Goal: Task Accomplishment & Management: Manage account settings

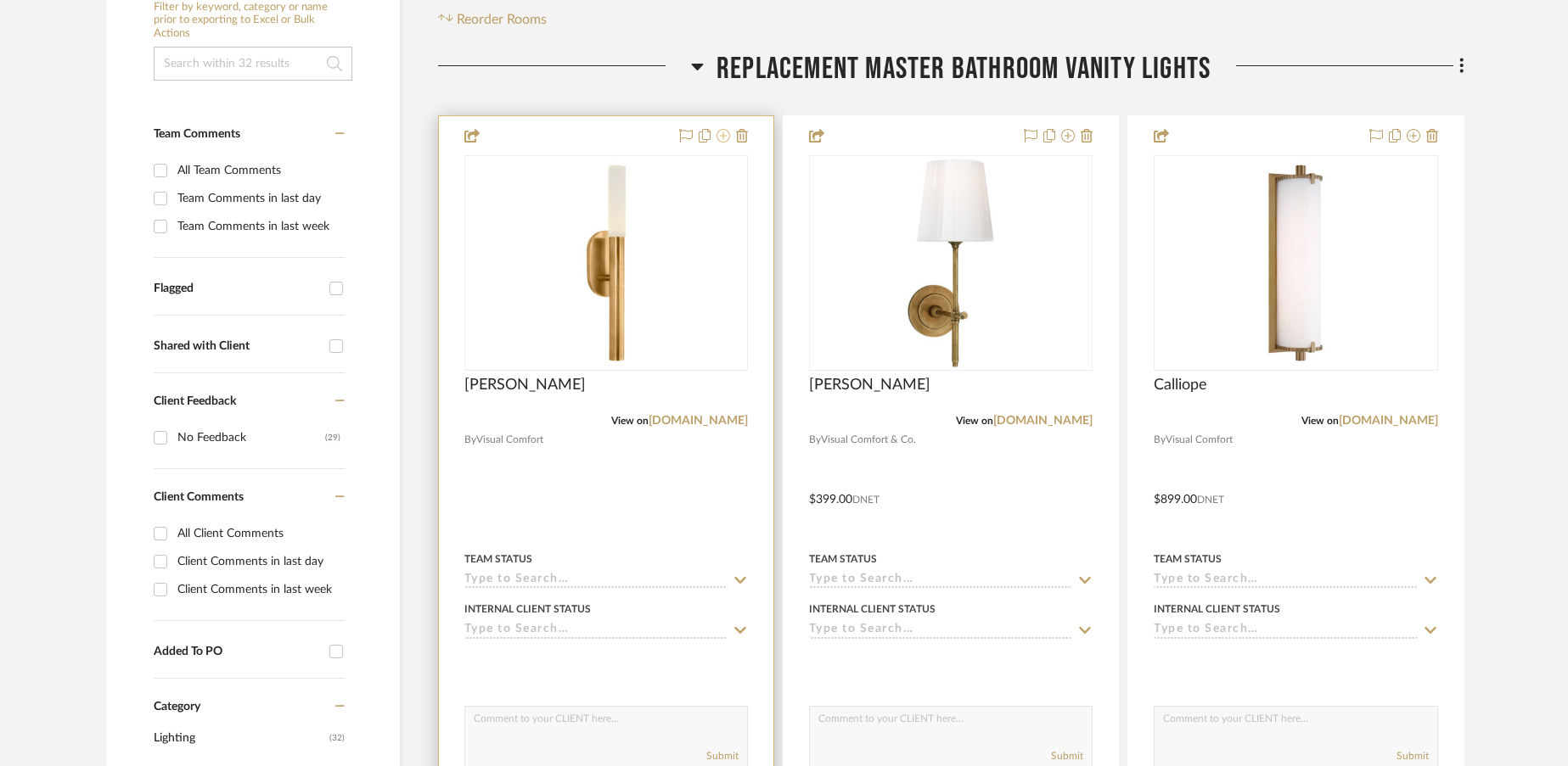
scroll to position [346, 0]
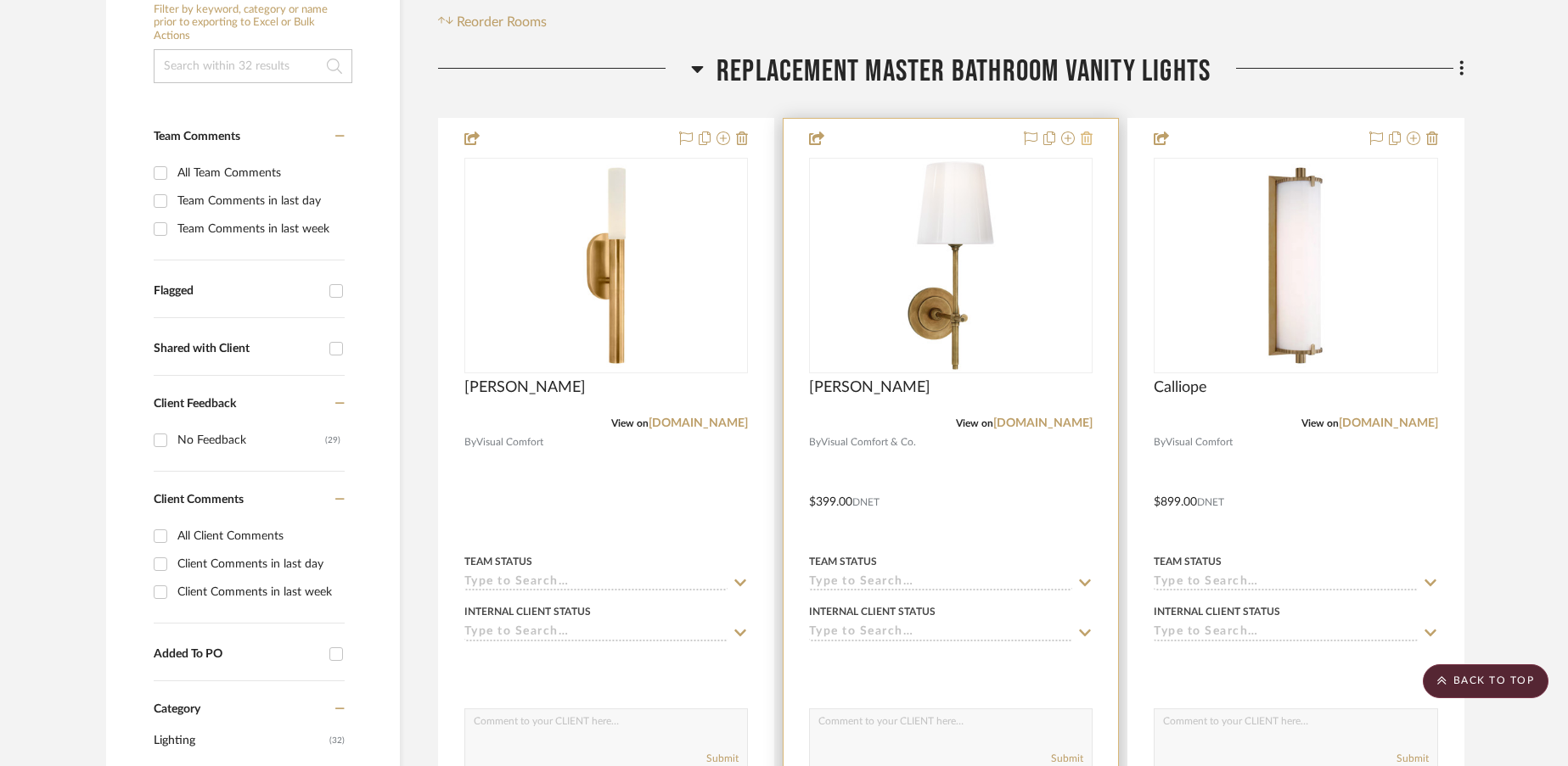
click at [1089, 140] on icon at bounding box center [1087, 138] width 12 height 14
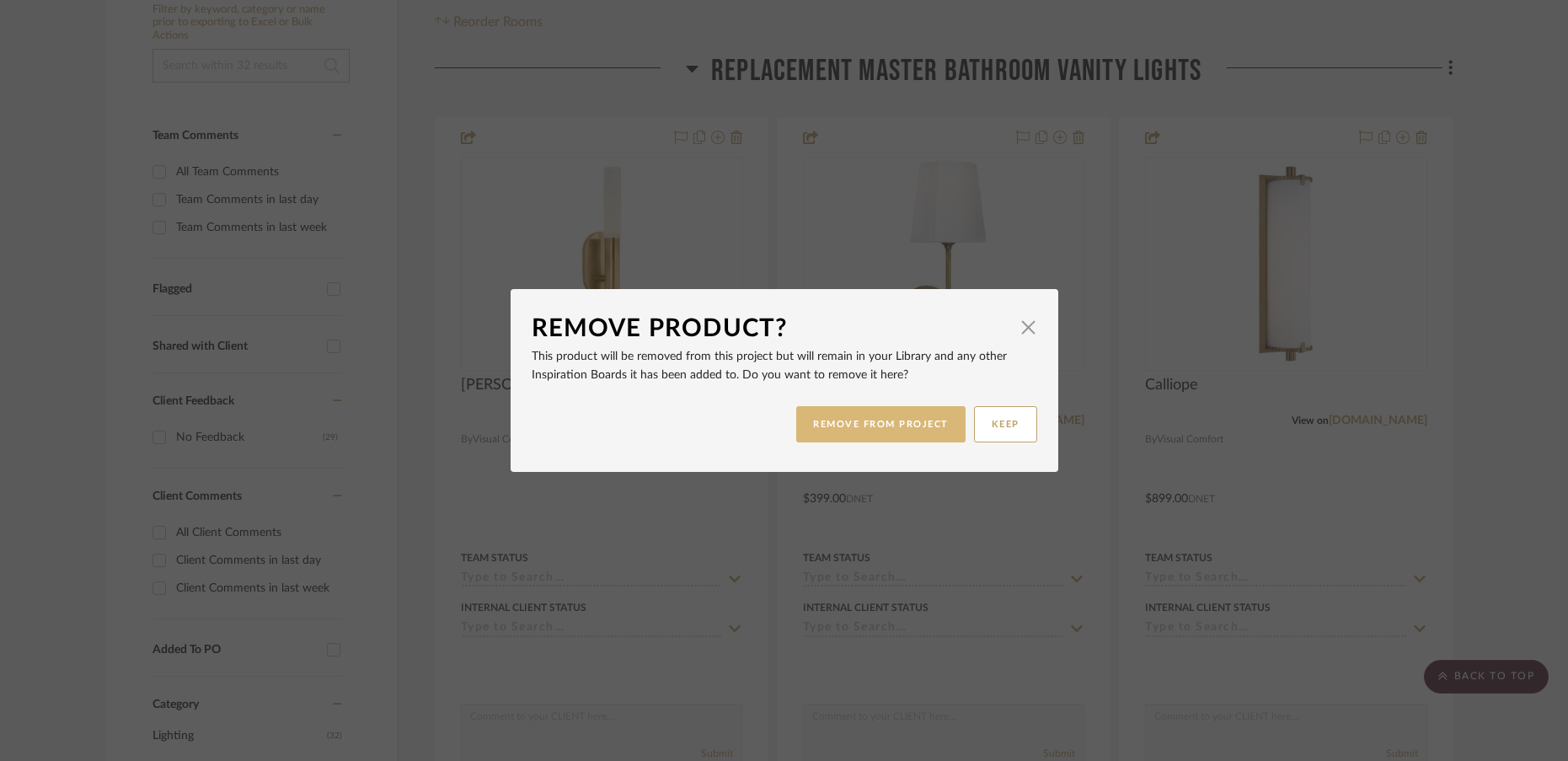
click at [875, 429] on button "REMOVE FROM PROJECT" at bounding box center [881, 425] width 169 height 36
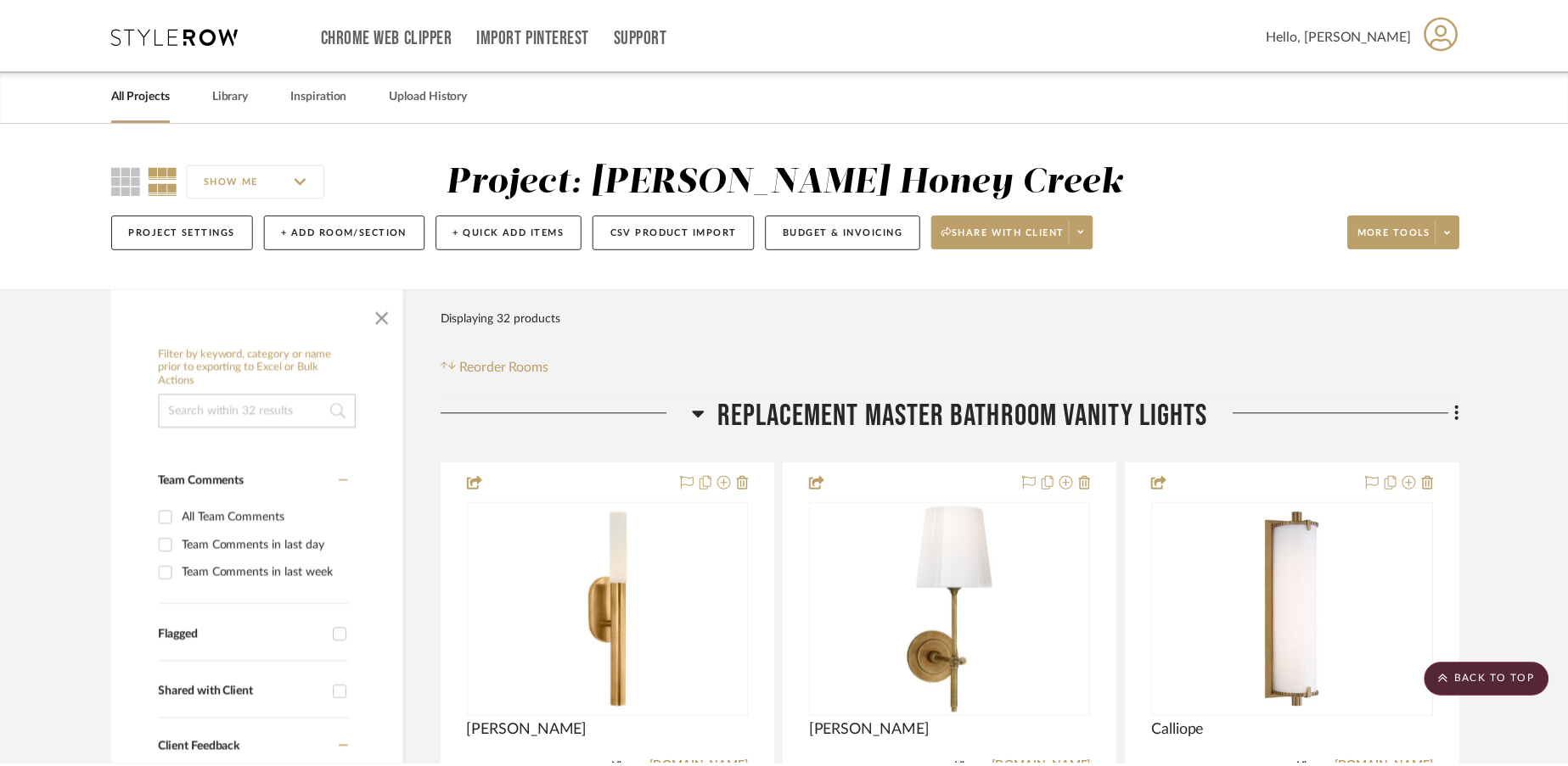
scroll to position [346, 0]
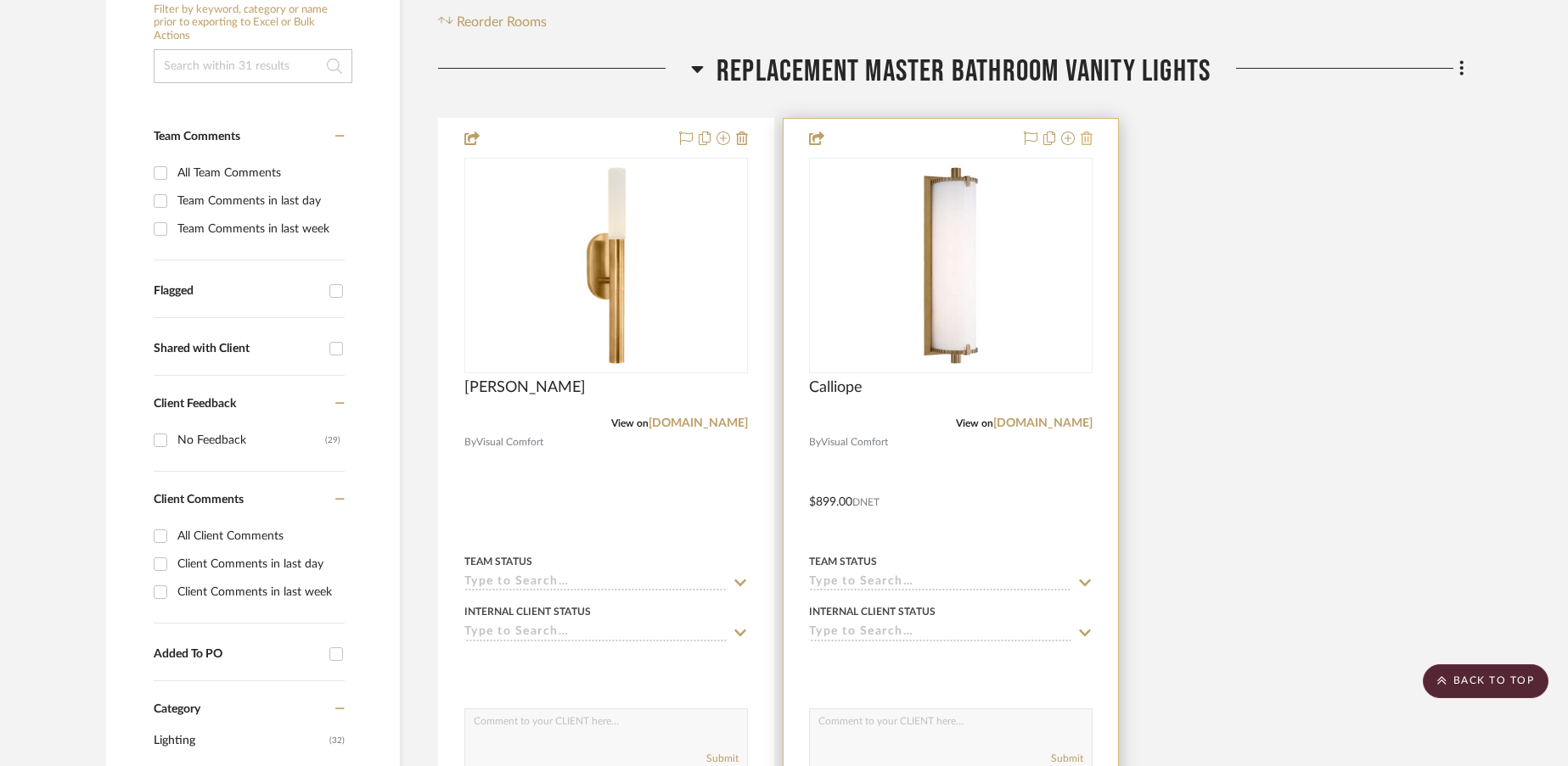
click at [1088, 137] on icon at bounding box center [1087, 138] width 12 height 14
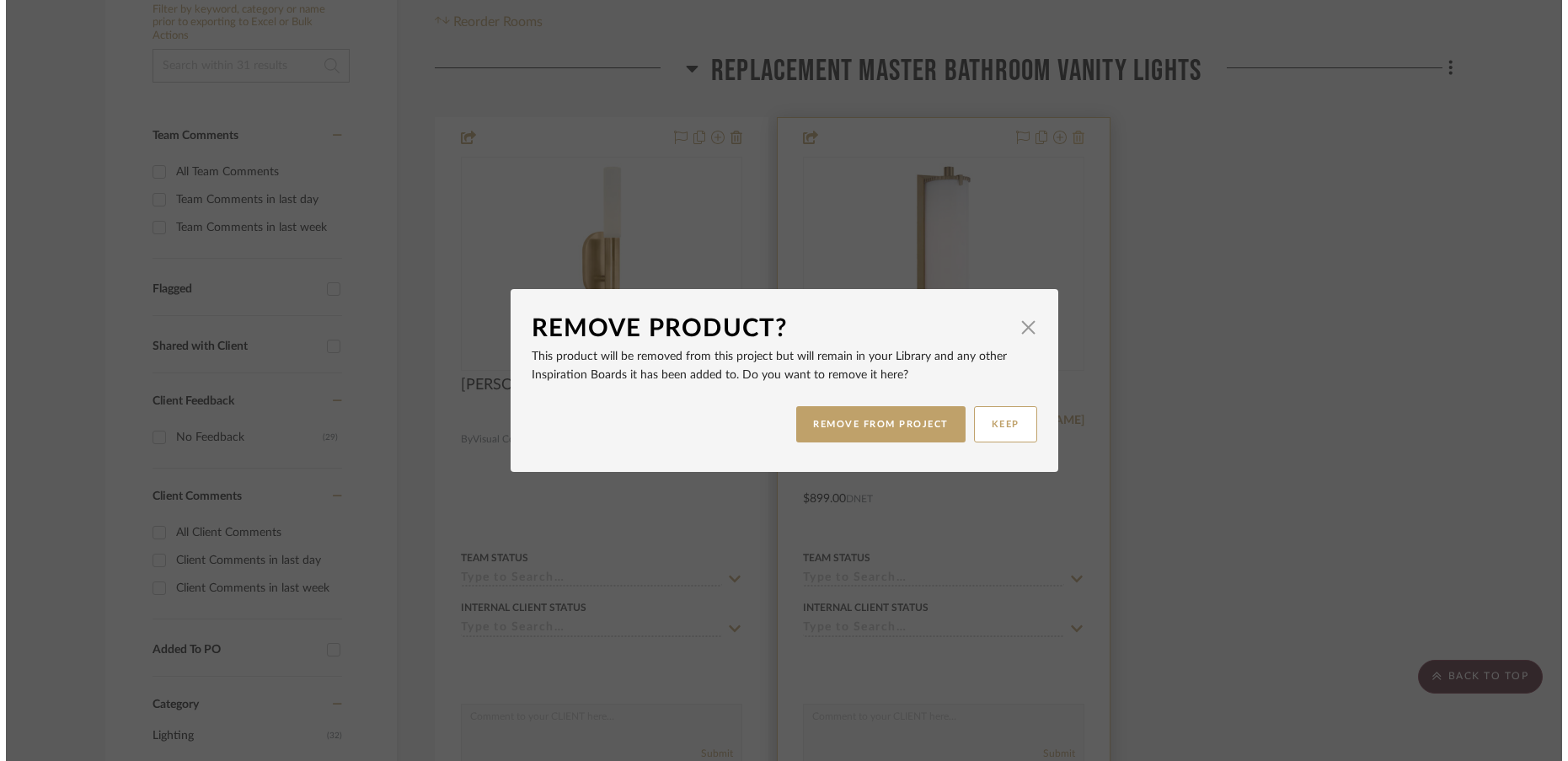
scroll to position [0, 0]
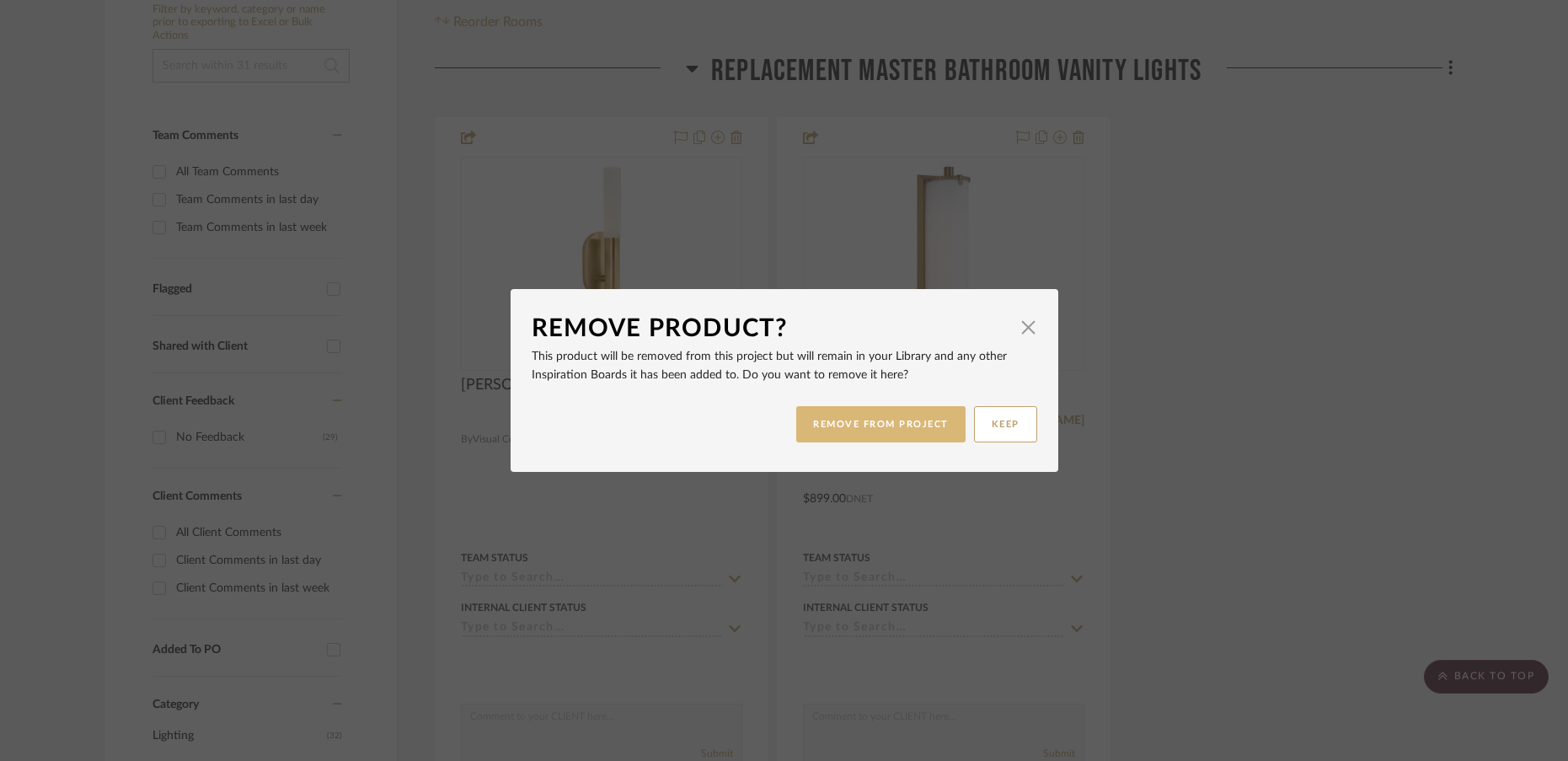
click at [900, 438] on button "REMOVE FROM PROJECT" at bounding box center [881, 425] width 169 height 36
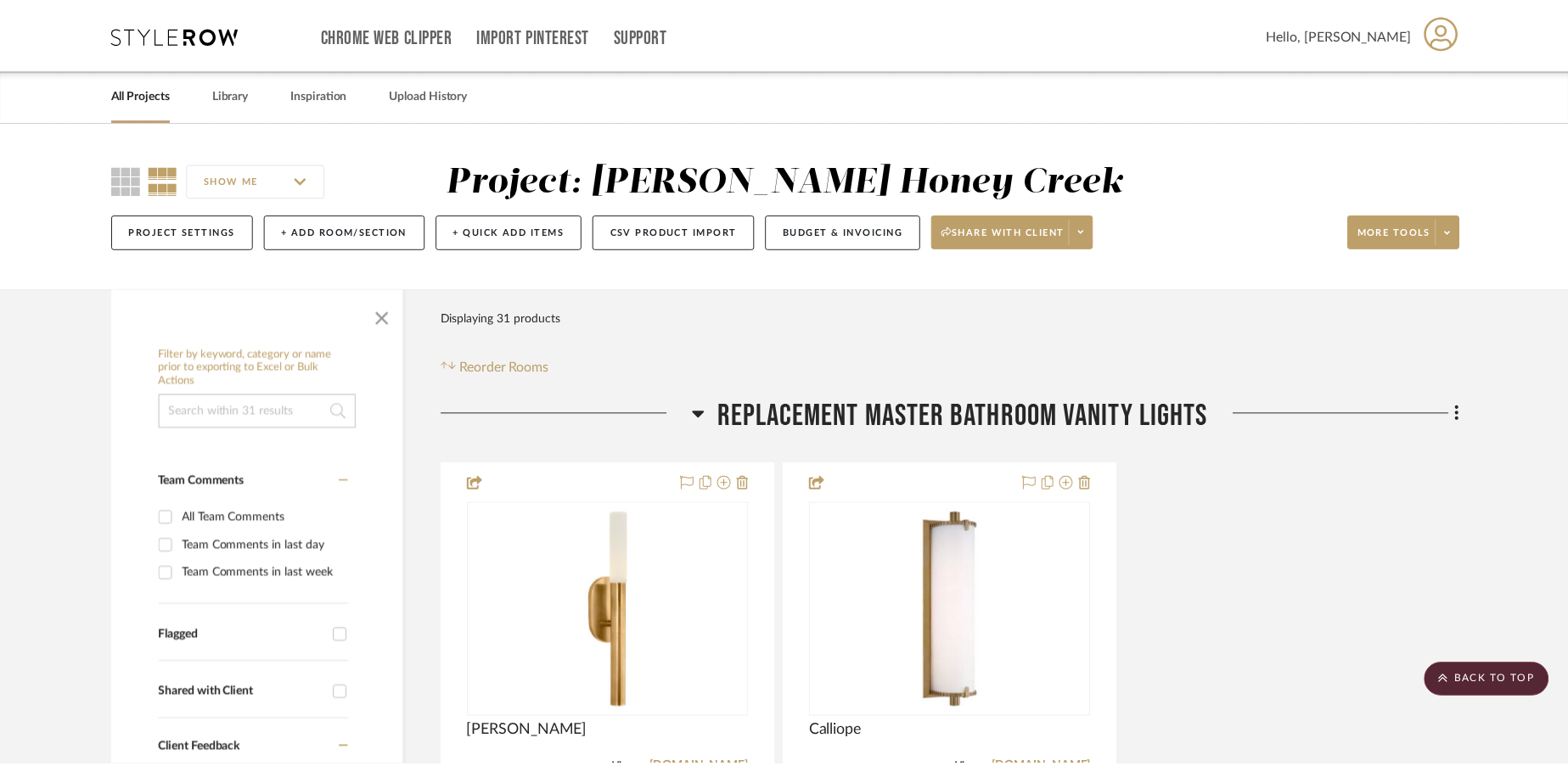
scroll to position [346, 0]
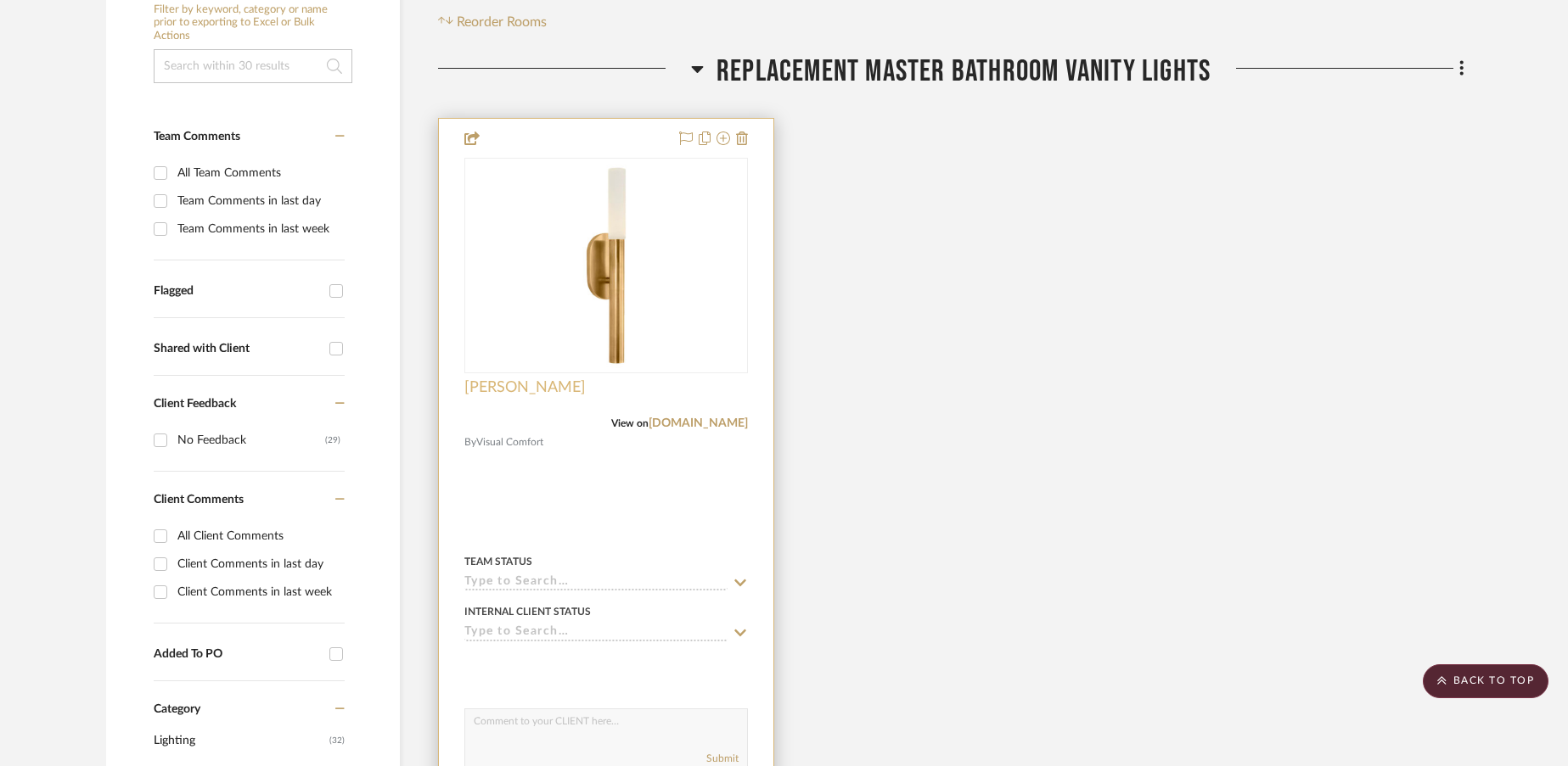
click at [505, 389] on span "Rousseau" at bounding box center [525, 387] width 122 height 18
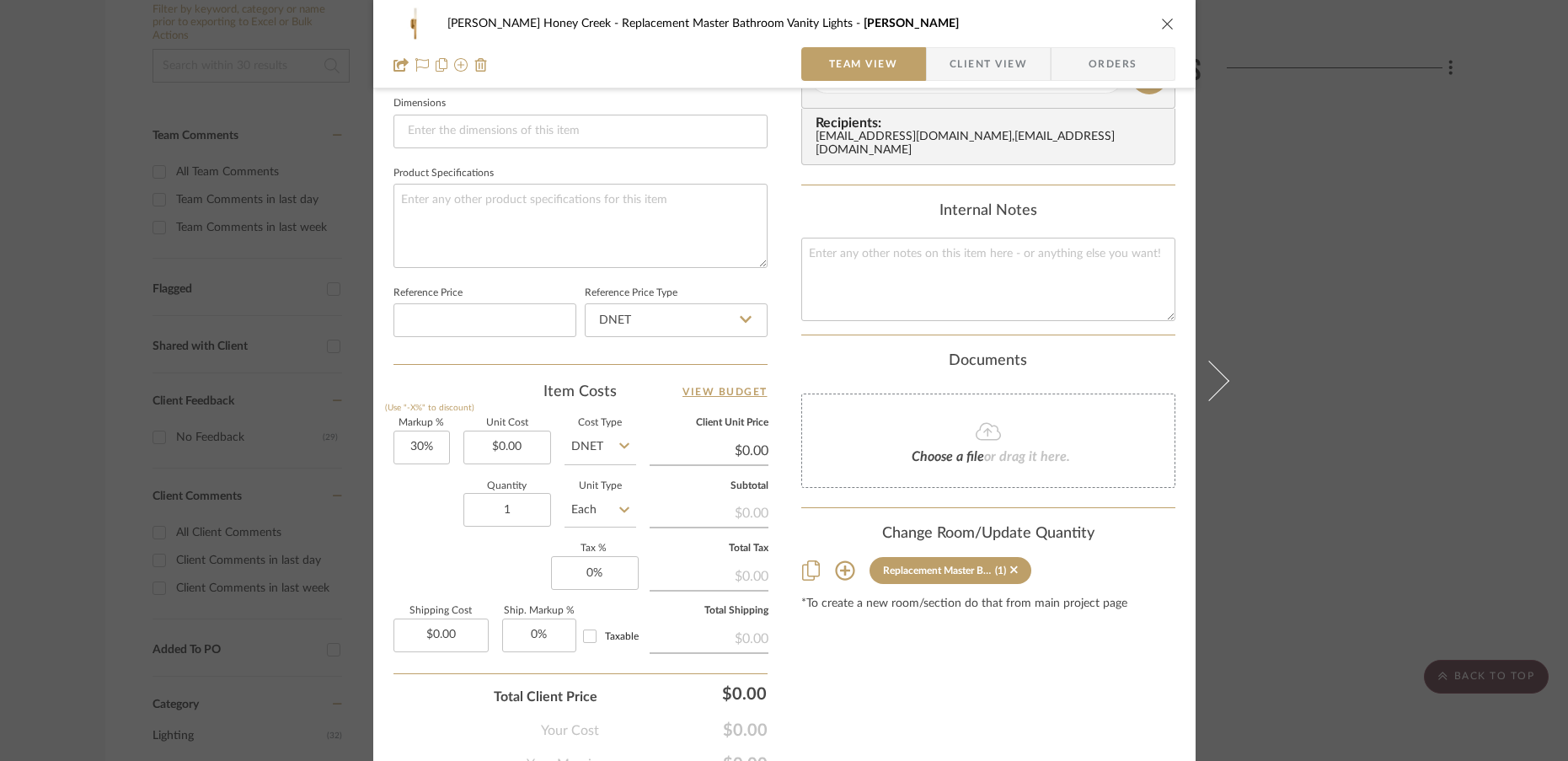
scroll to position [745, 0]
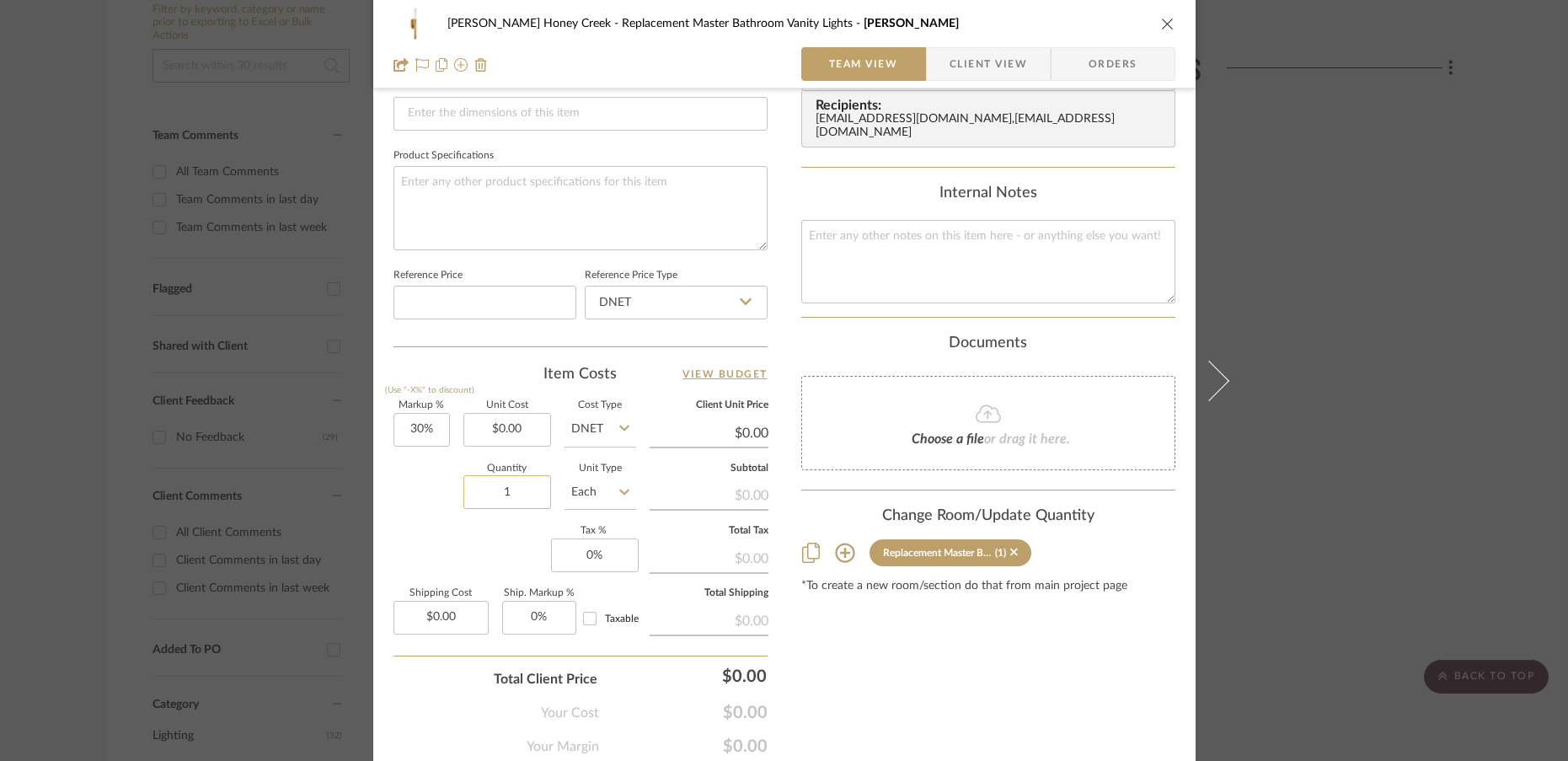
click at [511, 490] on input "1" at bounding box center [507, 492] width 88 height 34
type input "4"
click at [412, 544] on div "Markup % (Use "-X%" to discount) 30% Unit Cost $0.00 Cost Type DNET Client Unit…" at bounding box center [580, 524] width 374 height 246
drag, startPoint x: 434, startPoint y: 432, endPoint x: 405, endPoint y: 433, distance: 29.0
click at [405, 432] on input "30" at bounding box center [421, 430] width 56 height 34
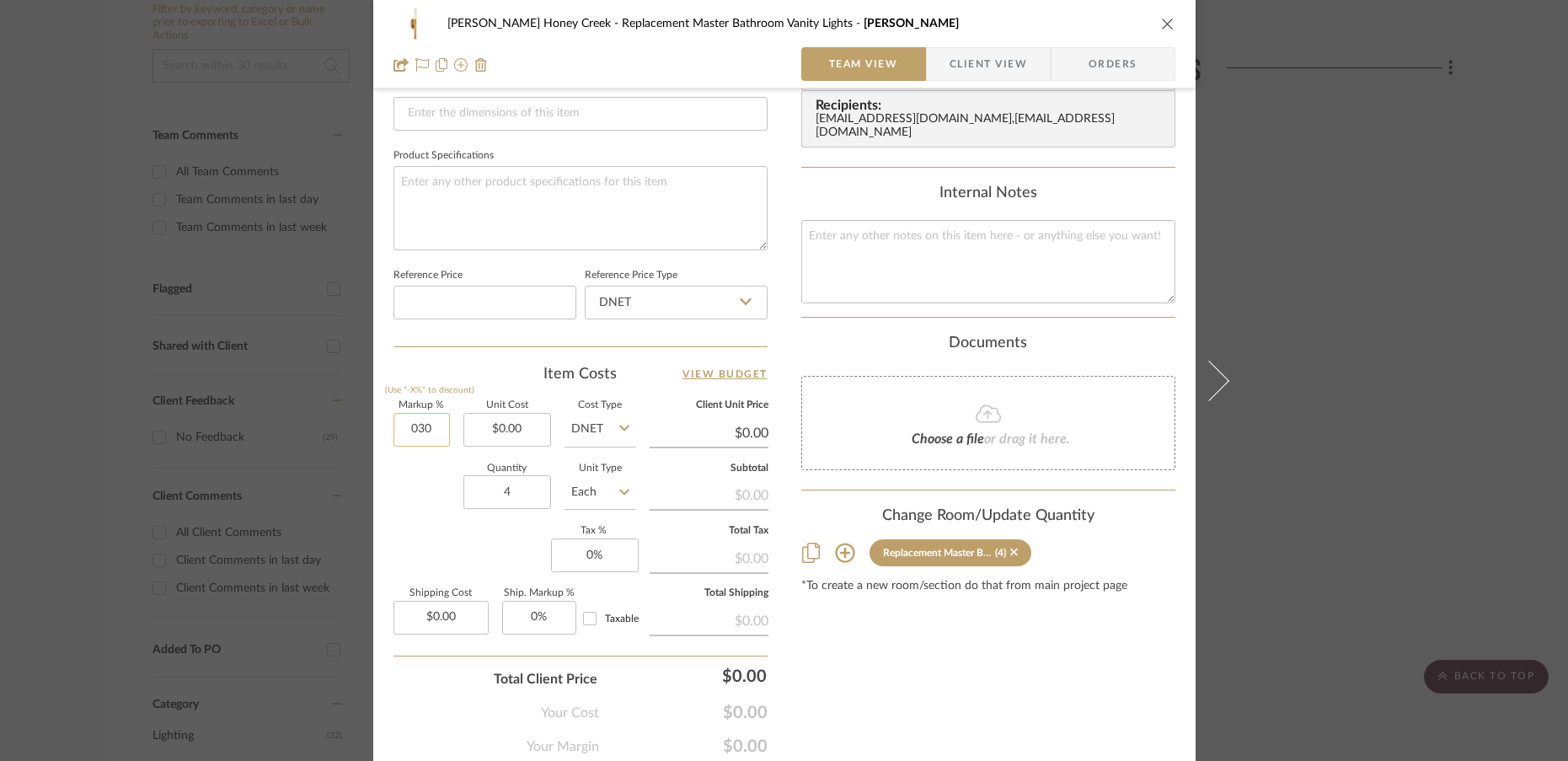
drag, startPoint x: 427, startPoint y: 431, endPoint x: 386, endPoint y: 431, distance: 41.0
click at [393, 431] on input "030" at bounding box center [421, 430] width 56 height 34
type input "0%"
click at [379, 518] on div "Ben Vanderweide Honey Creek Replacement Master Bathroom Vanity Lights Rousseau …" at bounding box center [785, 46] width 823 height 1557
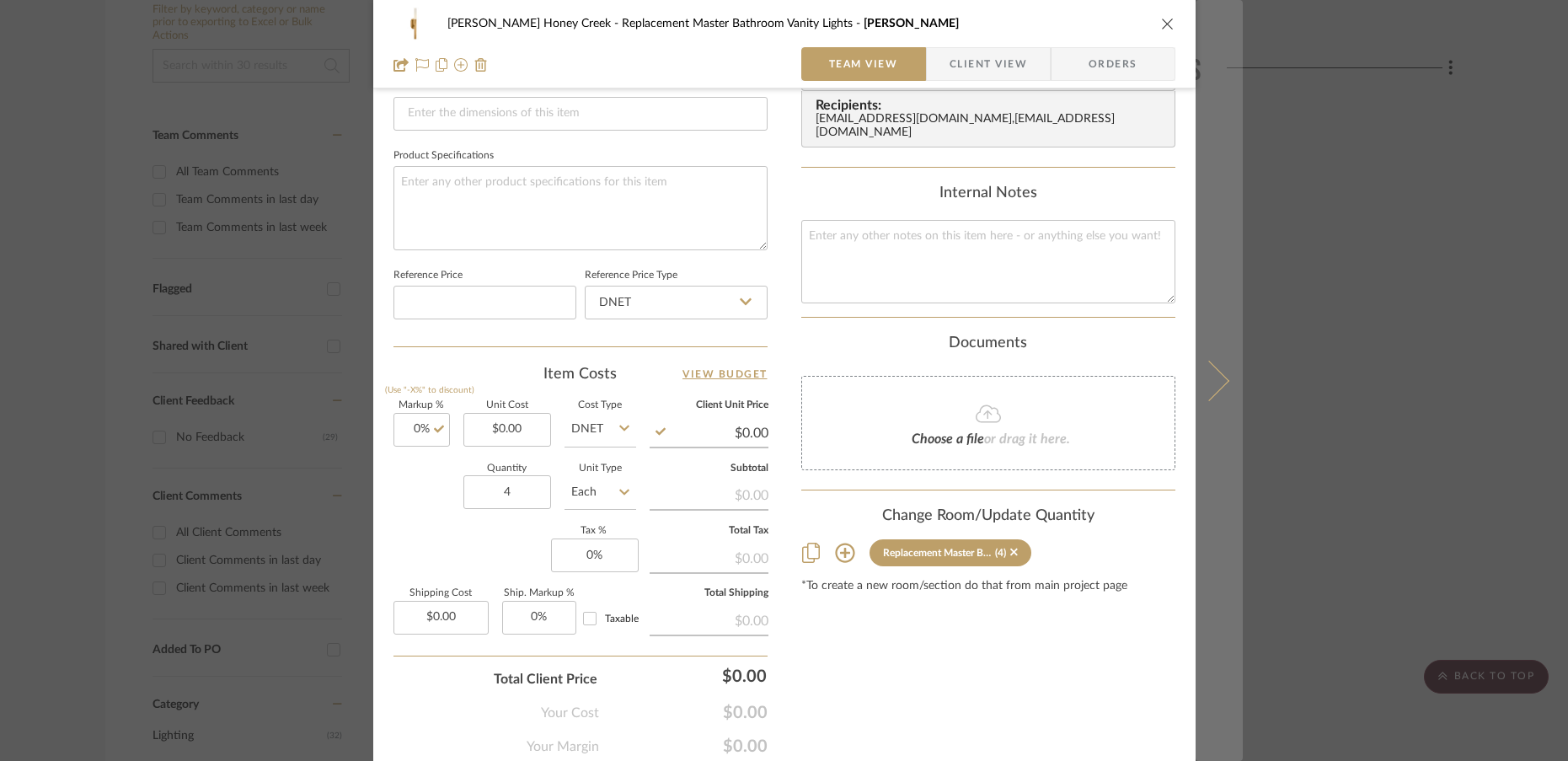
click at [1209, 394] on icon at bounding box center [1208, 380] width 41 height 41
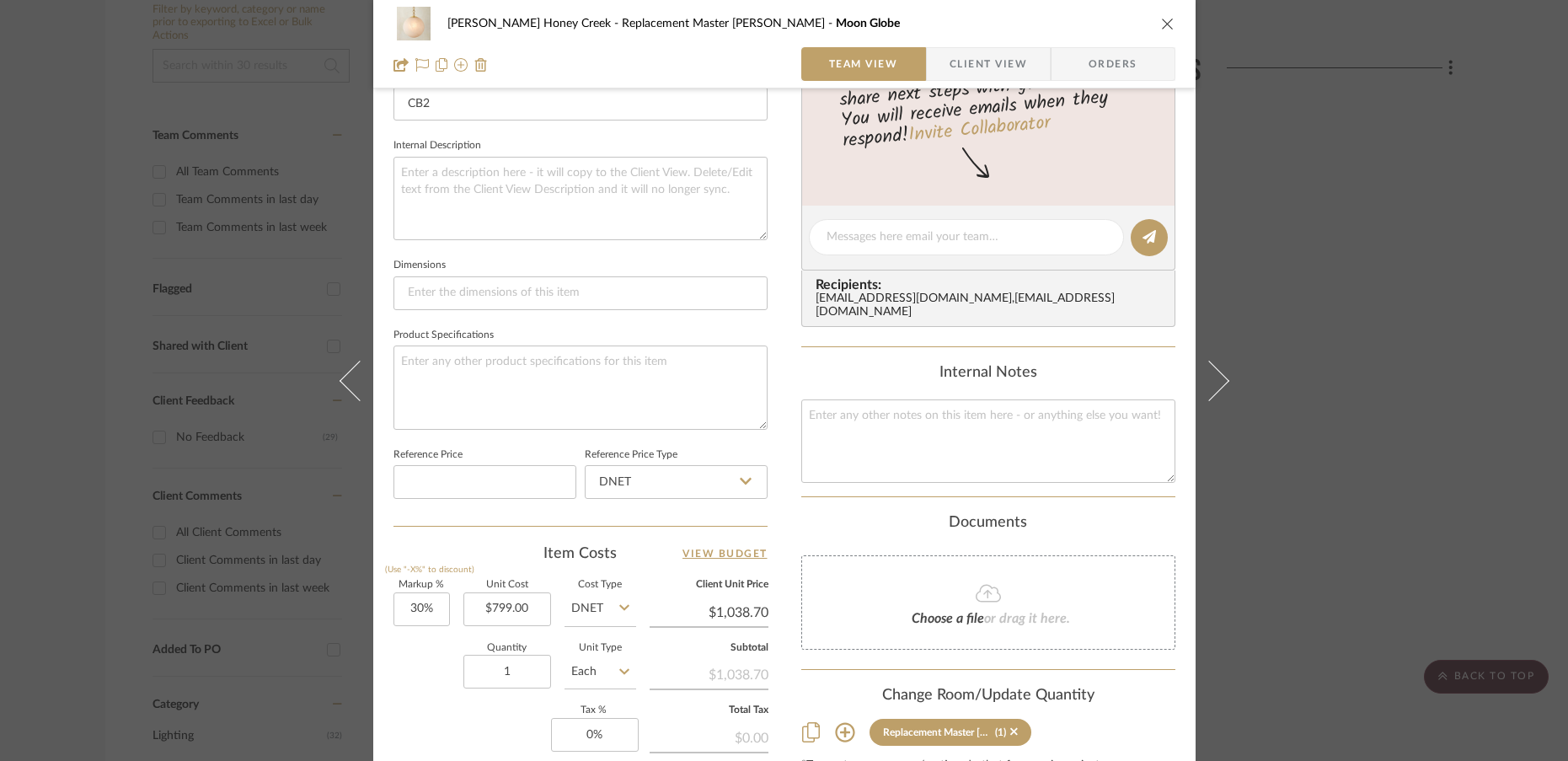
scroll to position [563, 0]
drag, startPoint x: 431, startPoint y: 613, endPoint x: 383, endPoint y: 613, distance: 48.0
click at [383, 613] on div "Ben Vanderweide Honey Creek Replacement Master Tub Chandelier Moon Globe Team V…" at bounding box center [785, 228] width 823 height 1557
drag, startPoint x: 430, startPoint y: 613, endPoint x: 383, endPoint y: 613, distance: 47.0
click at [383, 613] on div "Ben Vanderweide Honey Creek Replacement Master Tub Chandelier Moon Globe Team V…" at bounding box center [785, 228] width 823 height 1557
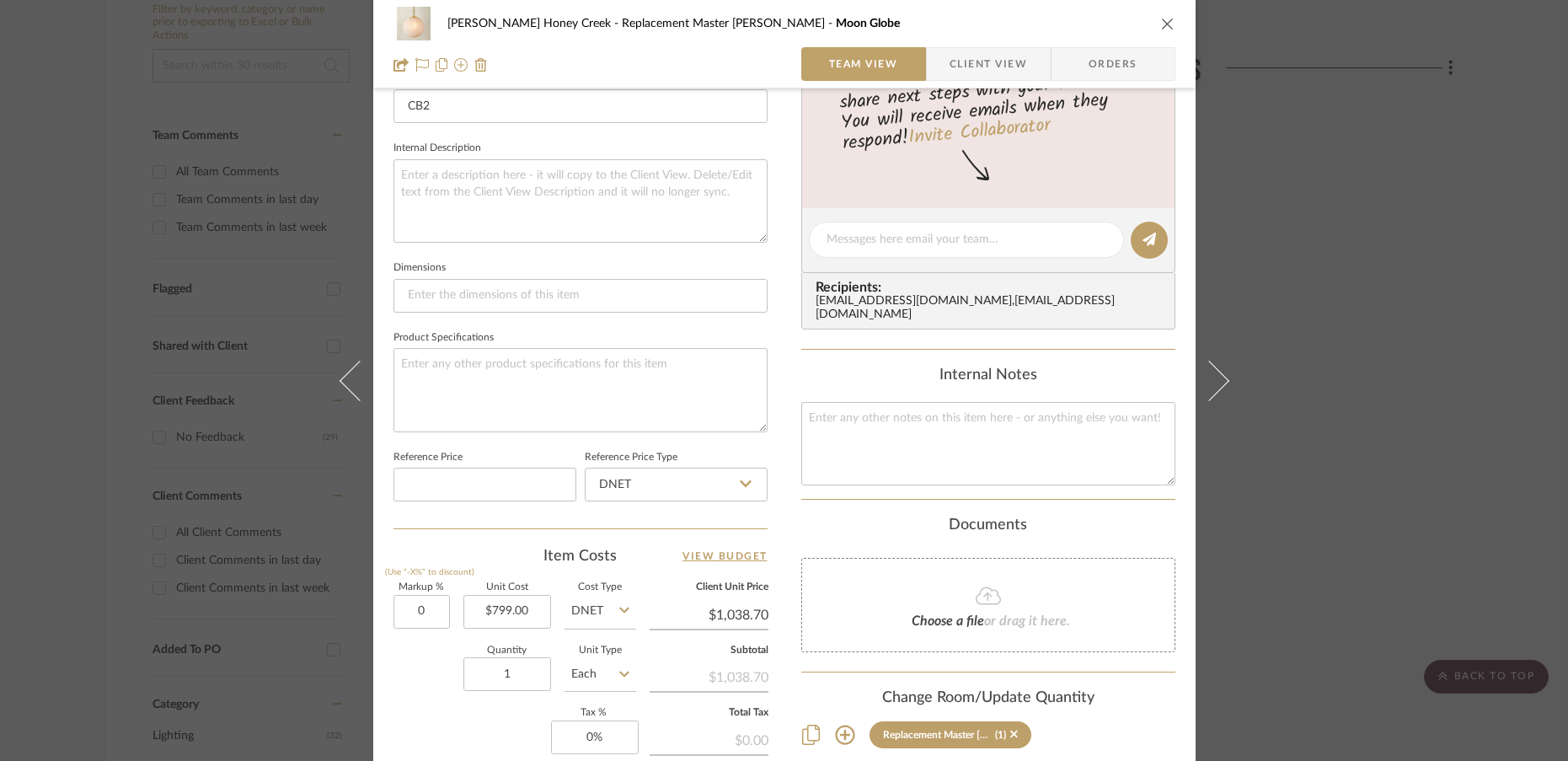
type input "0%"
type input "$799.00"
click at [463, 703] on sr-form-field "Quantity 1" at bounding box center [507, 676] width 88 height 60
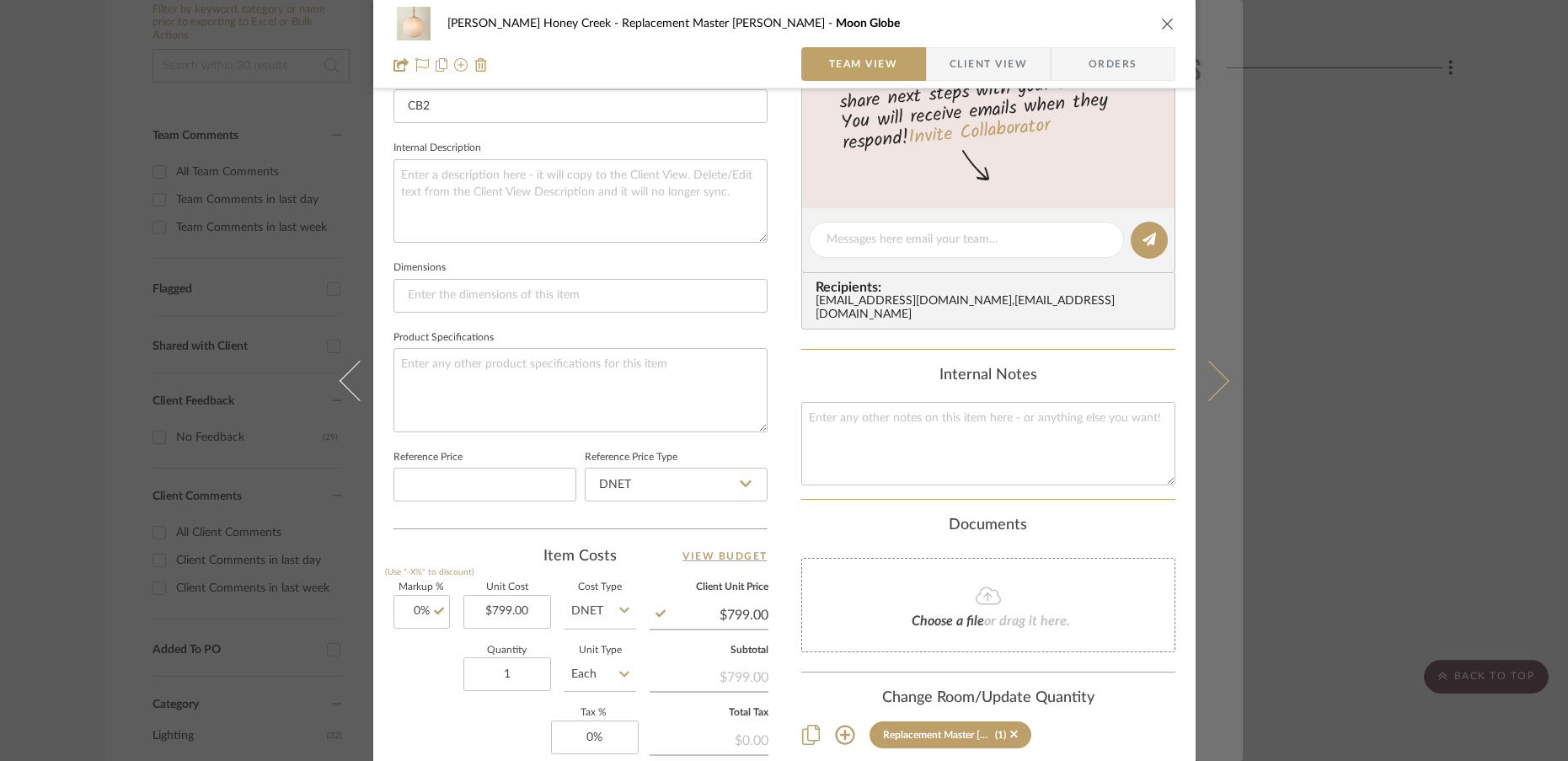
click at [1218, 383] on icon at bounding box center [1208, 380] width 41 height 41
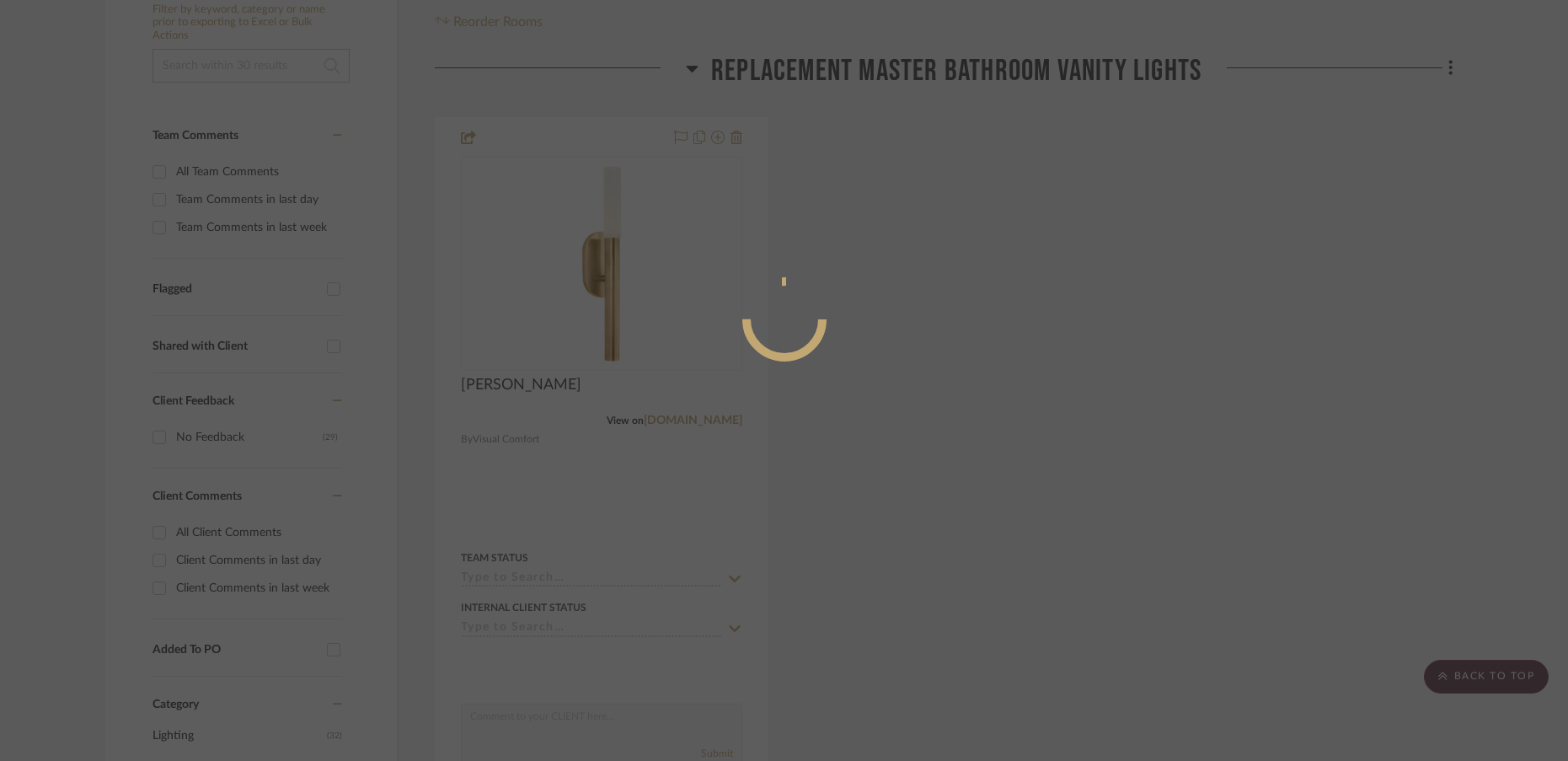
scroll to position [0, 0]
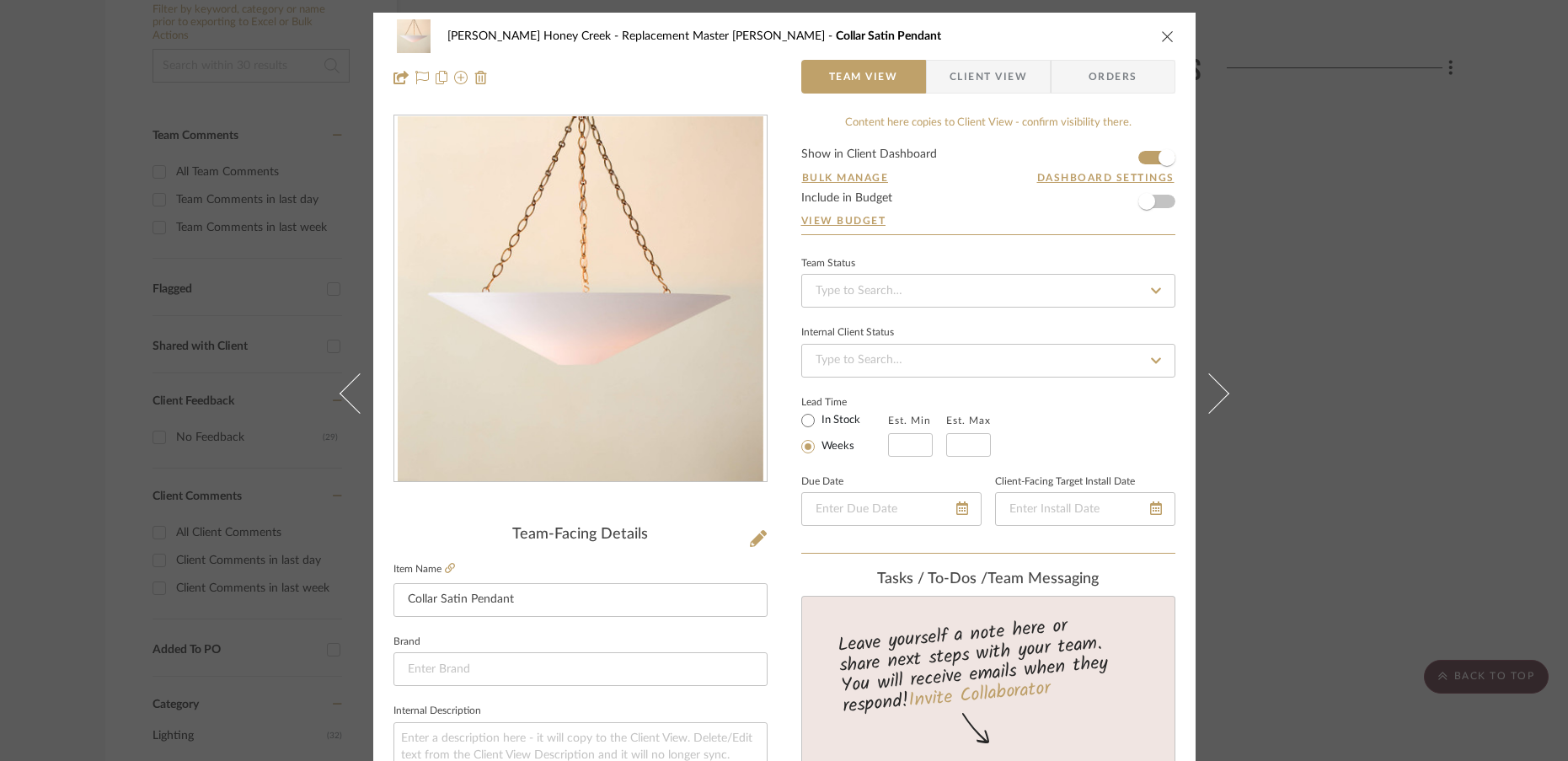
click at [1162, 29] on icon "close" at bounding box center [1168, 36] width 14 height 14
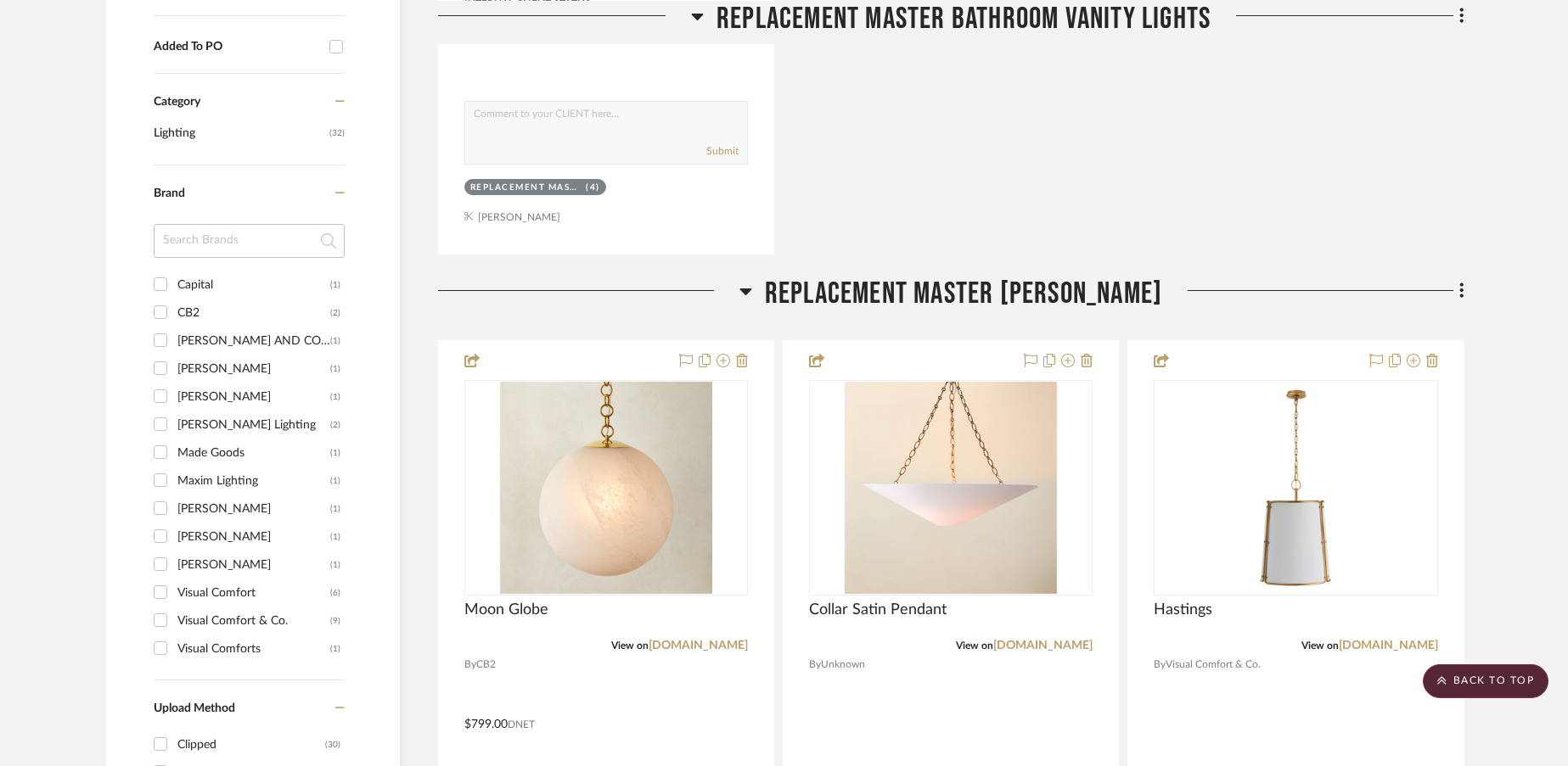
scroll to position [952, 0]
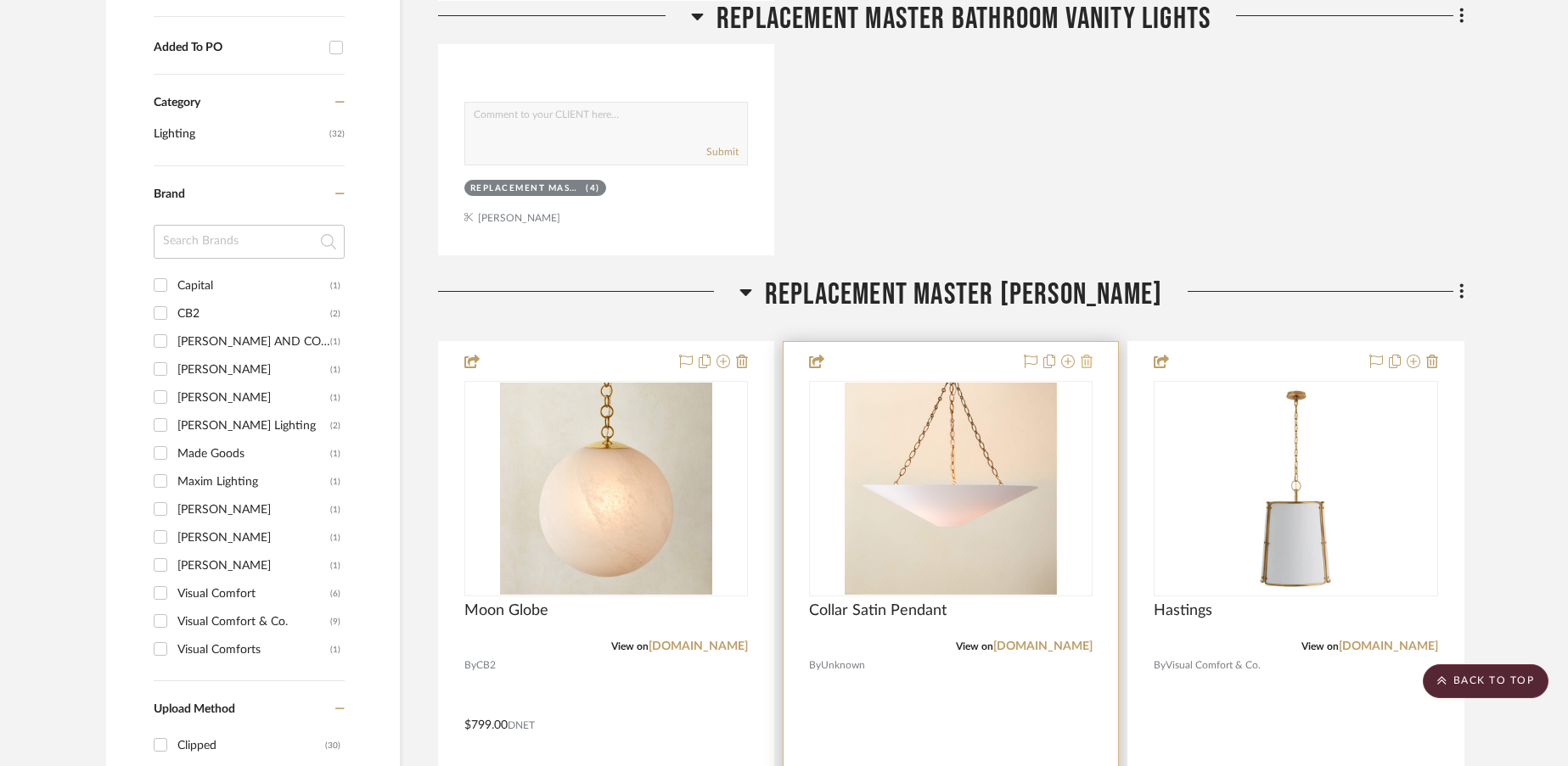
click at [1085, 366] on icon at bounding box center [1087, 361] width 12 height 14
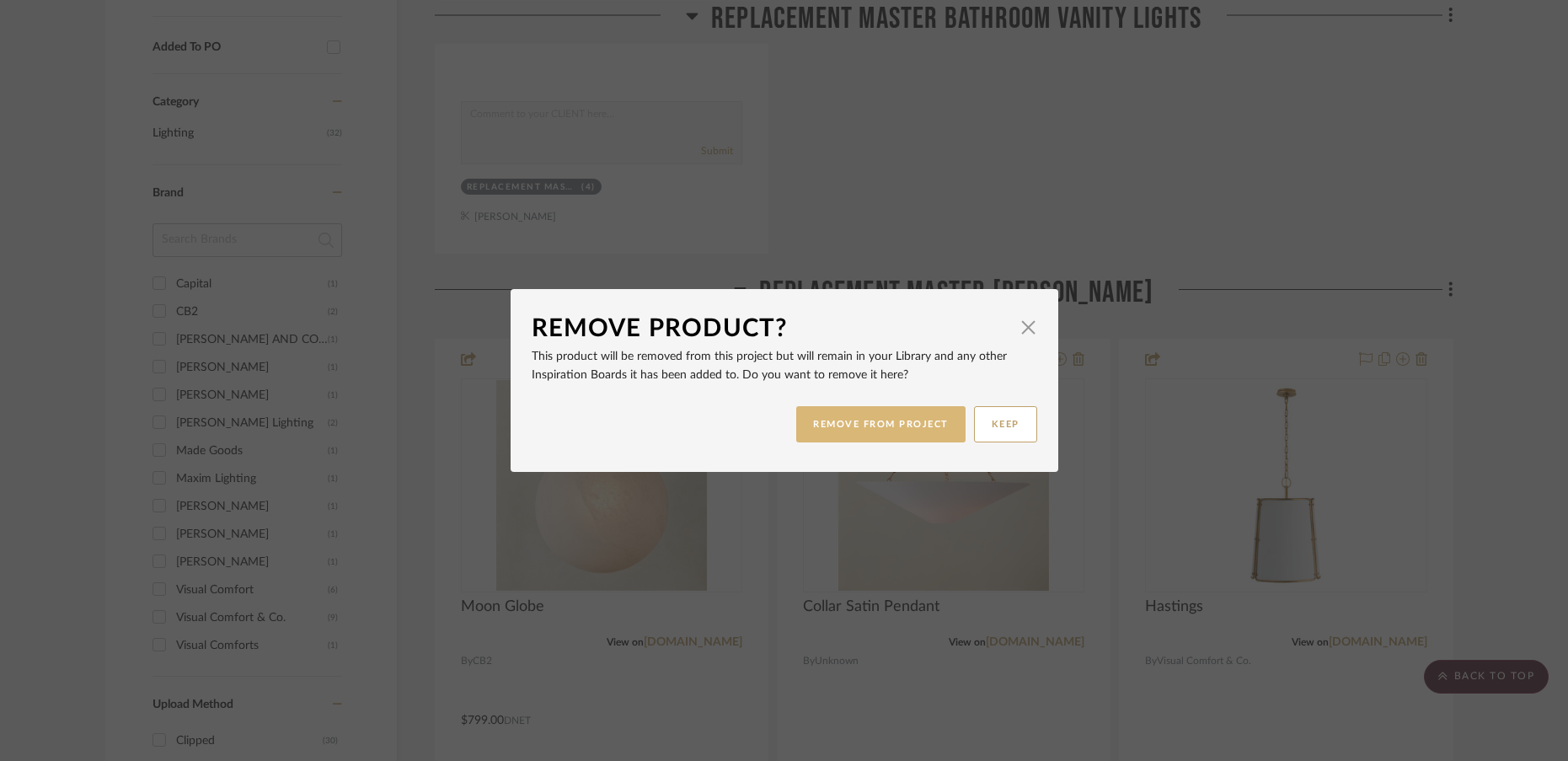
click at [875, 427] on button "REMOVE FROM PROJECT" at bounding box center [881, 425] width 169 height 36
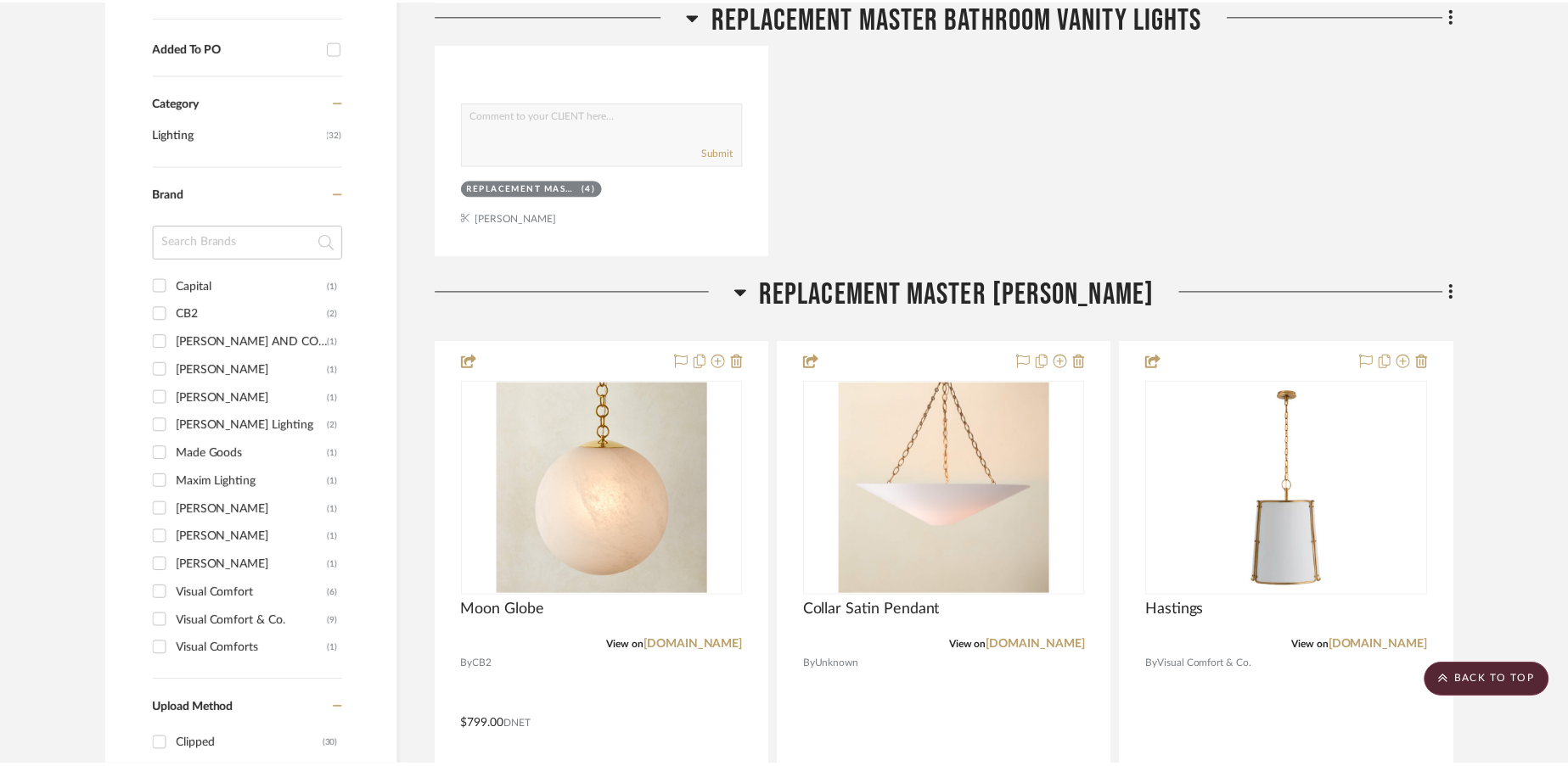
scroll to position [952, 0]
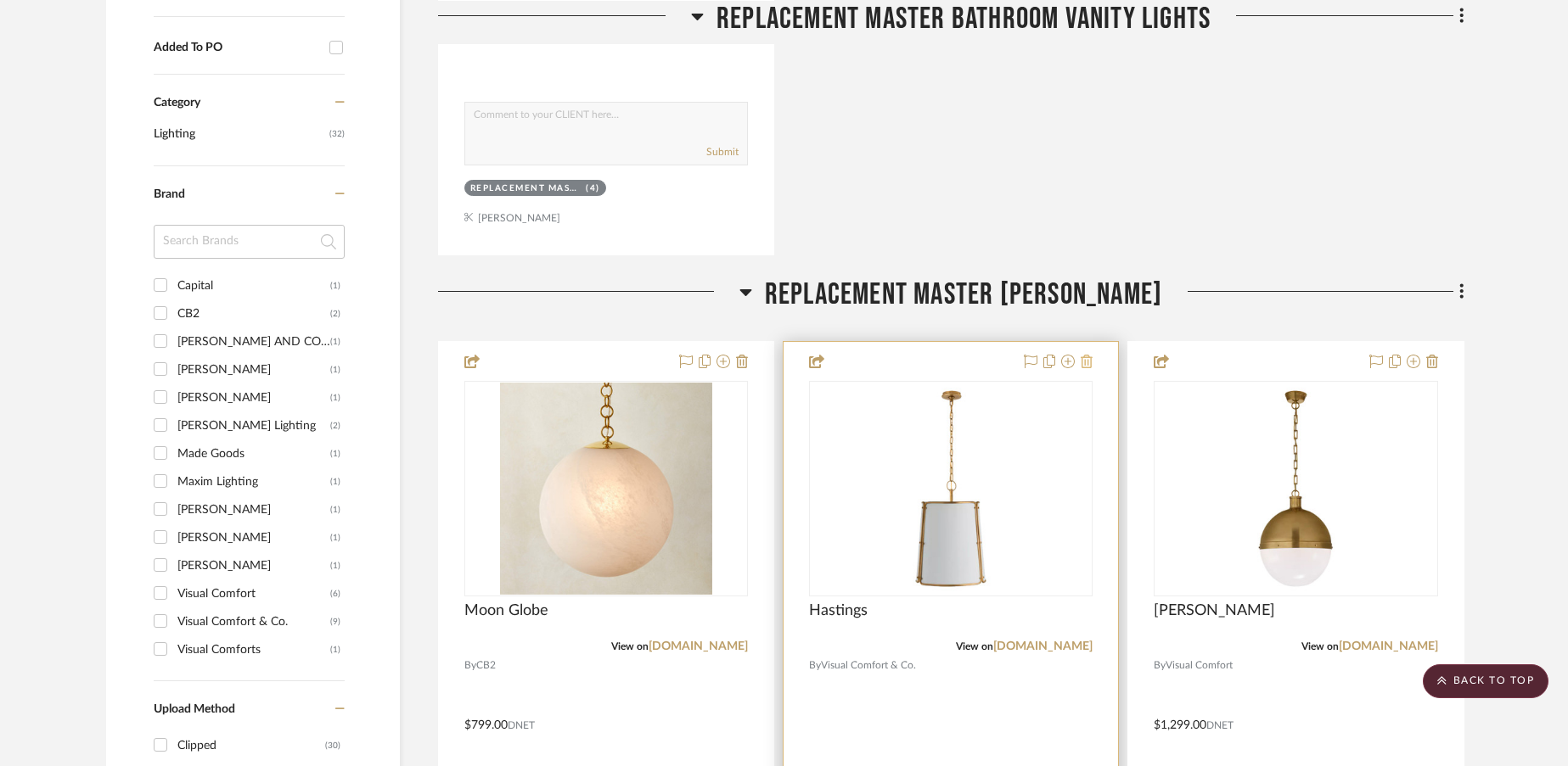
click at [1088, 363] on icon at bounding box center [1087, 361] width 12 height 14
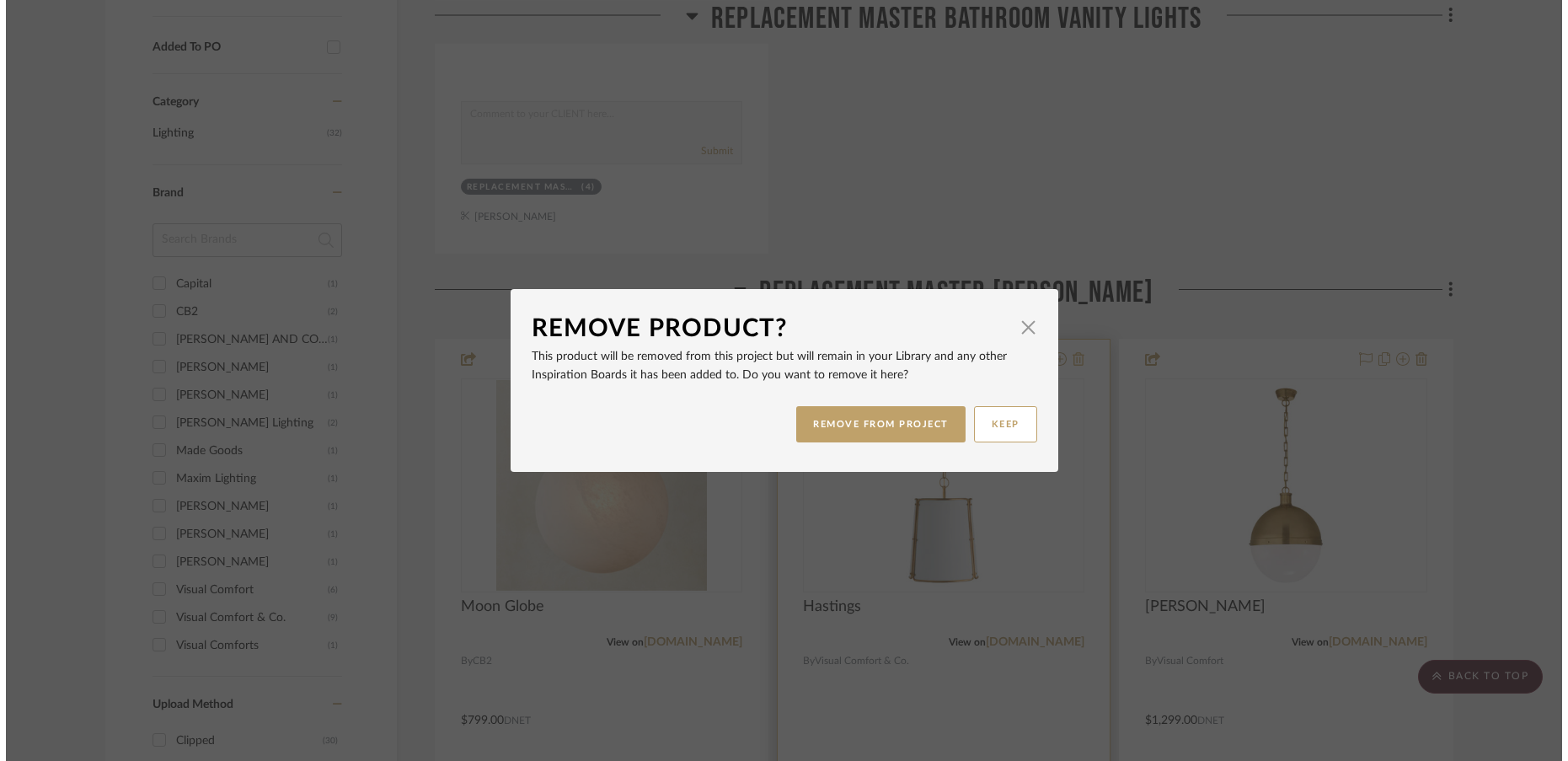
scroll to position [0, 0]
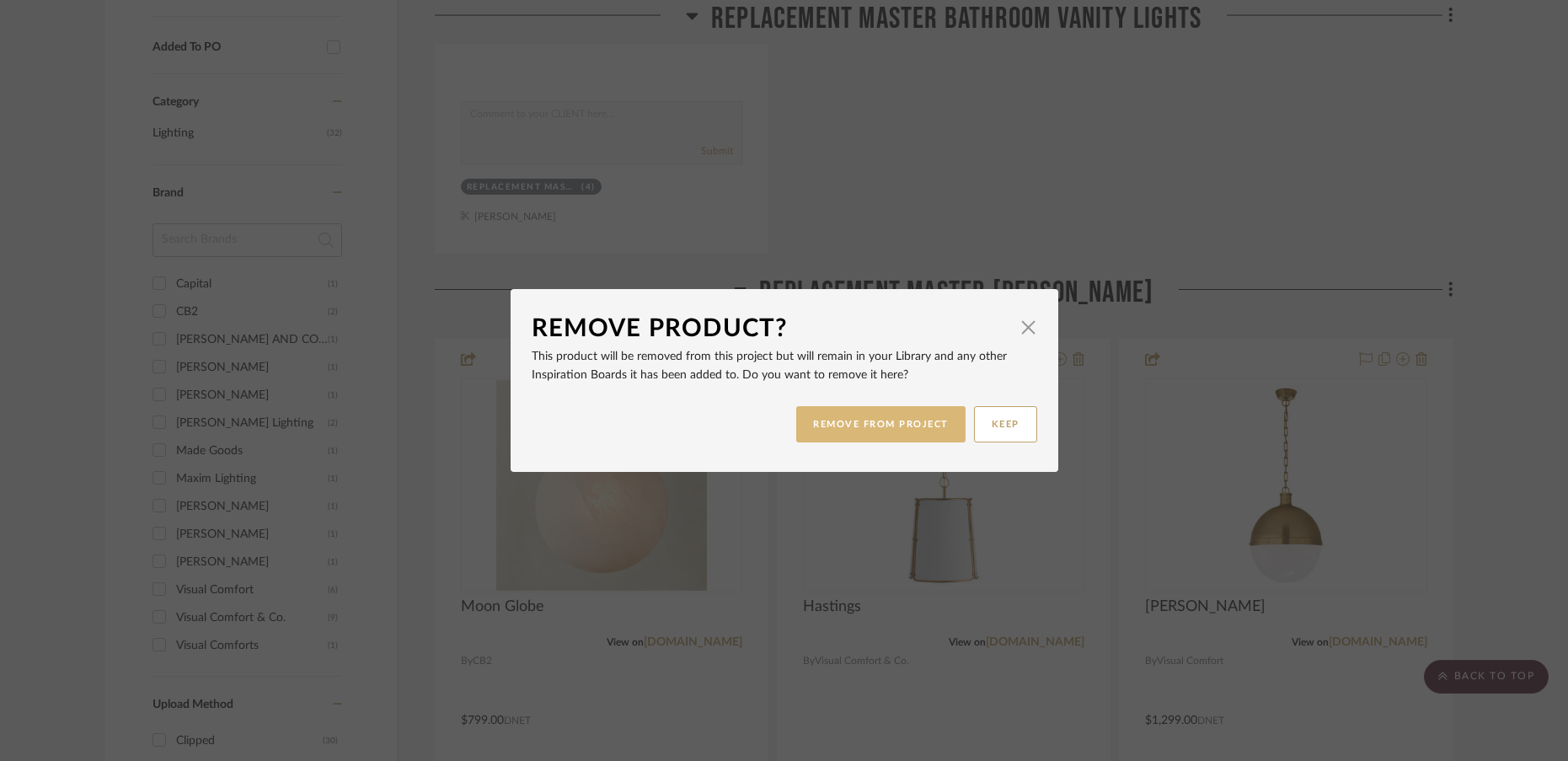
click at [902, 425] on button "REMOVE FROM PROJECT" at bounding box center [881, 425] width 169 height 36
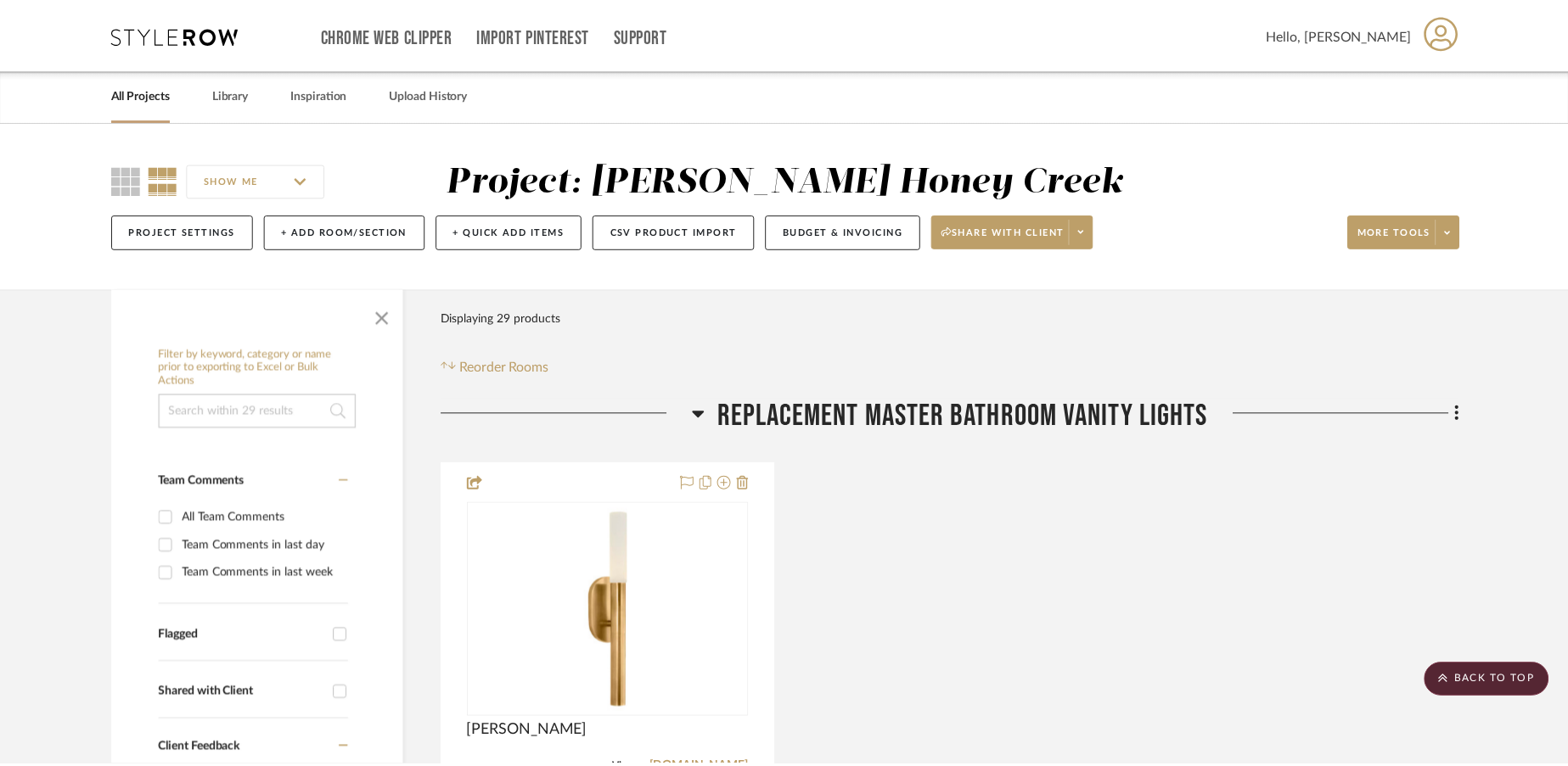
scroll to position [952, 0]
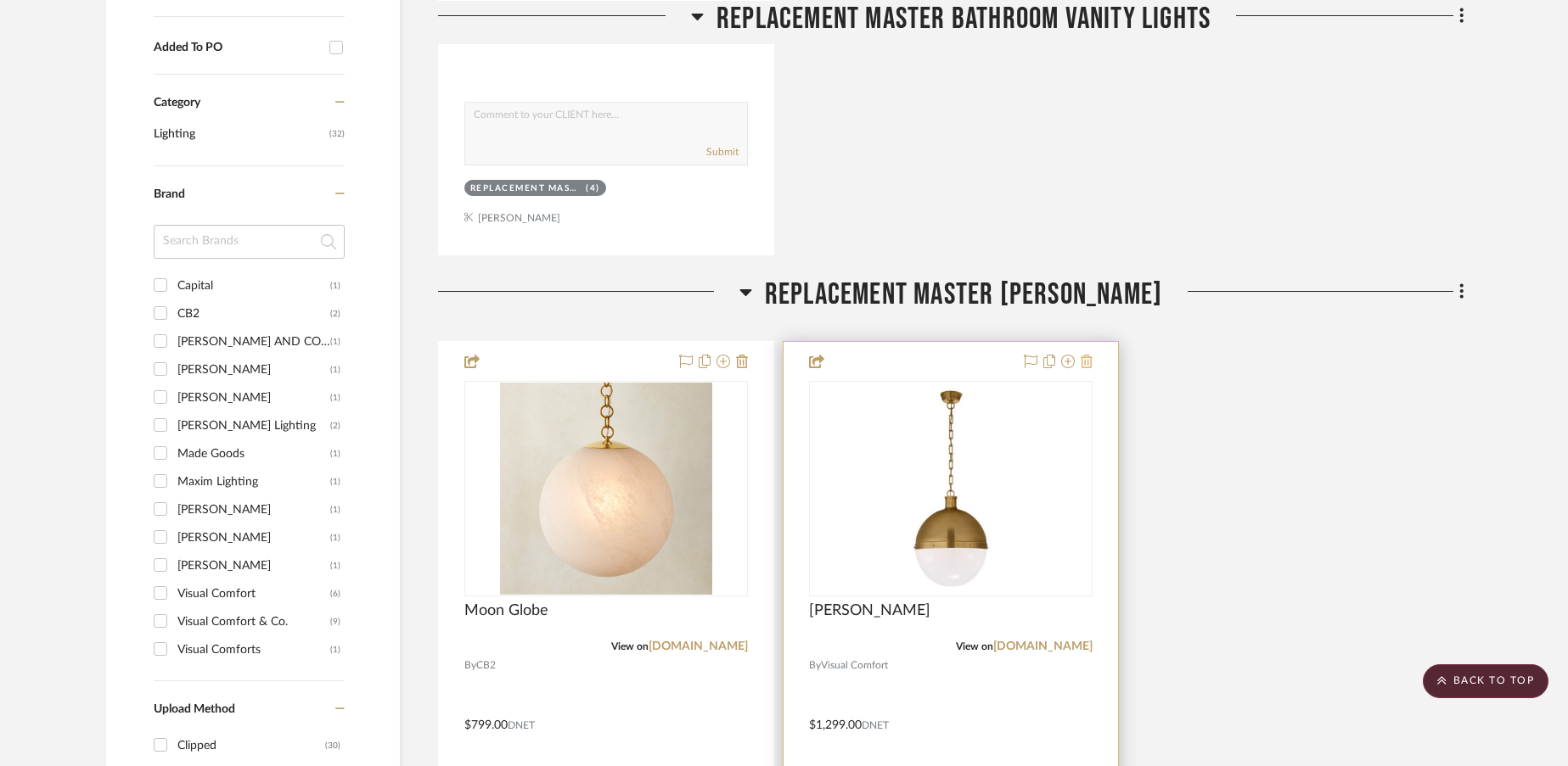
click at [1091, 361] on icon at bounding box center [1087, 361] width 12 height 14
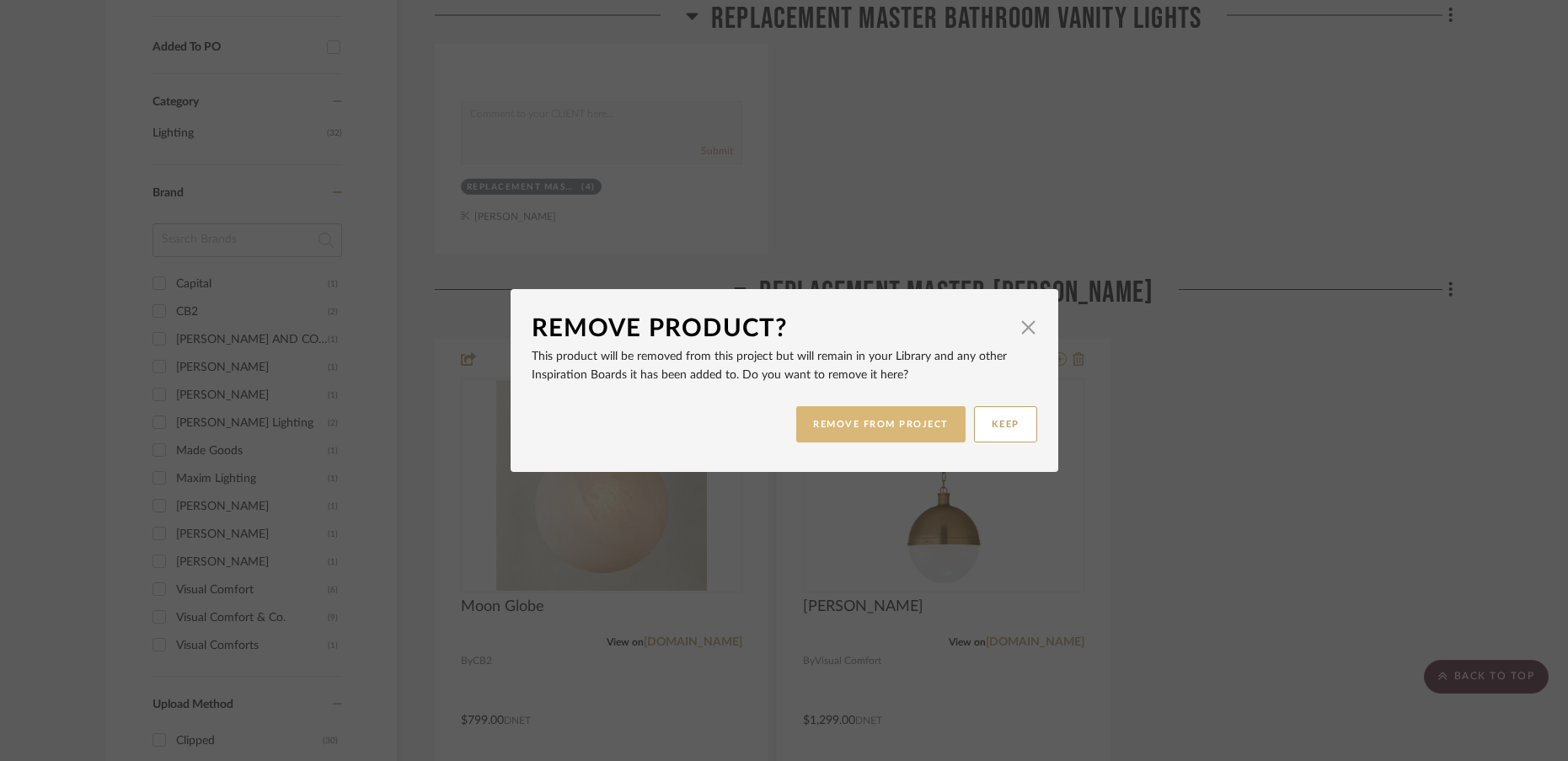
click at [913, 429] on button "REMOVE FROM PROJECT" at bounding box center [881, 425] width 169 height 36
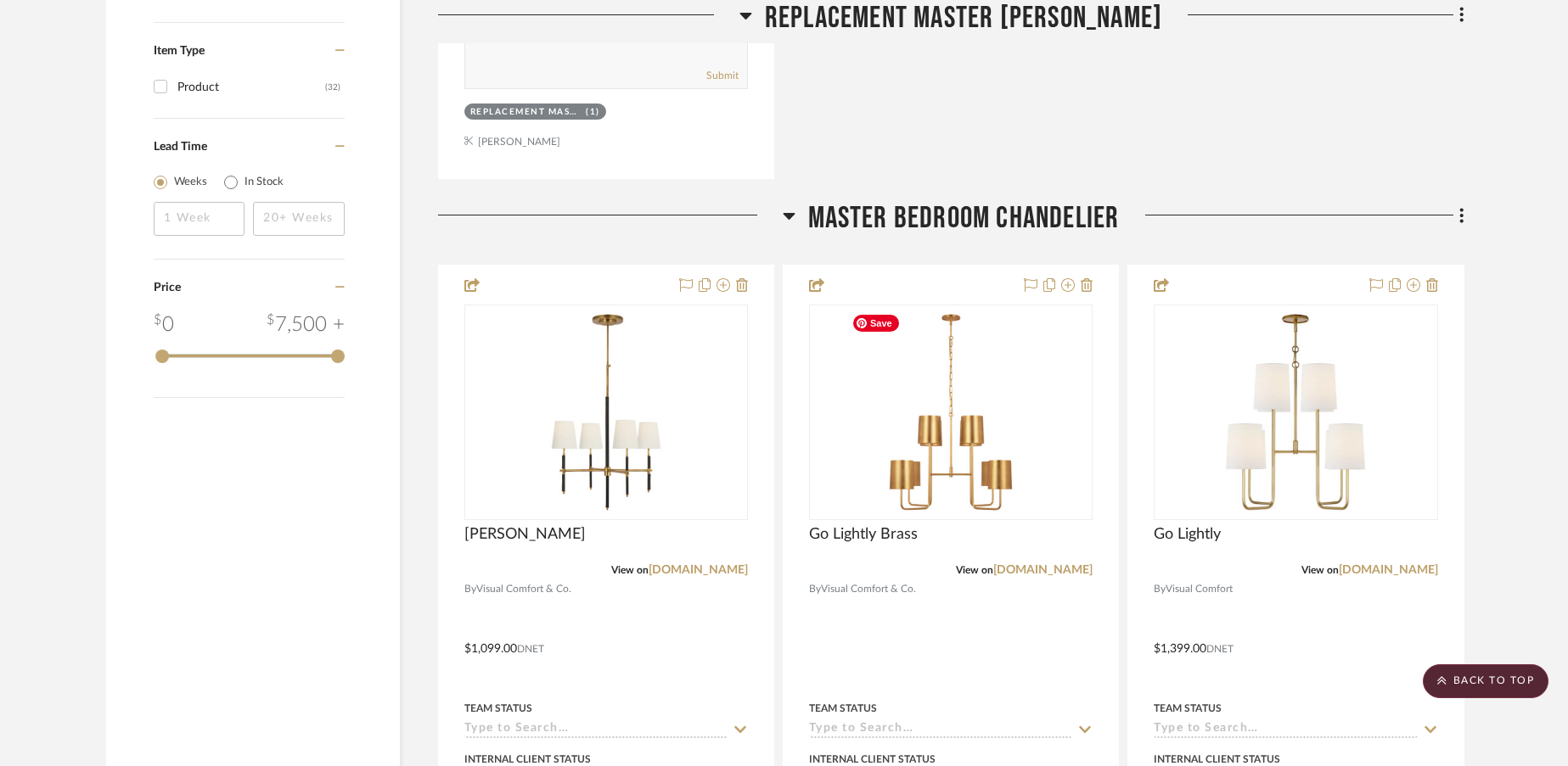
scroll to position [1859, 0]
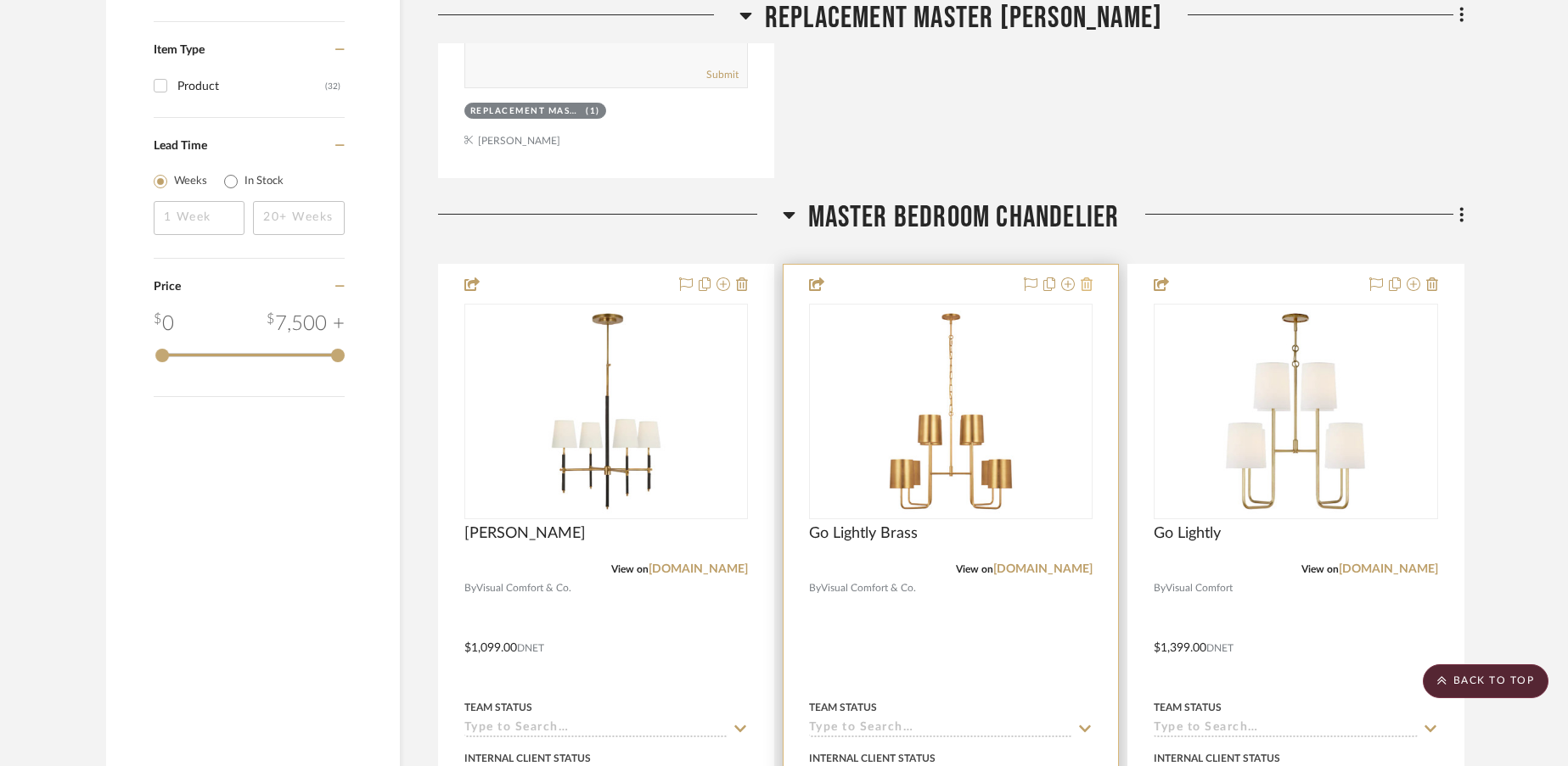
click at [1085, 286] on icon at bounding box center [1087, 284] width 12 height 14
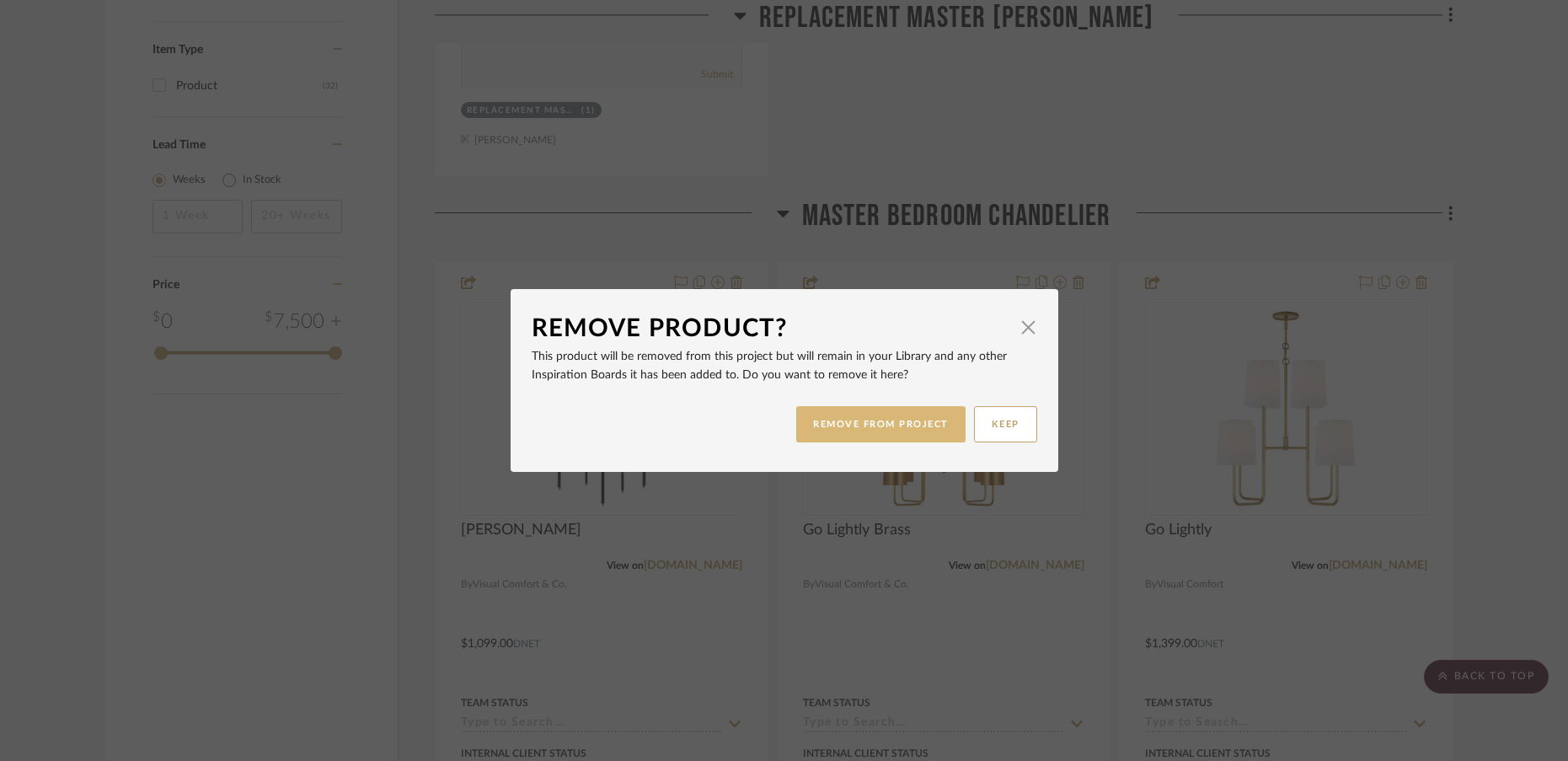
click at [897, 419] on button "REMOVE FROM PROJECT" at bounding box center [881, 425] width 169 height 36
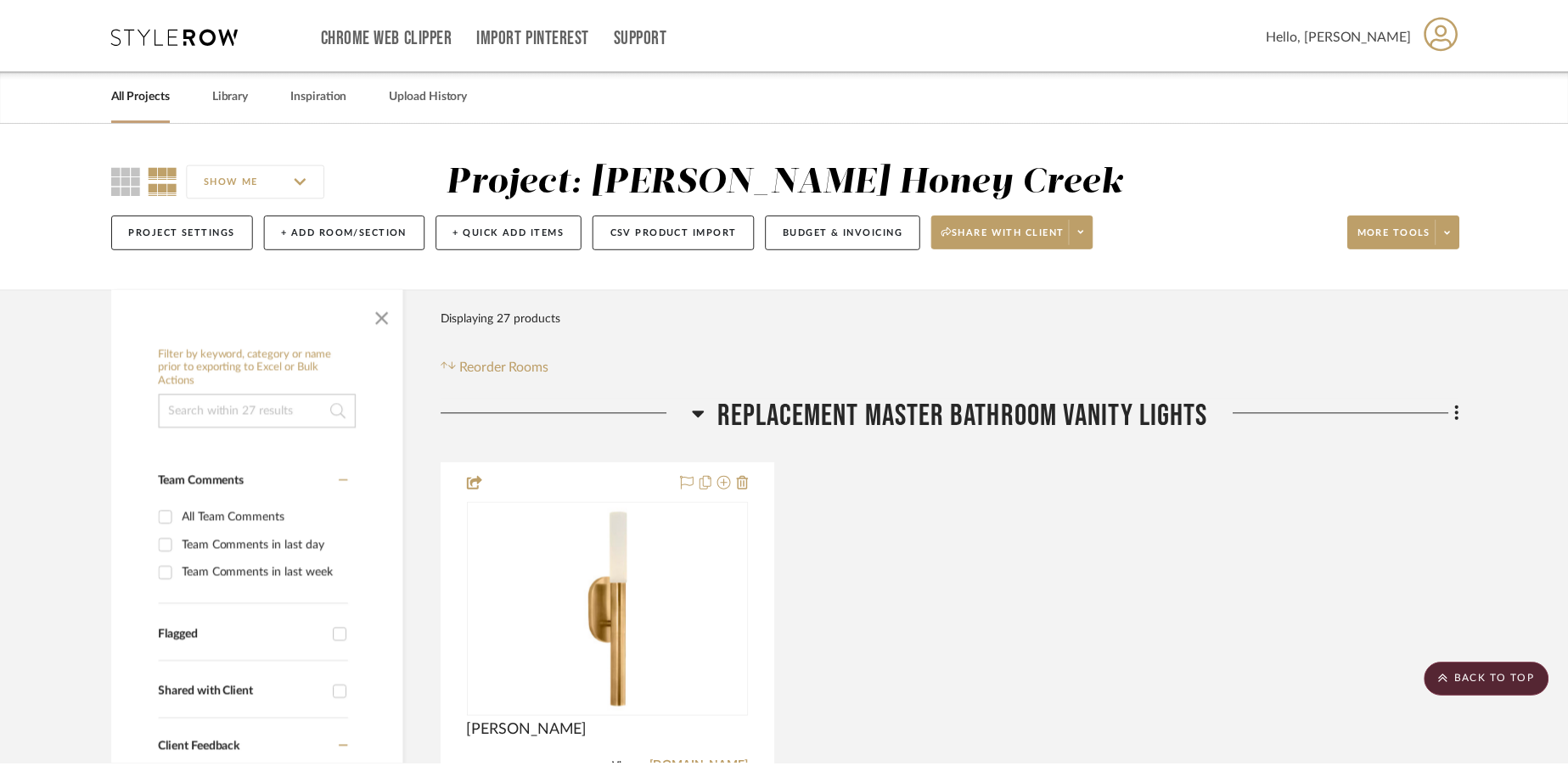
scroll to position [1859, 0]
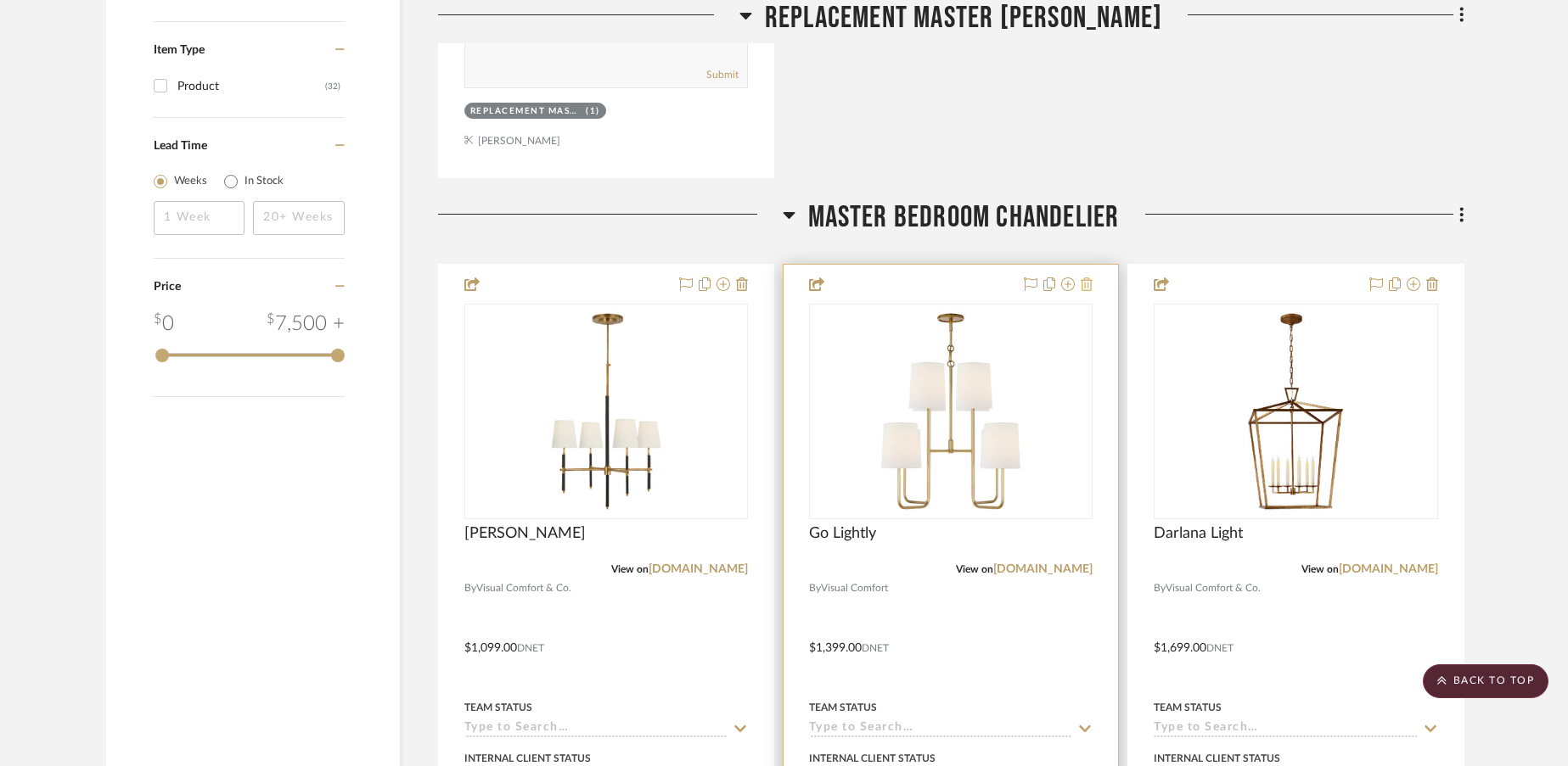
click at [1088, 285] on icon at bounding box center [1087, 284] width 12 height 14
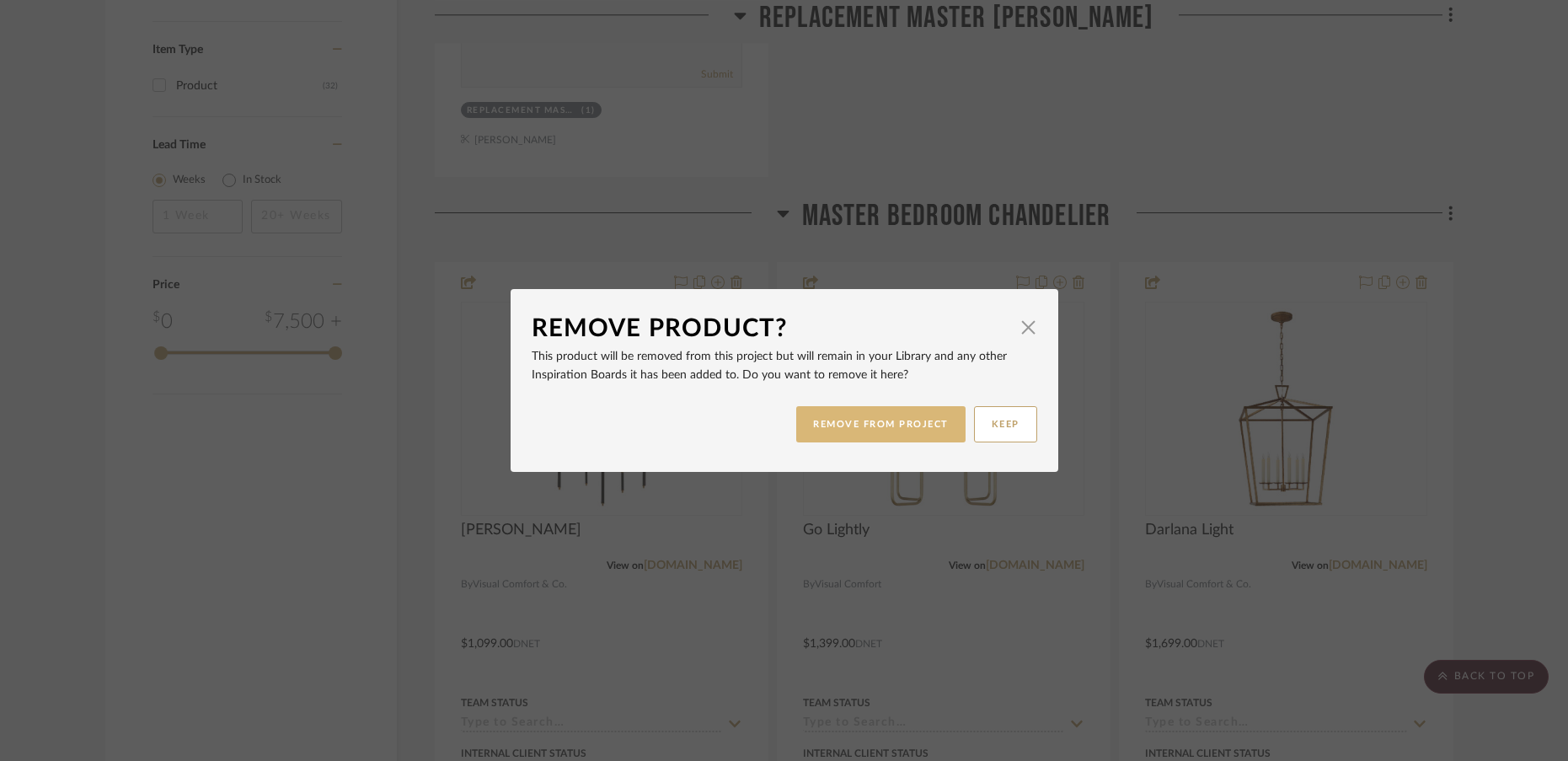
click at [892, 427] on button "REMOVE FROM PROJECT" at bounding box center [881, 425] width 169 height 36
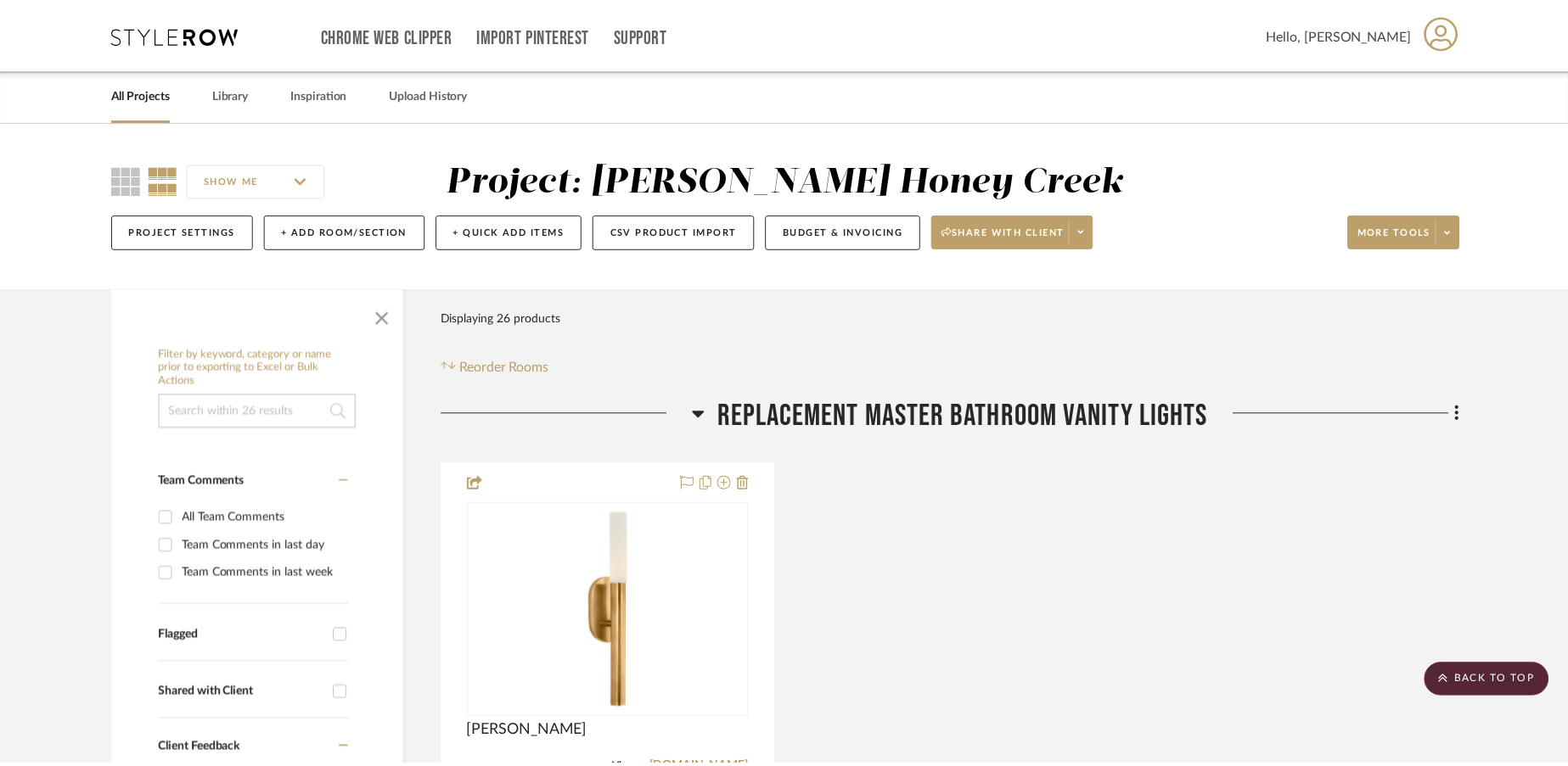
scroll to position [1859, 0]
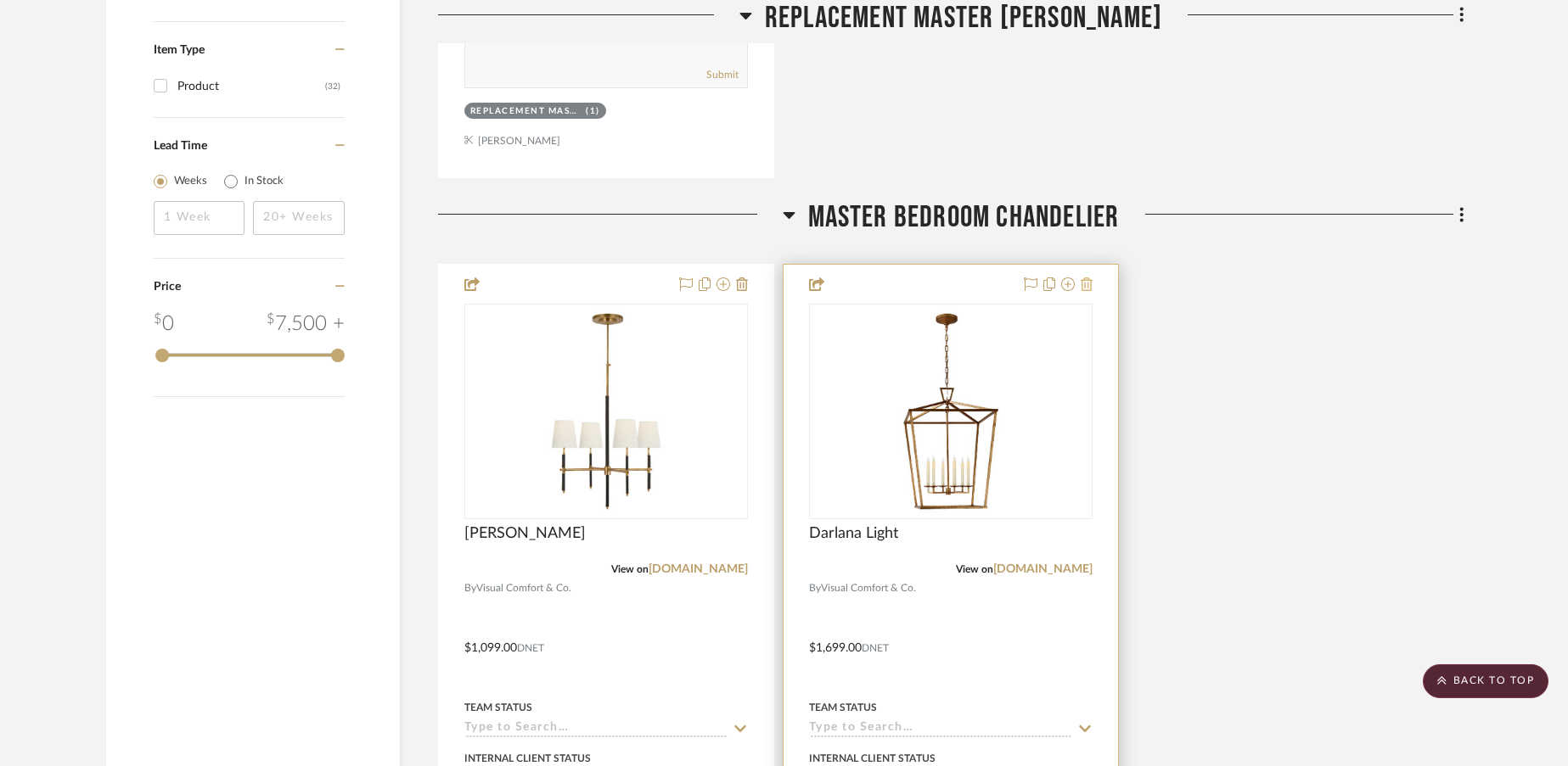
click at [1088, 287] on icon at bounding box center [1087, 284] width 12 height 14
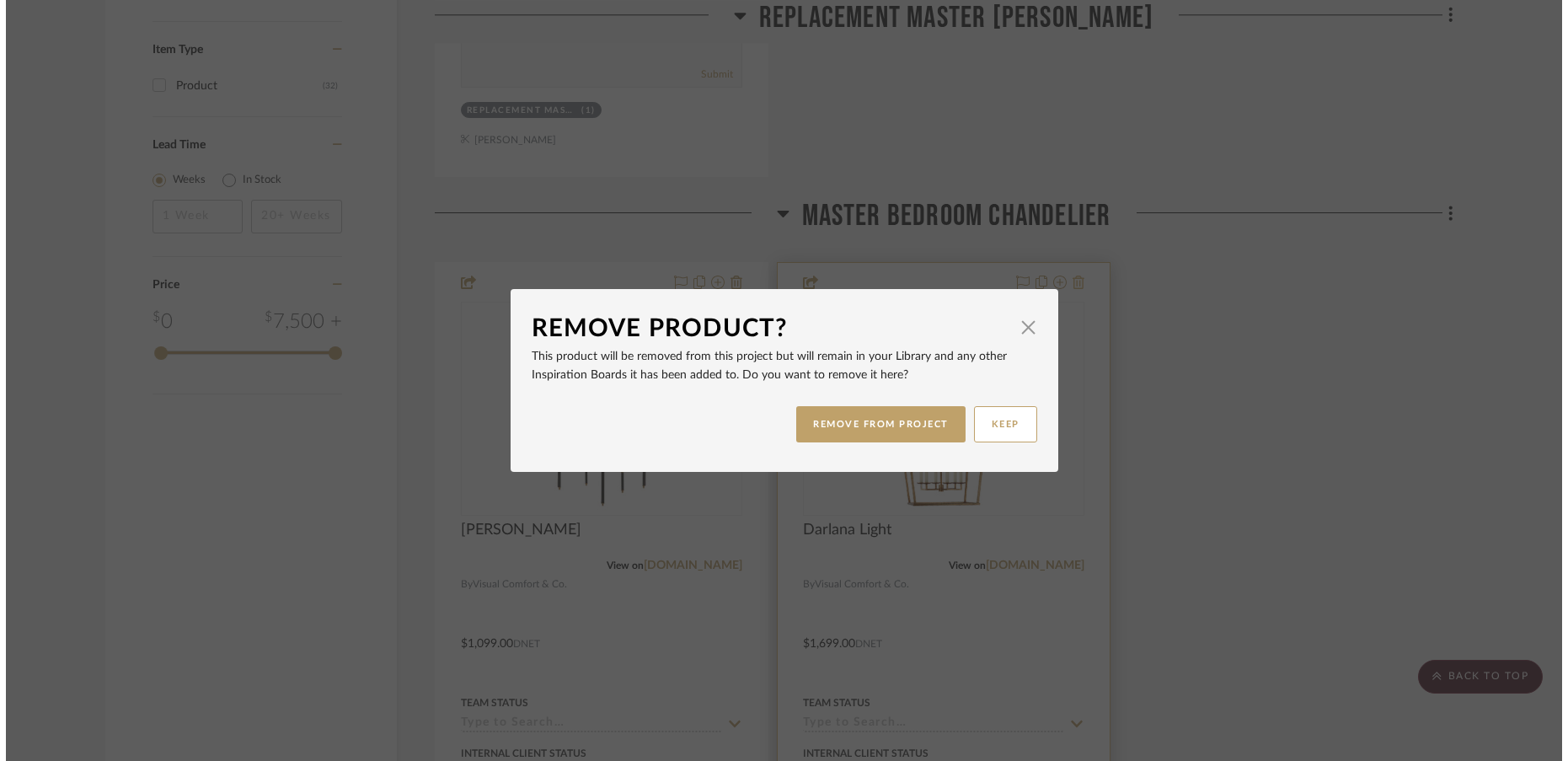
scroll to position [0, 0]
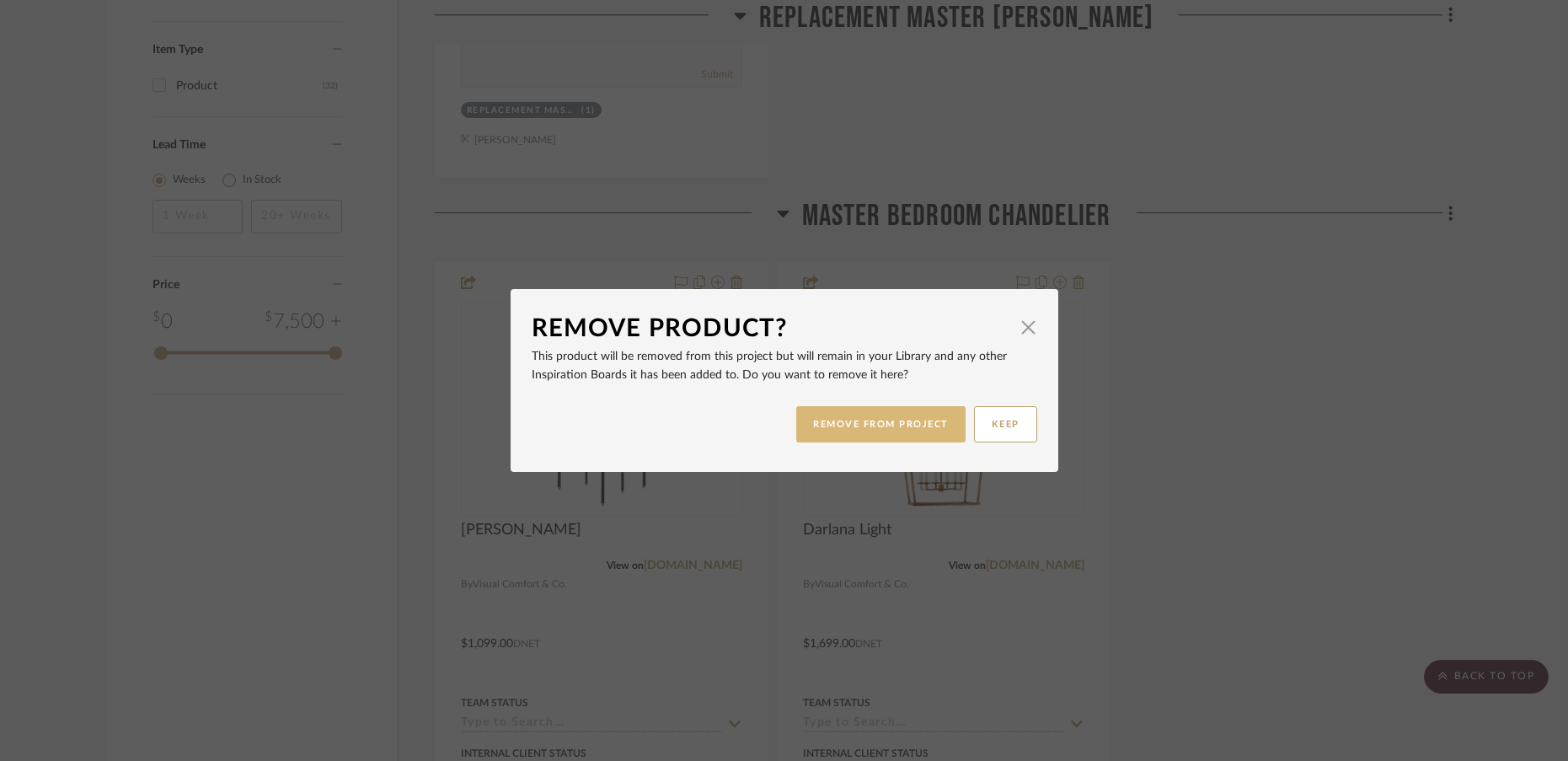
click at [930, 423] on button "REMOVE FROM PROJECT" at bounding box center [881, 425] width 169 height 36
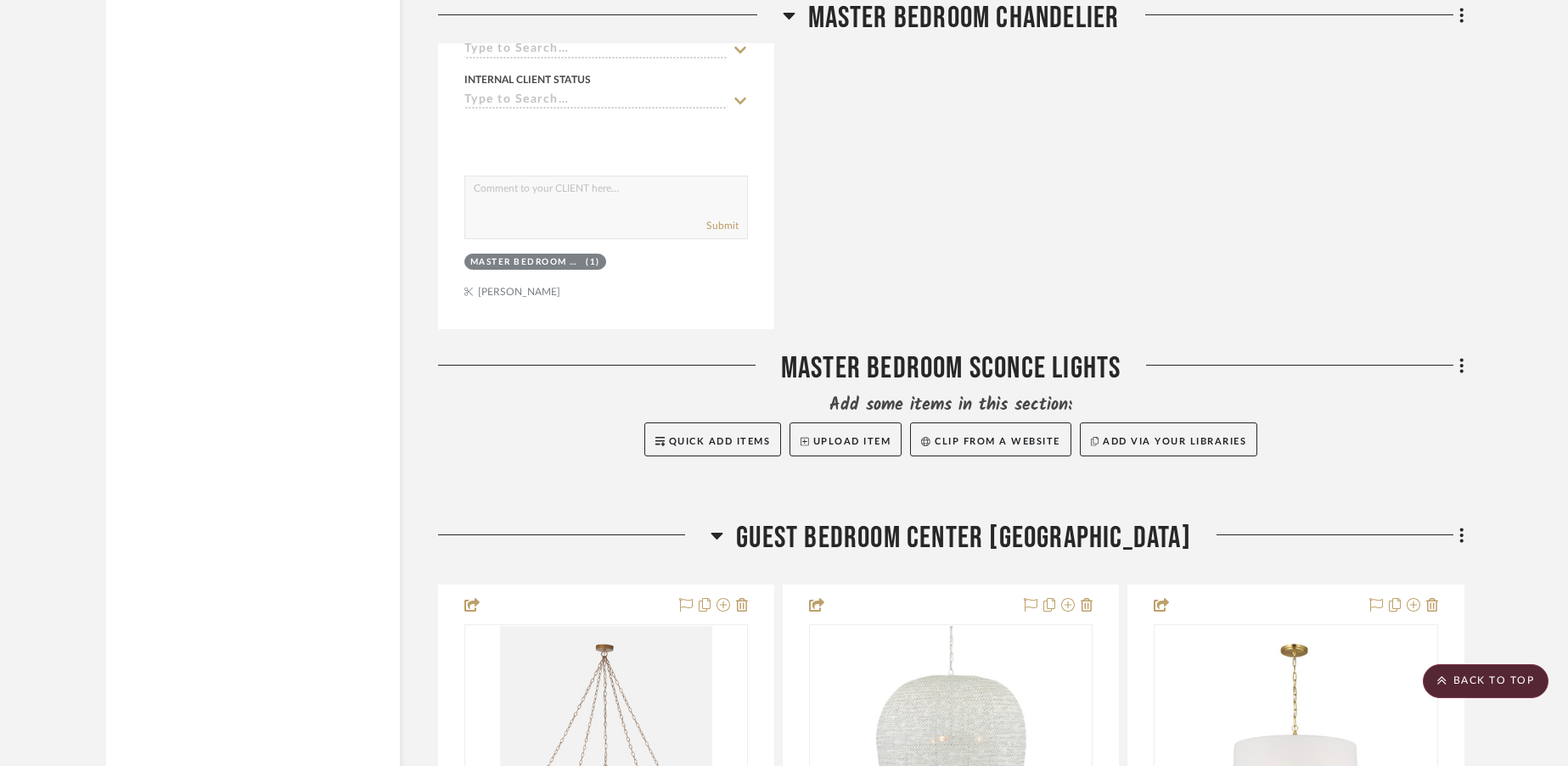
scroll to position [2570, 0]
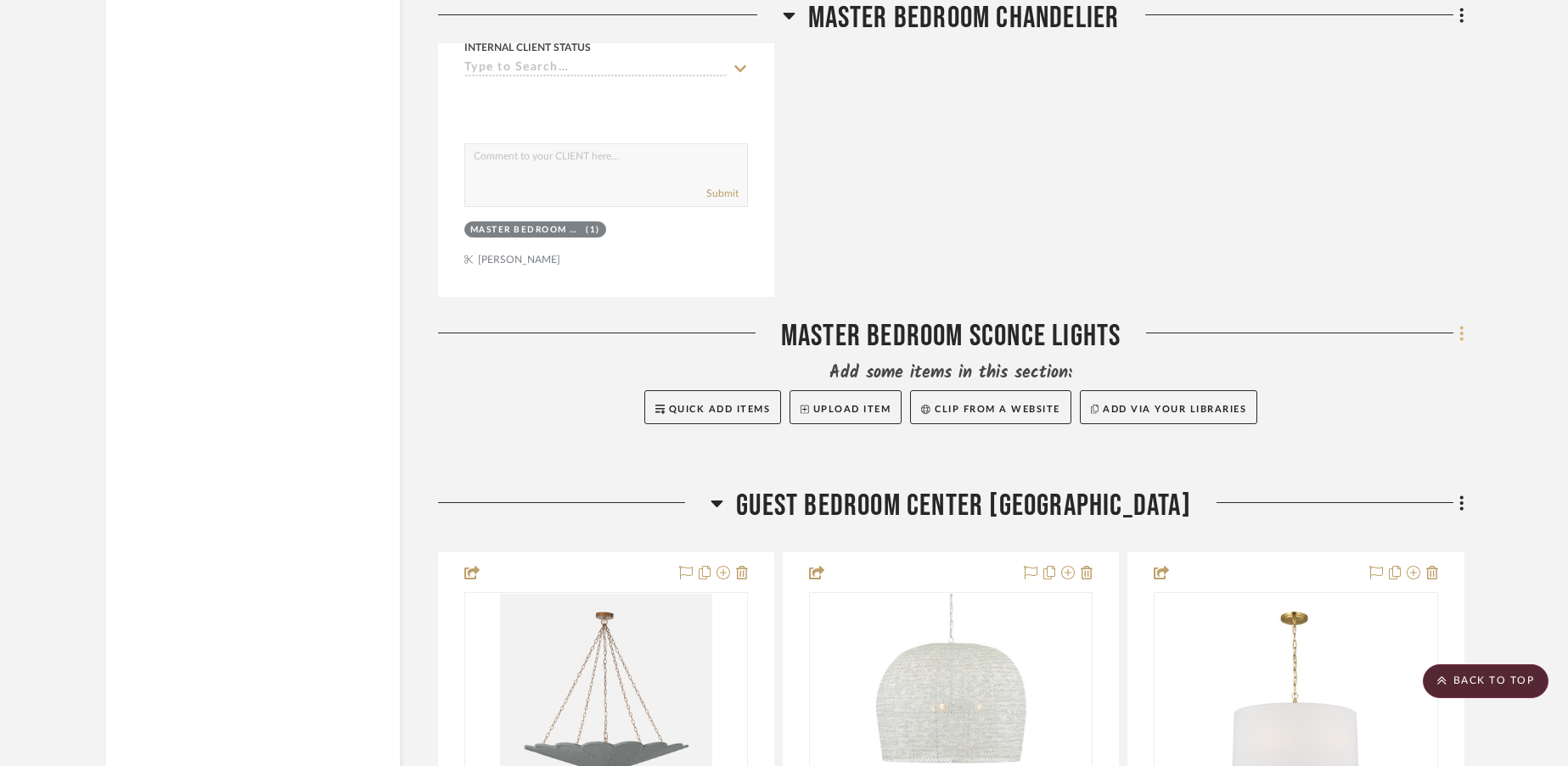
click at [1461, 333] on icon at bounding box center [1462, 333] width 5 height 18
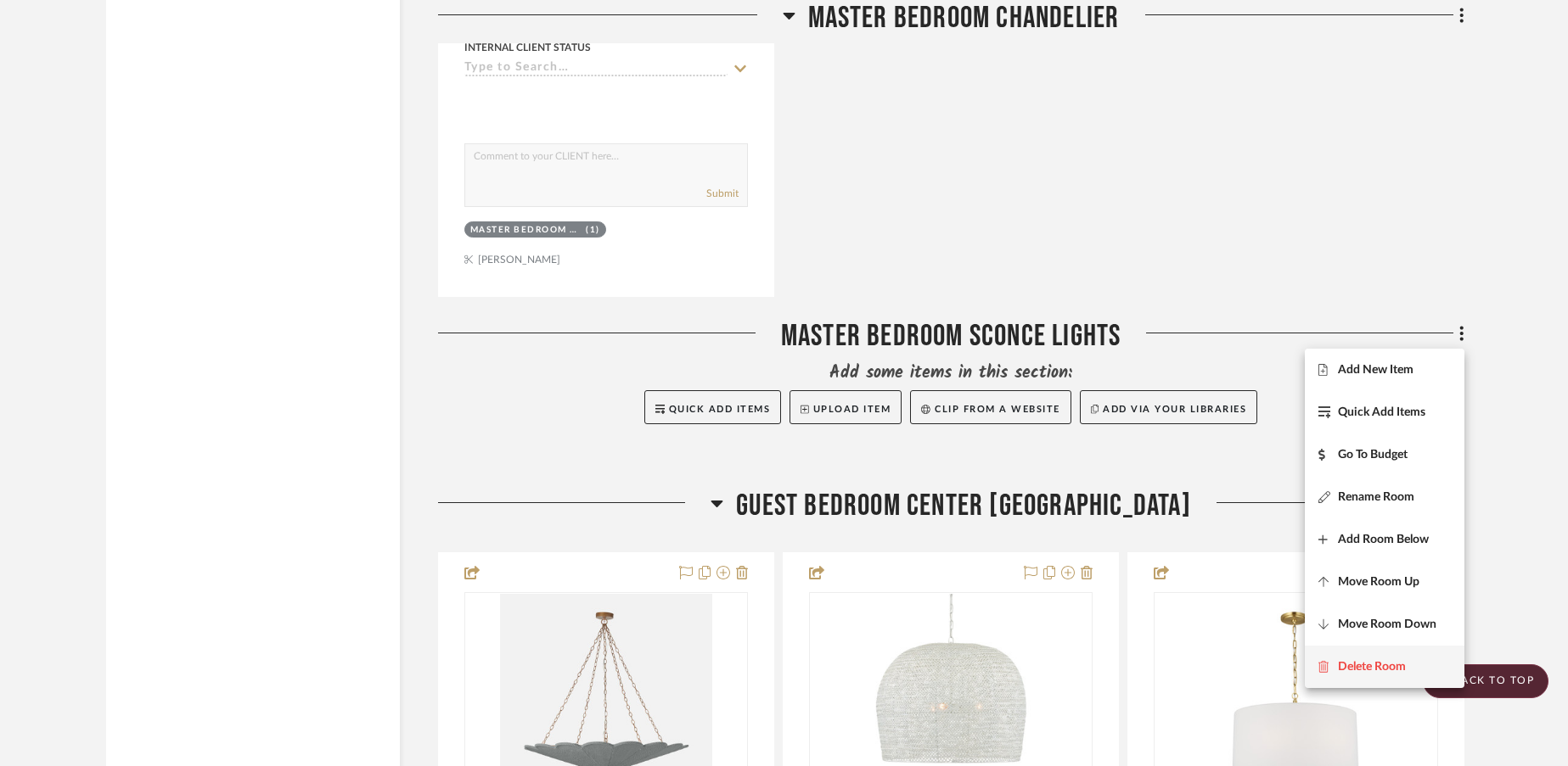
click at [1350, 667] on span "Delete Room" at bounding box center [1372, 667] width 68 height 15
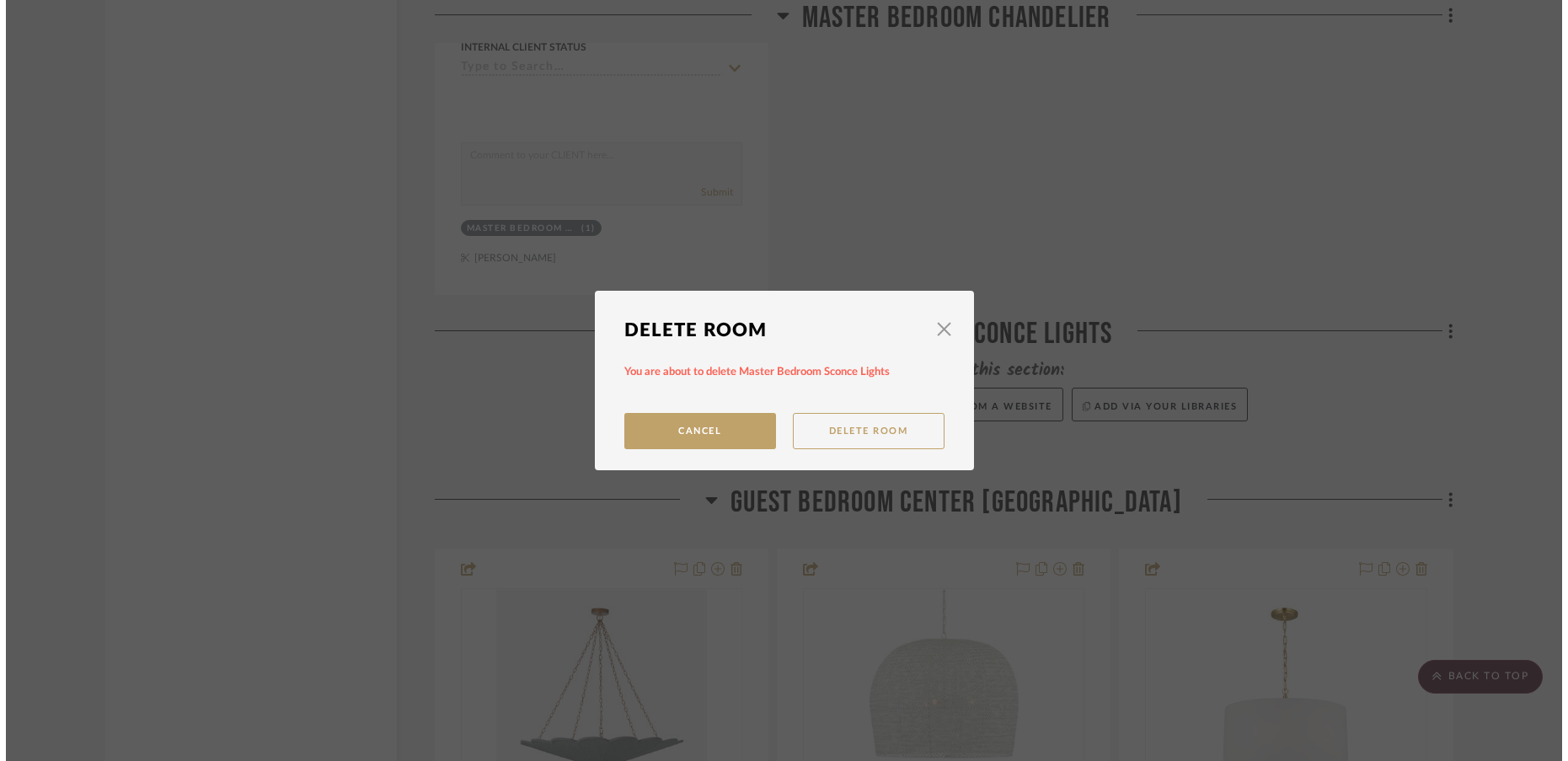
scroll to position [0, 0]
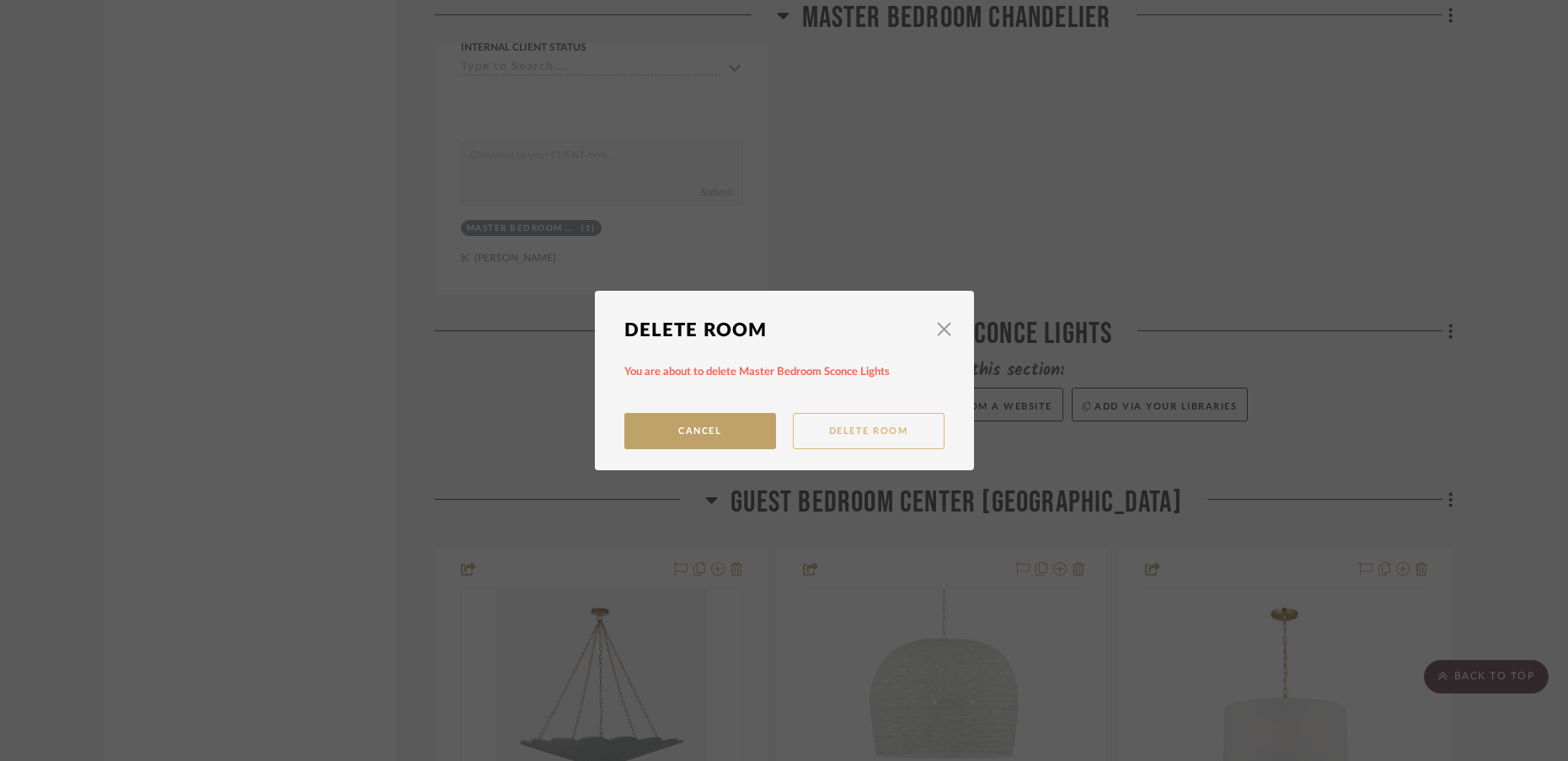
click at [824, 433] on button "Delete Room" at bounding box center [869, 431] width 152 height 36
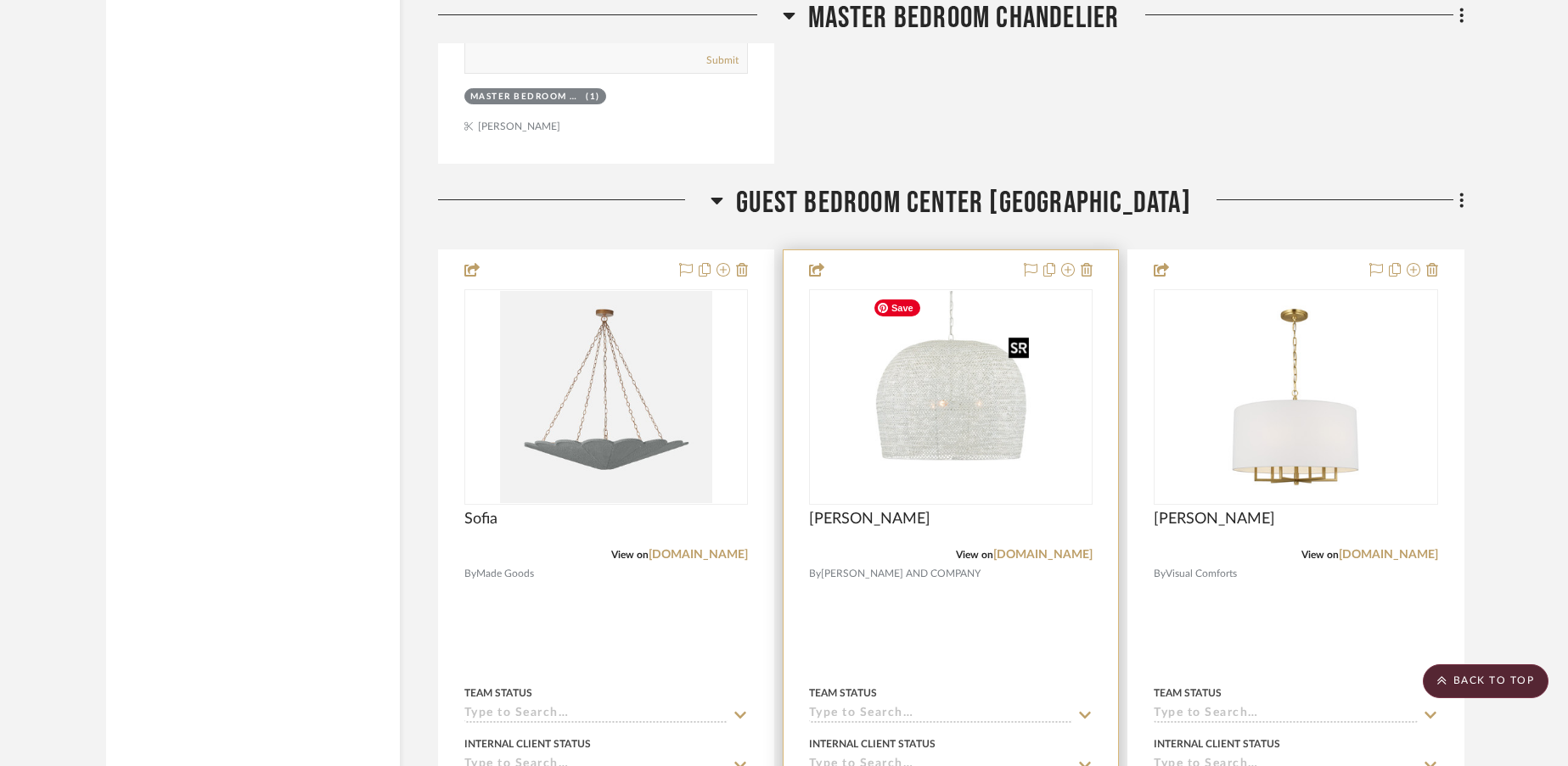
scroll to position [2725, 0]
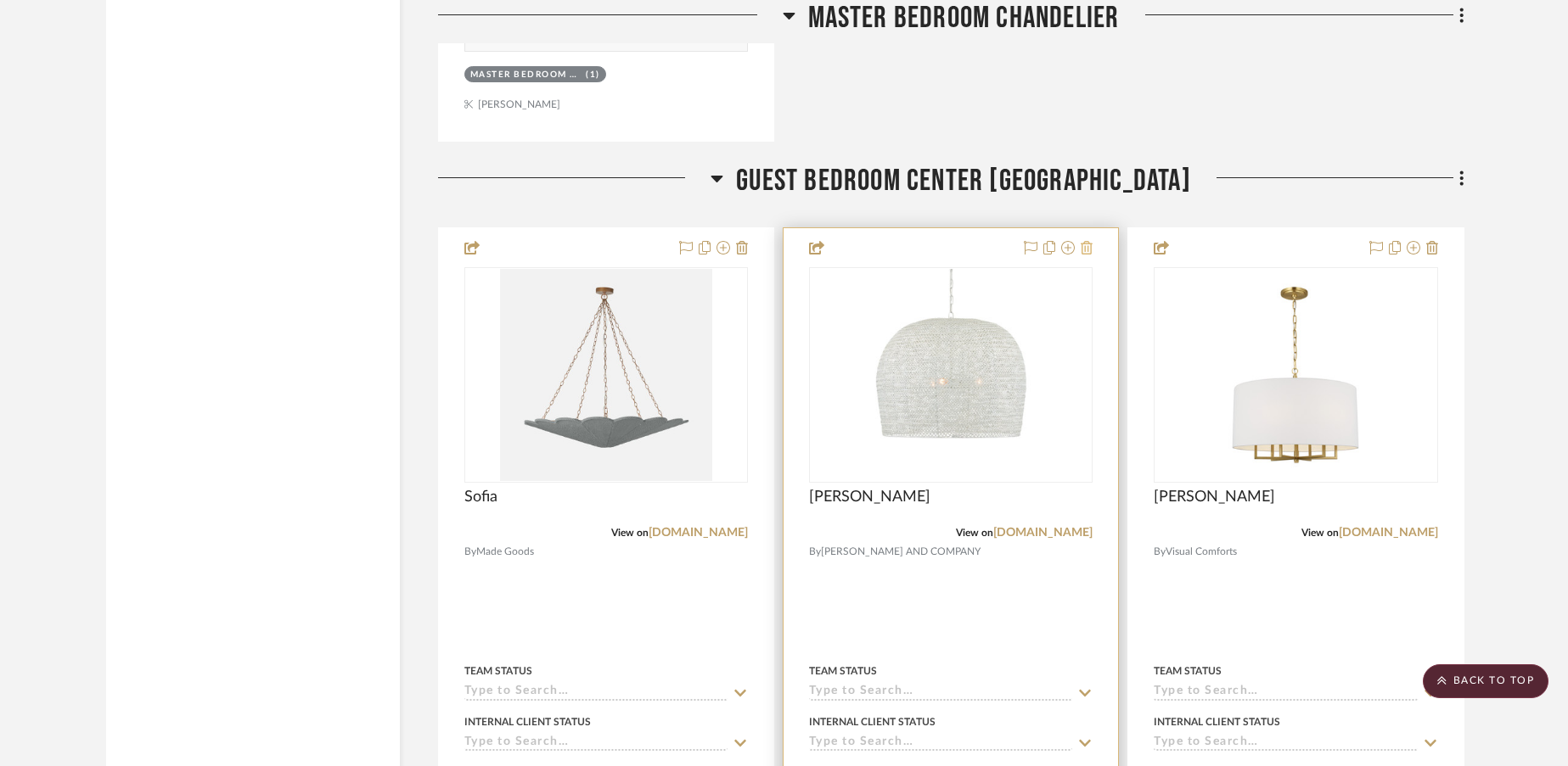
click at [1088, 250] on icon at bounding box center [1087, 248] width 12 height 14
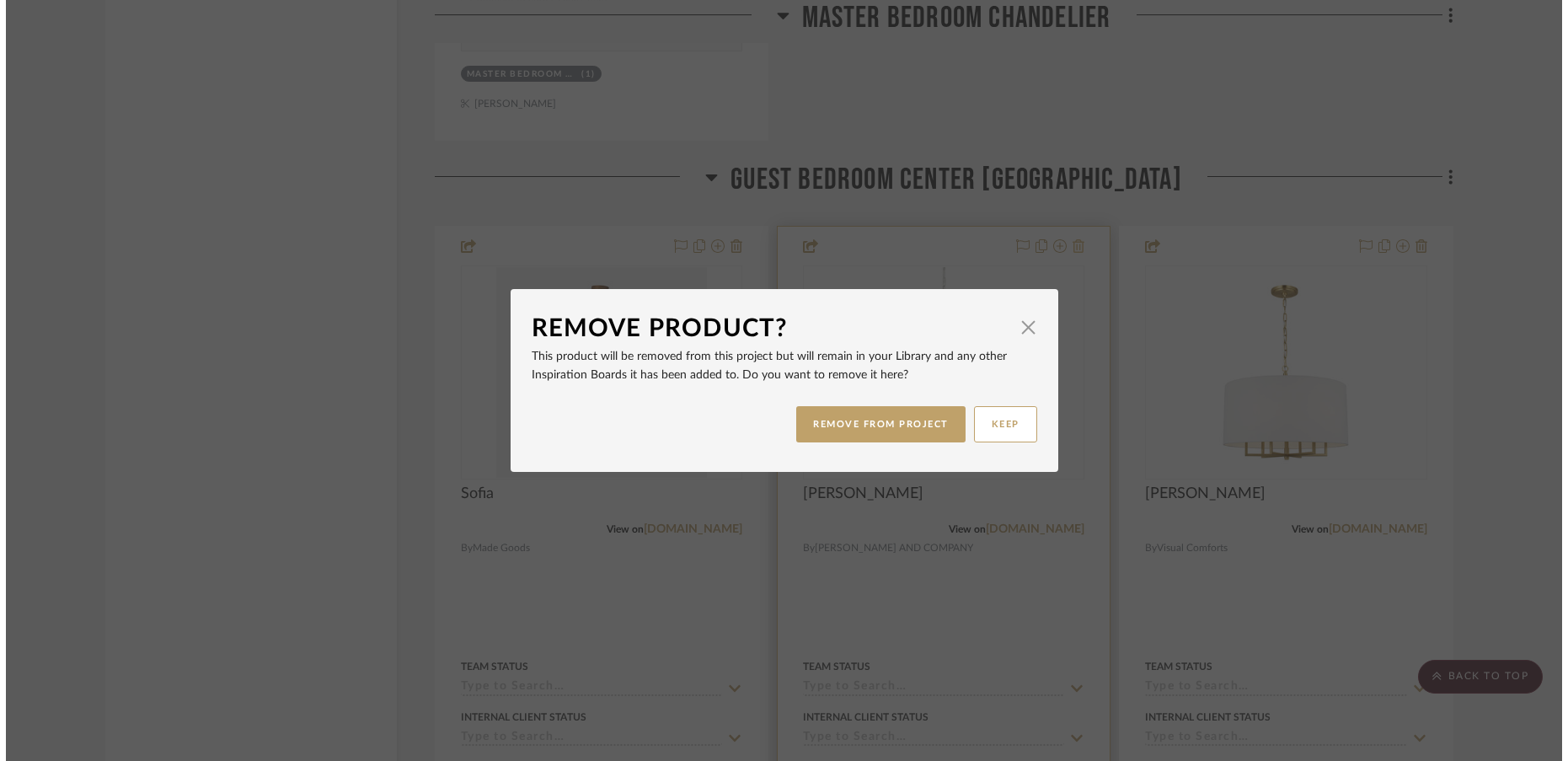
scroll to position [0, 0]
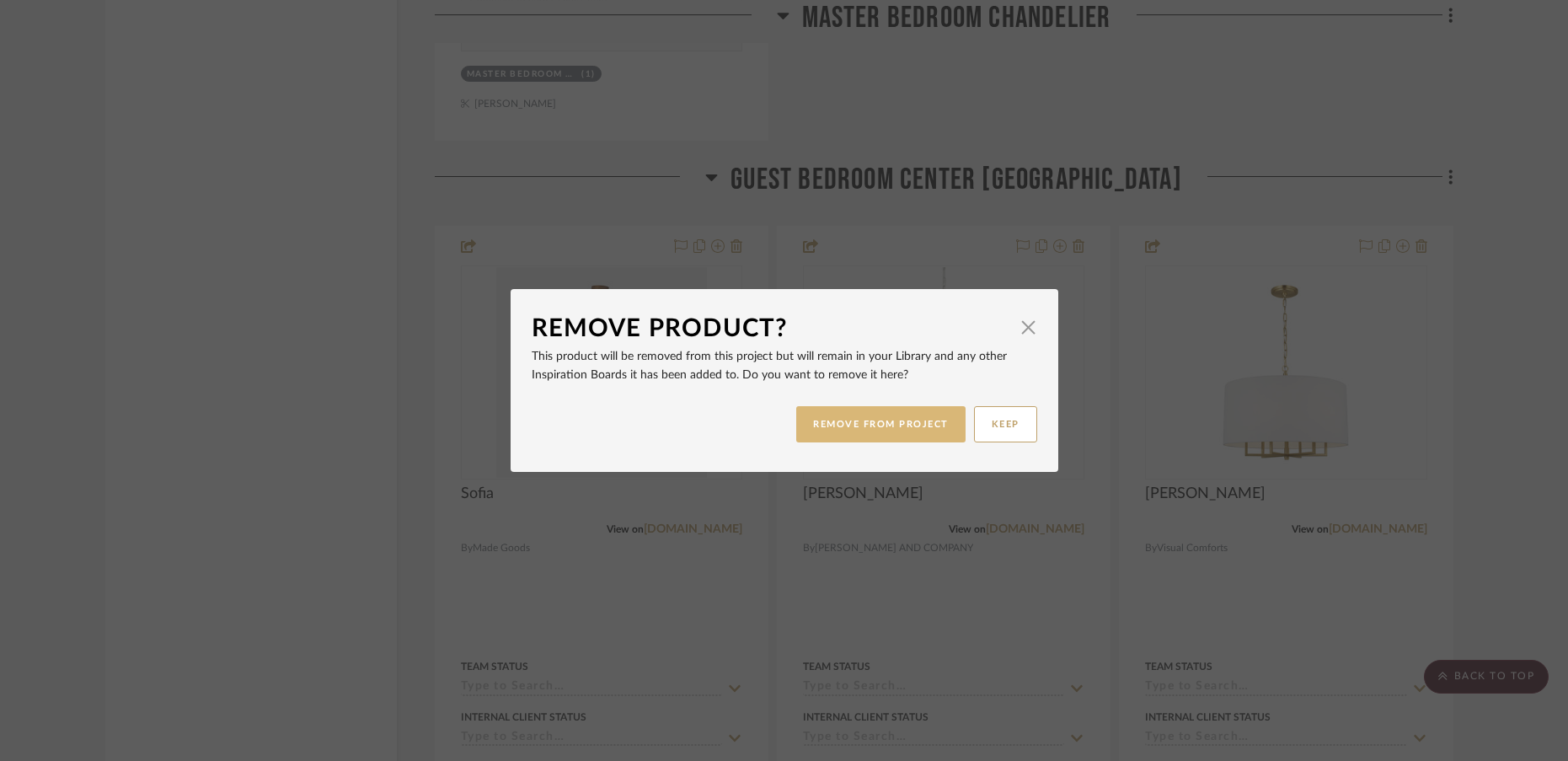
click at [897, 423] on button "REMOVE FROM PROJECT" at bounding box center [881, 425] width 169 height 36
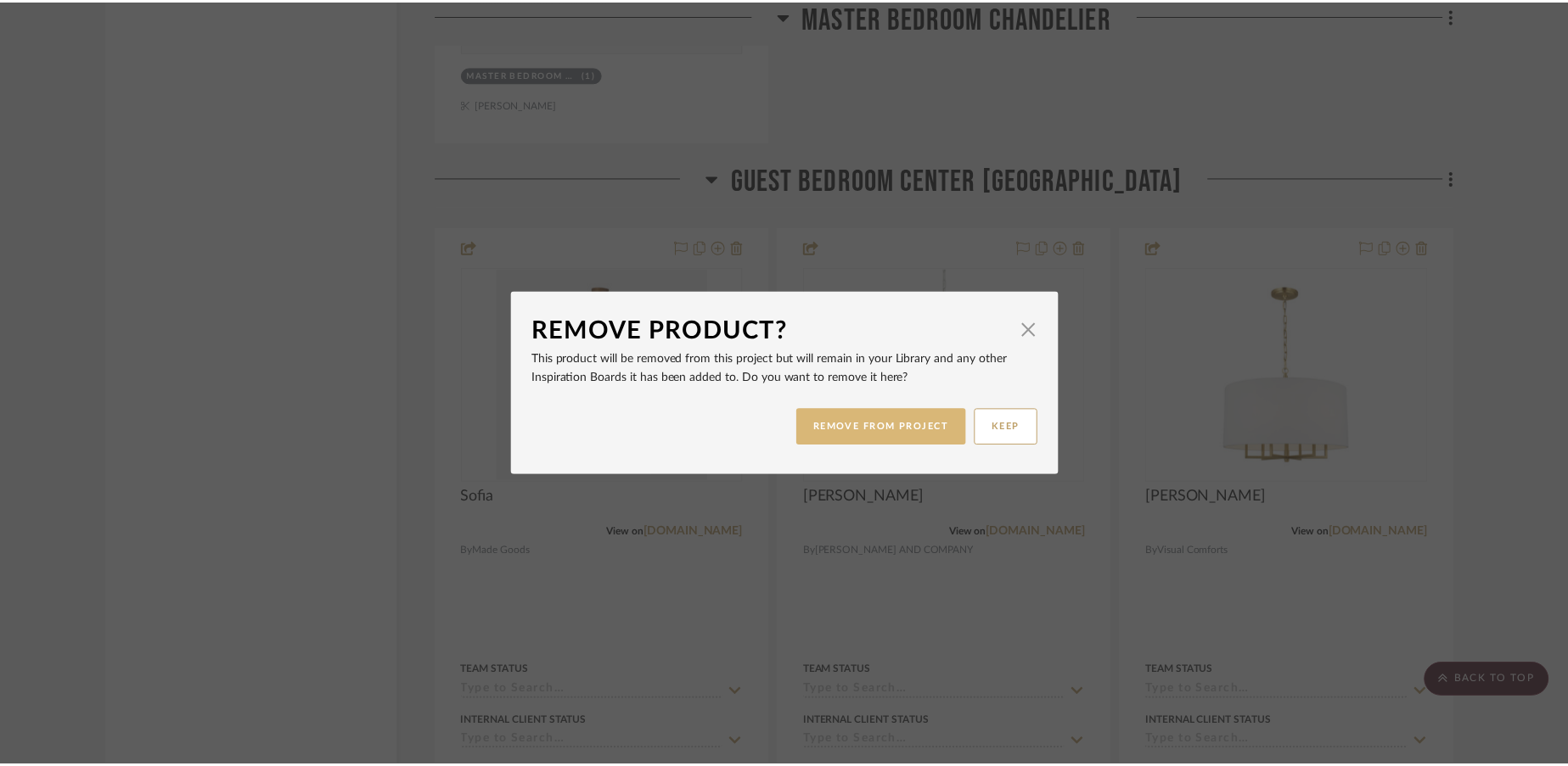
scroll to position [2725, 0]
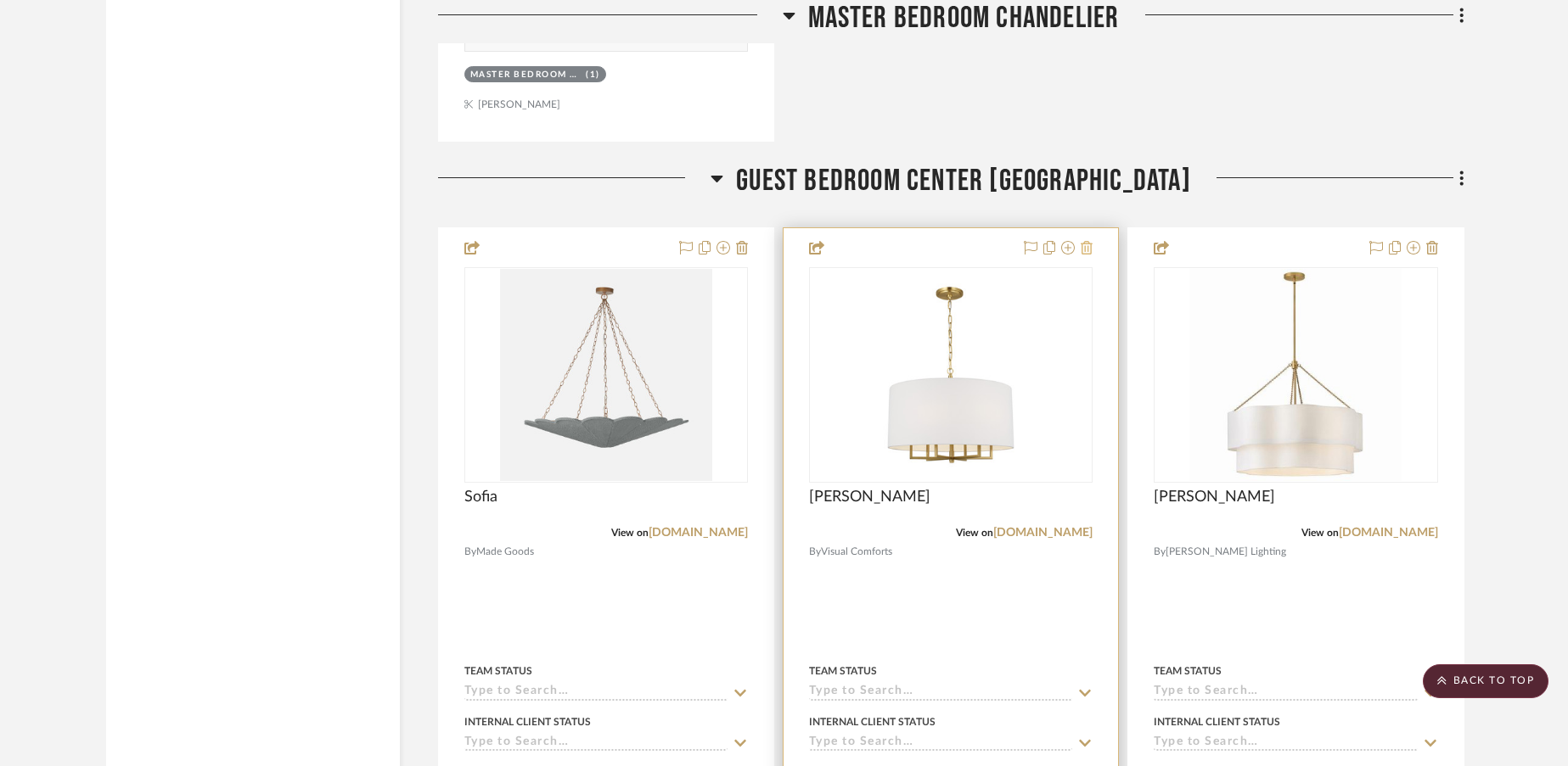
click at [1086, 243] on icon at bounding box center [1087, 248] width 12 height 14
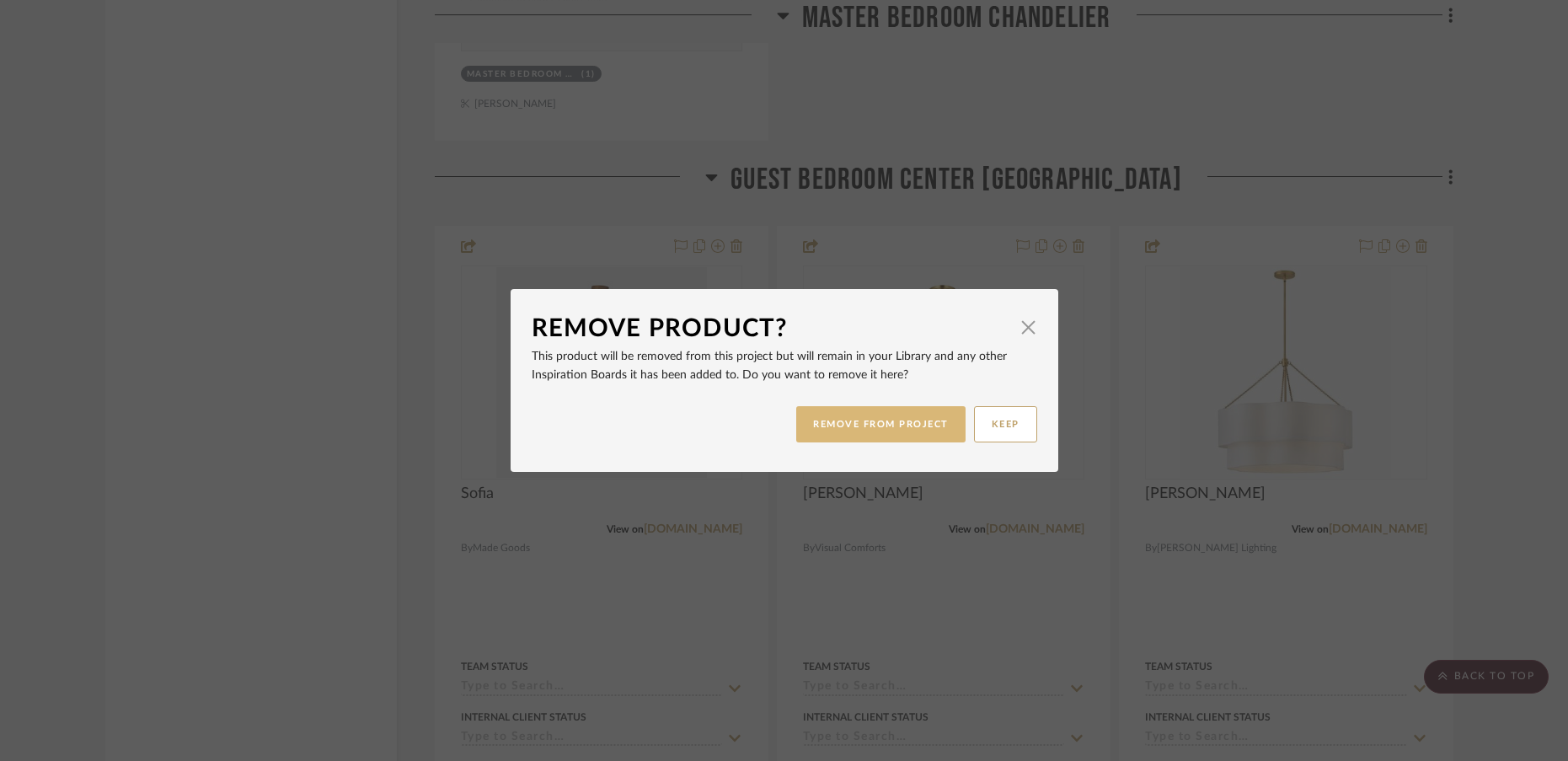
click at [892, 439] on button "REMOVE FROM PROJECT" at bounding box center [881, 425] width 169 height 36
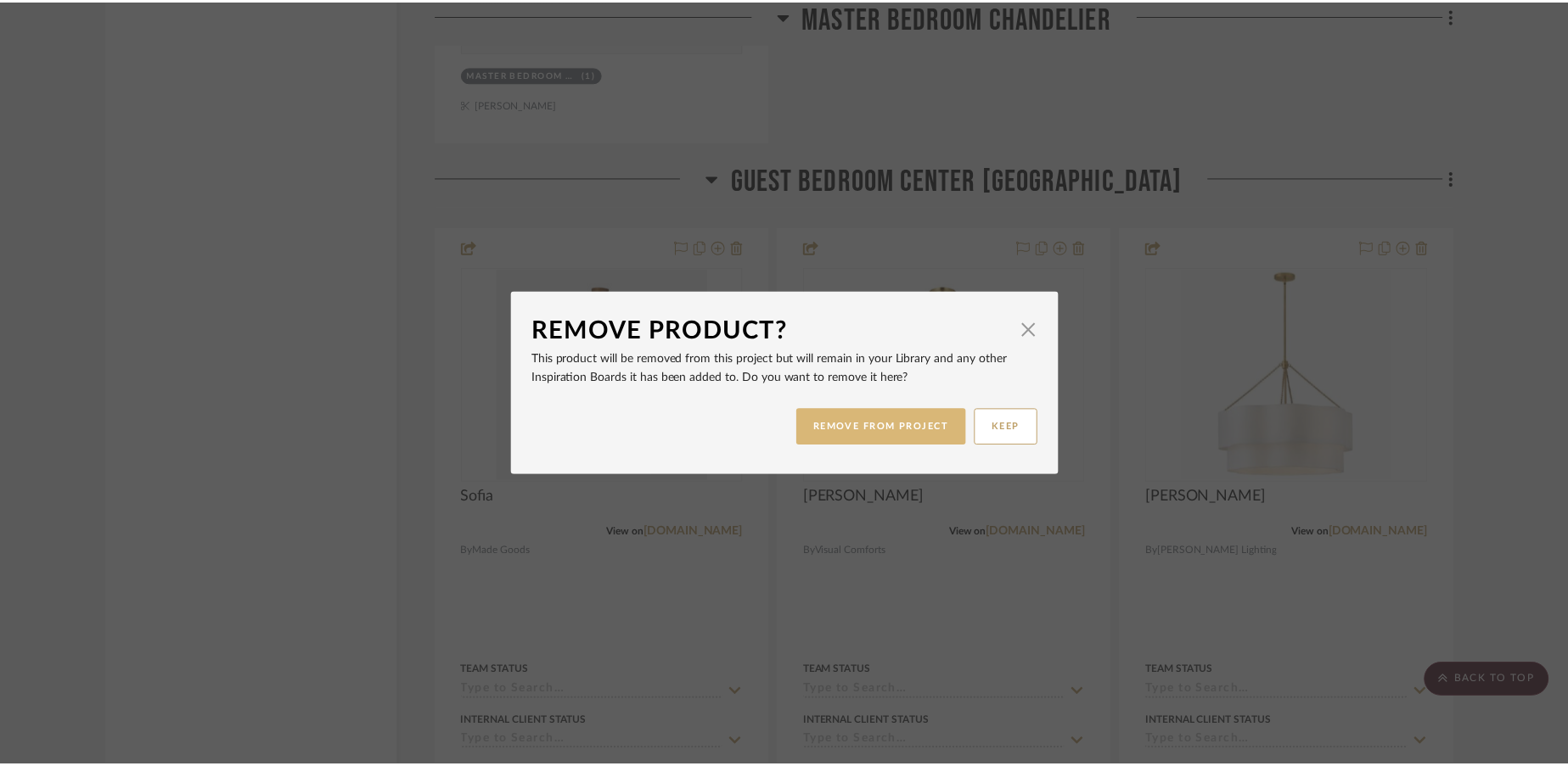
scroll to position [2725, 0]
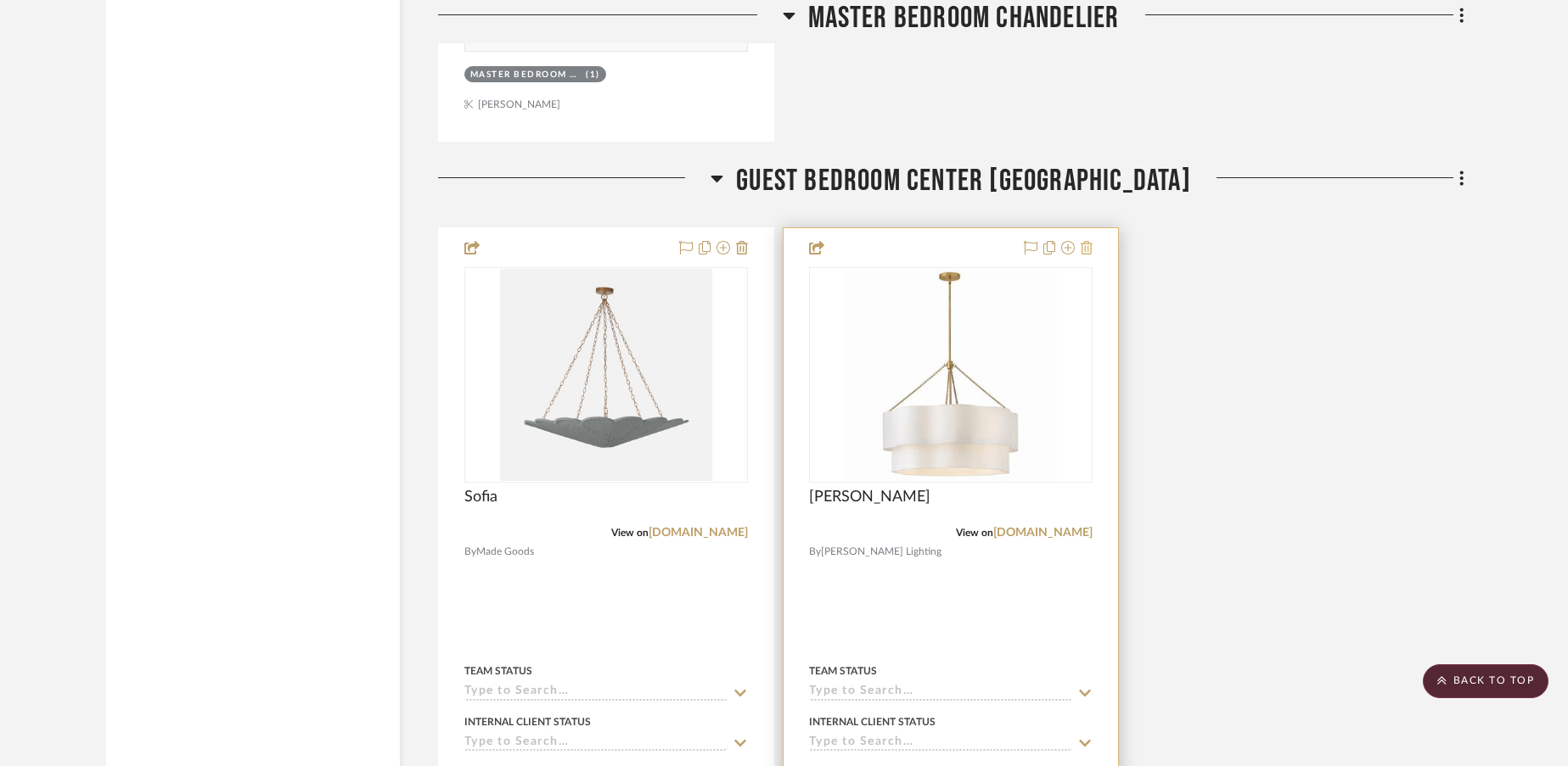
click at [1091, 248] on icon at bounding box center [1087, 248] width 12 height 14
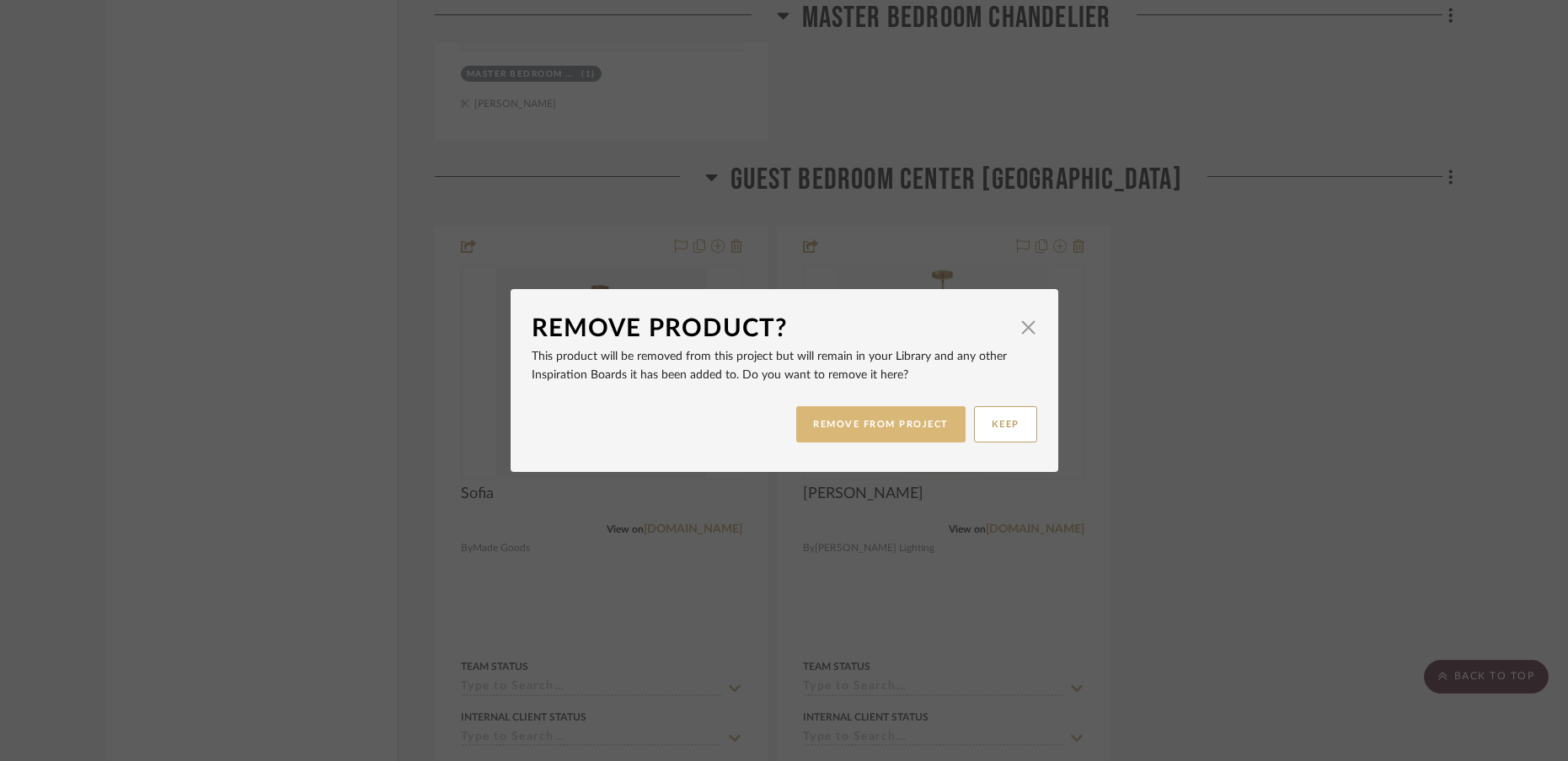
click at [919, 426] on button "REMOVE FROM PROJECT" at bounding box center [881, 425] width 169 height 36
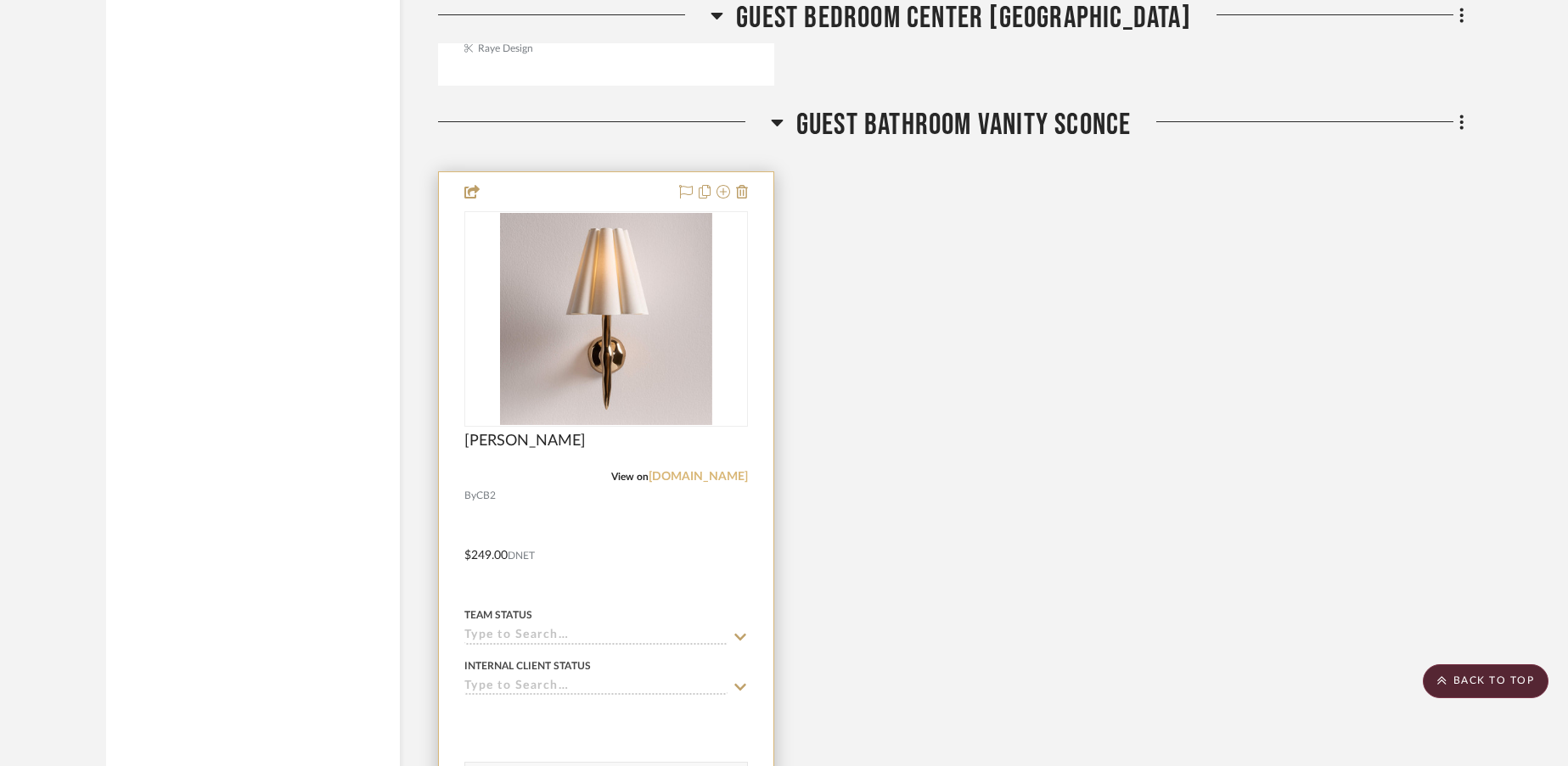
scroll to position [3621, 0]
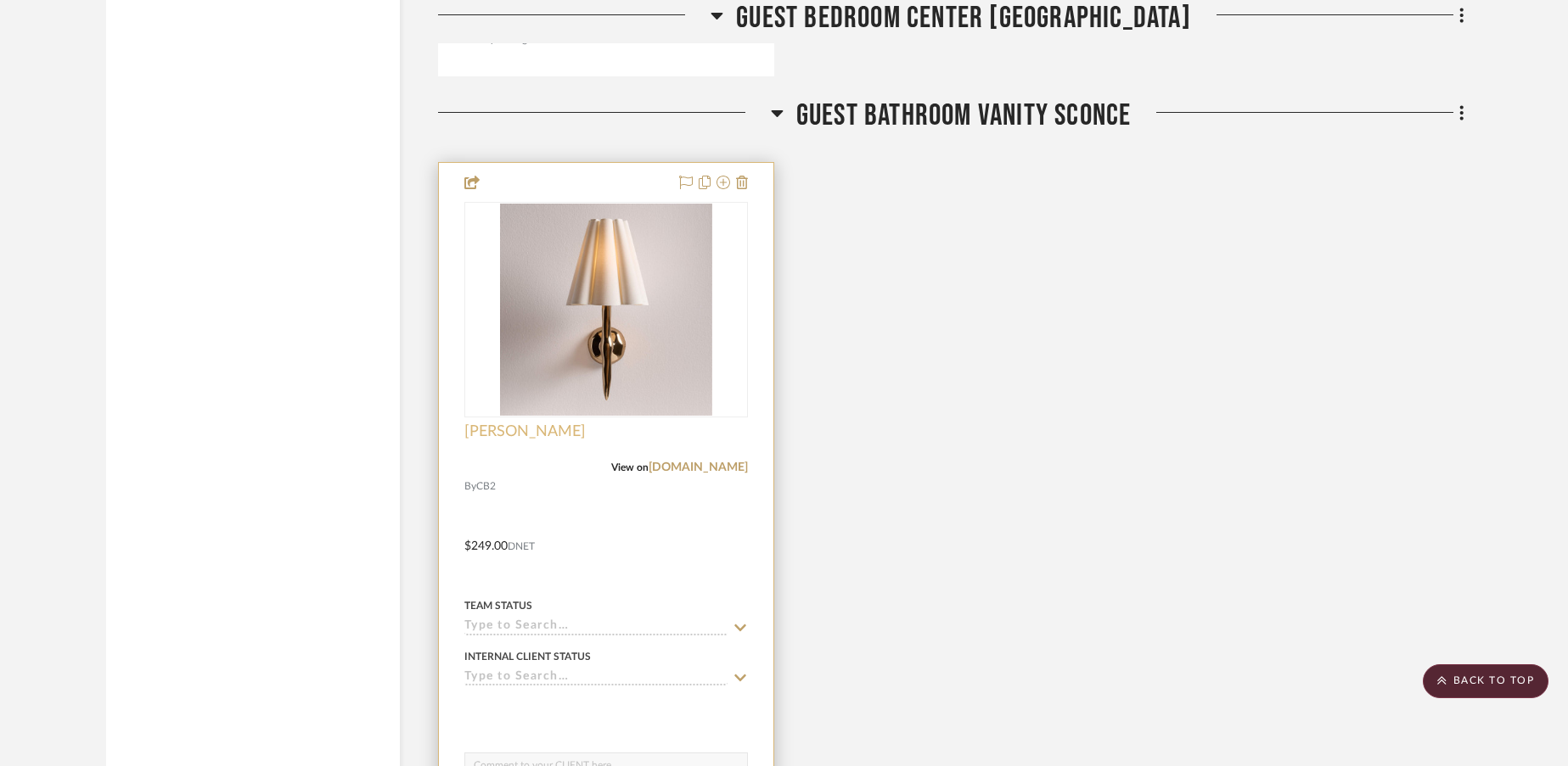
click at [490, 427] on span "[PERSON_NAME]" at bounding box center [525, 432] width 122 height 18
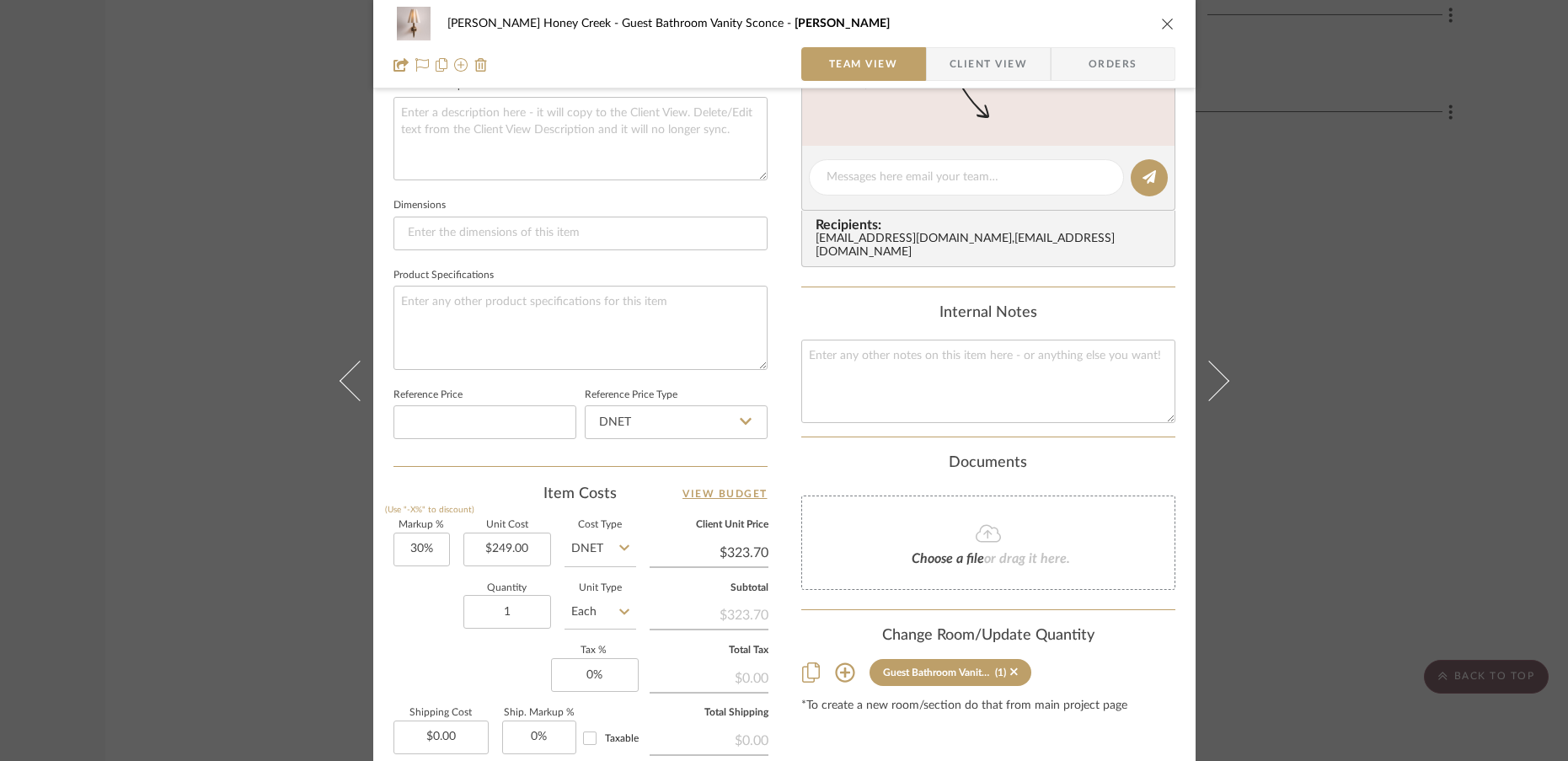
scroll to position [624, 0]
click at [430, 557] on input "30" at bounding box center [421, 550] width 56 height 34
type input "0%"
click at [420, 616] on div "Quantity 1 Unit Type Each" at bounding box center [514, 615] width 242 height 60
type input "$249.00"
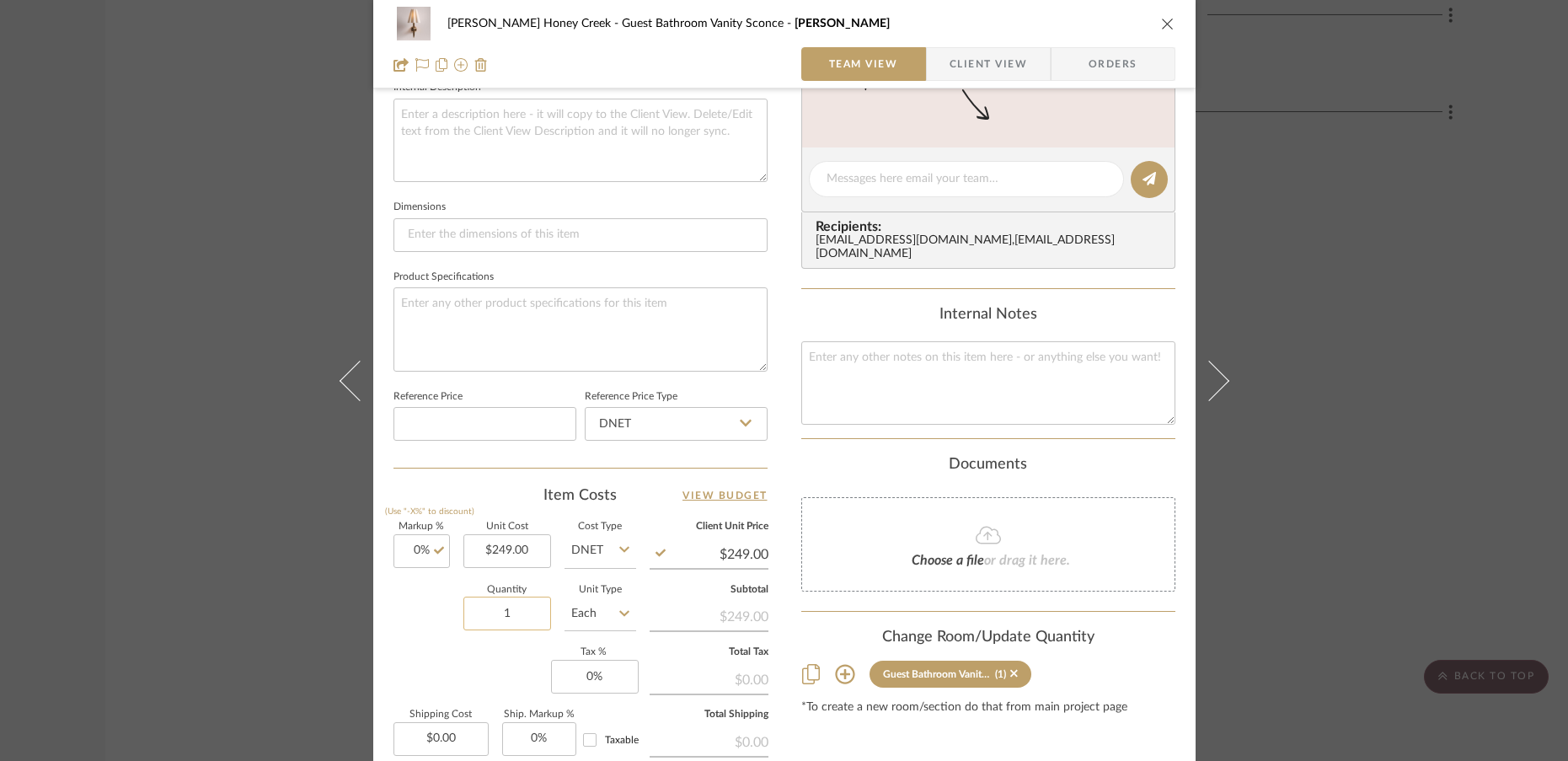
click at [505, 614] on input "1" at bounding box center [507, 613] width 88 height 34
type input "2"
click at [451, 664] on div "Markup % (Use "-X%" to discount) 0% Unit Cost $249.00 Cost Type DNET Client Uni…" at bounding box center [580, 645] width 374 height 246
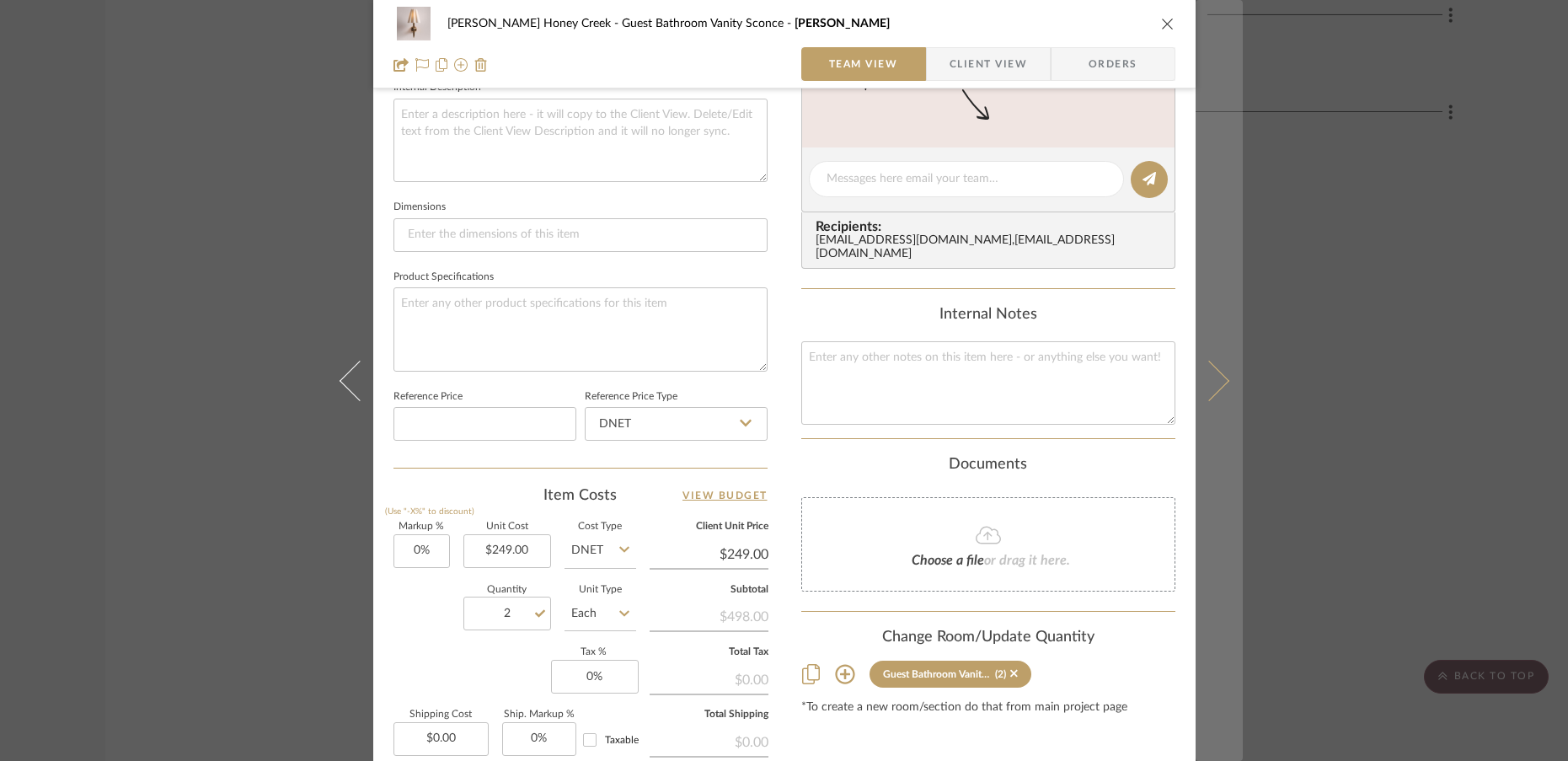
click at [1207, 387] on icon at bounding box center [1208, 380] width 41 height 41
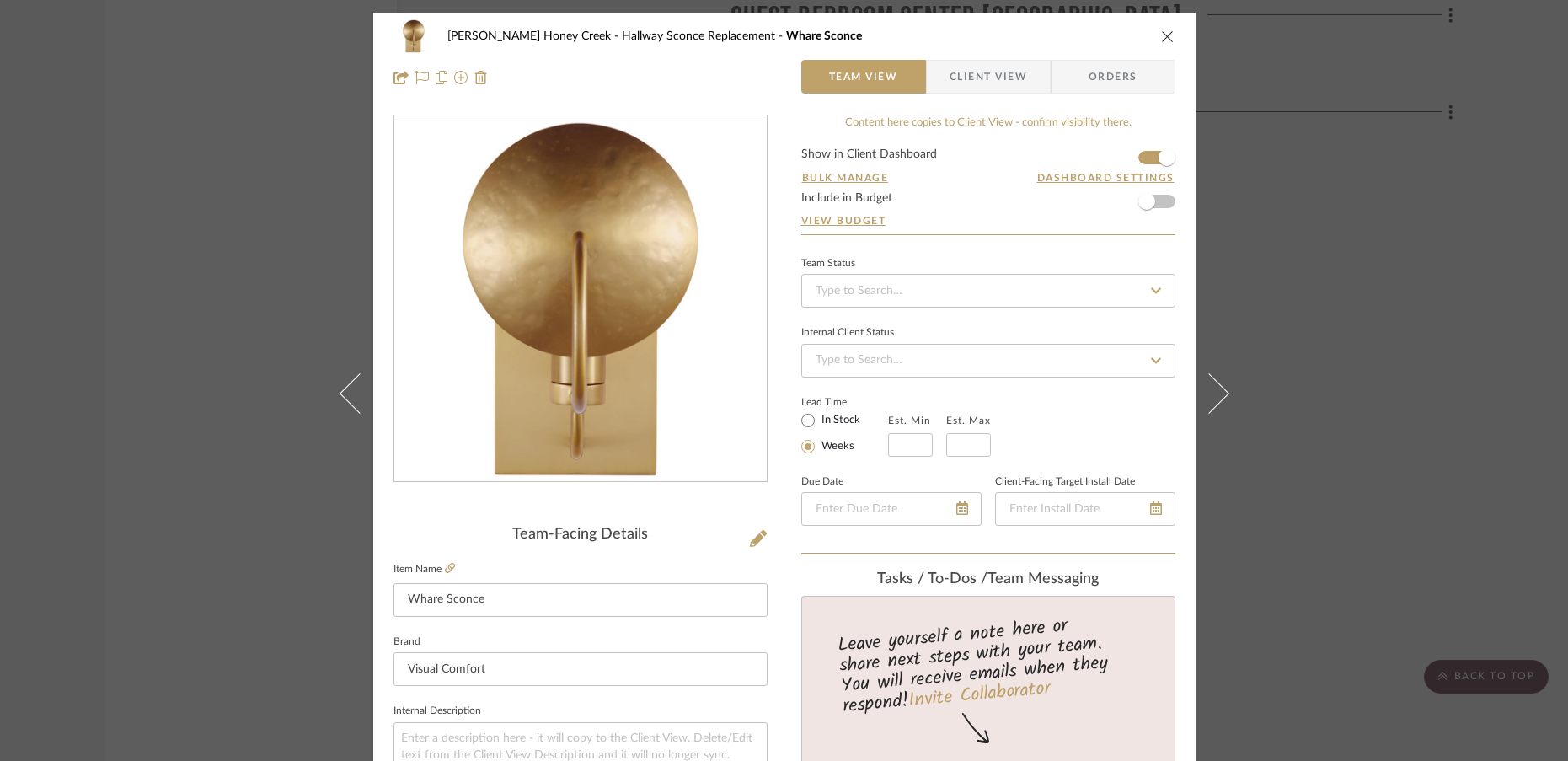
click at [1161, 41] on icon "close" at bounding box center [1168, 36] width 14 height 14
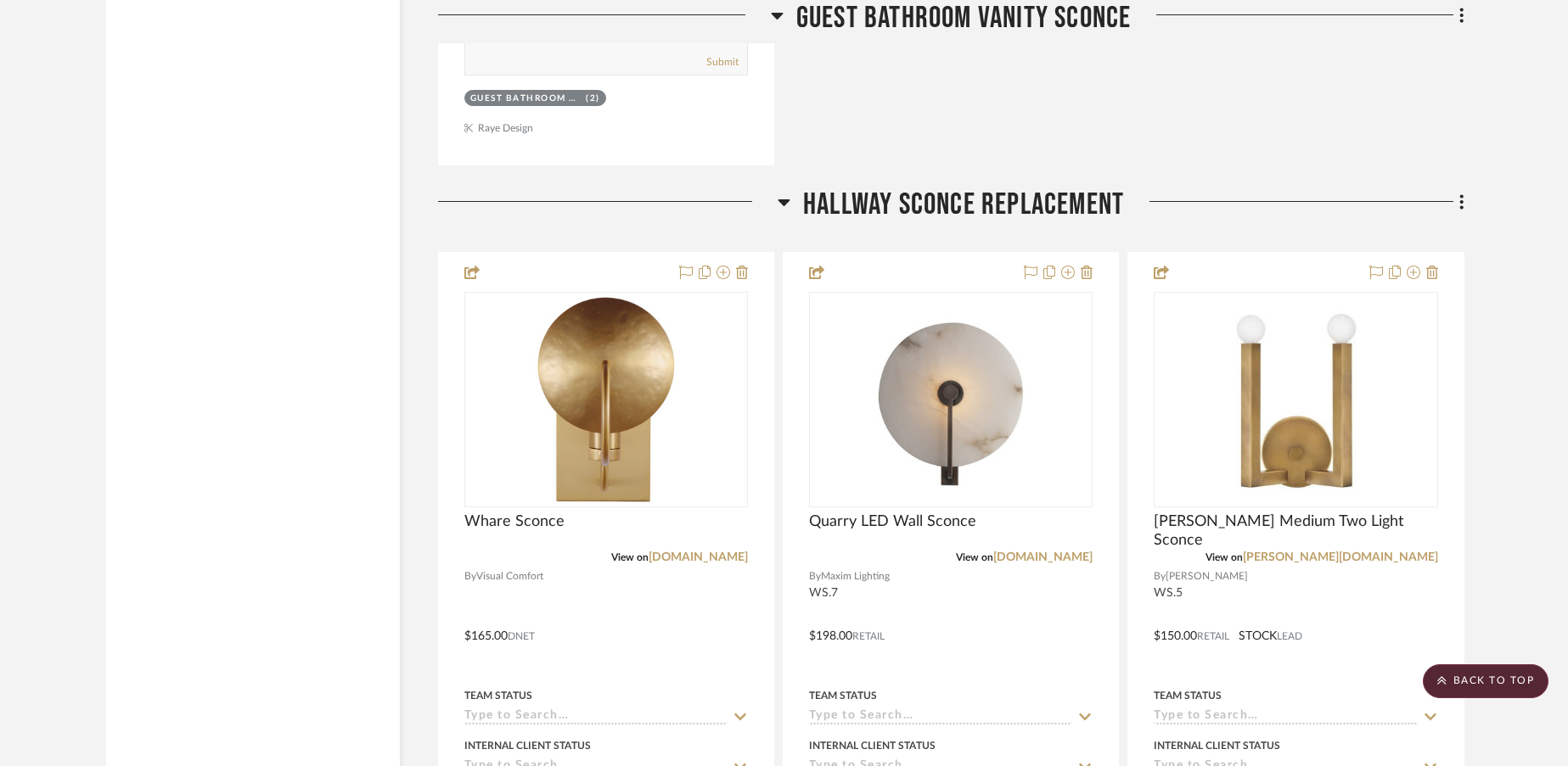
scroll to position [4411, 0]
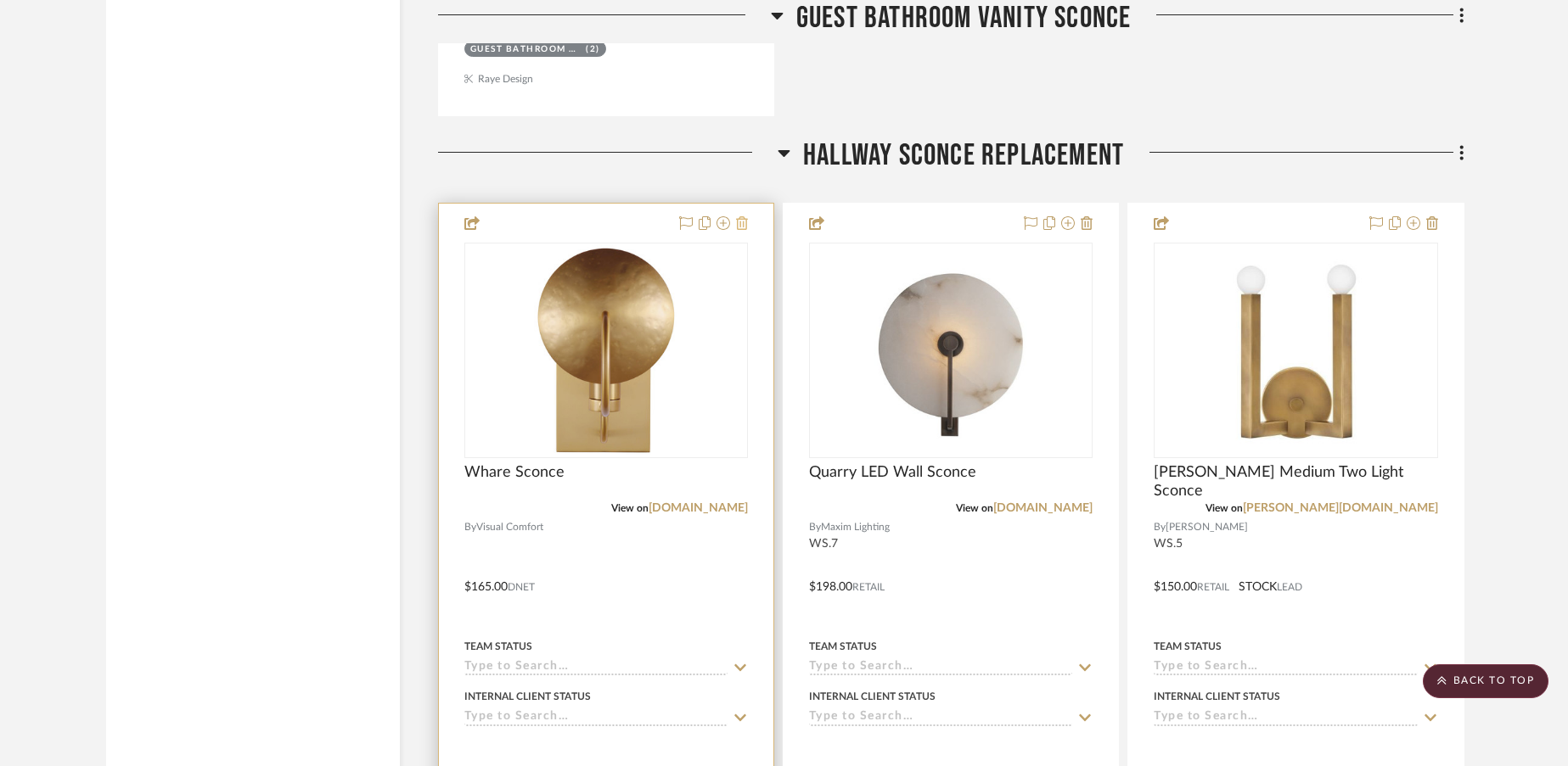
click at [747, 222] on icon at bounding box center [742, 223] width 12 height 14
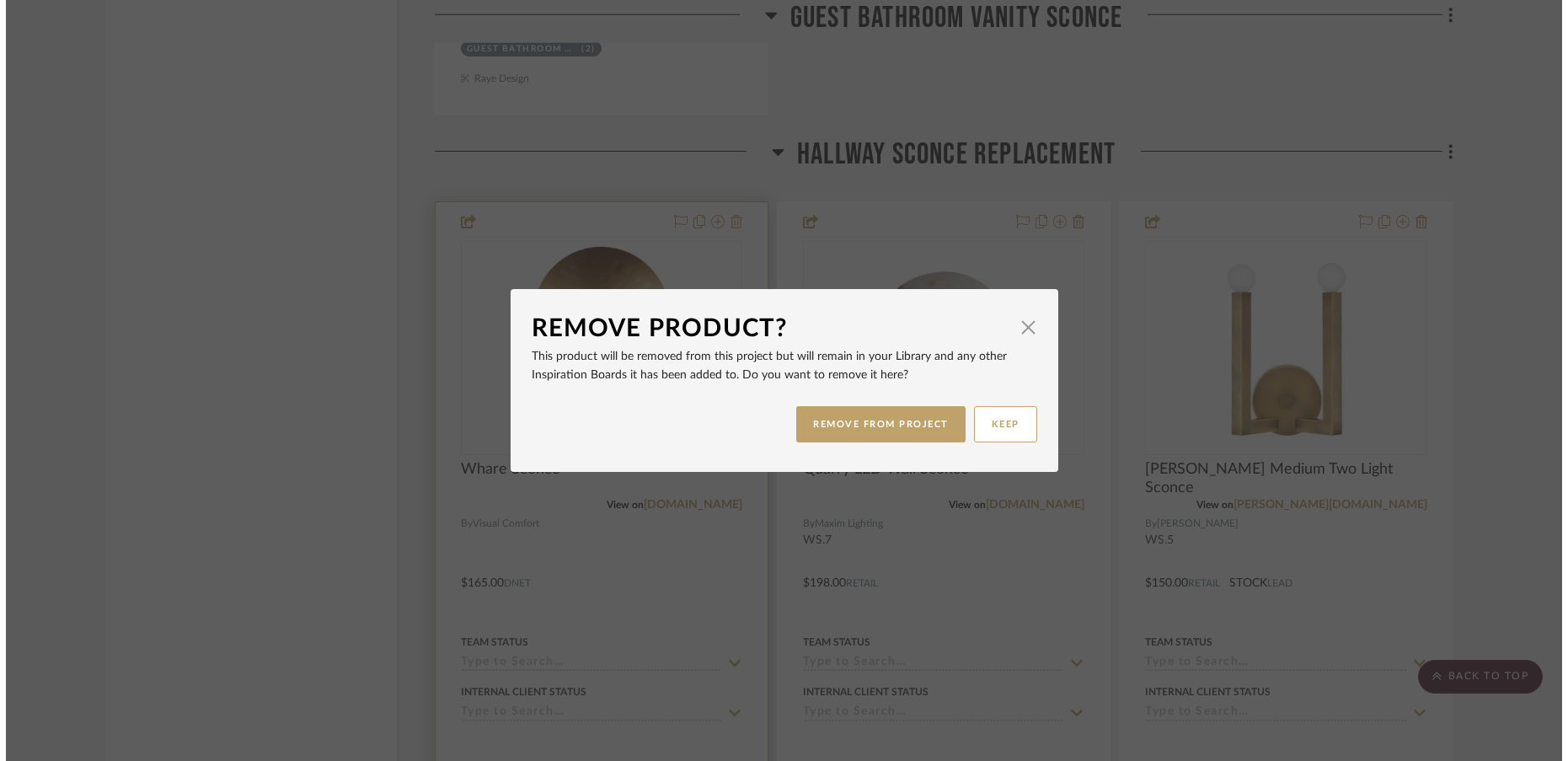
scroll to position [0, 0]
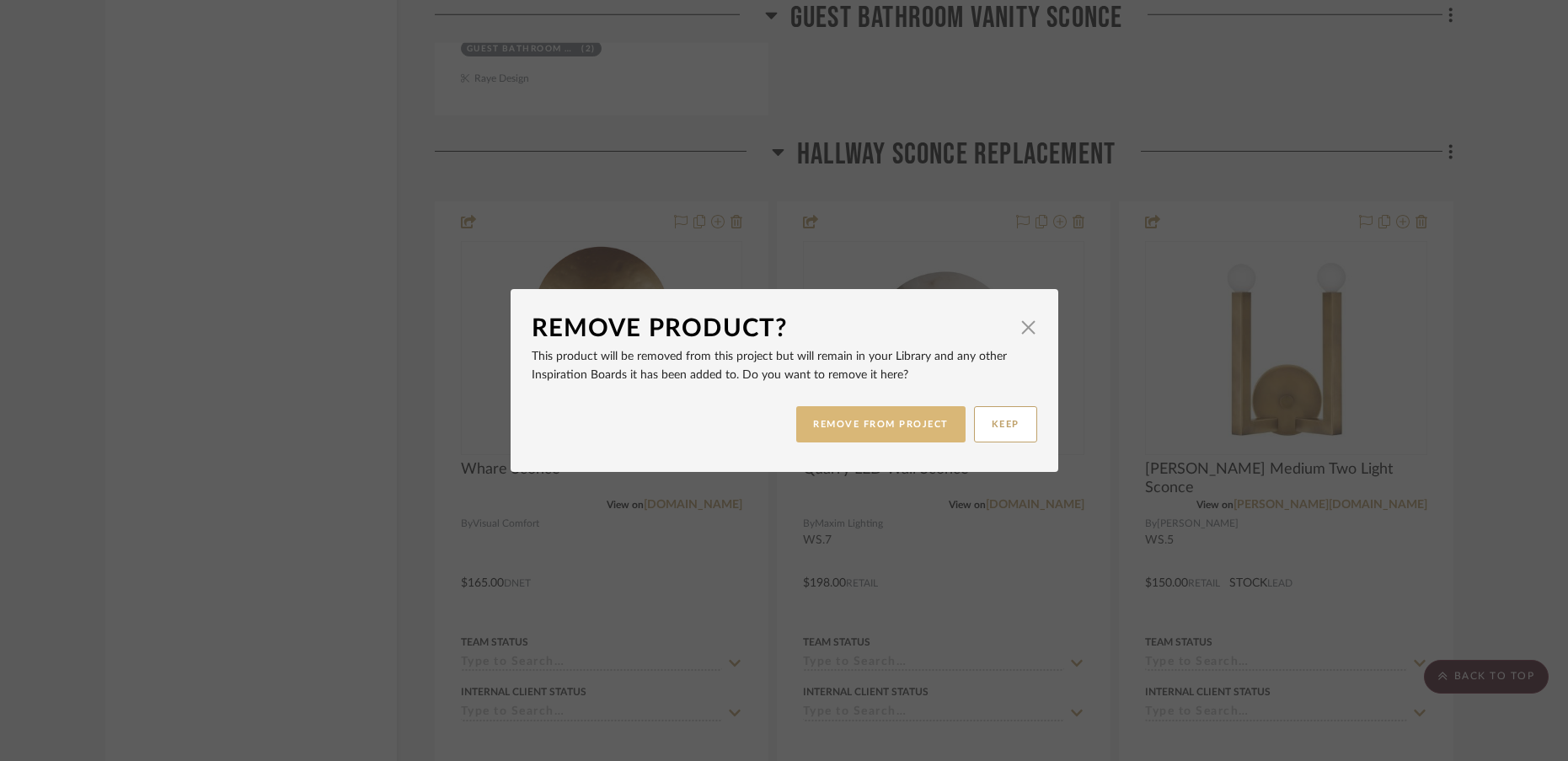
click at [826, 430] on button "REMOVE FROM PROJECT" at bounding box center [881, 425] width 169 height 36
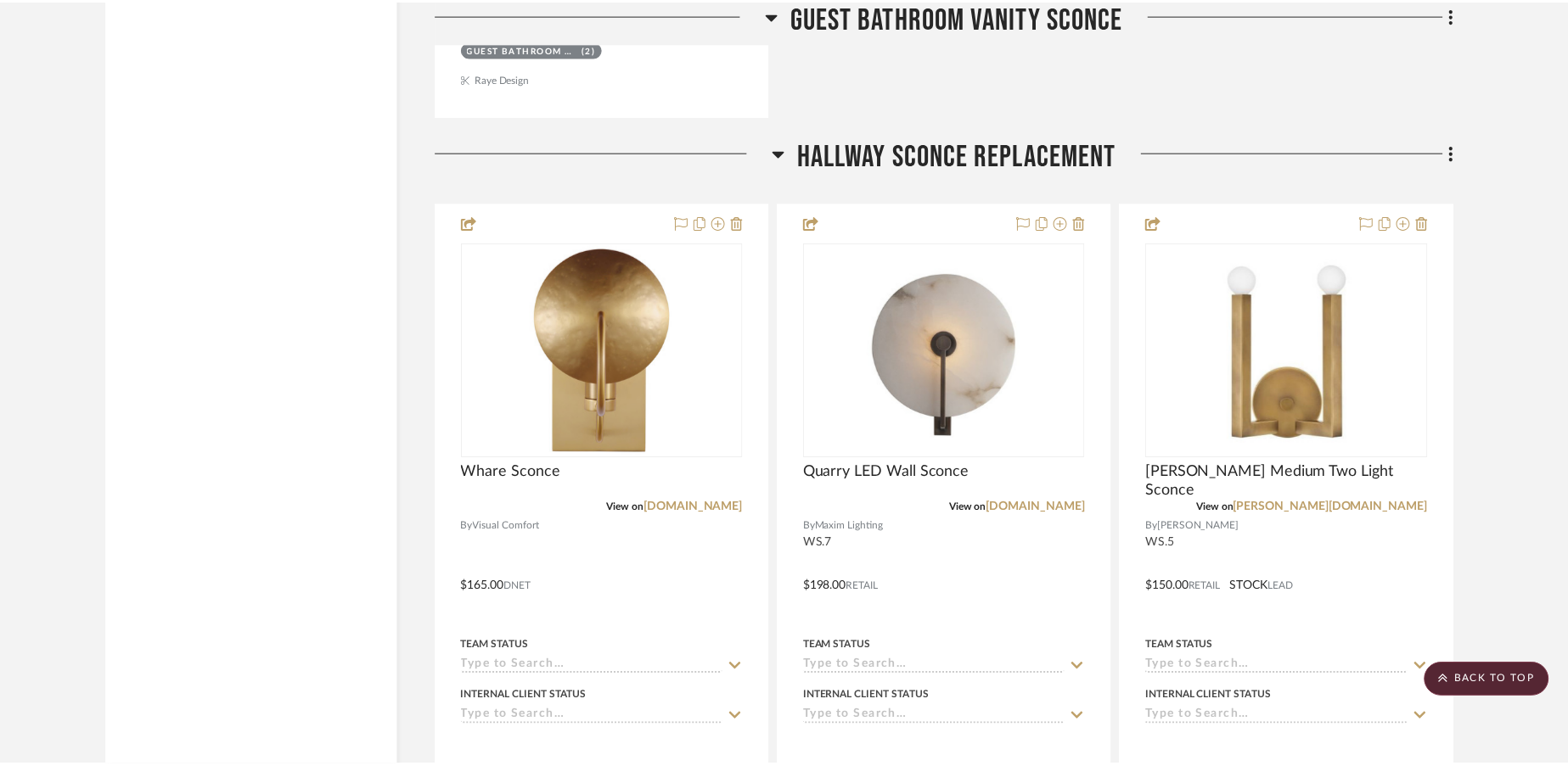
scroll to position [4411, 0]
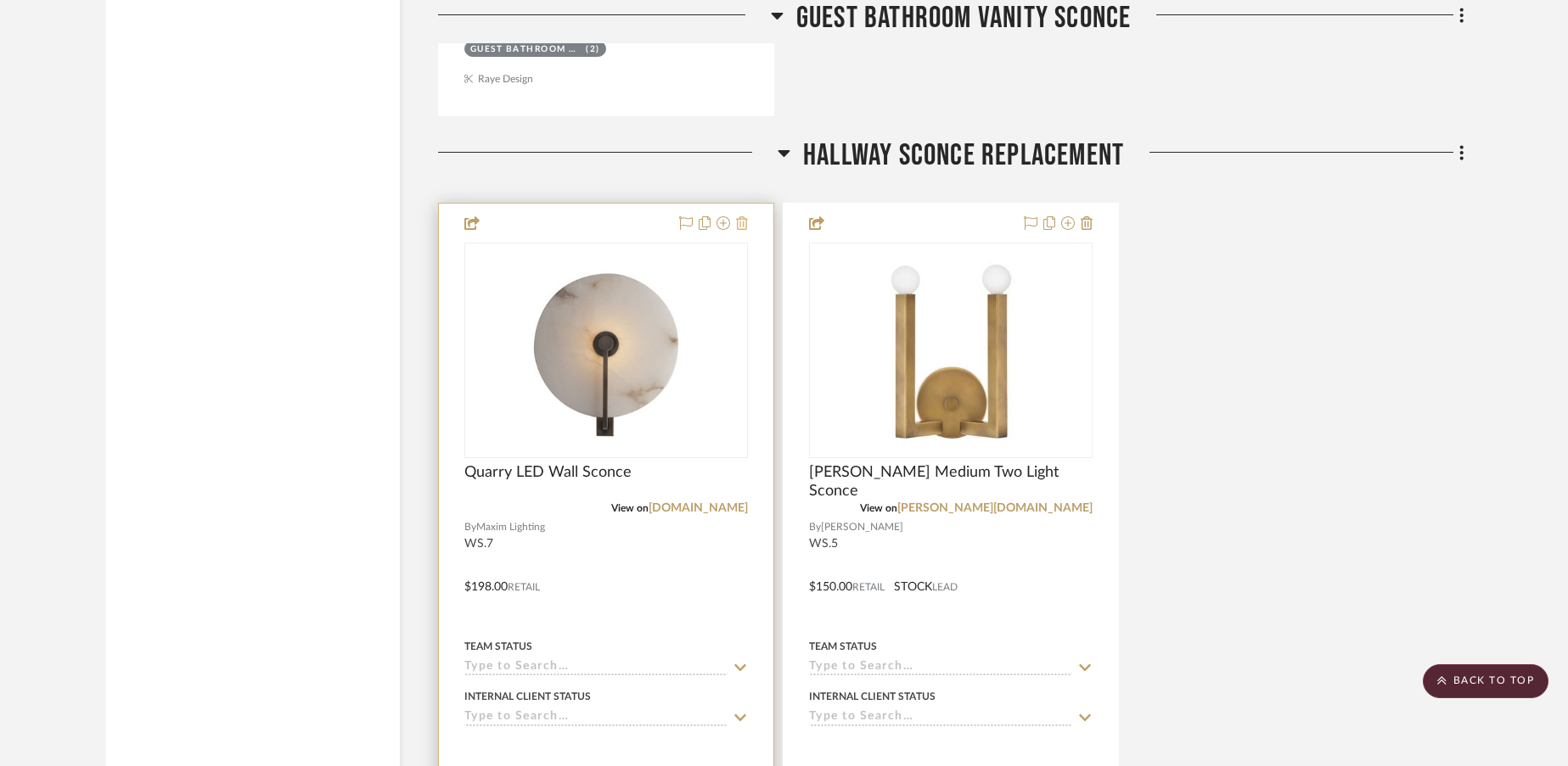
click at [747, 222] on icon at bounding box center [742, 223] width 12 height 14
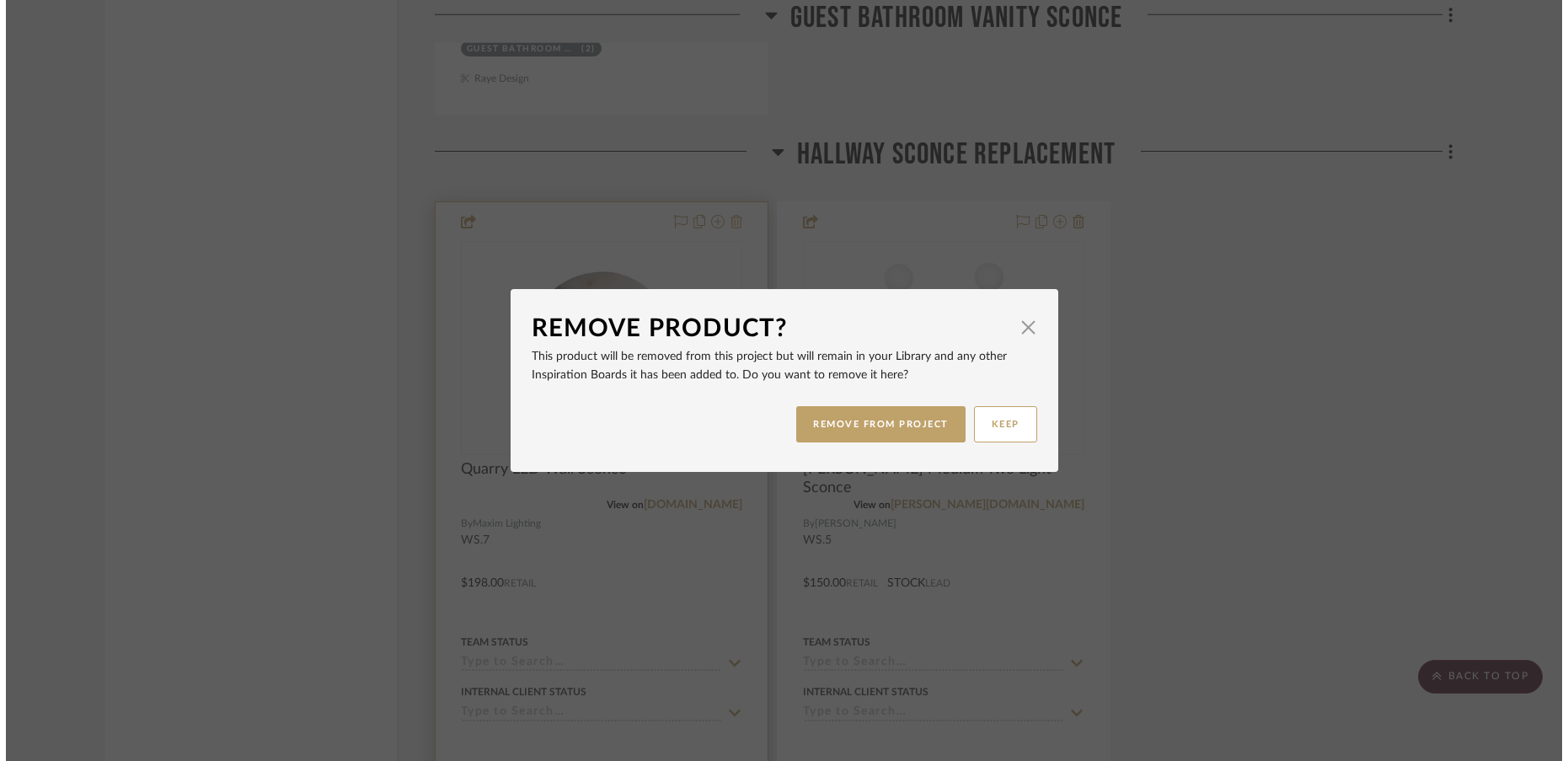
scroll to position [0, 0]
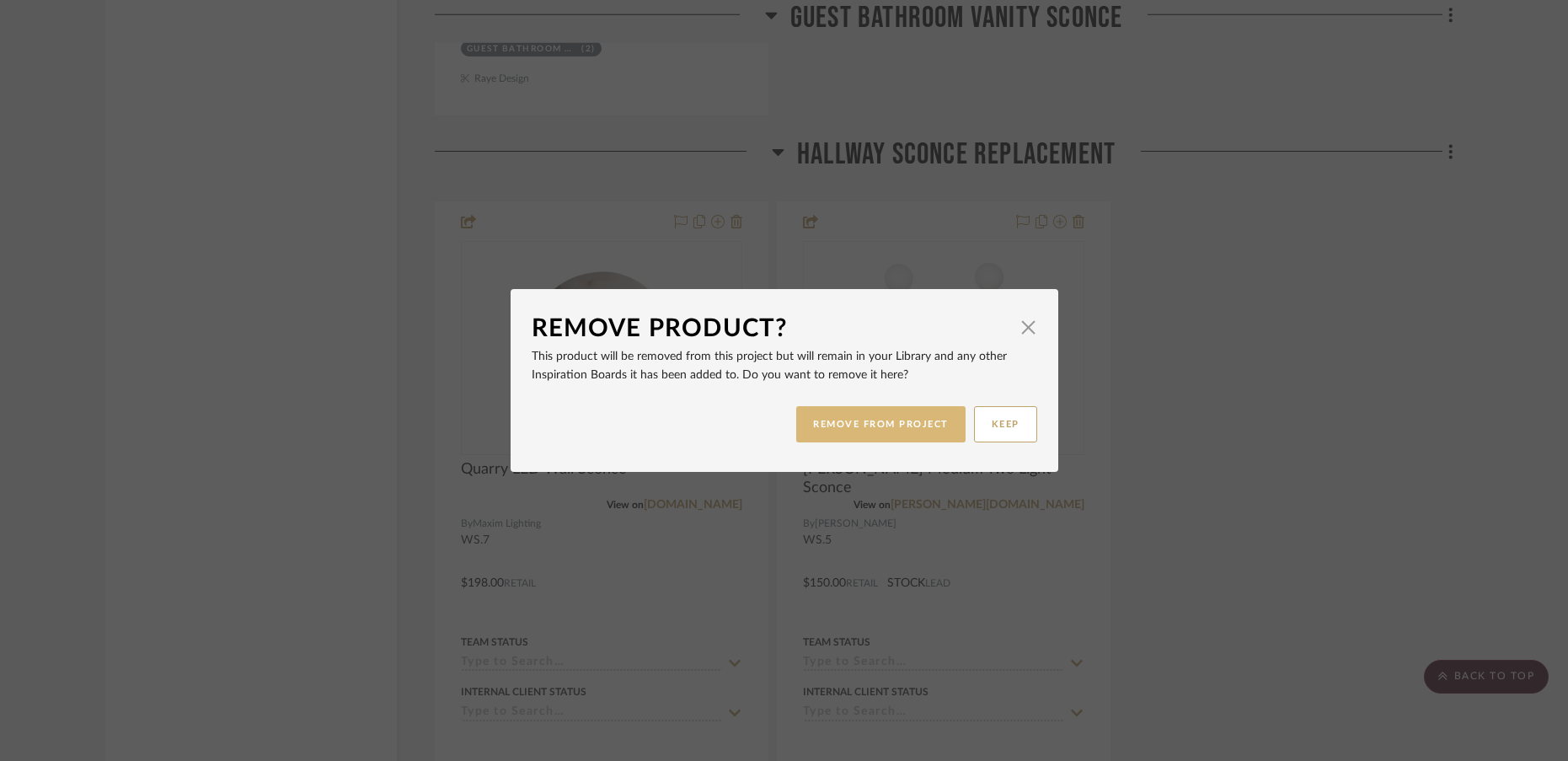
click at [846, 421] on button "REMOVE FROM PROJECT" at bounding box center [881, 425] width 169 height 36
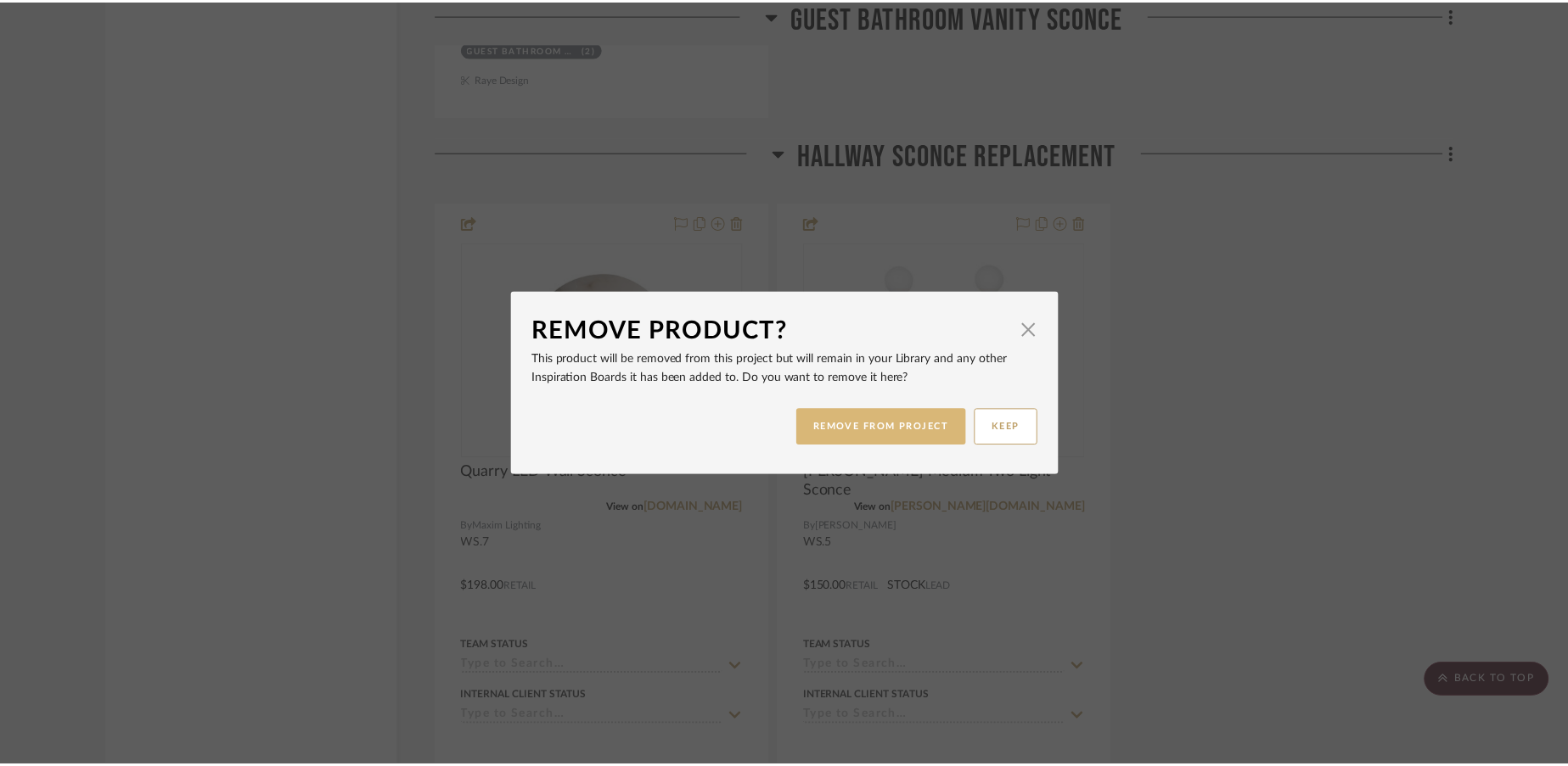
scroll to position [4411, 0]
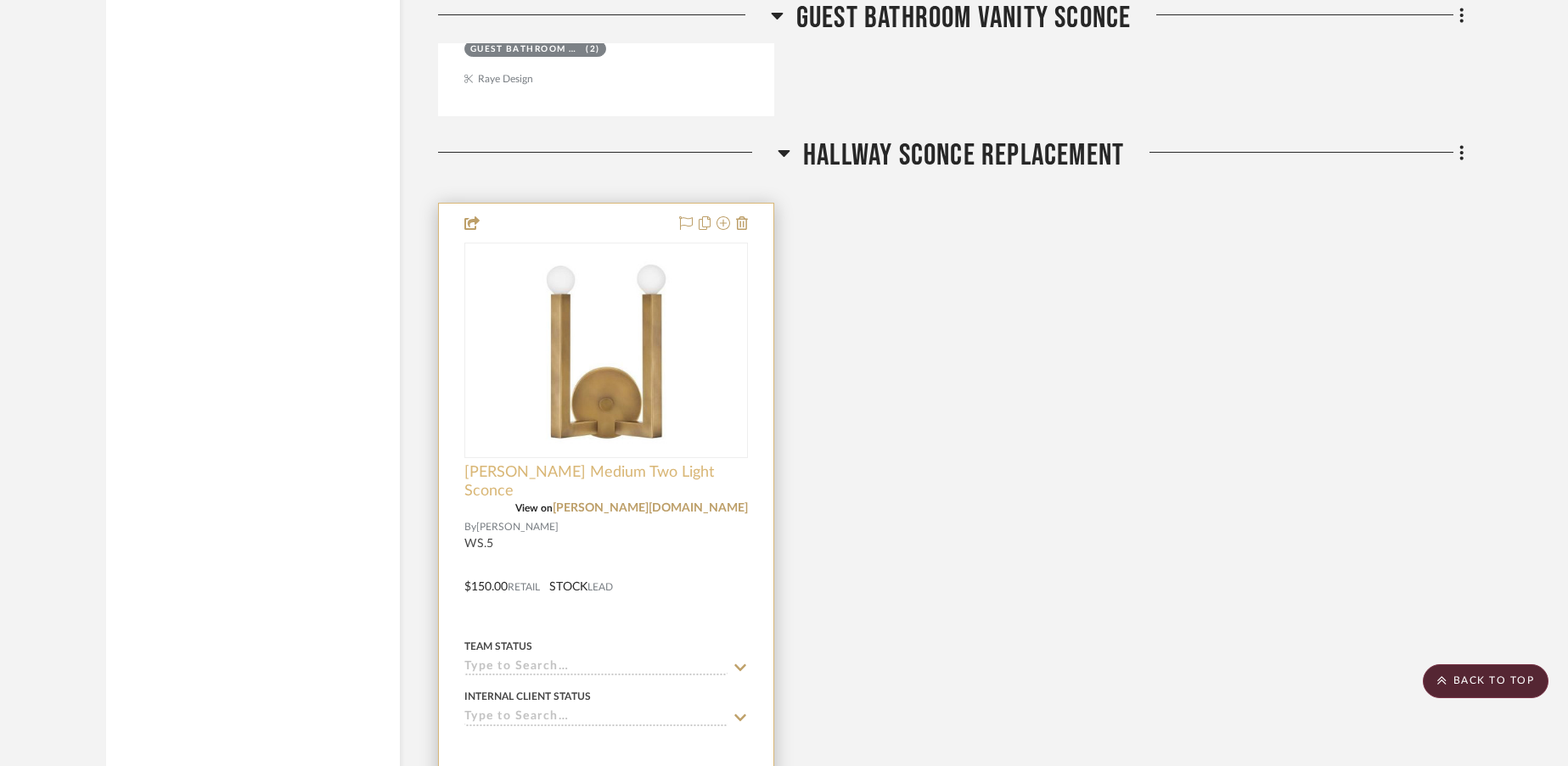
click at [634, 470] on span "[PERSON_NAME] Medium Two Light Sconce" at bounding box center [605, 481] width 283 height 37
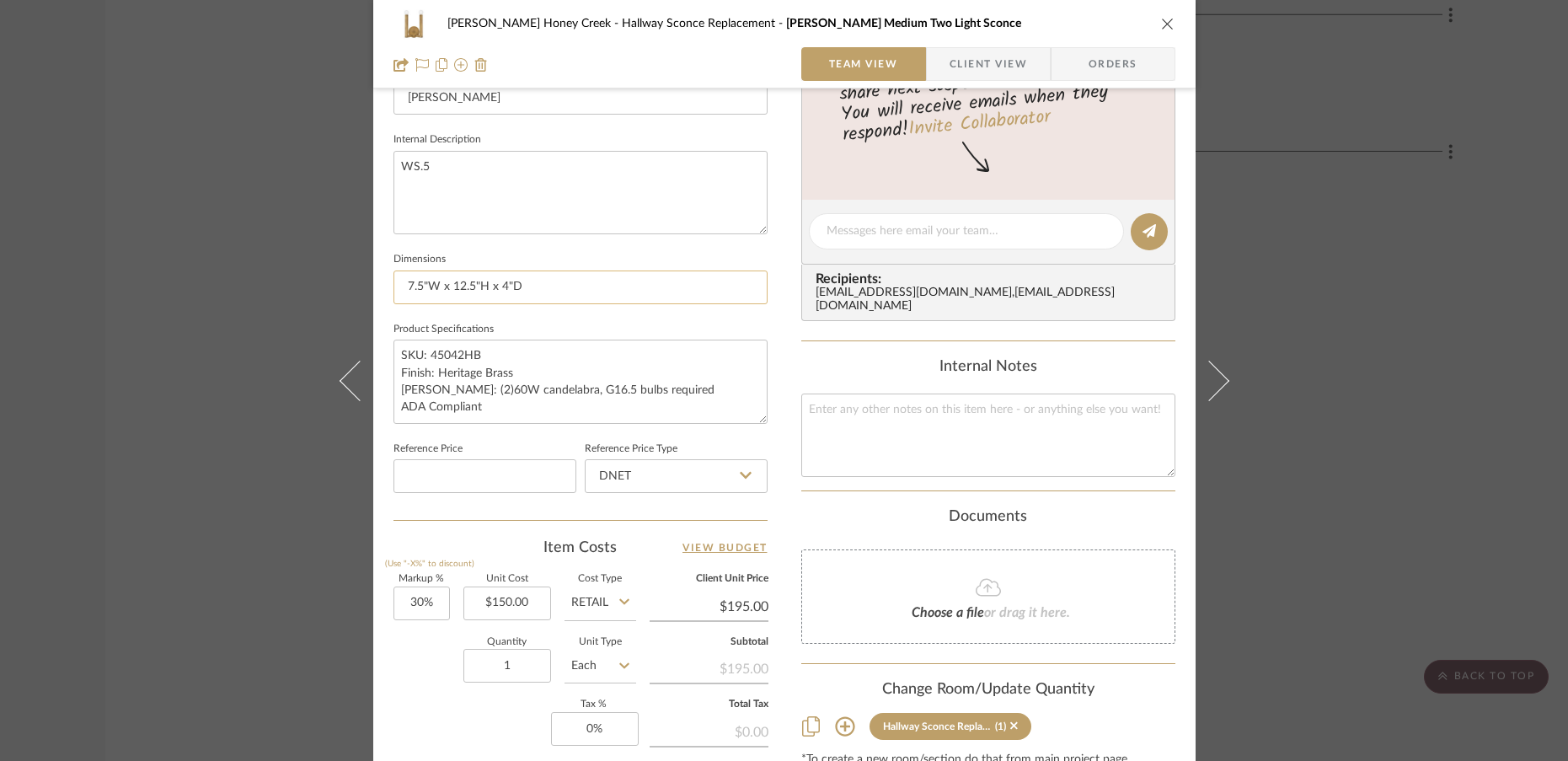
scroll to position [585, 0]
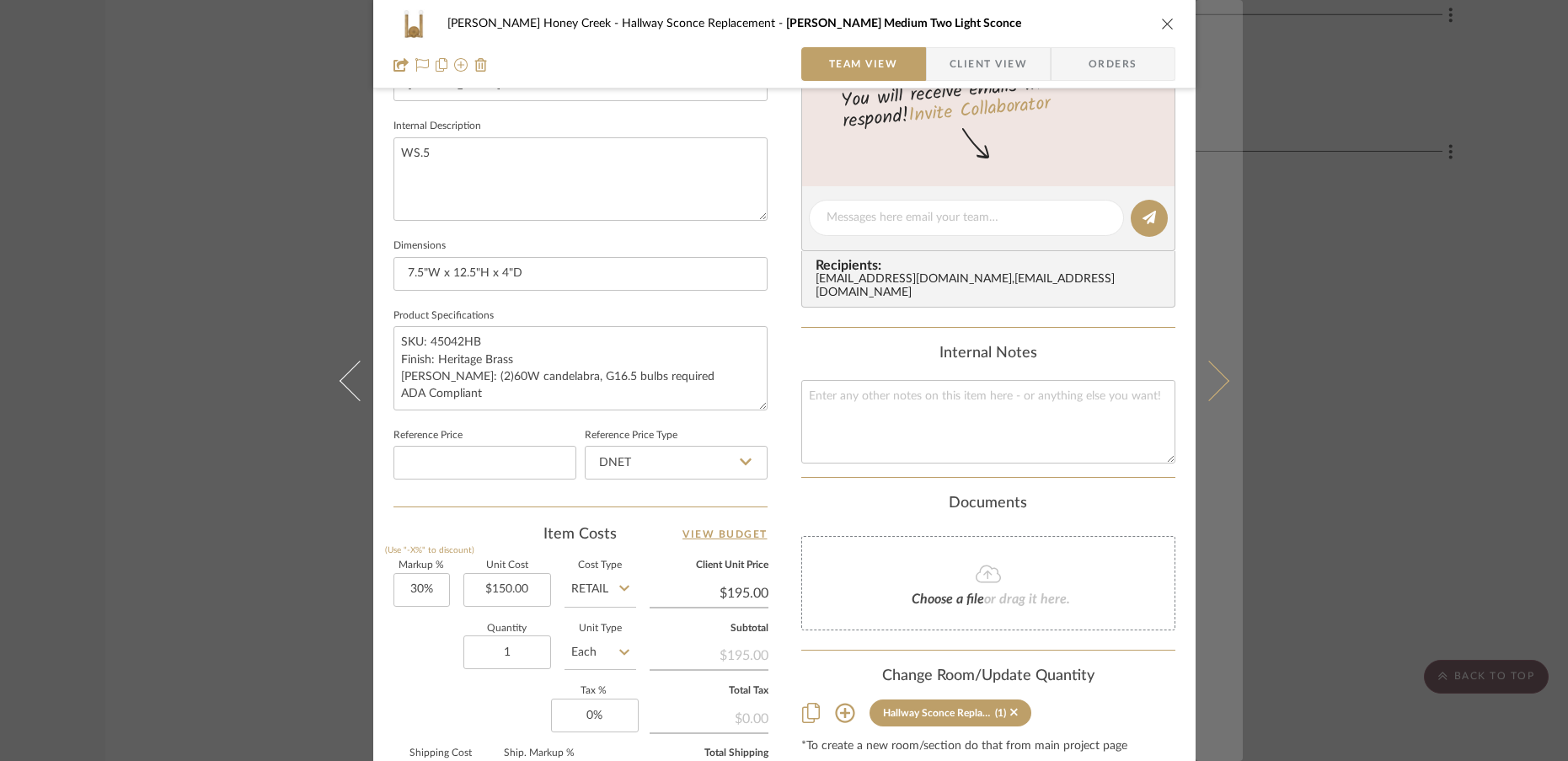
click at [1212, 389] on icon at bounding box center [1208, 380] width 41 height 41
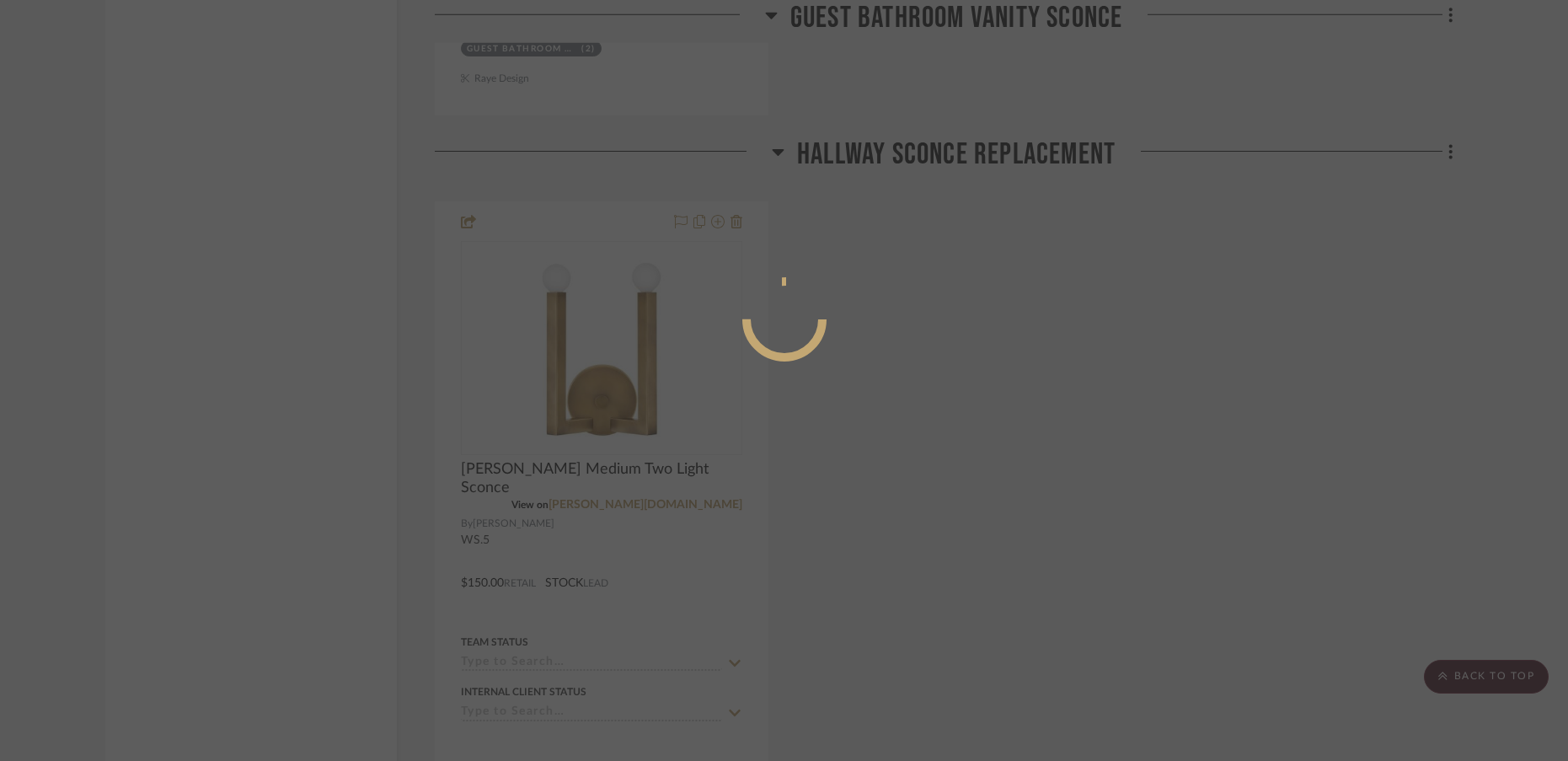
scroll to position [0, 0]
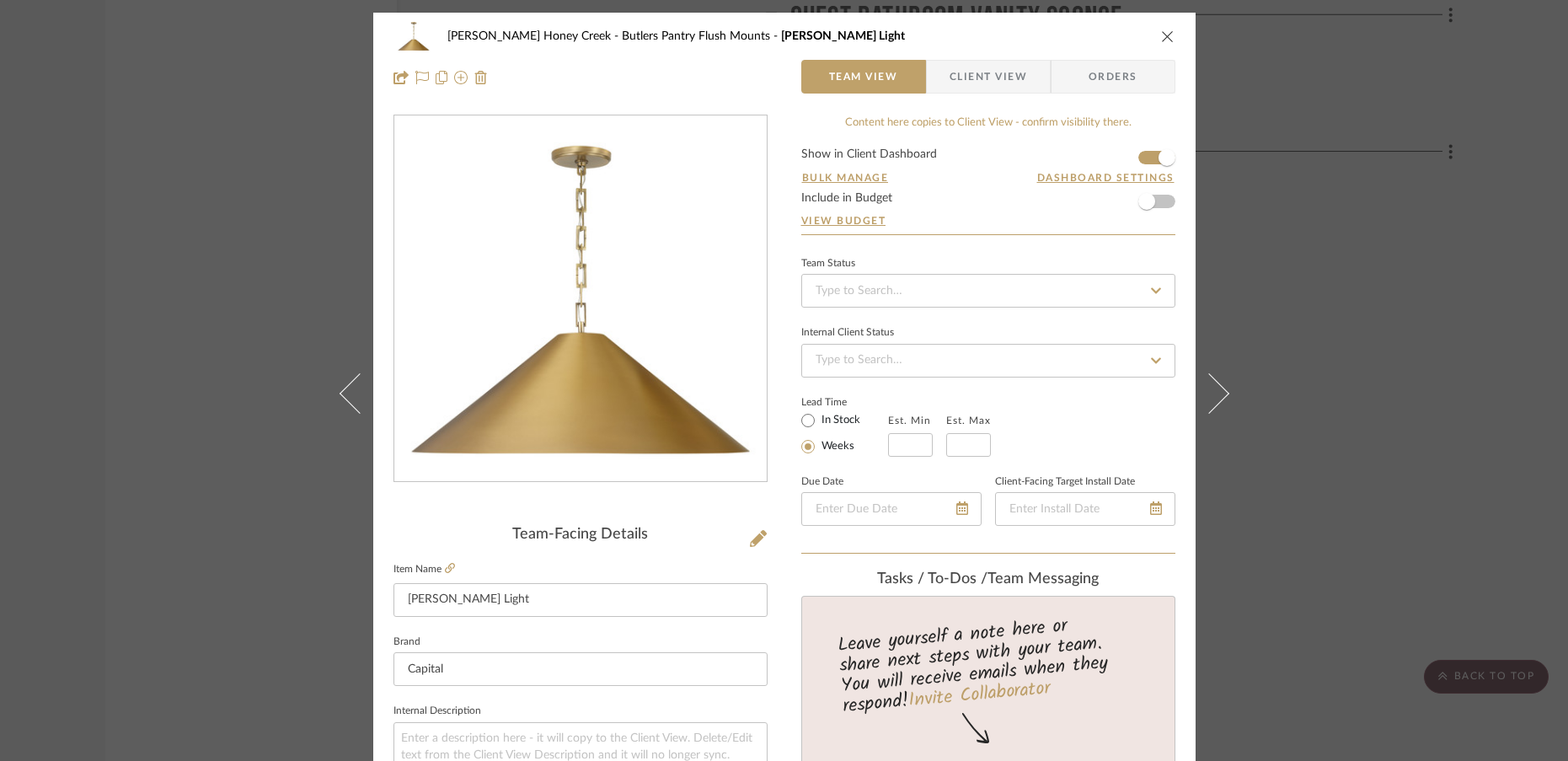
click at [1162, 32] on icon "close" at bounding box center [1168, 36] width 14 height 14
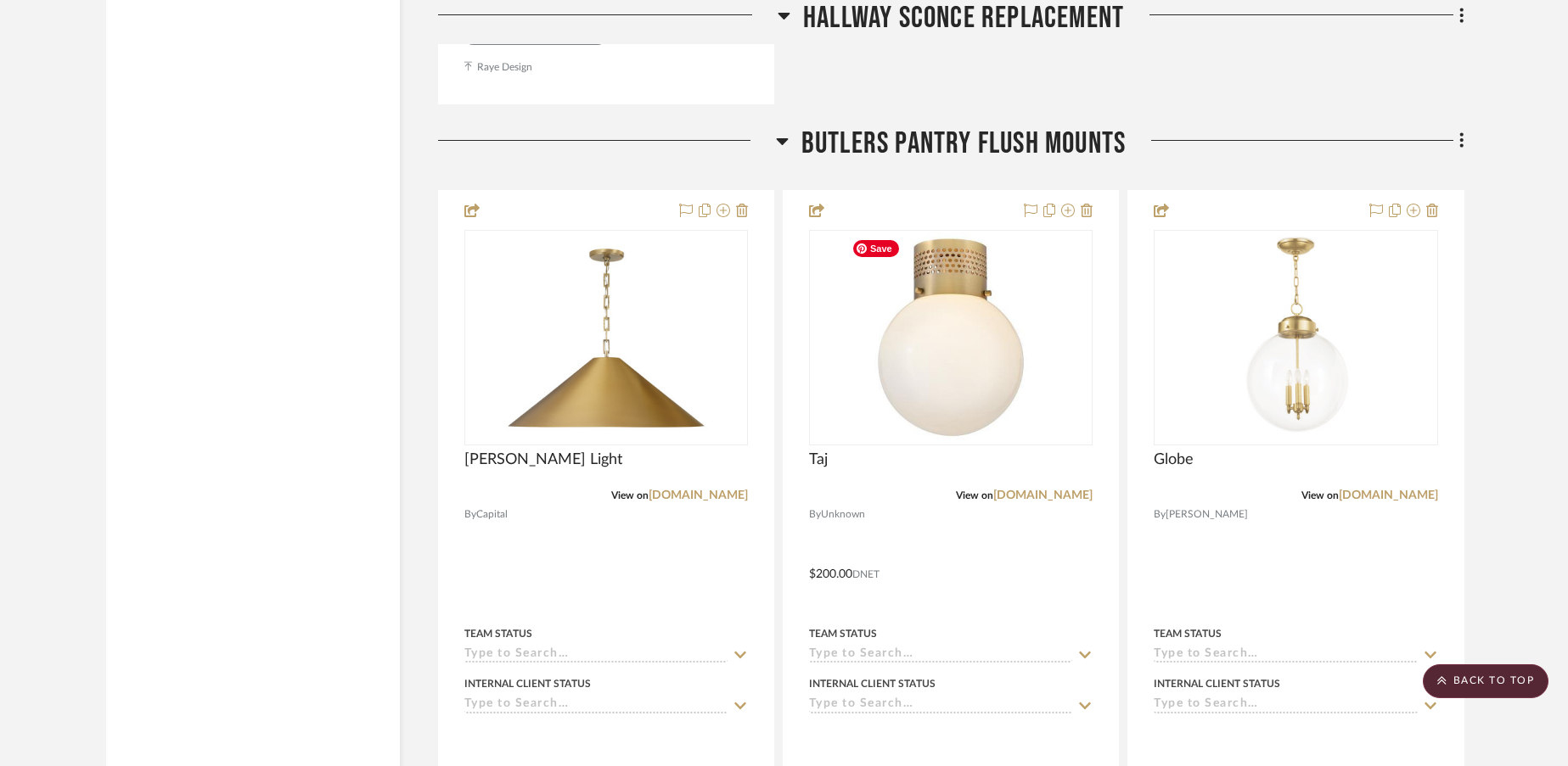
scroll to position [5251, 0]
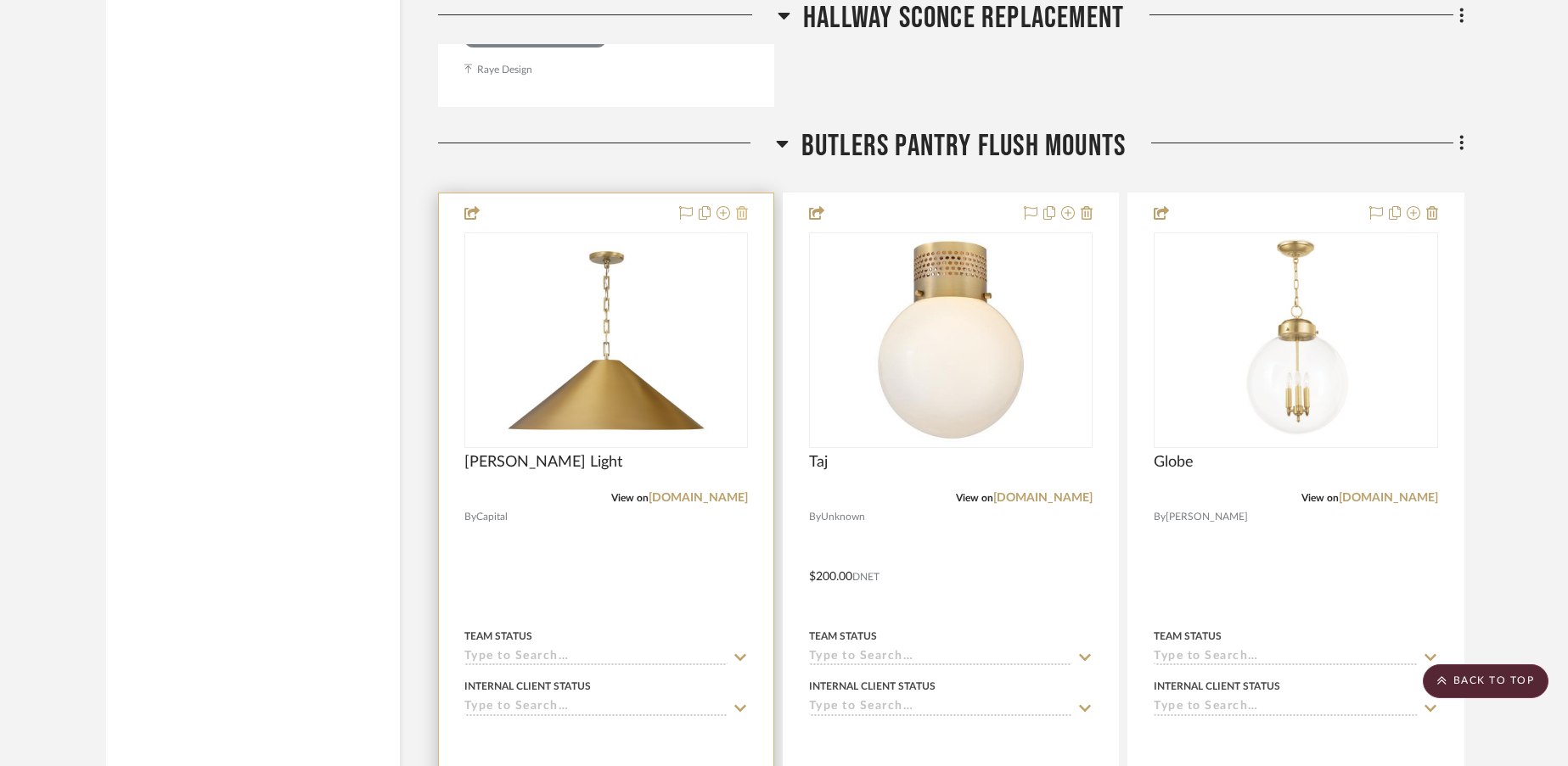
click at [746, 215] on icon at bounding box center [742, 213] width 12 height 14
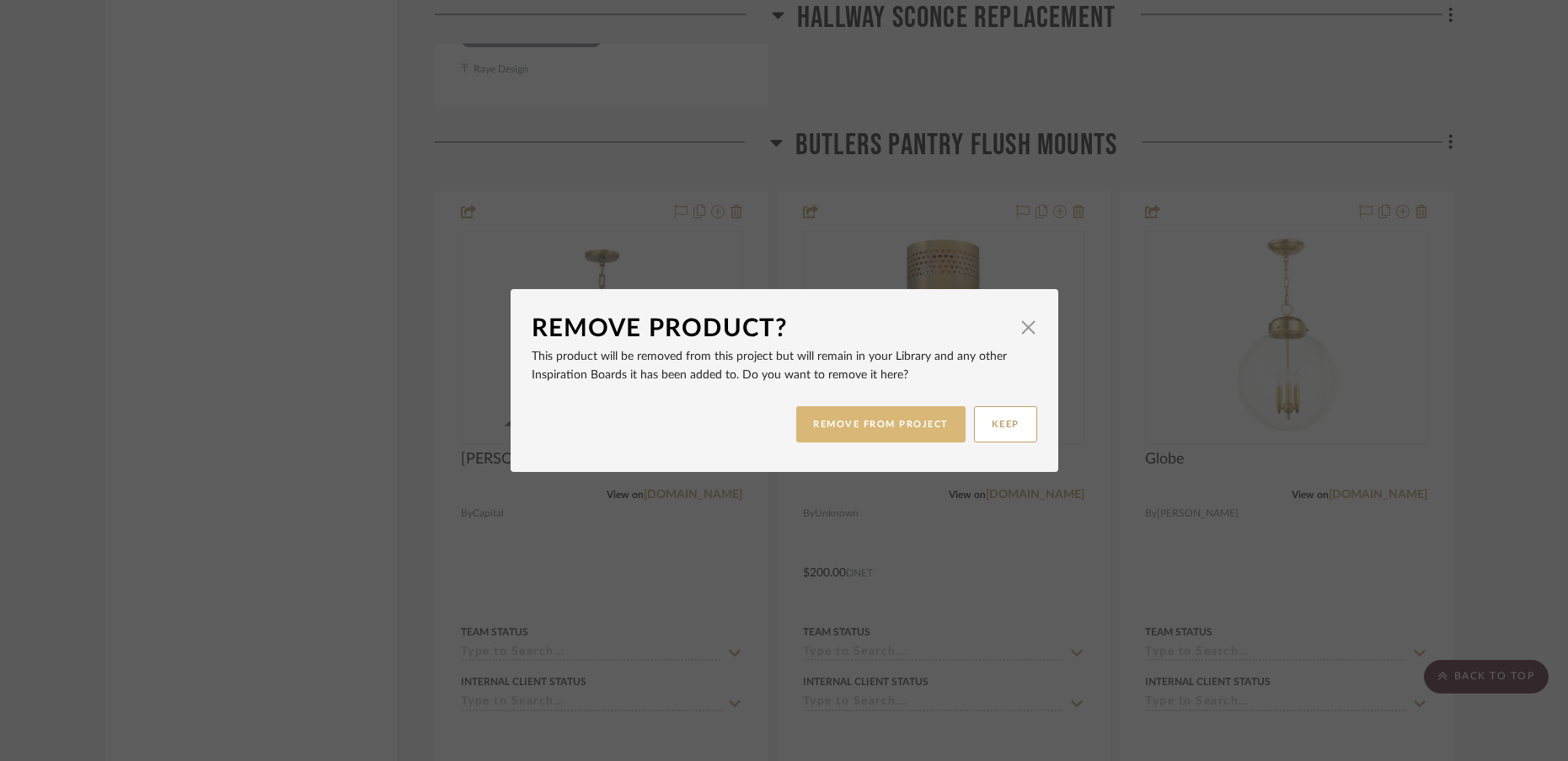
click at [839, 425] on button "REMOVE FROM PROJECT" at bounding box center [881, 425] width 169 height 36
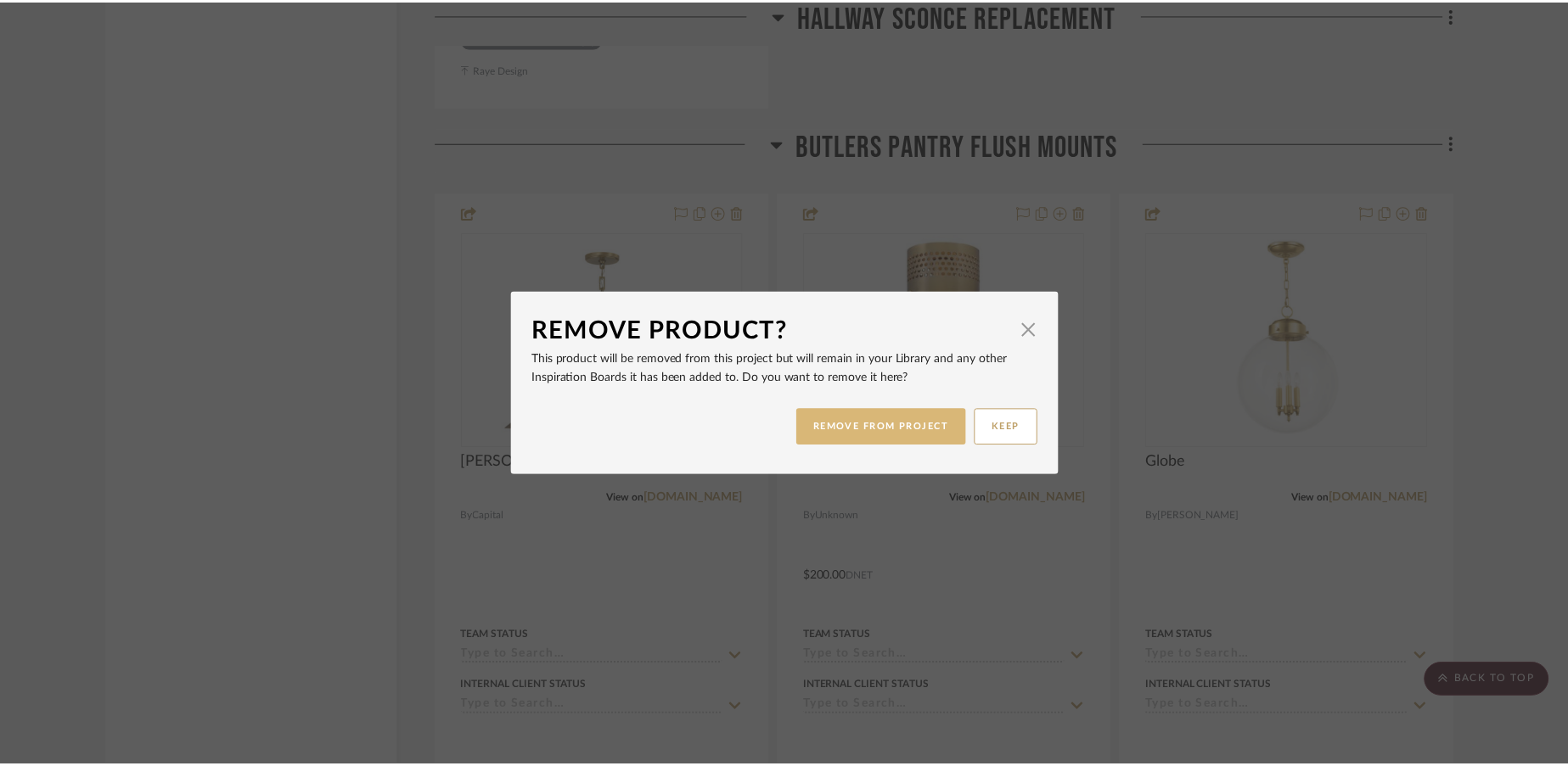
scroll to position [5251, 0]
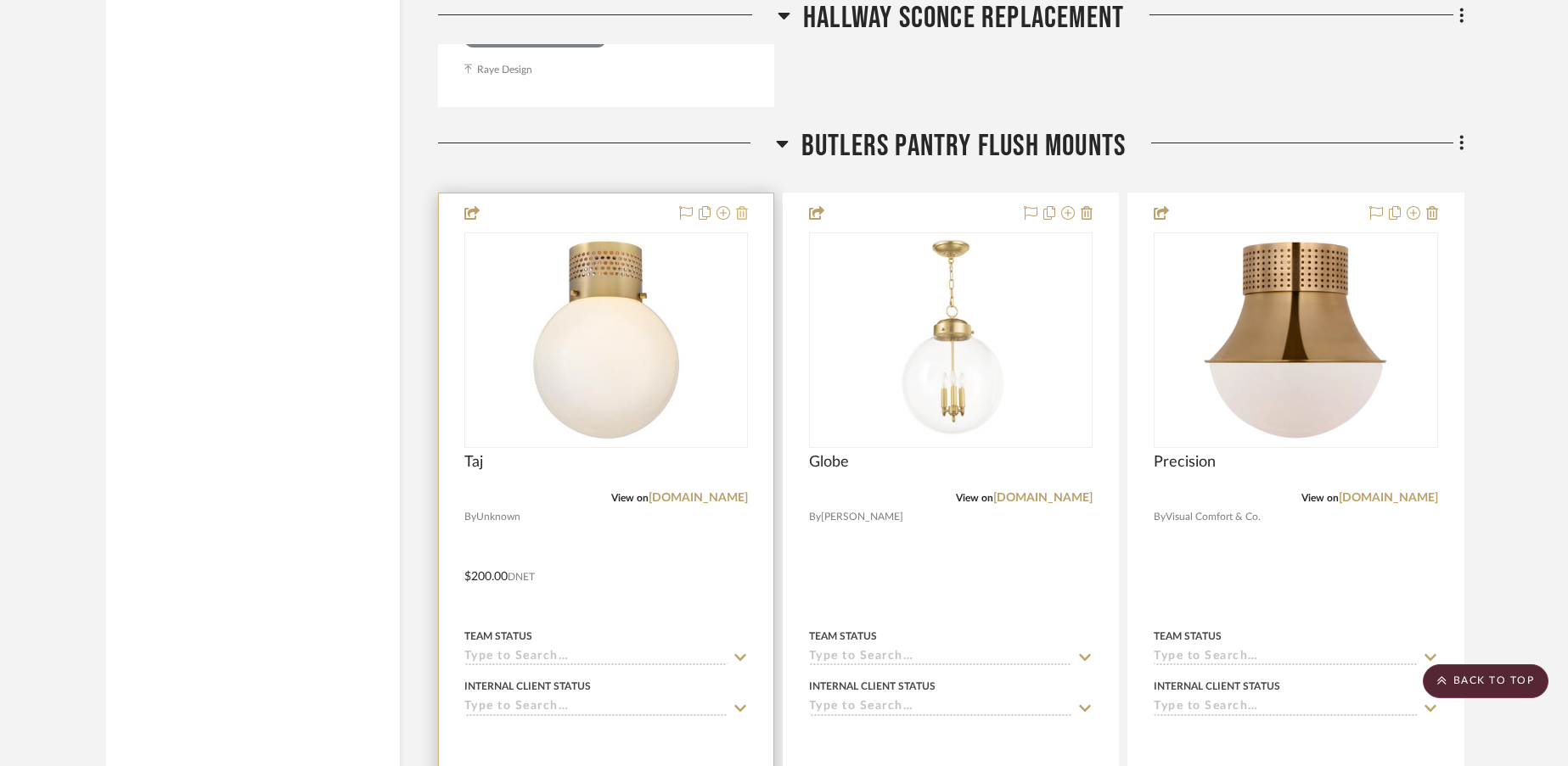
click at [742, 211] on icon at bounding box center [742, 213] width 12 height 14
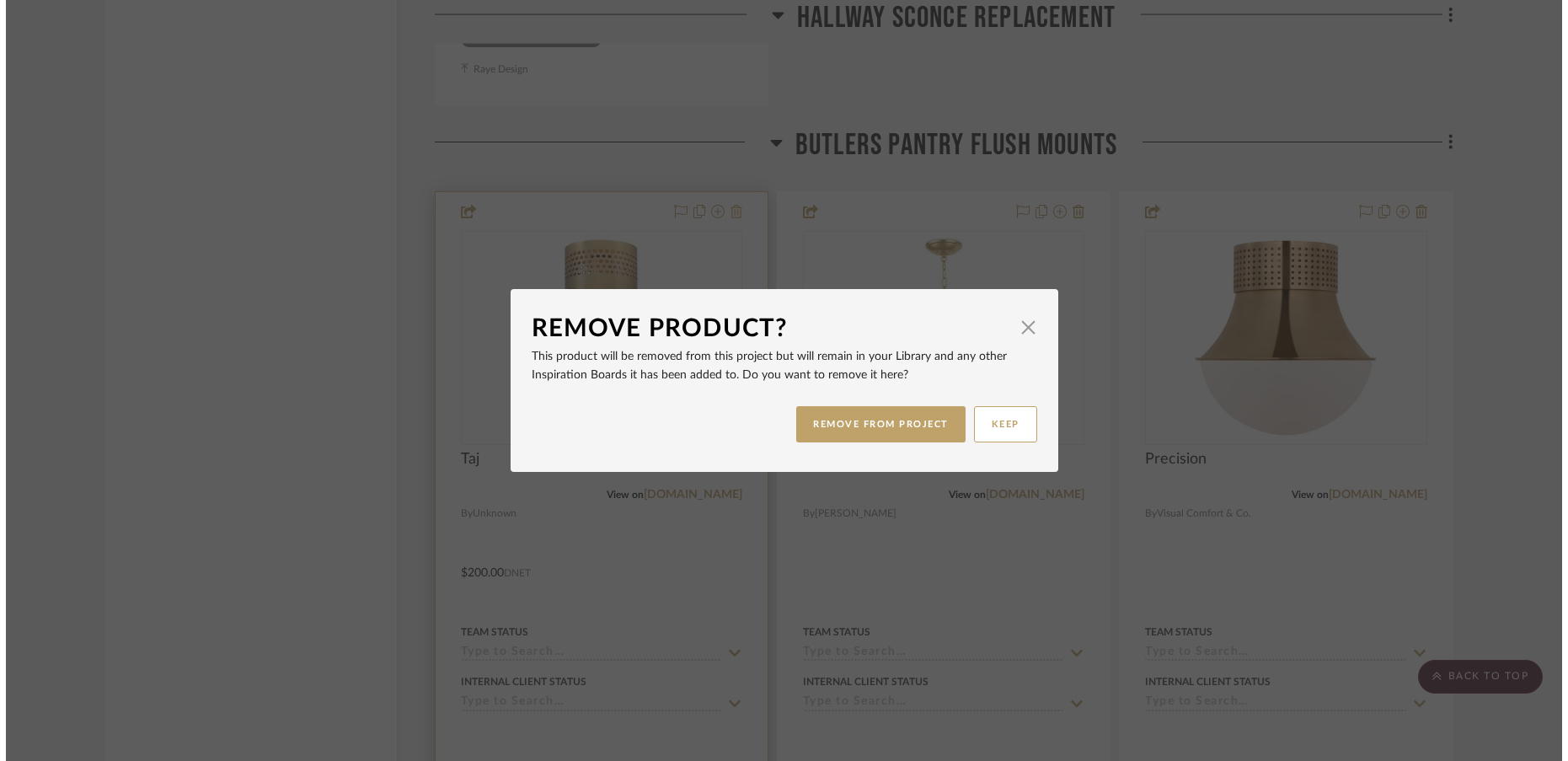
scroll to position [0, 0]
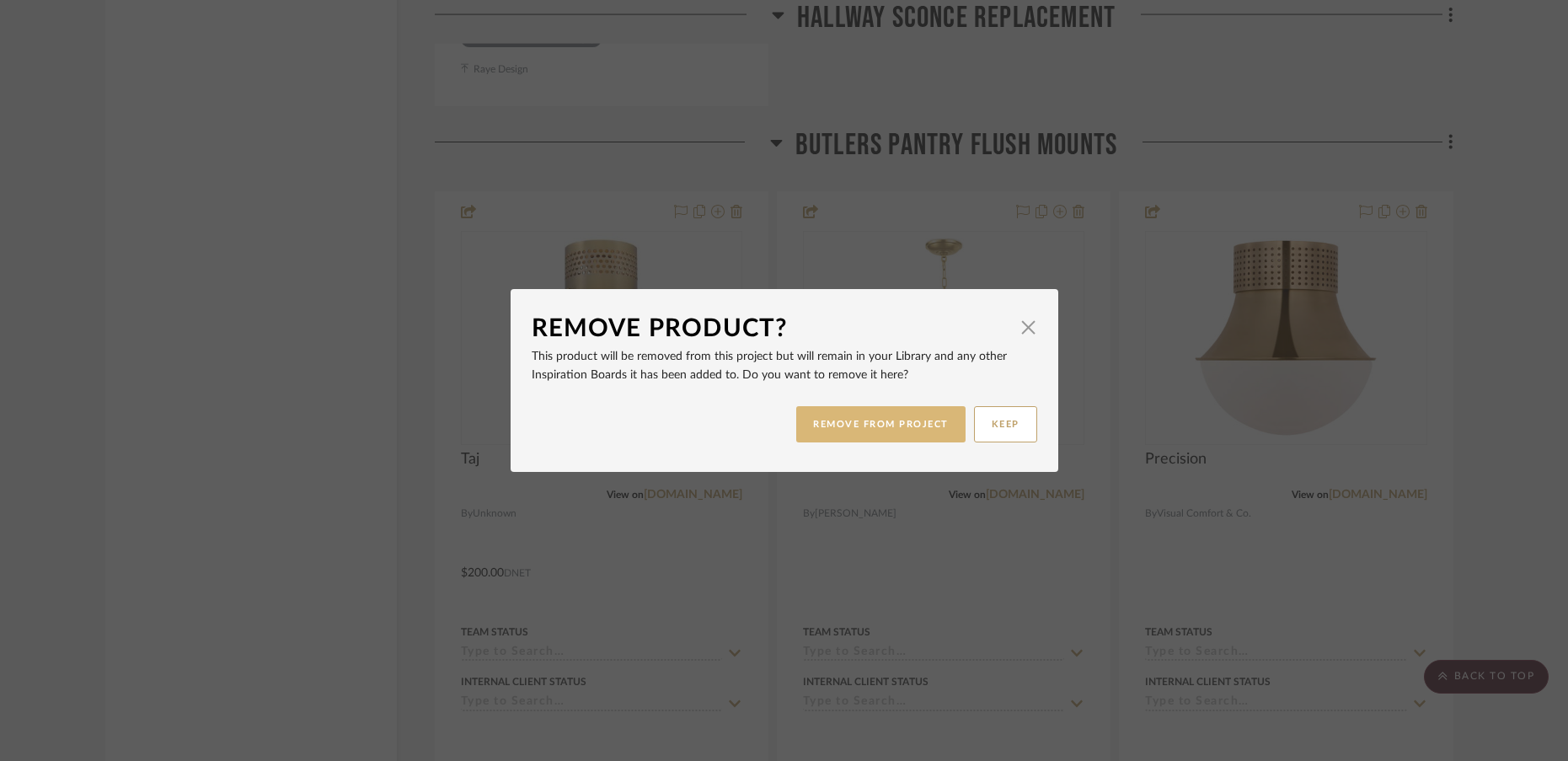
click at [820, 420] on button "REMOVE FROM PROJECT" at bounding box center [881, 425] width 169 height 36
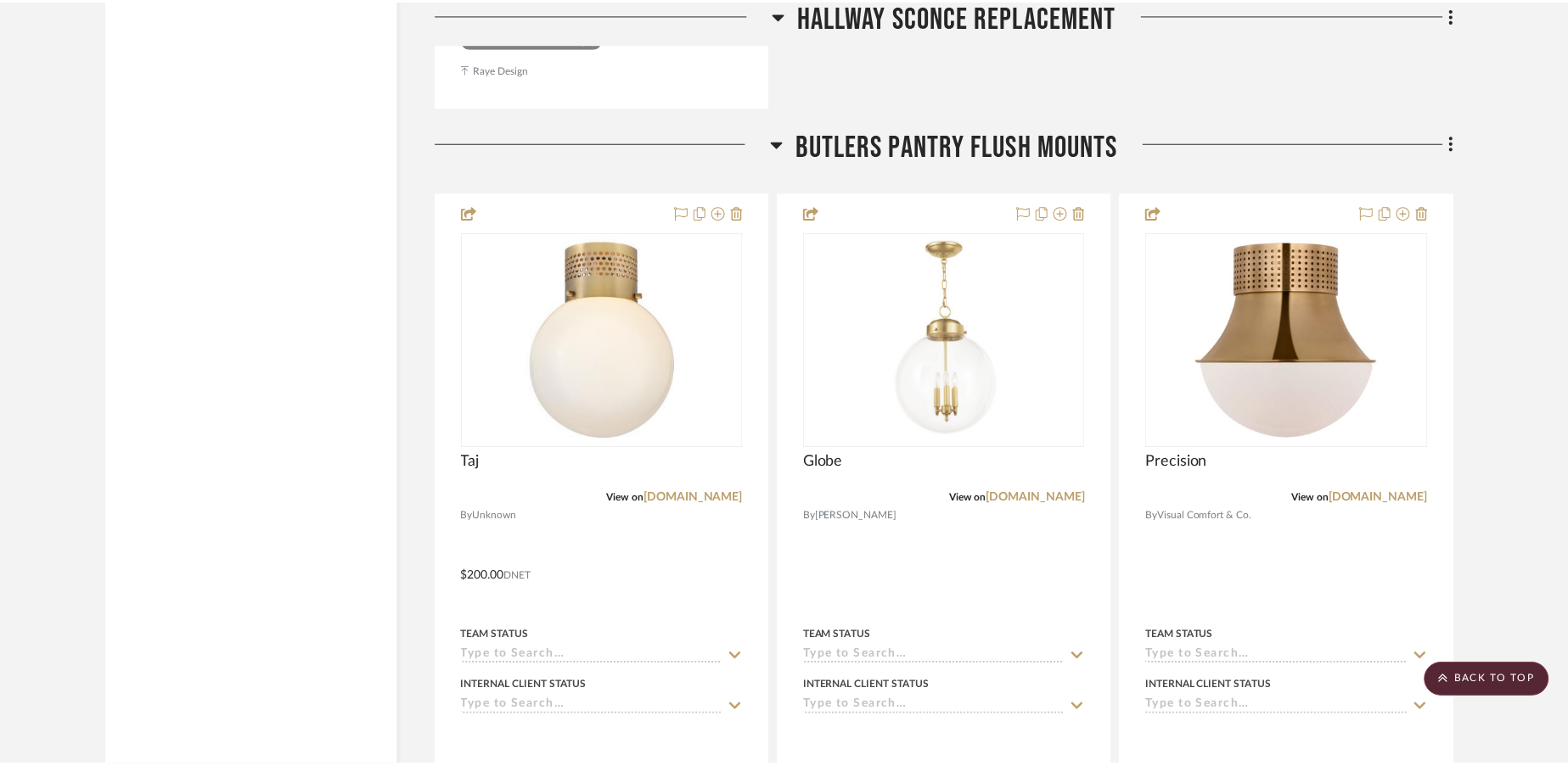
scroll to position [5251, 0]
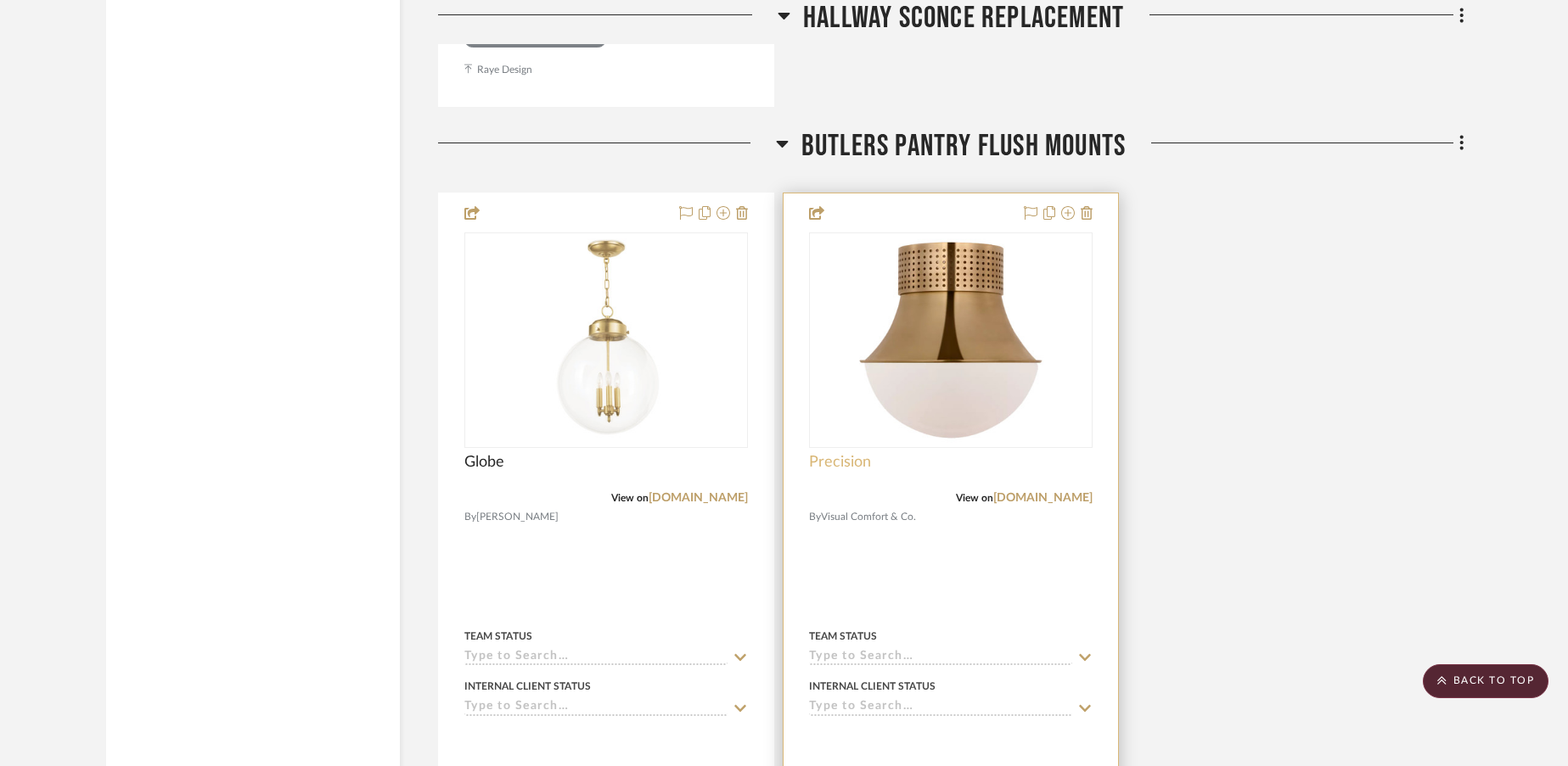
click at [837, 467] on span "Precision" at bounding box center [839, 462] width 62 height 18
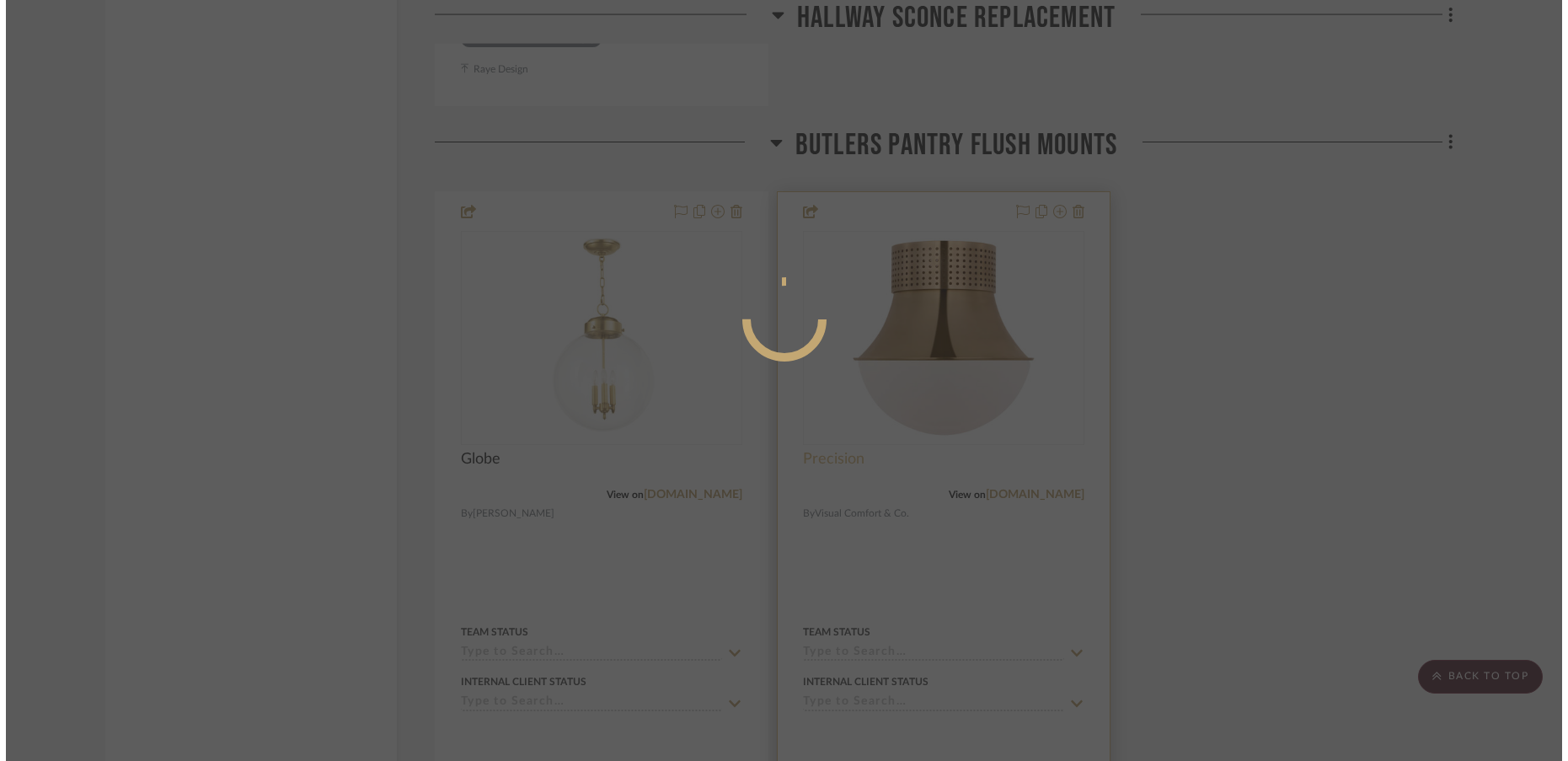
scroll to position [0, 0]
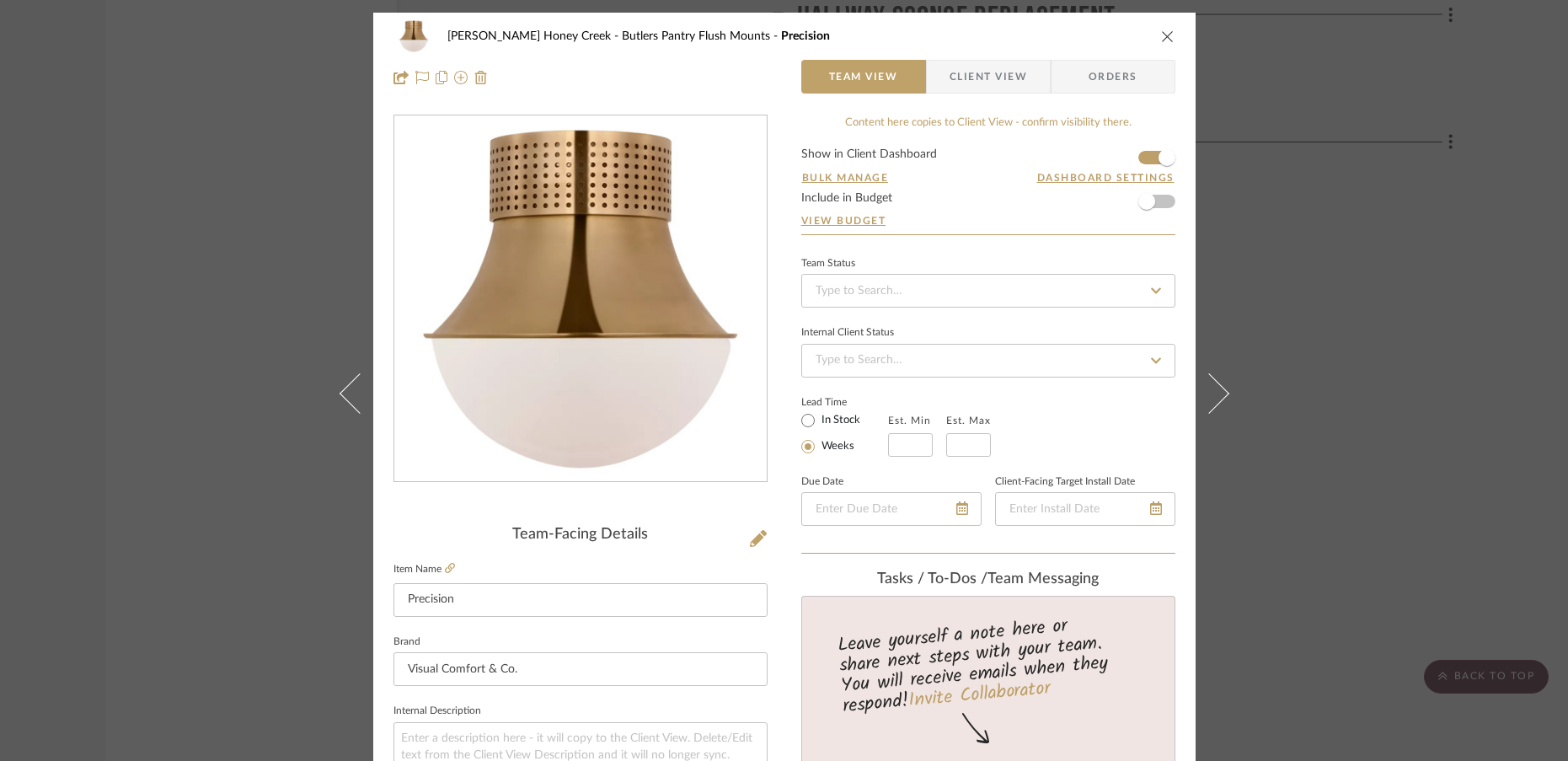
click at [1163, 35] on icon "close" at bounding box center [1168, 36] width 14 height 14
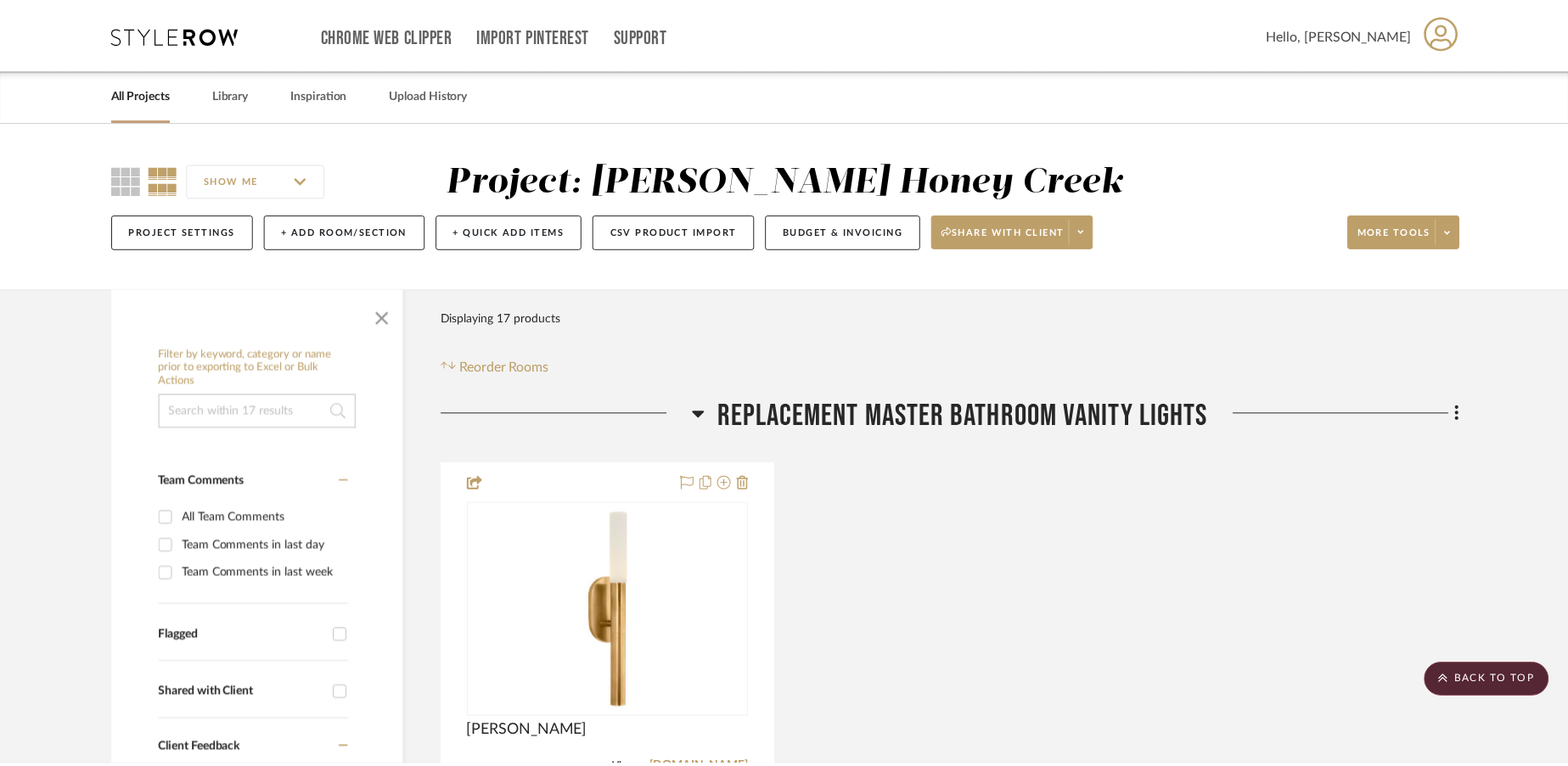
scroll to position [5251, 0]
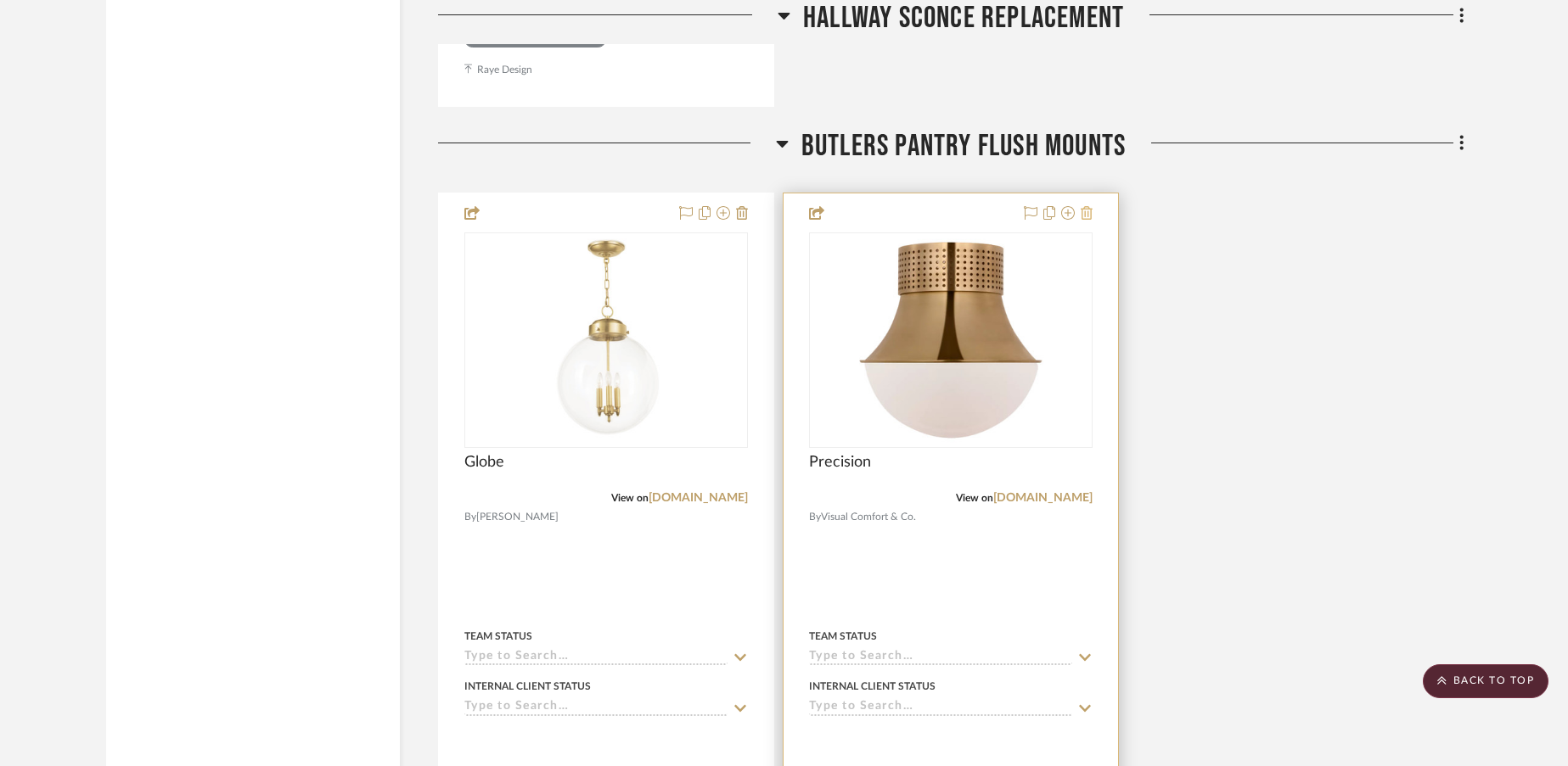
click at [1089, 216] on icon at bounding box center [1087, 213] width 12 height 14
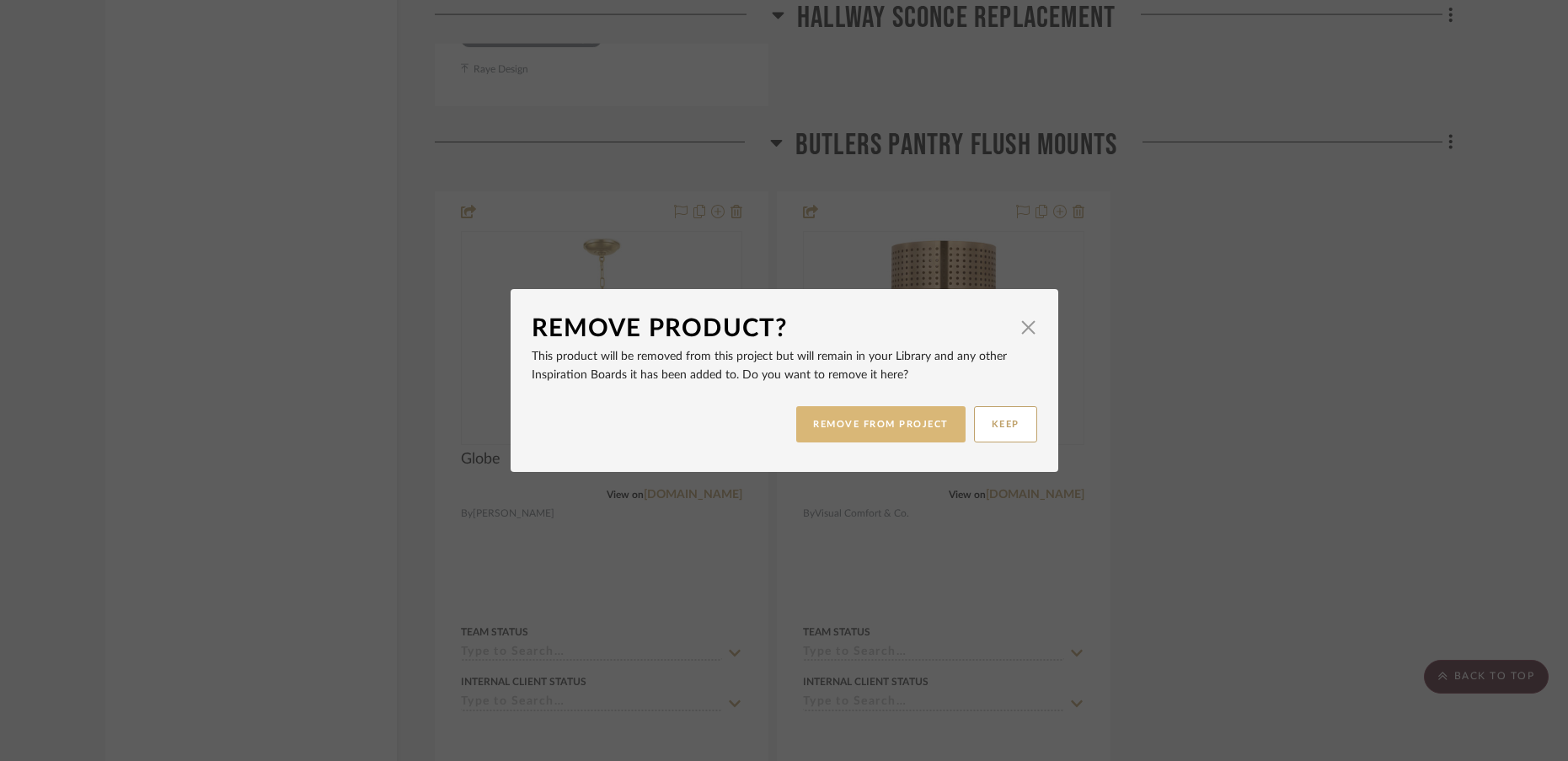
click at [917, 426] on button "REMOVE FROM PROJECT" at bounding box center [881, 425] width 169 height 36
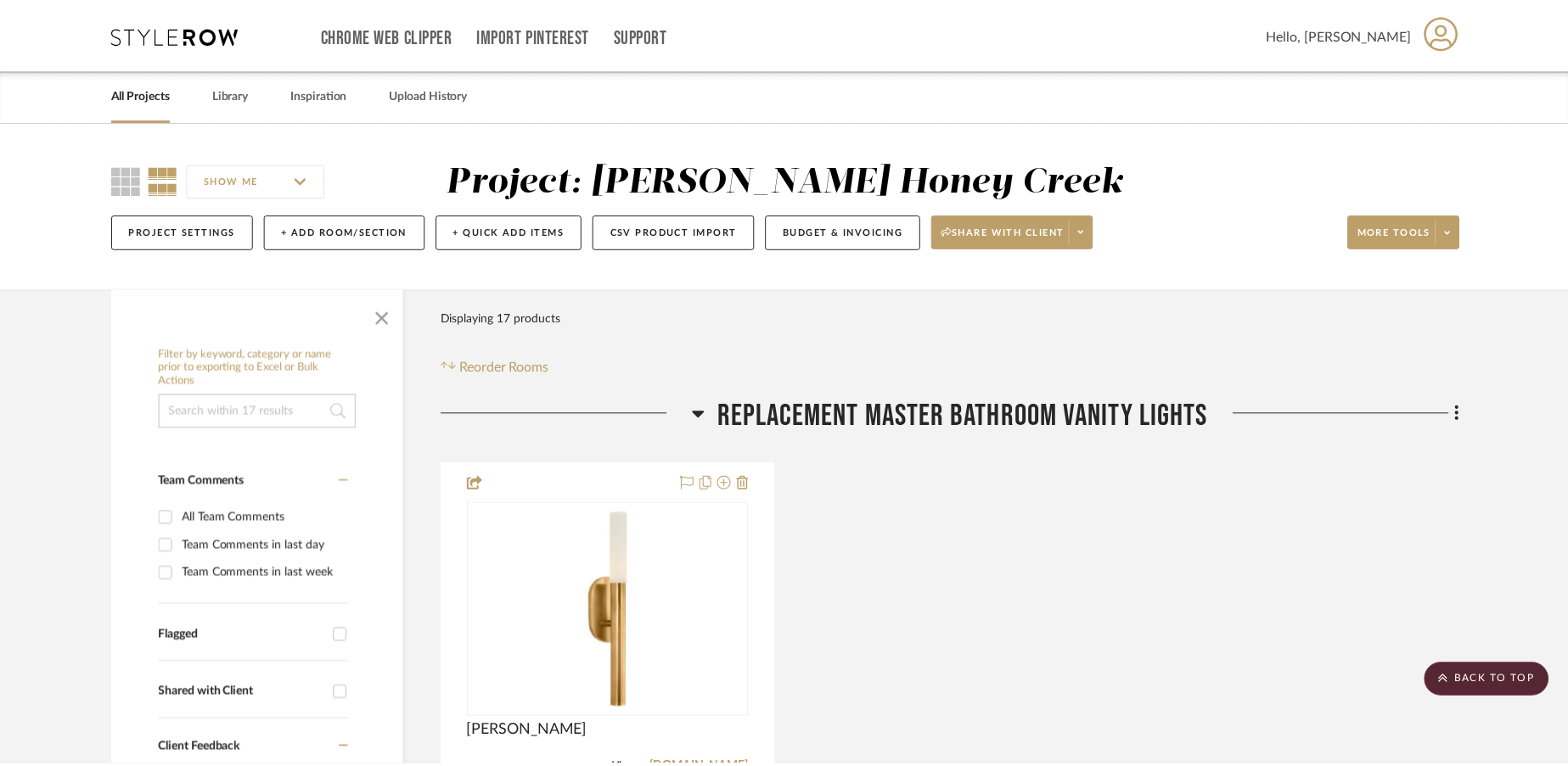
scroll to position [5251, 0]
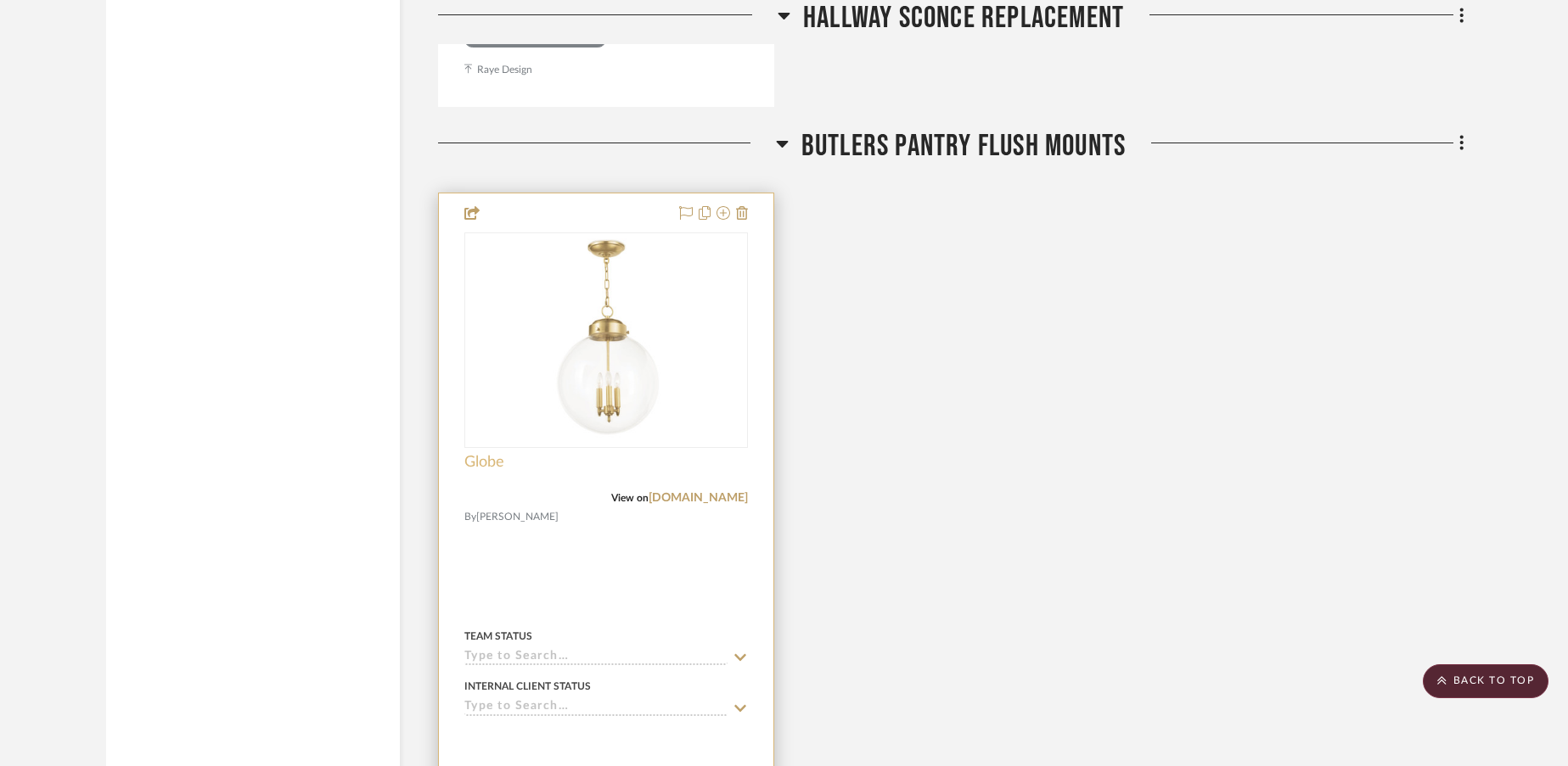
click at [495, 462] on span "Globe" at bounding box center [484, 462] width 40 height 18
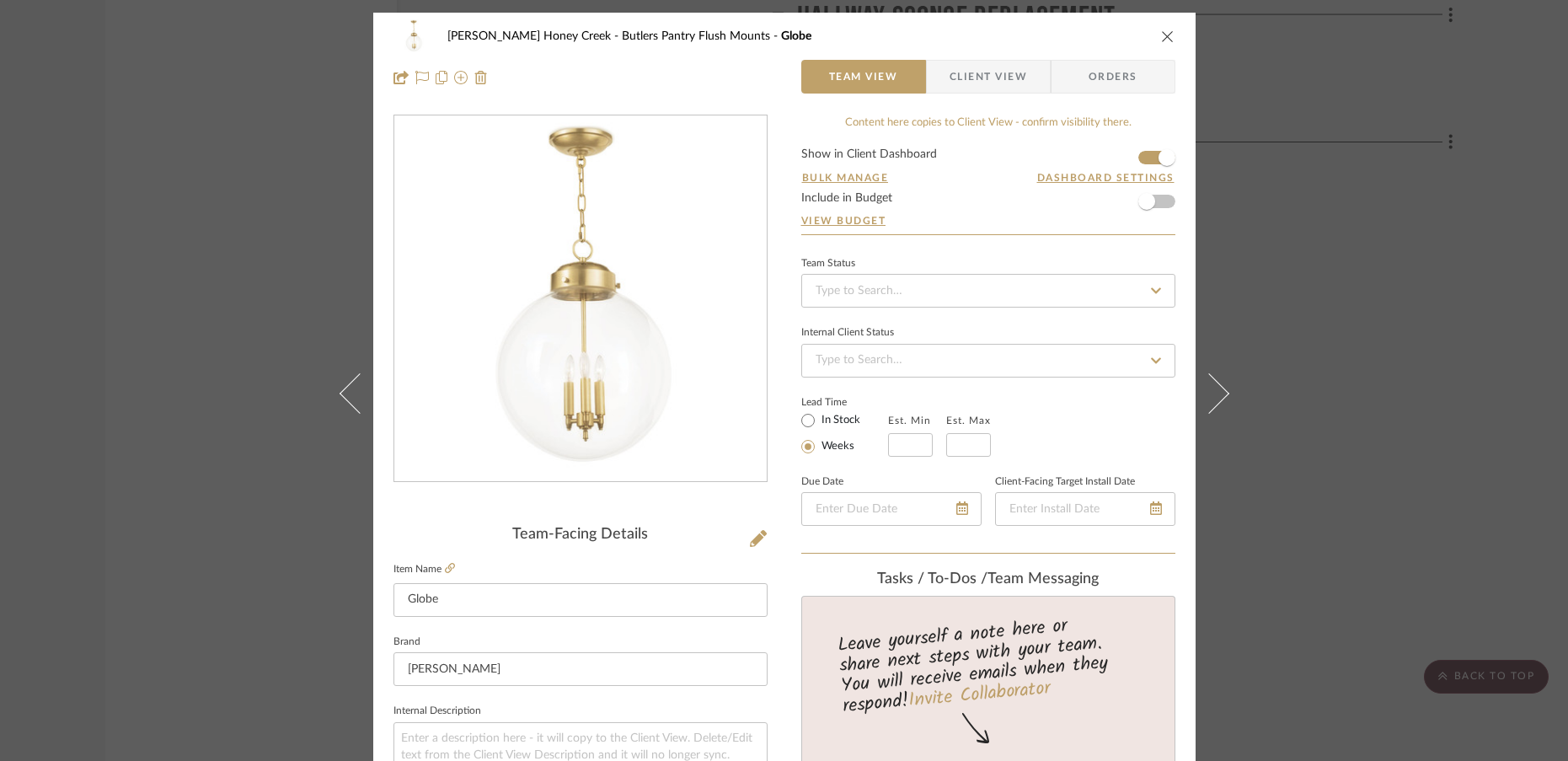
click at [1161, 39] on icon "close" at bounding box center [1168, 36] width 14 height 14
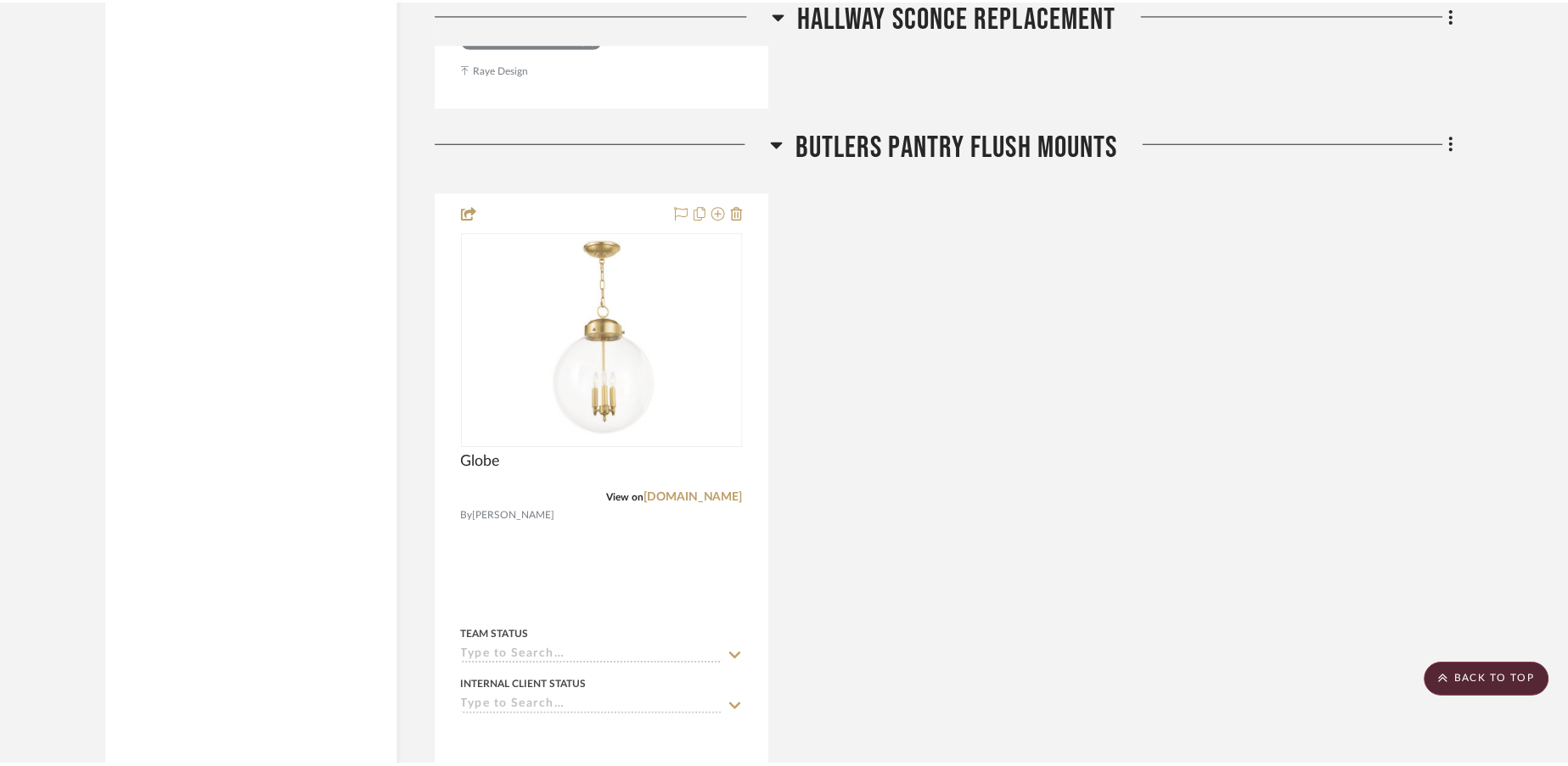
scroll to position [5251, 0]
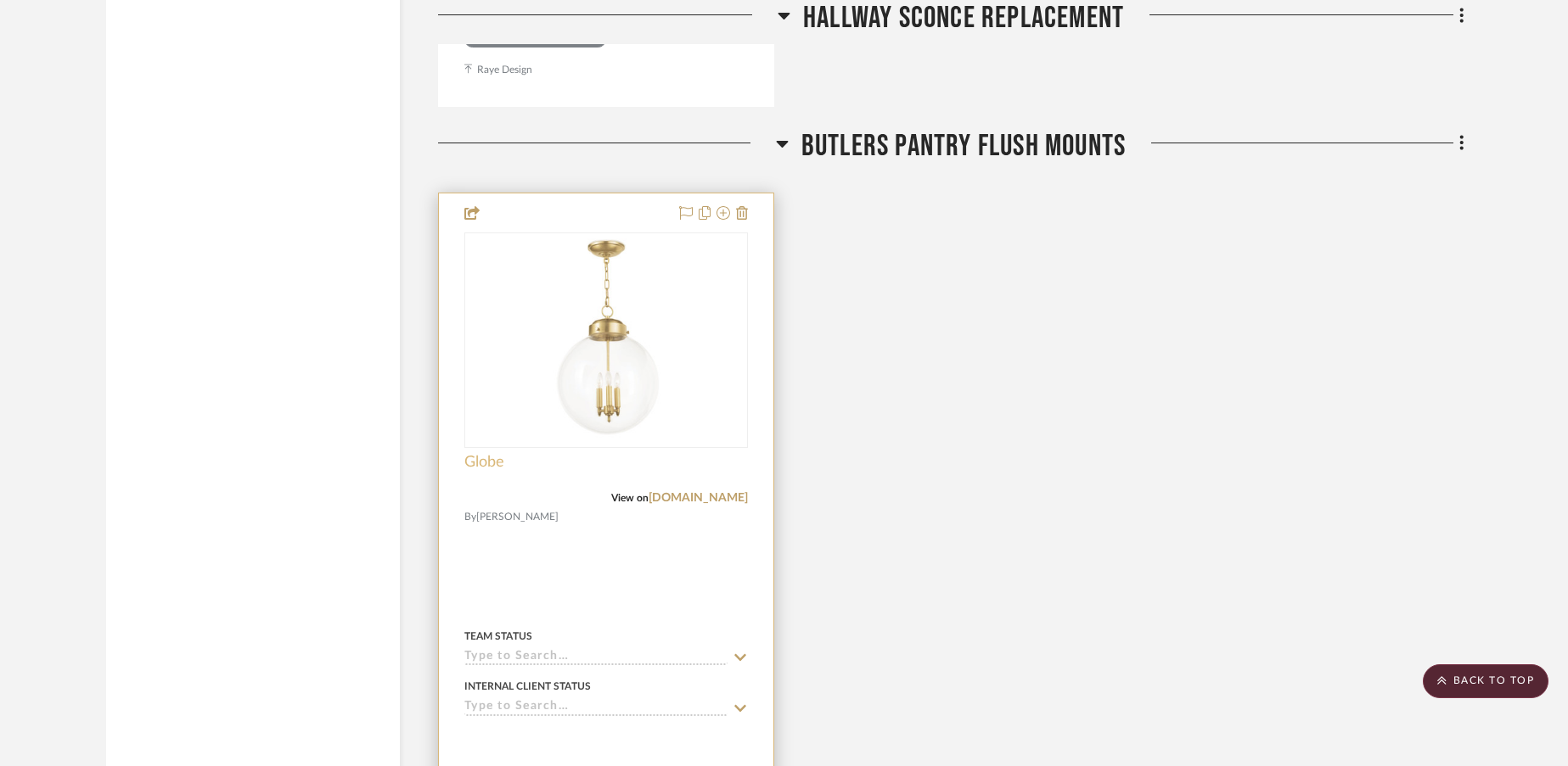
click at [484, 462] on span "Globe" at bounding box center [484, 462] width 40 height 18
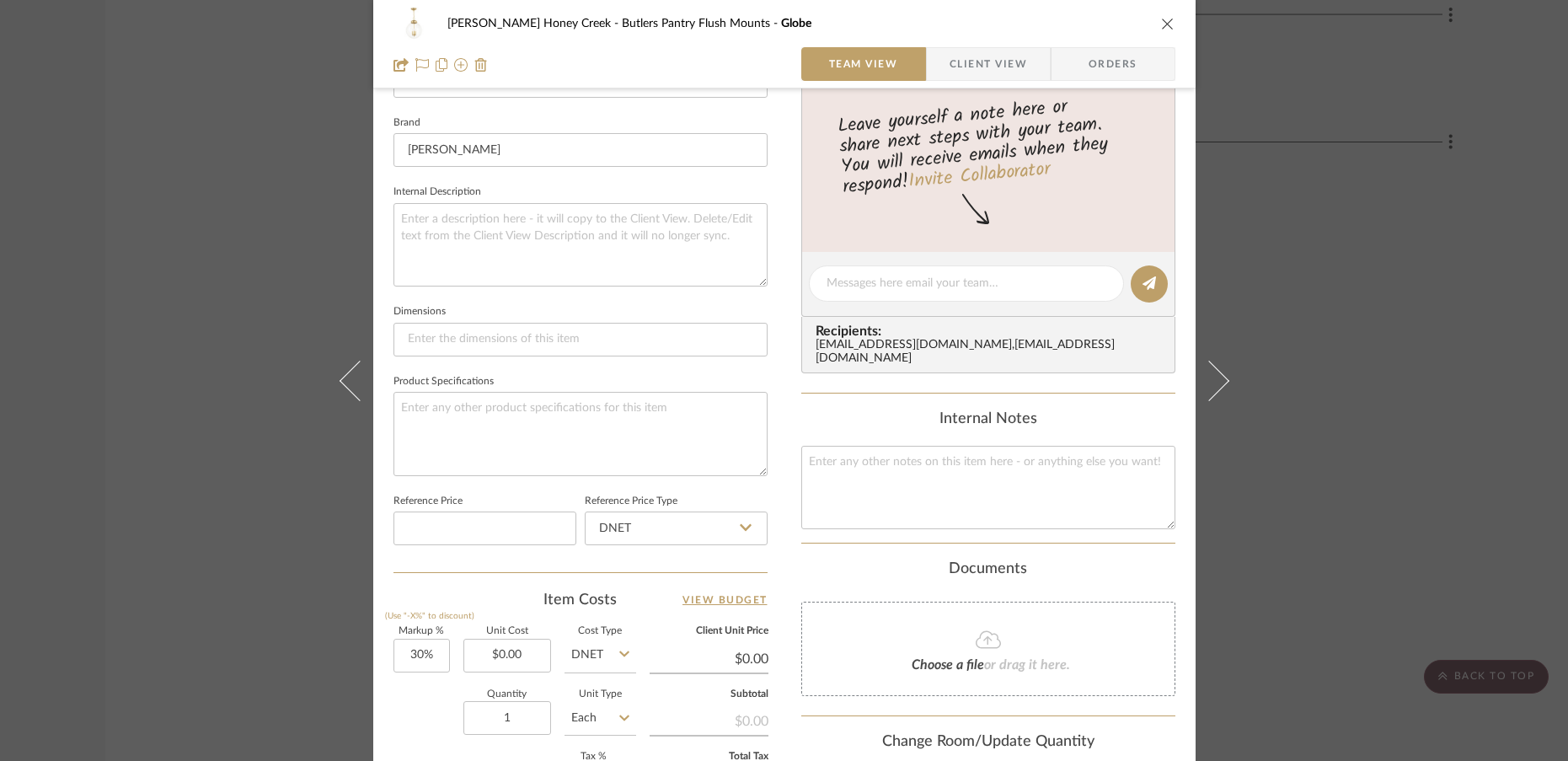
scroll to position [528, 0]
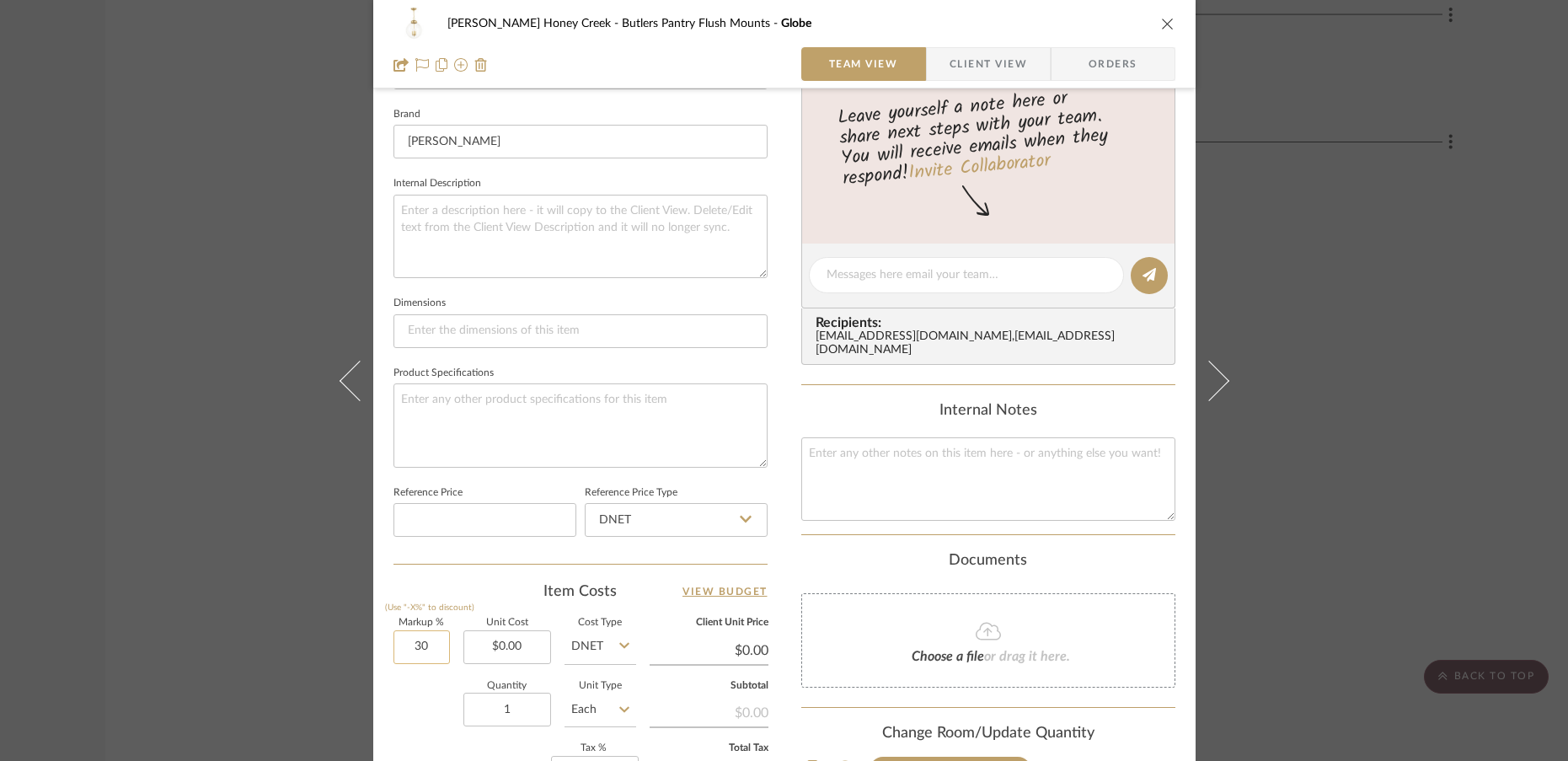
click at [436, 650] on input "30" at bounding box center [421, 647] width 56 height 34
type input "0%"
click at [515, 717] on input "1" at bounding box center [507, 709] width 88 height 34
type input "2"
click at [421, 725] on div "Quantity 2 Unit Type Each" at bounding box center [514, 711] width 242 height 60
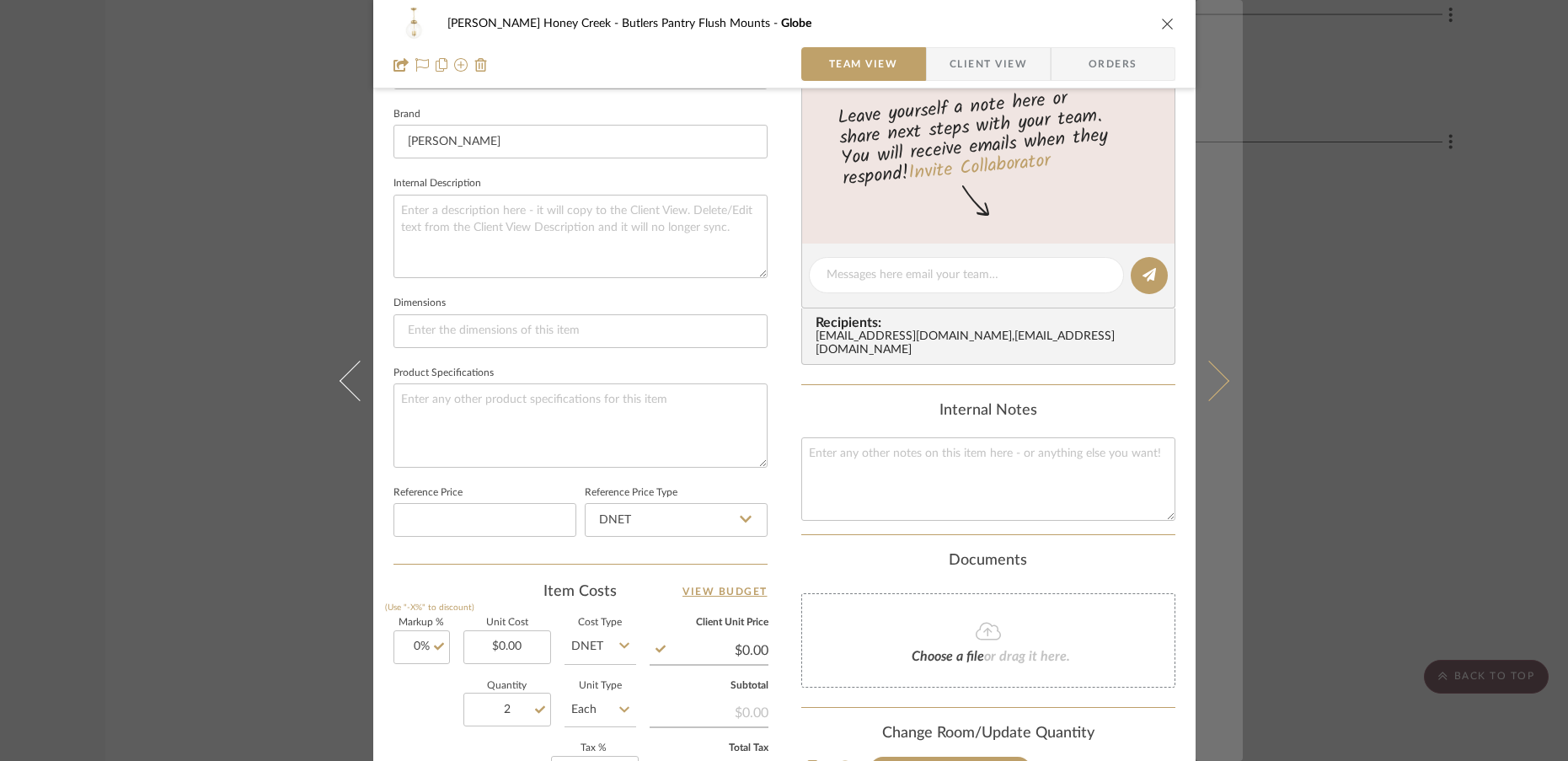
click at [1210, 386] on icon at bounding box center [1208, 380] width 41 height 41
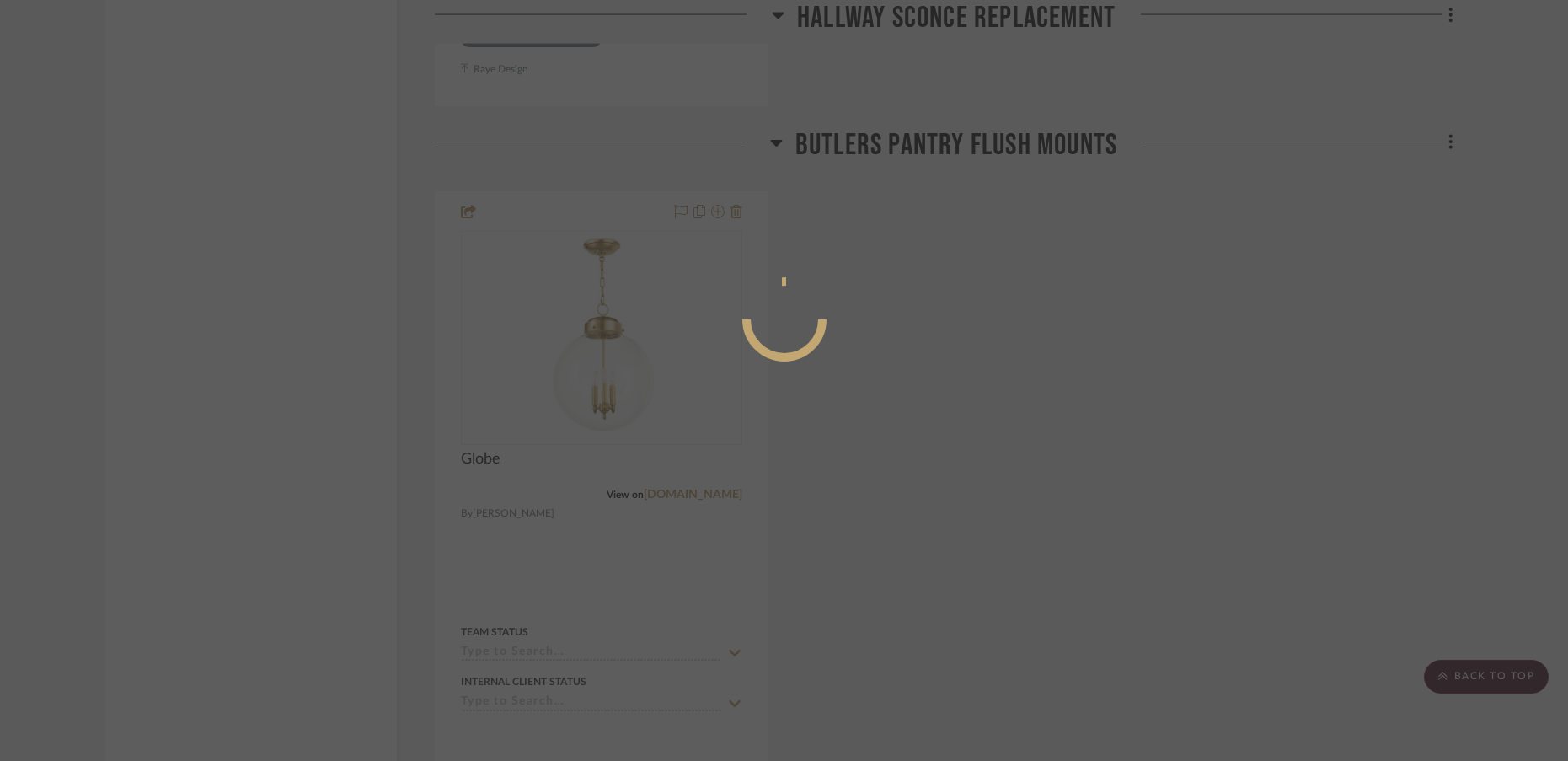
scroll to position [0, 0]
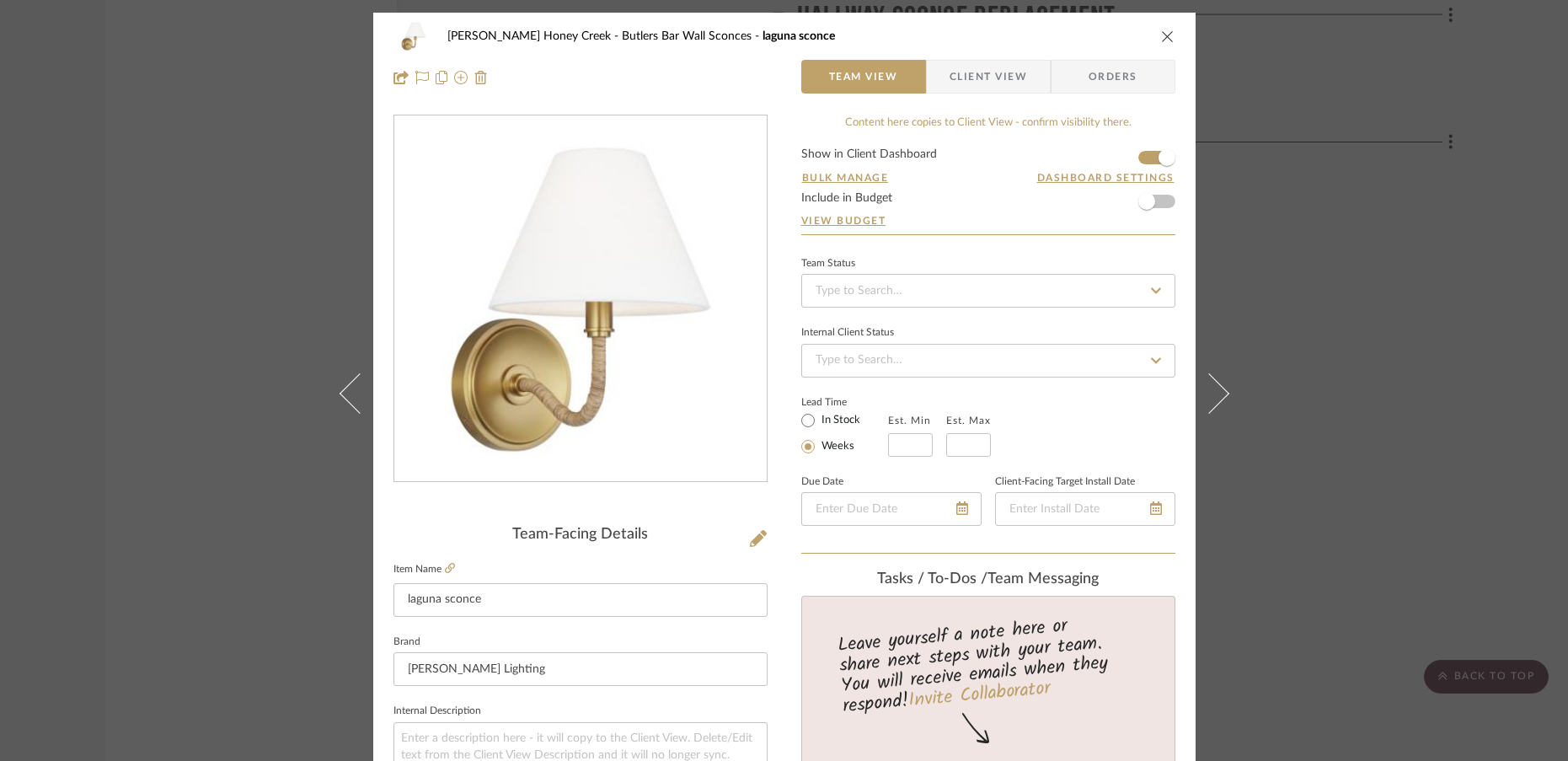
click at [1161, 39] on icon "close" at bounding box center [1168, 36] width 14 height 14
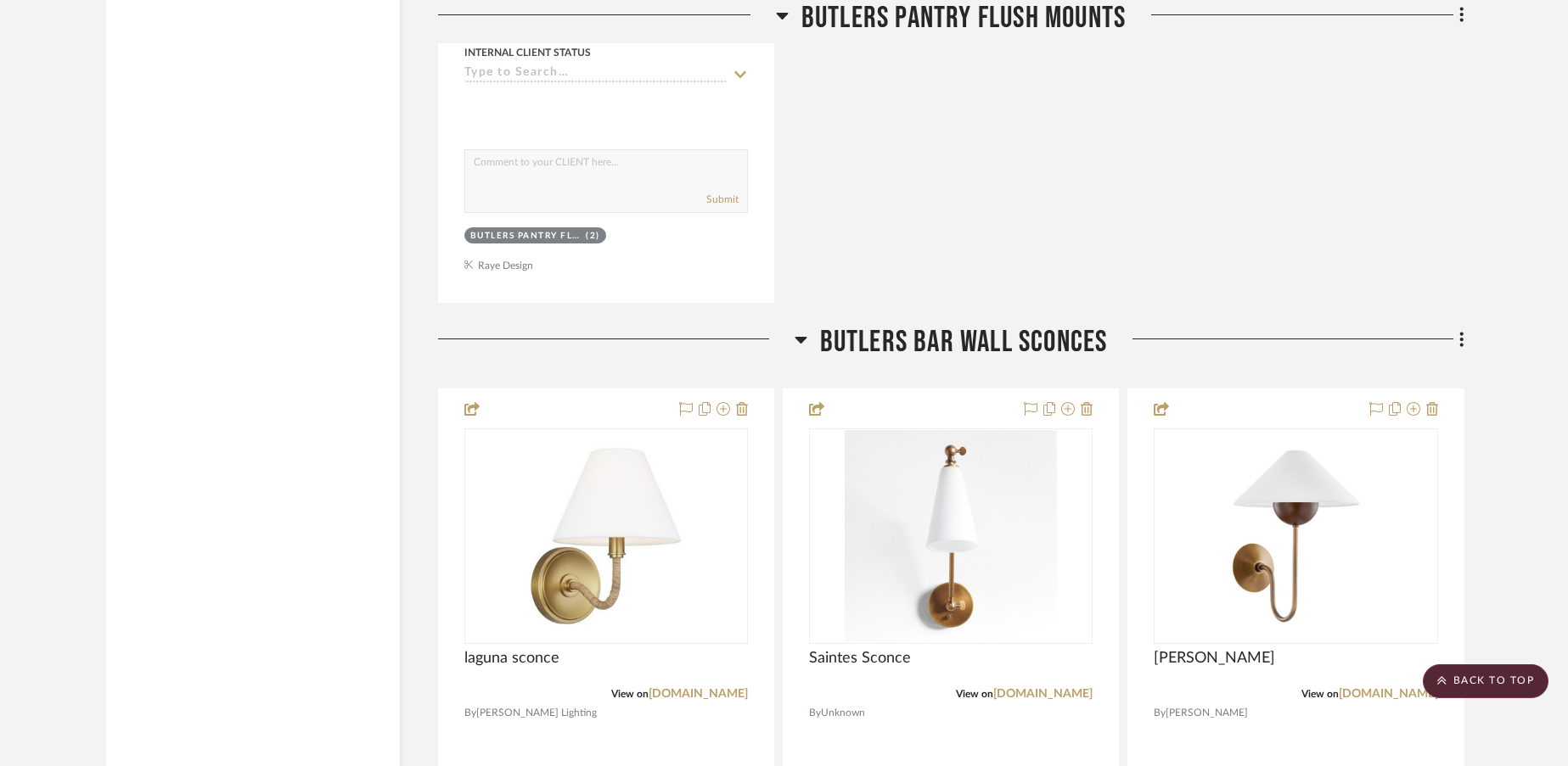
scroll to position [5893, 0]
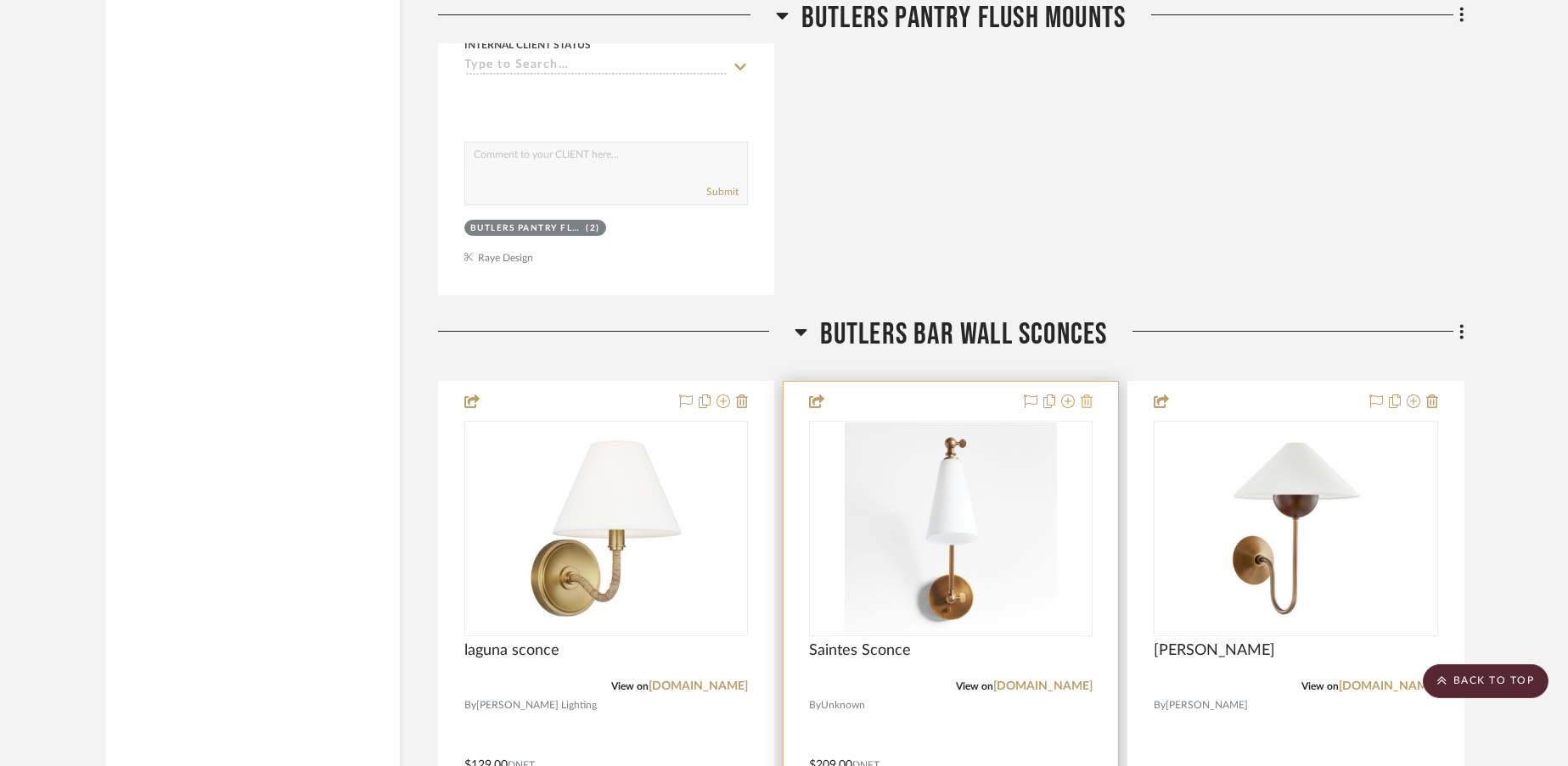
click at [1091, 399] on icon at bounding box center [1087, 401] width 12 height 14
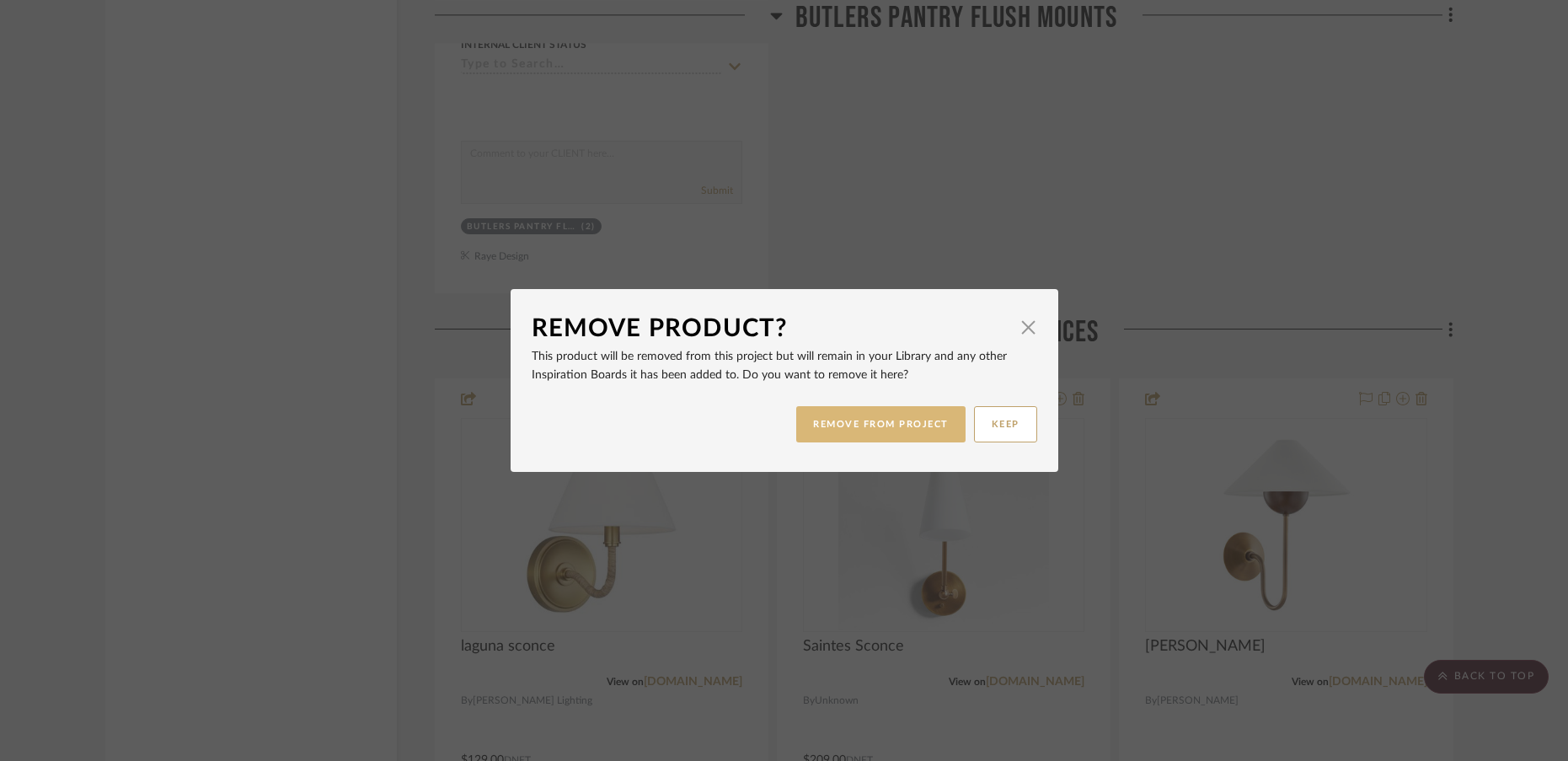
click at [922, 425] on button "REMOVE FROM PROJECT" at bounding box center [881, 425] width 169 height 36
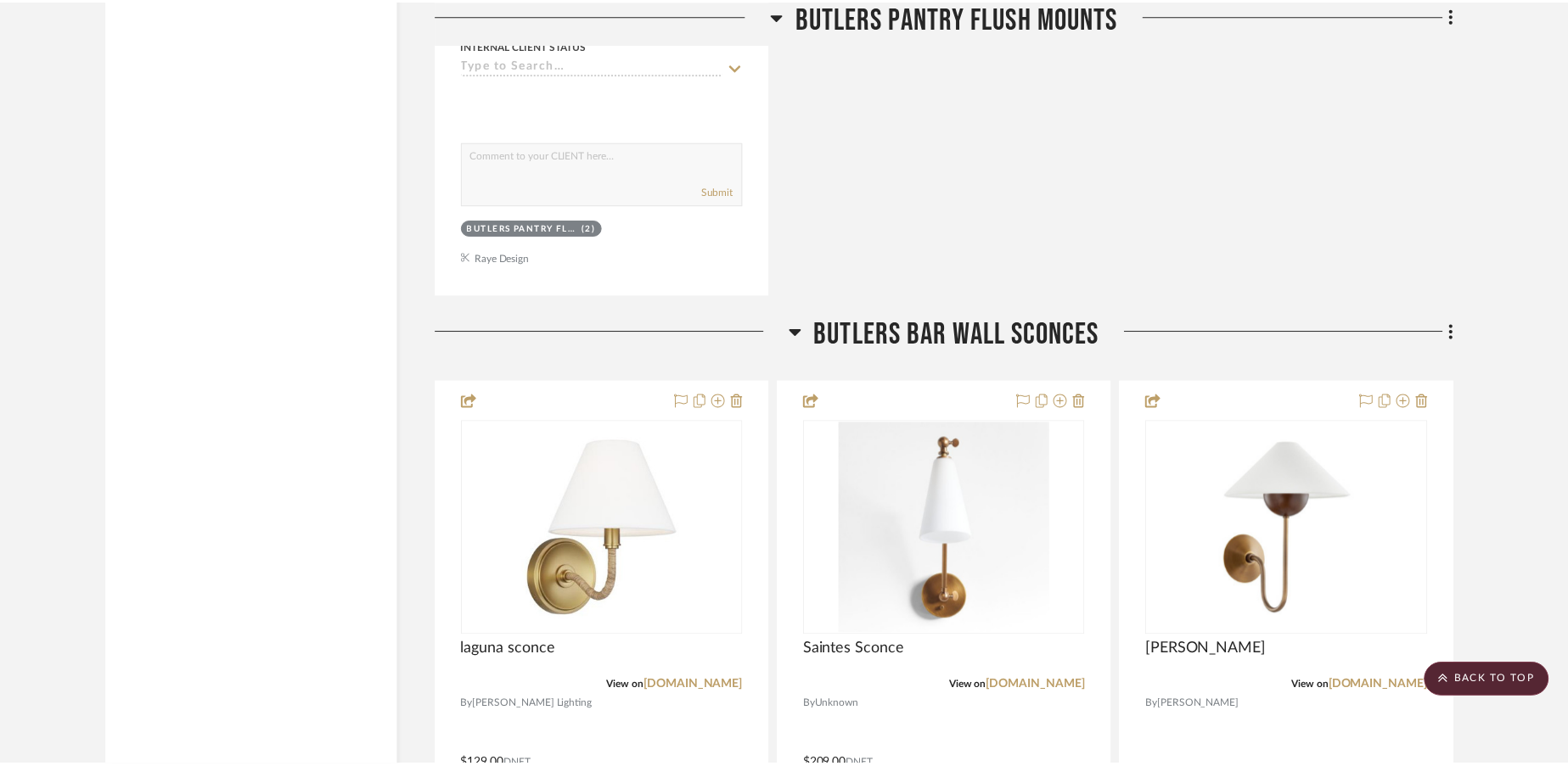
scroll to position [5893, 0]
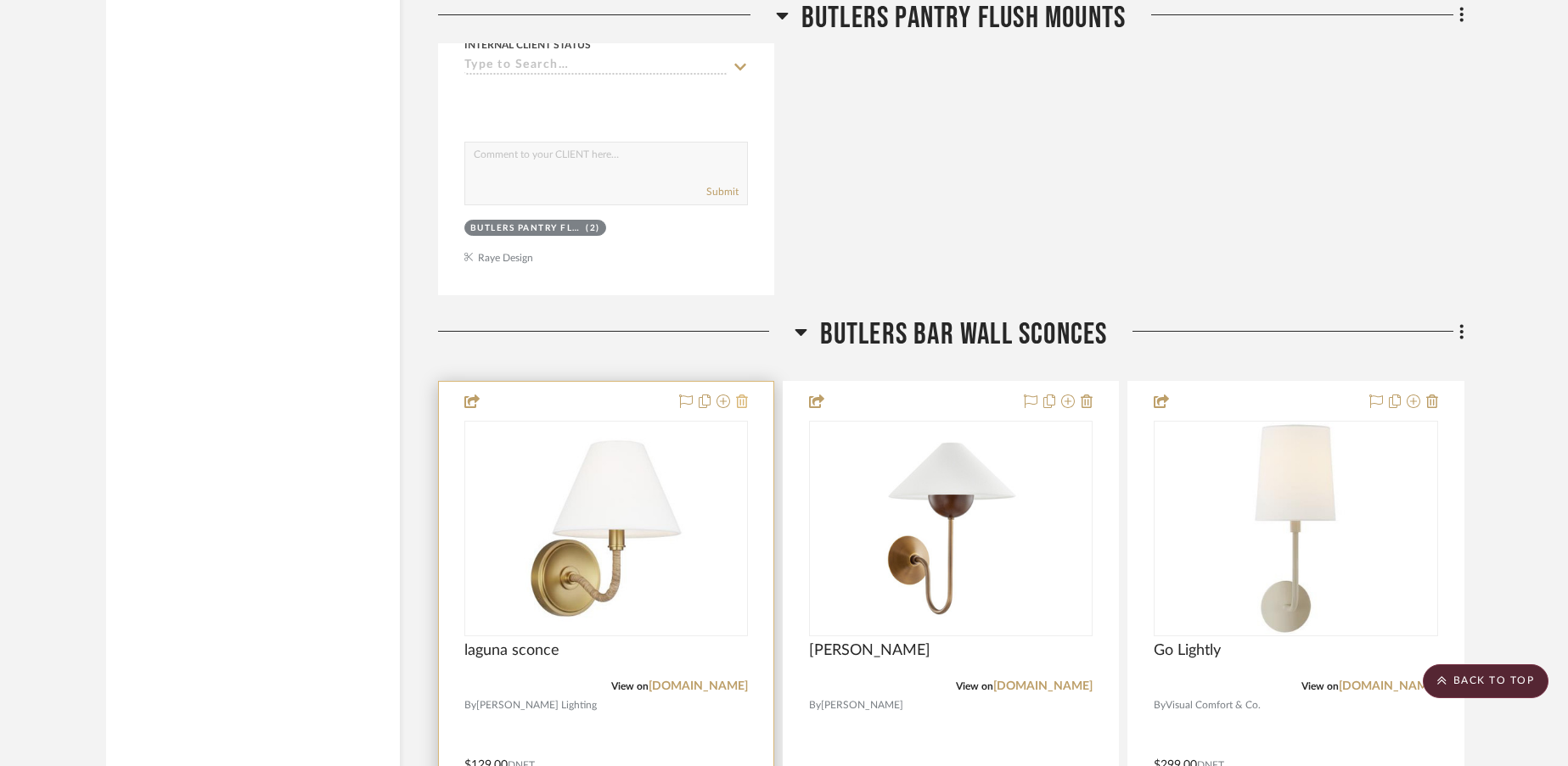
click at [742, 403] on icon at bounding box center [742, 401] width 12 height 14
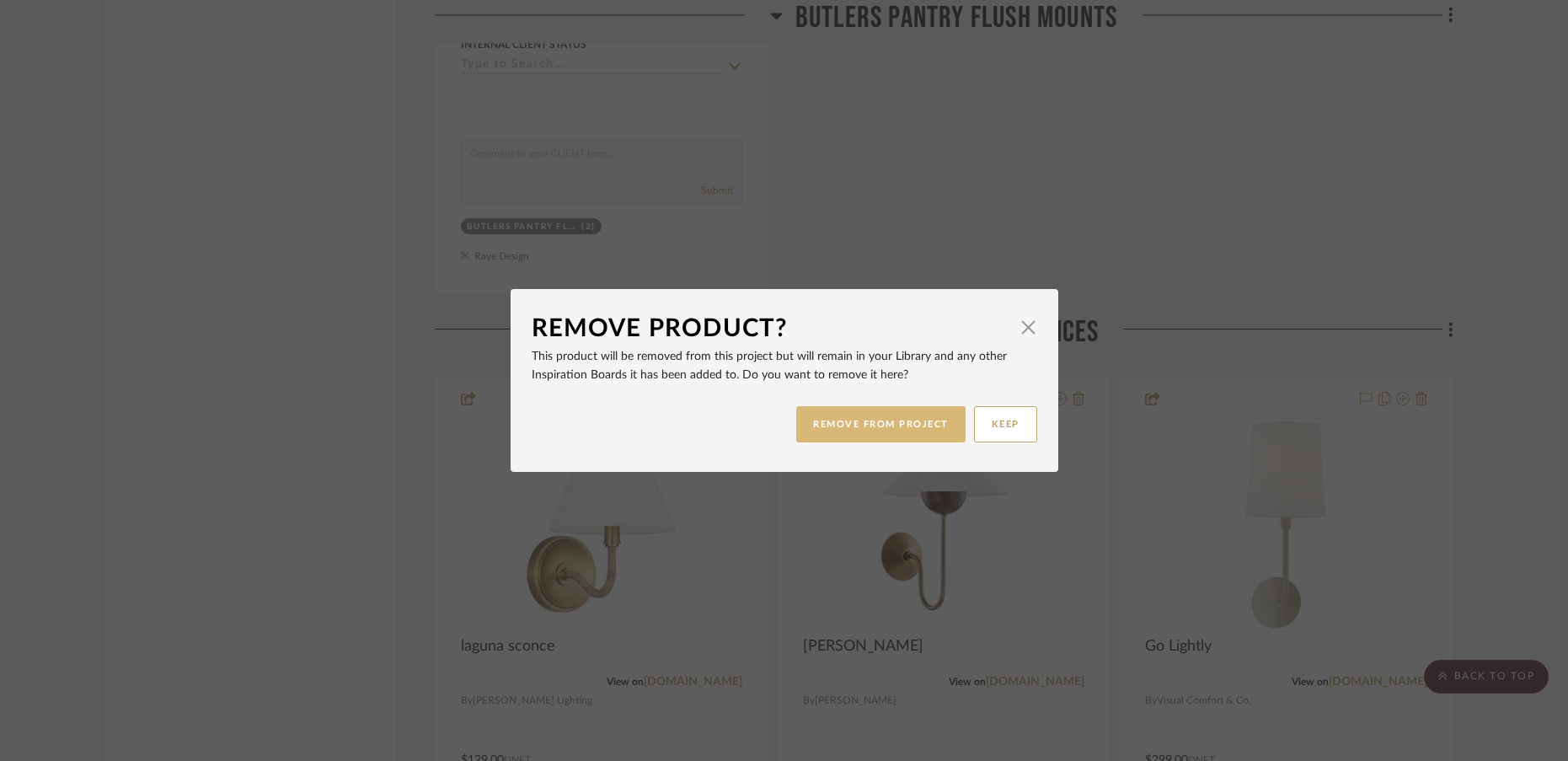
click at [839, 428] on button "REMOVE FROM PROJECT" at bounding box center [881, 425] width 169 height 36
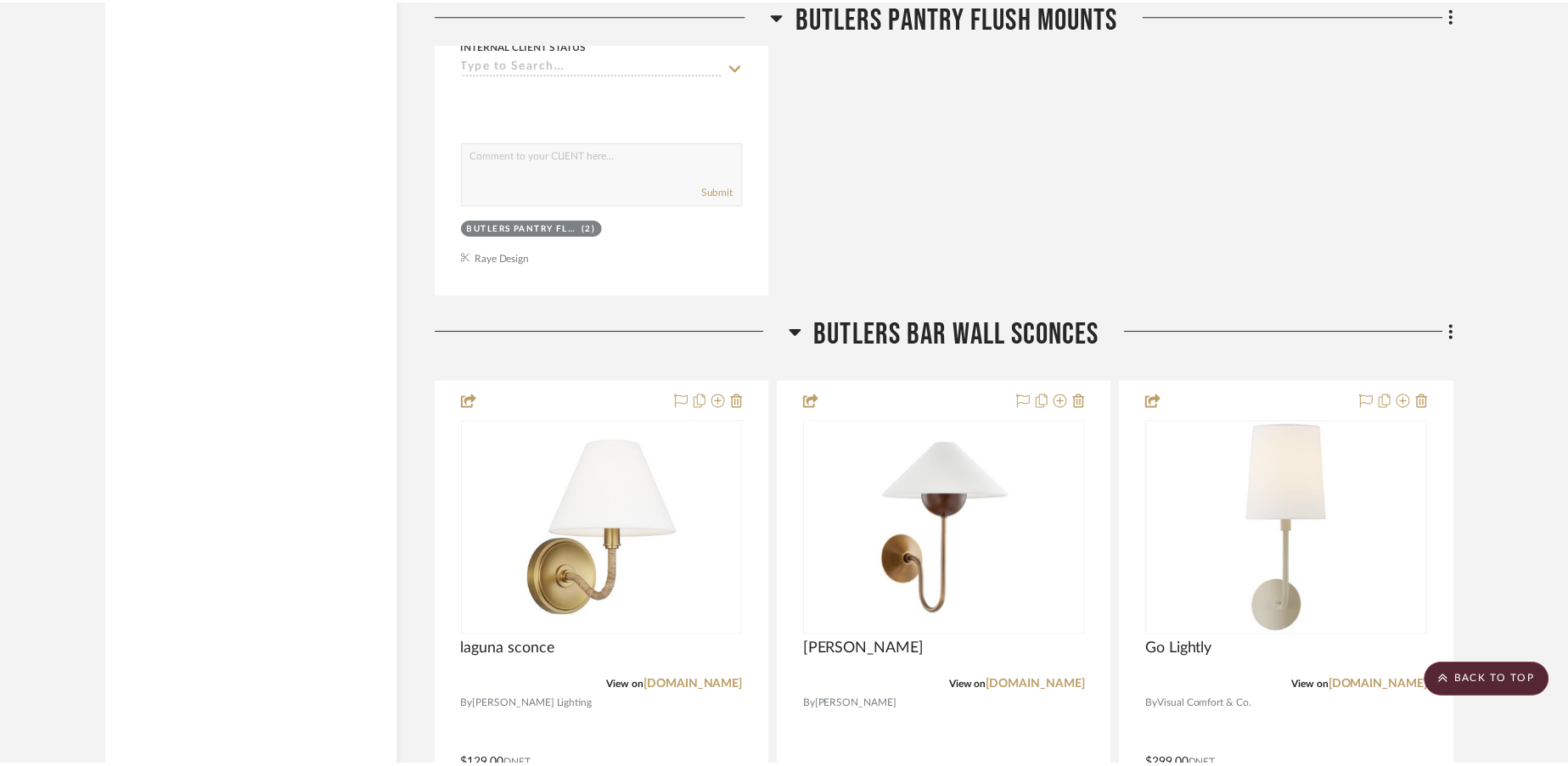
scroll to position [5893, 0]
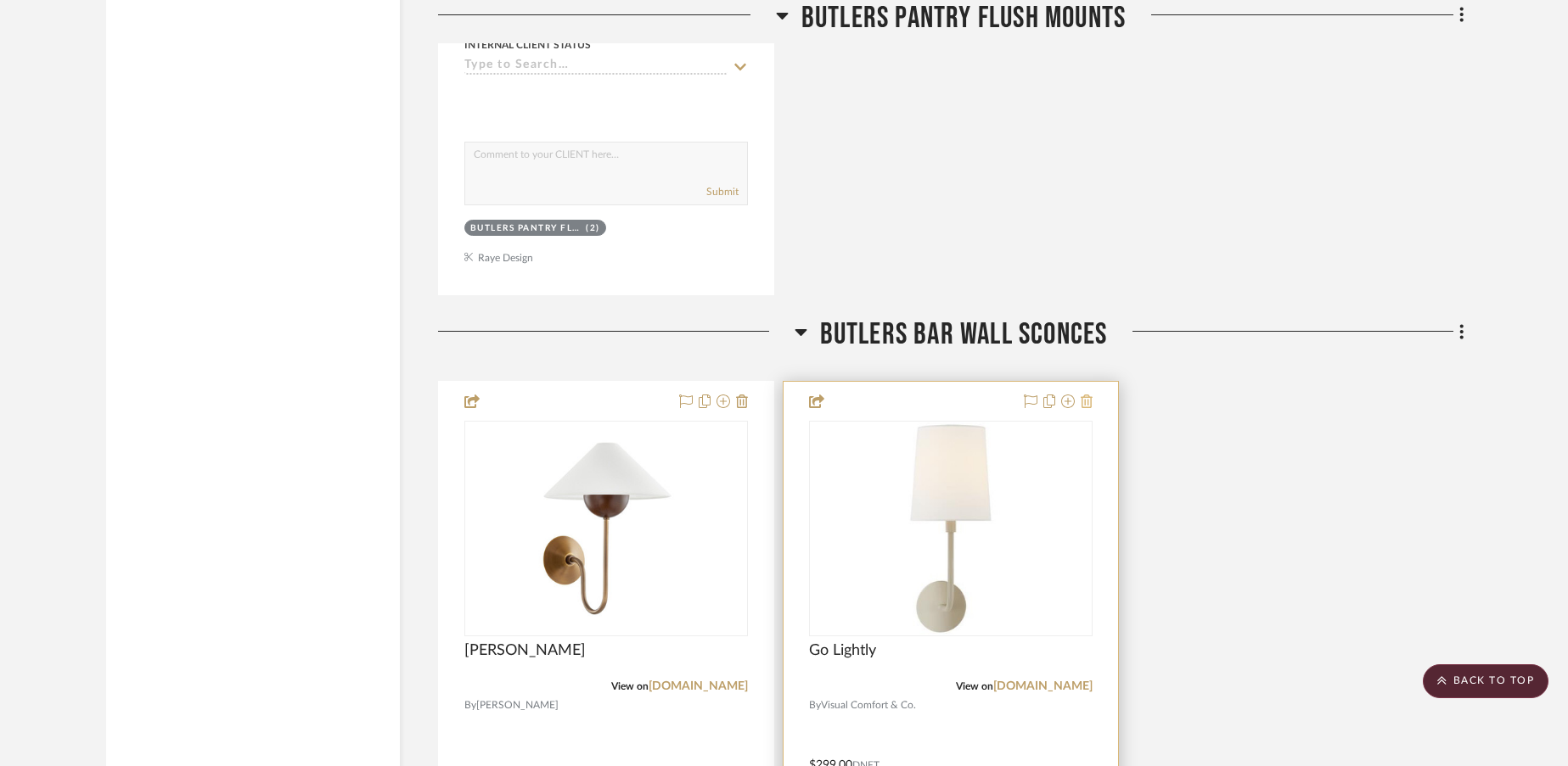
click at [1091, 402] on icon at bounding box center [1087, 401] width 12 height 14
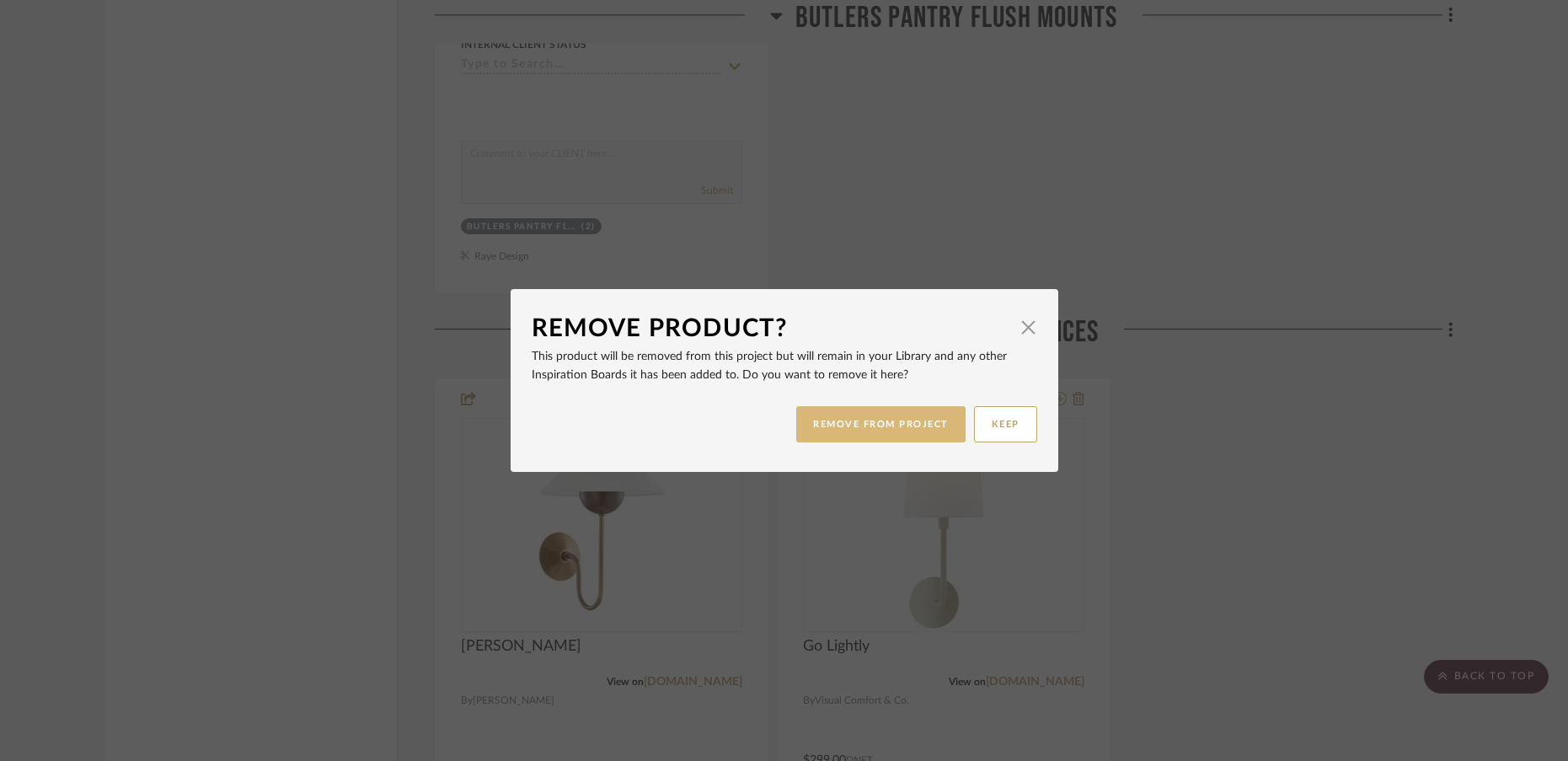
click at [935, 423] on button "REMOVE FROM PROJECT" at bounding box center [881, 425] width 169 height 36
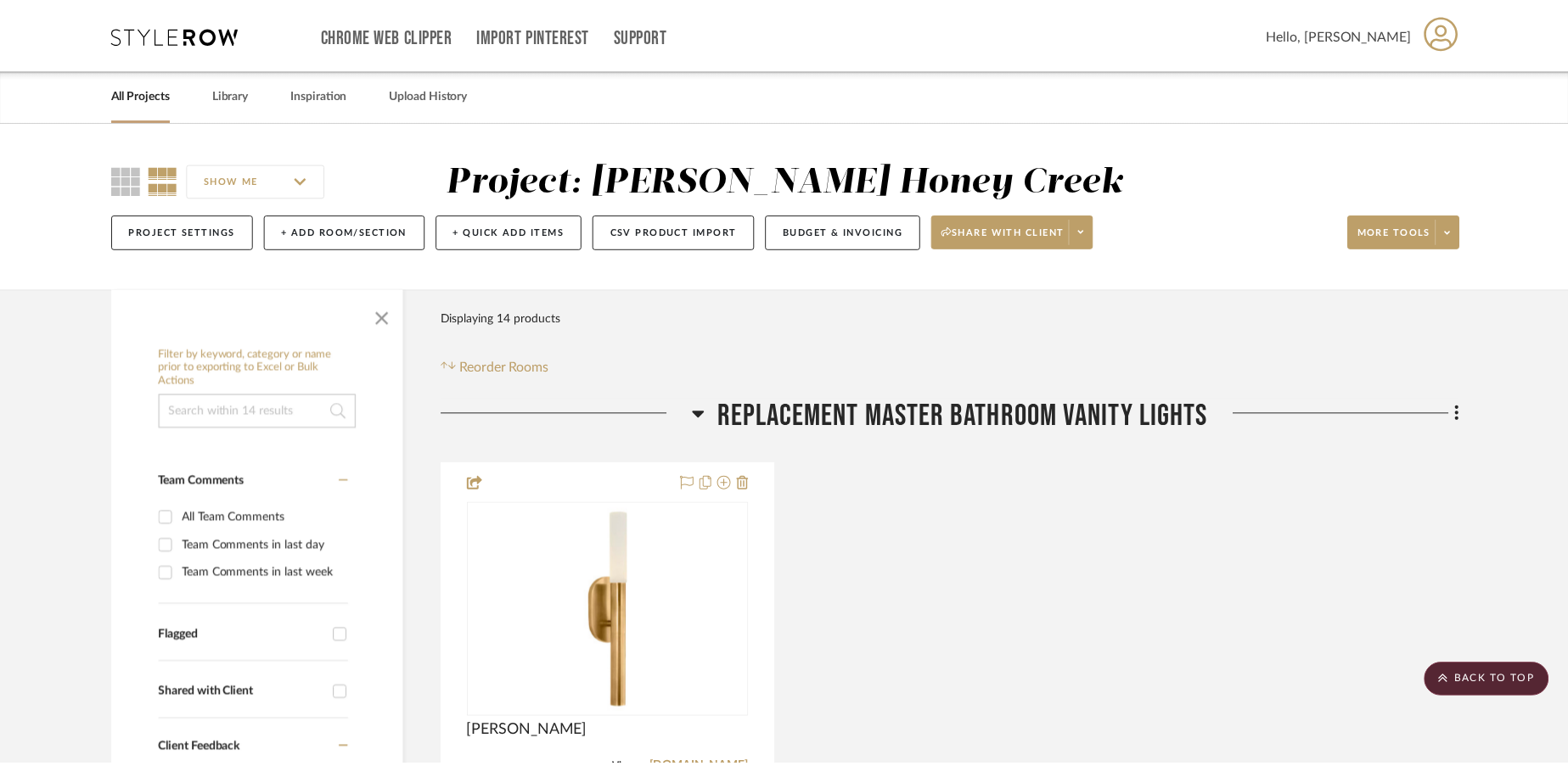
scroll to position [5893, 0]
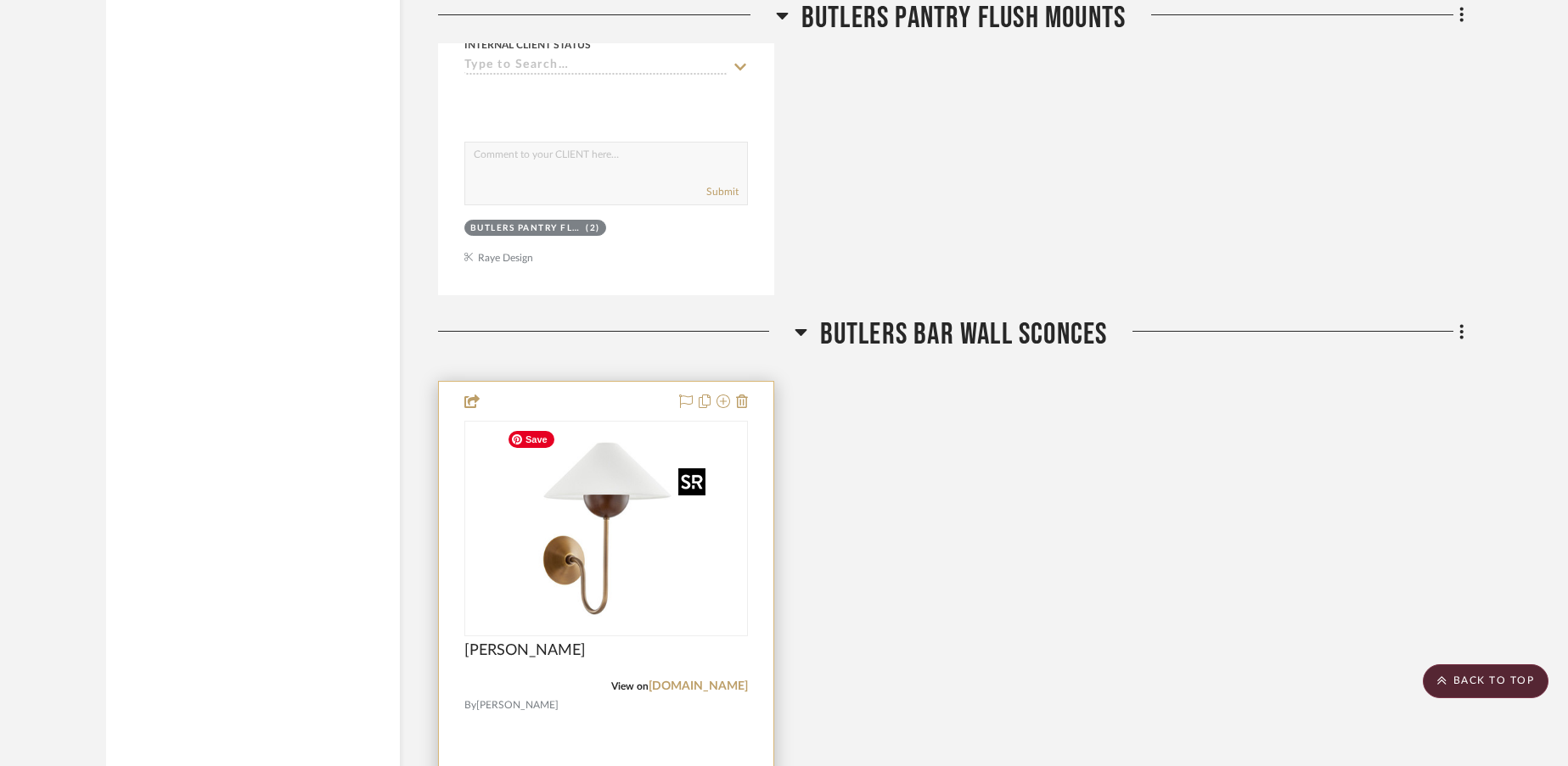
click at [593, 573] on img "0" at bounding box center [605, 529] width 212 height 212
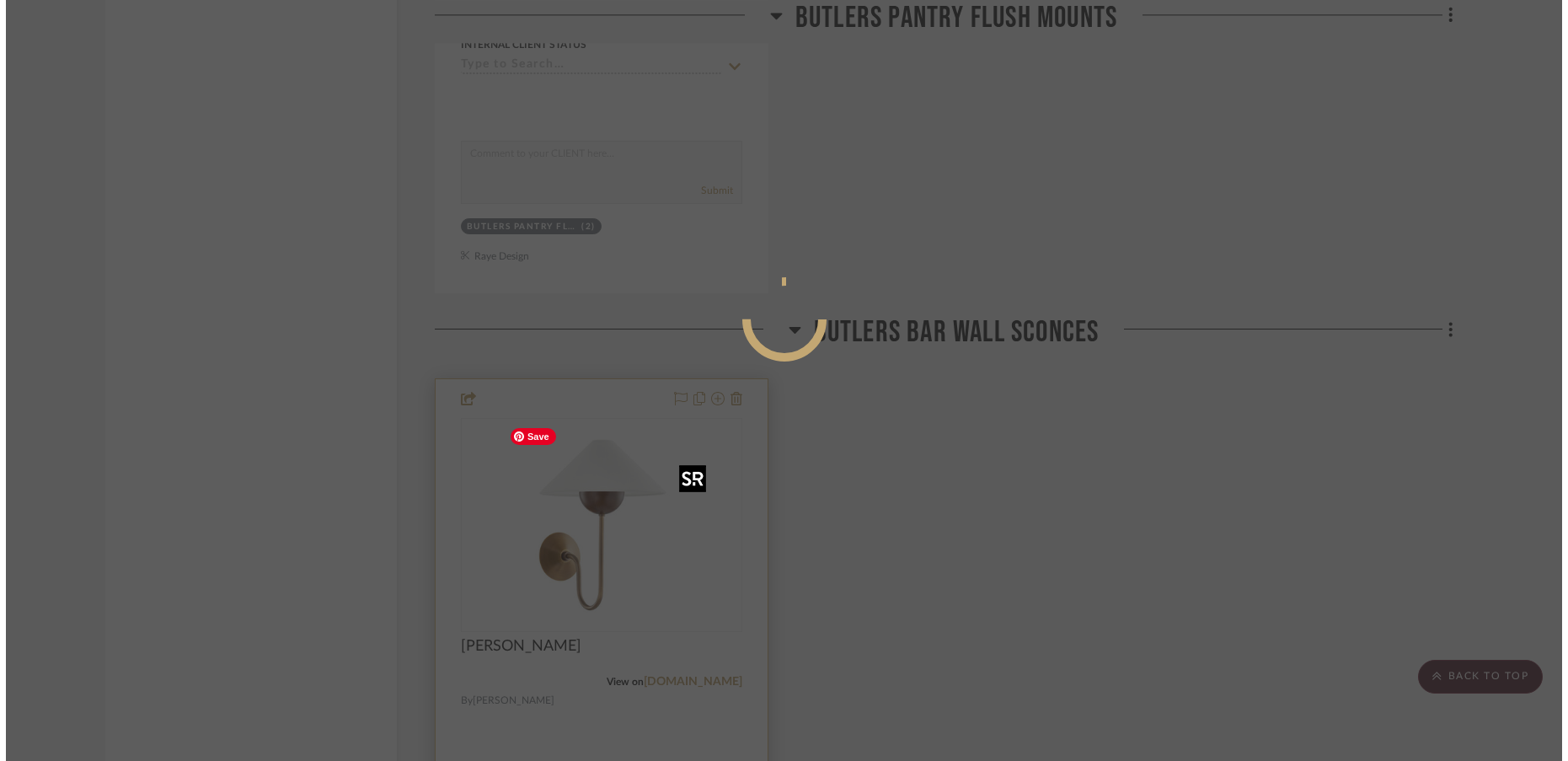
scroll to position [0, 0]
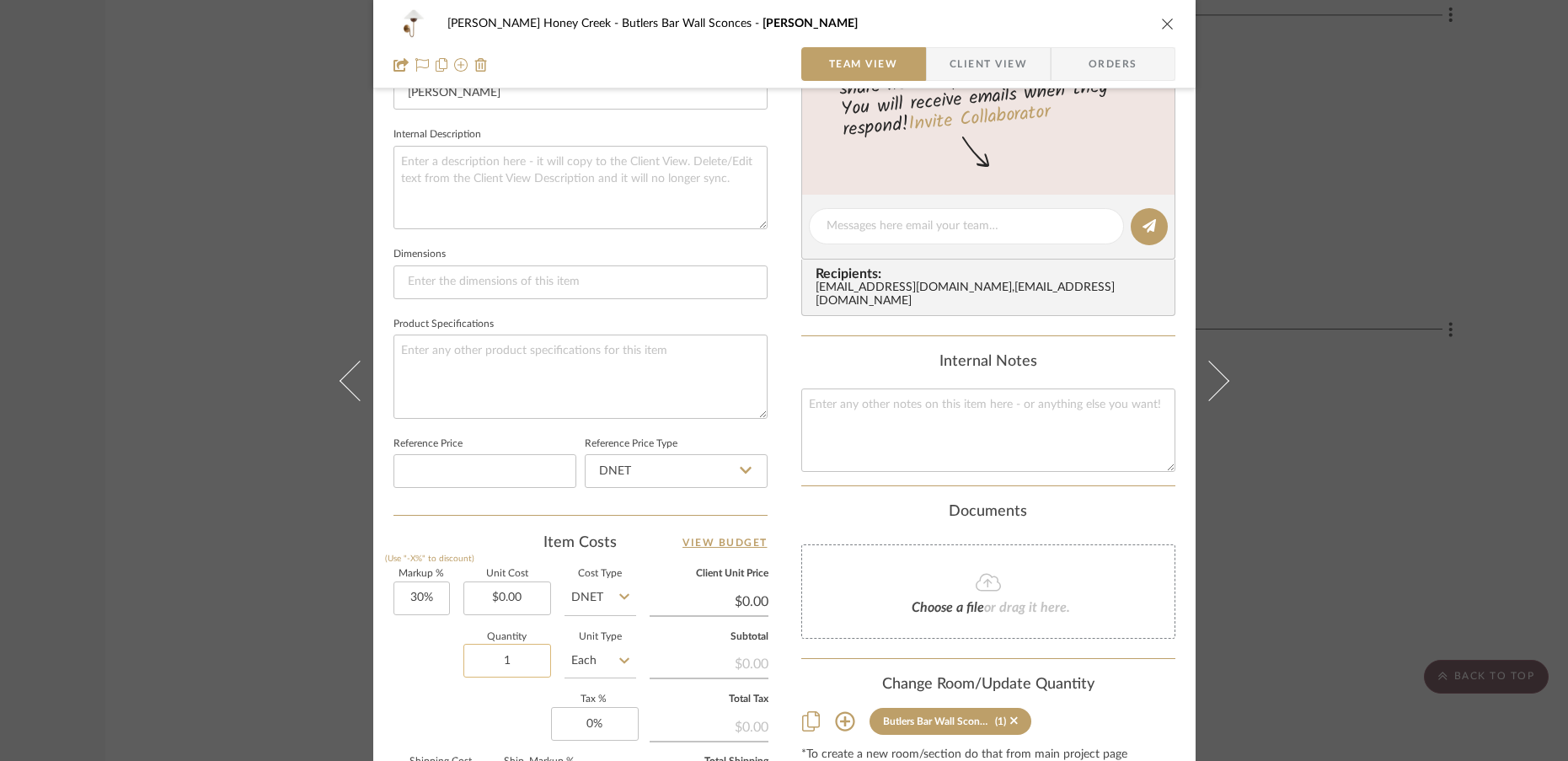
click at [515, 661] on input "1" at bounding box center [507, 660] width 88 height 34
type input "2"
click at [455, 704] on div "Markup % (Use "-X%" to discount) 30% Unit Cost $0.00 Cost Type DNET Client Unit…" at bounding box center [580, 692] width 374 height 246
click at [430, 595] on input "30" at bounding box center [421, 598] width 56 height 34
type input "0%"
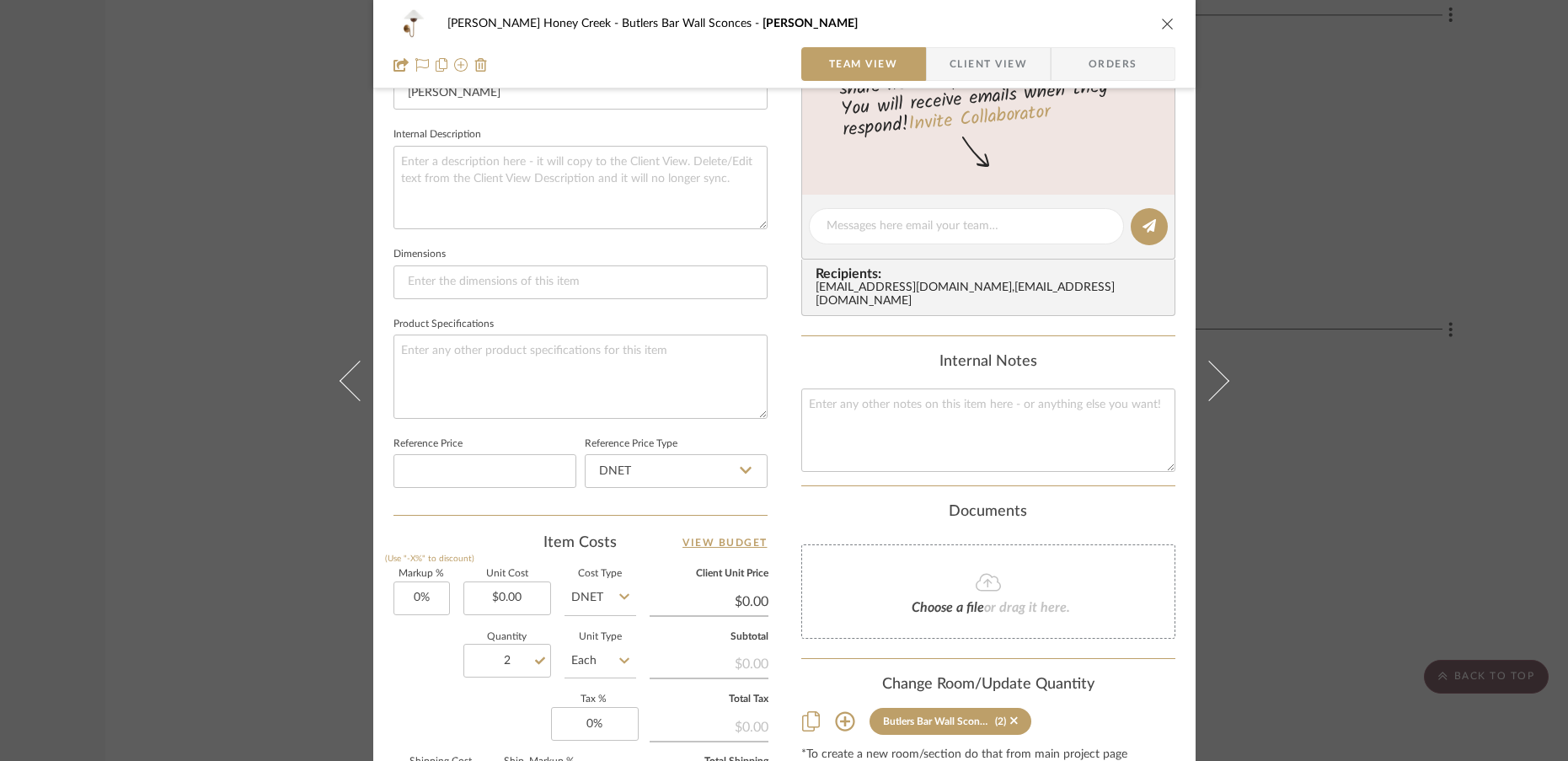
click at [417, 666] on div "Quantity 2 Unit Type Each" at bounding box center [514, 663] width 242 height 60
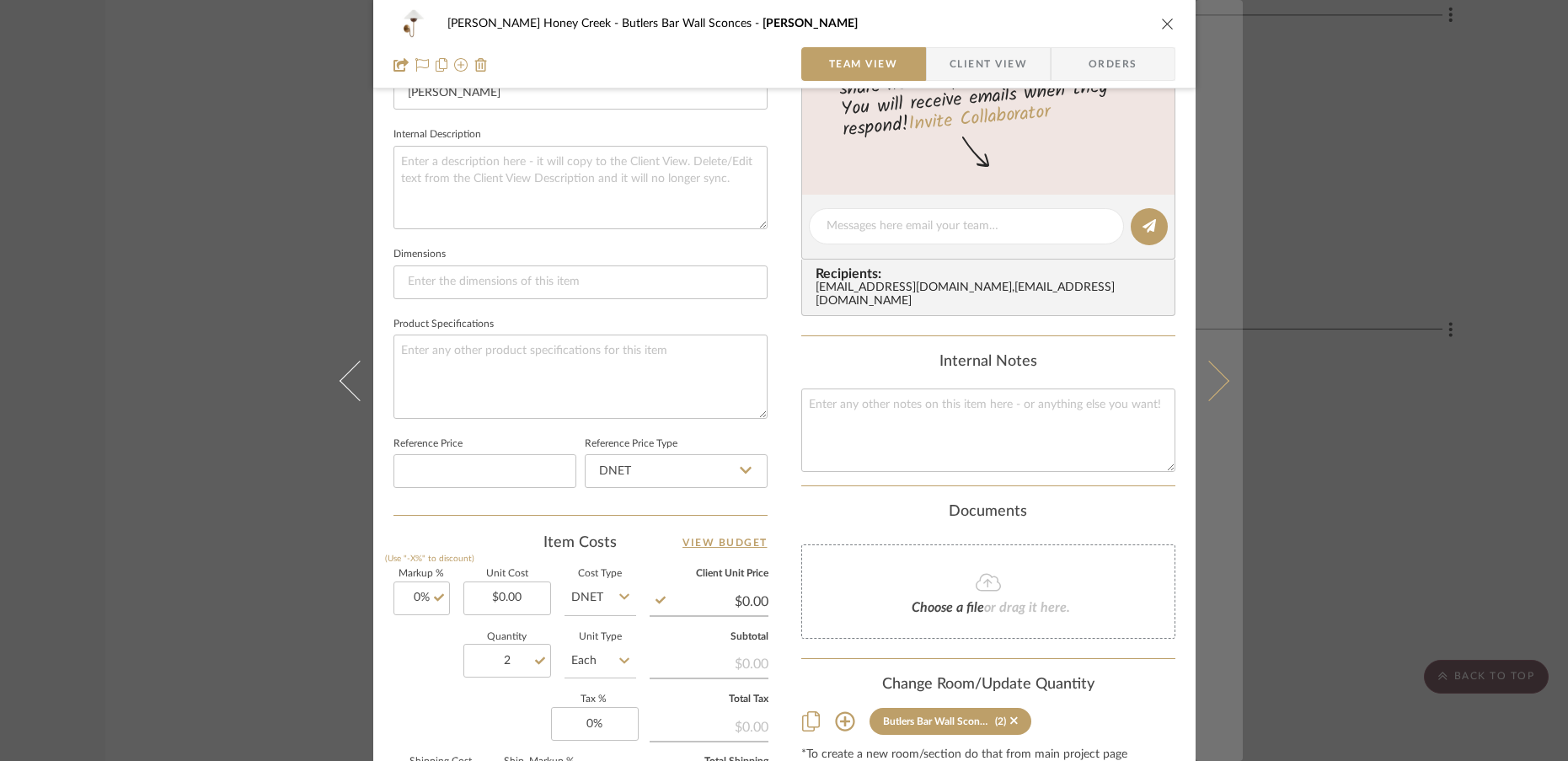
click at [1215, 390] on button at bounding box center [1219, 380] width 47 height 761
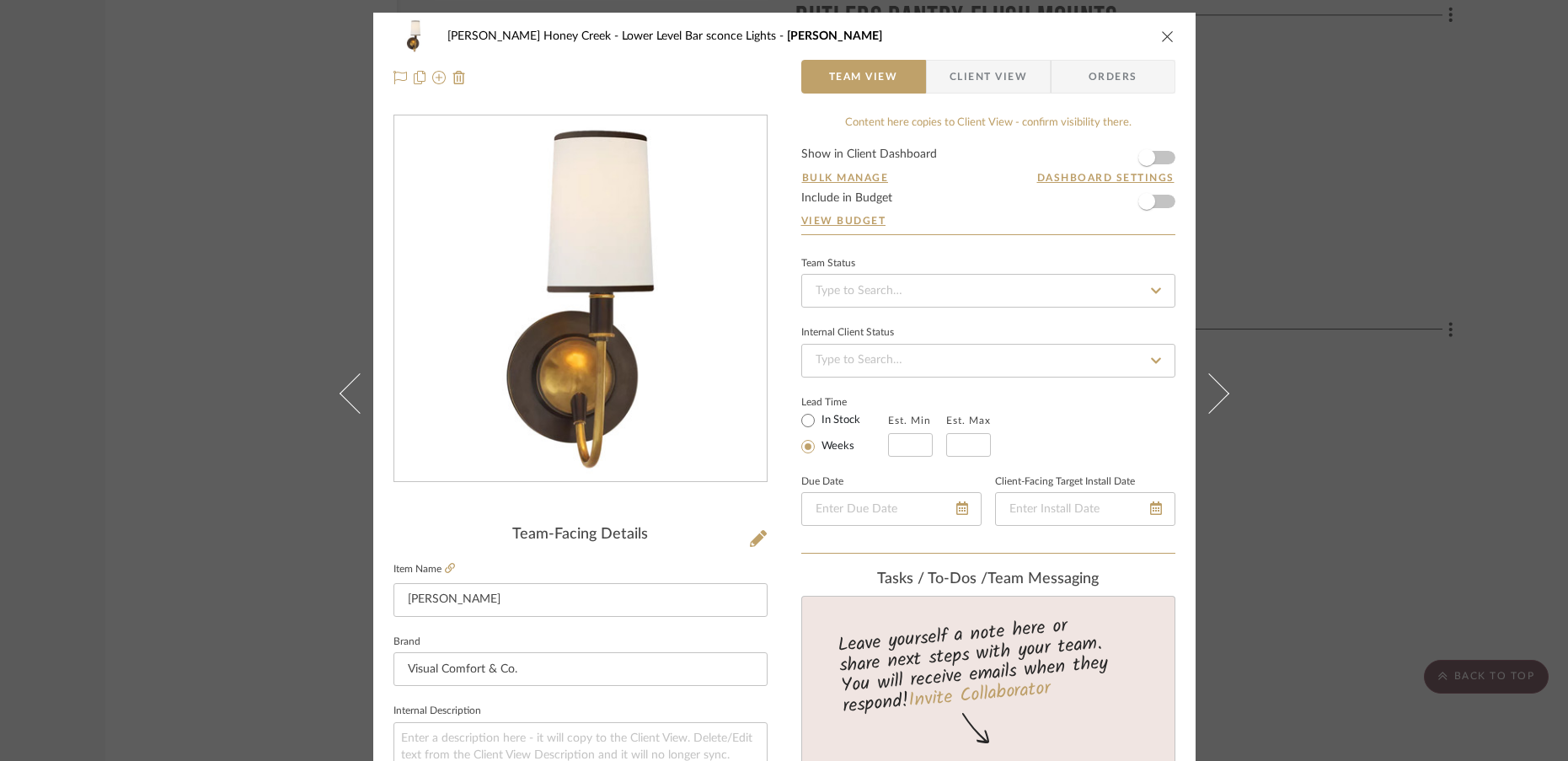
click at [1161, 33] on icon "close" at bounding box center [1168, 36] width 14 height 14
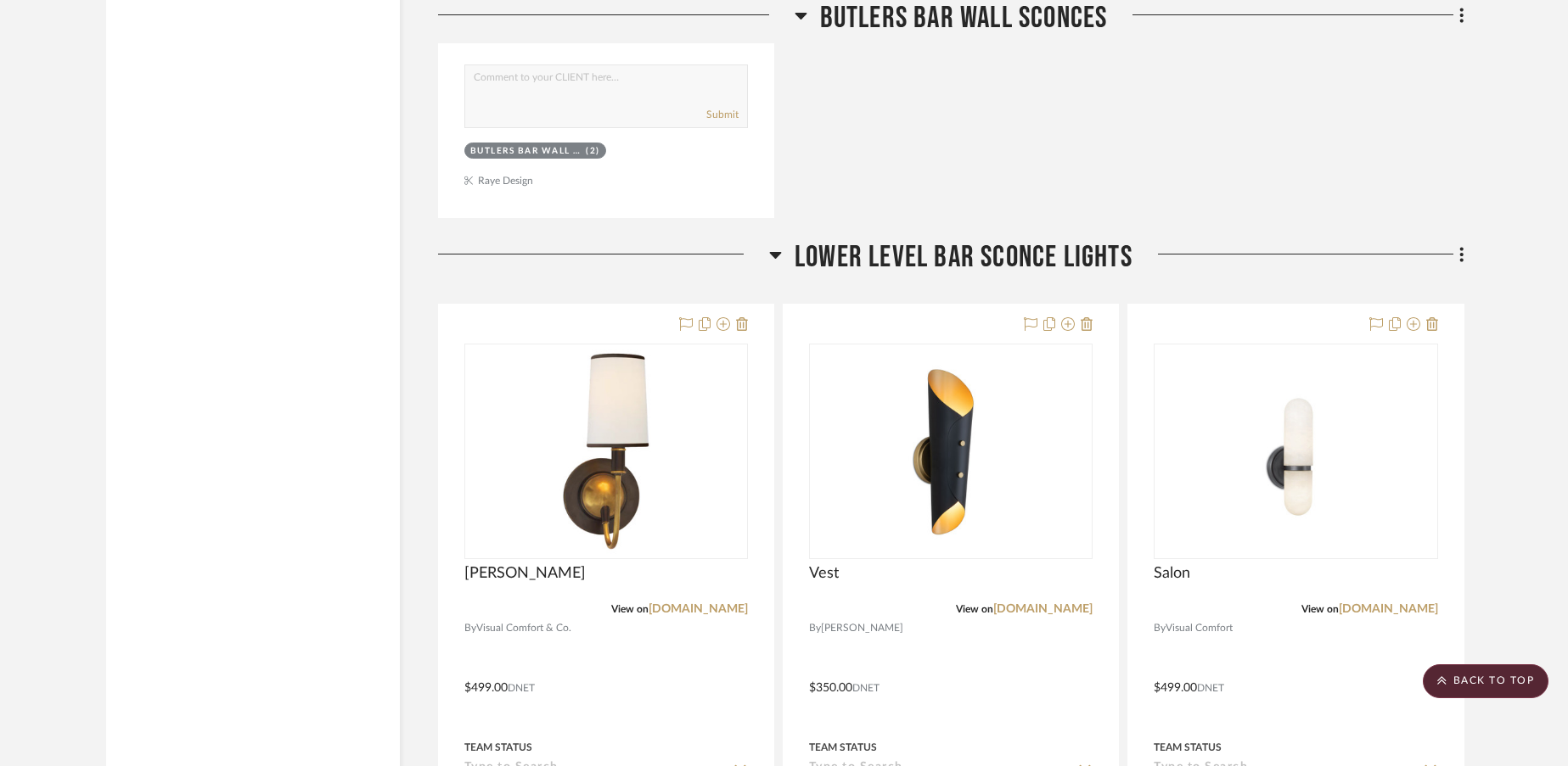
scroll to position [6818, 0]
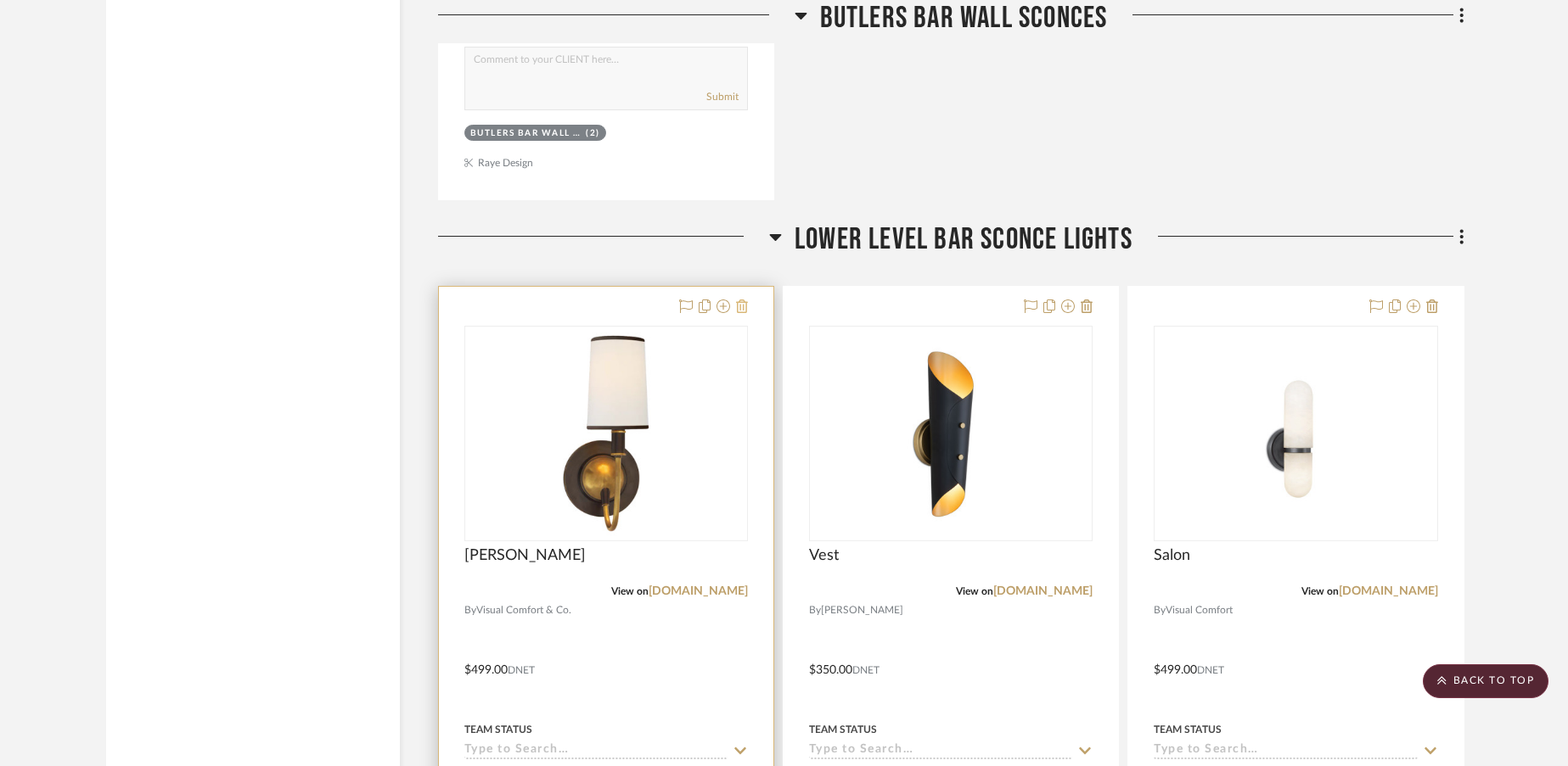
click at [741, 300] on icon at bounding box center [742, 307] width 12 height 14
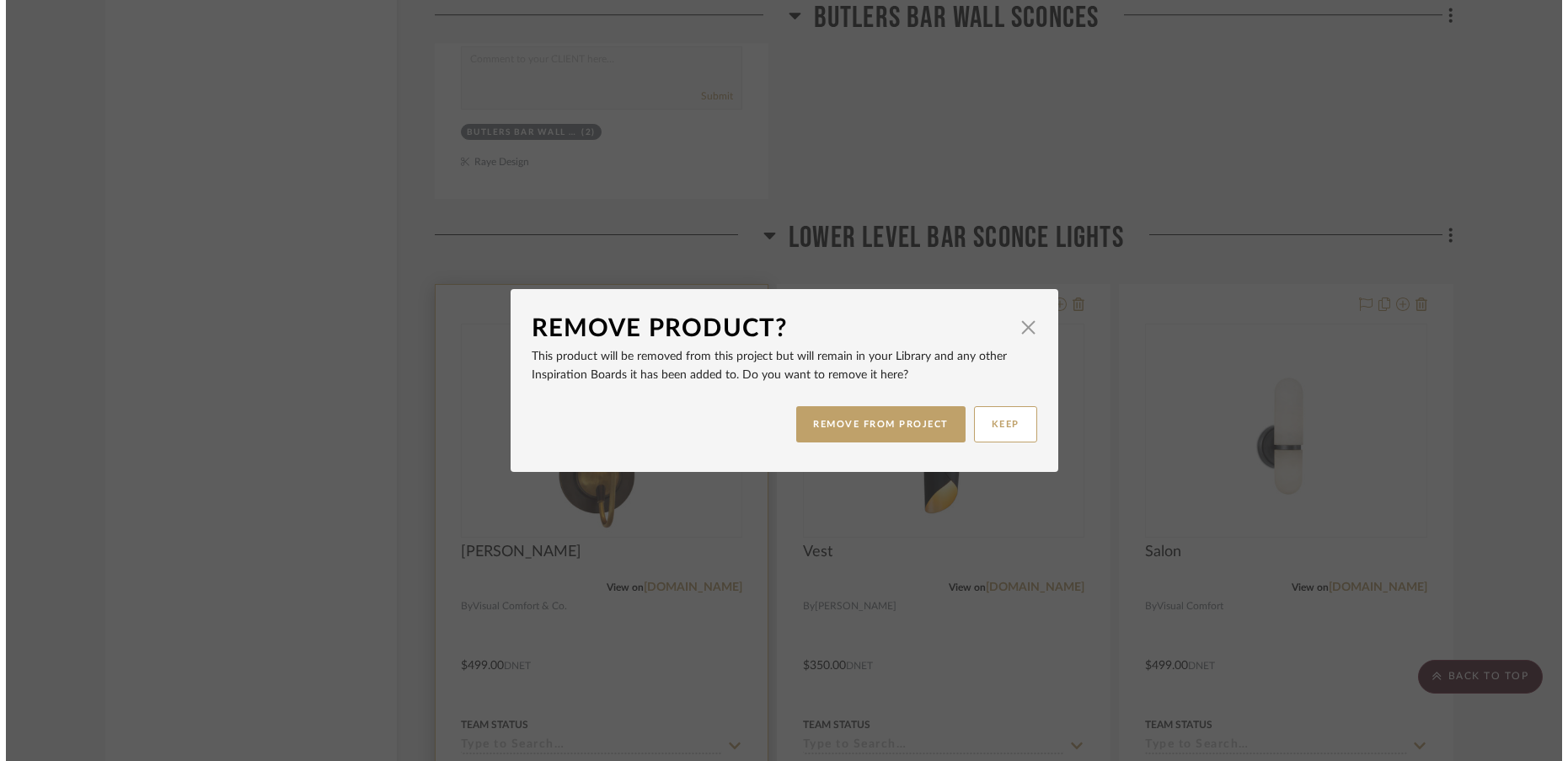
scroll to position [0, 0]
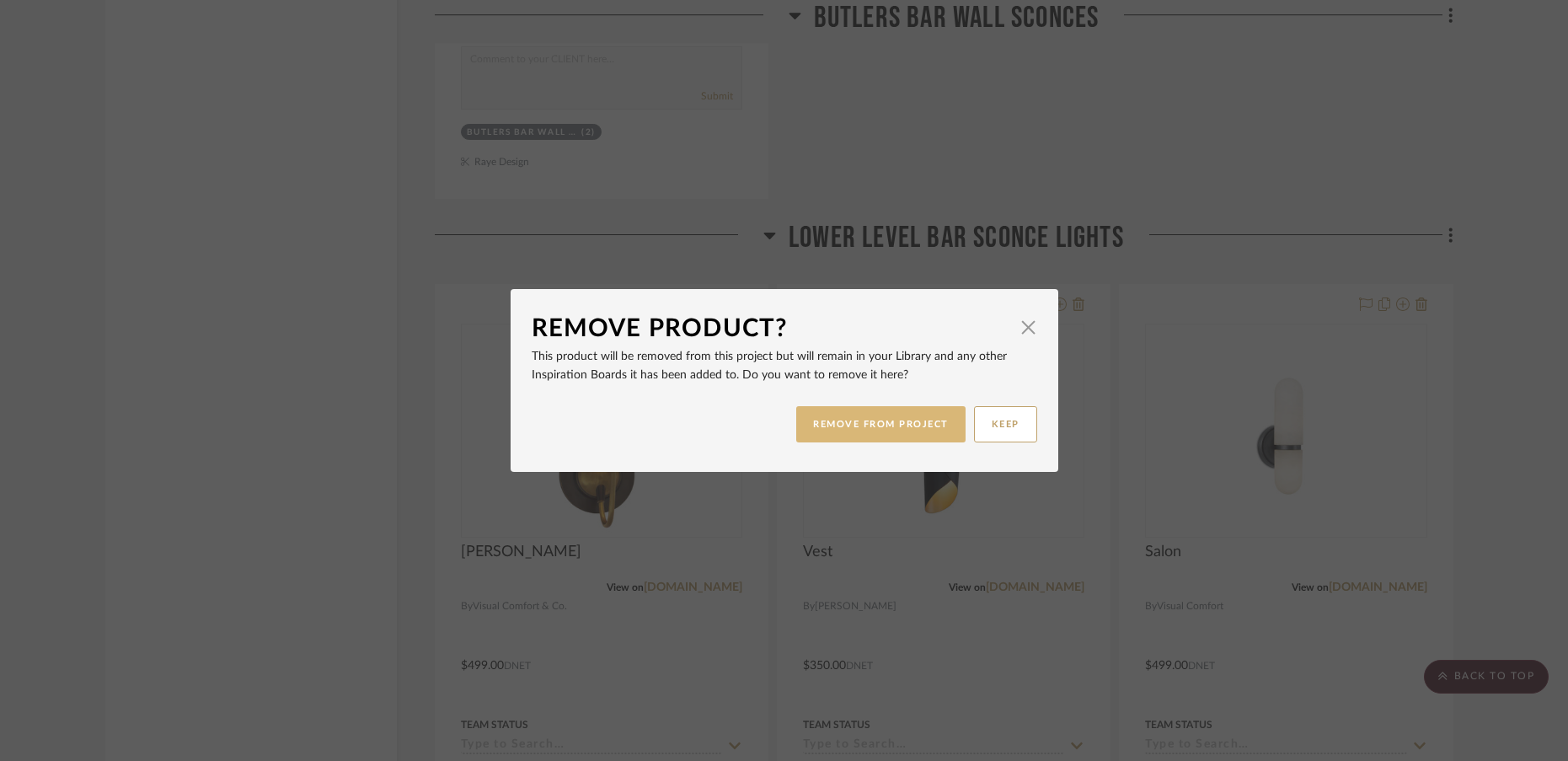
click at [879, 428] on button "REMOVE FROM PROJECT" at bounding box center [881, 425] width 169 height 36
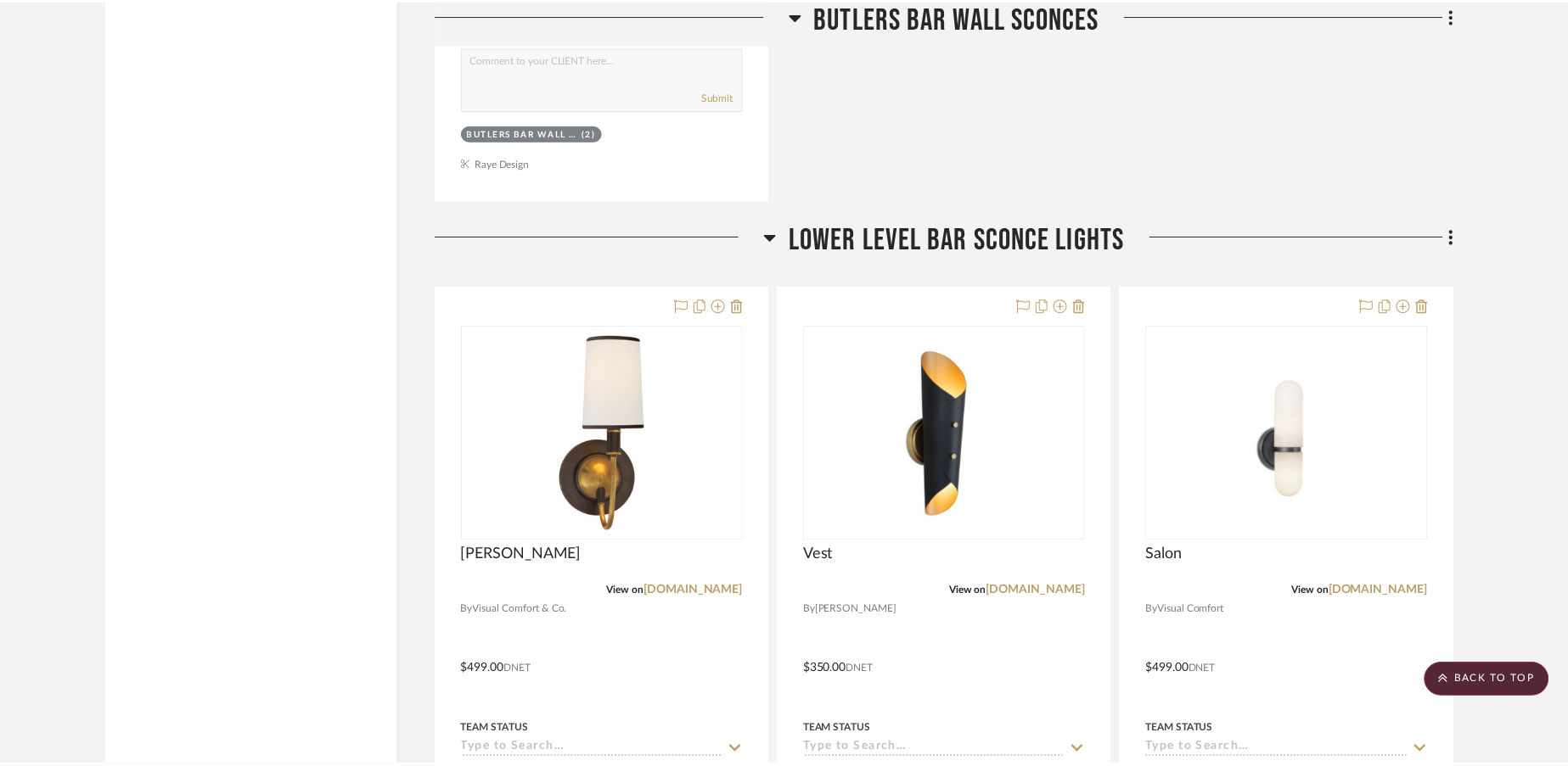
scroll to position [6818, 0]
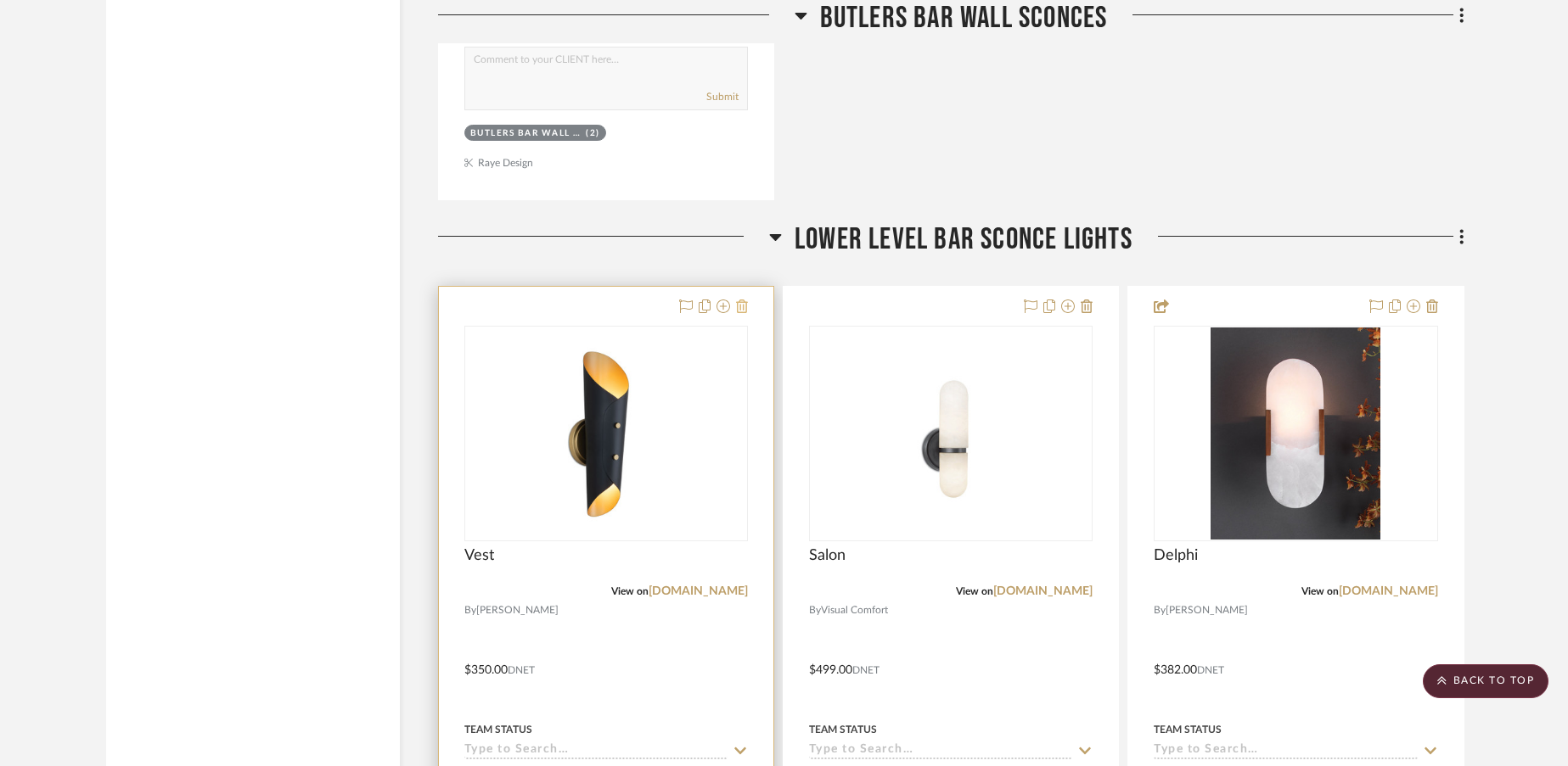
click at [746, 309] on icon at bounding box center [742, 307] width 12 height 14
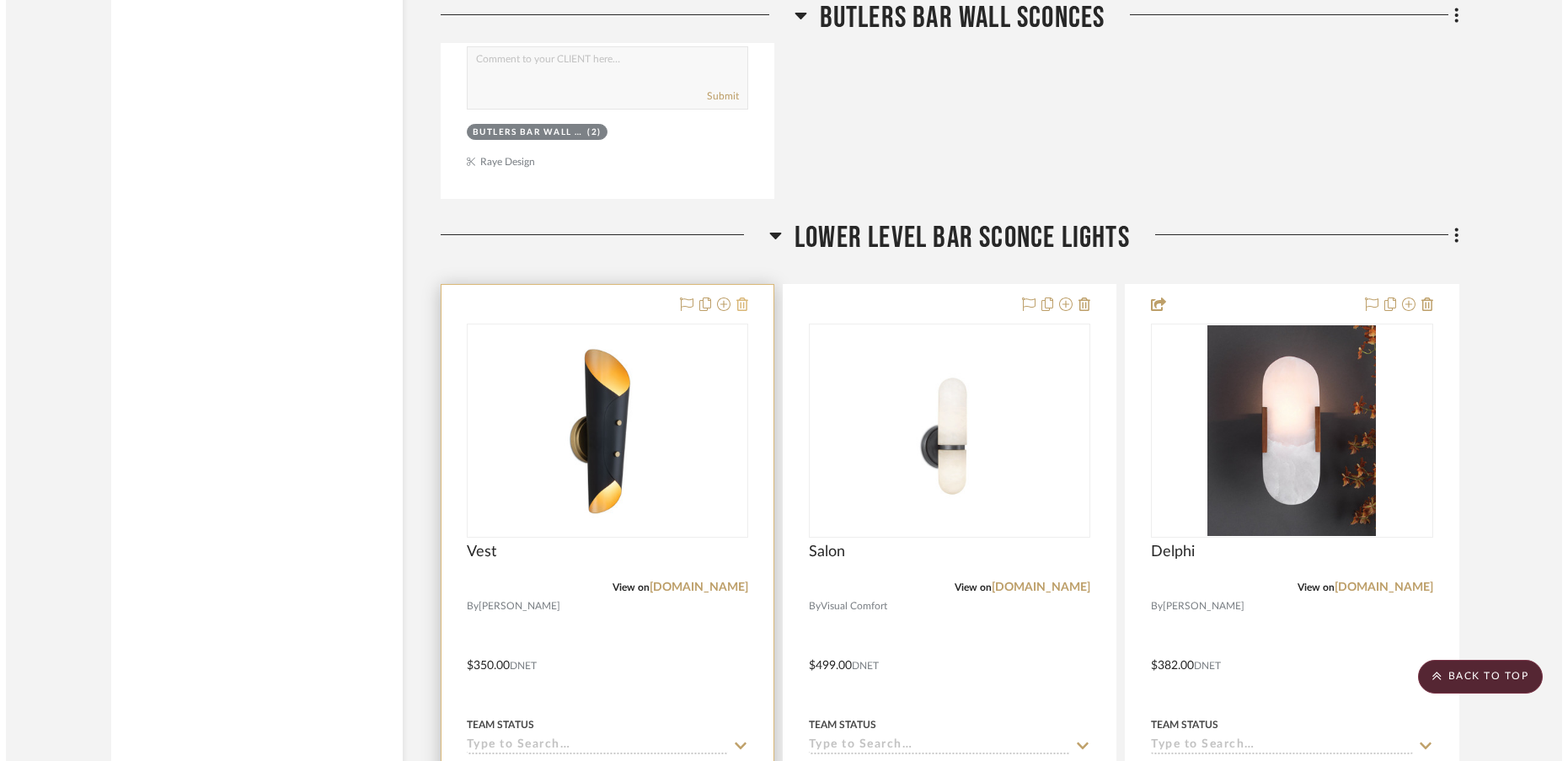
scroll to position [0, 0]
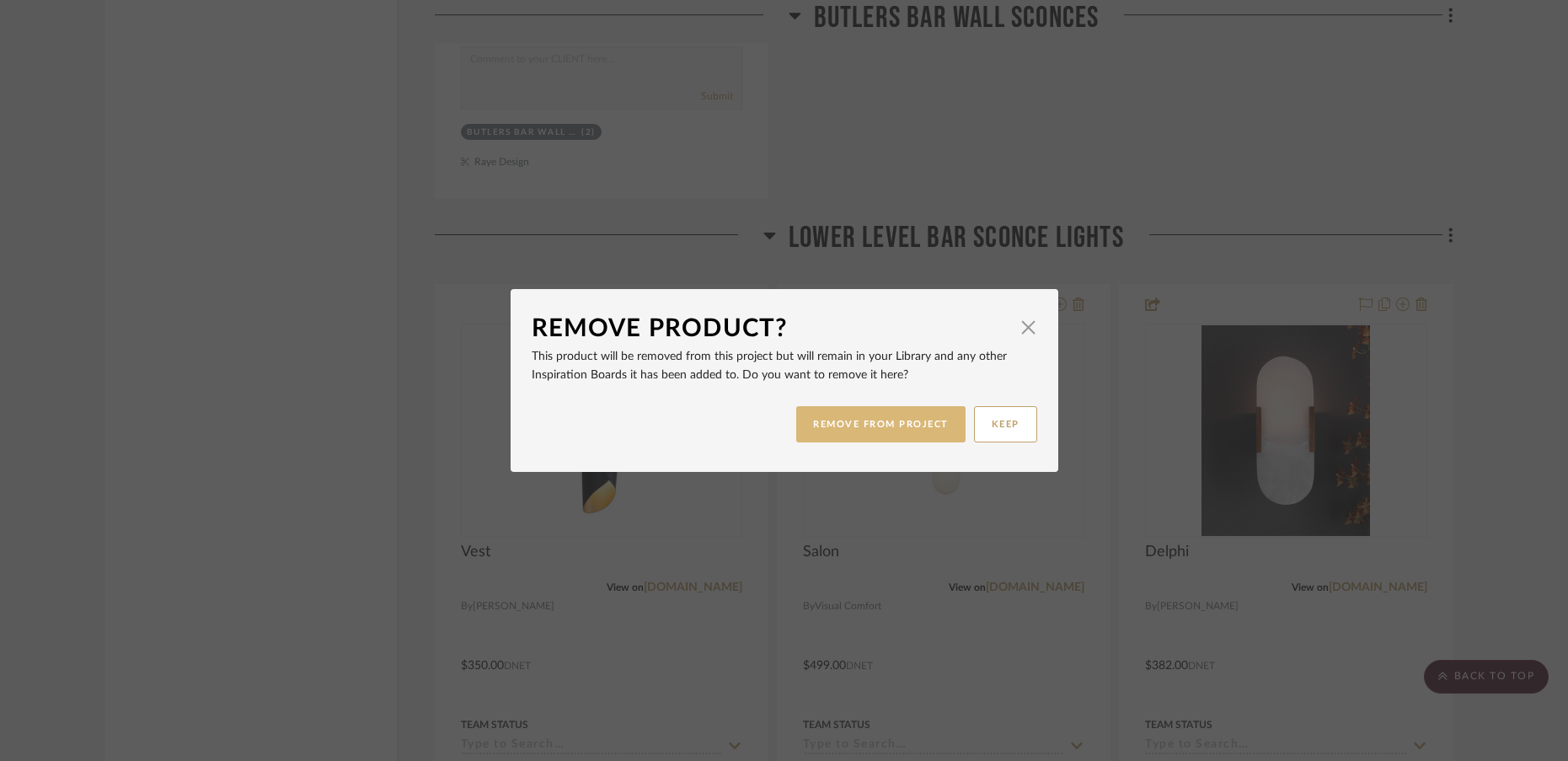
click at [829, 430] on button "REMOVE FROM PROJECT" at bounding box center [881, 425] width 169 height 36
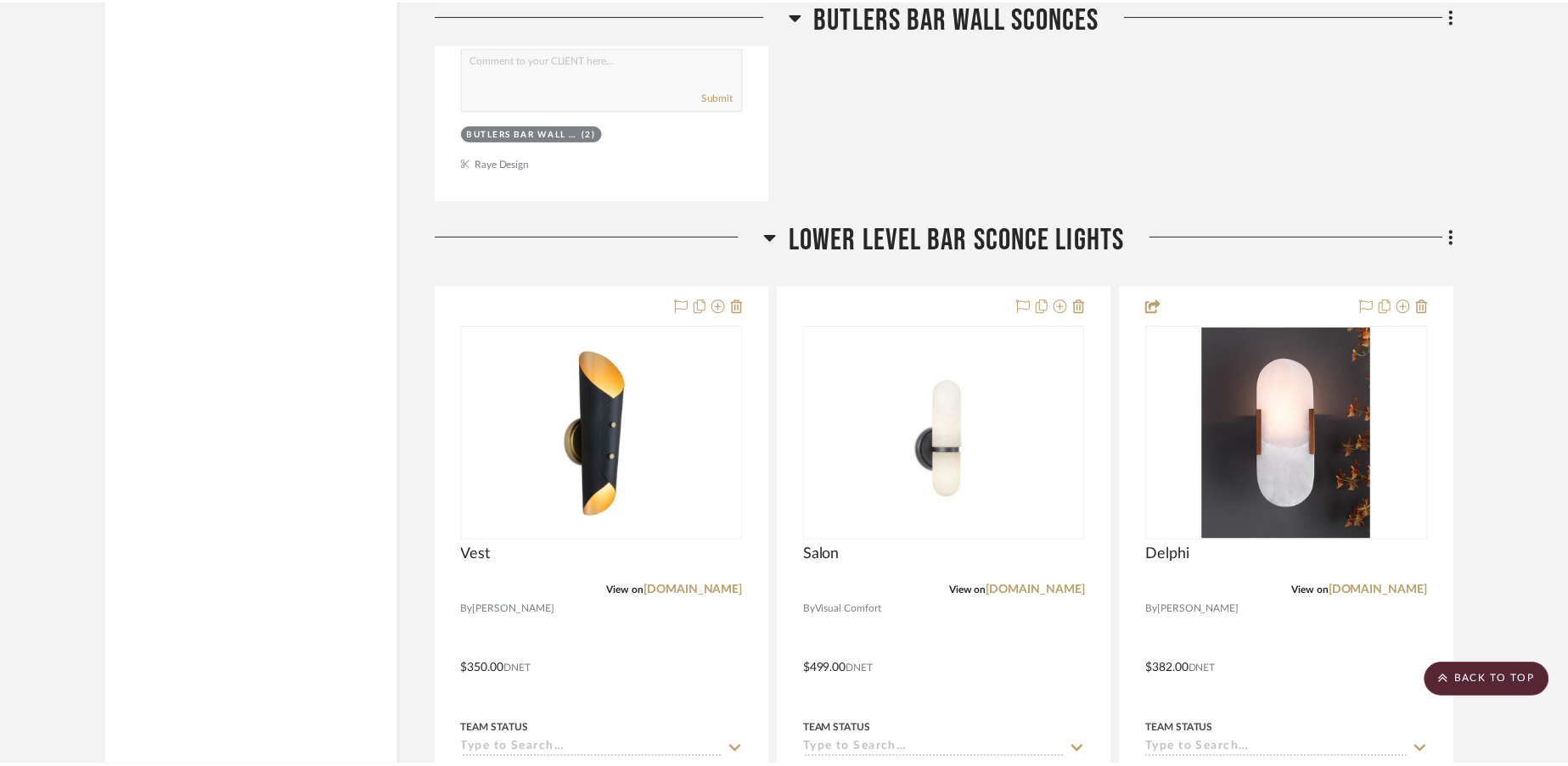
scroll to position [6818, 0]
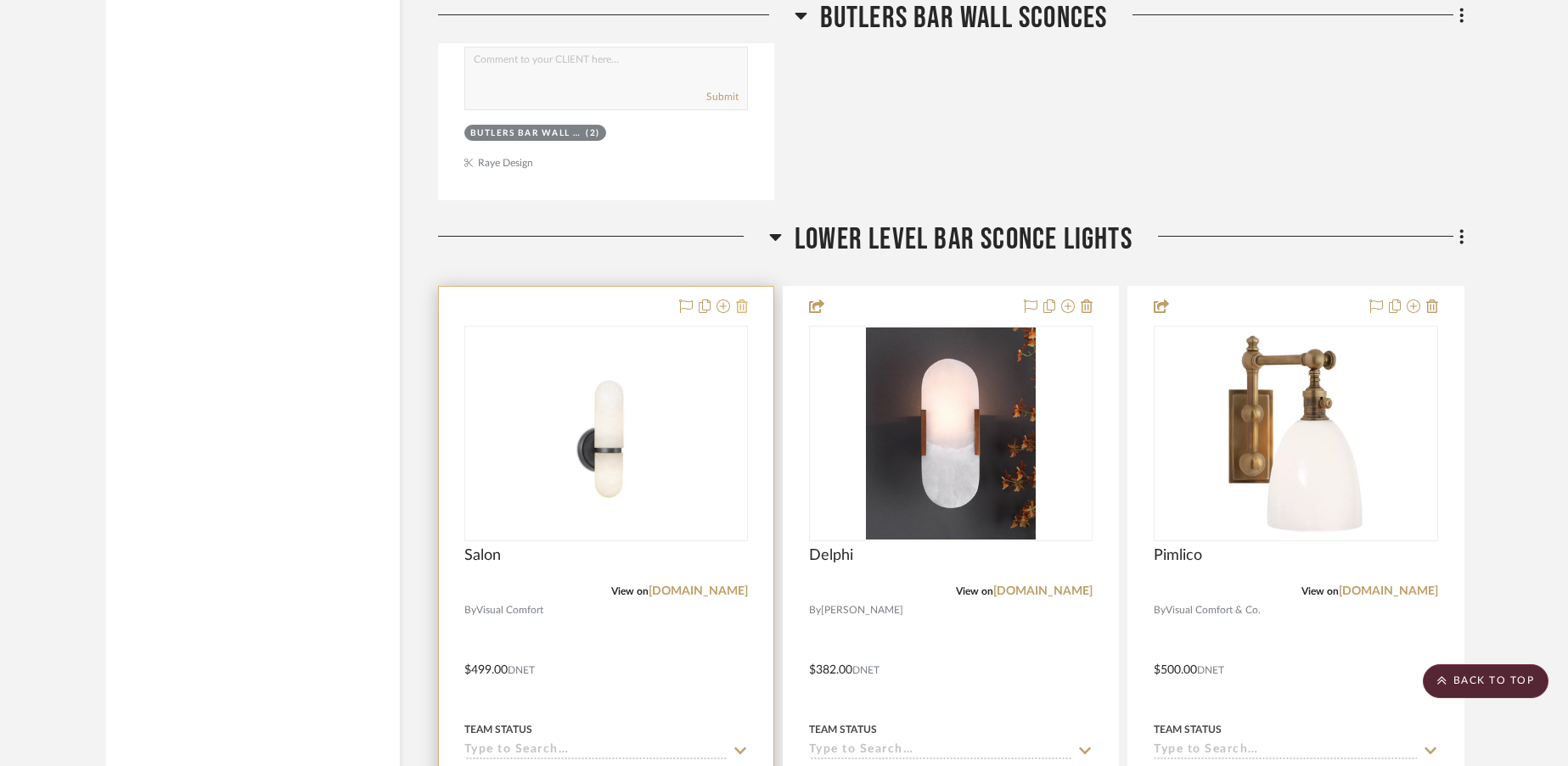
click at [737, 311] on icon at bounding box center [742, 307] width 12 height 14
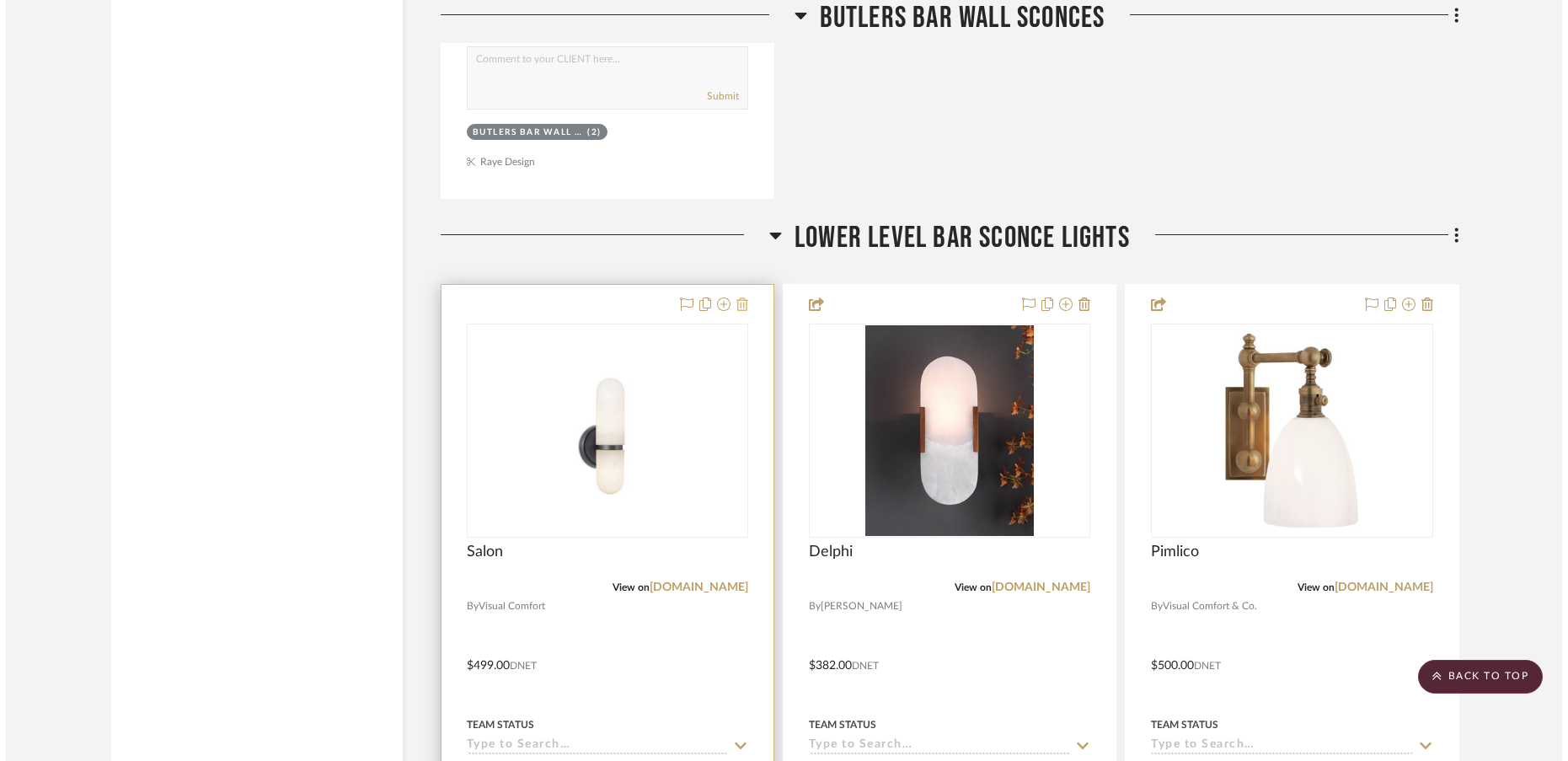
scroll to position [0, 0]
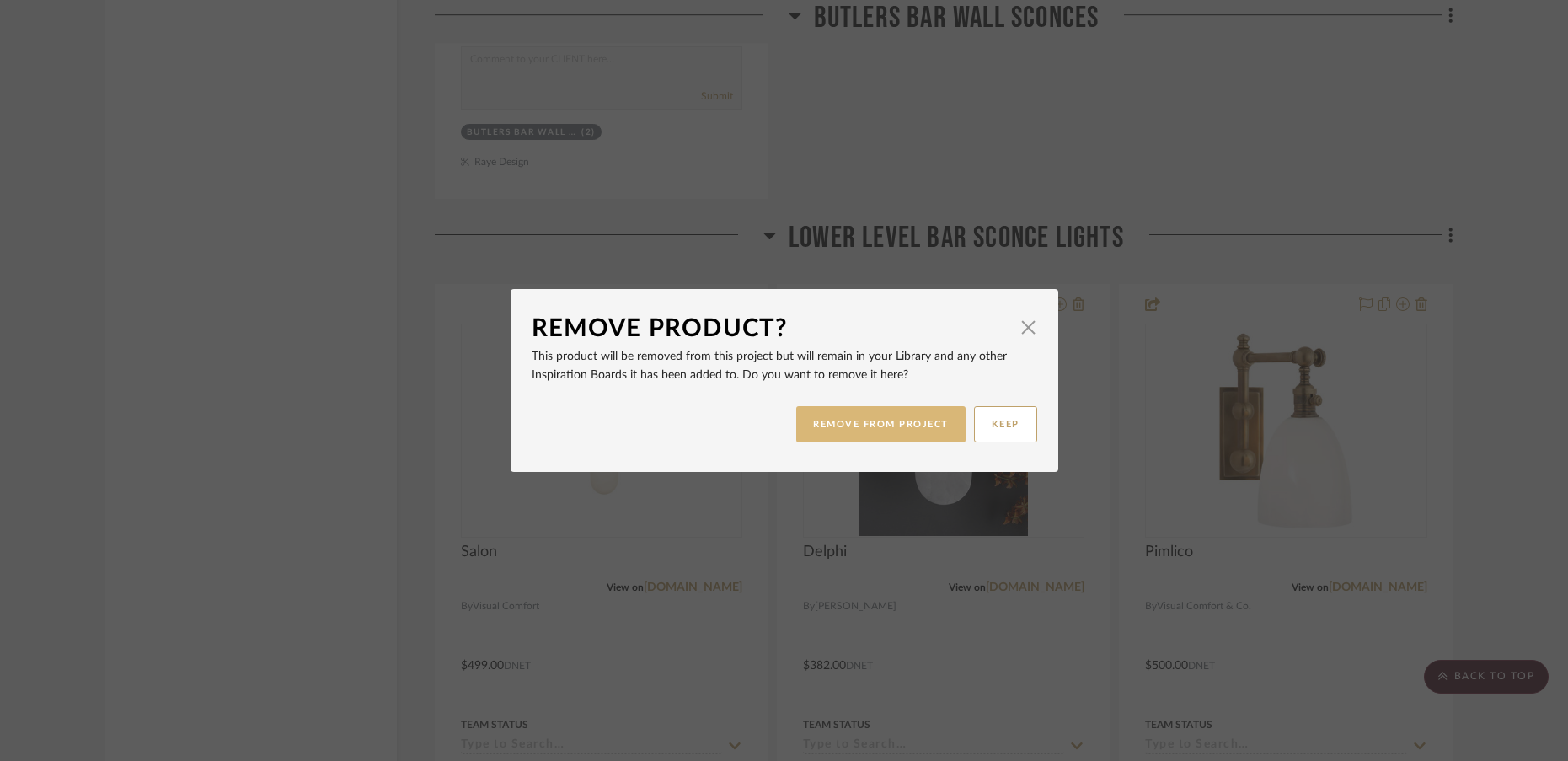
click at [801, 425] on button "REMOVE FROM PROJECT" at bounding box center [881, 425] width 169 height 36
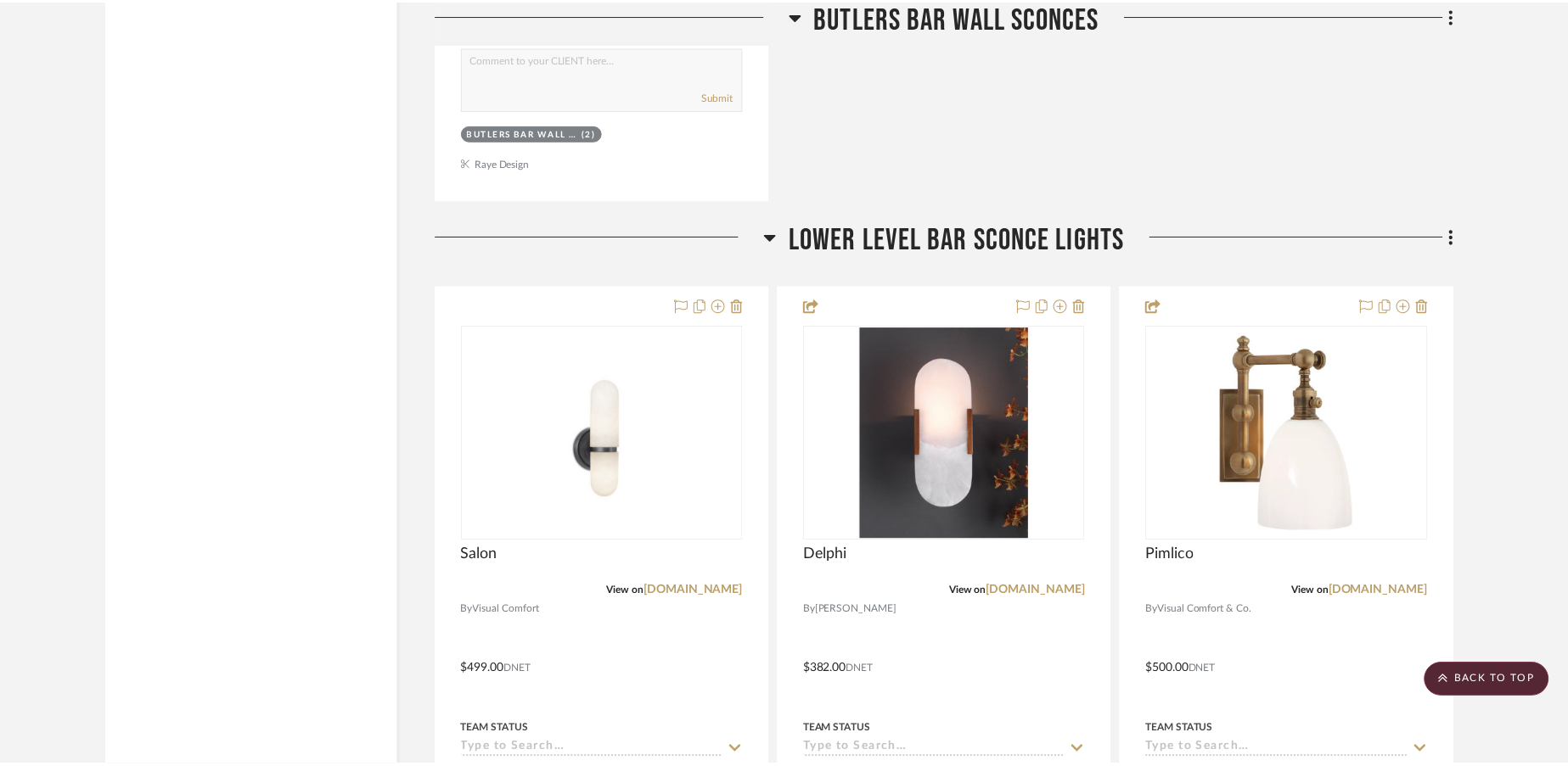
scroll to position [6818, 0]
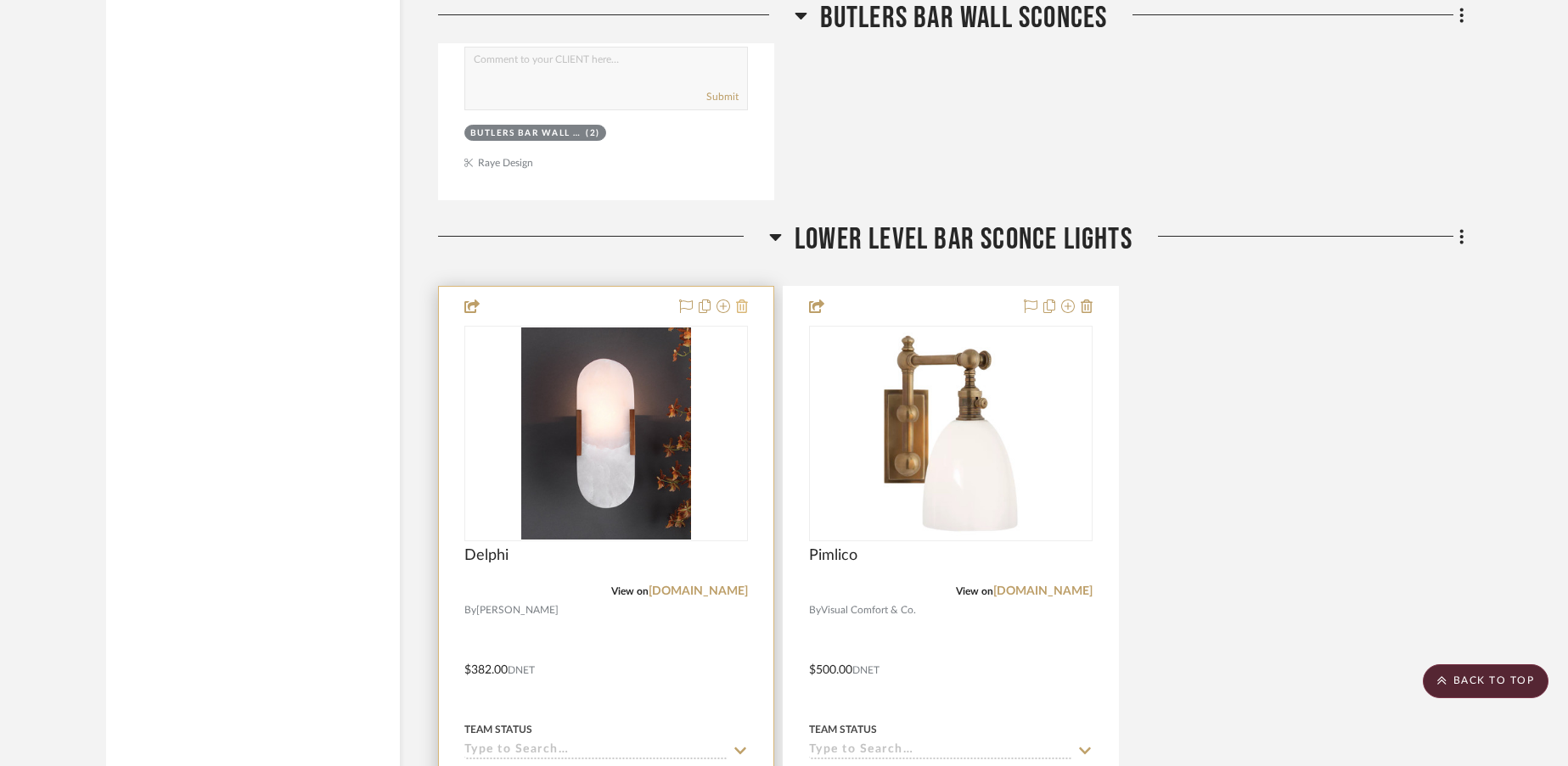
click at [746, 309] on icon at bounding box center [742, 307] width 12 height 14
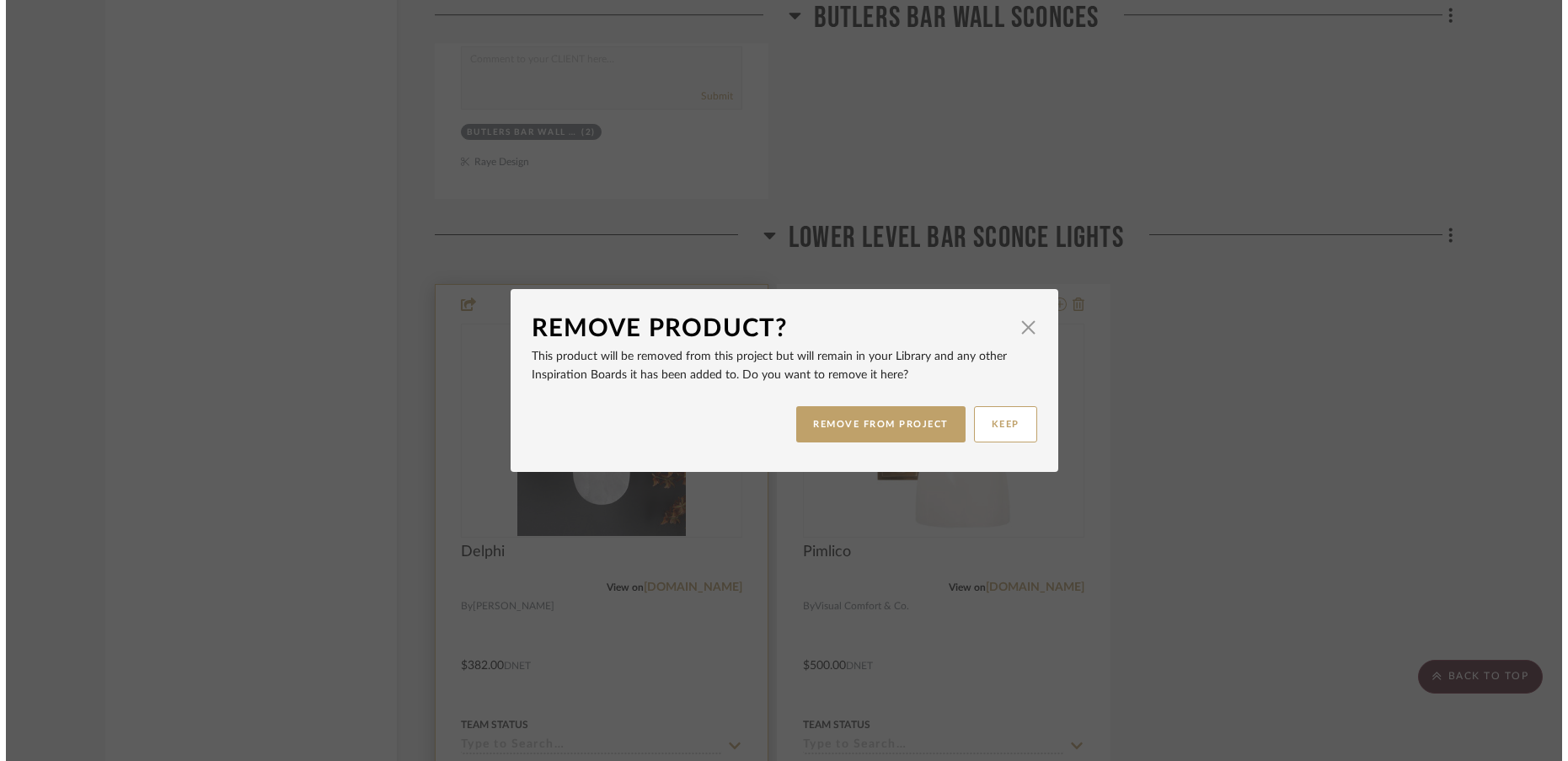
scroll to position [0, 0]
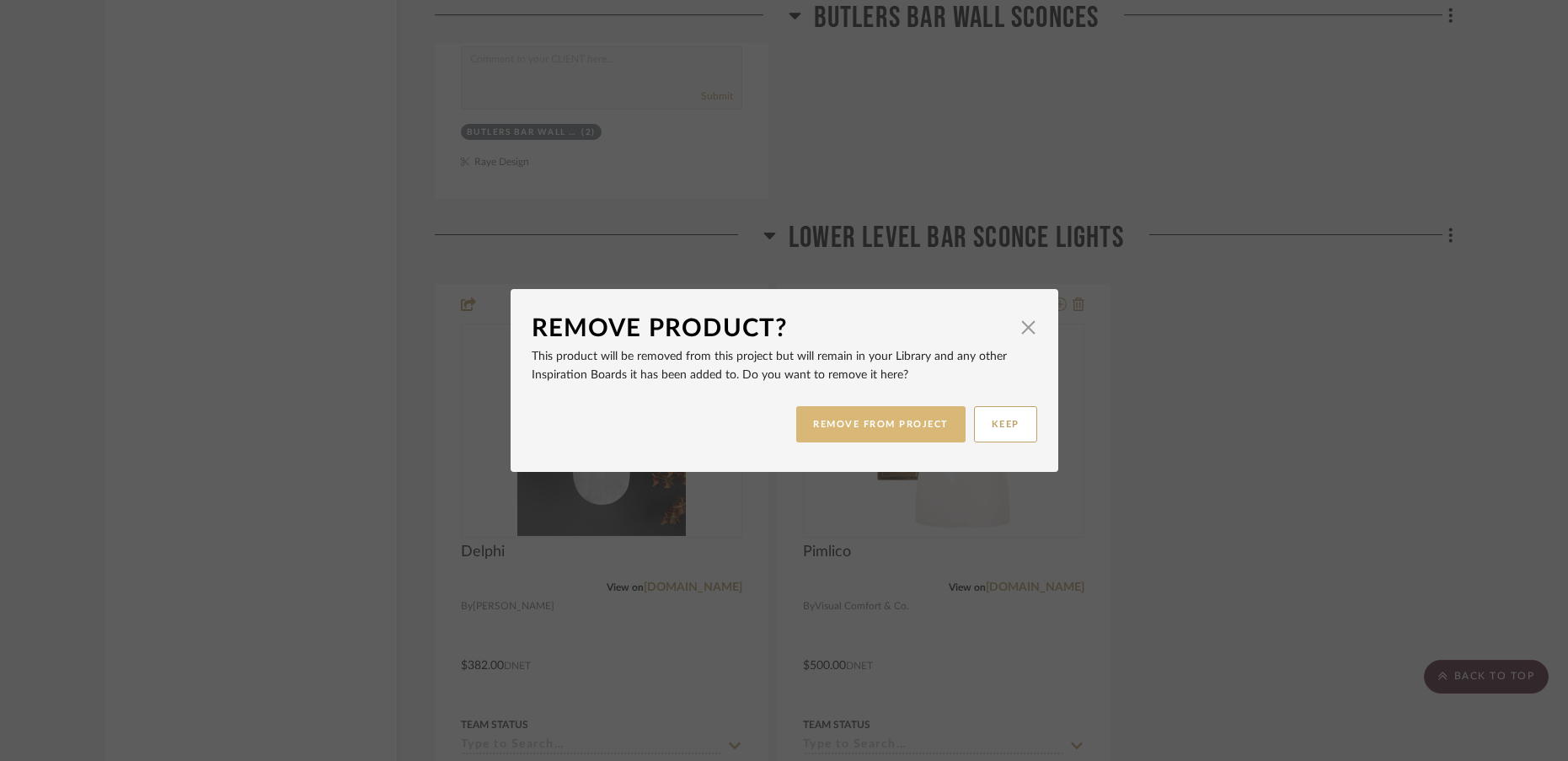
click at [826, 411] on button "REMOVE FROM PROJECT" at bounding box center [881, 425] width 169 height 36
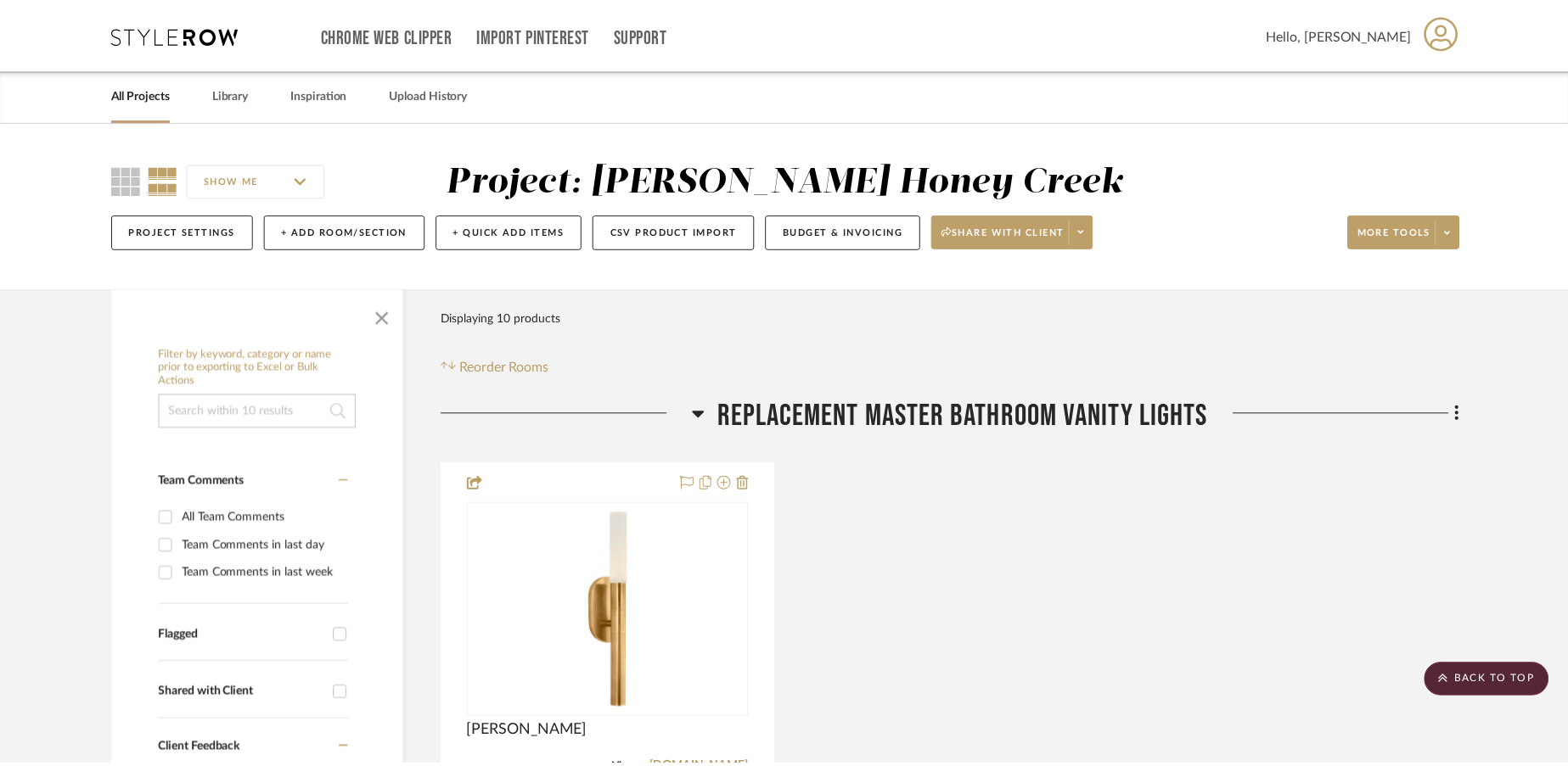
scroll to position [6818, 0]
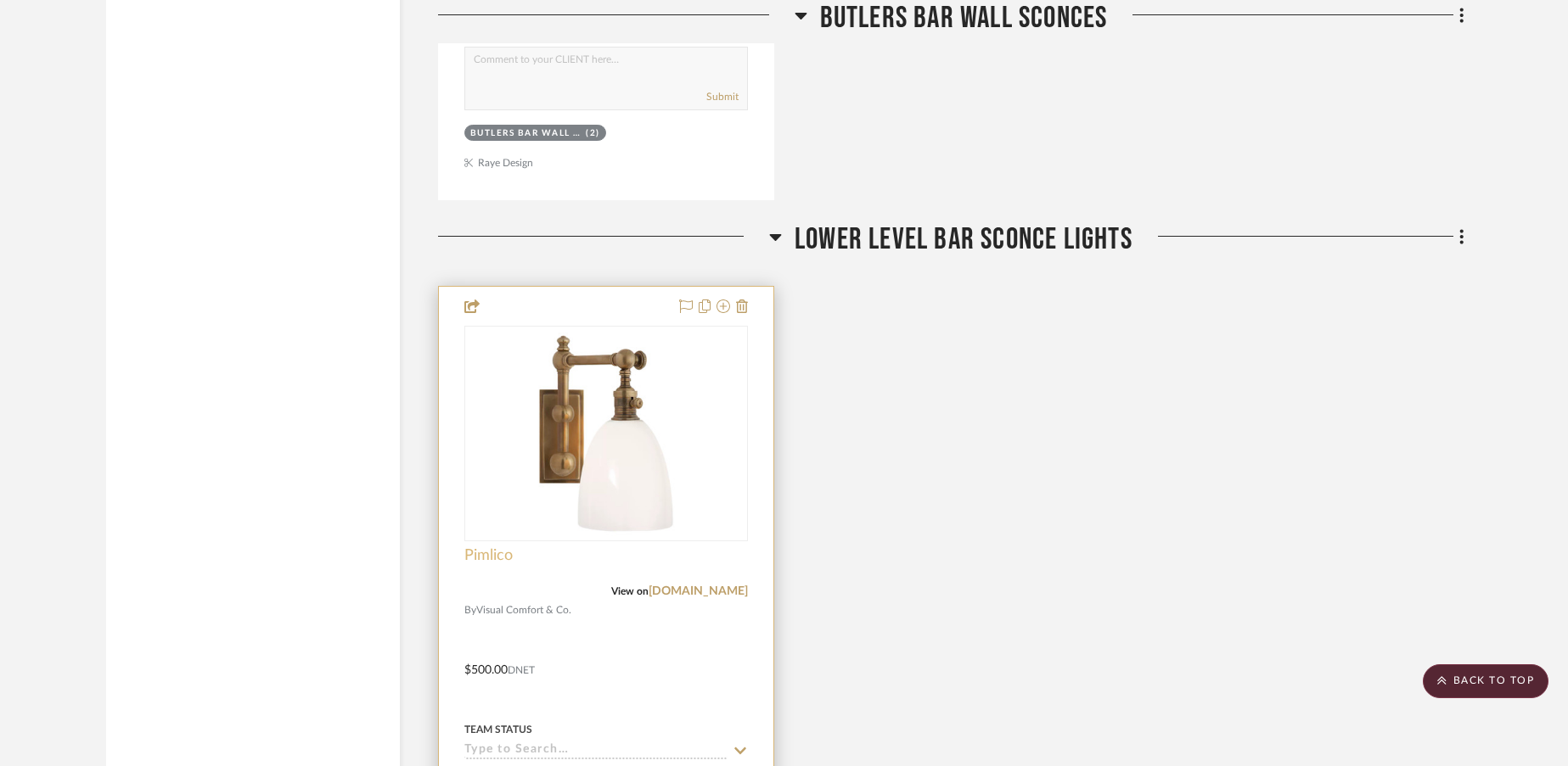
click at [481, 560] on span "Pimlico" at bounding box center [488, 555] width 49 height 18
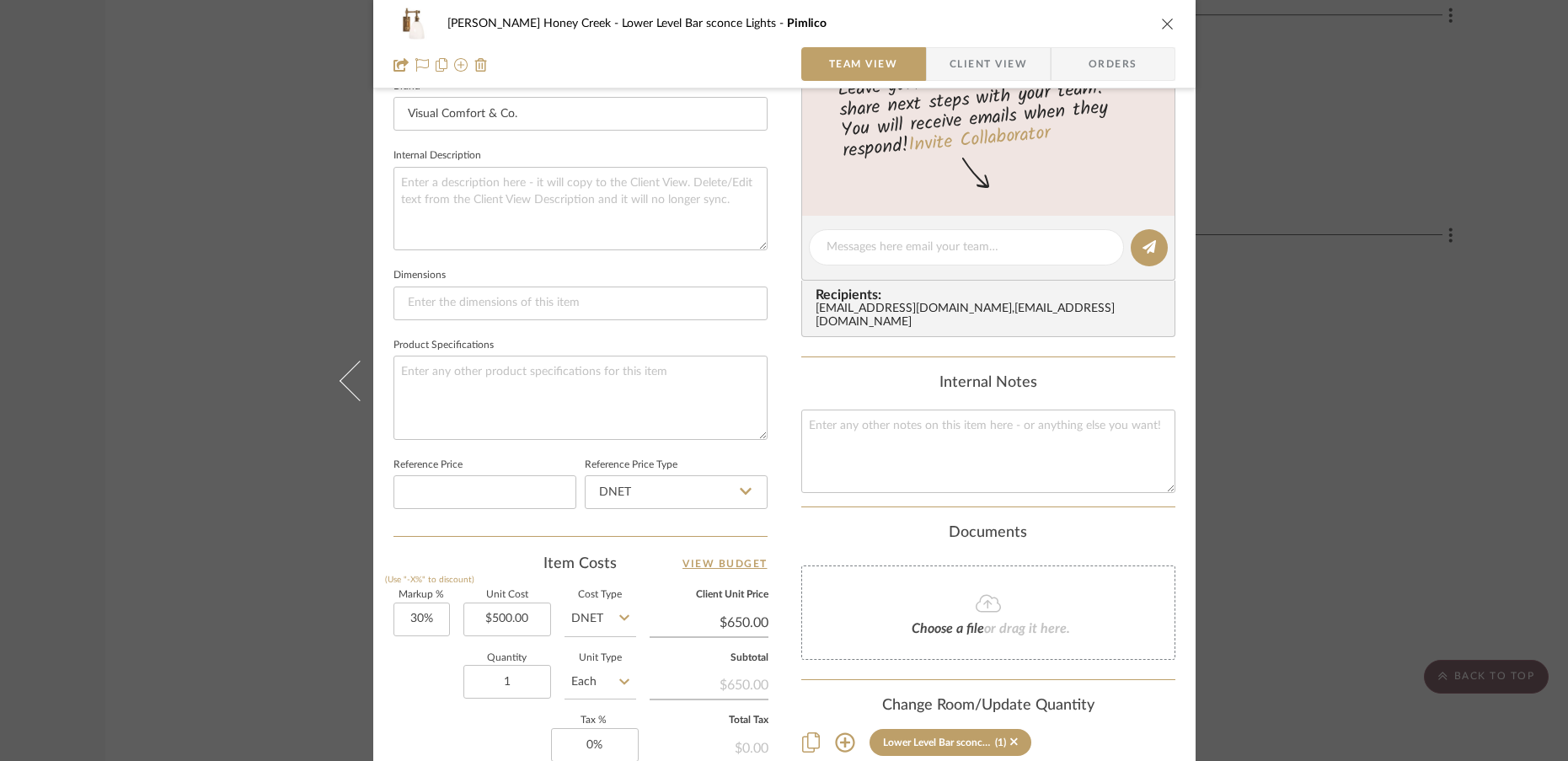
scroll to position [575, 0]
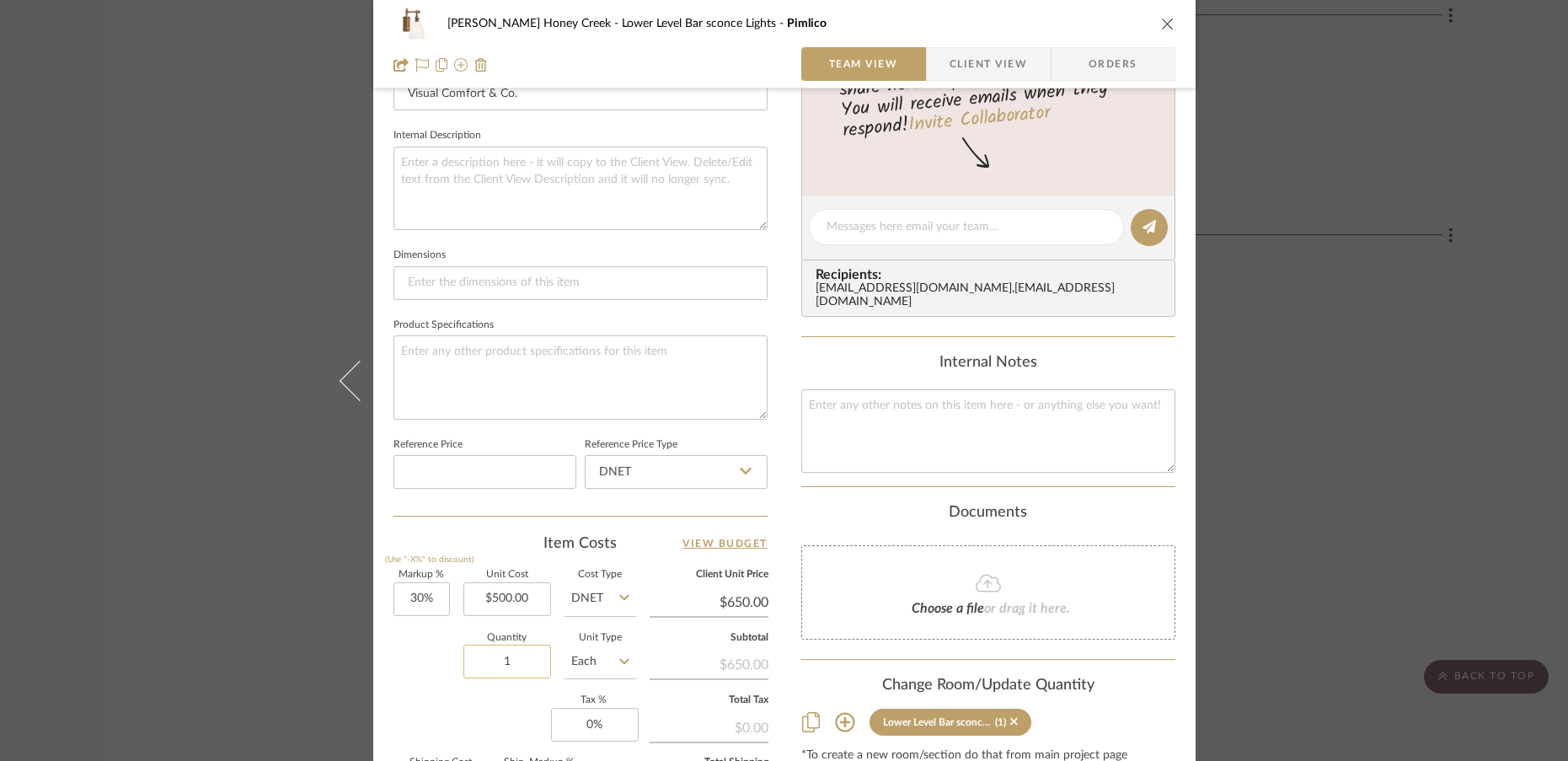
click at [504, 663] on input "1" at bounding box center [507, 661] width 88 height 34
type input "3"
click at [425, 701] on div "Markup % (Use "-X%" to discount) 30% Unit Cost $500.00 Cost Type DNET Client Un…" at bounding box center [580, 693] width 374 height 246
click at [436, 597] on input "30" at bounding box center [421, 599] width 56 height 34
type input "0%"
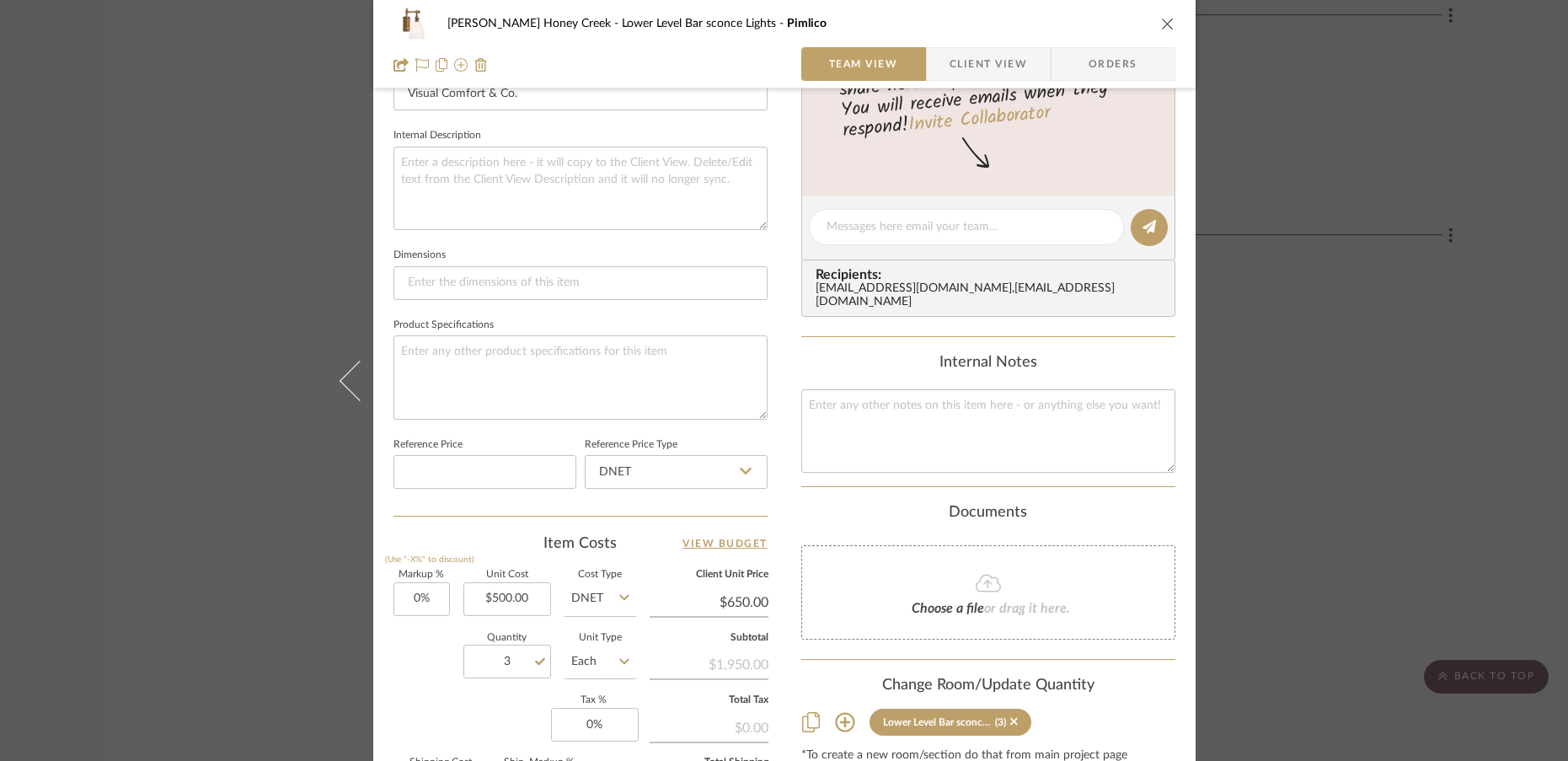
click at [396, 652] on div "Quantity 3 Unit Type Each" at bounding box center [514, 664] width 242 height 60
type input "$500.00"
click at [1283, 386] on div "Ben Vanderweide Honey Creek Lower Level Bar sconce Lights Pimlico Team View Cli…" at bounding box center [784, 380] width 1568 height 761
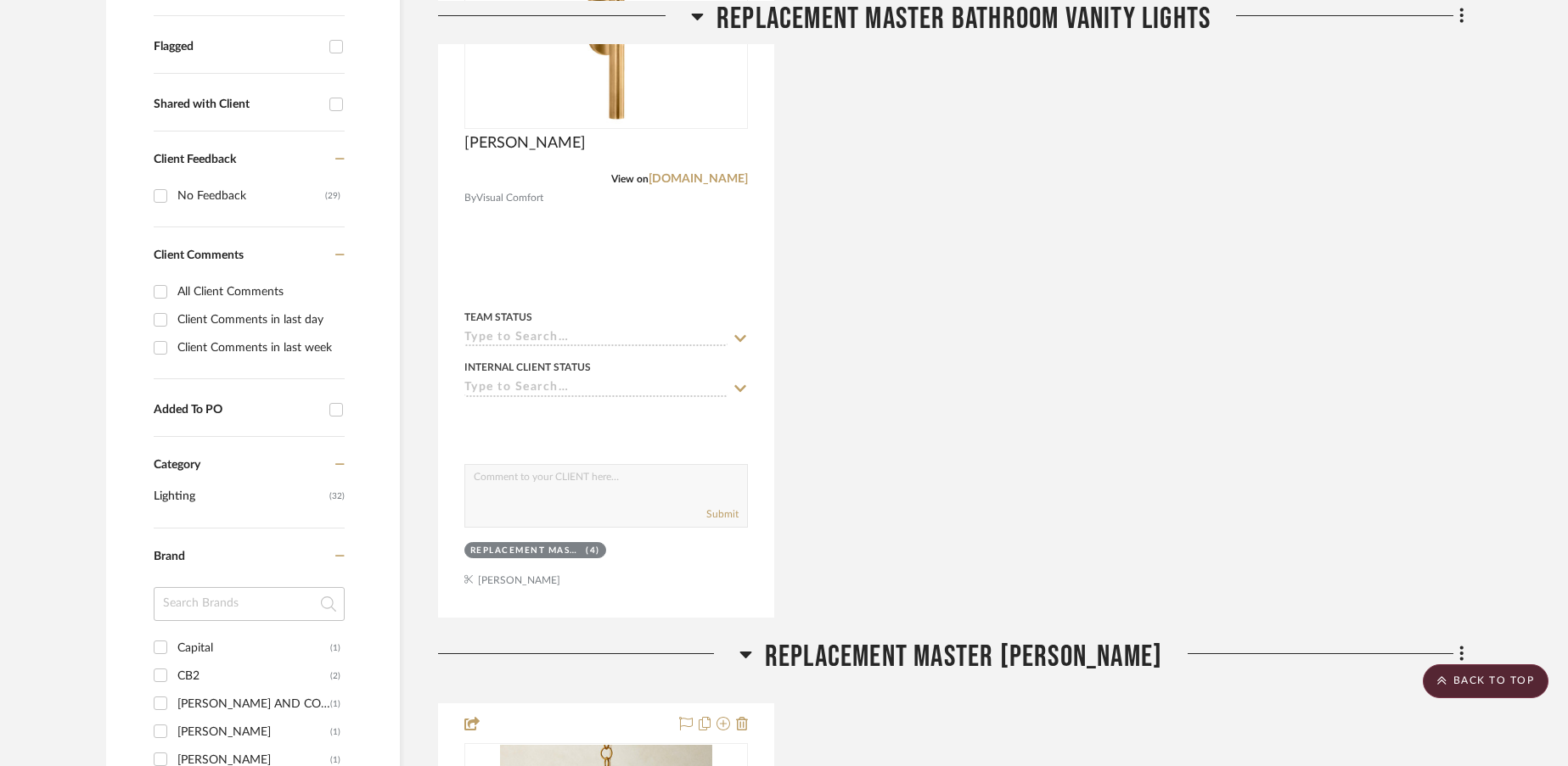
scroll to position [585, 0]
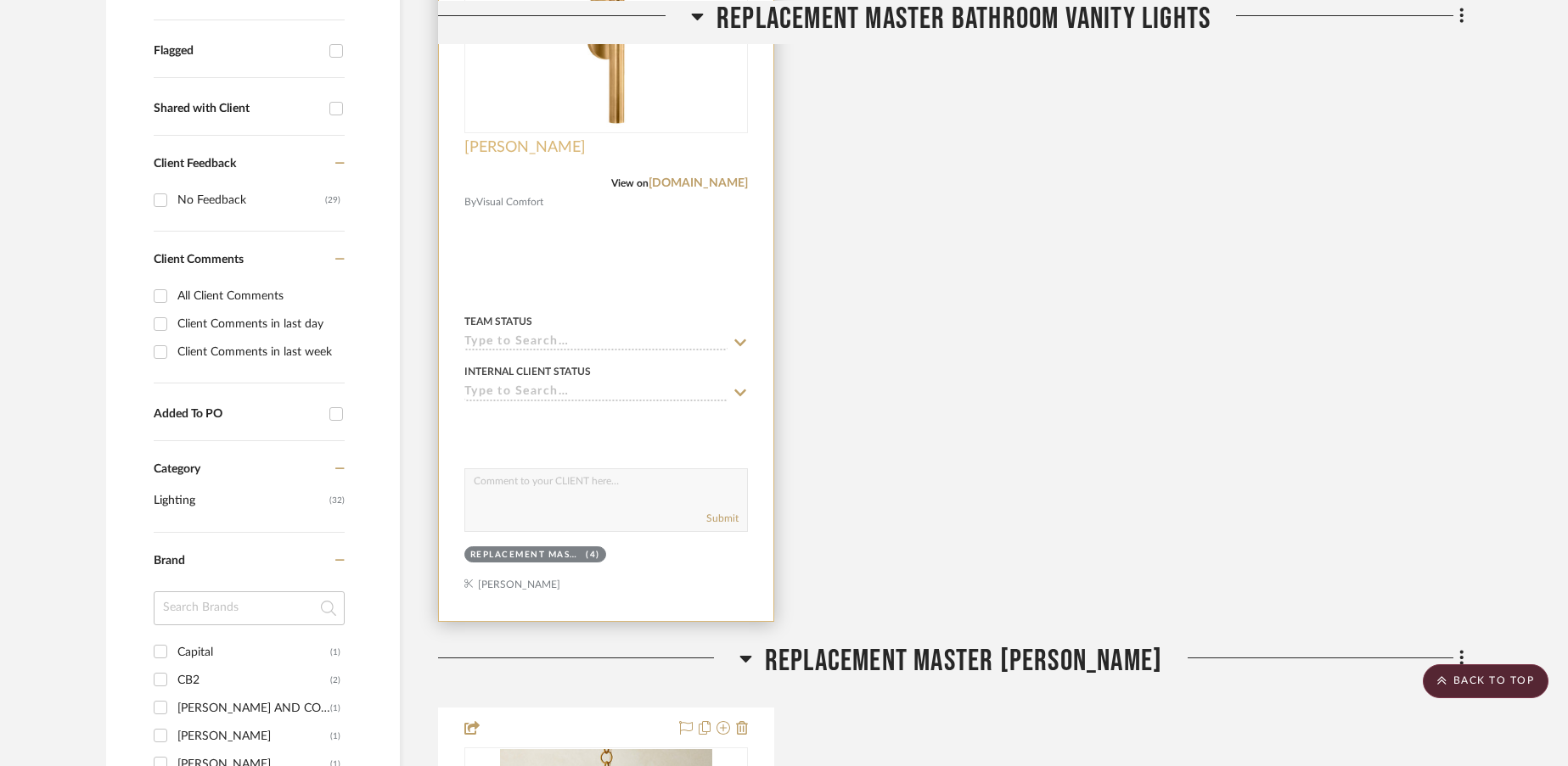
click at [507, 149] on span "[PERSON_NAME]" at bounding box center [525, 147] width 122 height 18
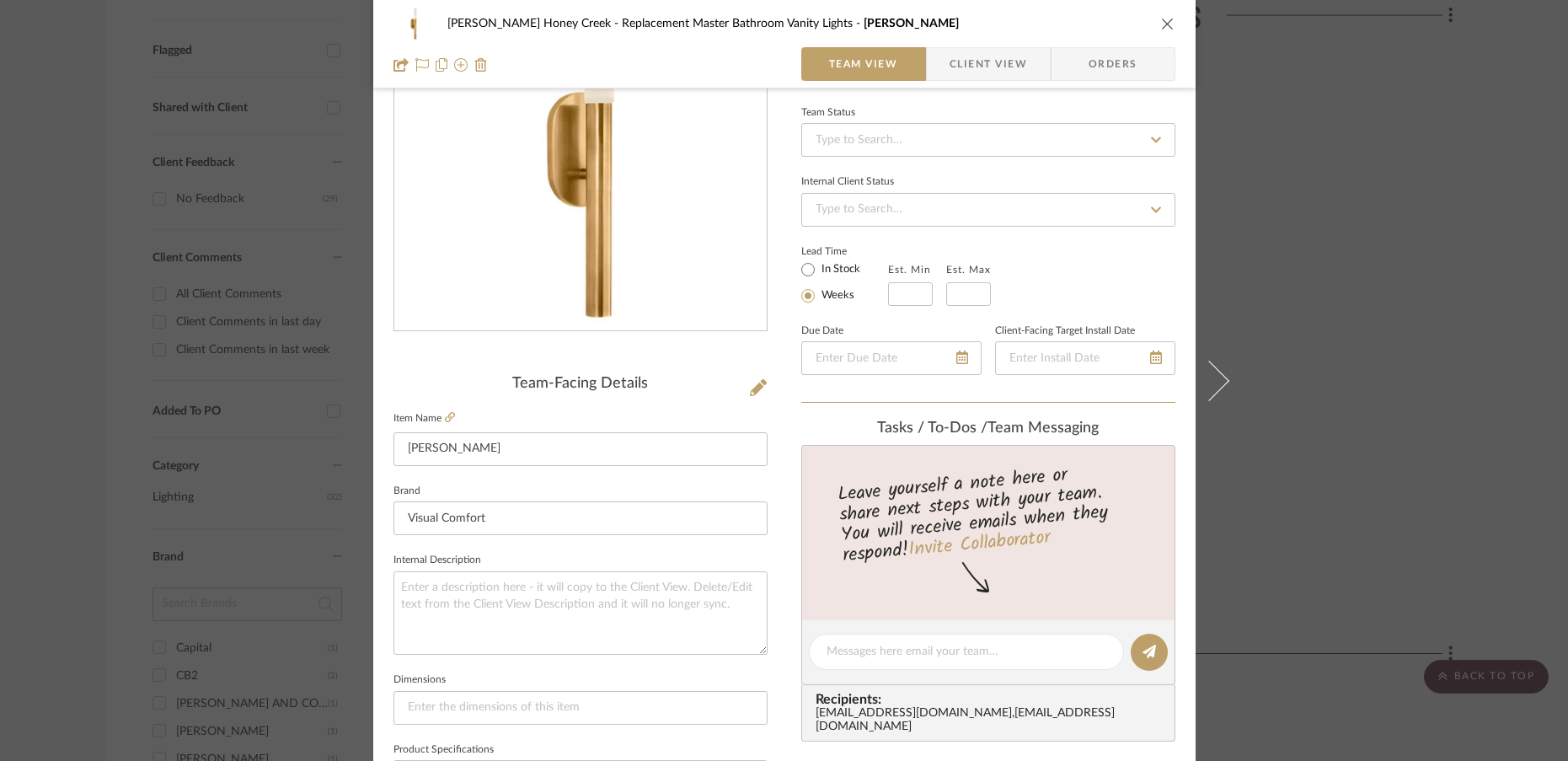
scroll to position [0, 0]
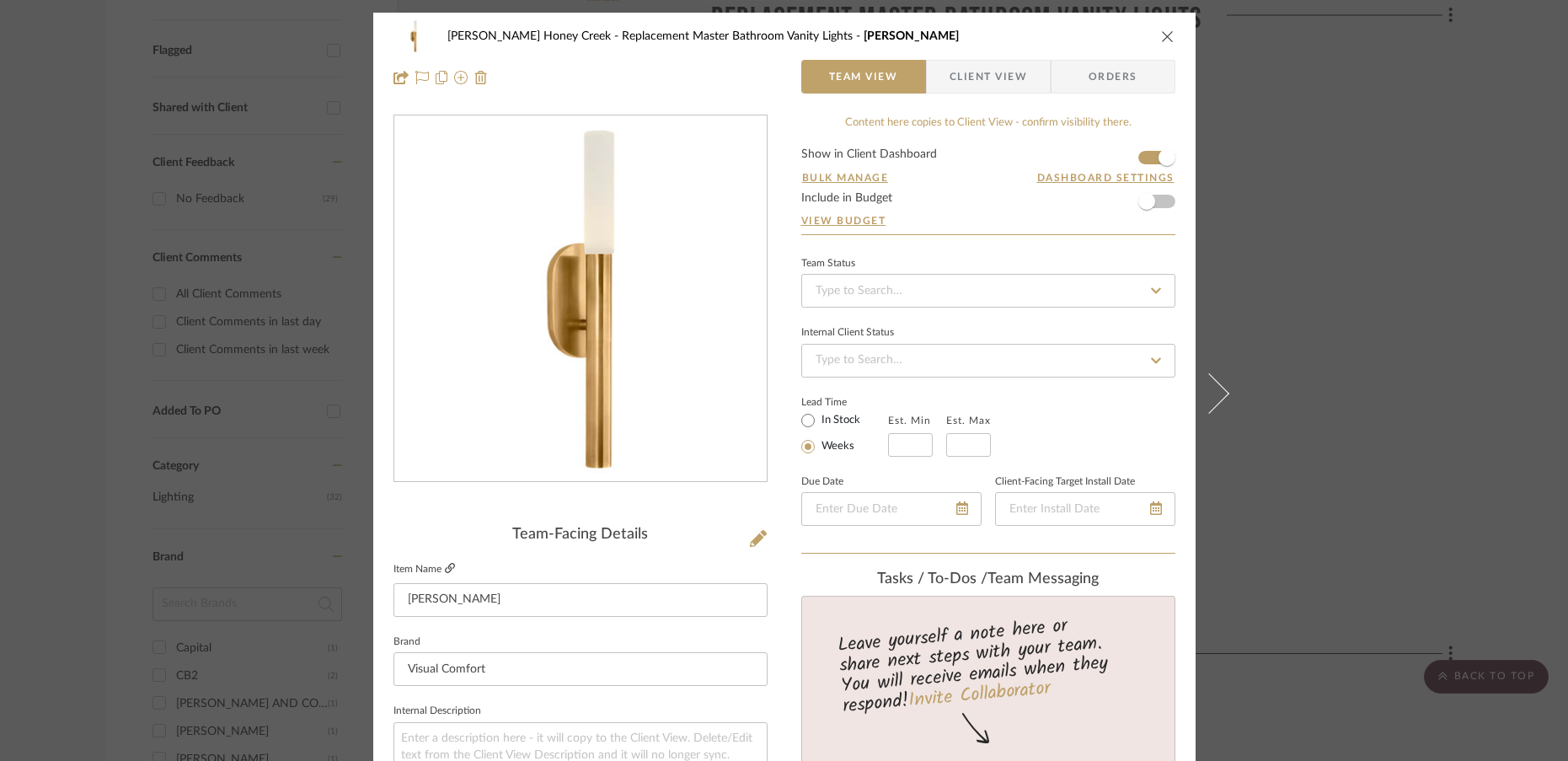
click at [445, 564] on fa-icon at bounding box center [450, 569] width 10 height 10
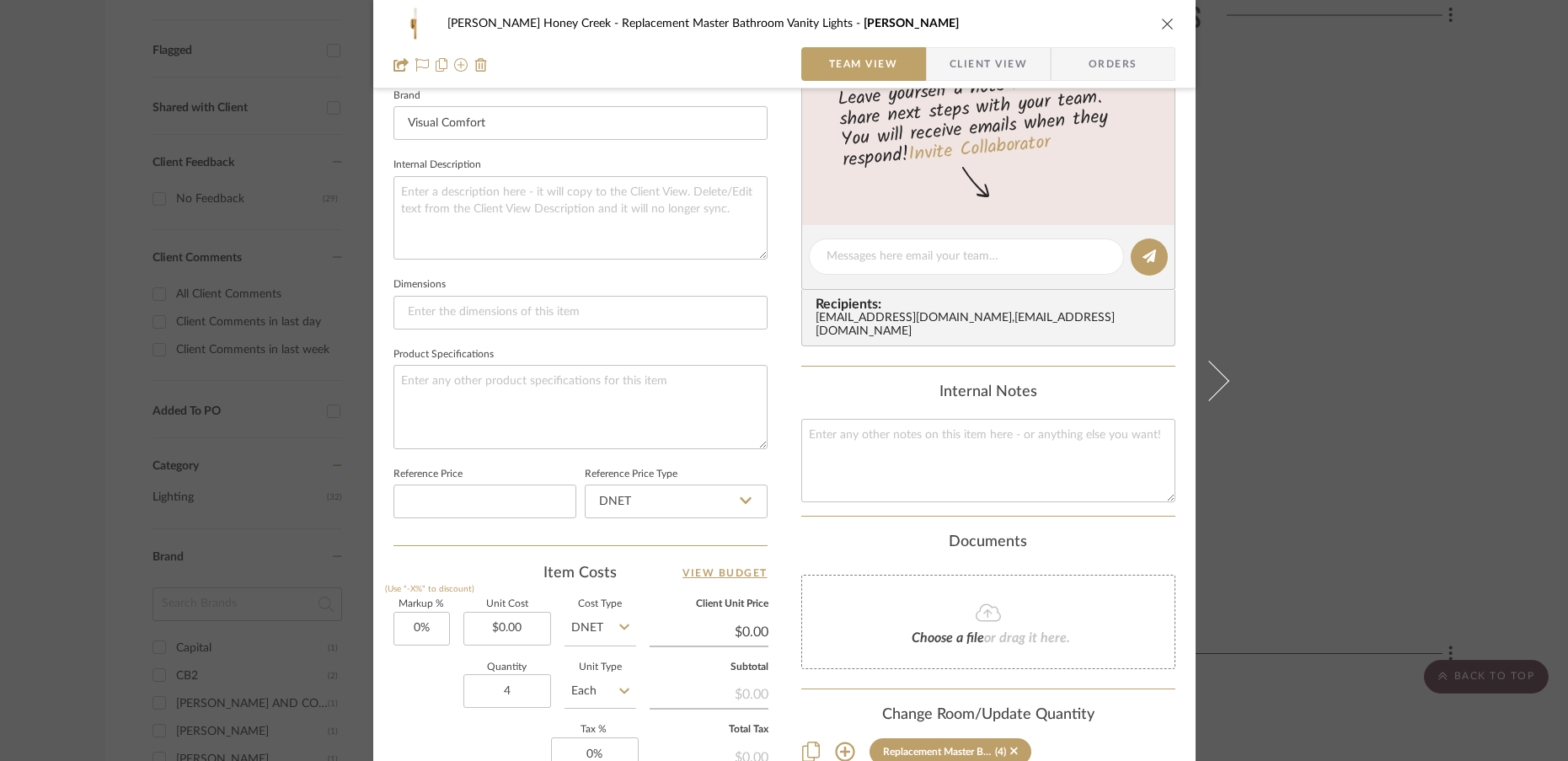
scroll to position [545, 0]
click at [523, 630] on input "0.00" at bounding box center [507, 629] width 88 height 34
type input "$650.00"
click at [415, 691] on div "Quantity 4 Unit Type Each" at bounding box center [514, 694] width 242 height 60
type input "$650.00"
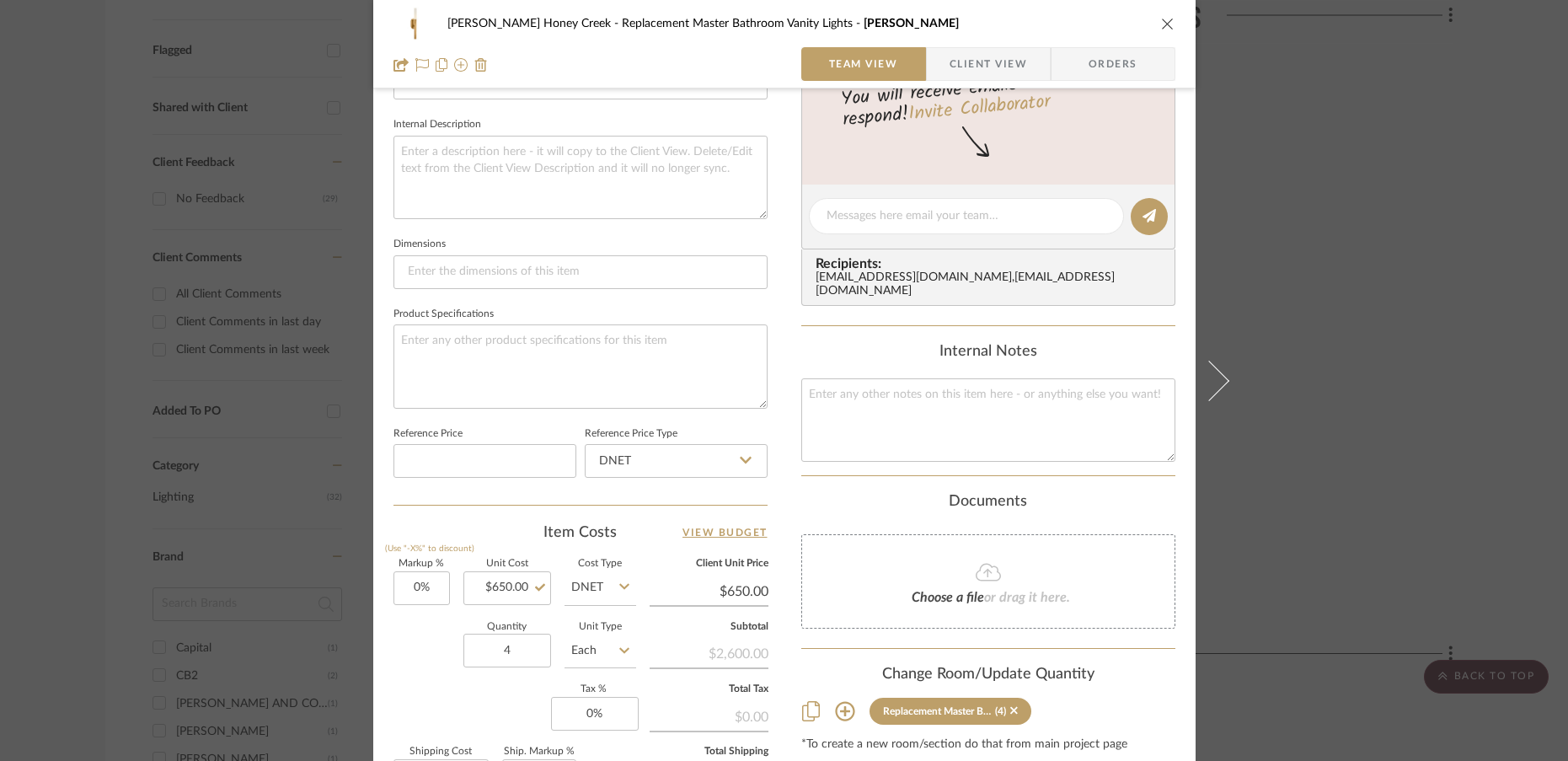
scroll to position [808, 0]
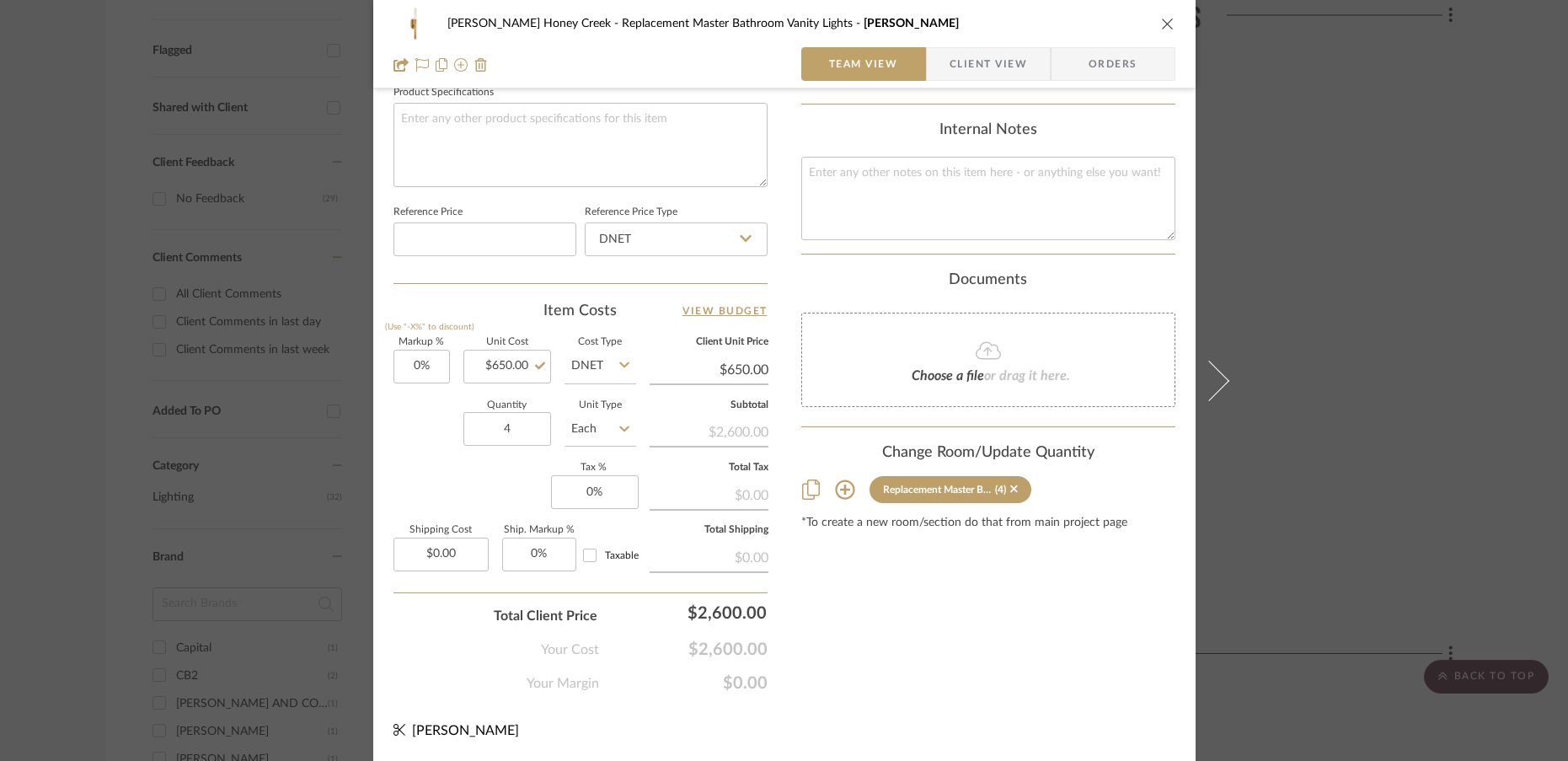
click at [1339, 284] on div "Ben Vanderweide Honey Creek Replacement Master Bathroom Vanity Lights Rousseau …" at bounding box center [784, 380] width 1568 height 761
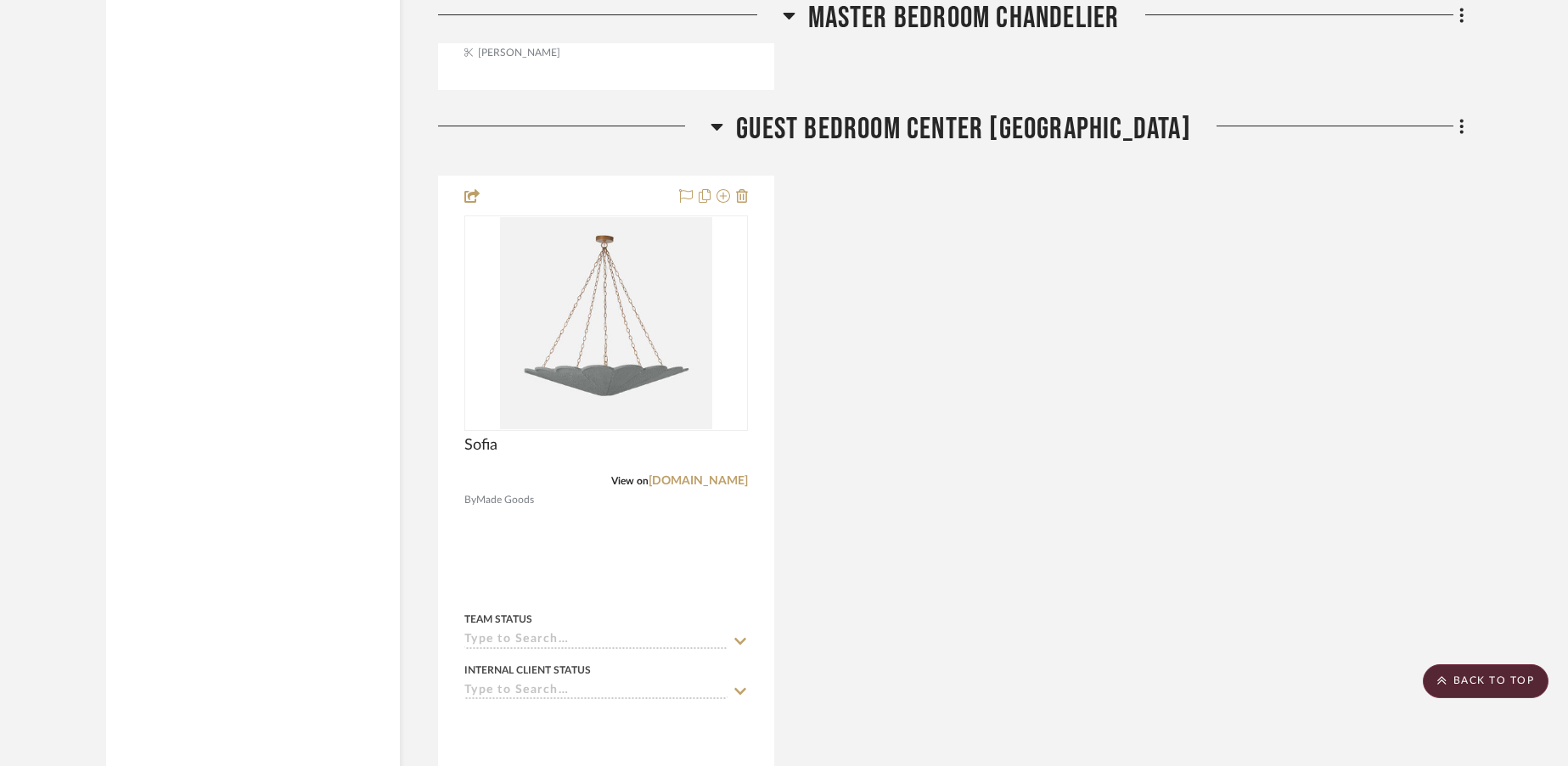
scroll to position [2776, 0]
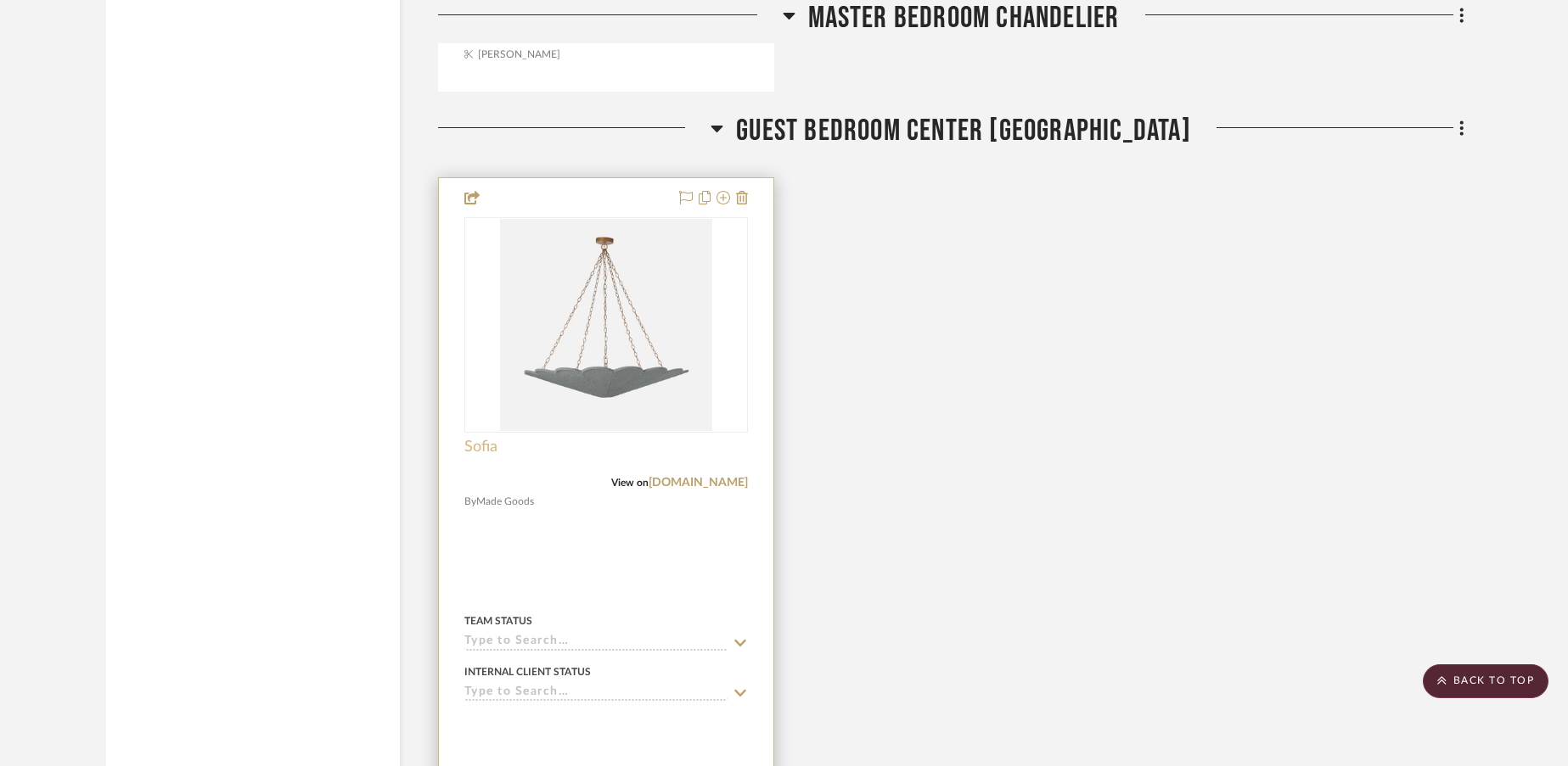
click at [483, 450] on span "Sofia" at bounding box center [480, 446] width 33 height 18
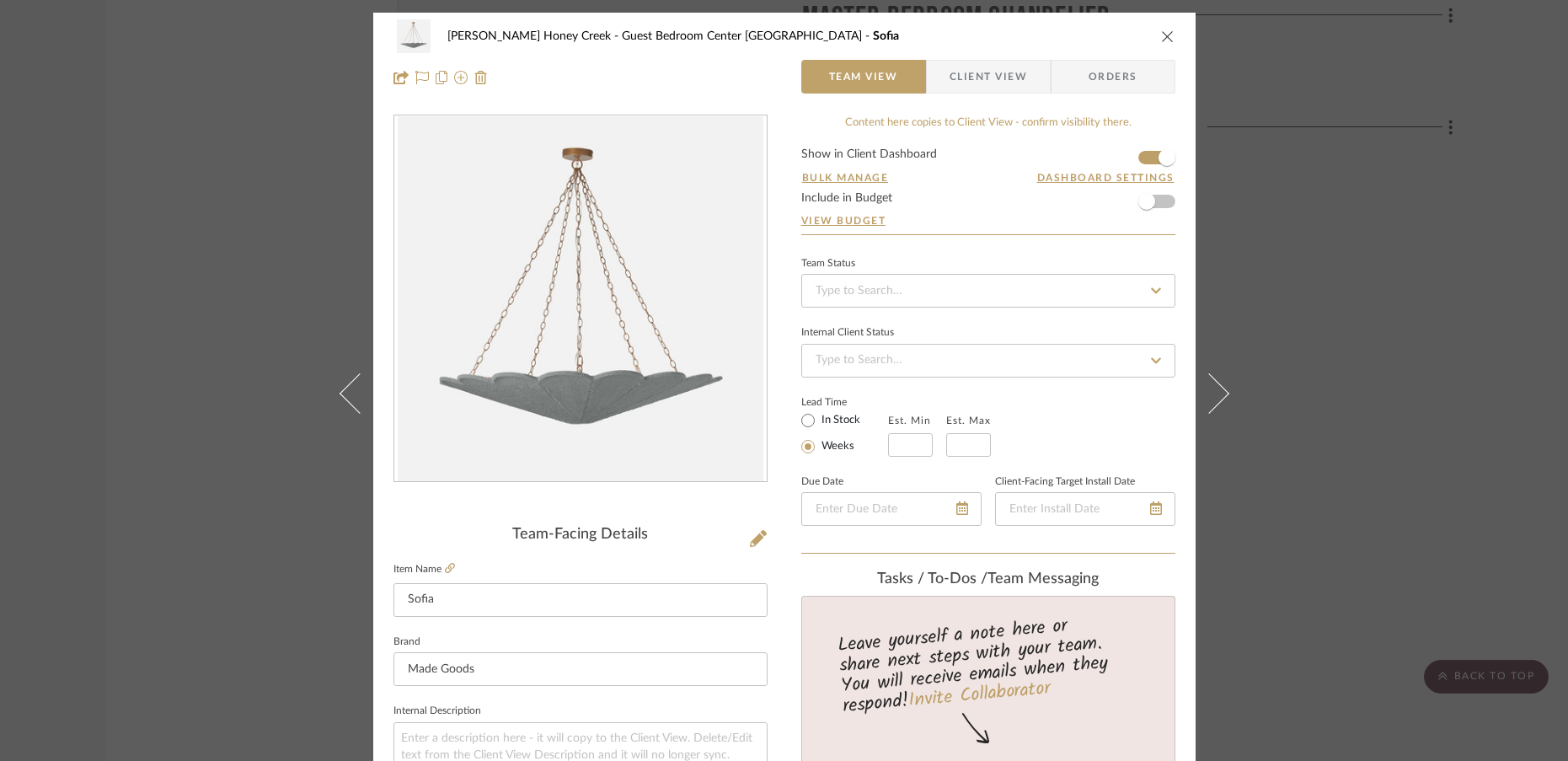
click at [1410, 380] on div "Ben Vanderweide Honey Creek Guest Bedroom Center Mount Fixture Sofia Team View …" at bounding box center [784, 380] width 1568 height 761
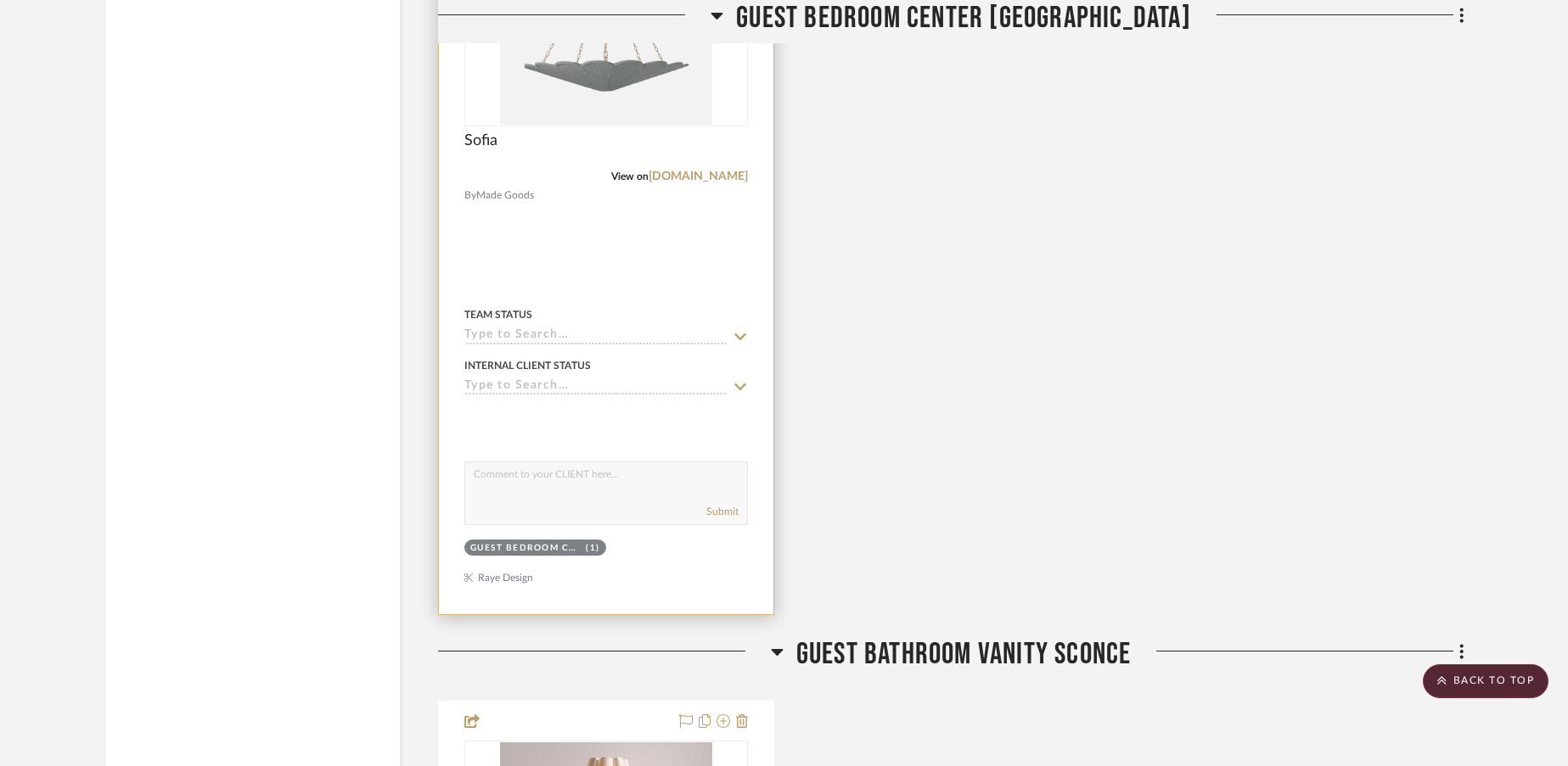
scroll to position [3009, 0]
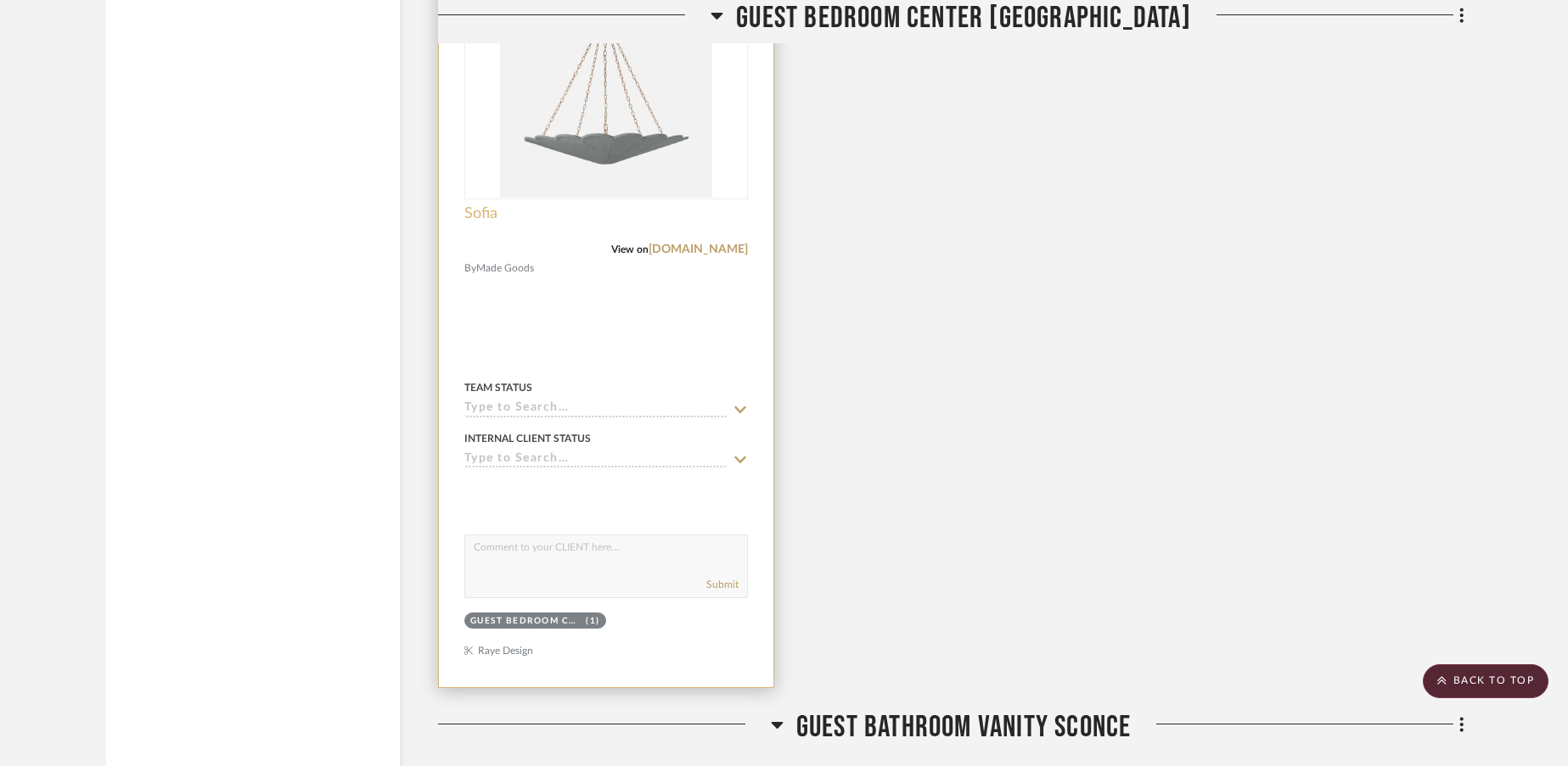
click at [480, 212] on span "Sofia" at bounding box center [480, 213] width 33 height 18
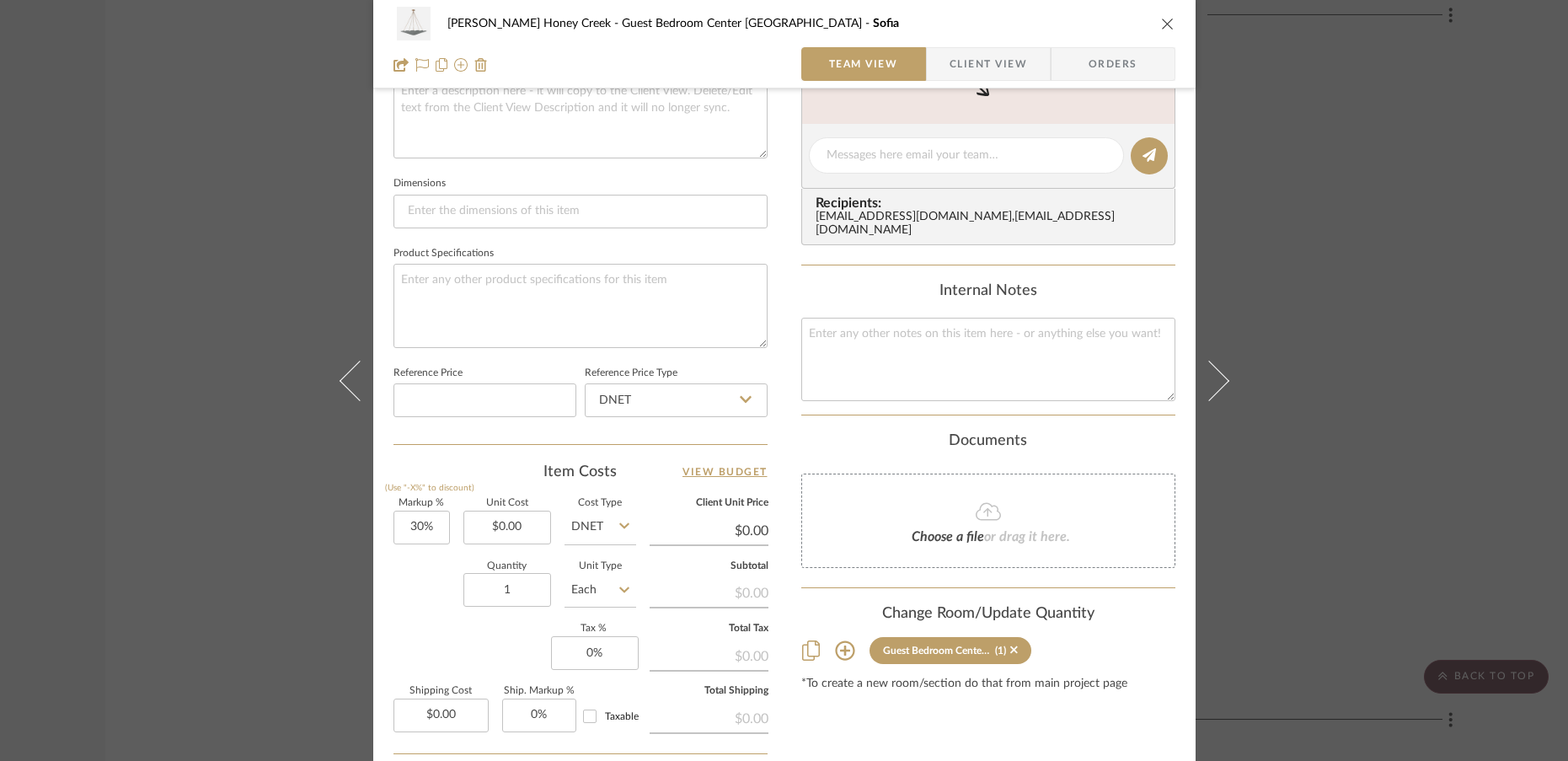
scroll to position [668, 0]
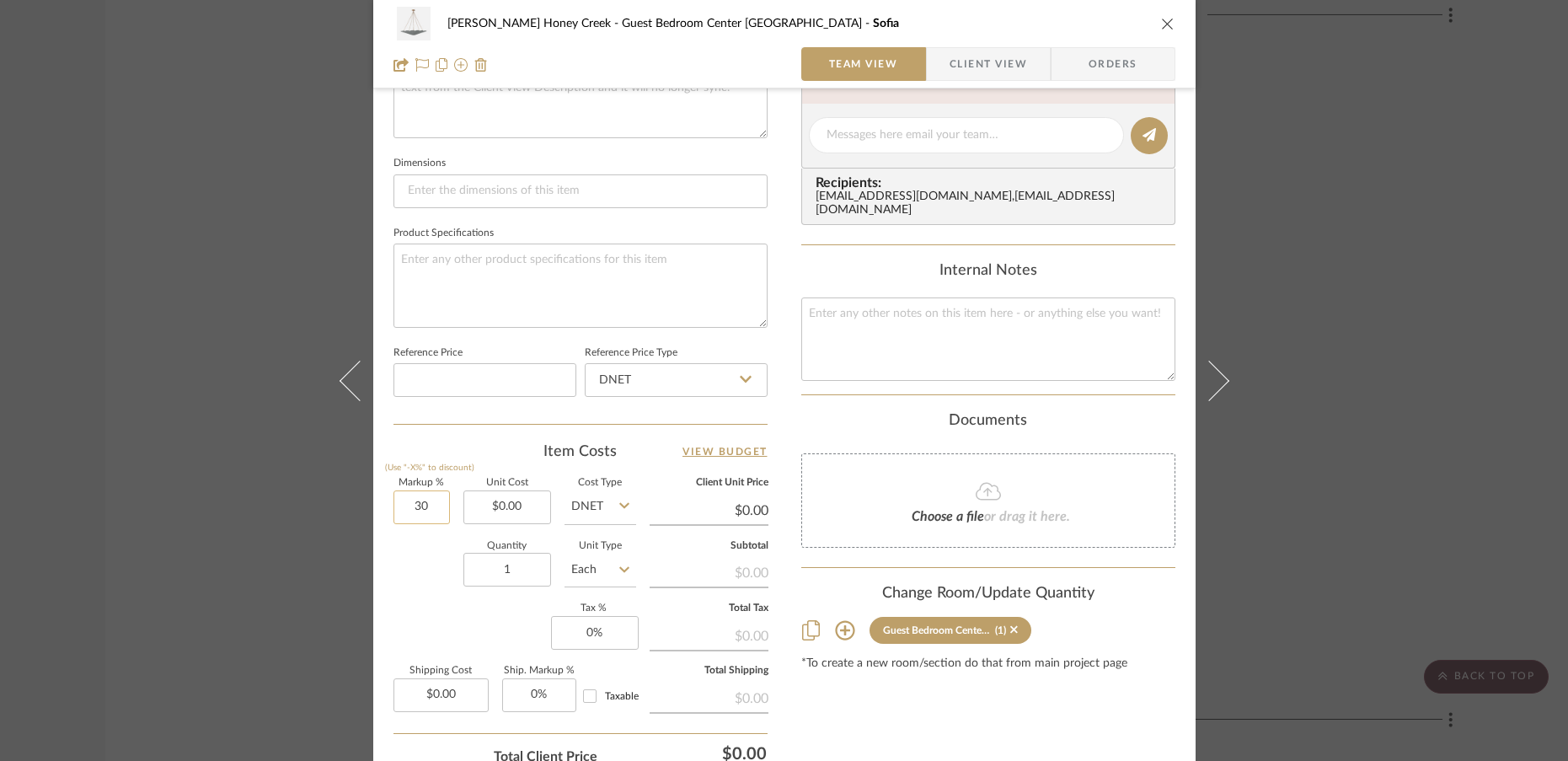
click at [435, 512] on input "30" at bounding box center [421, 507] width 56 height 34
type input "0%"
click at [382, 616] on div "Ben Vanderweide Honey Creek Guest Bedroom Center Mount Fixture Sofia Team View …" at bounding box center [785, 123] width 823 height 1557
click at [528, 511] on input "0.00" at bounding box center [507, 507] width 88 height 34
type input "1"
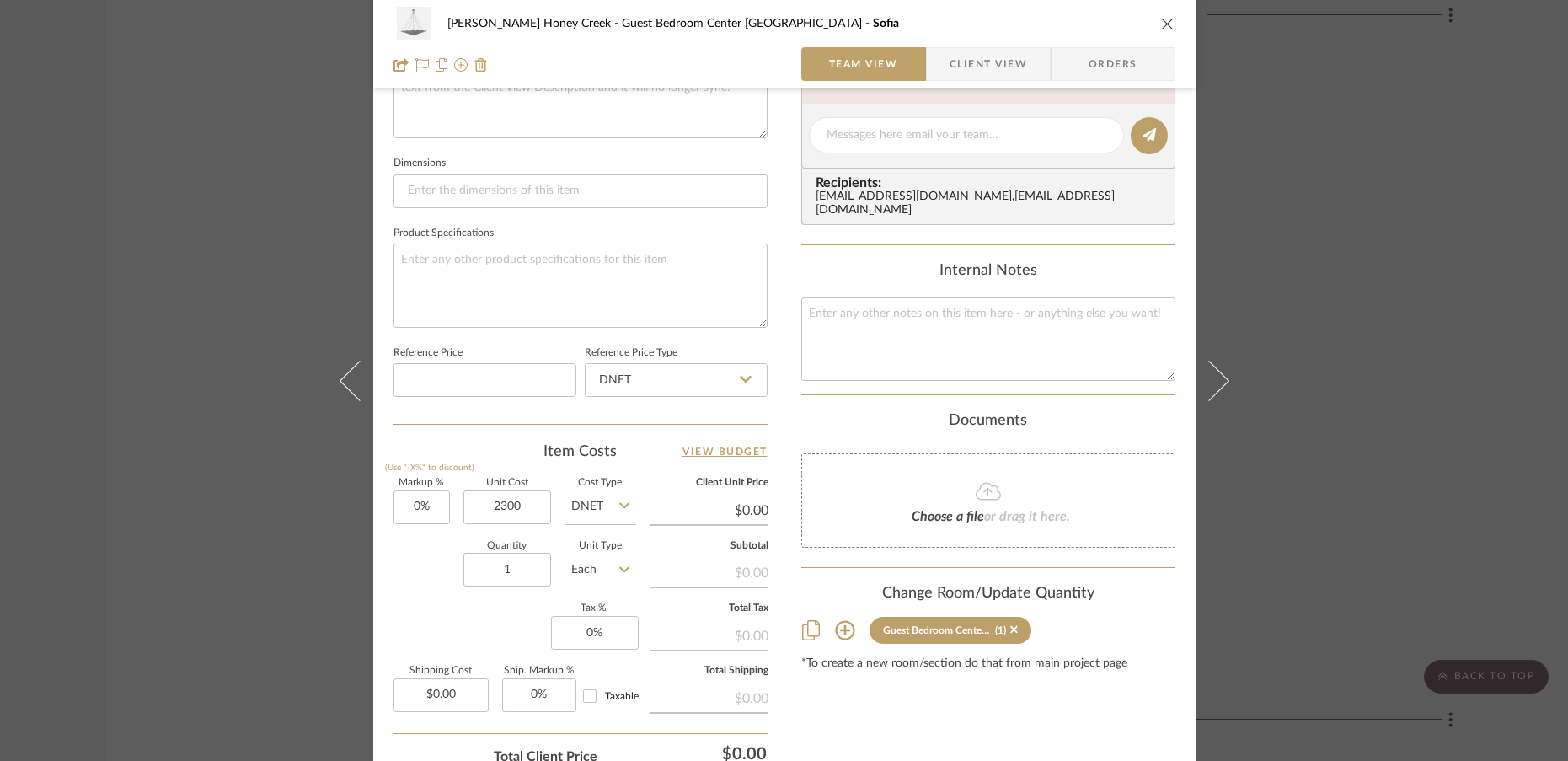
type input "$2,300.00"
click at [399, 609] on div "Markup % (Use "-X%" to discount) 0% Unit Cost $2,300.00 Cost Type DNET Client U…" at bounding box center [580, 601] width 374 height 246
type input "$2,300.00"
click at [1161, 22] on icon "close" at bounding box center [1168, 24] width 14 height 14
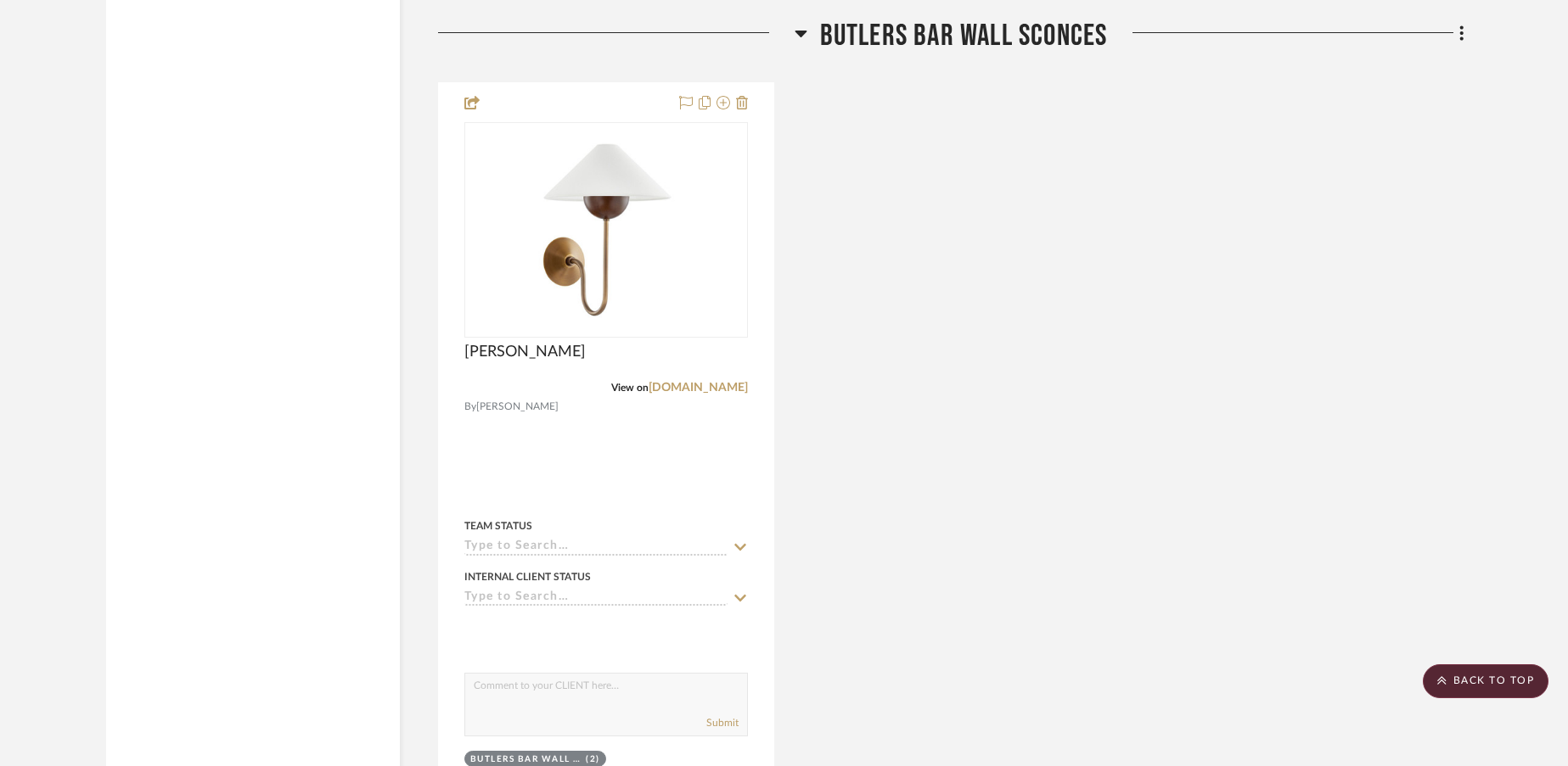
scroll to position [6226, 0]
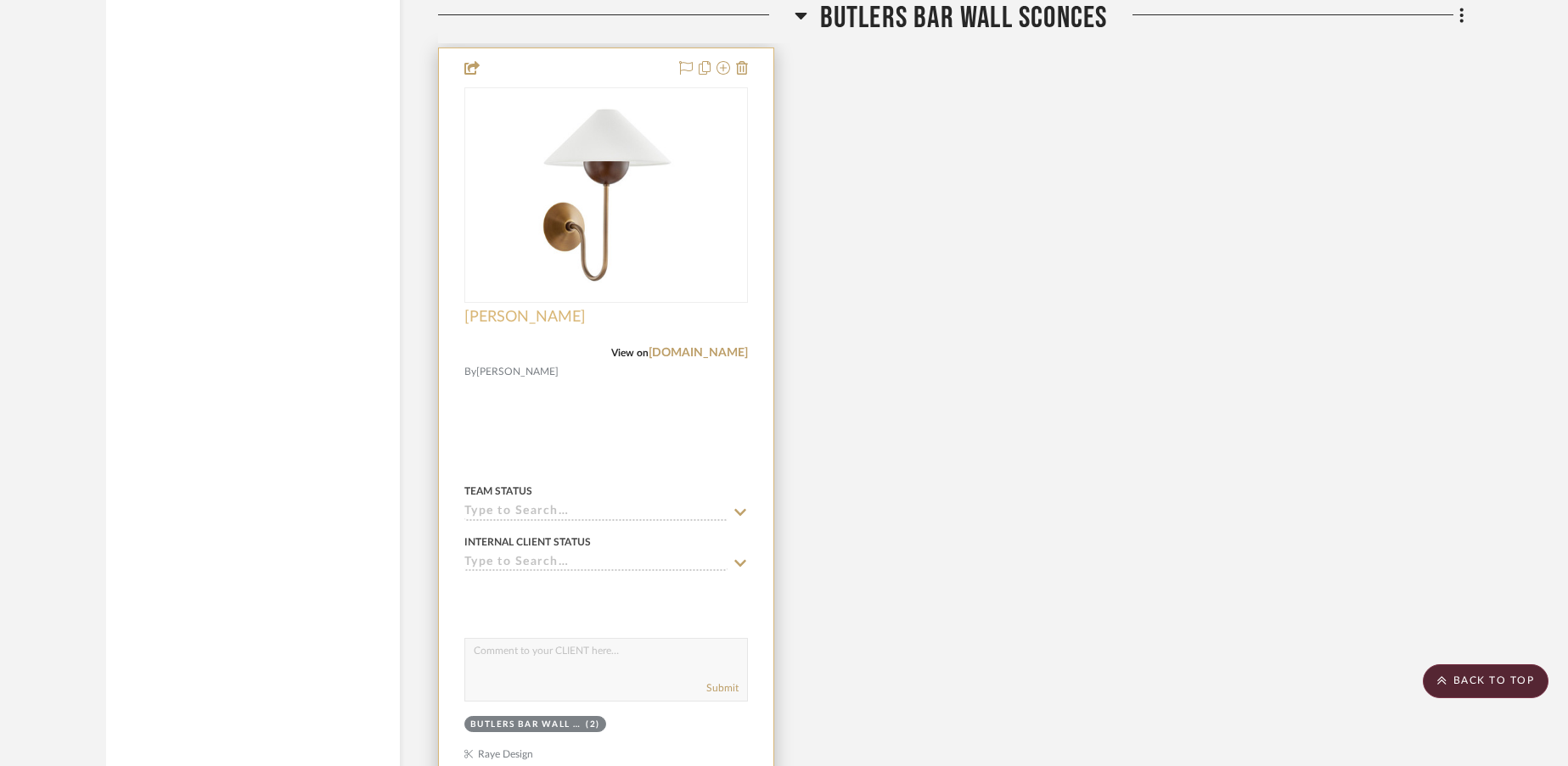
click at [502, 321] on span "[PERSON_NAME]" at bounding box center [525, 317] width 122 height 18
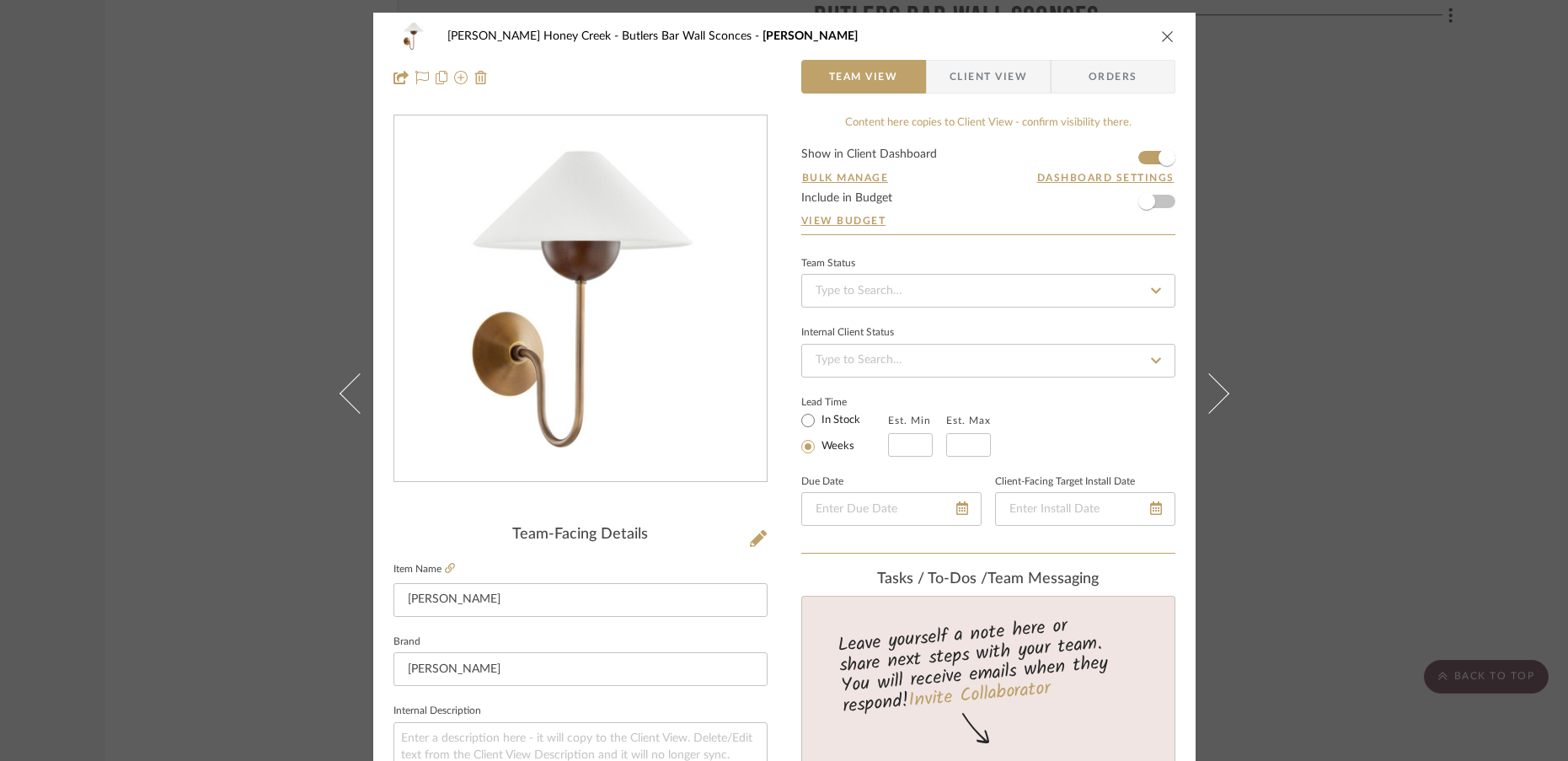
scroll to position [51, 0]
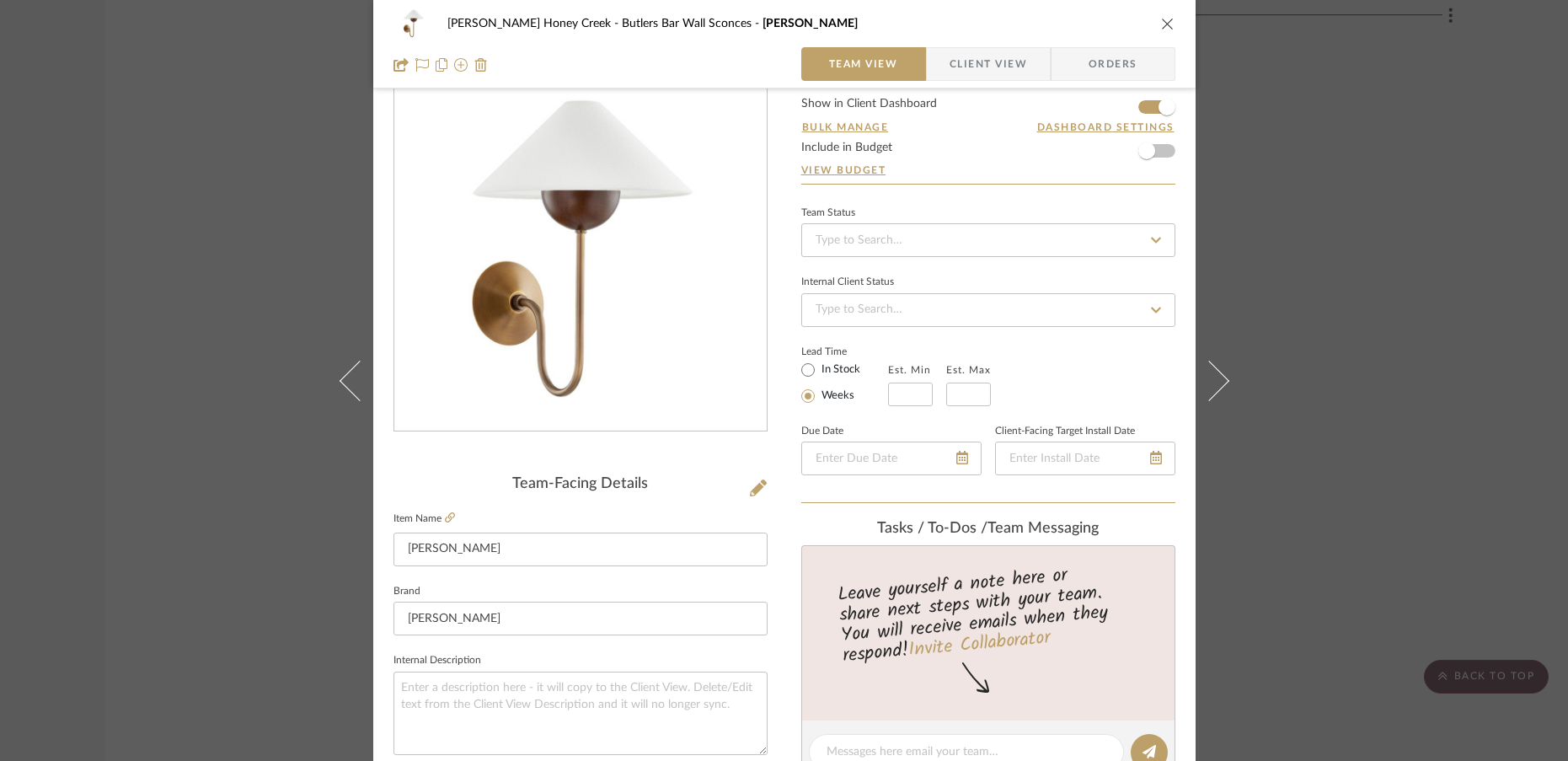
click at [1161, 26] on icon "close" at bounding box center [1168, 24] width 14 height 14
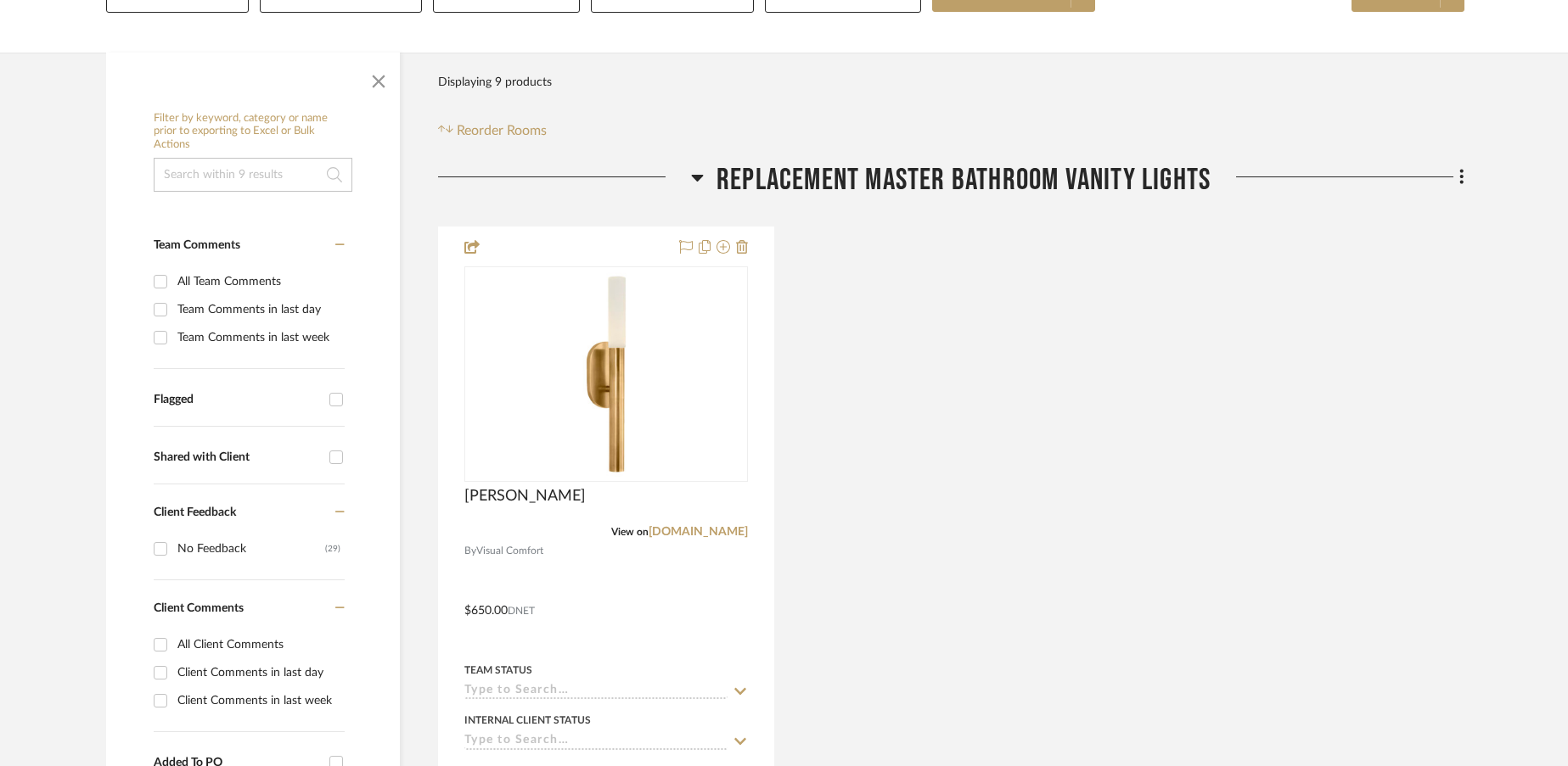
scroll to position [269, 0]
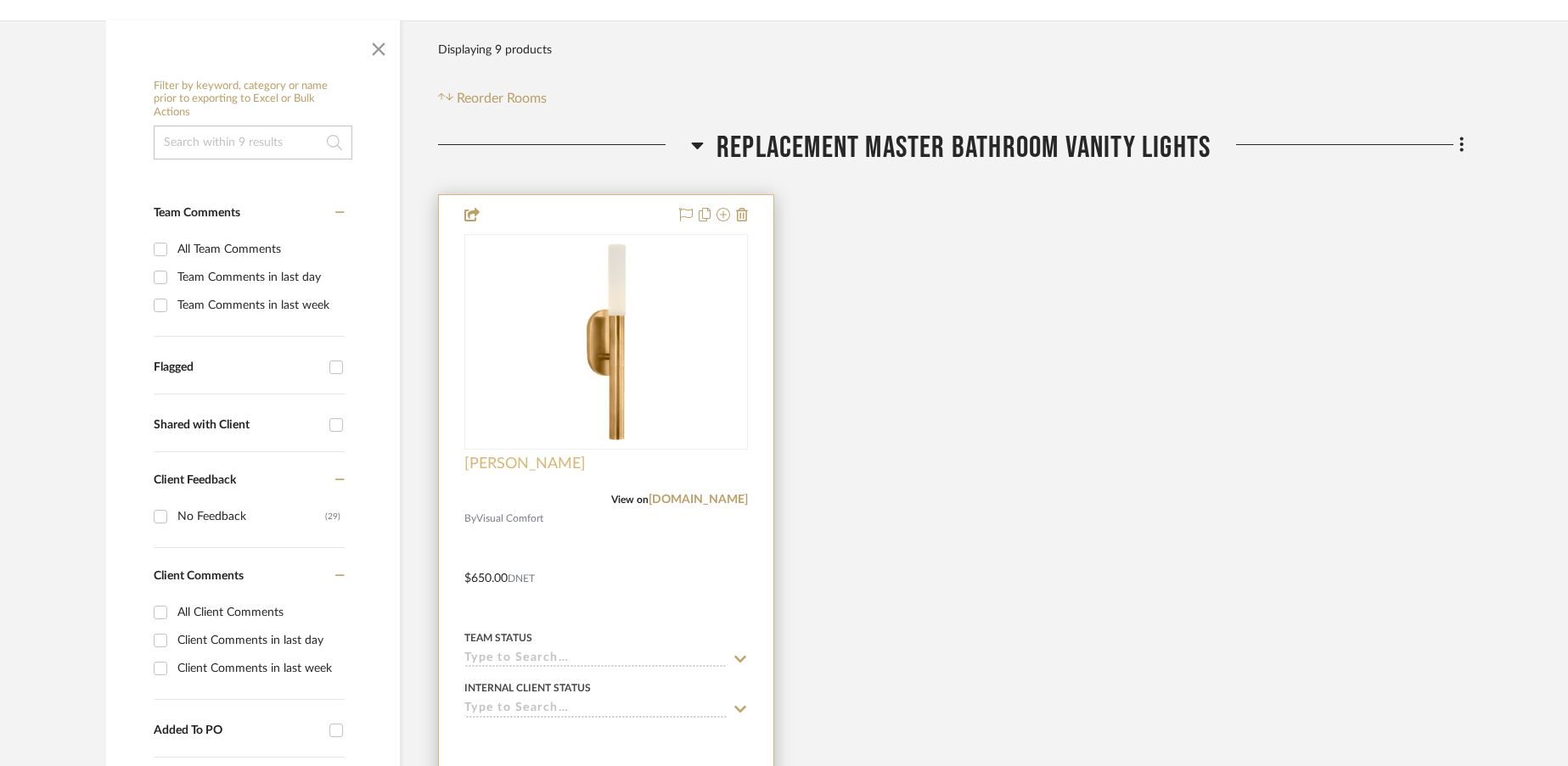
click at [494, 468] on span "[PERSON_NAME]" at bounding box center [525, 464] width 122 height 18
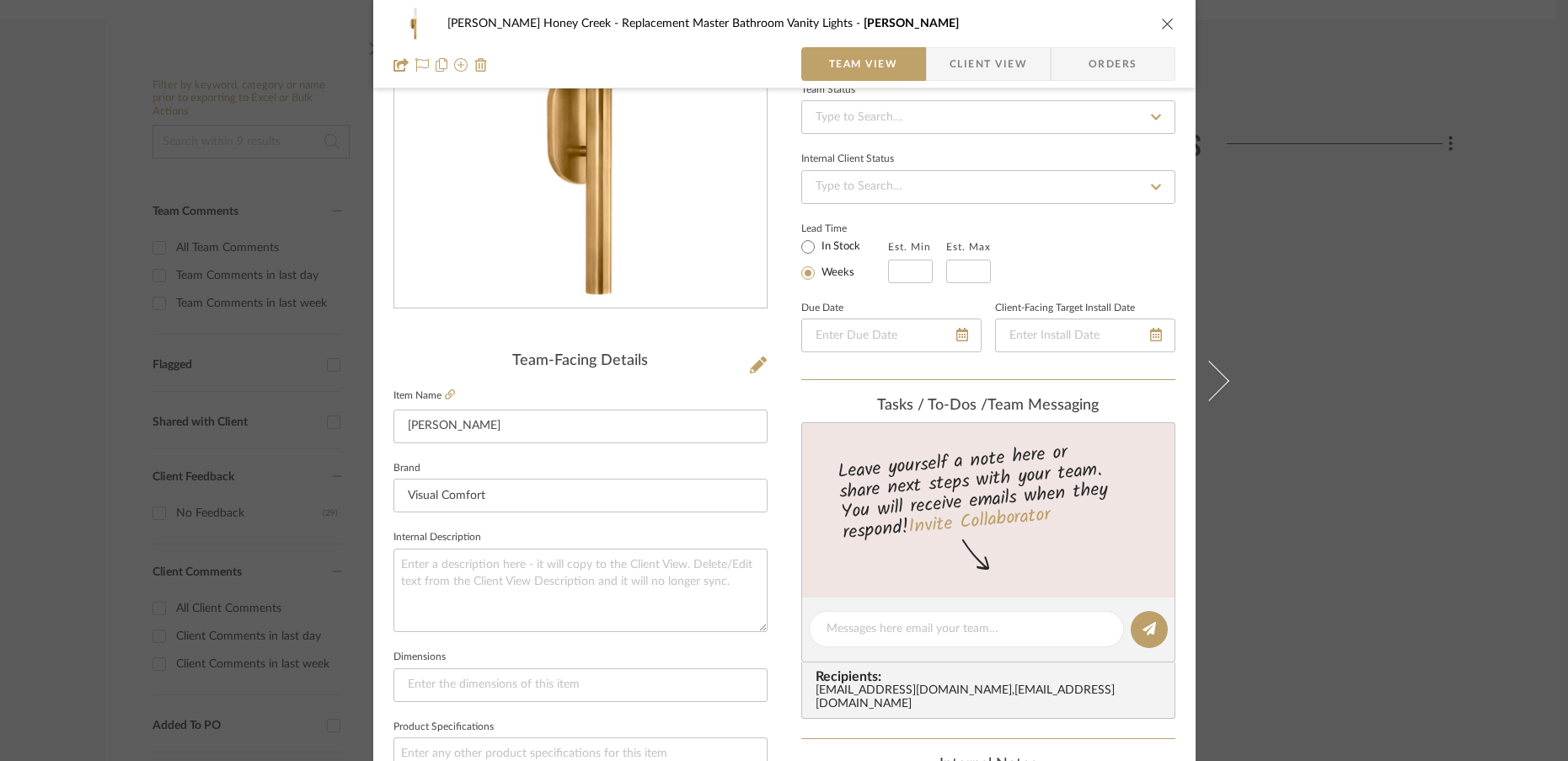
scroll to position [204, 0]
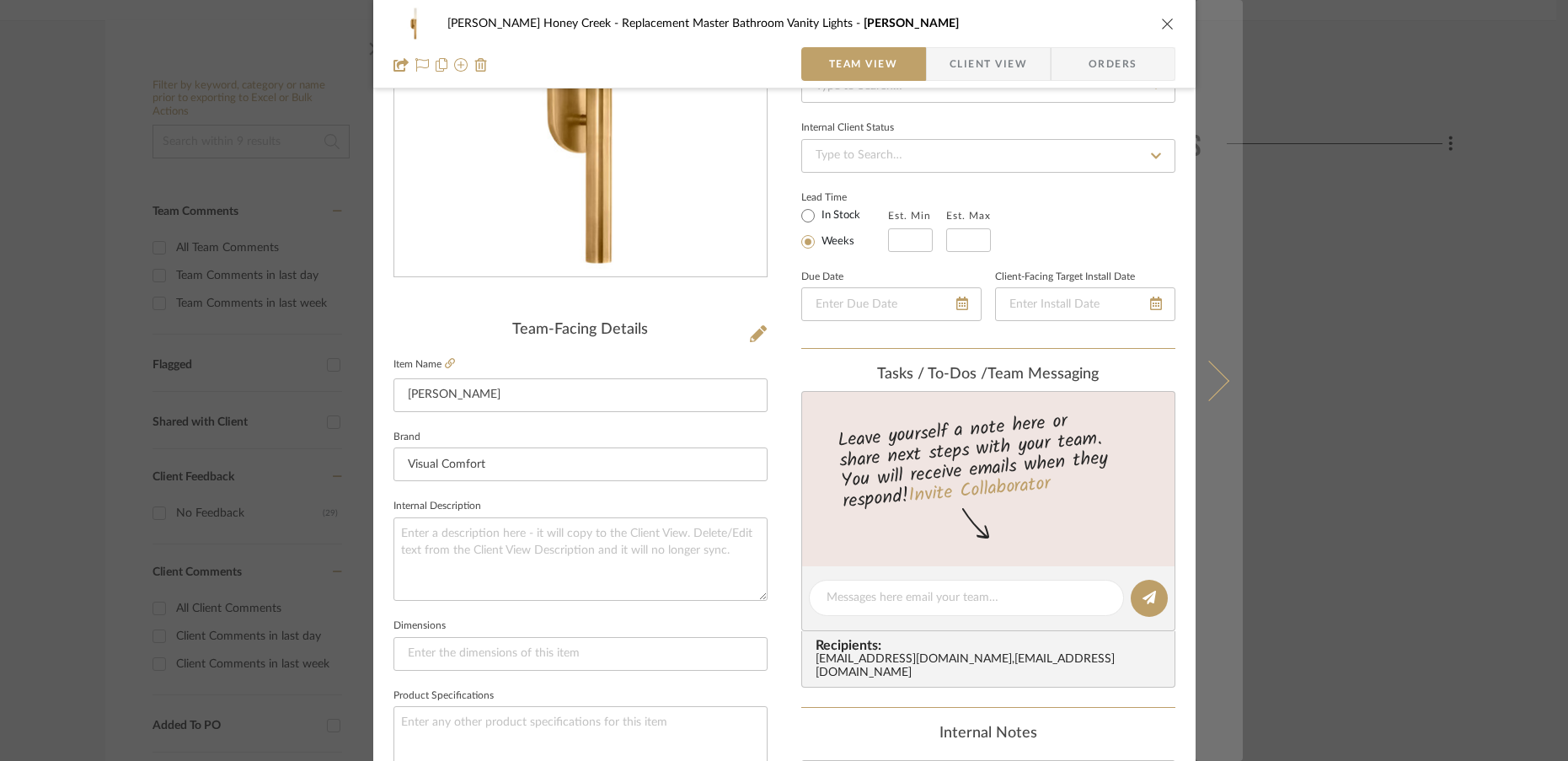
click at [1217, 385] on icon at bounding box center [1208, 380] width 41 height 41
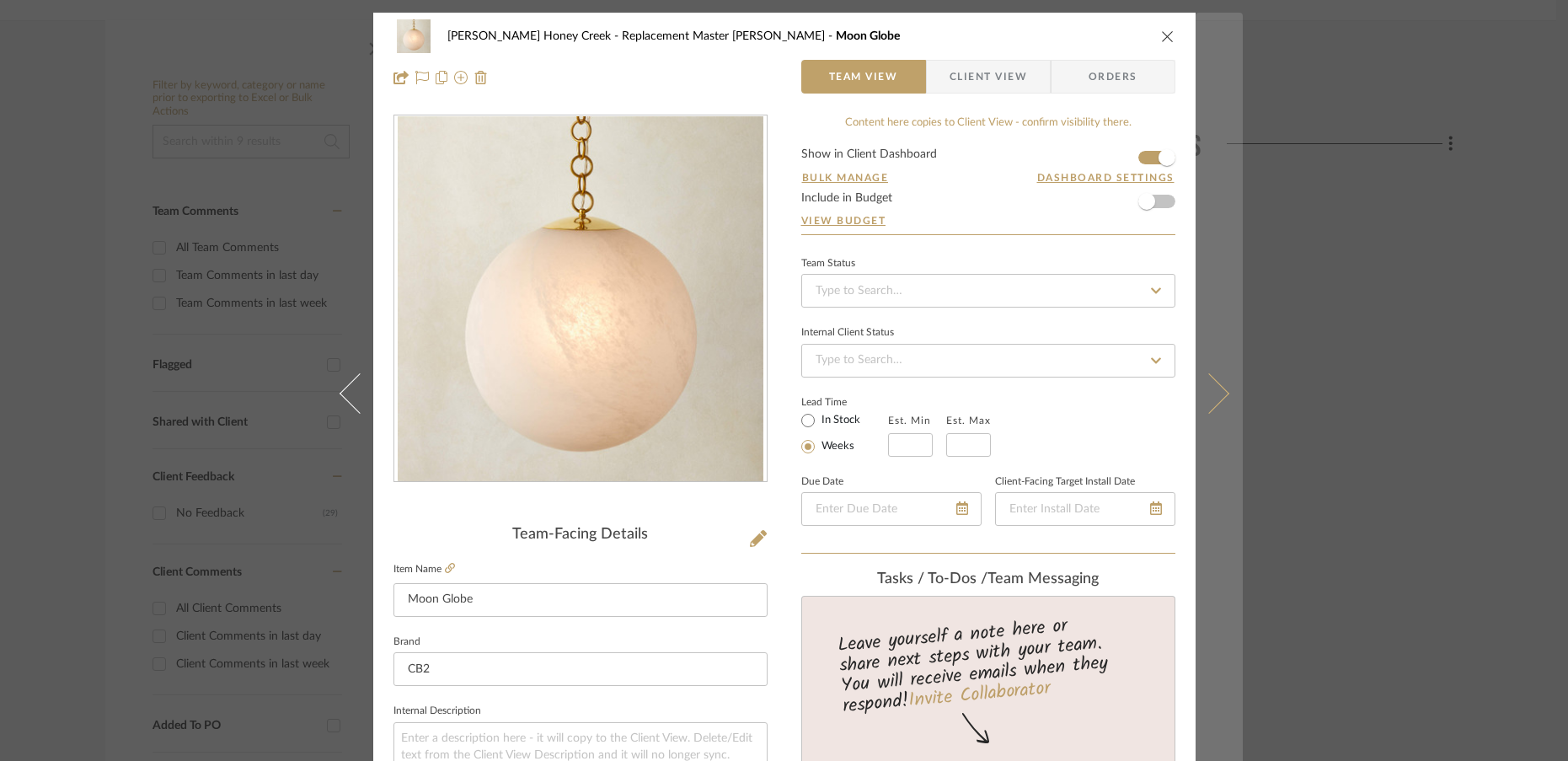
click at [1218, 386] on button at bounding box center [1219, 393] width 47 height 761
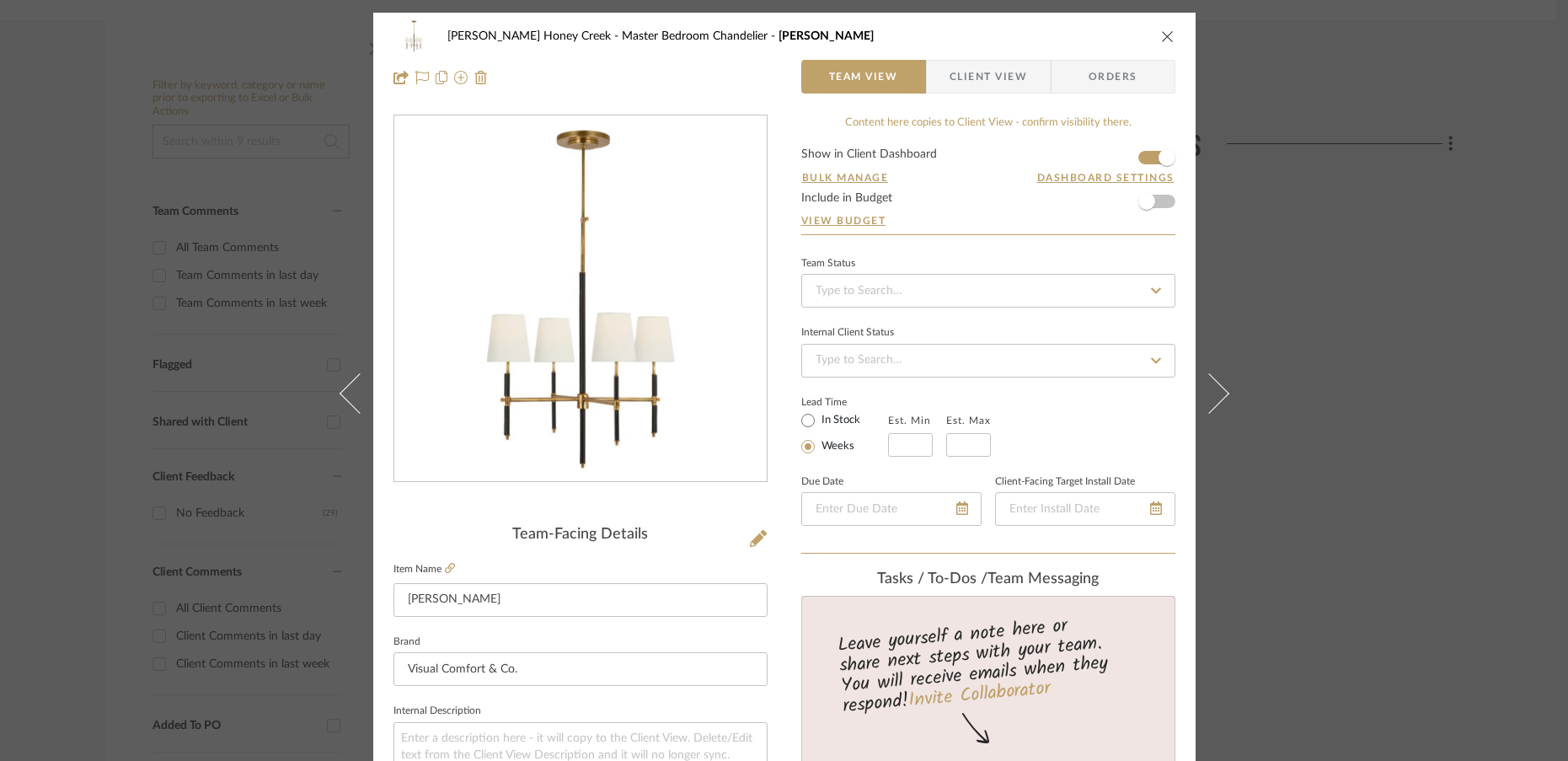
click at [1218, 386] on button at bounding box center [1219, 393] width 47 height 761
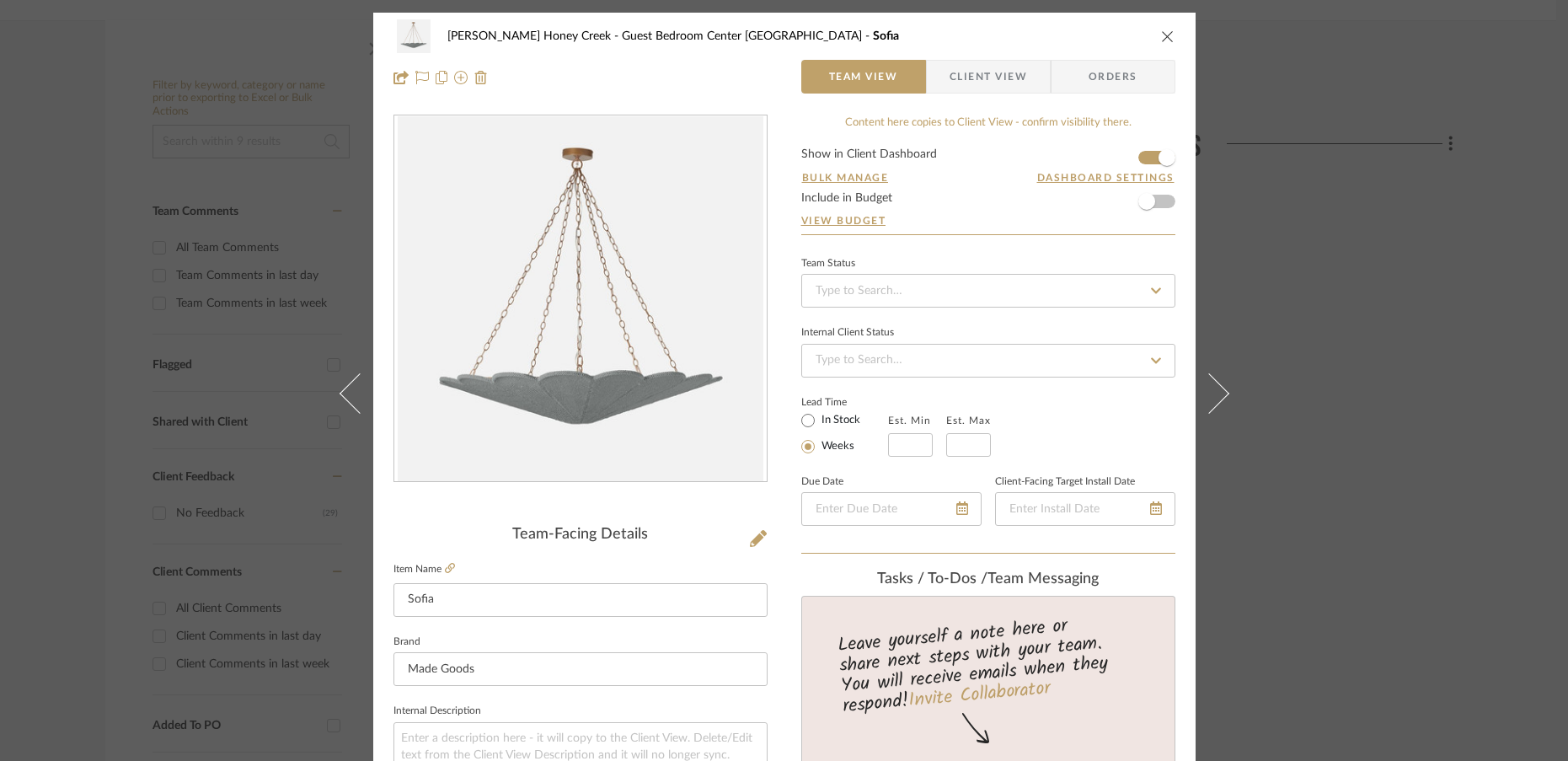
click at [1218, 386] on button at bounding box center [1219, 393] width 47 height 761
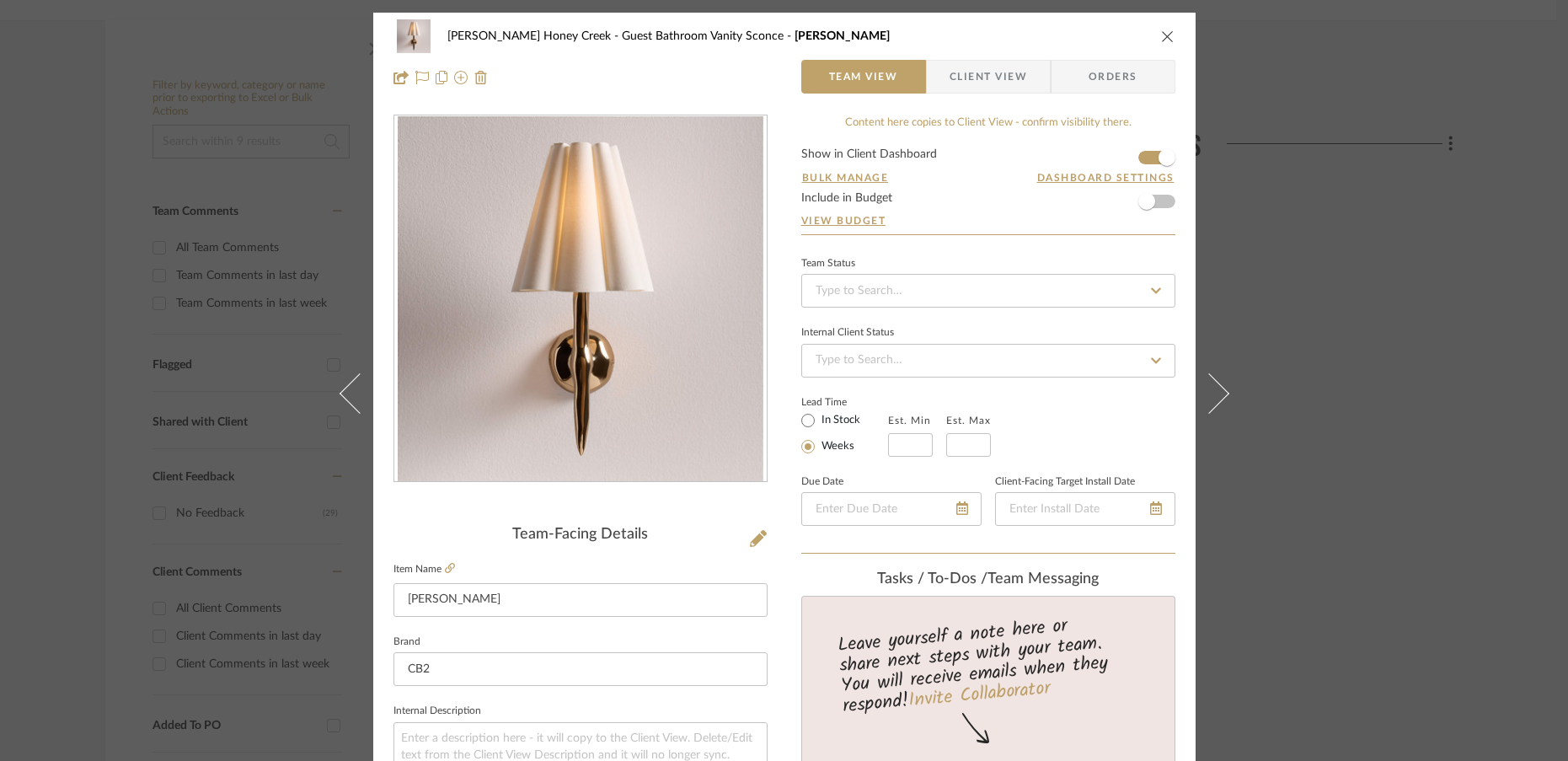
click at [1218, 386] on button at bounding box center [1219, 393] width 47 height 761
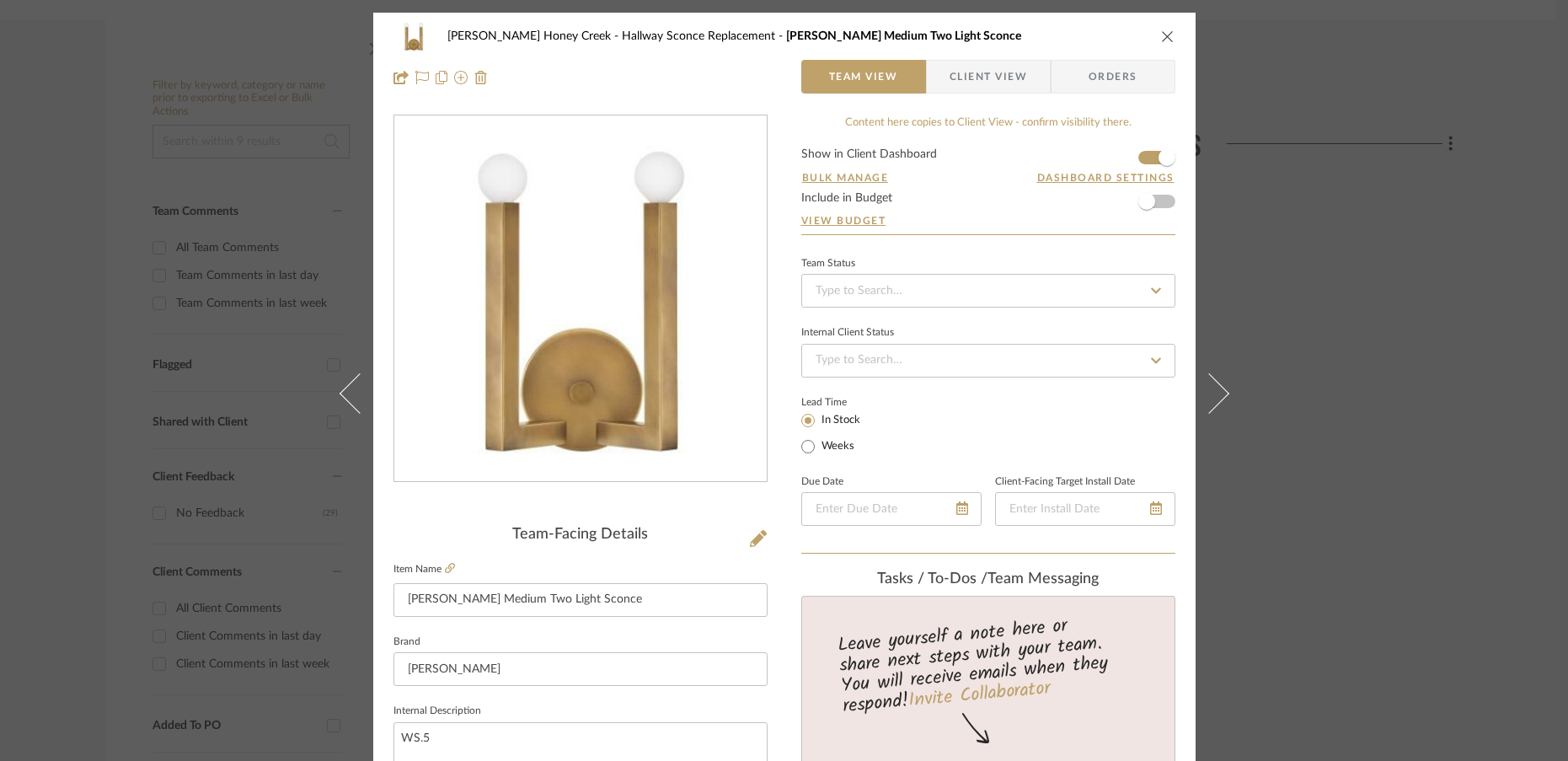
click at [1218, 386] on button at bounding box center [1219, 393] width 47 height 761
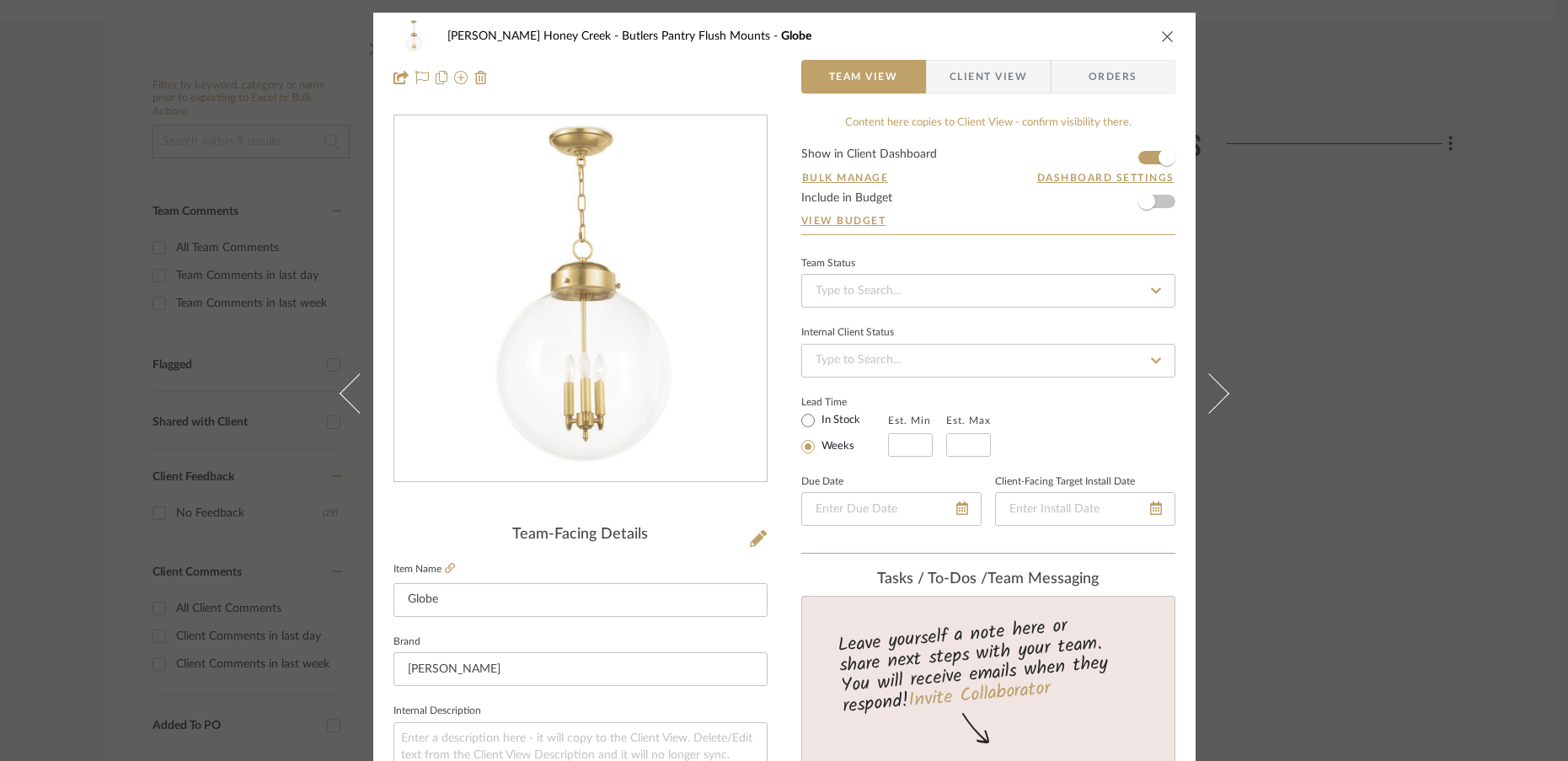
click at [1218, 386] on button at bounding box center [1219, 393] width 47 height 761
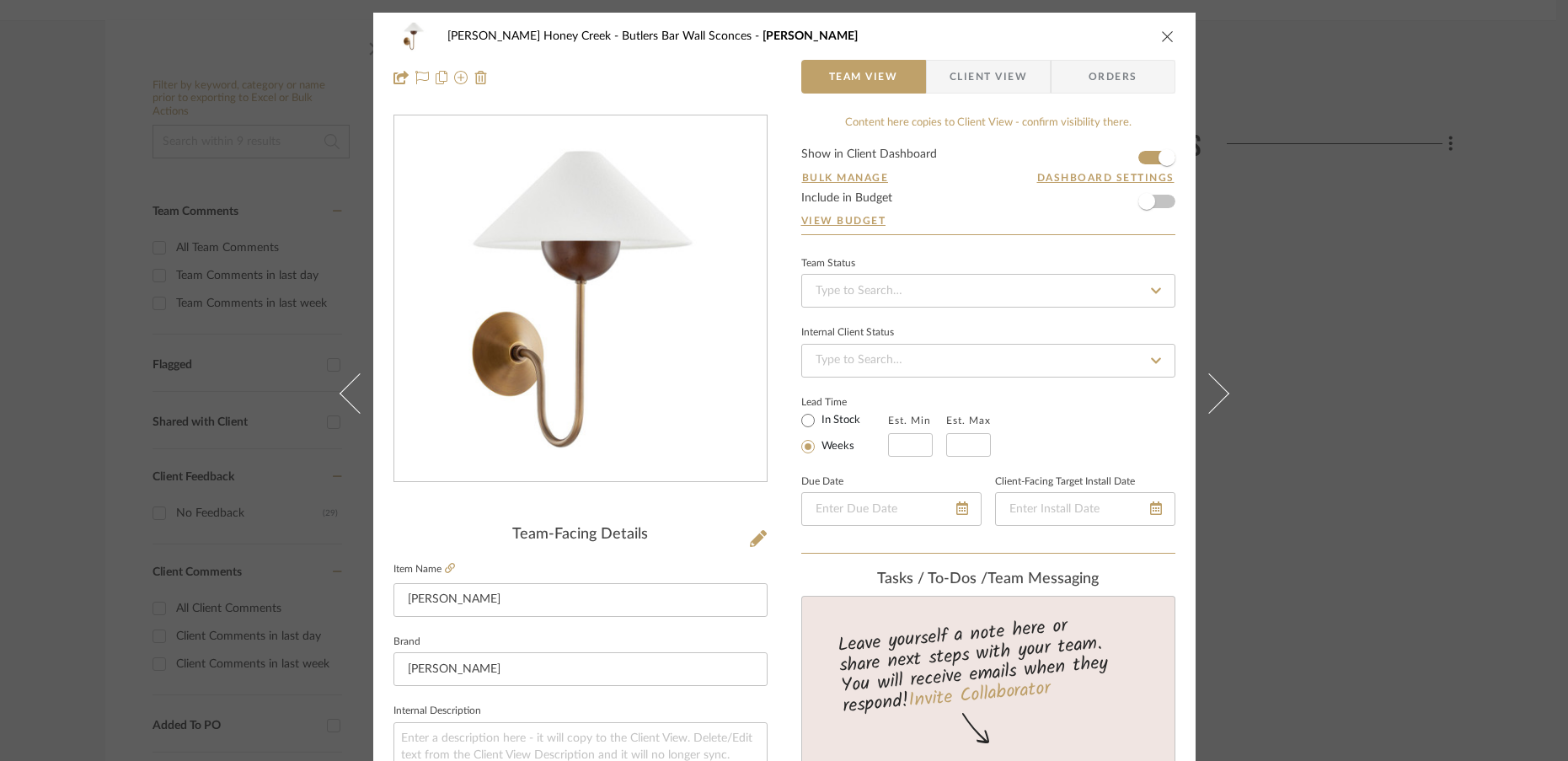
click at [1218, 386] on button at bounding box center [1219, 393] width 47 height 761
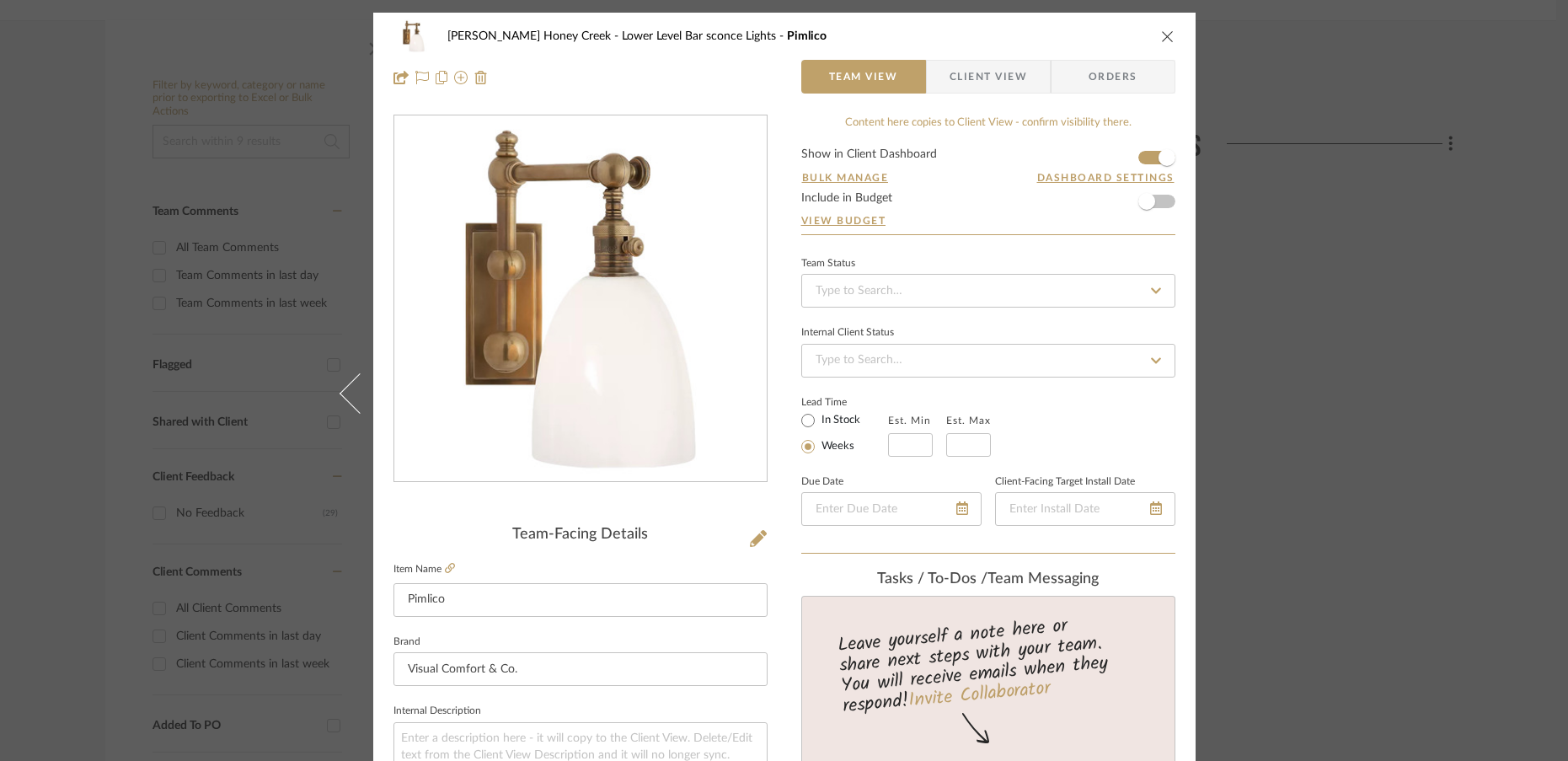
click at [1245, 371] on div "Ben Vanderweide Honey Creek Lower Level Bar sconce Lights Pimlico Team View Cli…" at bounding box center [784, 380] width 1568 height 761
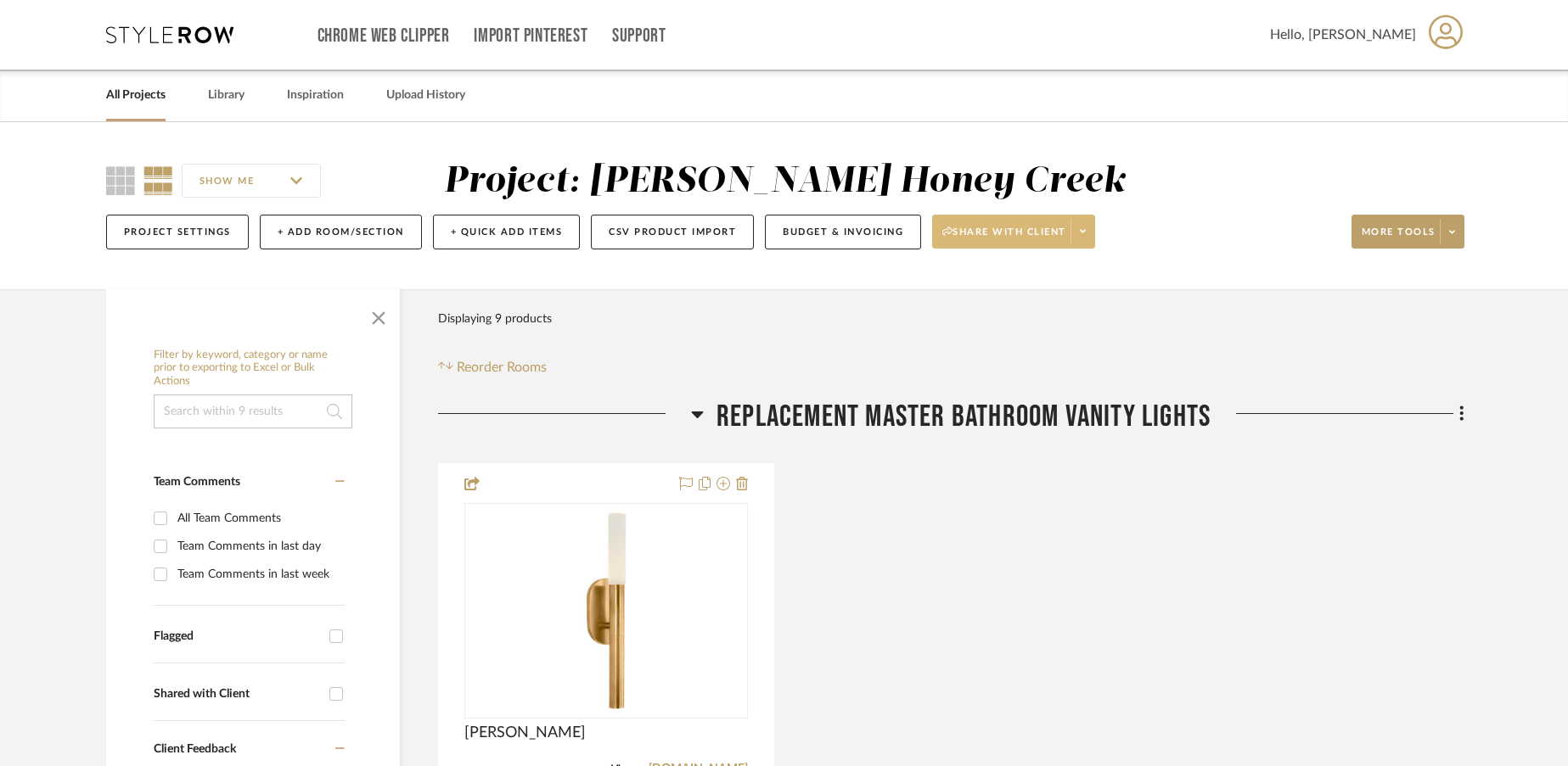
click at [1085, 236] on icon at bounding box center [1082, 231] width 6 height 10
click at [896, 288] on div at bounding box center [784, 383] width 1568 height 766
click at [887, 262] on div "SHOW ME Project: Ben Vanderweide Honey Creek Project Settings + Add Room/Sectio…" at bounding box center [784, 206] width 1568 height 167
click at [871, 232] on button "Budget & Invoicing" at bounding box center [843, 232] width 156 height 35
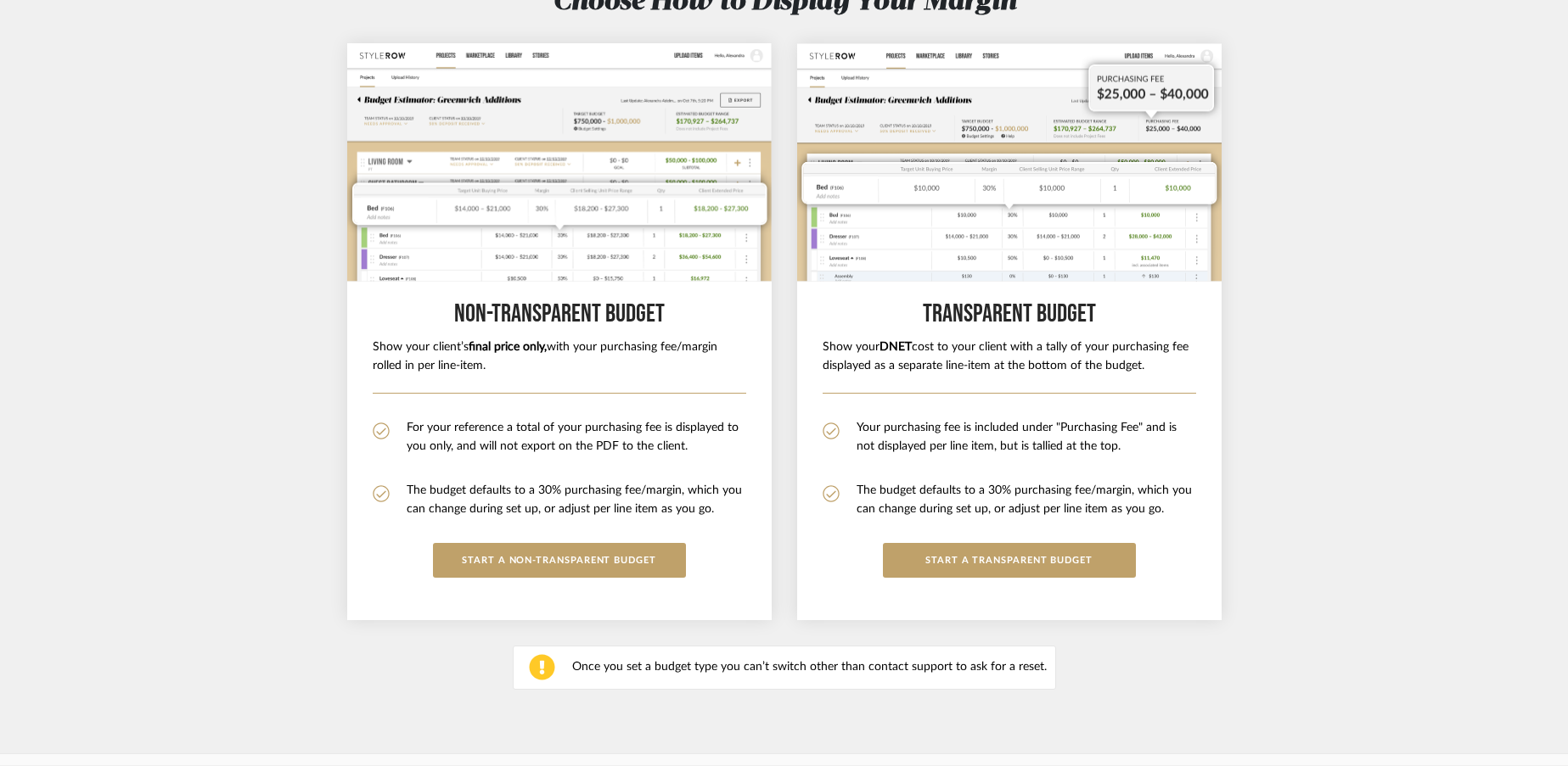
scroll to position [160, 0]
click at [963, 558] on button "START a Transparent budget" at bounding box center [1009, 561] width 253 height 35
click at [641, 571] on button "START A Non-Transparent BUDGET" at bounding box center [559, 561] width 253 height 35
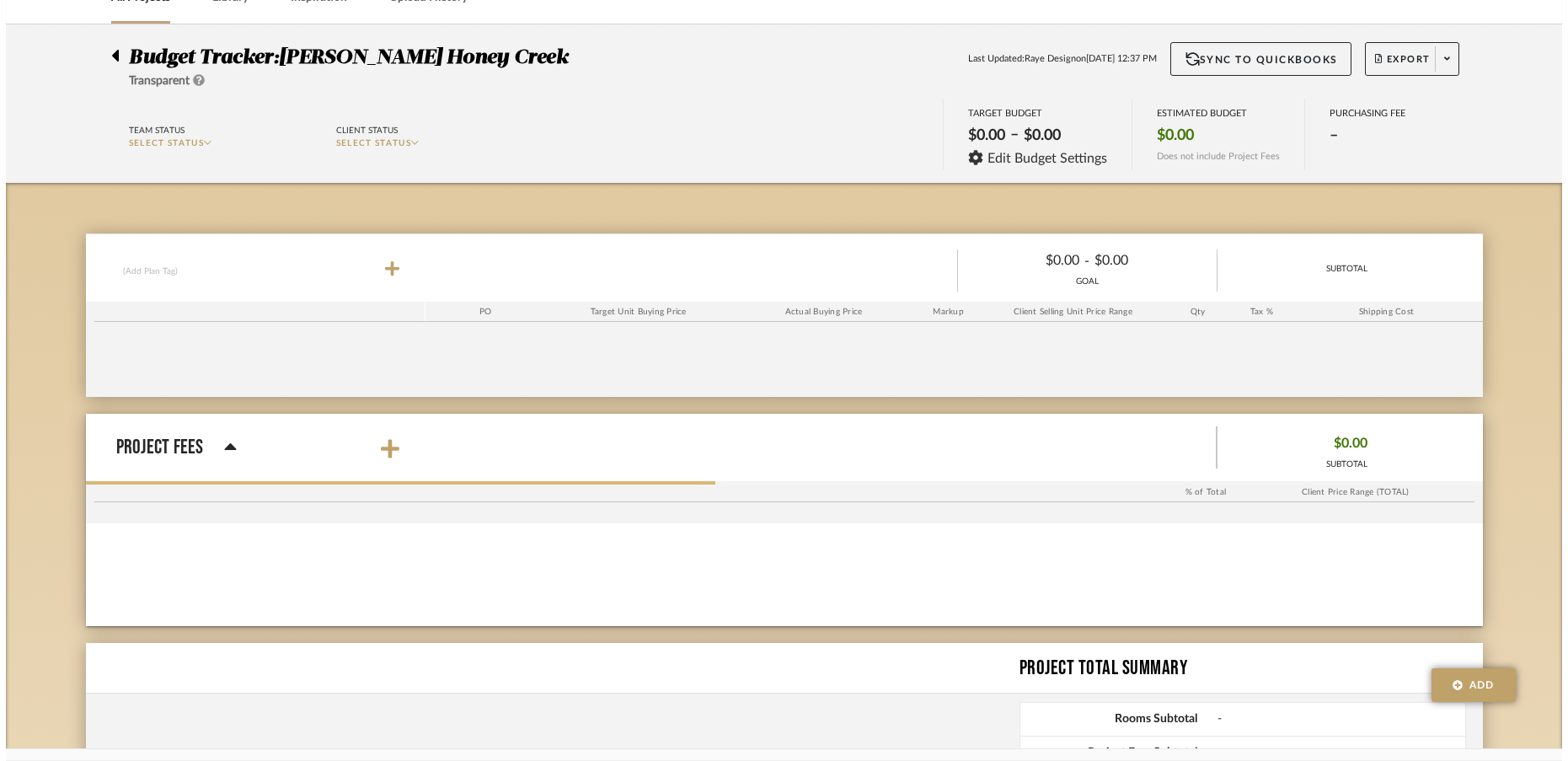
scroll to position [0, 0]
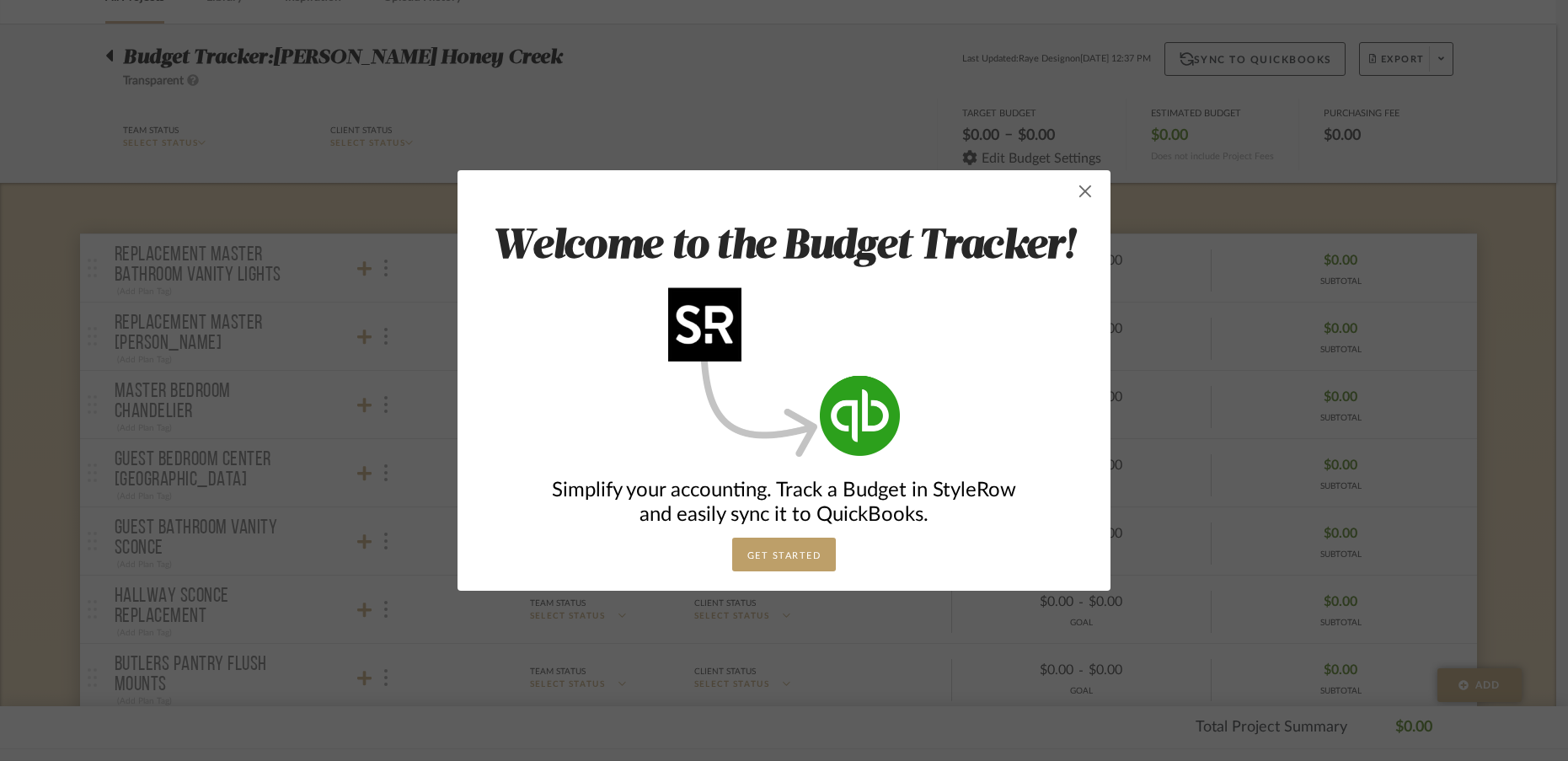
click at [1077, 196] on span "button" at bounding box center [1085, 191] width 34 height 34
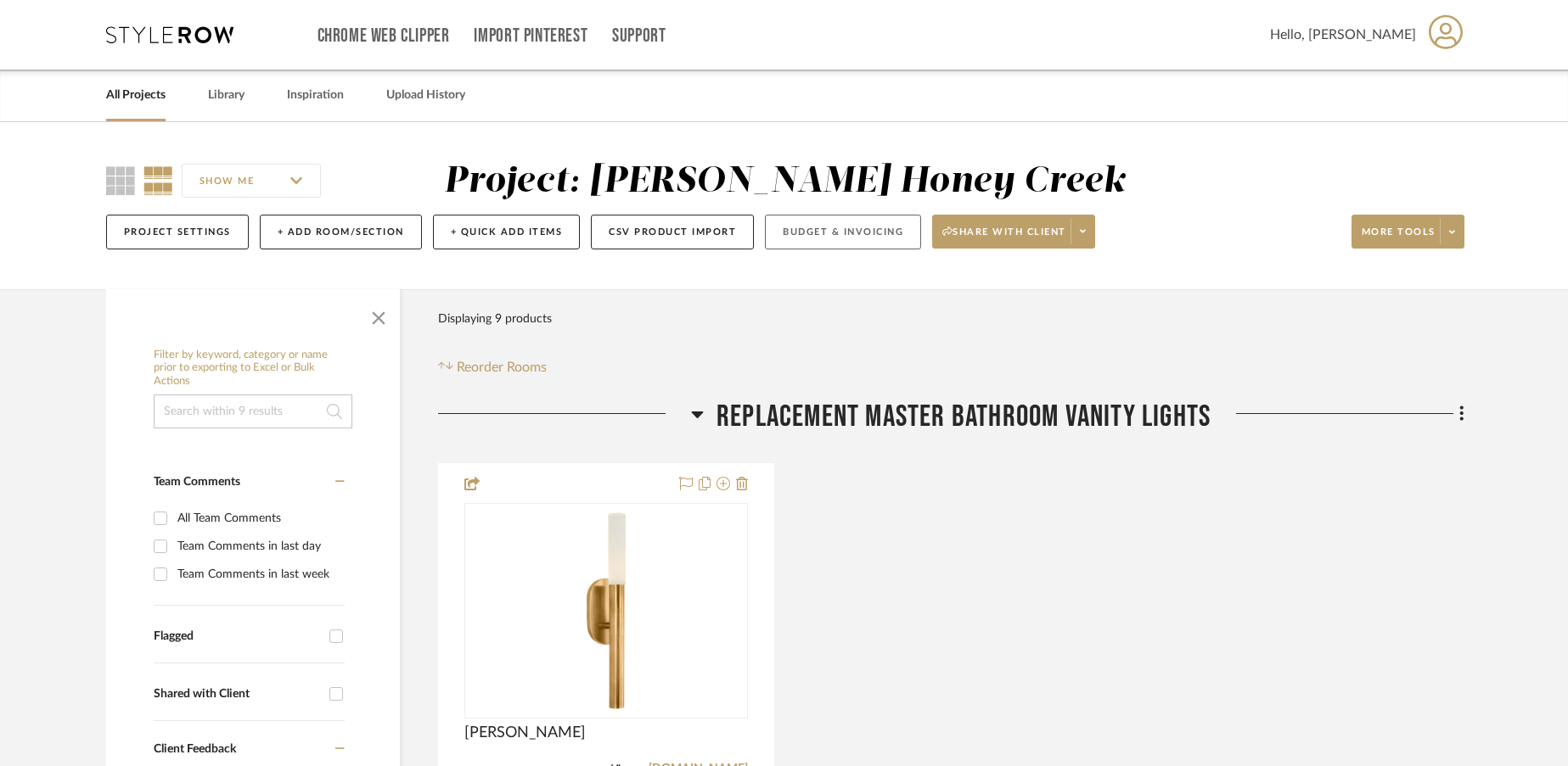
click at [816, 228] on button "Budget & Invoicing" at bounding box center [843, 232] width 156 height 35
click at [885, 234] on button "Budget & Invoicing" at bounding box center [843, 232] width 156 height 35
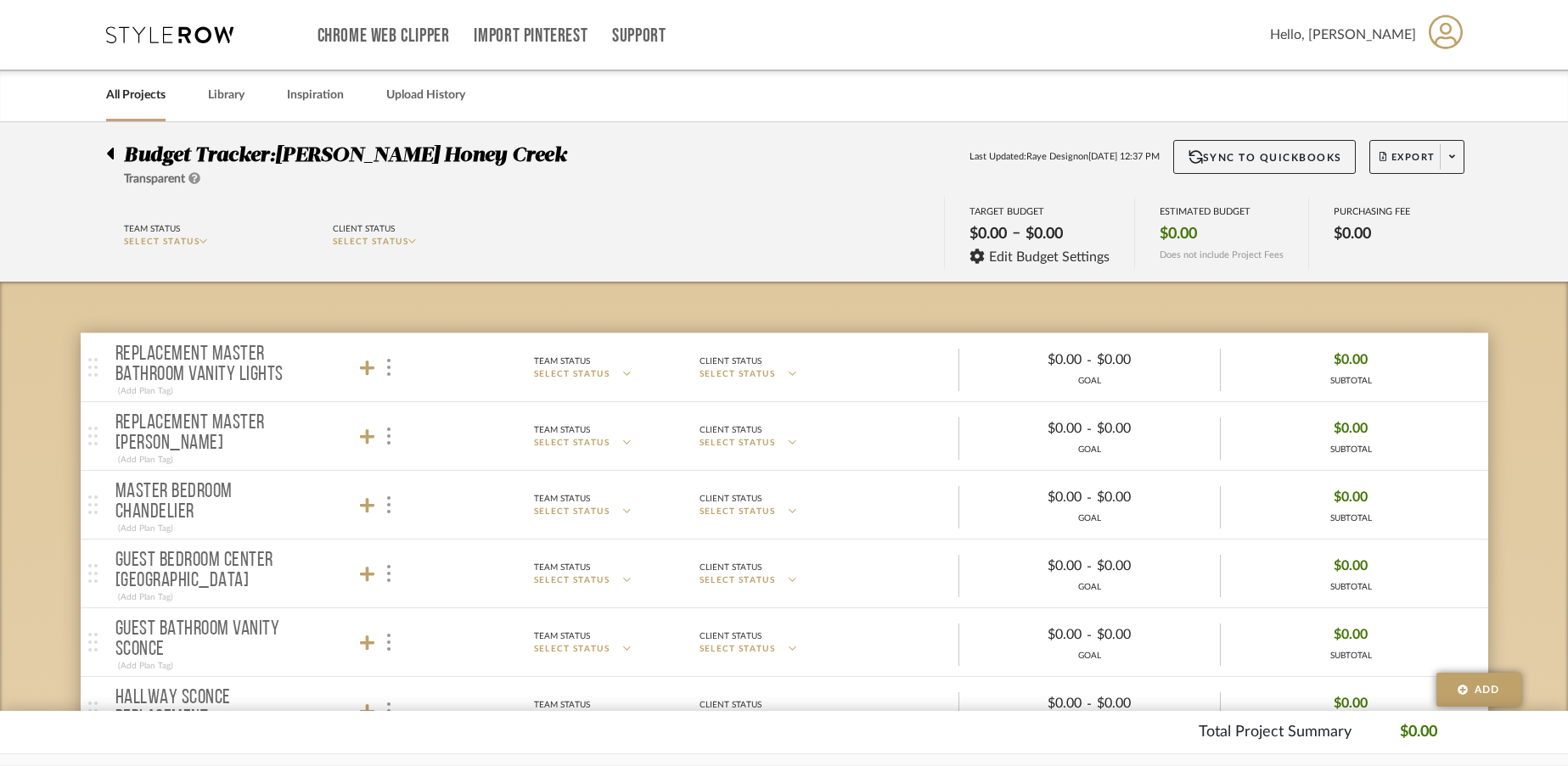
scroll to position [10, 0]
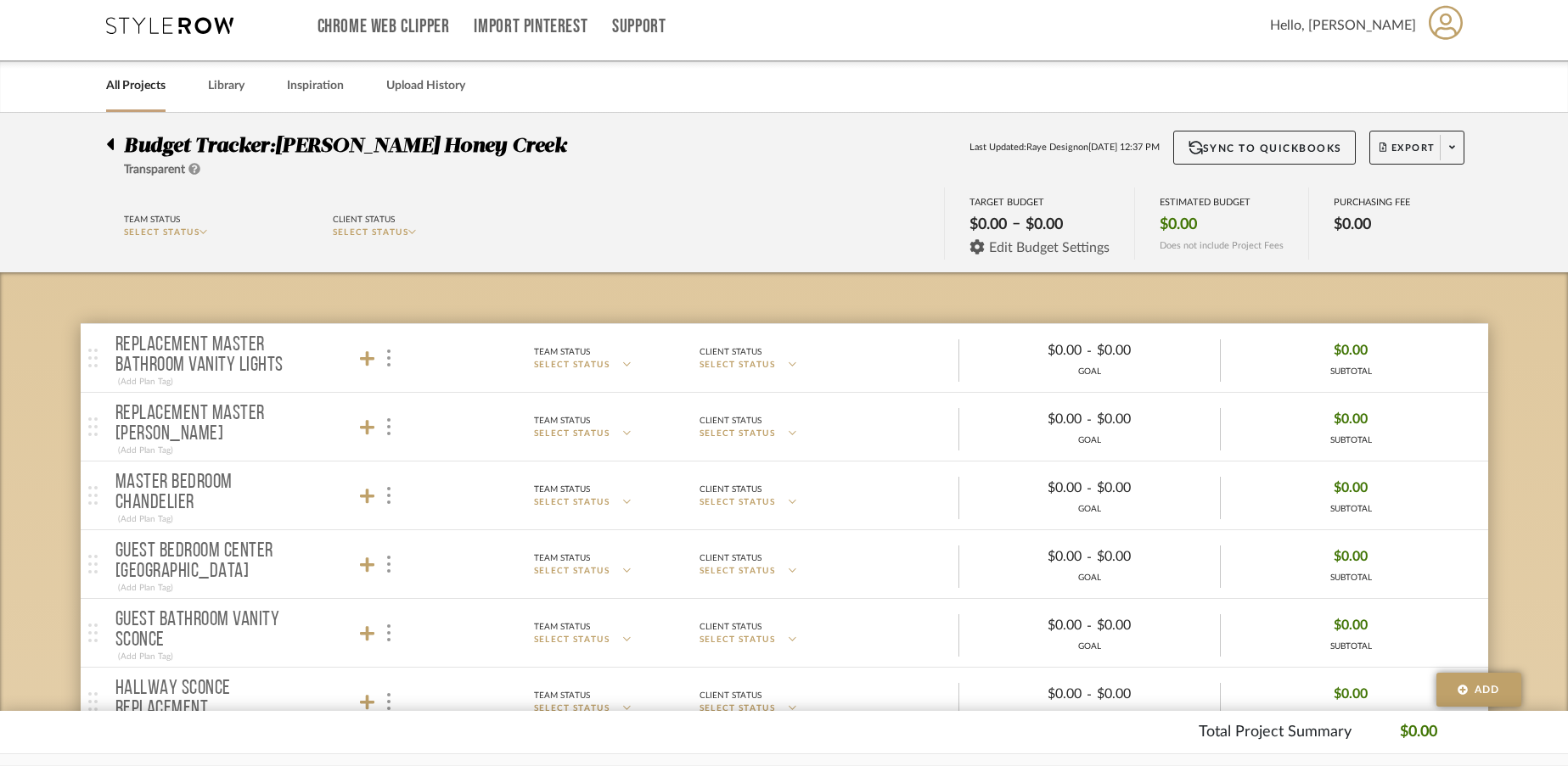
click at [1078, 248] on span "Edit Budget Settings" at bounding box center [1049, 248] width 121 height 16
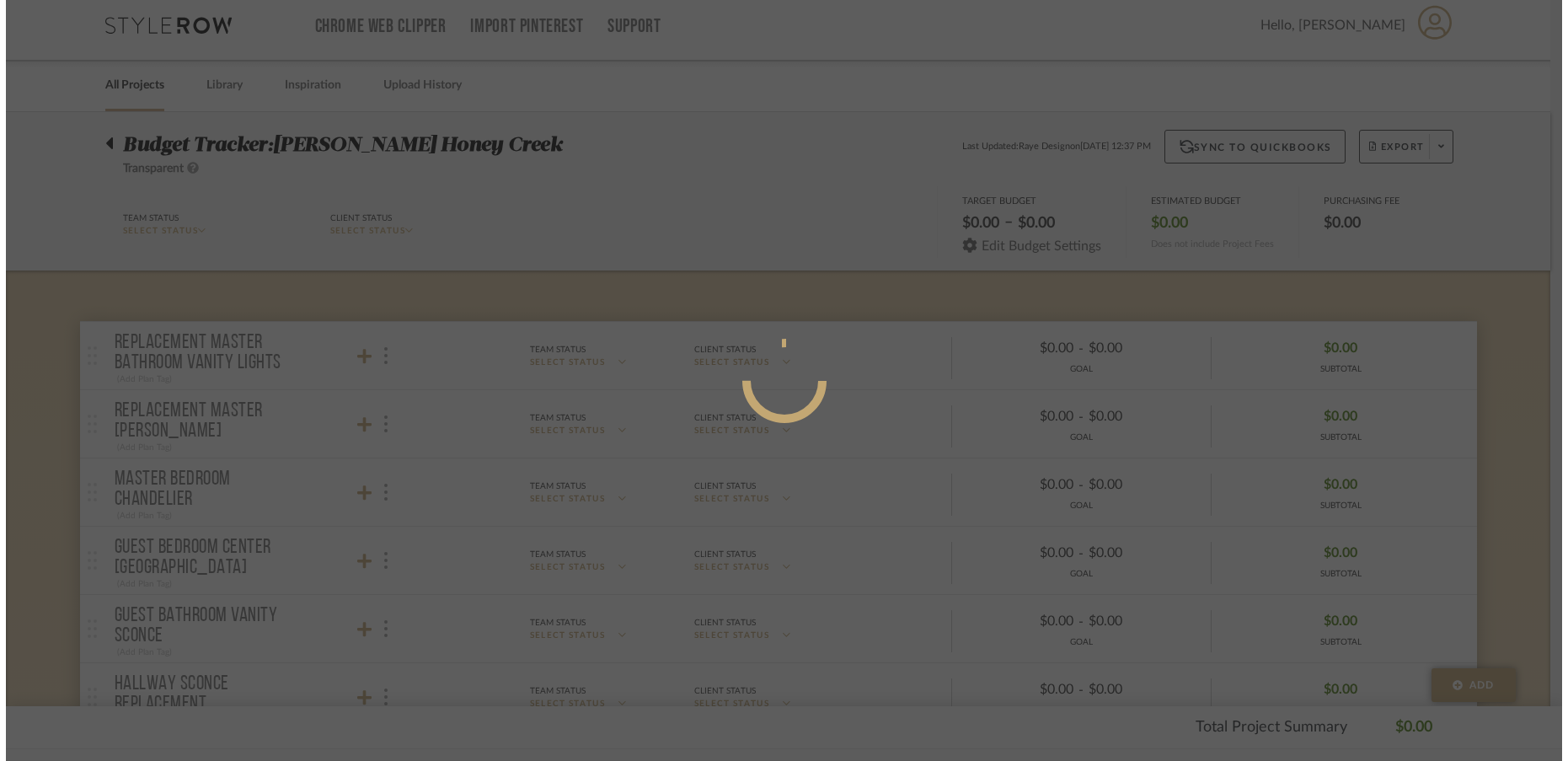
scroll to position [0, 0]
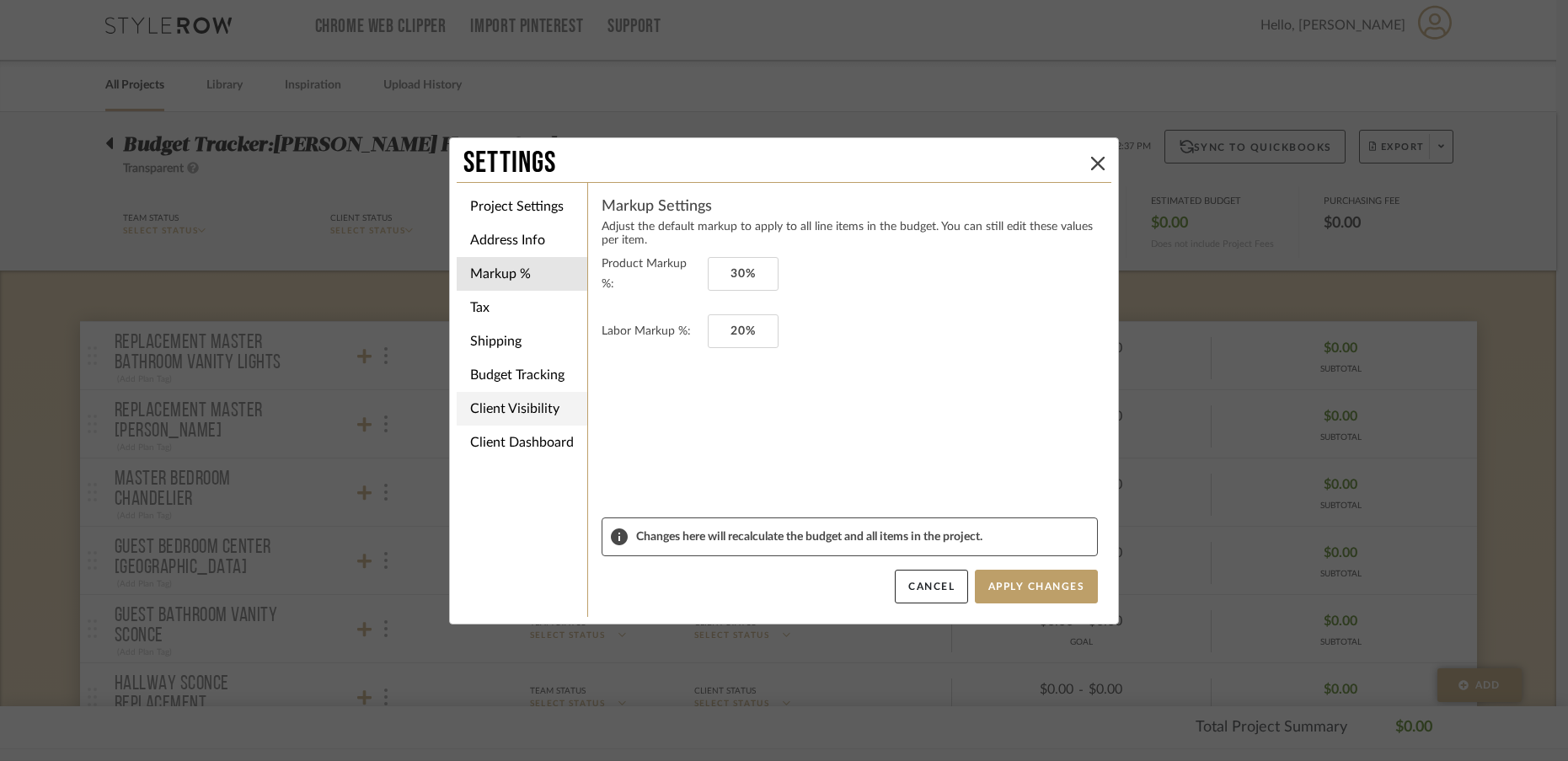
click at [496, 413] on li "Client Visibility" at bounding box center [522, 408] width 130 height 34
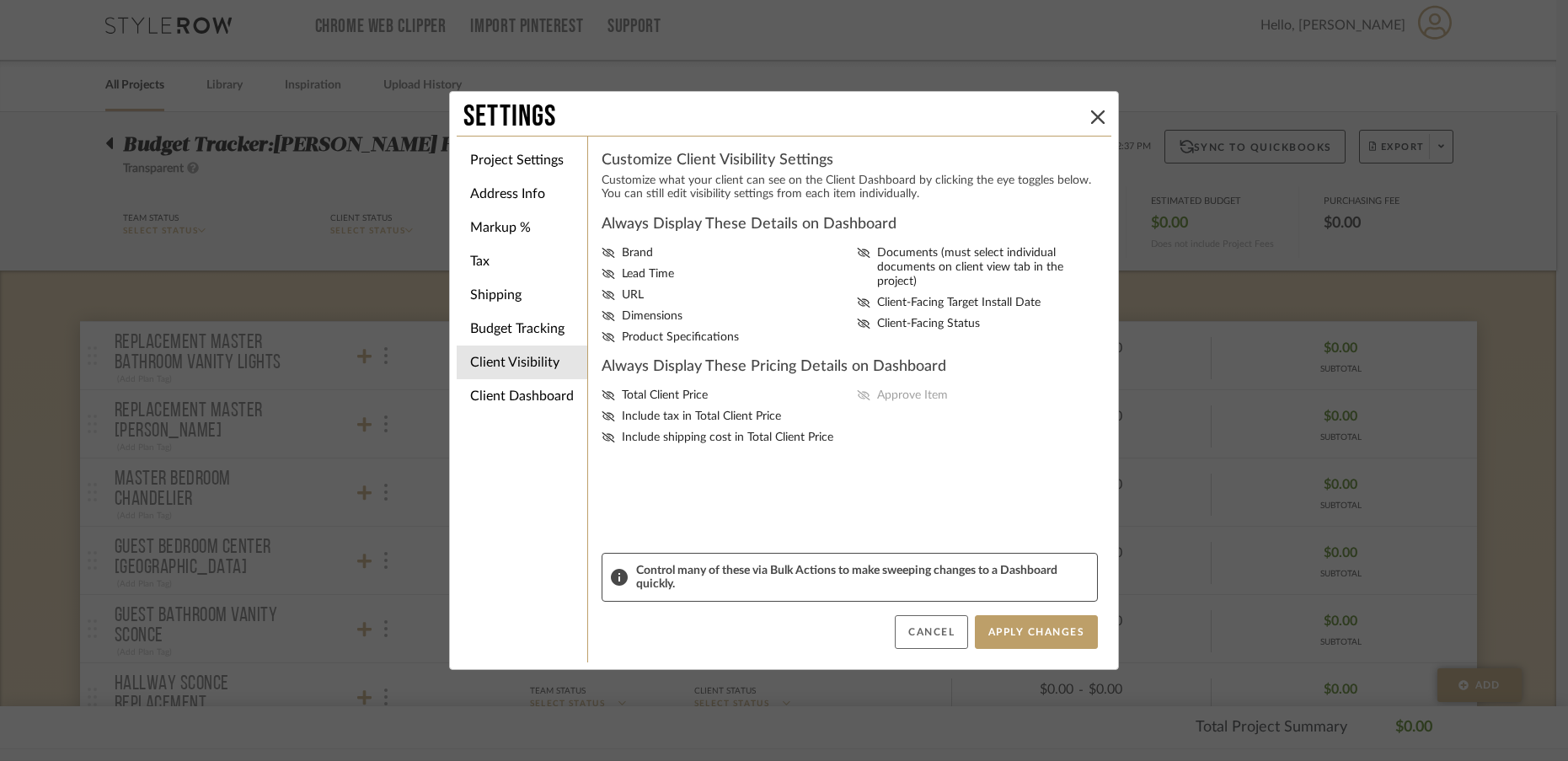
click at [917, 644] on button "Cancel" at bounding box center [931, 632] width 73 height 34
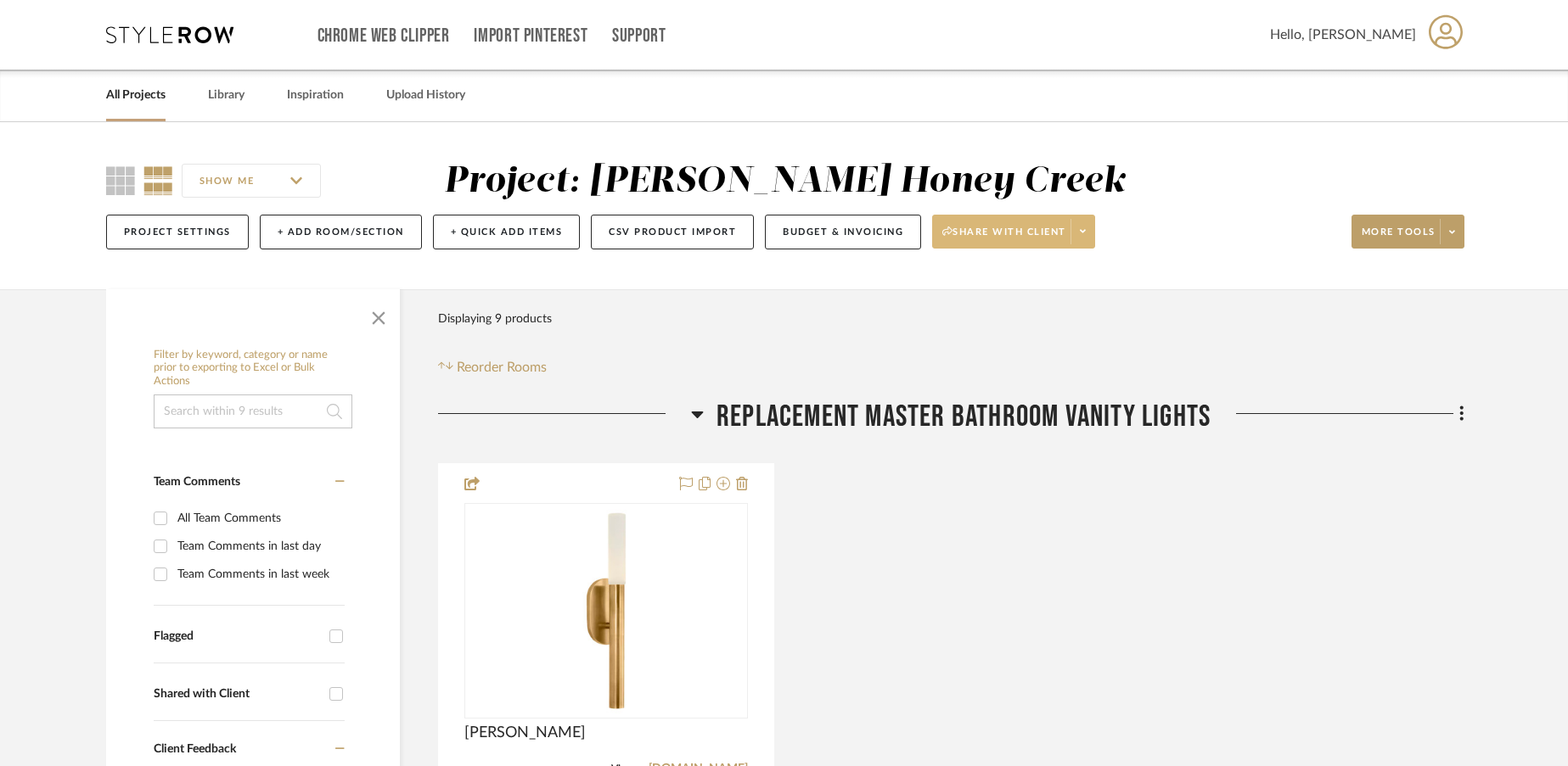
click at [1086, 234] on icon at bounding box center [1082, 231] width 6 height 10
click at [1136, 233] on div at bounding box center [784, 383] width 1568 height 766
click at [858, 241] on button "Budget & Invoicing" at bounding box center [843, 232] width 156 height 35
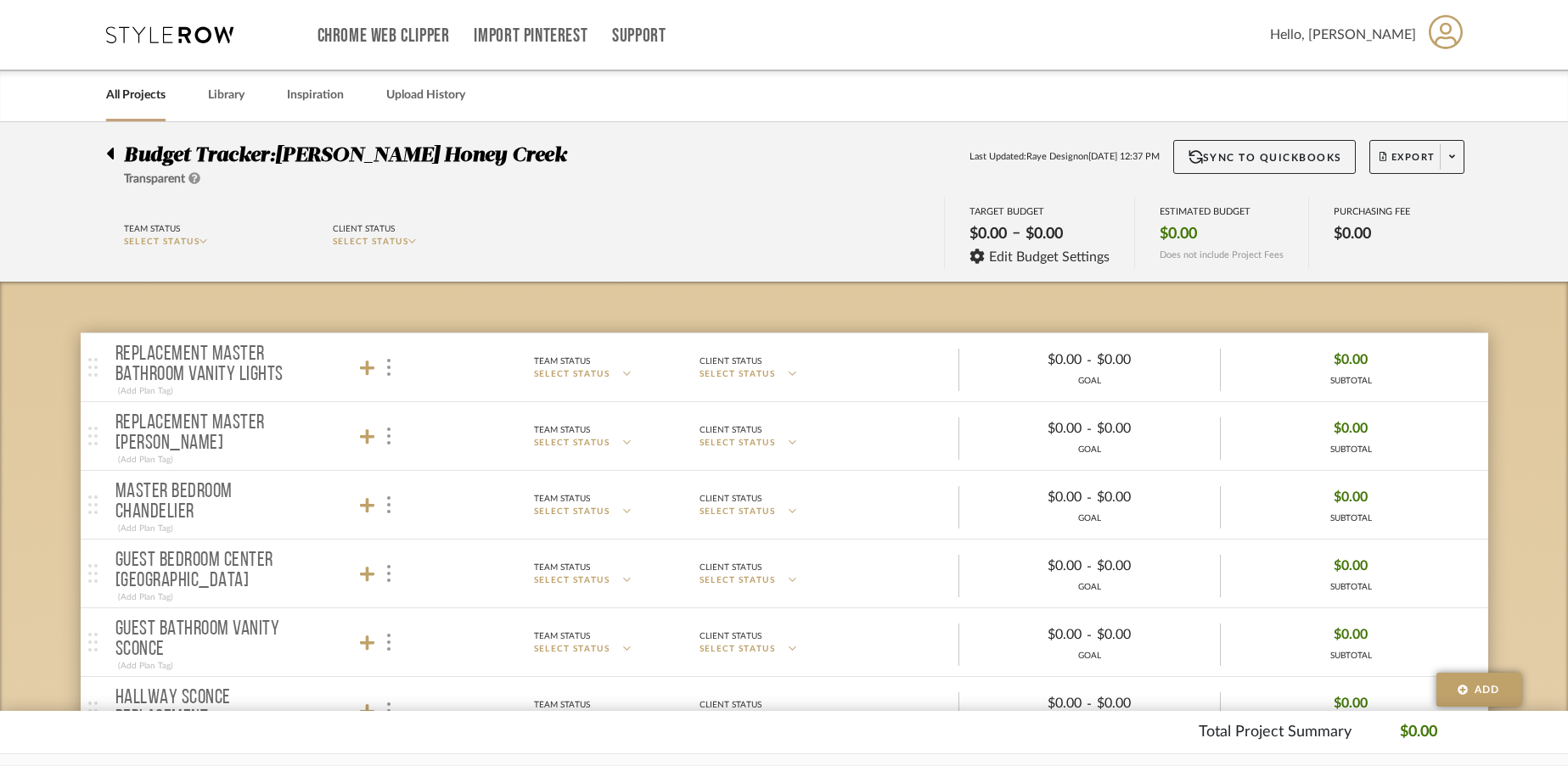
click at [168, 179] on span "Transparent" at bounding box center [155, 179] width 61 height 12
click at [200, 180] on icon at bounding box center [195, 178] width 12 height 12
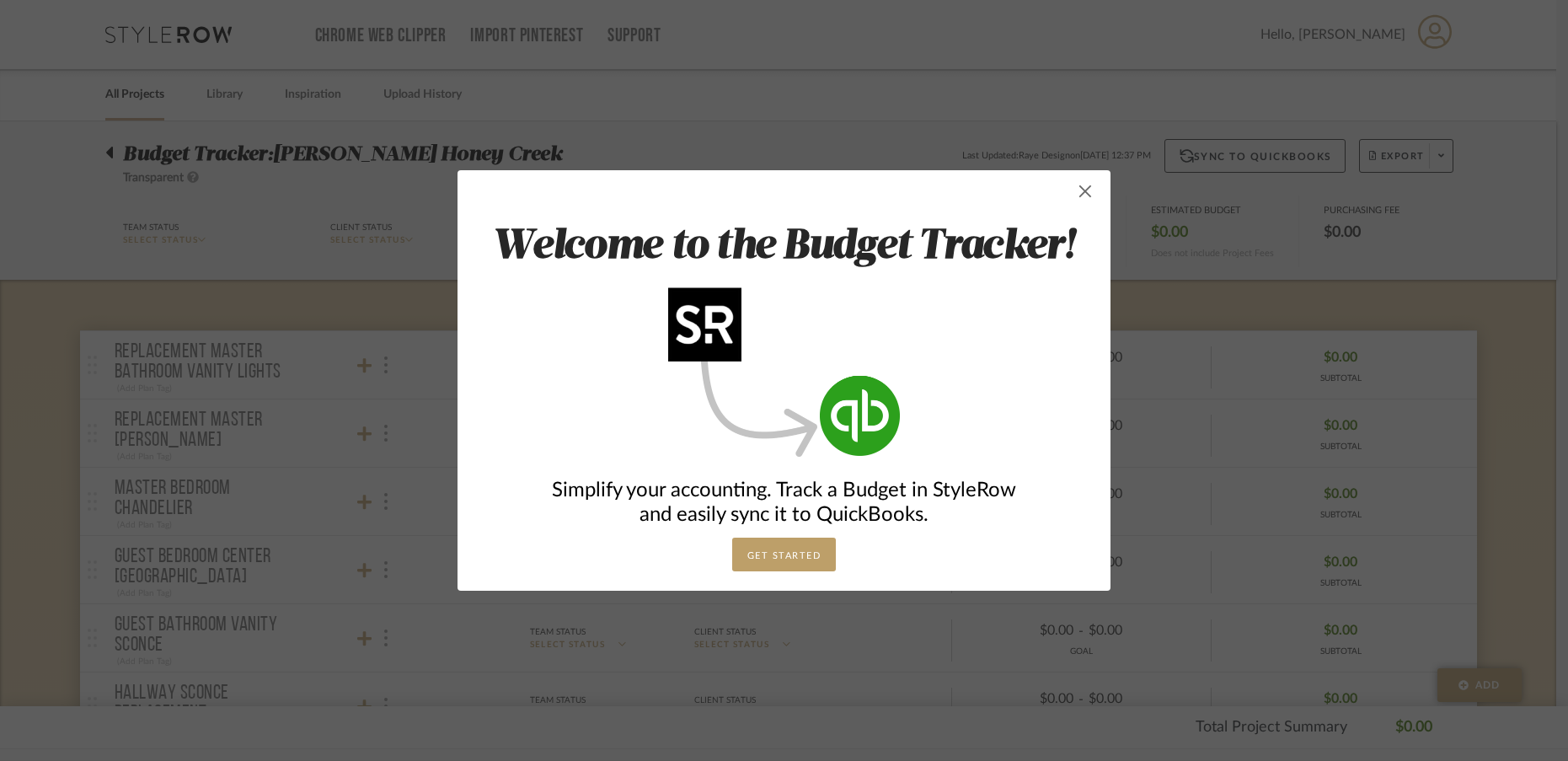
click at [1079, 193] on span "button" at bounding box center [1085, 191] width 34 height 34
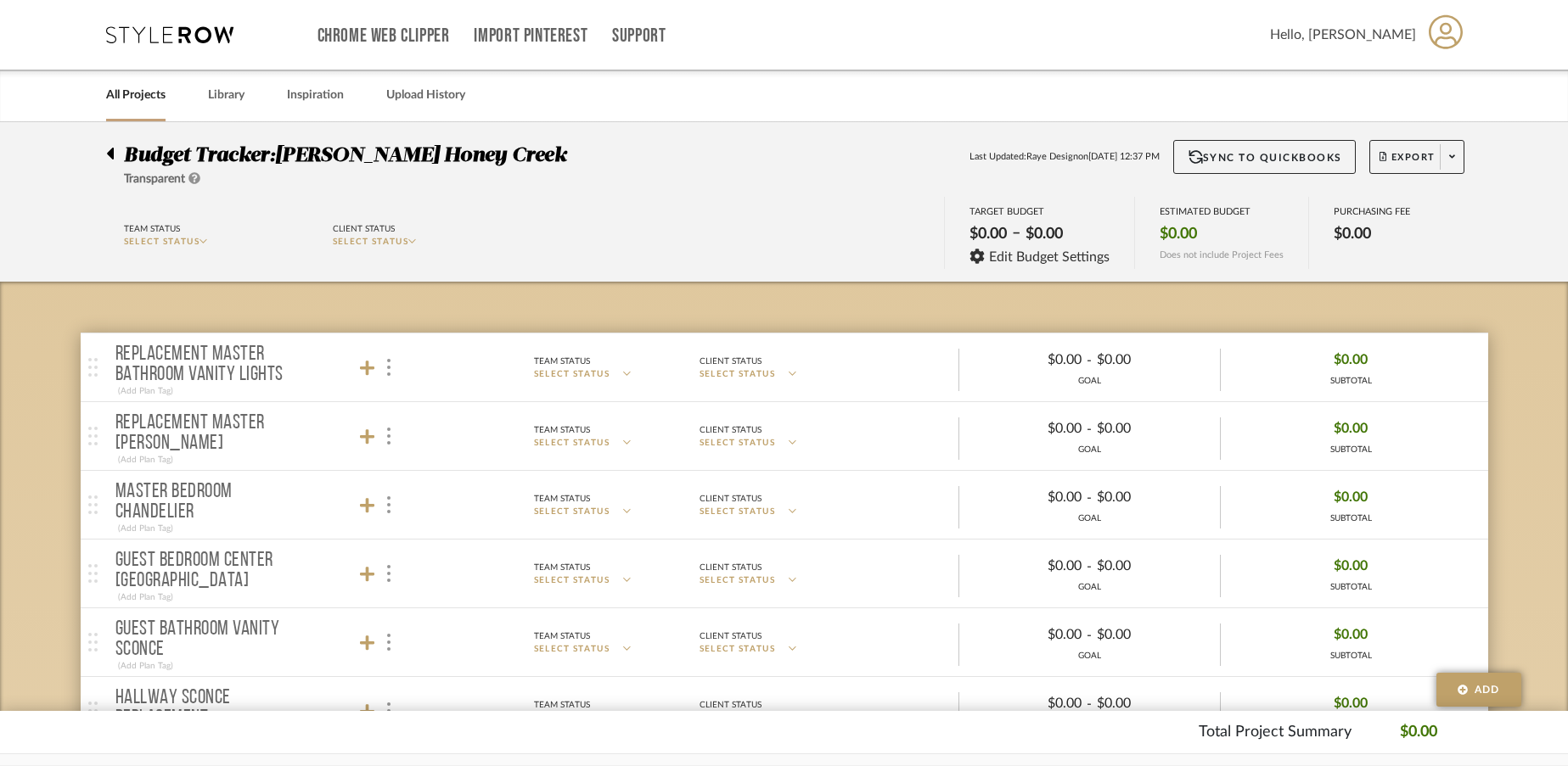
click at [355, 243] on span "SELECT STATUS" at bounding box center [371, 242] width 76 height 9
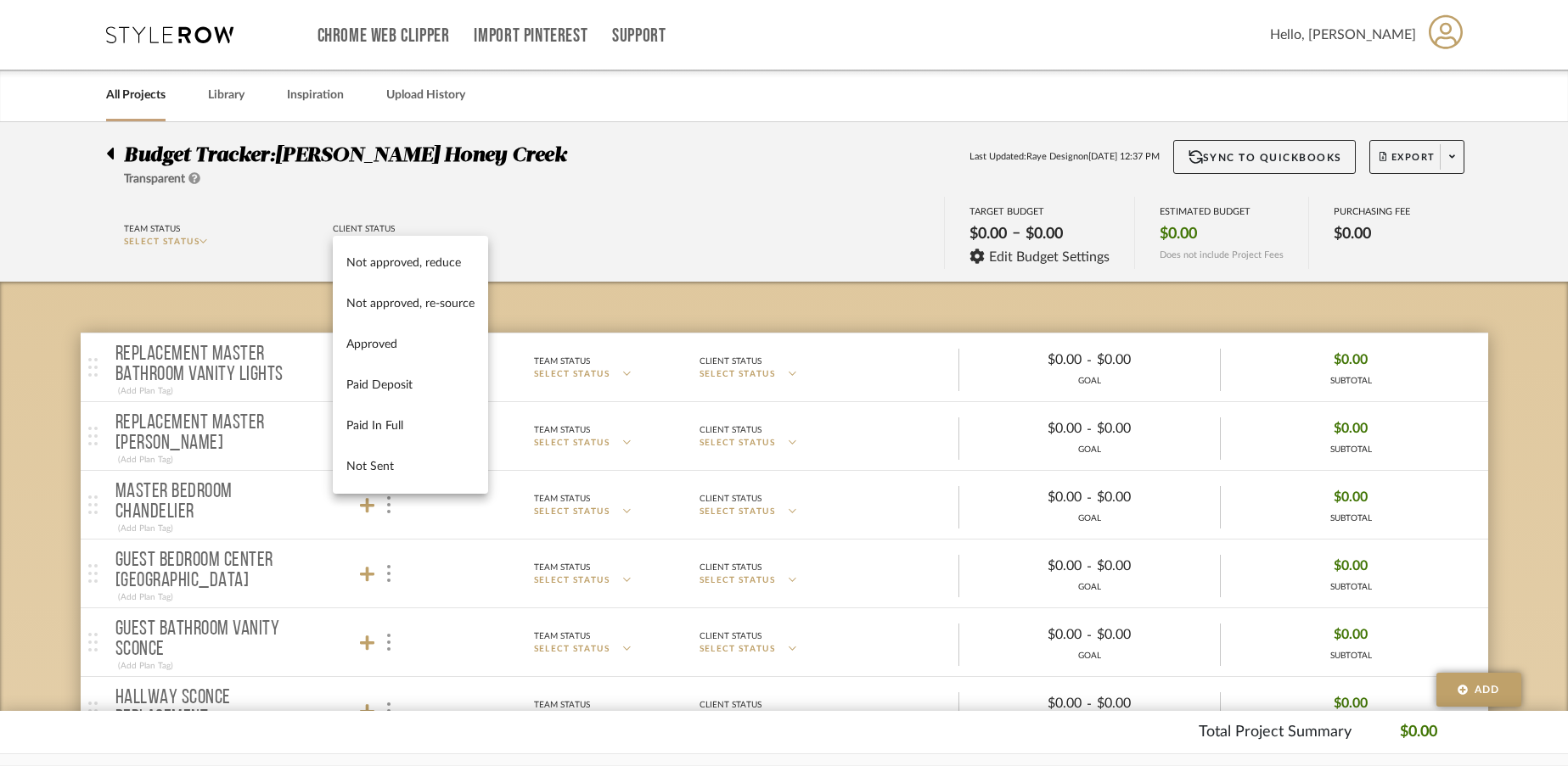
click at [481, 196] on div at bounding box center [784, 383] width 1568 height 766
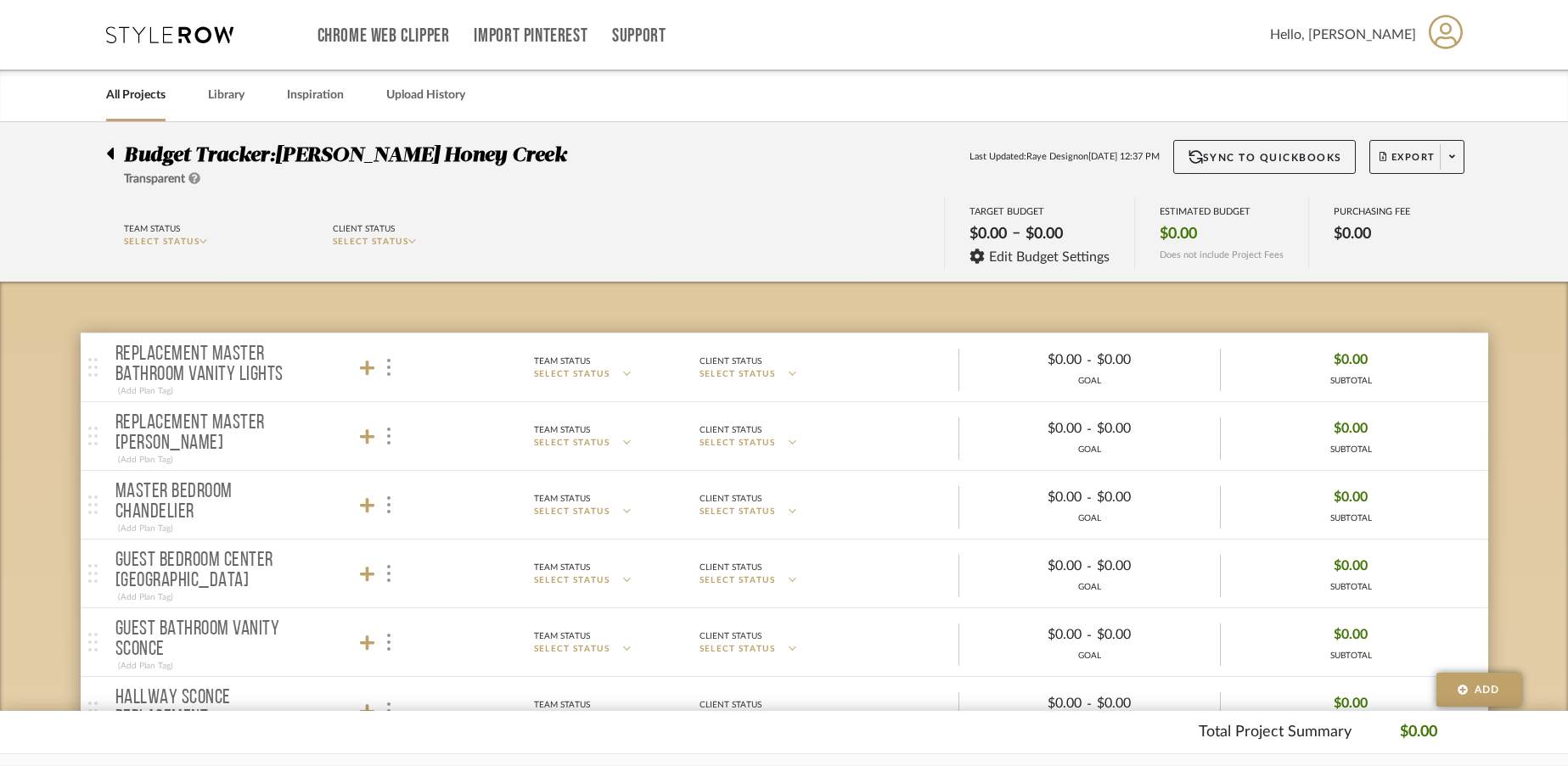
click at [192, 241] on span "SELECT STATUS" at bounding box center [162, 242] width 76 height 9
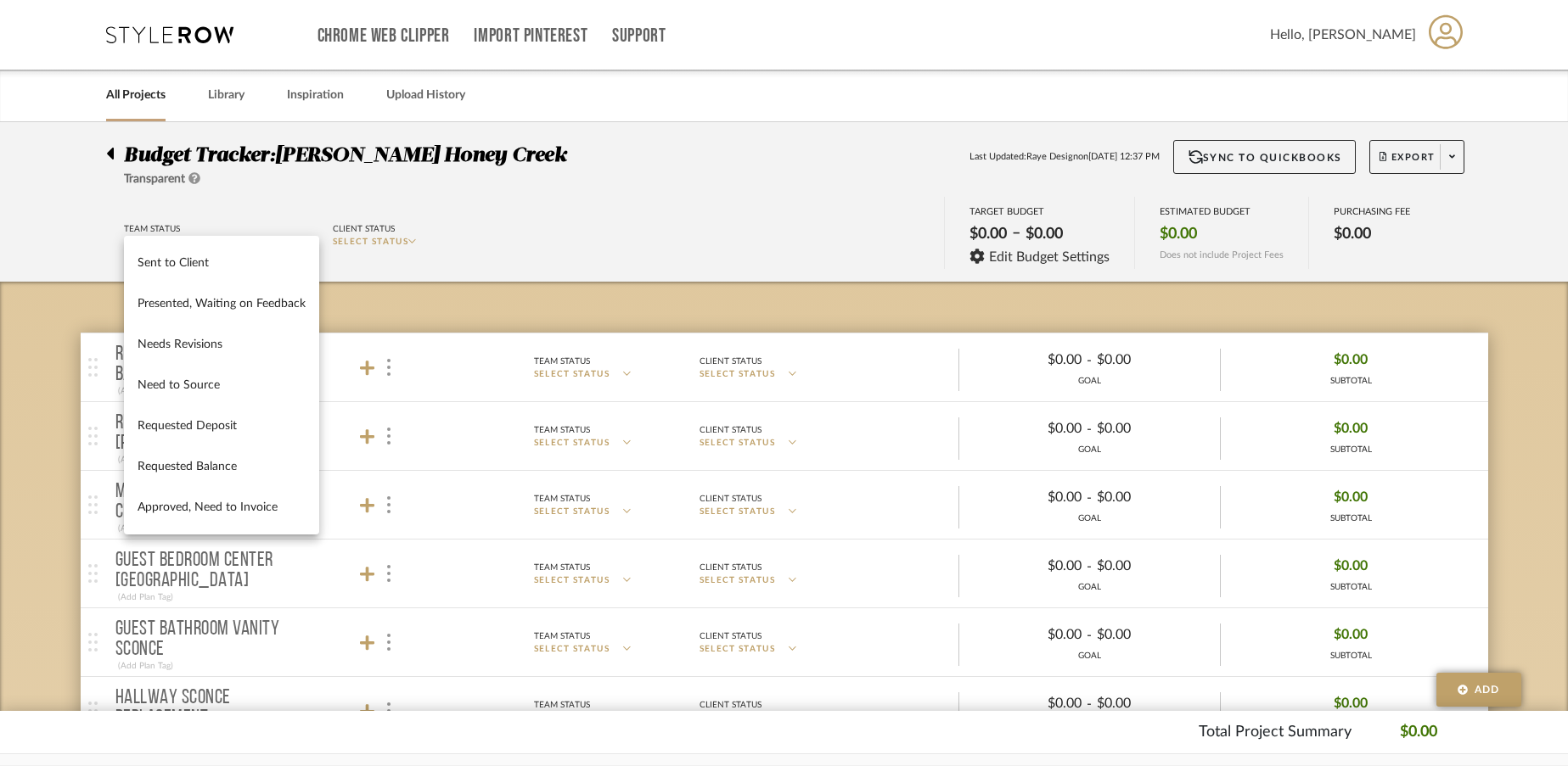
click at [213, 212] on div at bounding box center [784, 383] width 1568 height 766
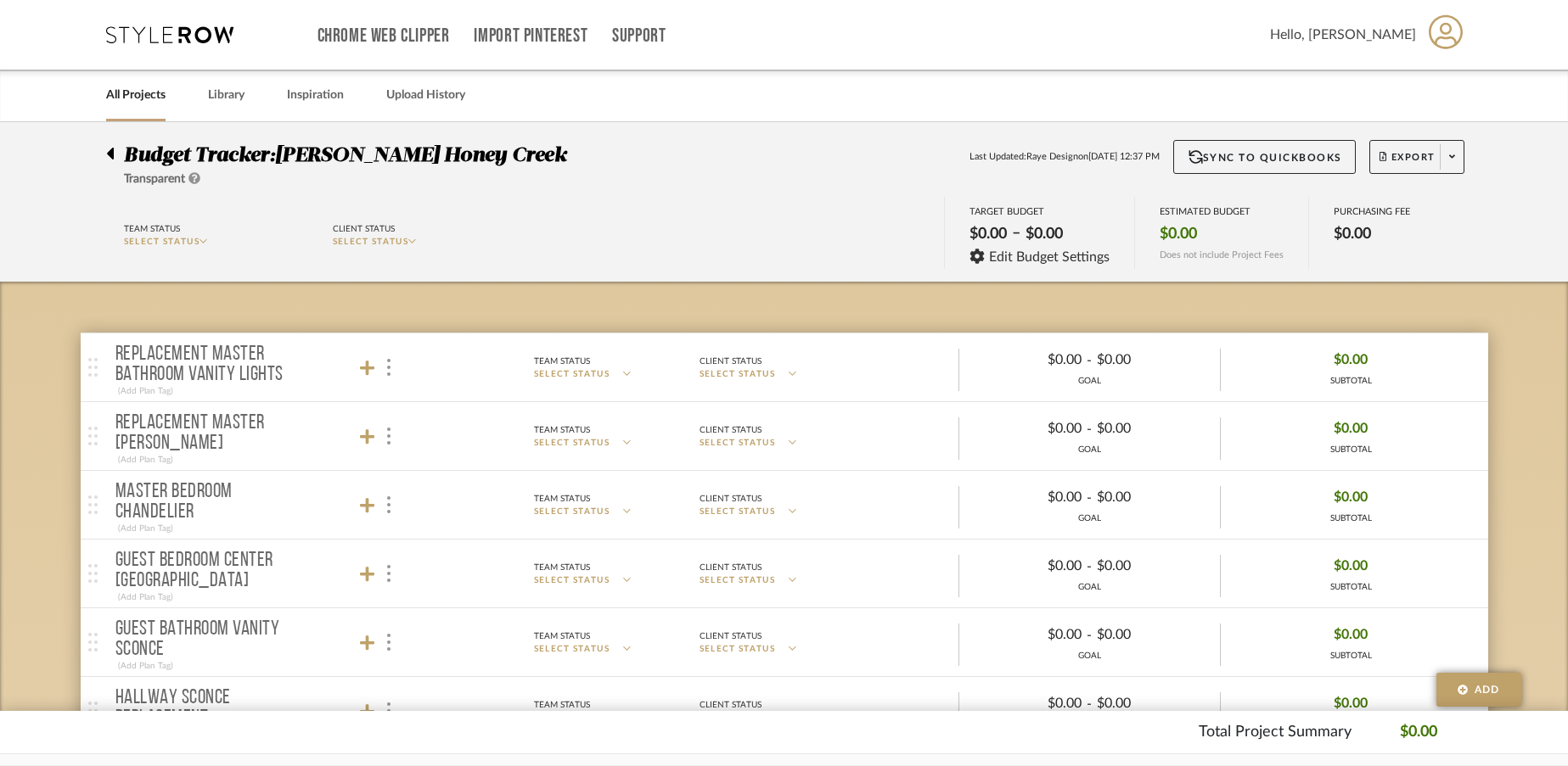
click at [195, 182] on icon at bounding box center [195, 178] width 12 height 12
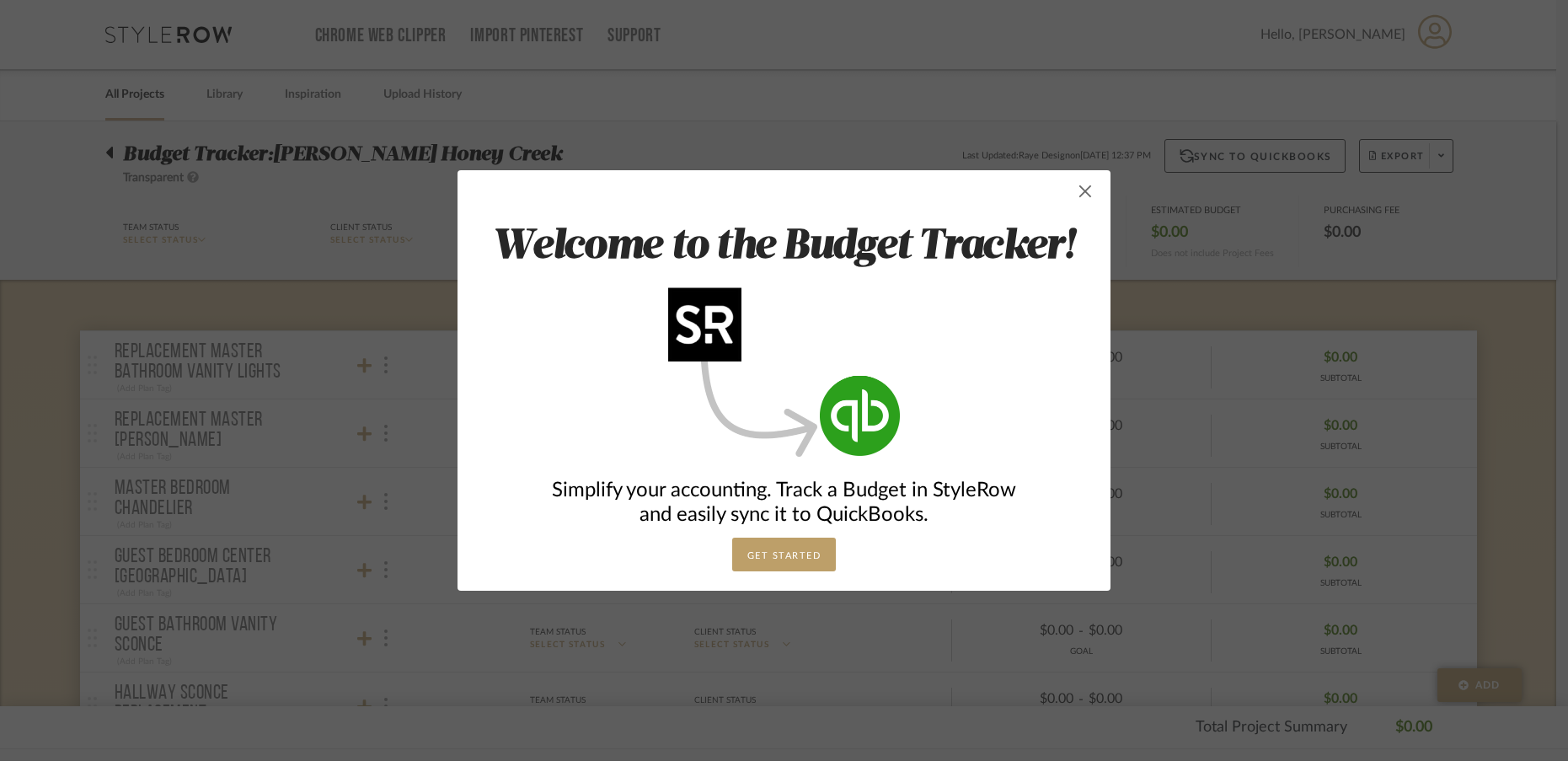
click at [1077, 196] on span "button" at bounding box center [1085, 191] width 34 height 34
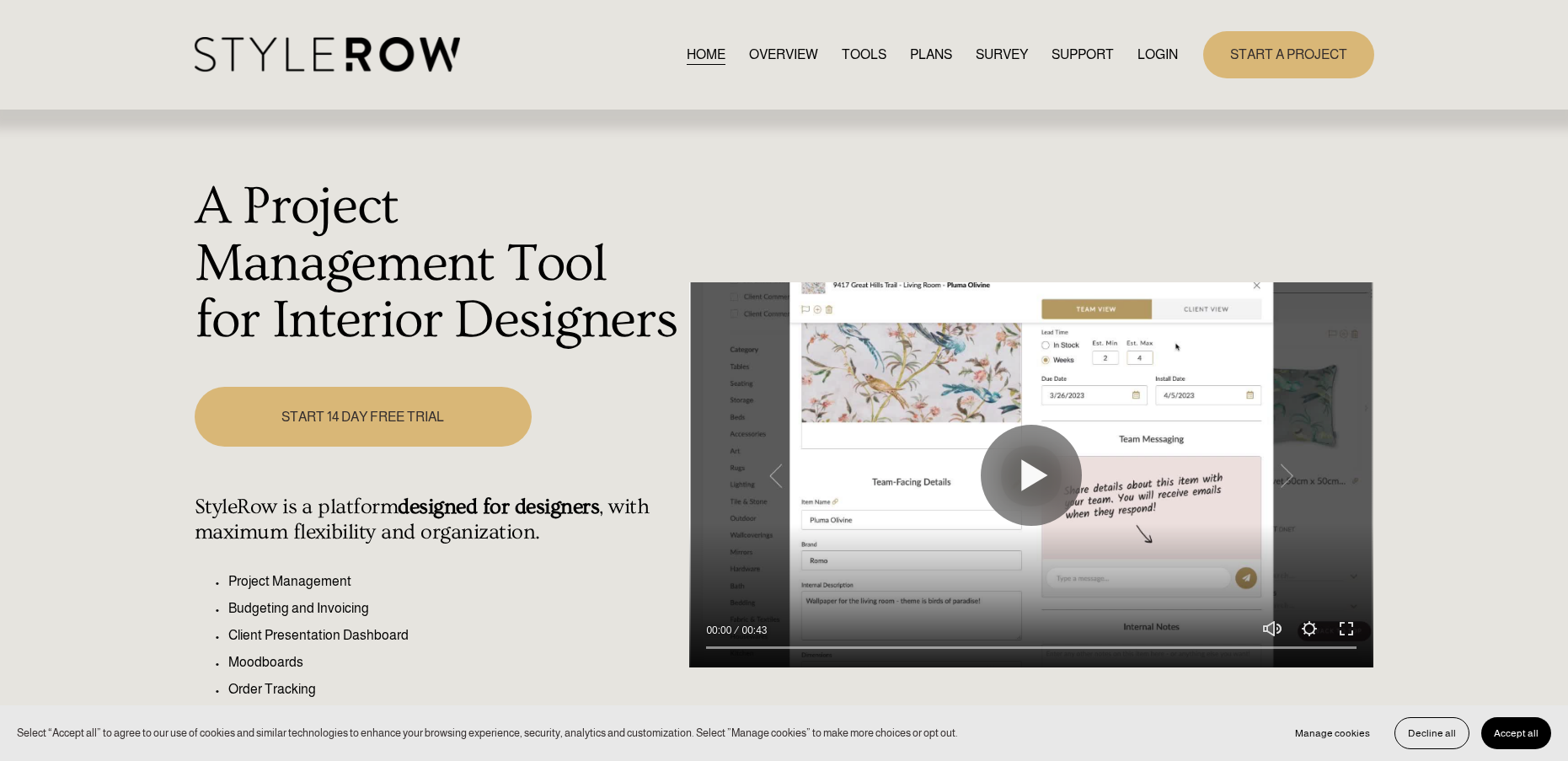
click at [1157, 55] on link "LOGIN" at bounding box center [1157, 54] width 41 height 22
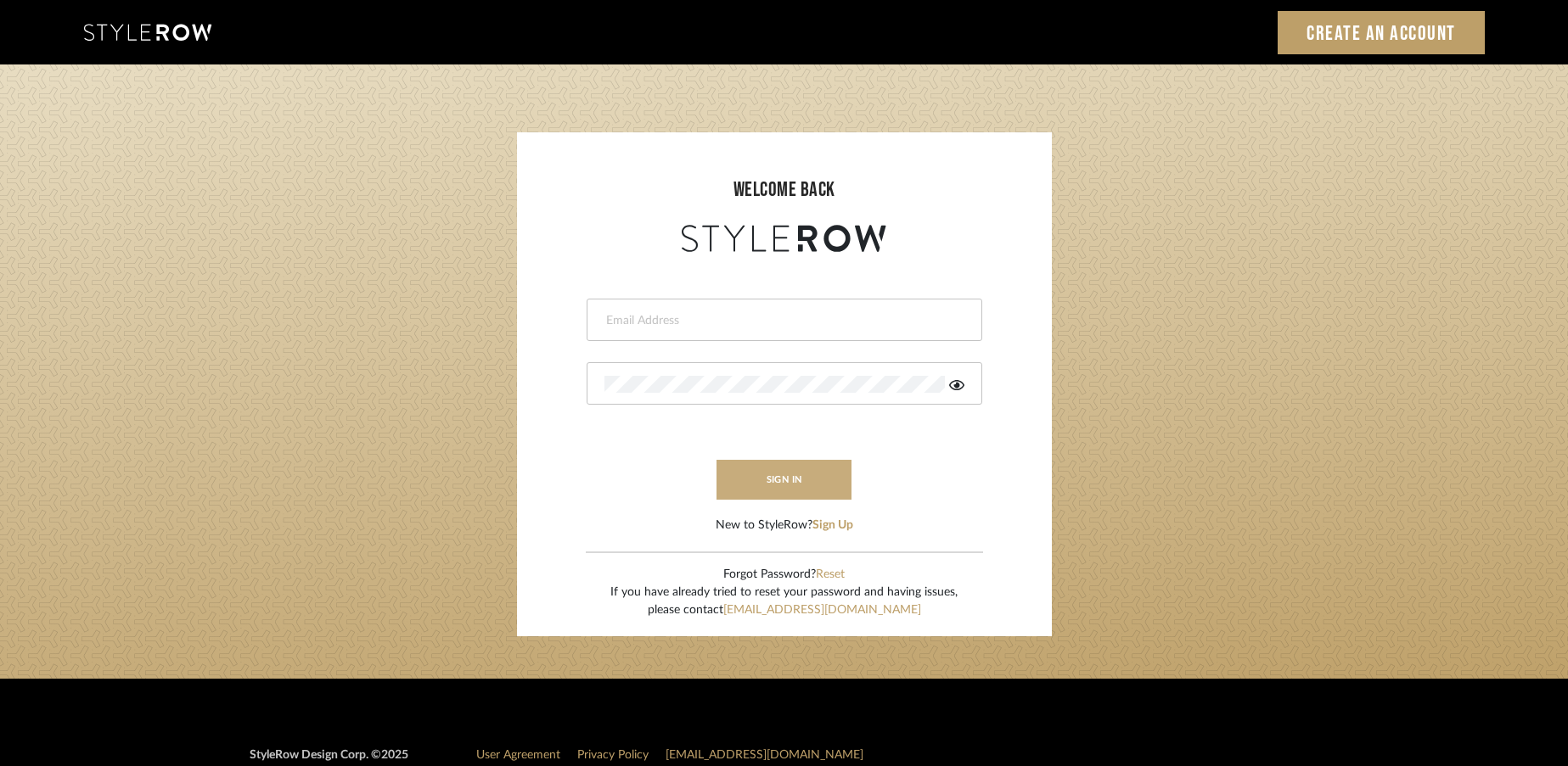
type input "rayeinteriordesign@gmail.com"
click at [757, 485] on button "sign in" at bounding box center [784, 480] width 136 height 40
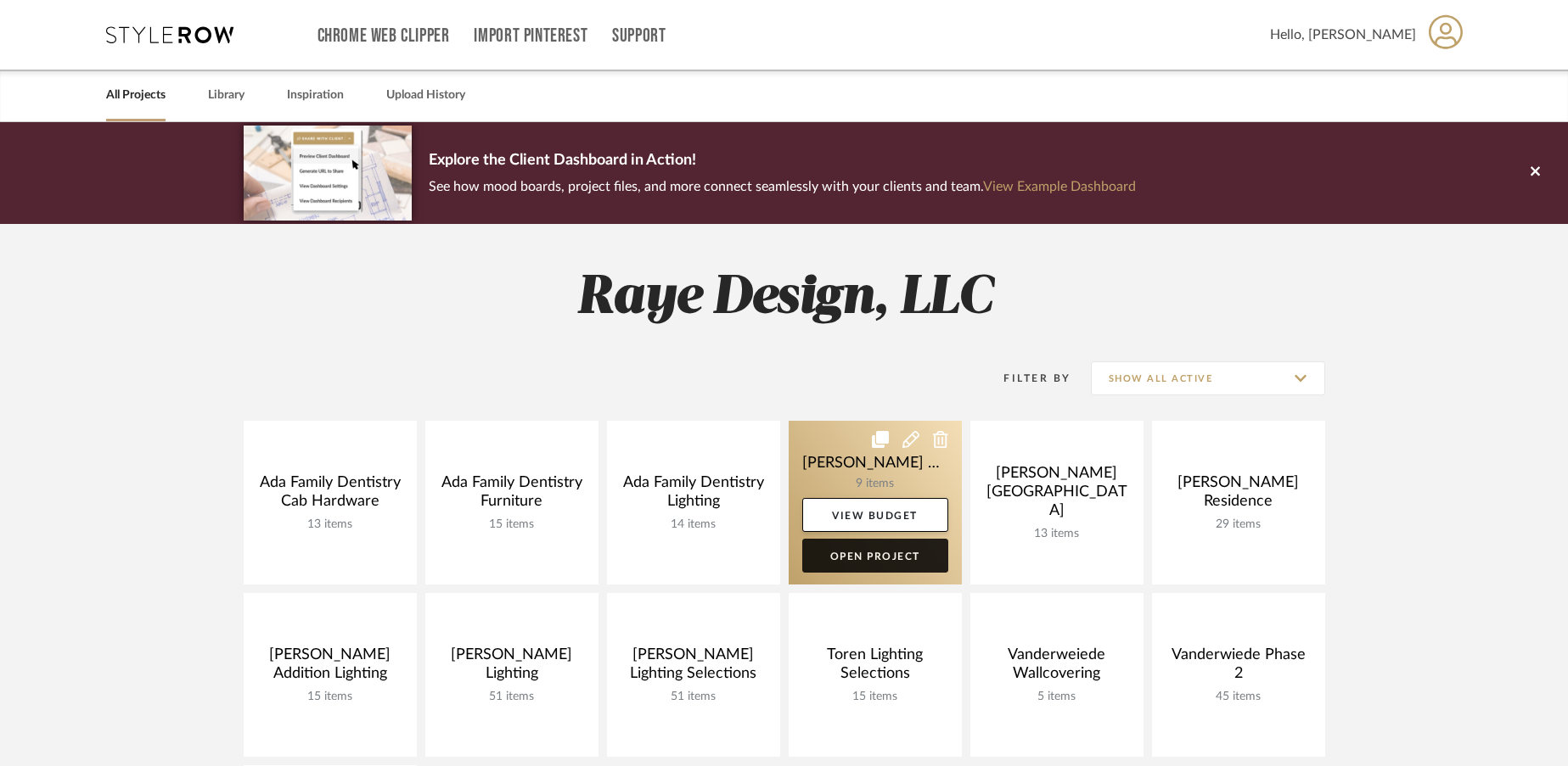
click at [894, 561] on link "Open Project" at bounding box center [875, 555] width 146 height 34
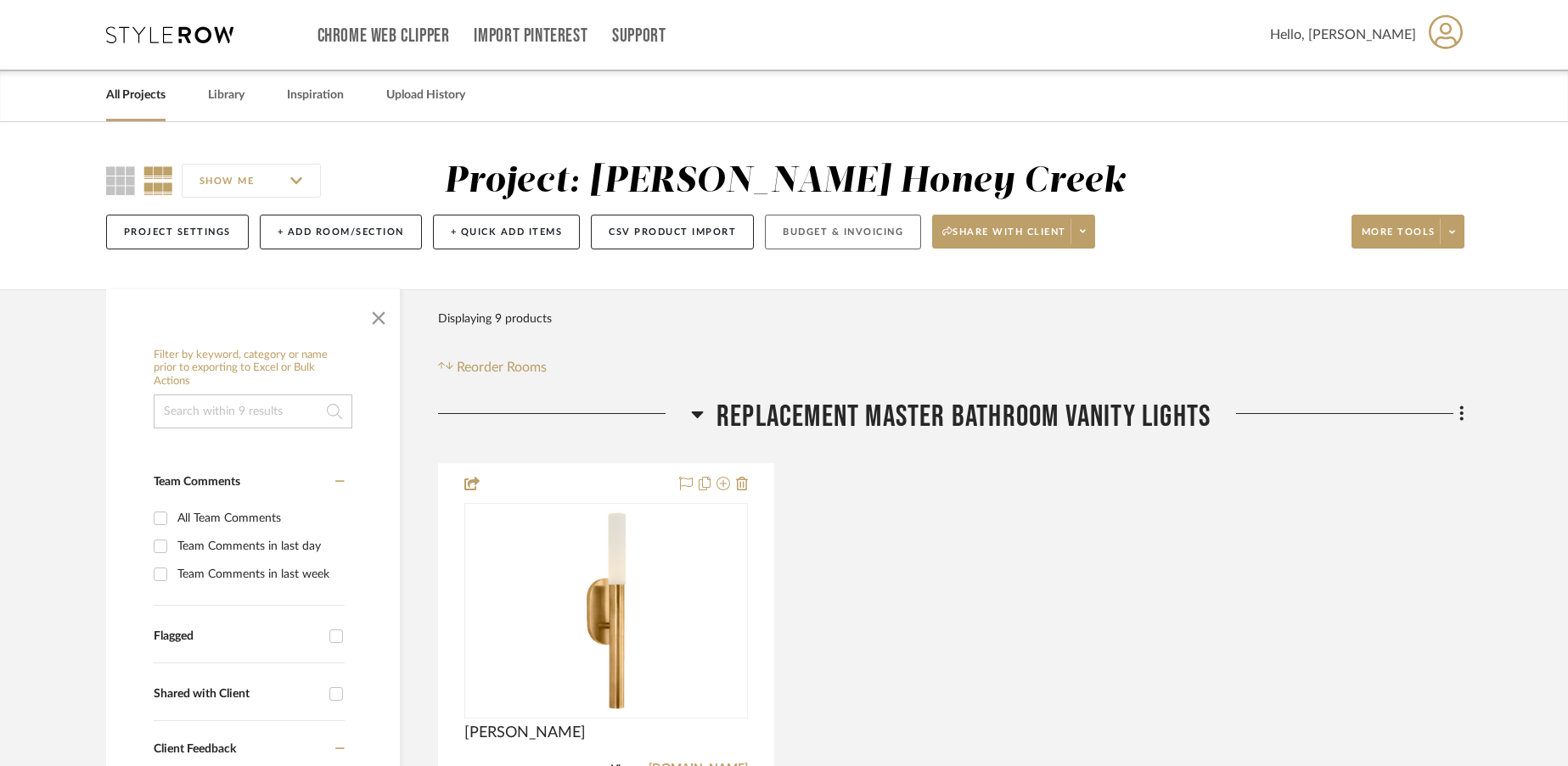
click at [872, 222] on button "Budget & Invoicing" at bounding box center [843, 232] width 156 height 35
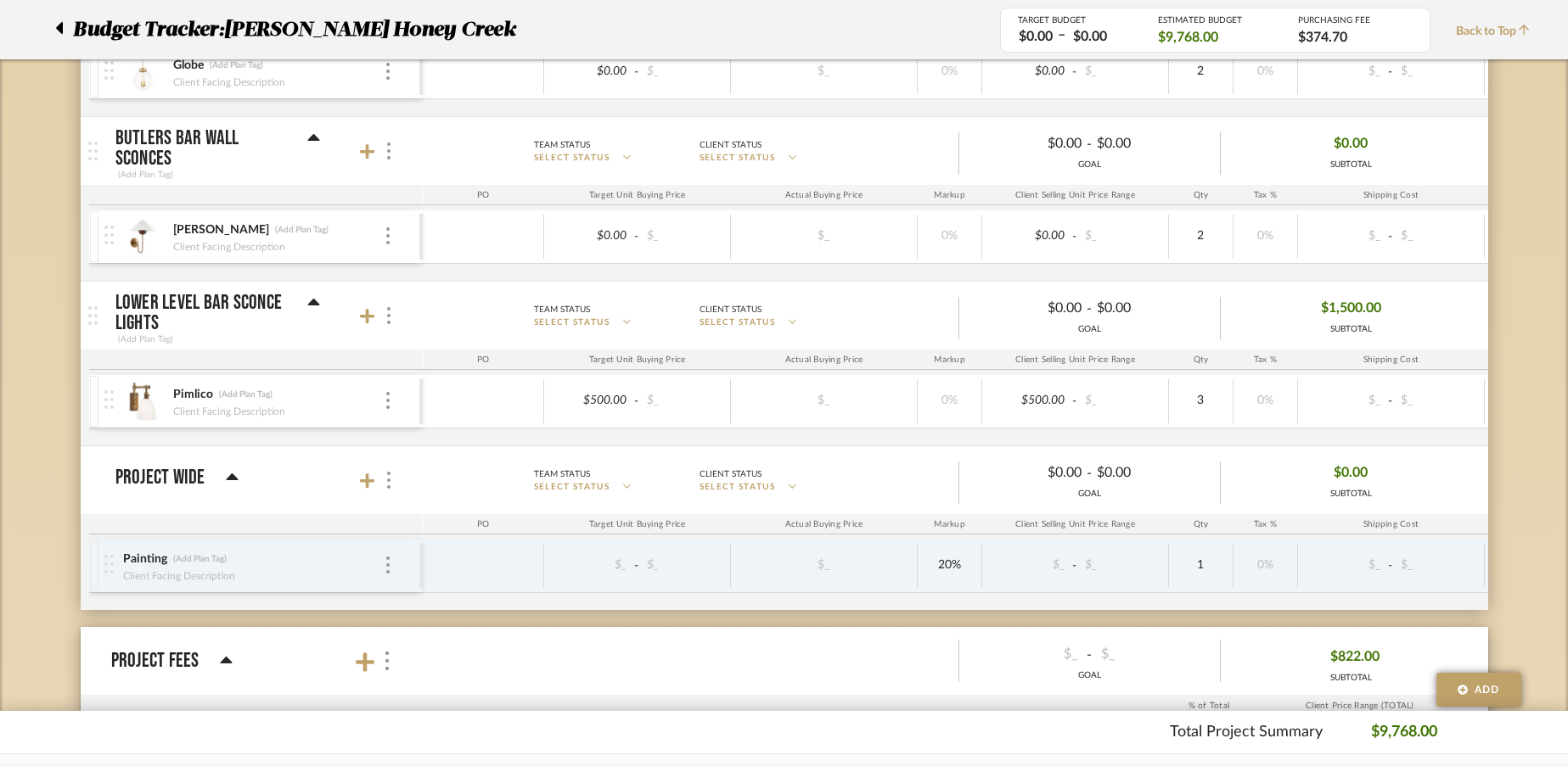
scroll to position [1378, 0]
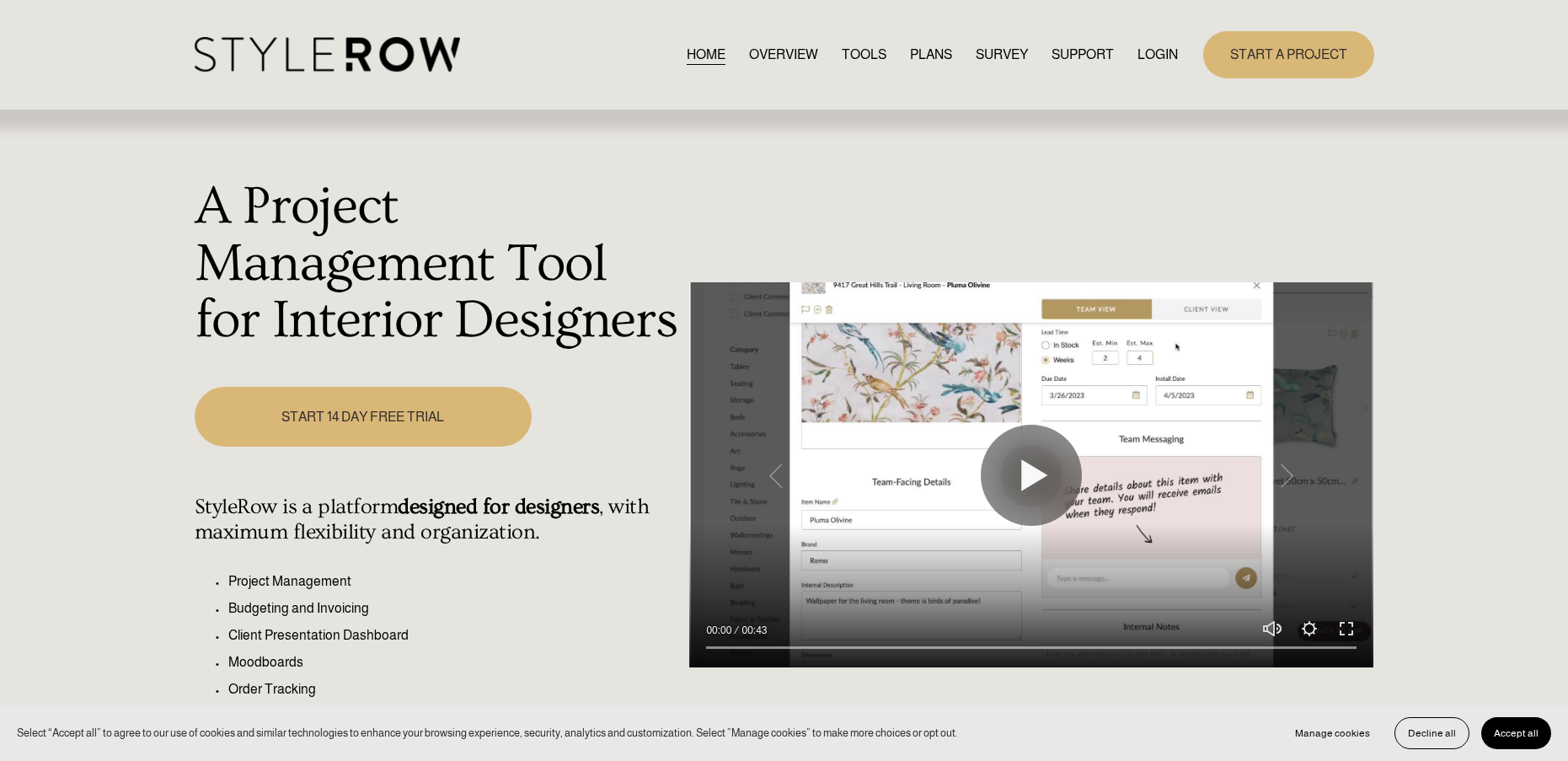
click at [1157, 46] on link "LOGIN" at bounding box center [1157, 54] width 41 height 22
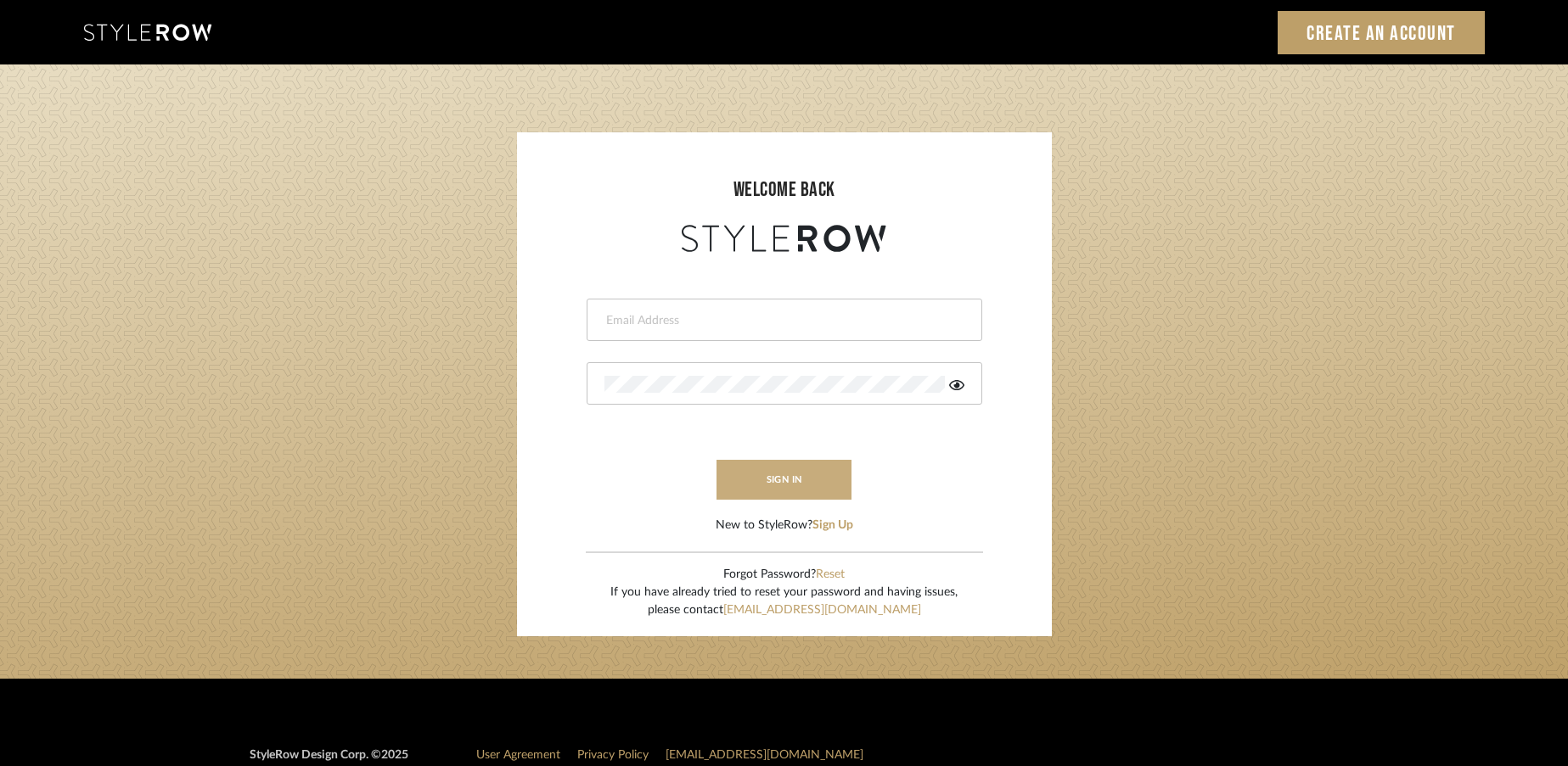
type input "[EMAIL_ADDRESS][DOMAIN_NAME]"
click at [826, 460] on button "sign in" at bounding box center [784, 480] width 136 height 40
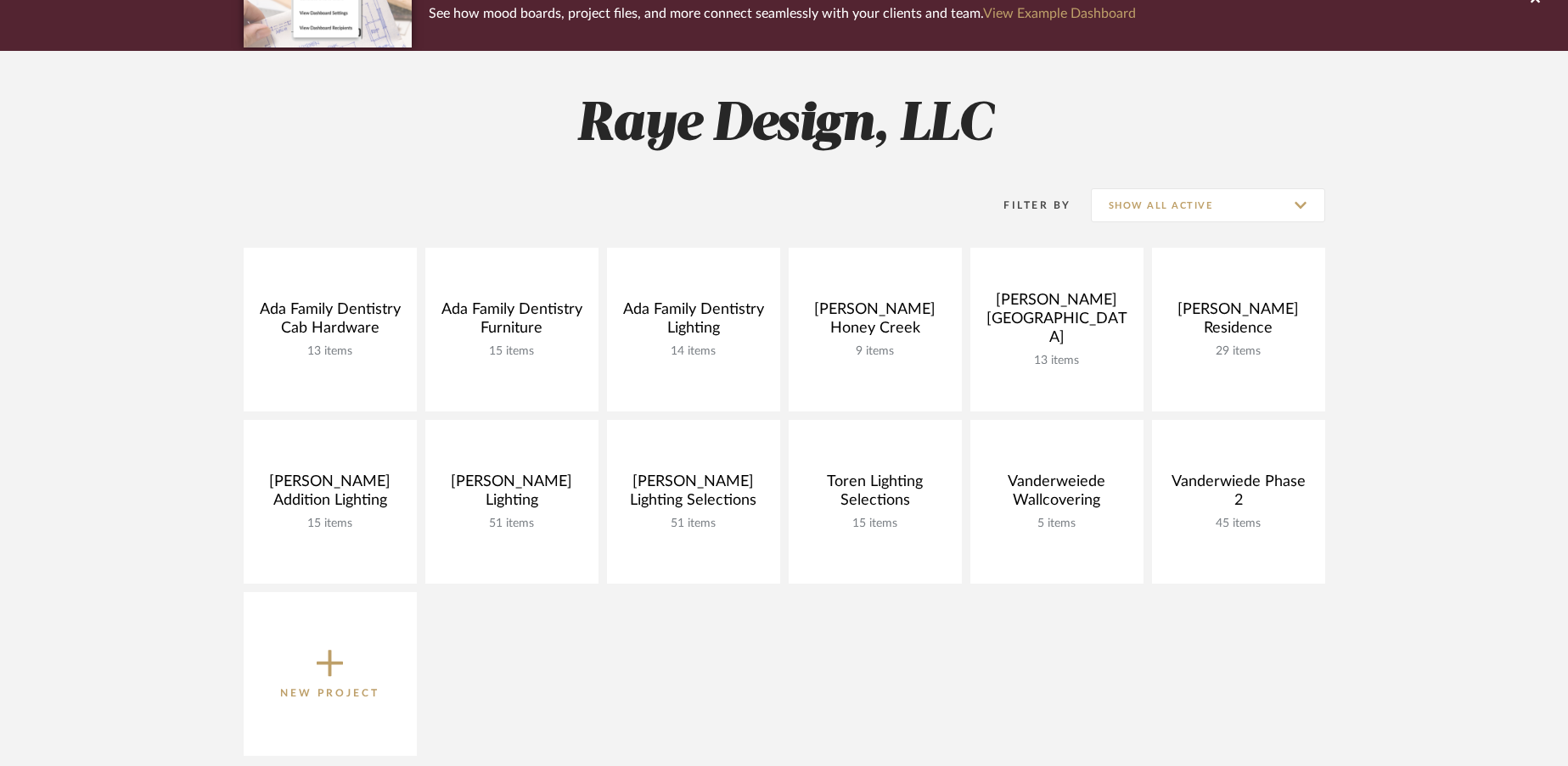
scroll to position [175, 0]
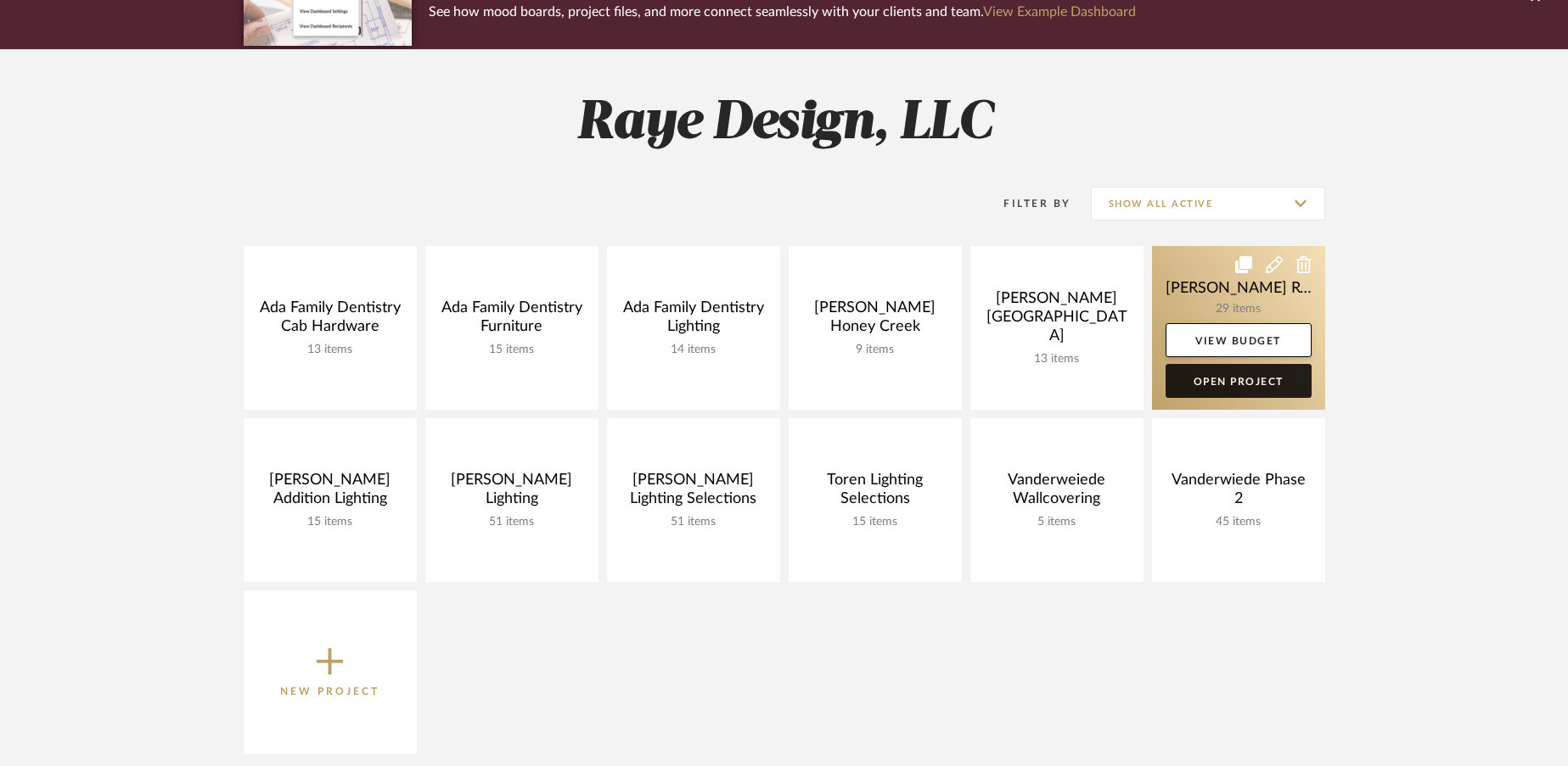
click at [1211, 385] on link "Open Project" at bounding box center [1238, 380] width 146 height 34
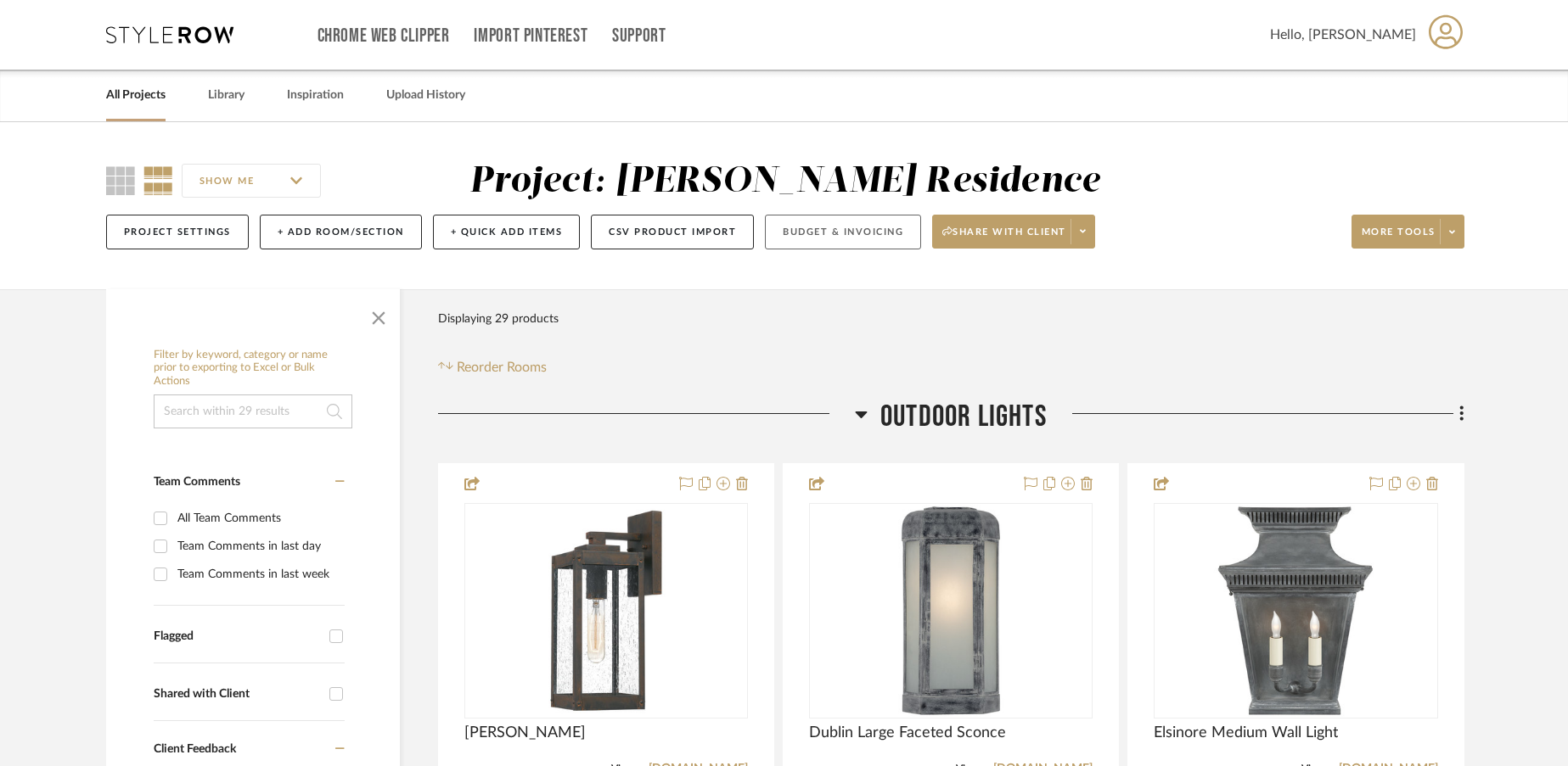
click at [870, 241] on button "Budget & Invoicing" at bounding box center [843, 232] width 156 height 35
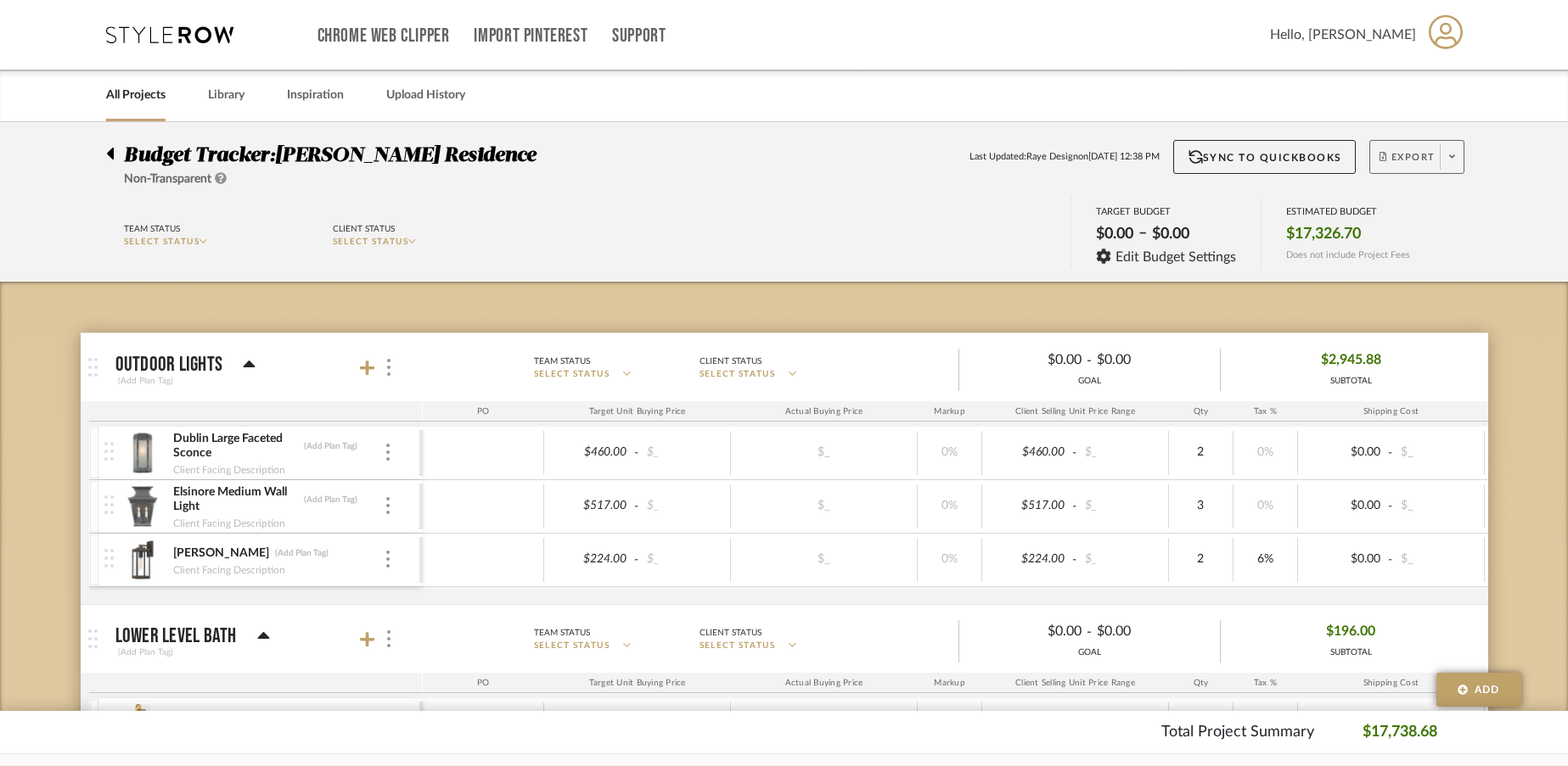
click at [1452, 161] on icon at bounding box center [1452, 156] width 6 height 10
click at [1423, 203] on span "Export PDF" at bounding box center [1446, 206] width 128 height 15
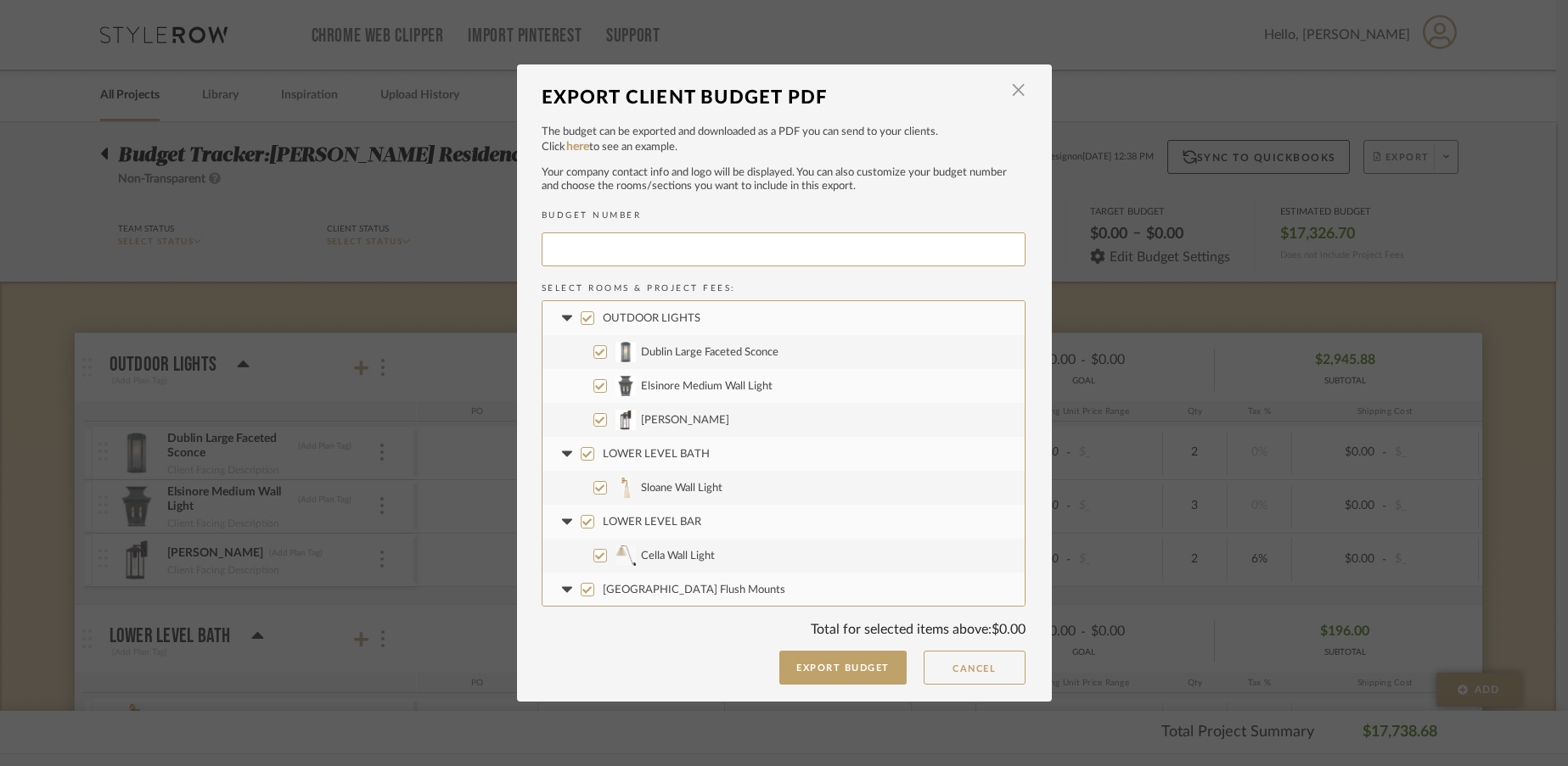
type input "CARLLR-004"
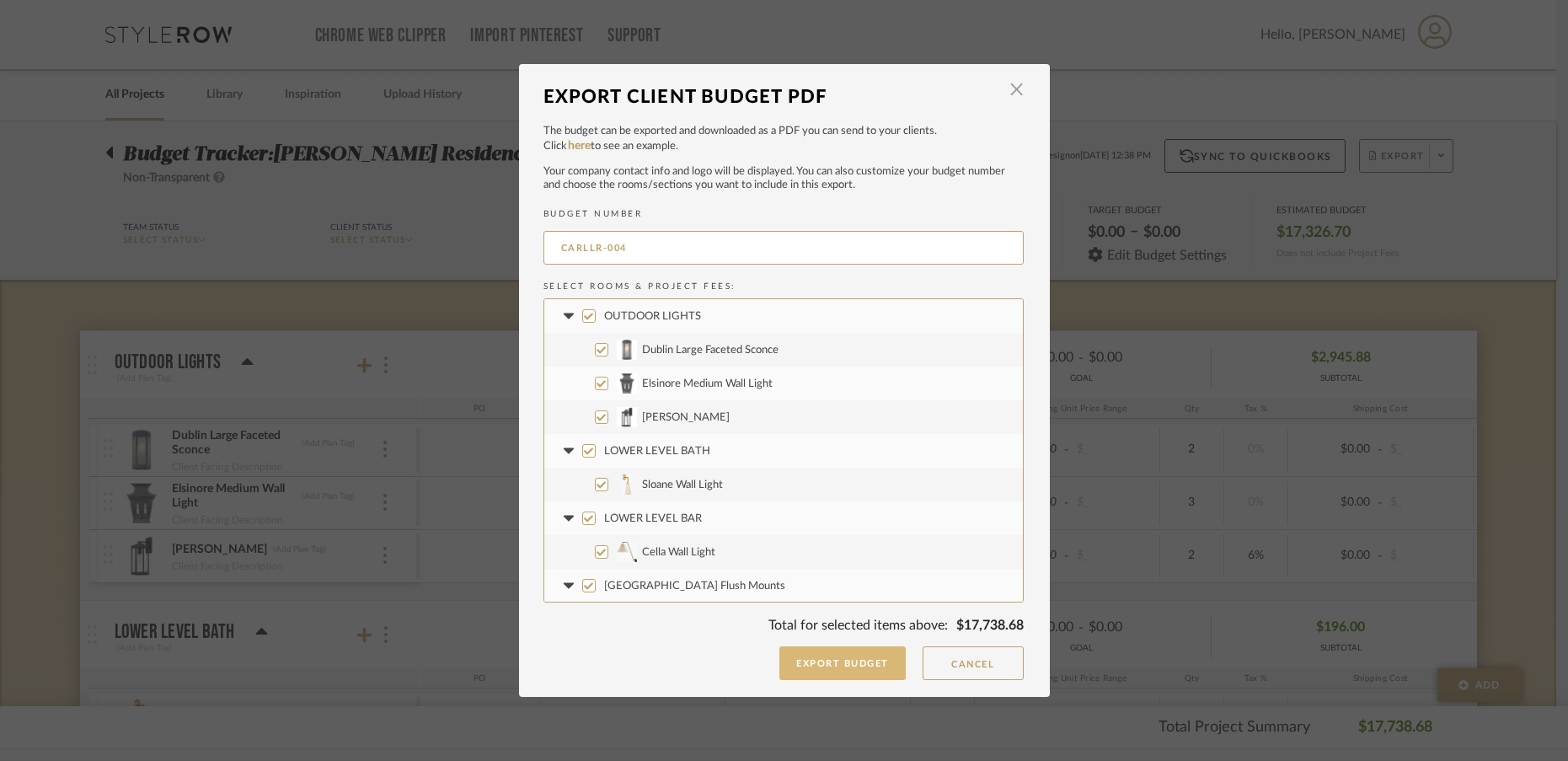
click at [879, 659] on button "Export Budget" at bounding box center [843, 663] width 127 height 34
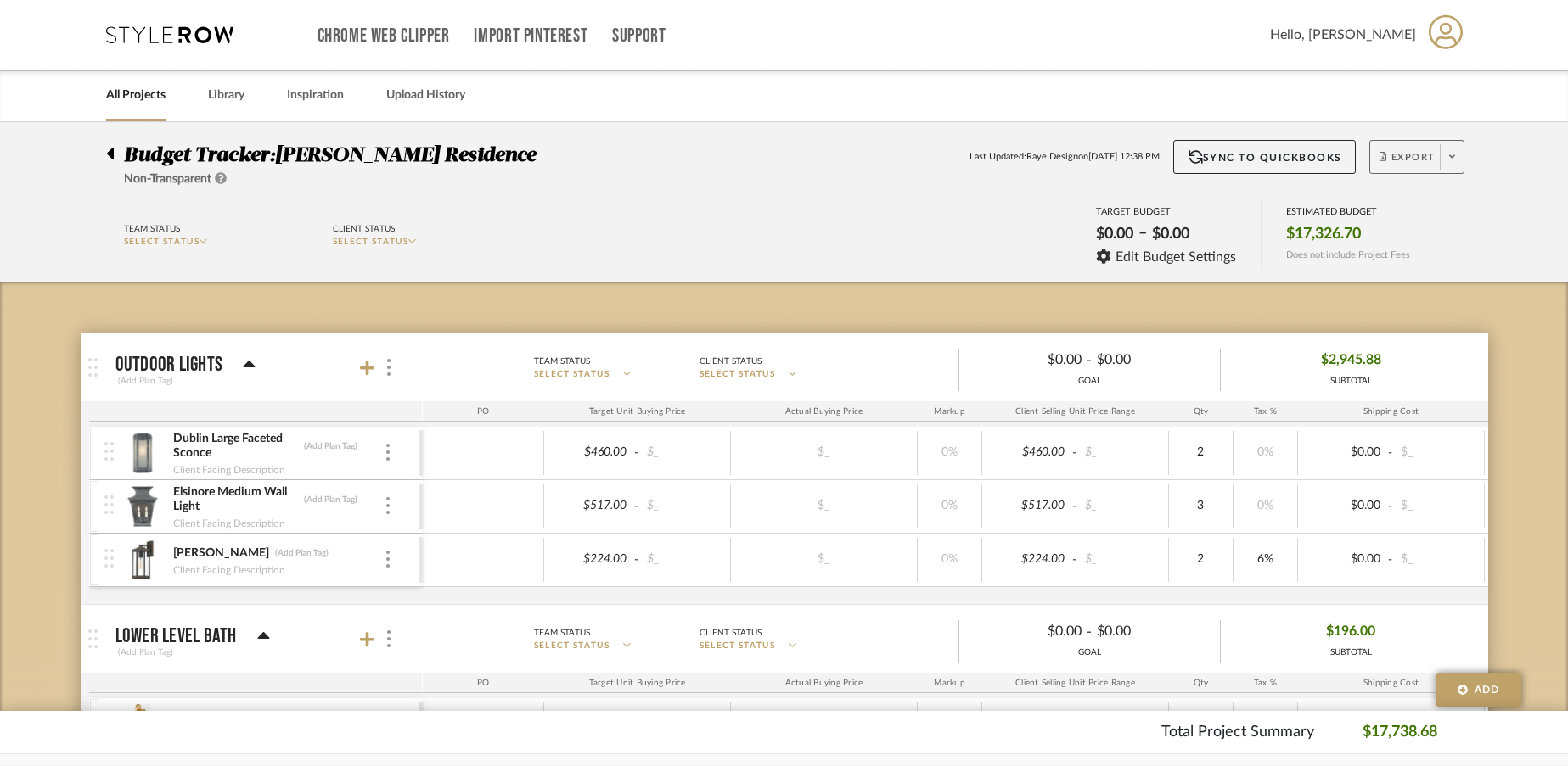
click at [132, 96] on link "All Projects" at bounding box center [136, 96] width 59 height 23
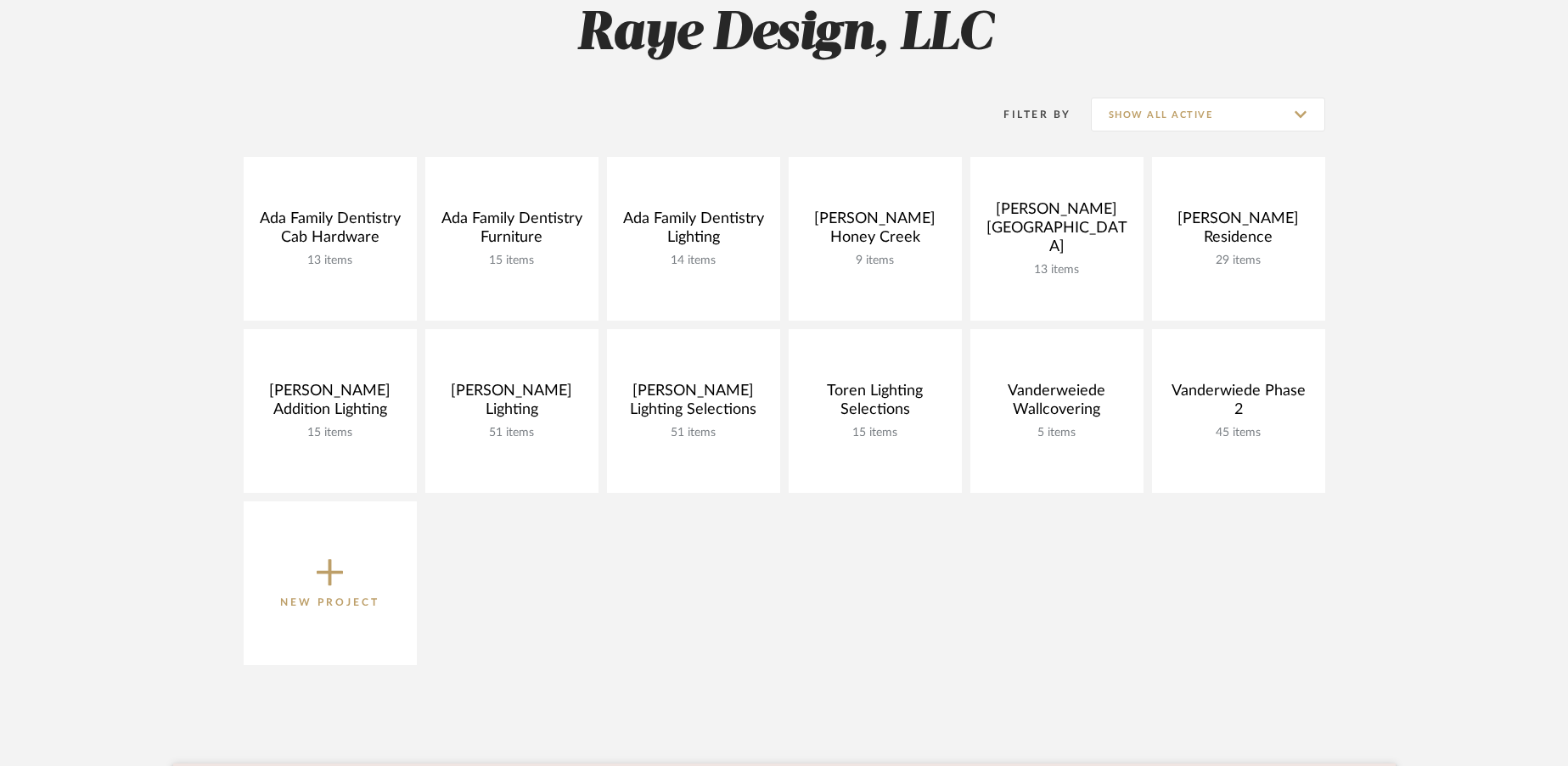
scroll to position [261, 0]
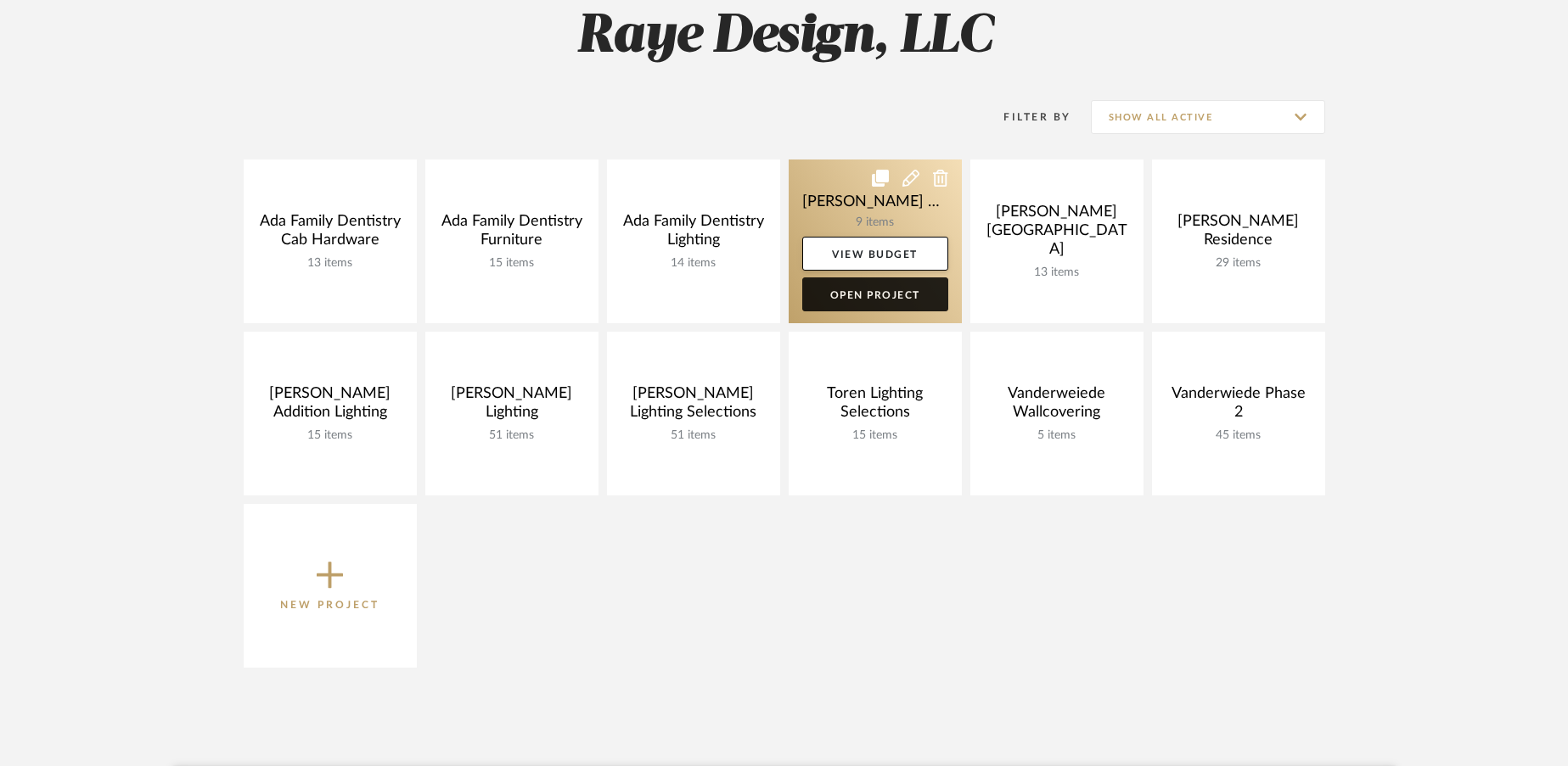
click at [883, 294] on link "Open Project" at bounding box center [875, 294] width 146 height 34
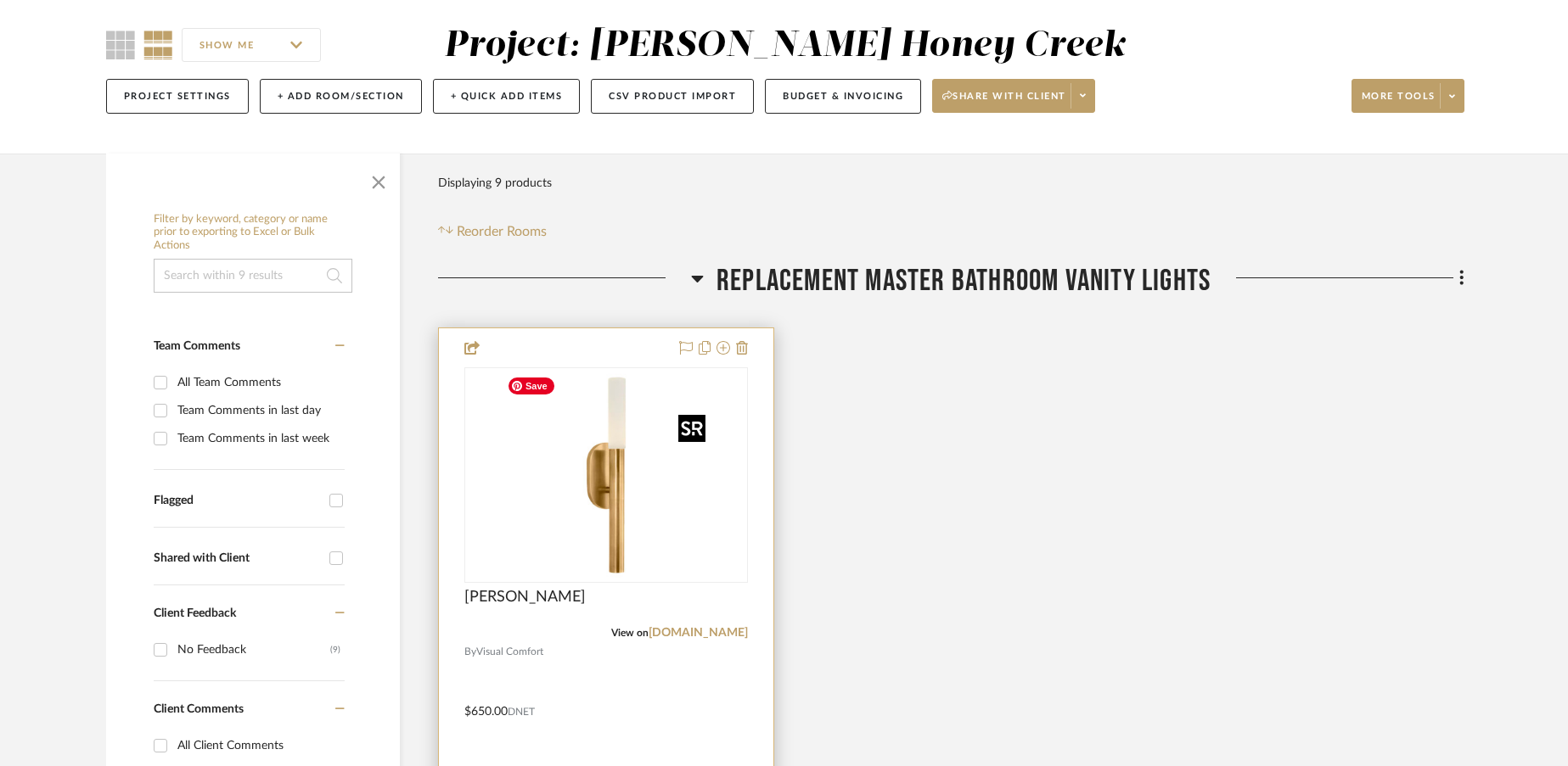
scroll to position [149, 0]
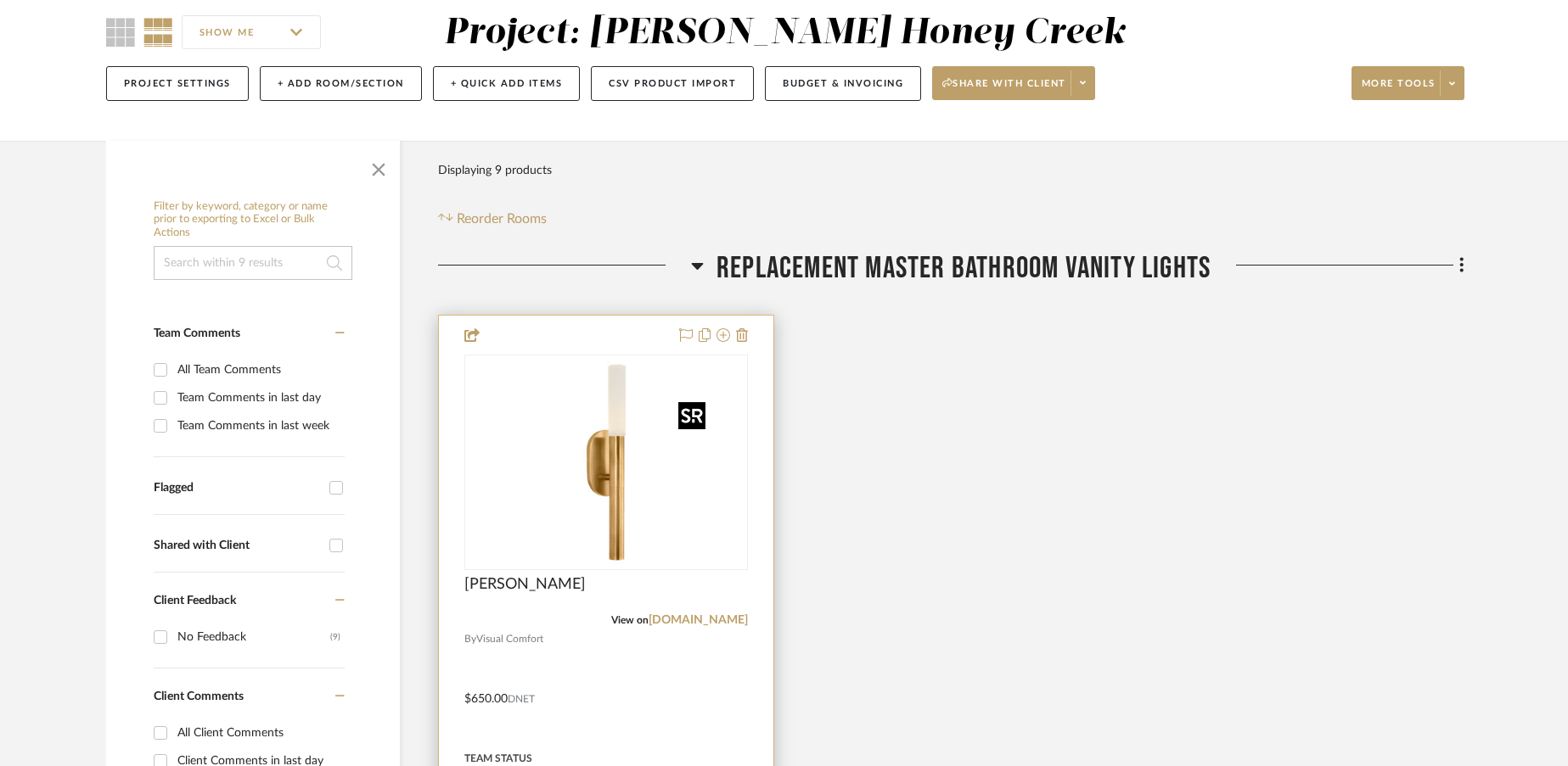
click at [509, 585] on span "[PERSON_NAME]" at bounding box center [525, 584] width 122 height 18
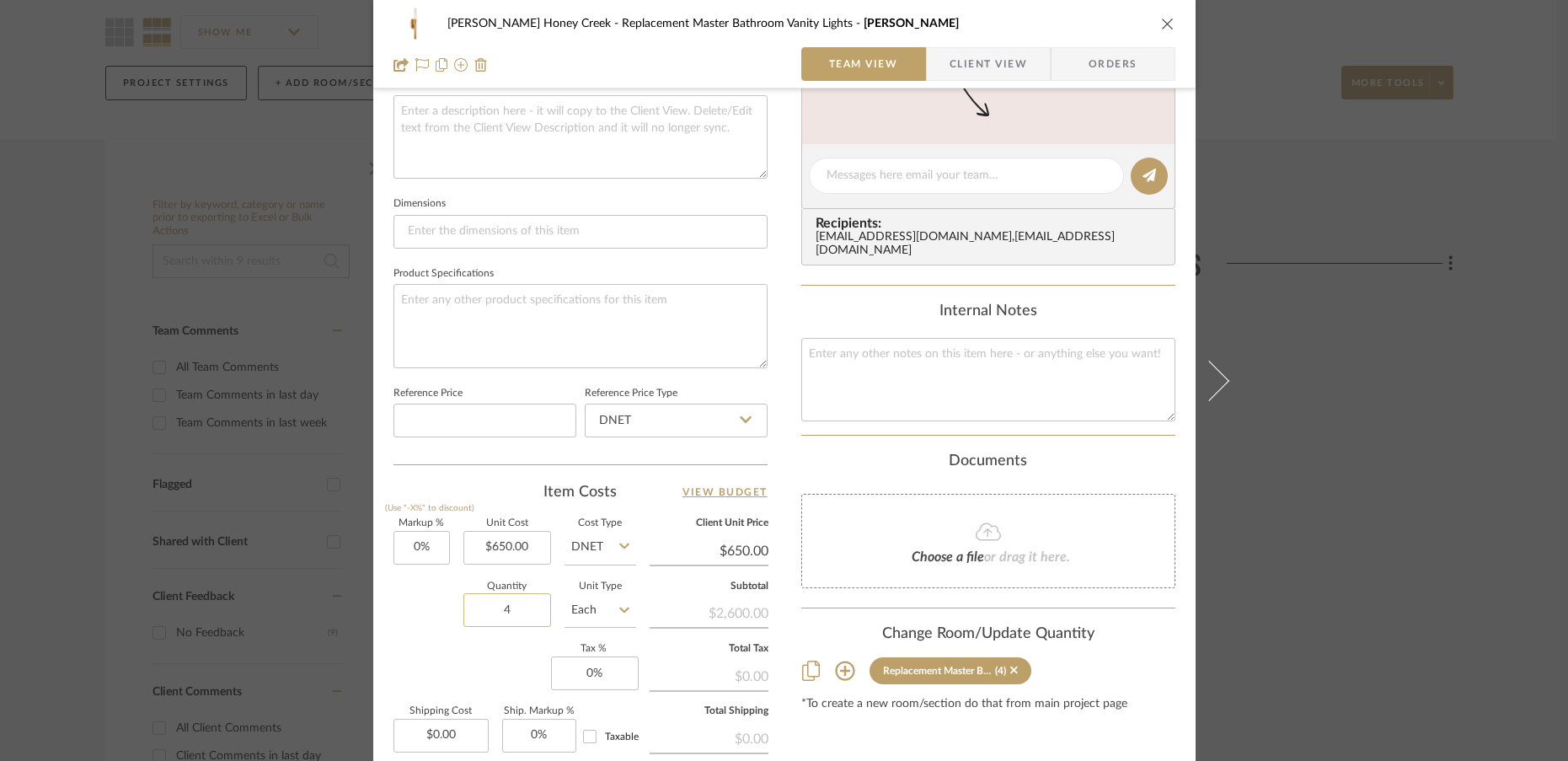
scroll to position [717, 0]
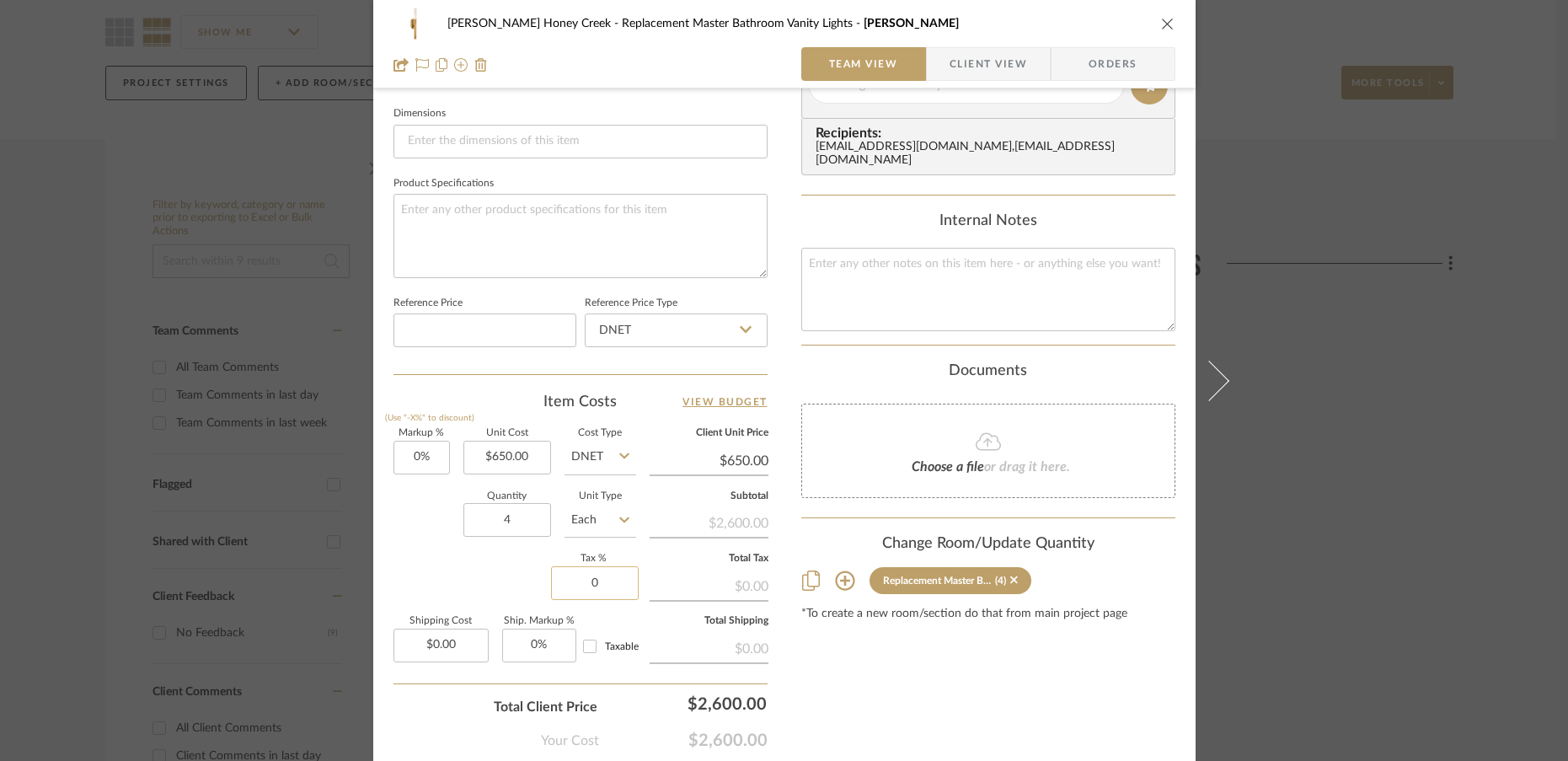
click at [611, 580] on input "0" at bounding box center [595, 583] width 88 height 34
type input "6%"
click at [461, 584] on div "Markup % (Use "-X%" to discount) 0% Unit Cost $650.00 Cost Type DNET Client Uni…" at bounding box center [580, 551] width 374 height 246
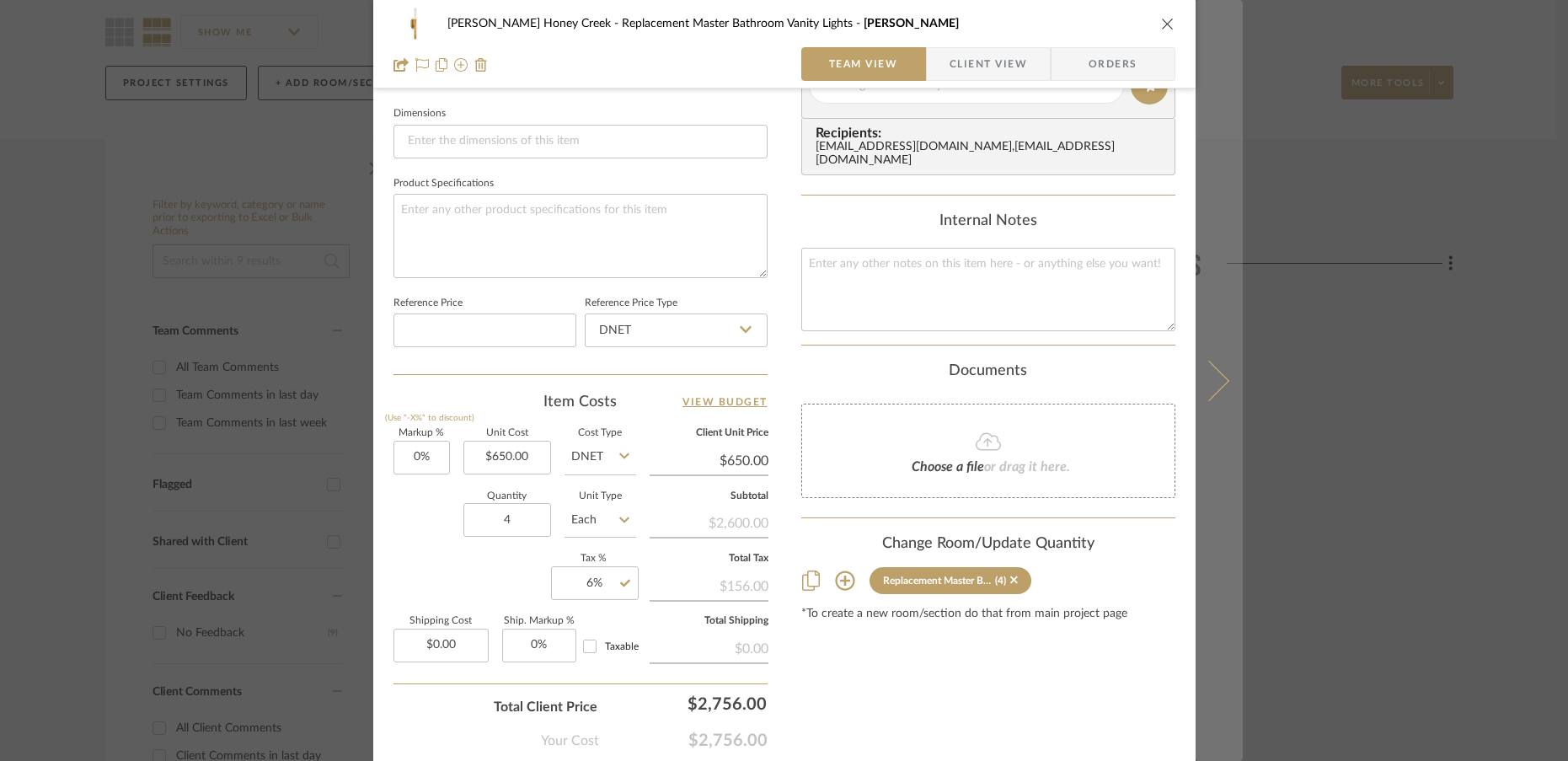
click at [1214, 383] on icon at bounding box center [1208, 380] width 41 height 41
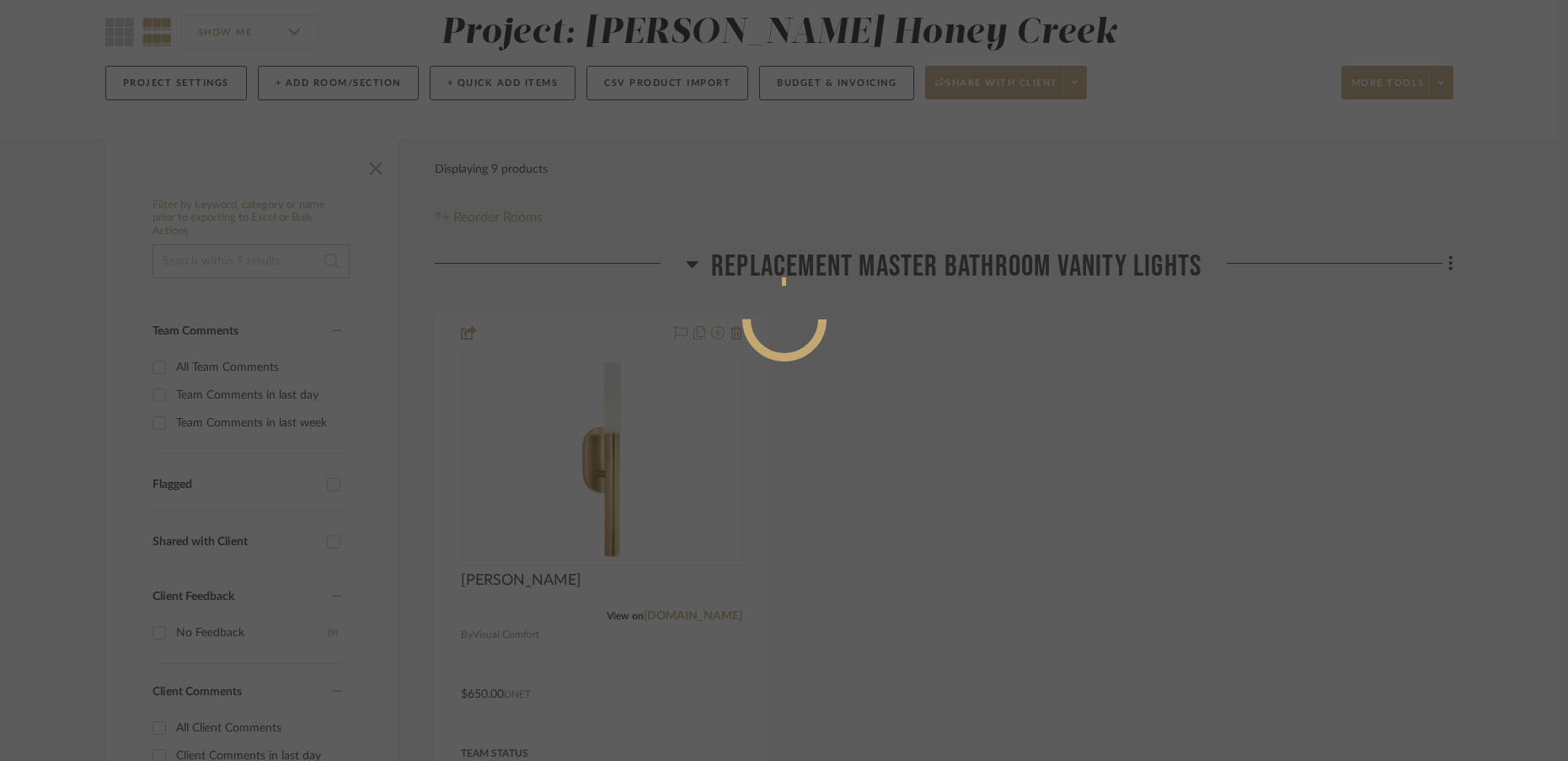
scroll to position [0, 0]
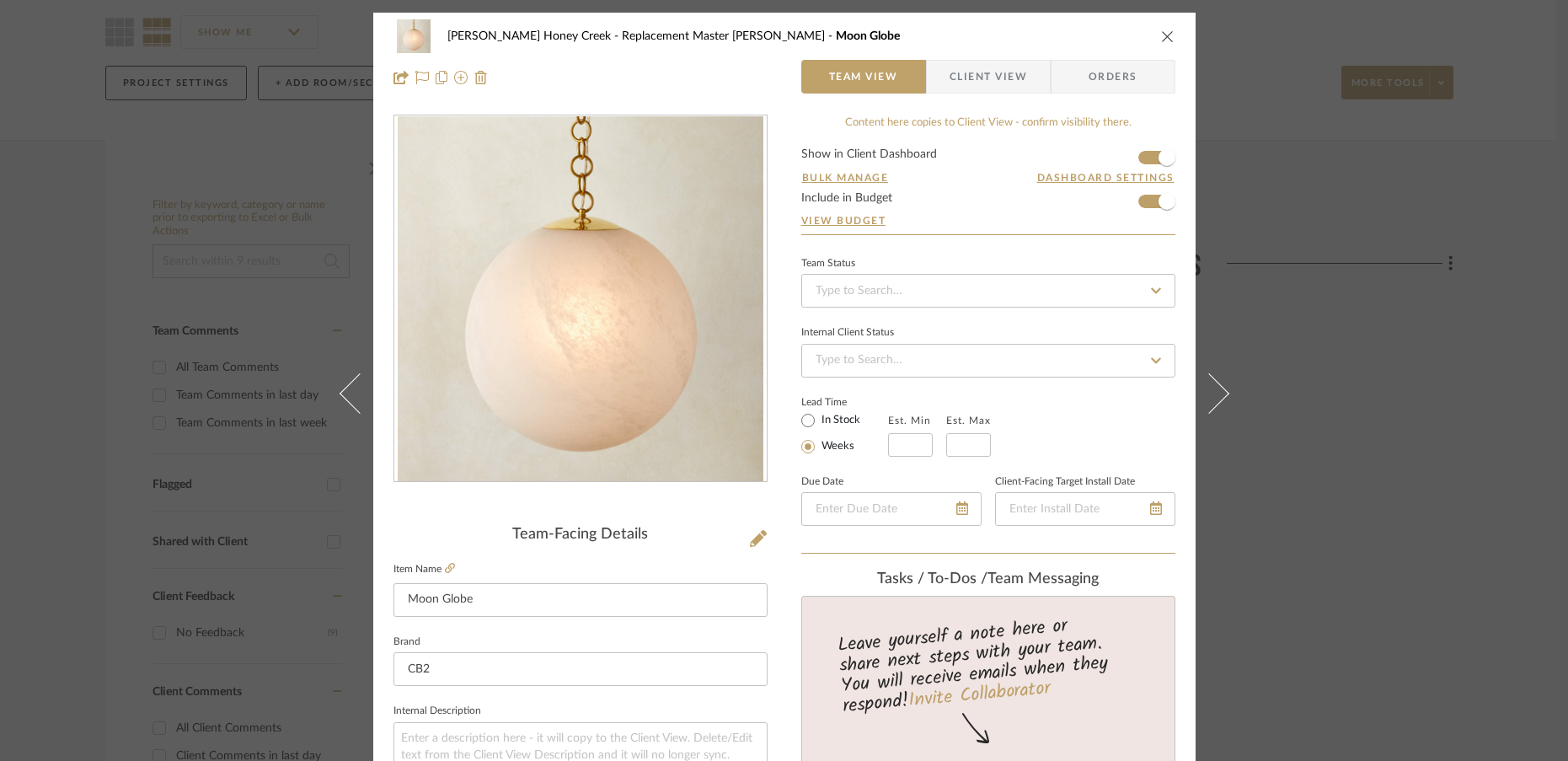
click at [1170, 26] on div "[PERSON_NAME] Honey Creek Replacement Master Tub Chandelier Moon Globe Team Vie…" at bounding box center [785, 57] width 823 height 89
click at [1163, 35] on icon "close" at bounding box center [1168, 36] width 14 height 14
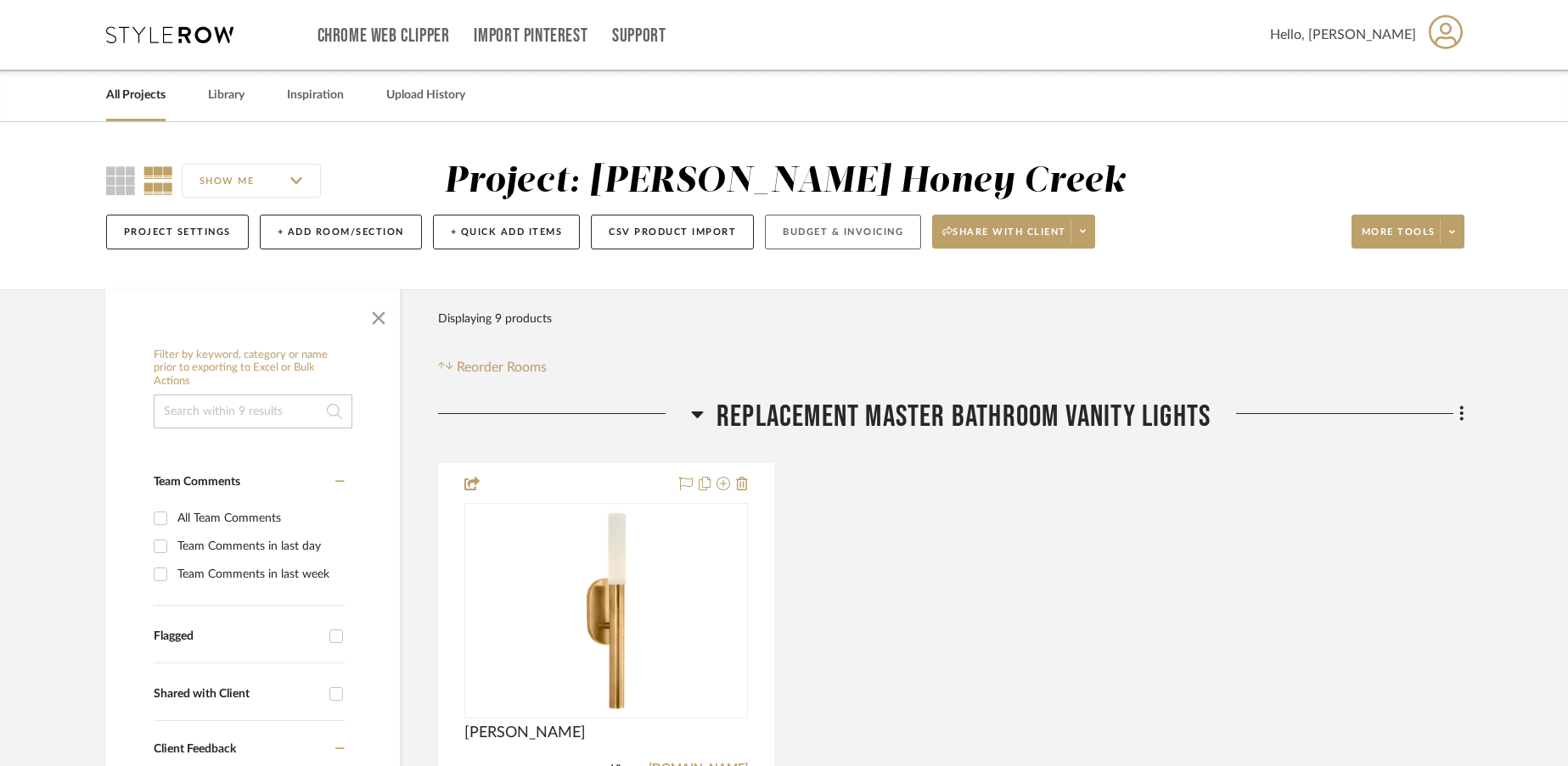
click at [869, 224] on button "Budget & Invoicing" at bounding box center [843, 232] width 156 height 35
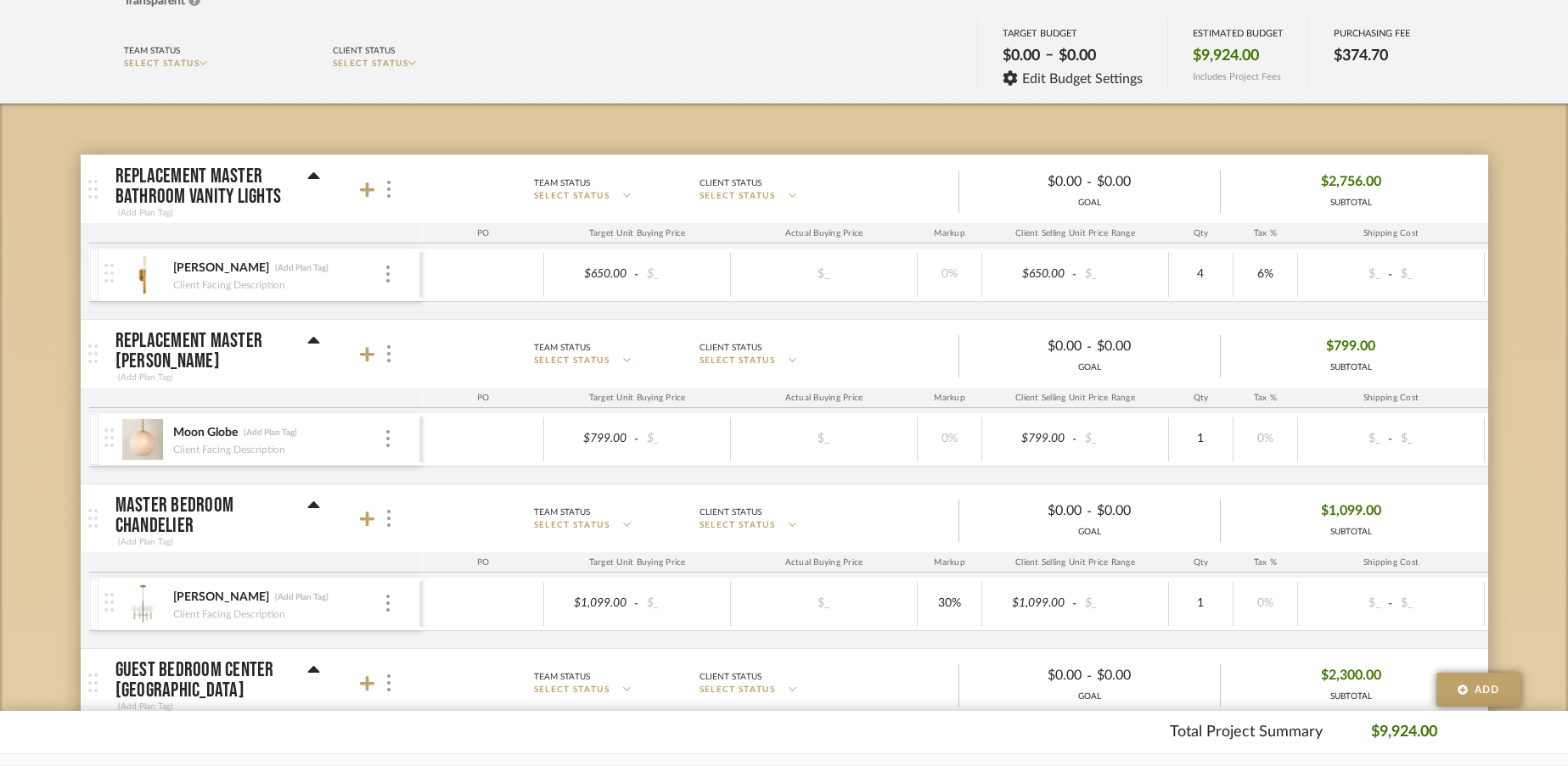
scroll to position [177, 0]
type input "6"
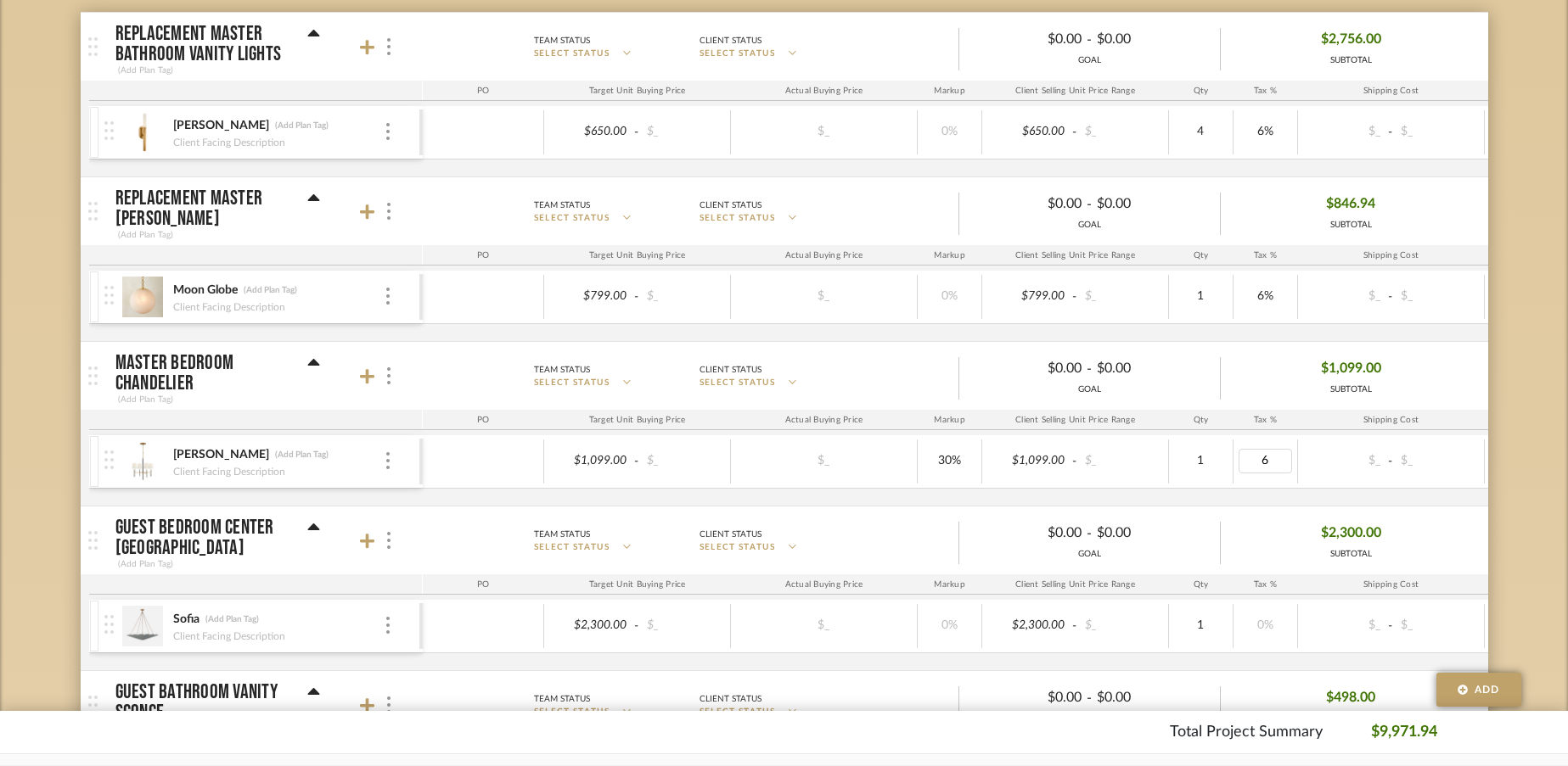
scroll to position [341, 0]
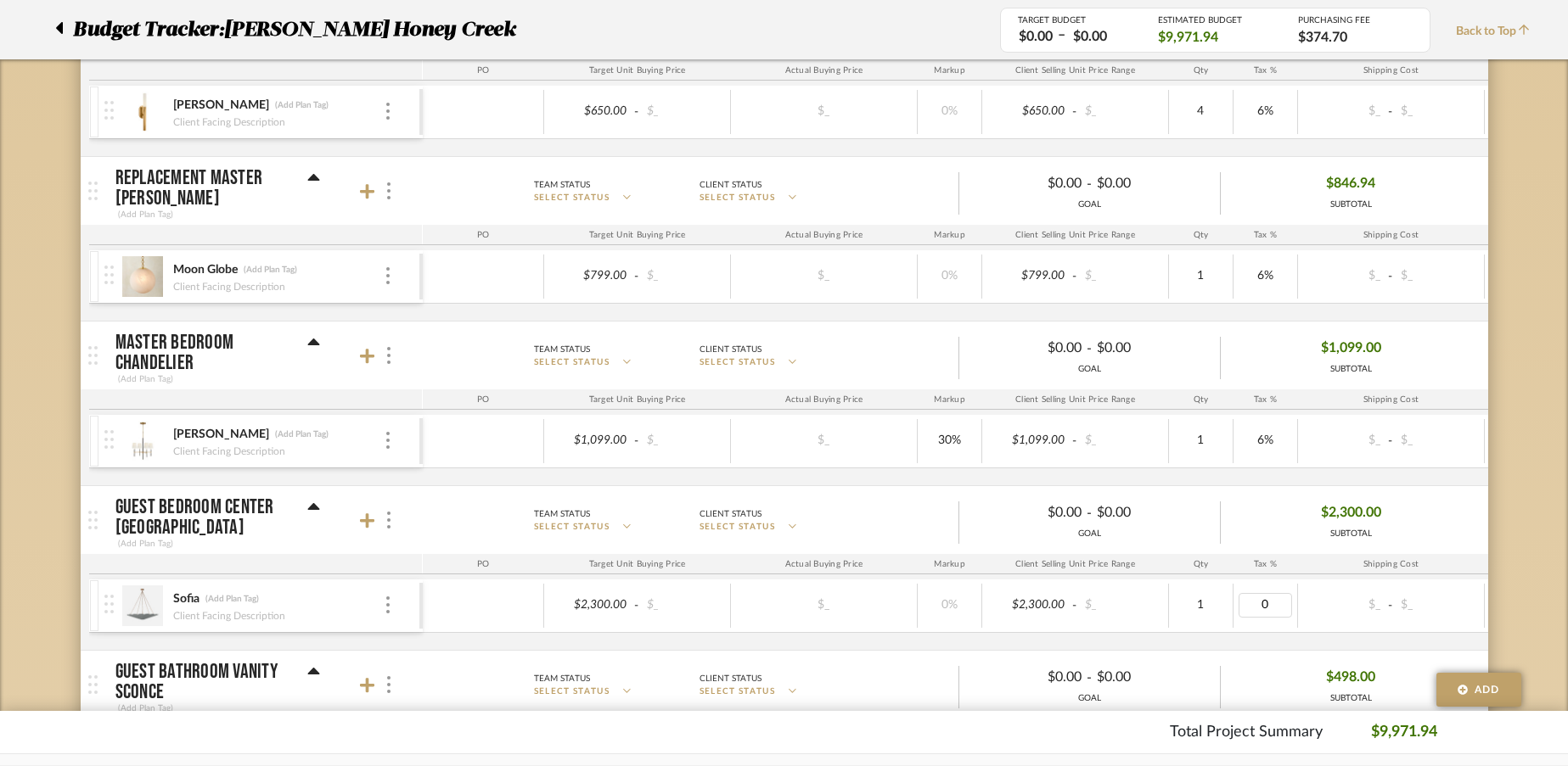
type input "6"
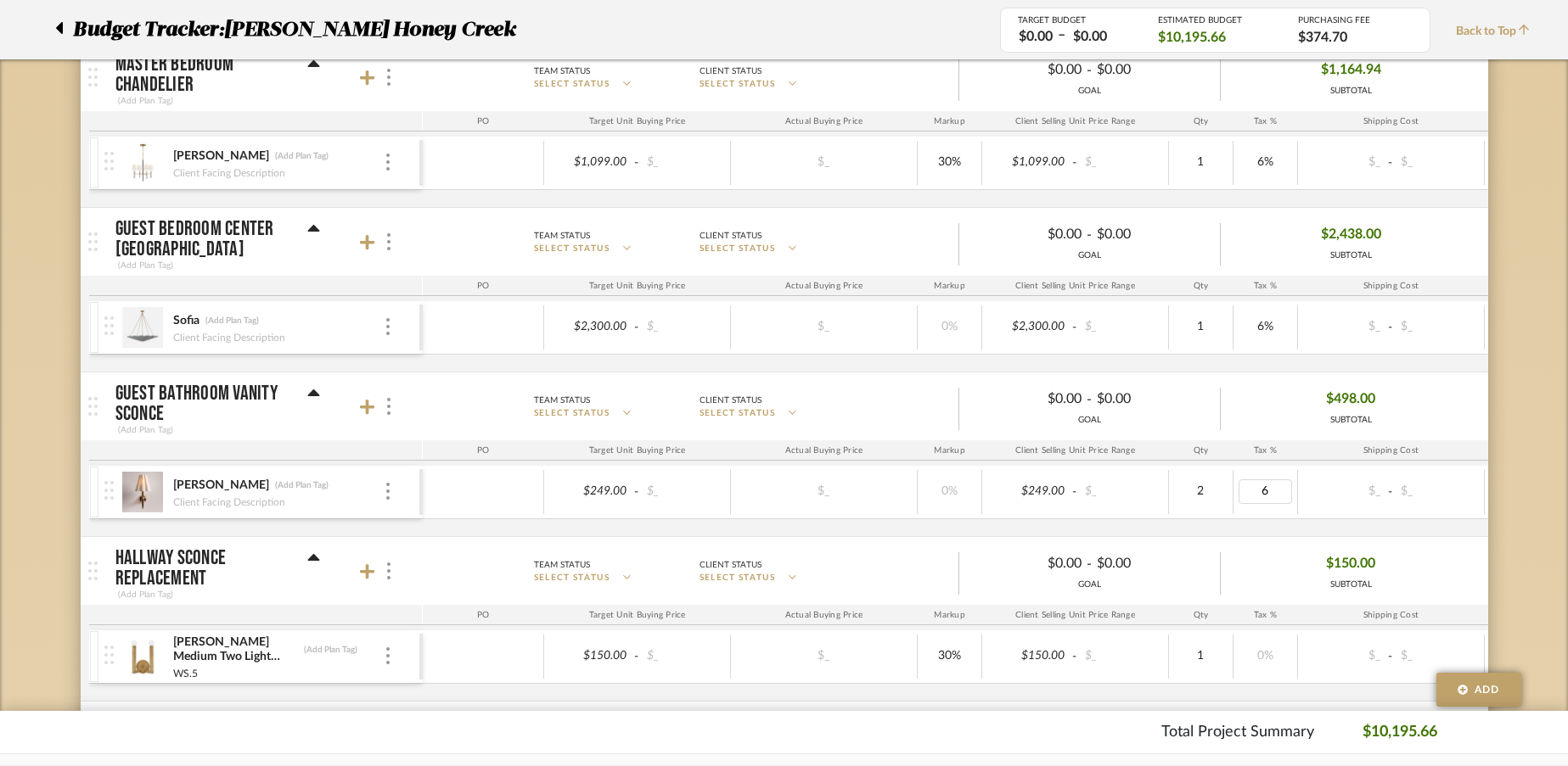
scroll to position [621, 0]
type input "6"
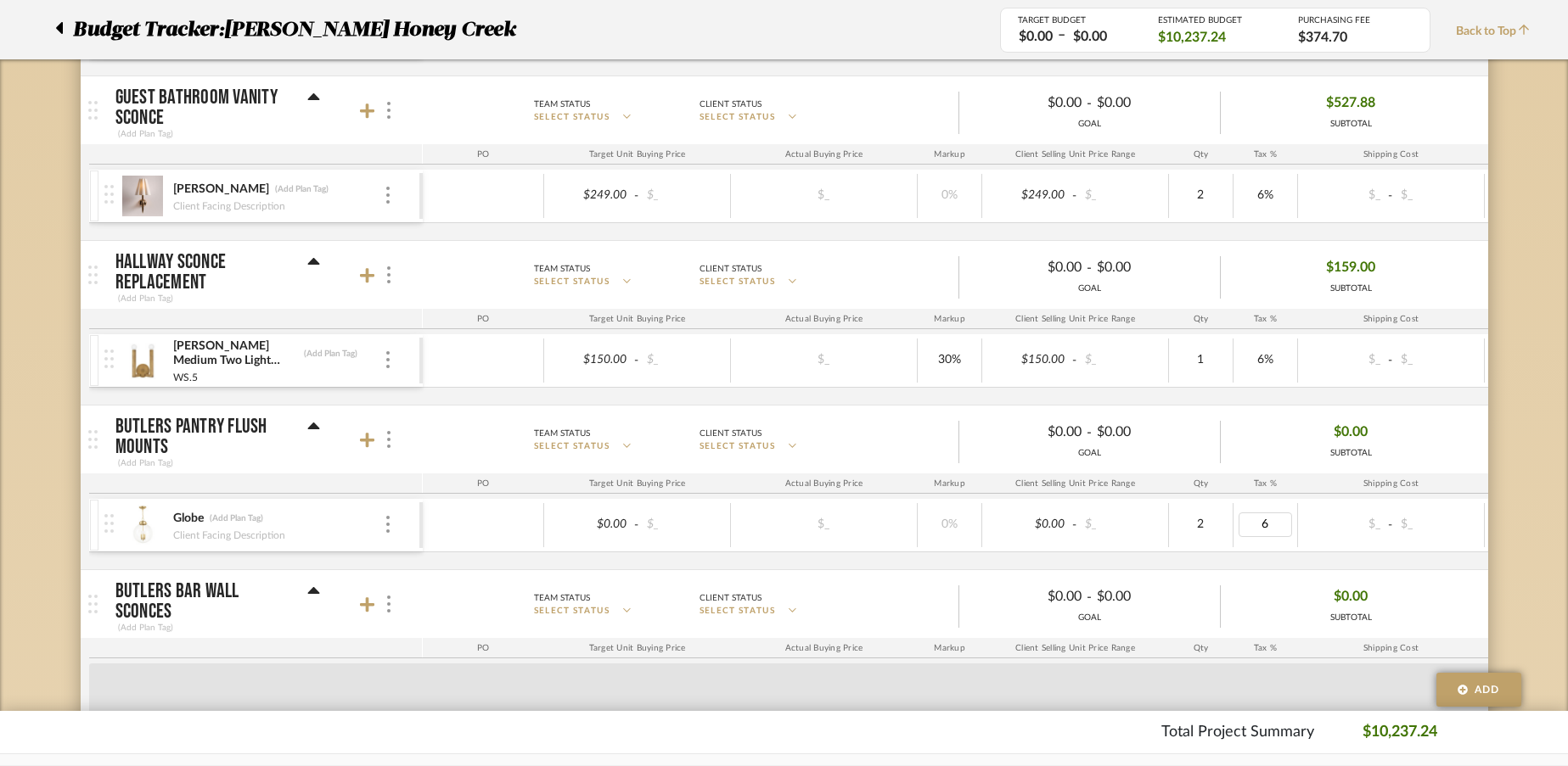
scroll to position [927, 0]
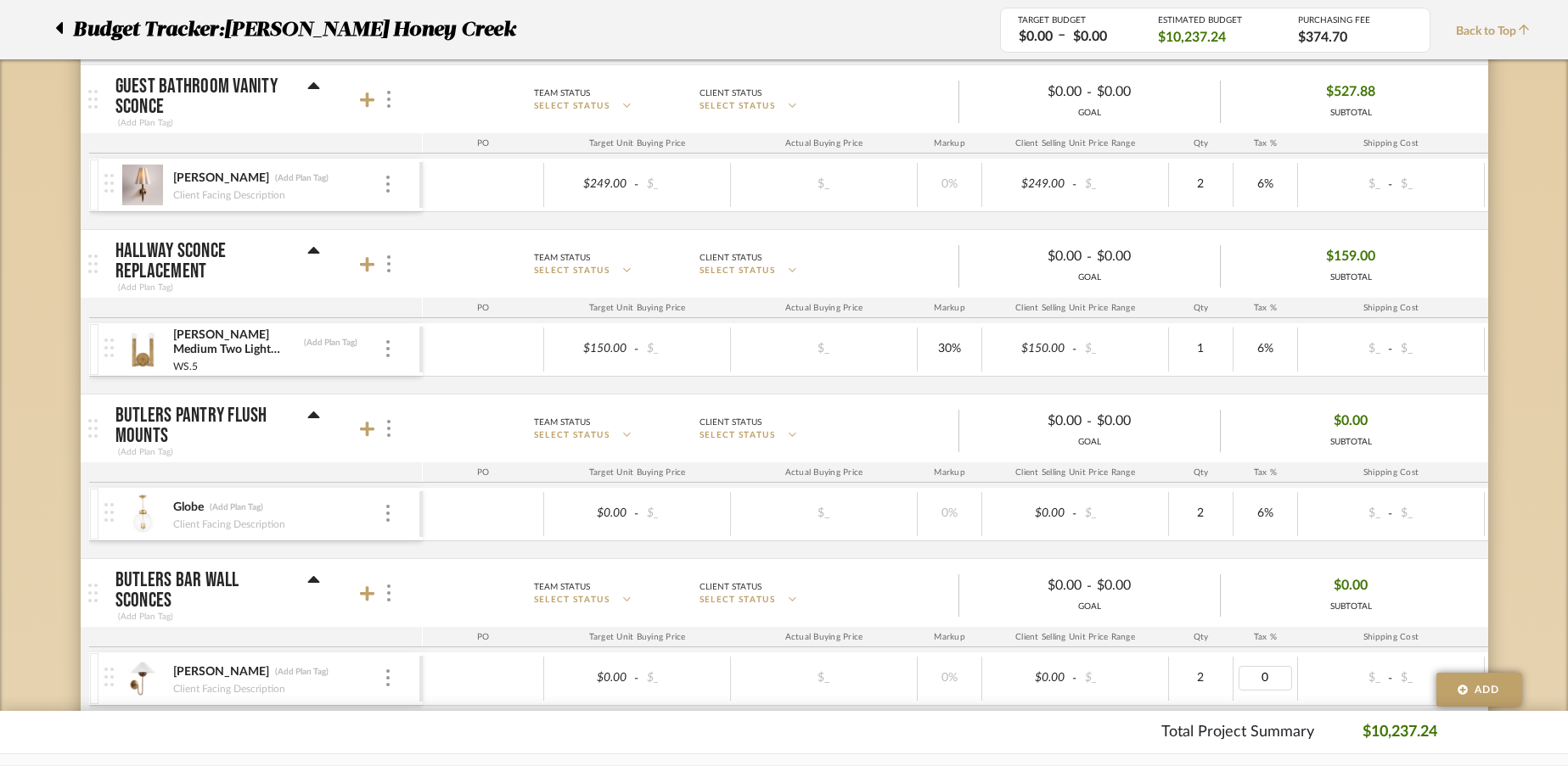
type input "6"
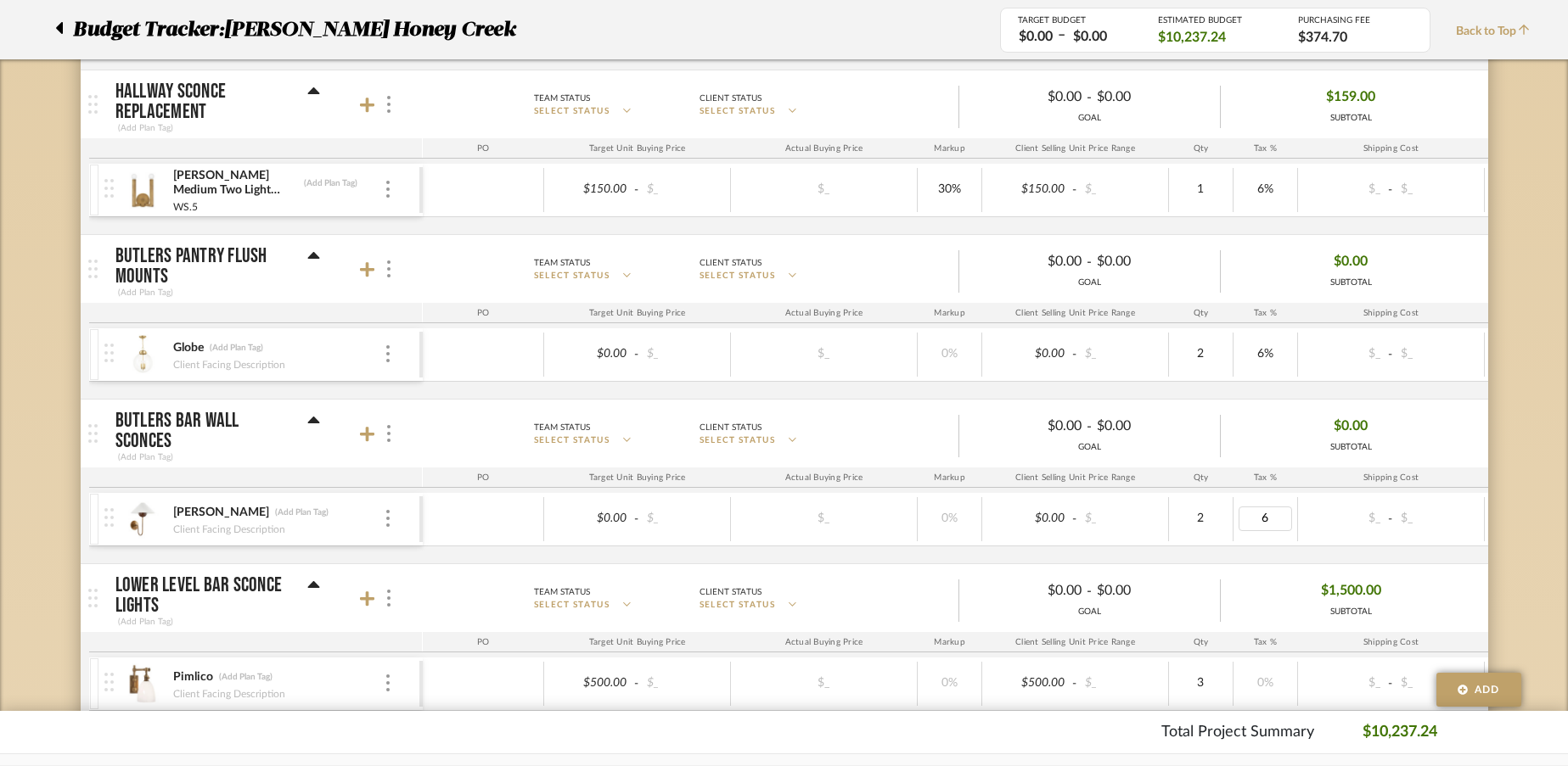
scroll to position [1103, 0]
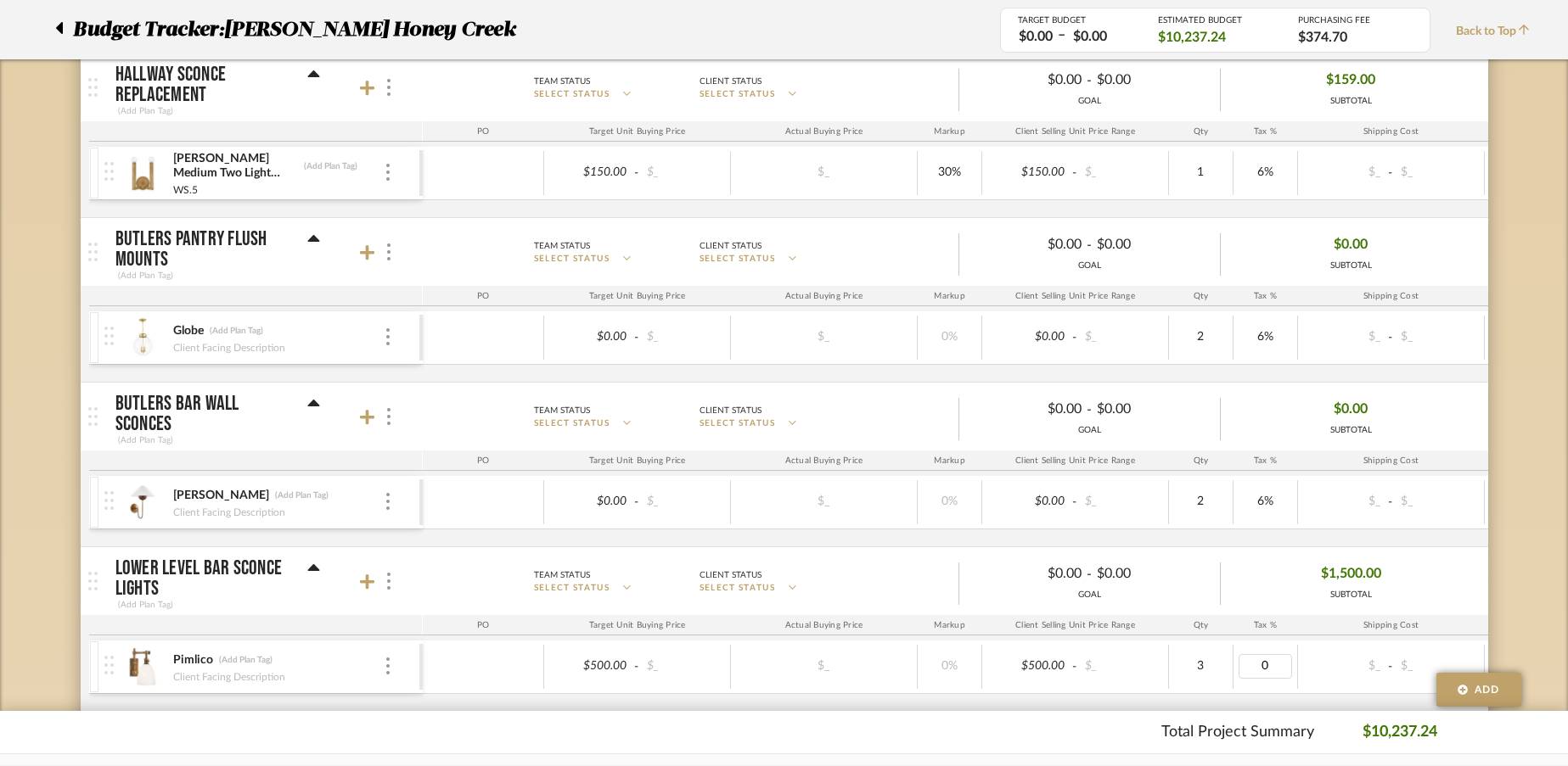
type input "6"
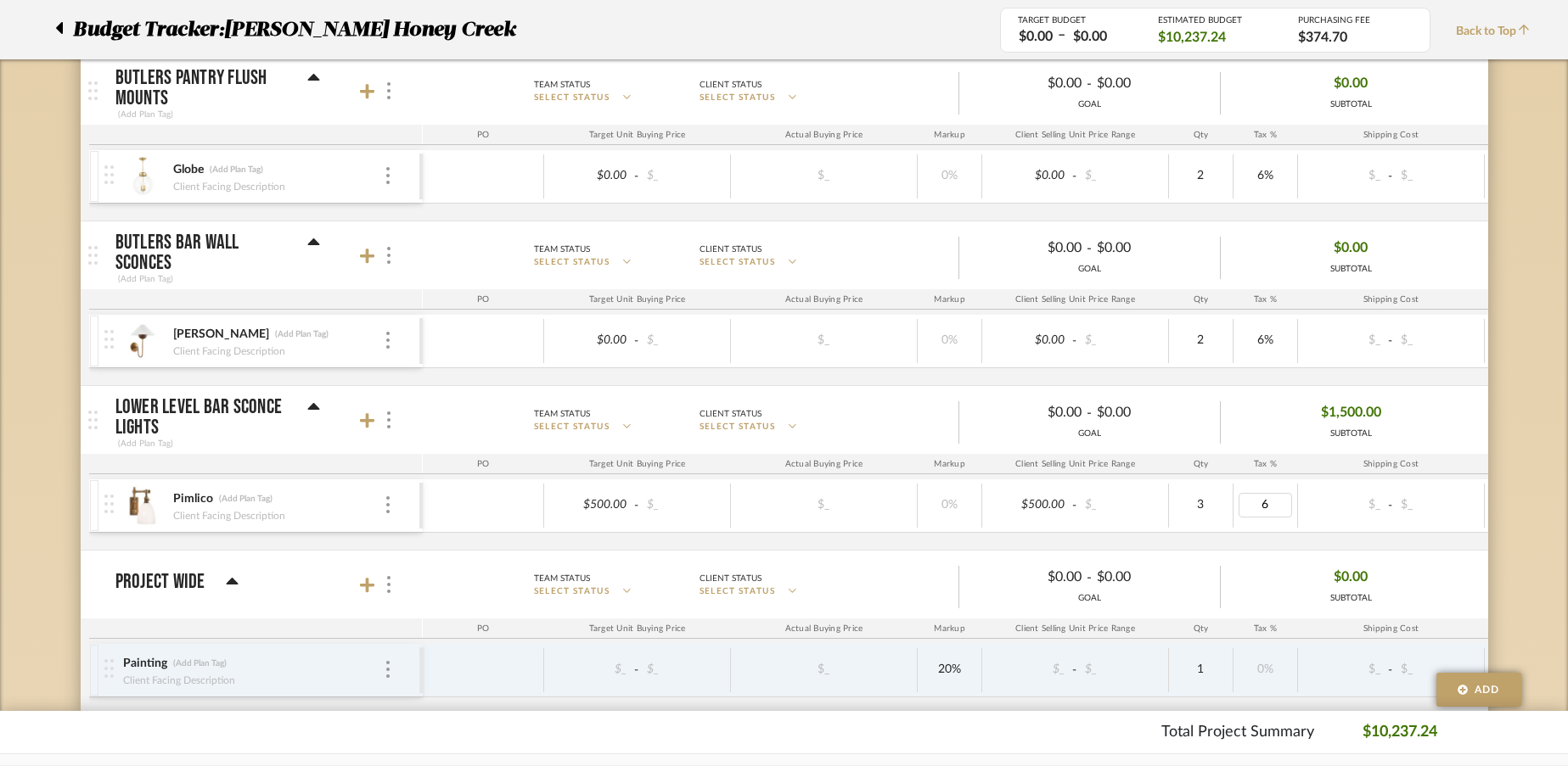
scroll to position [1265, 0]
type input "6"
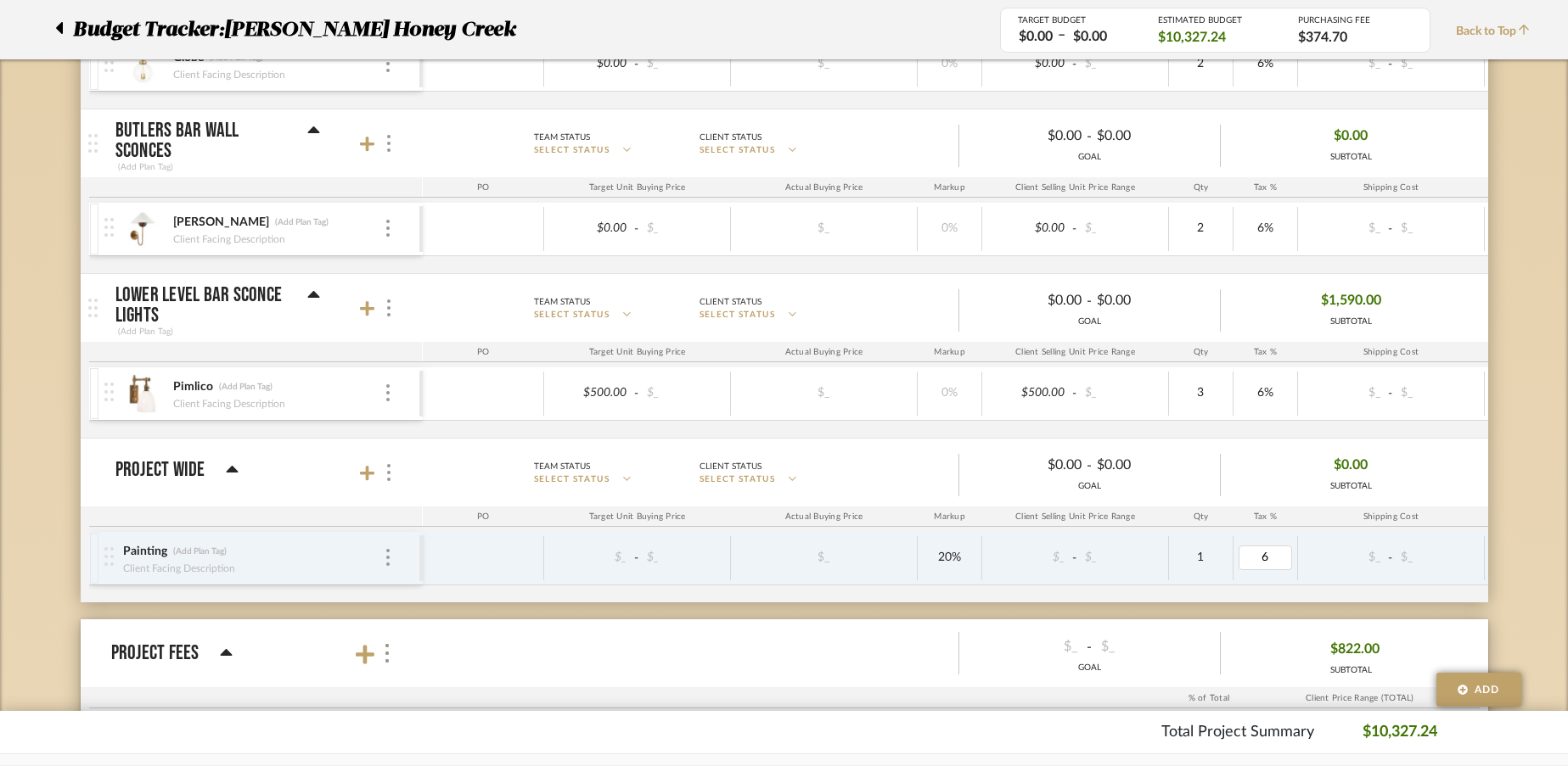
scroll to position [1392, 0]
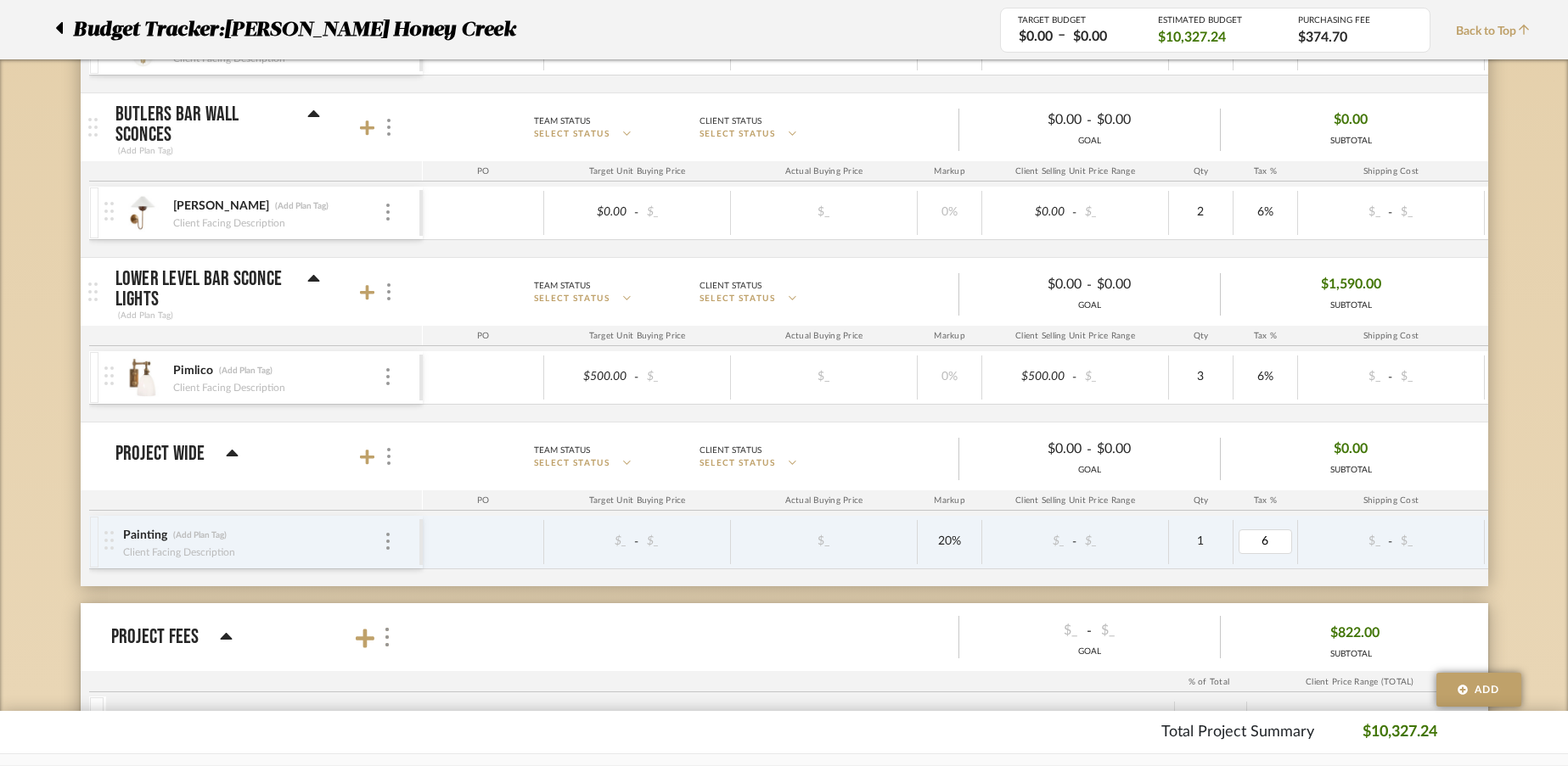
click at [113, 545] on img at bounding box center [109, 540] width 10 height 18
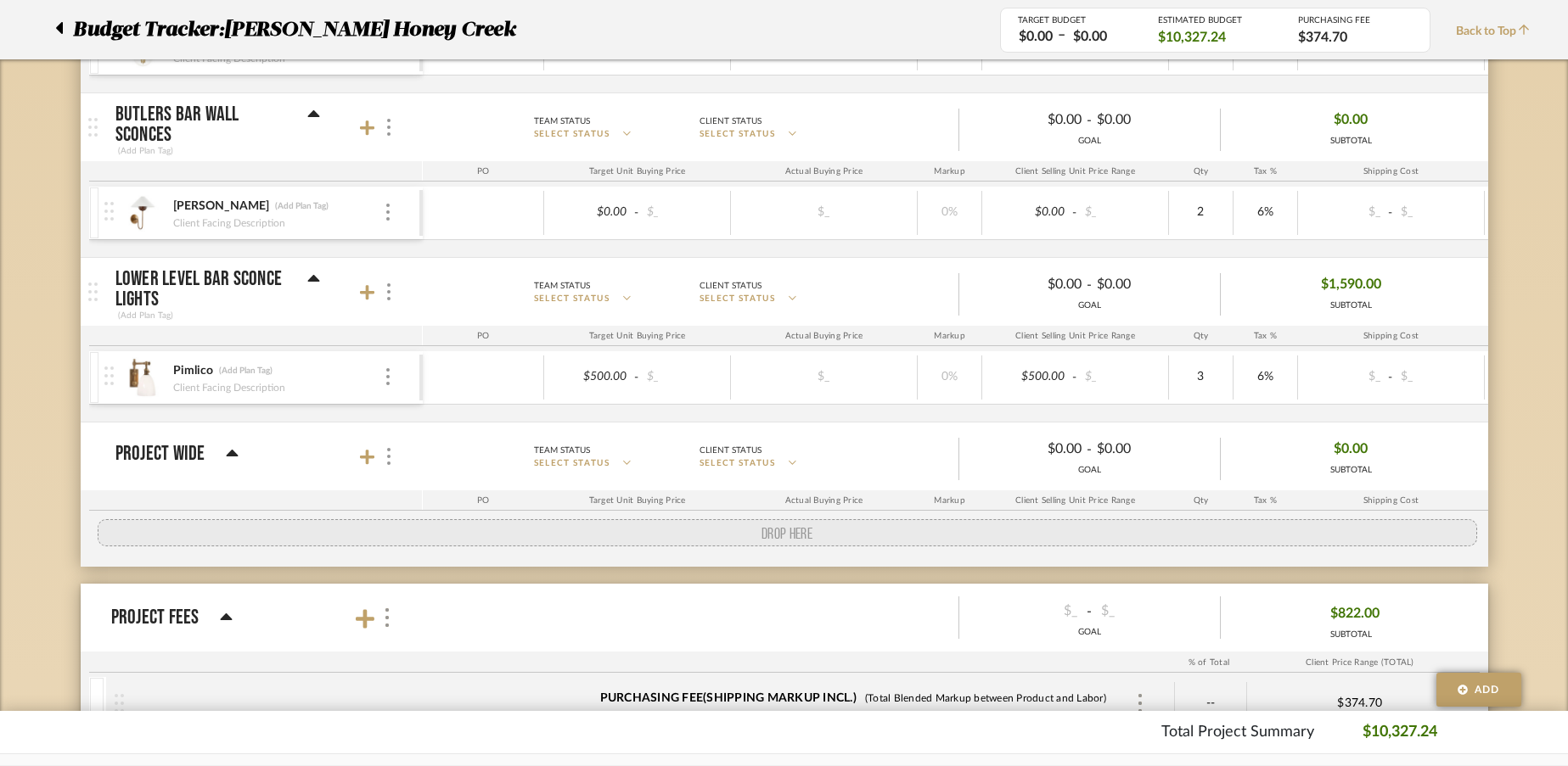
click at [289, 528] on div "DROP HERE" at bounding box center [963, 541] width 1747 height 51
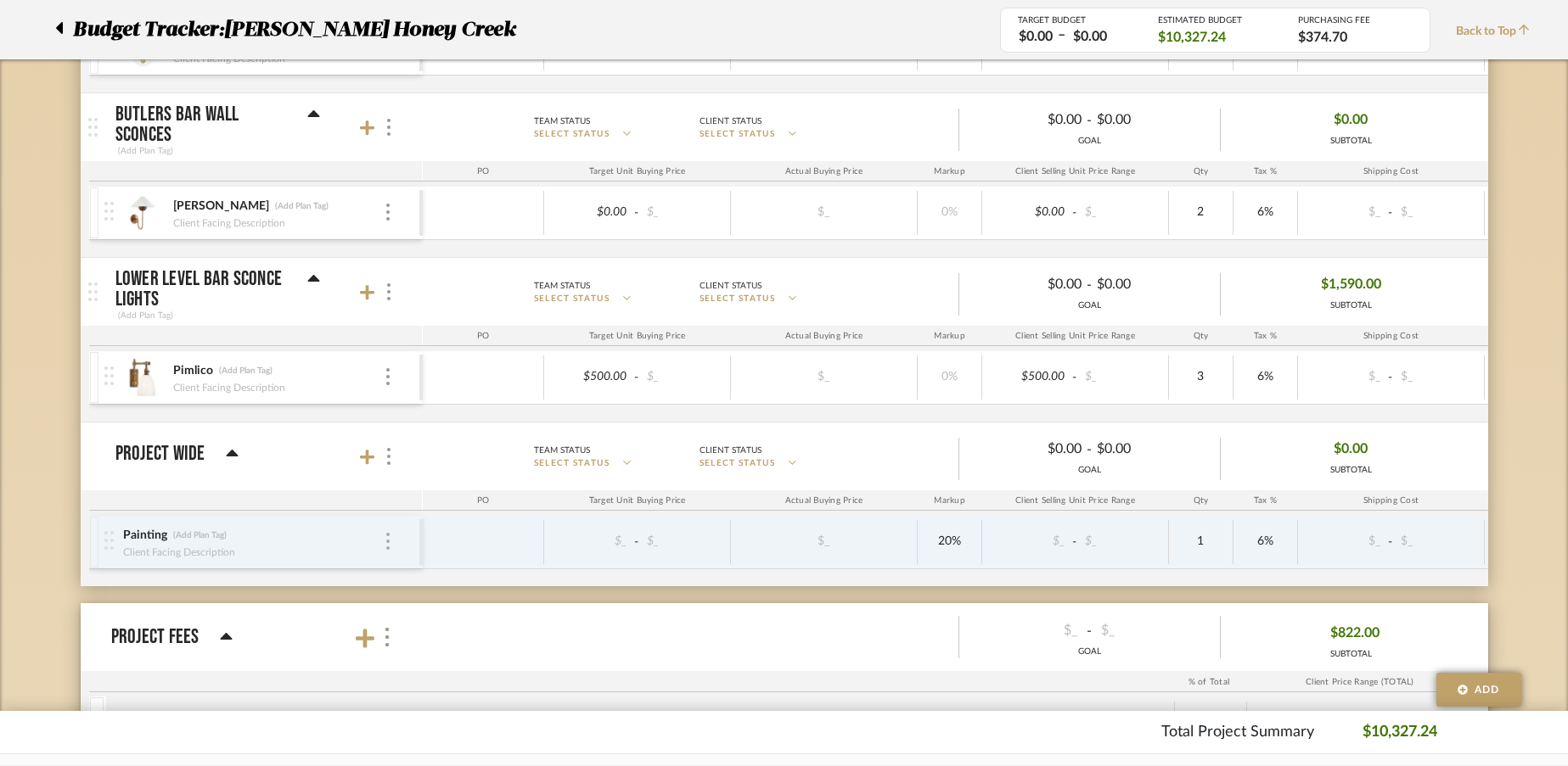
click at [388, 545] on img at bounding box center [388, 542] width 3 height 17
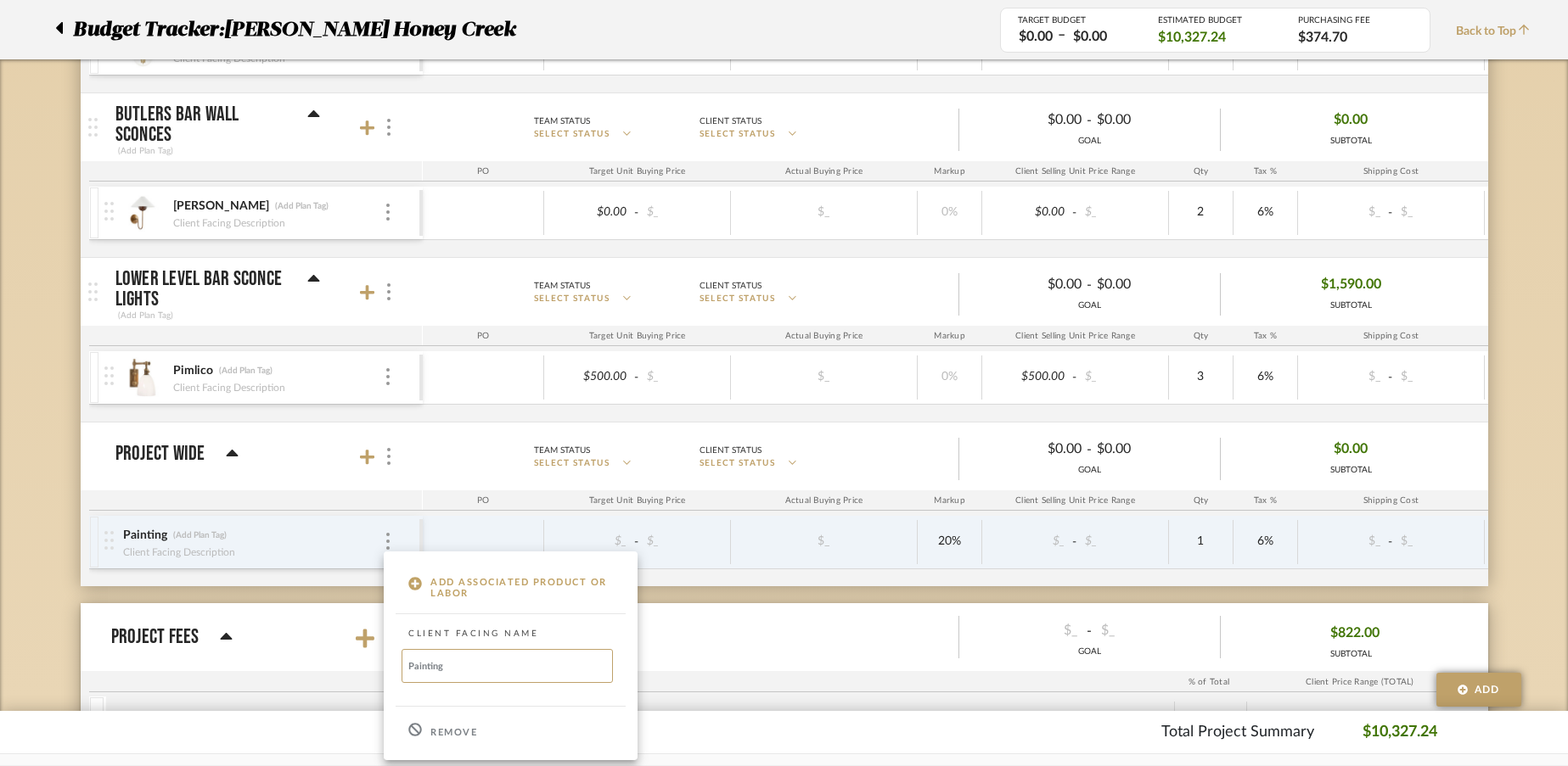
click at [465, 730] on p "Remove" at bounding box center [453, 733] width 47 height 12
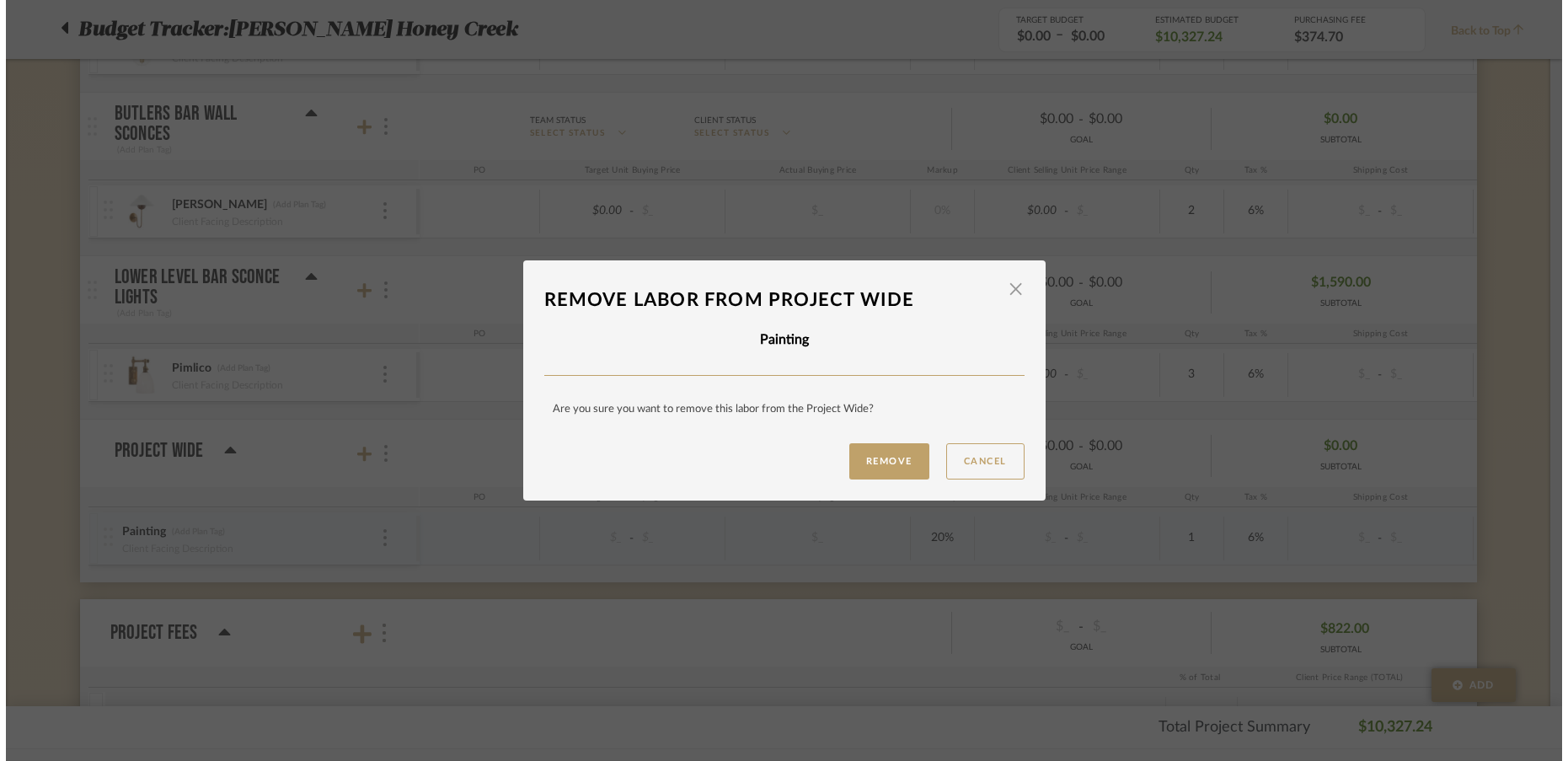
scroll to position [0, 0]
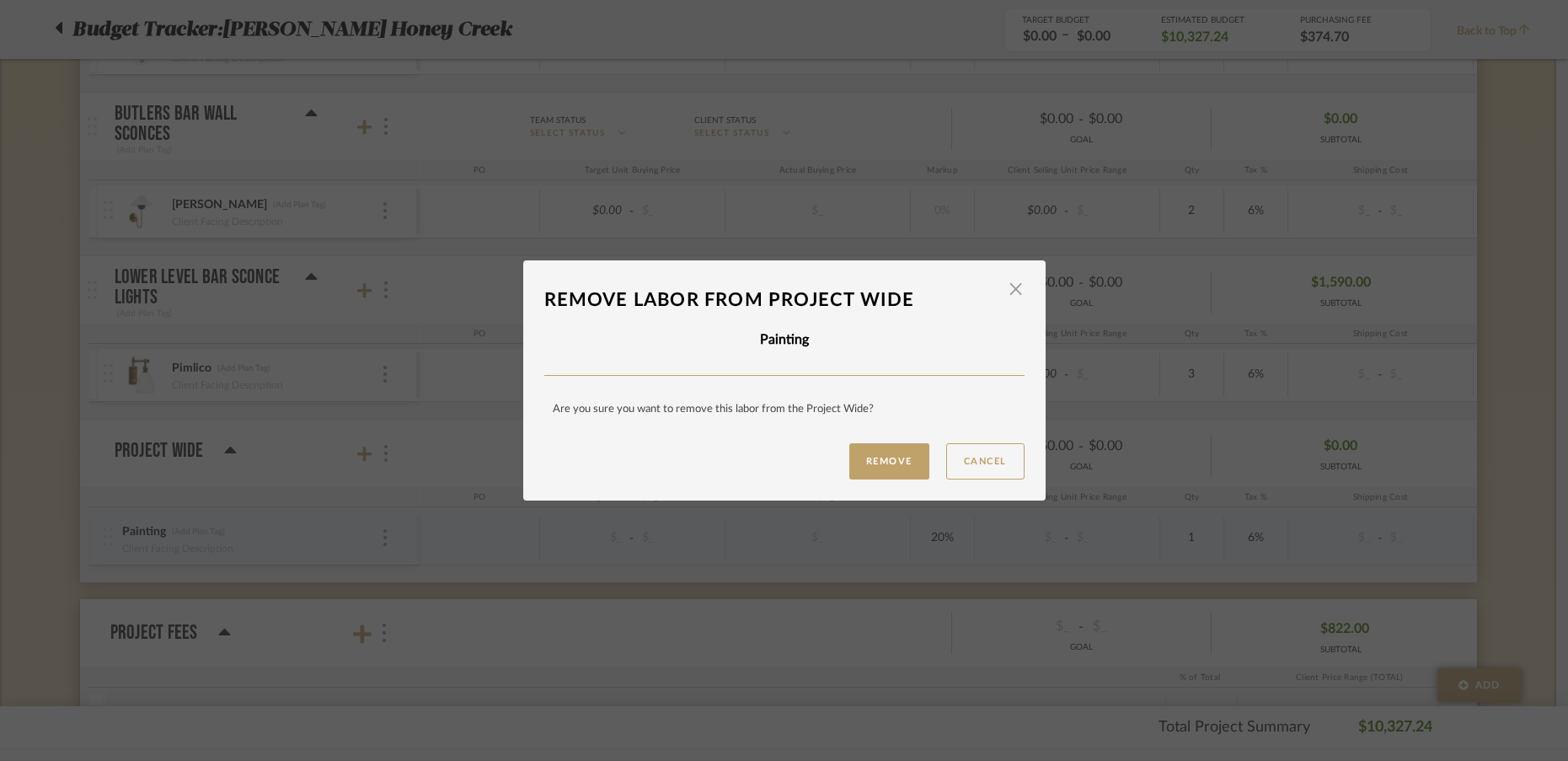
click at [834, 473] on div "Remove Cancel" at bounding box center [784, 462] width 480 height 36
click at [878, 464] on button "Remove" at bounding box center [889, 462] width 80 height 36
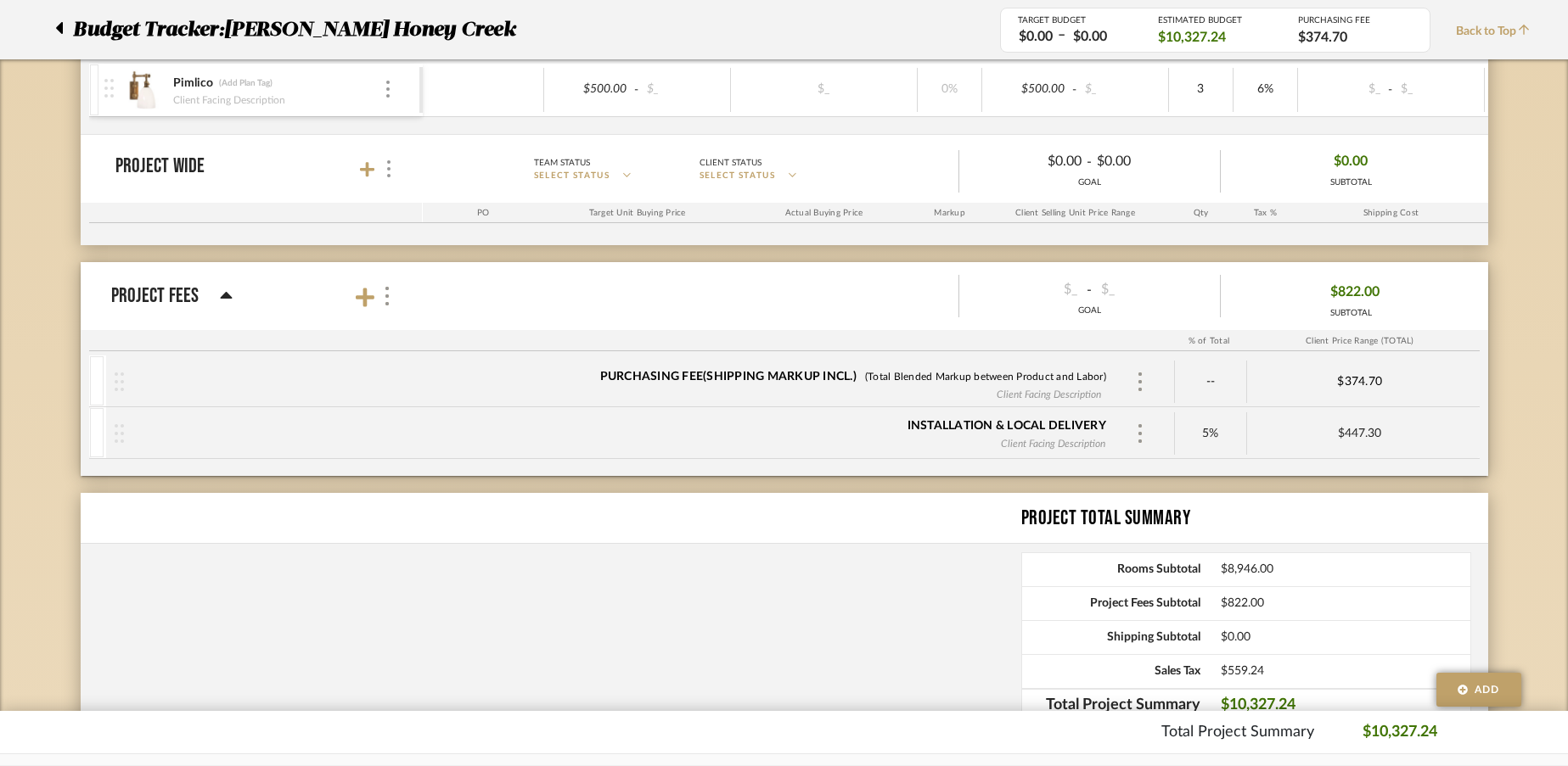
scroll to position [1767, 0]
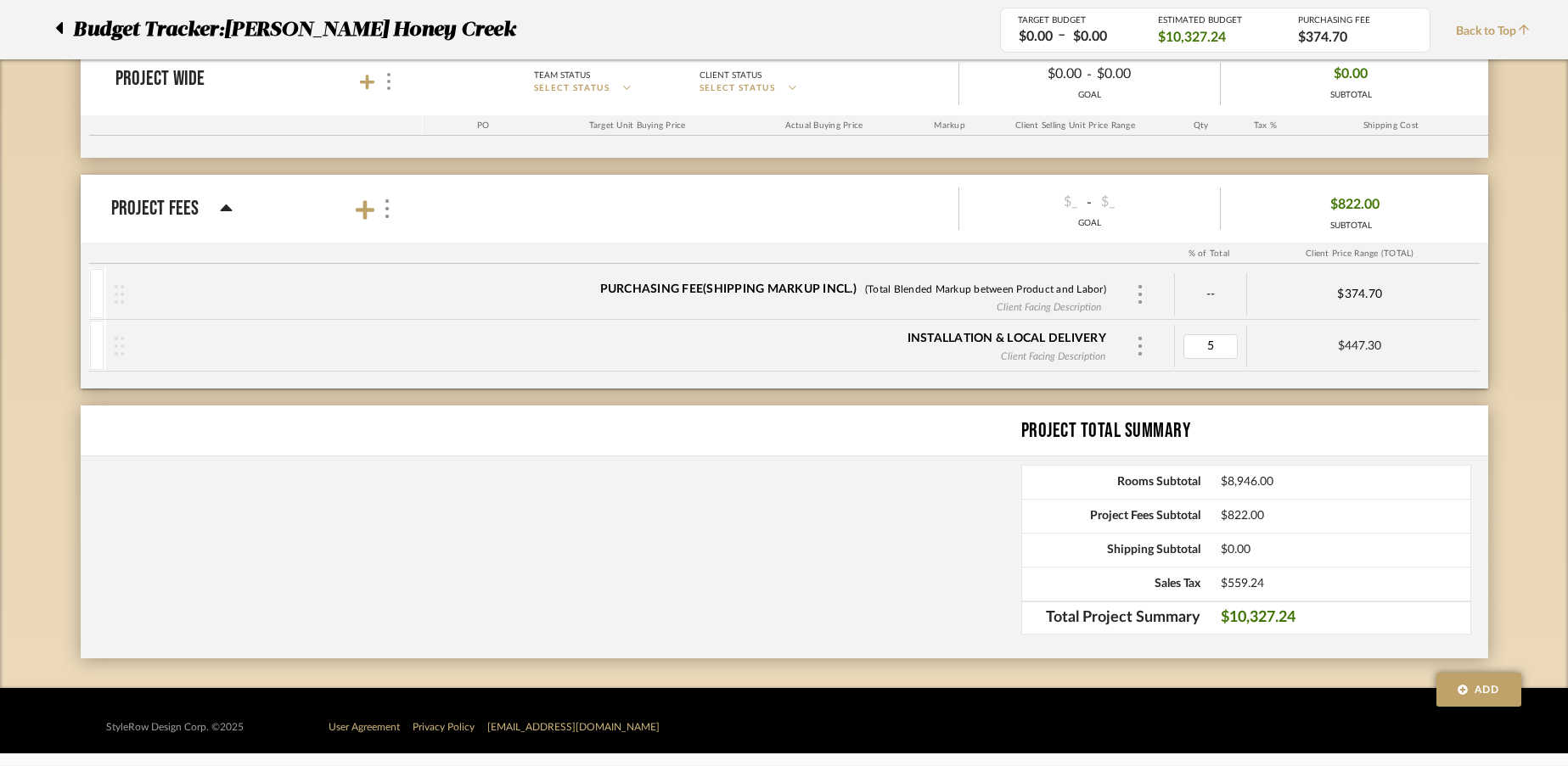
type input "0"
click at [1134, 363] on div "Installation & Local Delivery Client Facing Description" at bounding box center [640, 346] width 1068 height 43
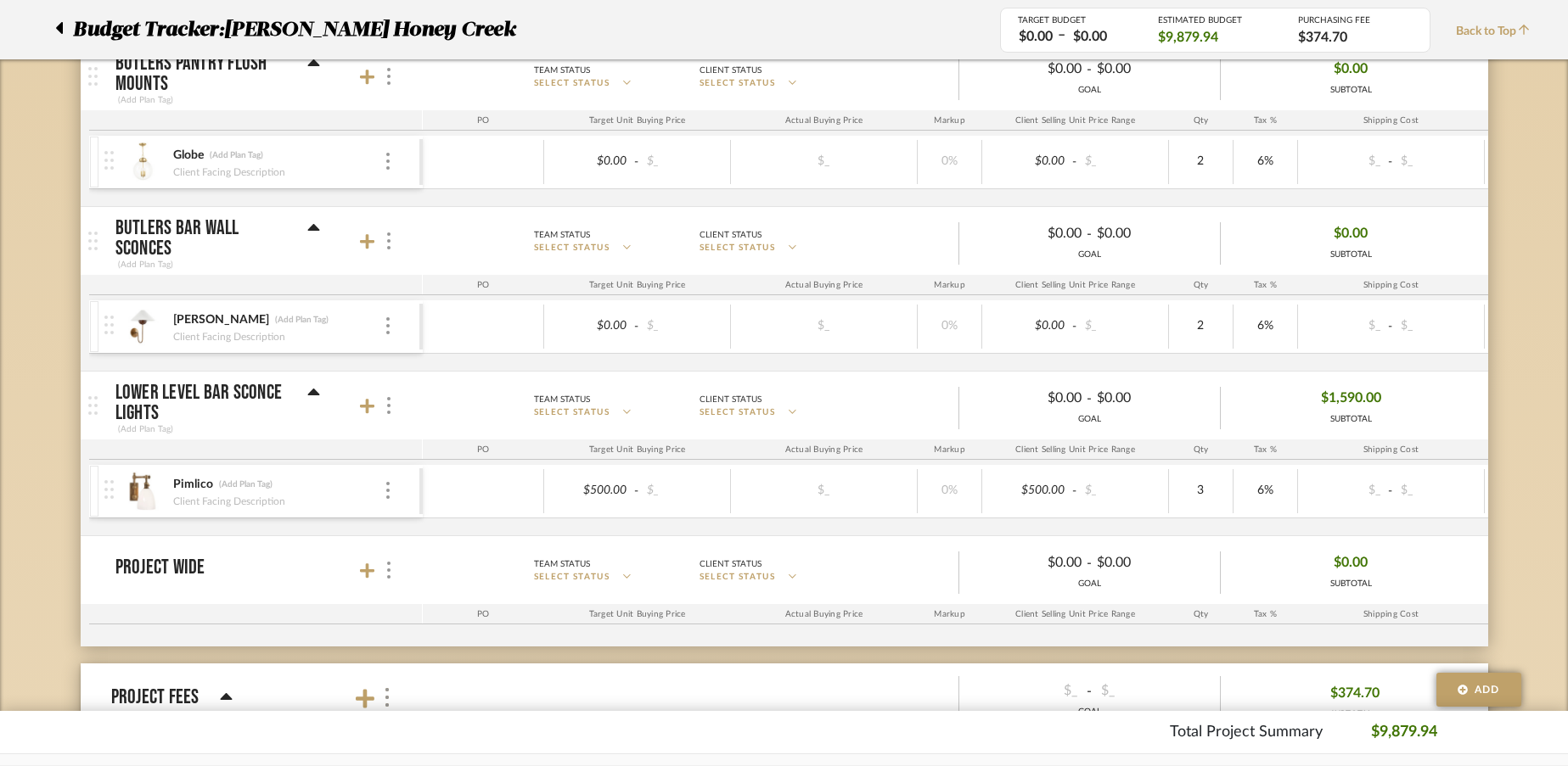
scroll to position [0, 0]
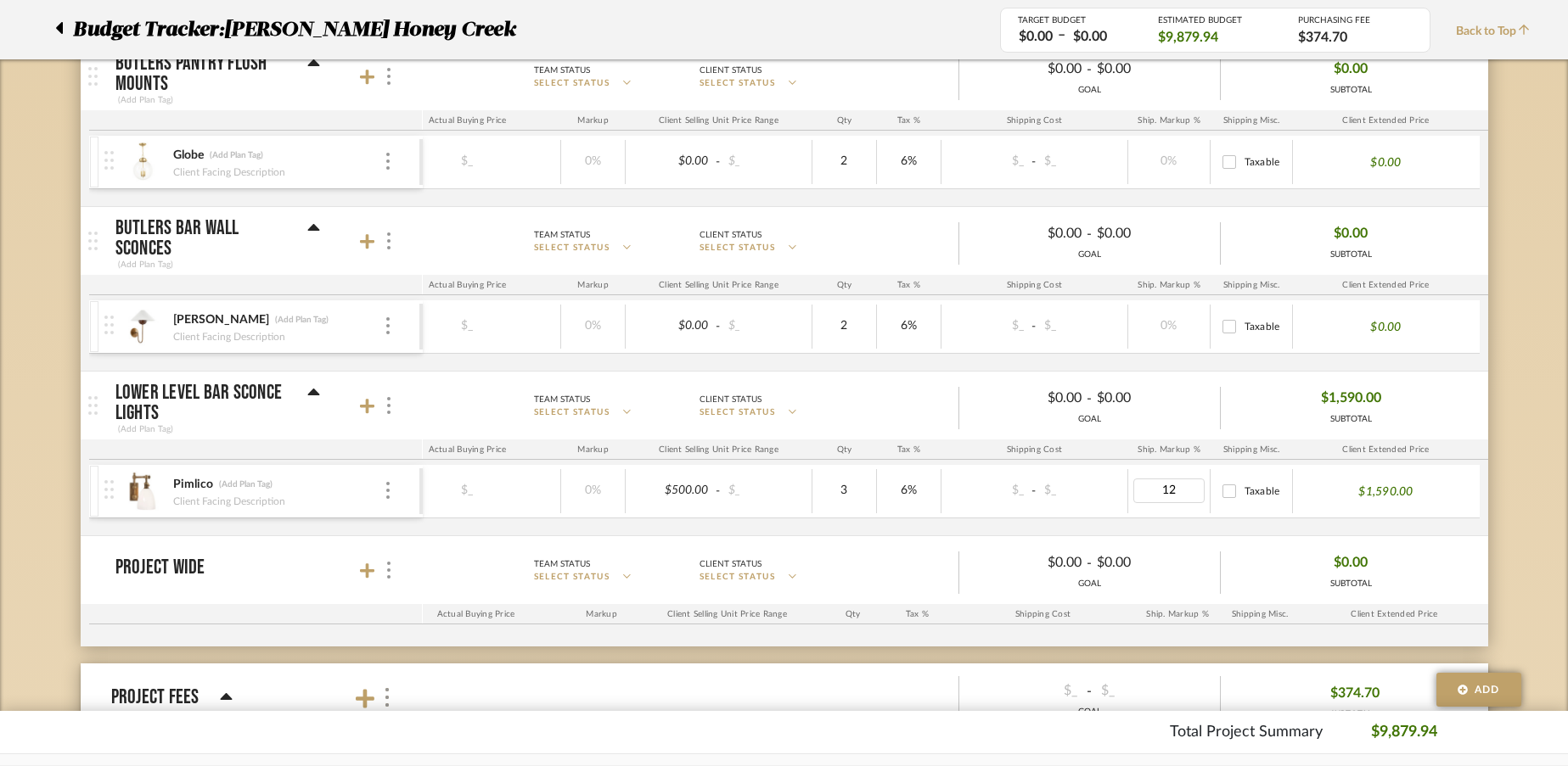
type input "12%"
click at [1127, 529] on div "Pimlico (Add Plan Tag) Client Facing Description $500.00 - $_ $_ 0% $500.00 - $…" at bounding box center [610, 499] width 1756 height 70
type input "150"
click at [1017, 525] on div "Pimlico (Add Plan Tag) Client Facing Description $500.00 - $_ $_ 0% $500.00 - $…" at bounding box center [610, 499] width 1756 height 70
type input "165"
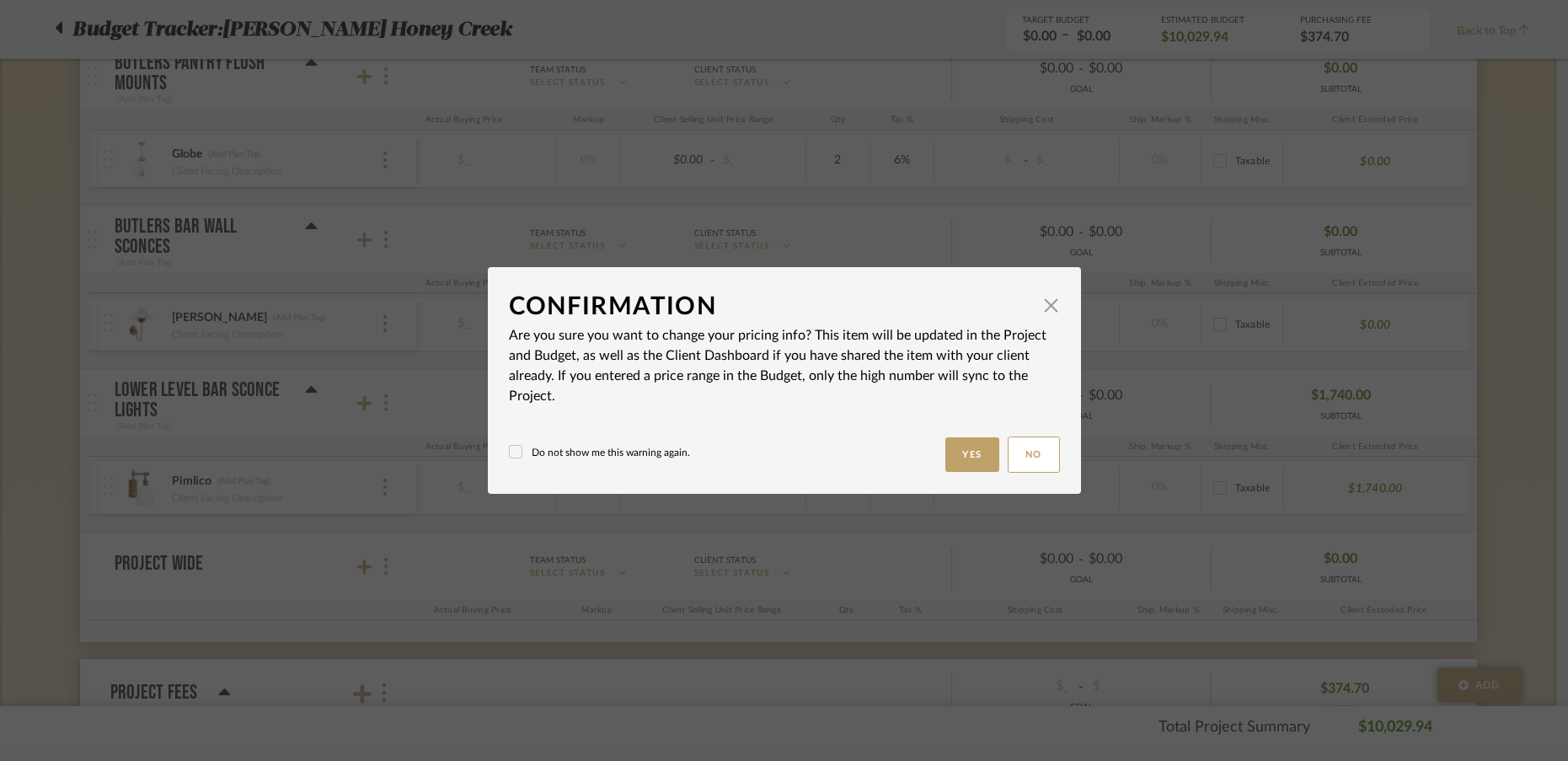
click at [954, 460] on button "Yes" at bounding box center [972, 455] width 54 height 35
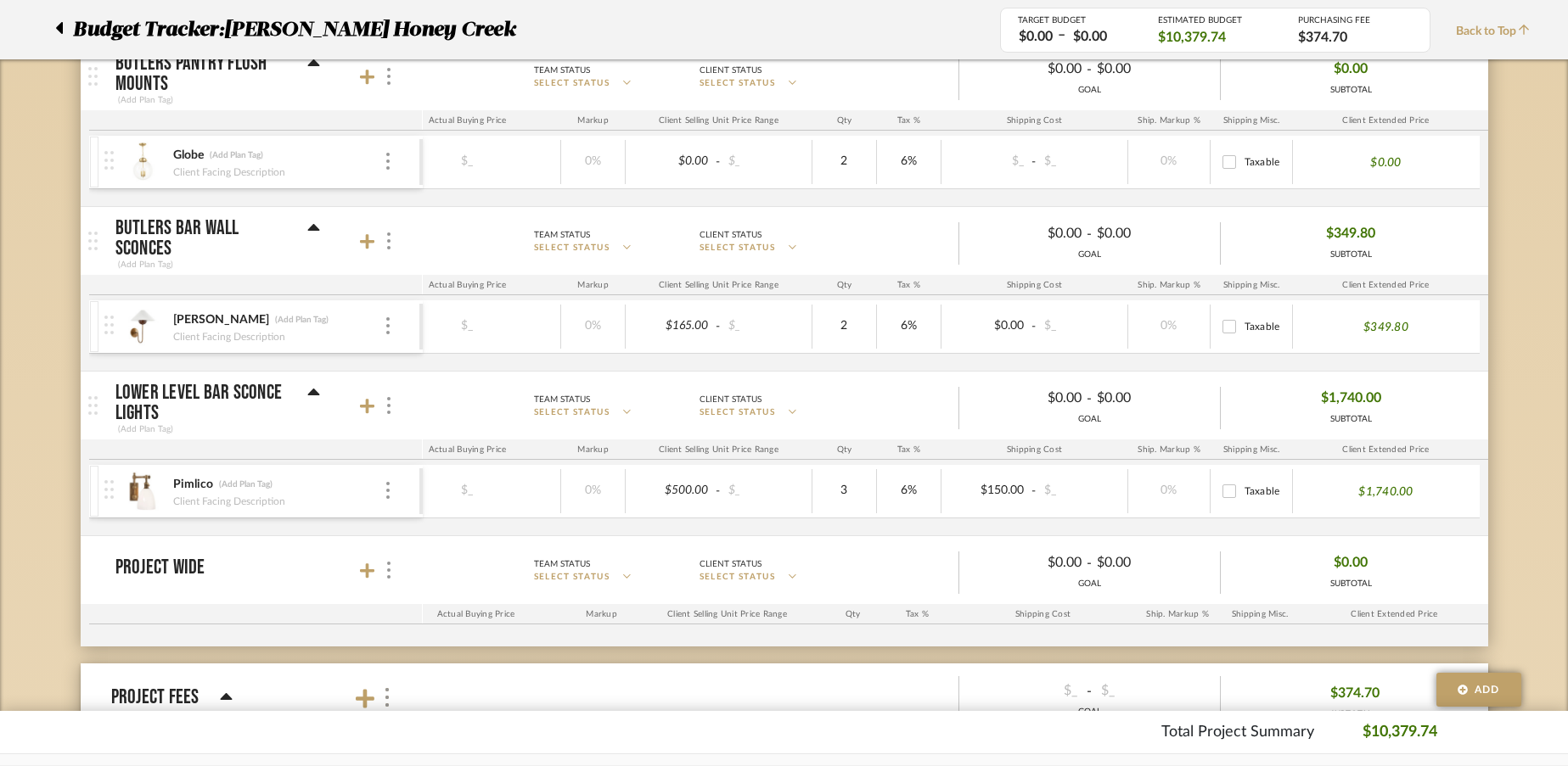
click at [1201, 354] on div "[PERSON_NAME] (Add Plan Tag) Client Facing Description $165.00 - $_ $_ 0% $165.…" at bounding box center [610, 335] width 1756 height 70
type input "4"
type input "34"
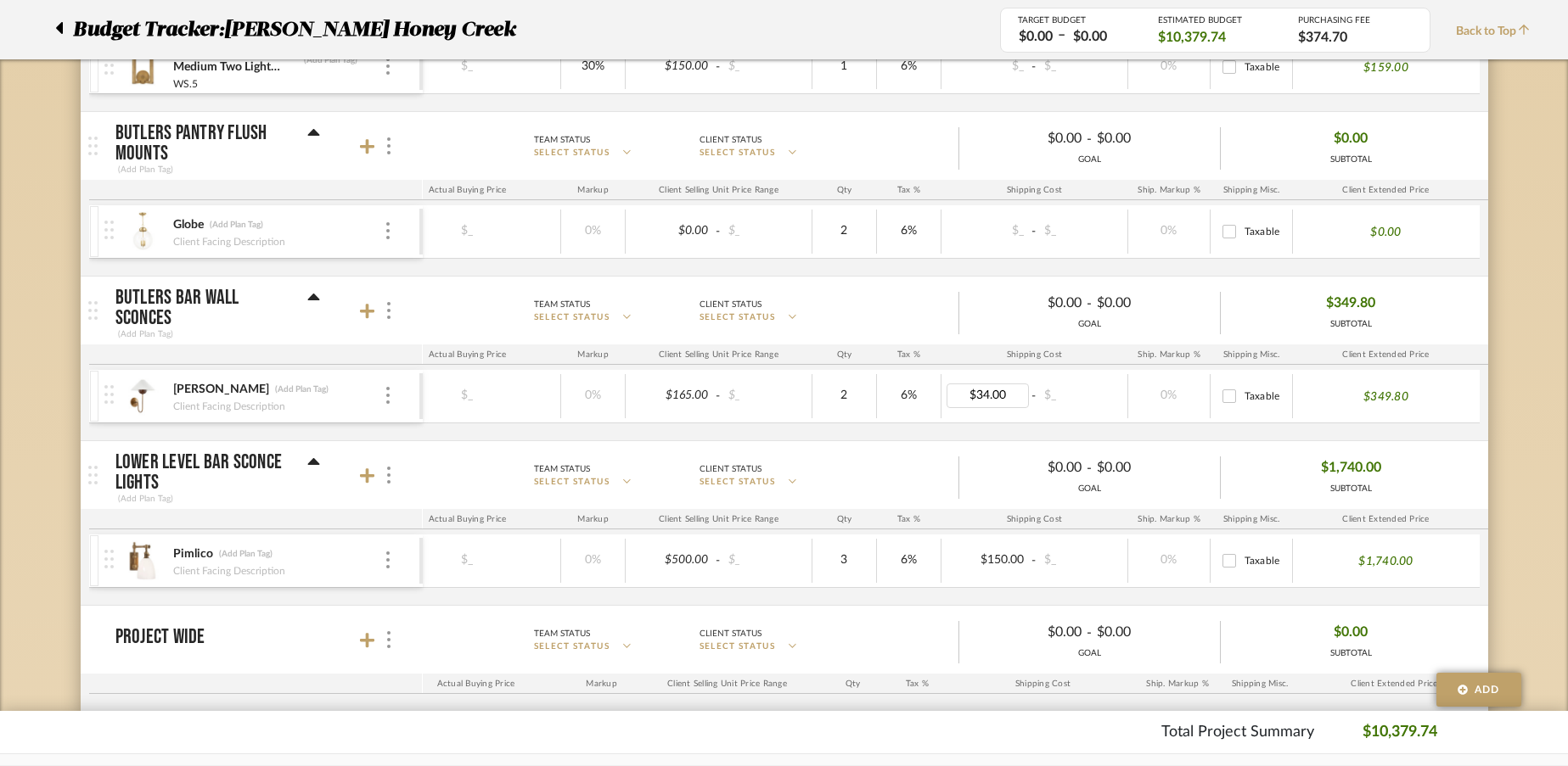
click at [973, 347] on div "Shipping Cost" at bounding box center [1035, 354] width 187 height 20
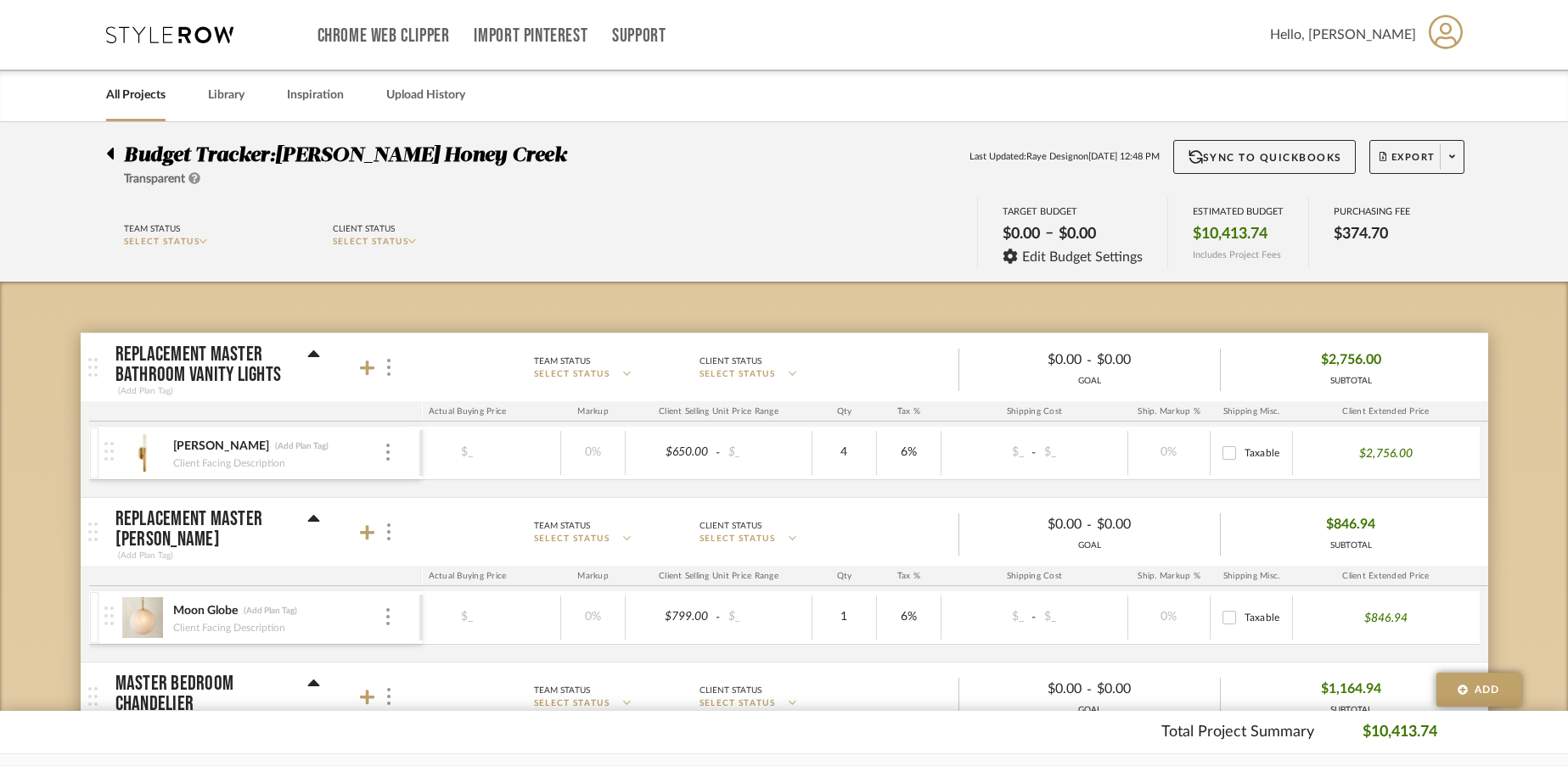
click at [142, 95] on link "All Projects" at bounding box center [136, 96] width 59 height 23
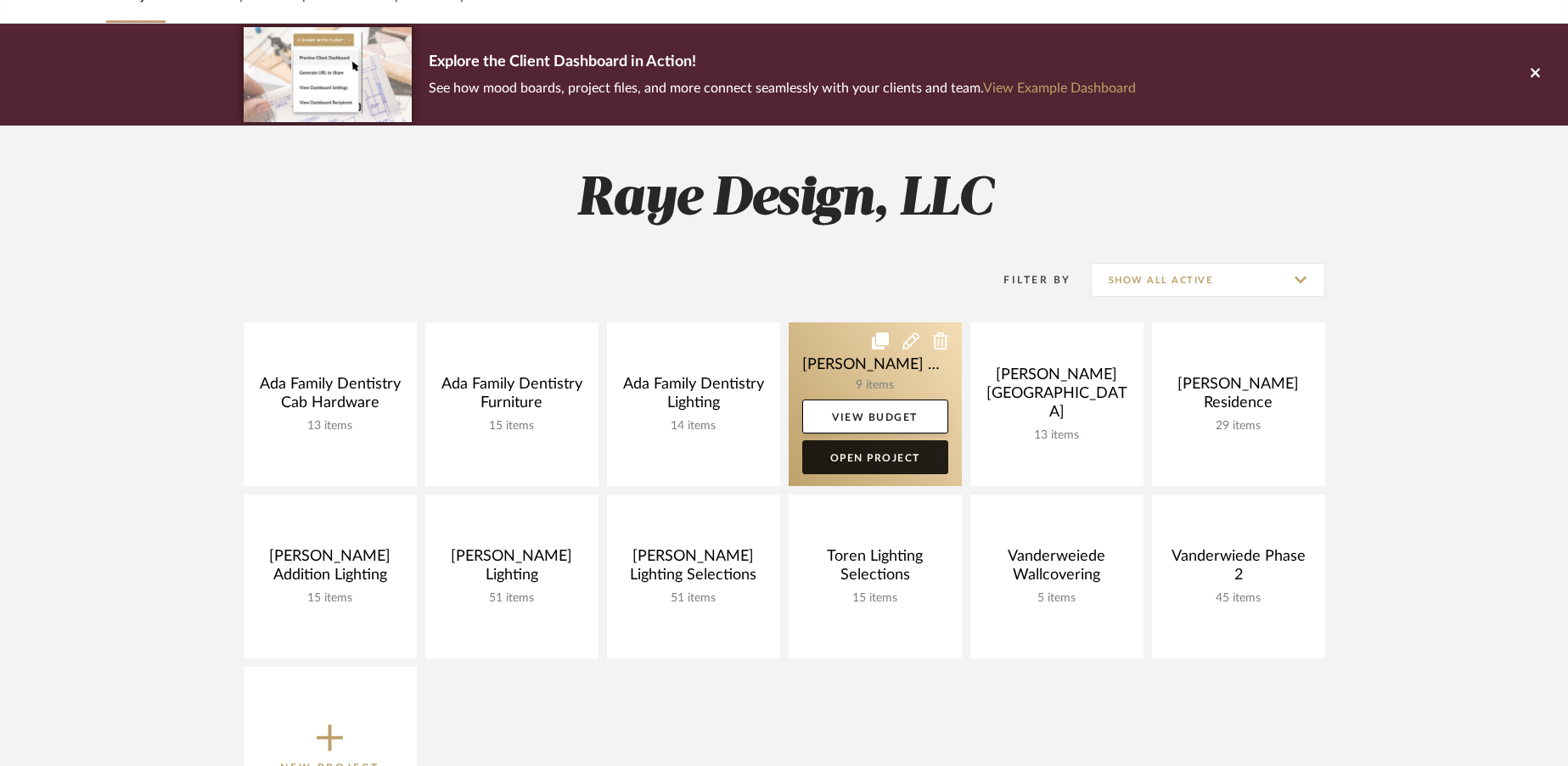
click at [894, 461] on link "Open Project" at bounding box center [875, 457] width 146 height 34
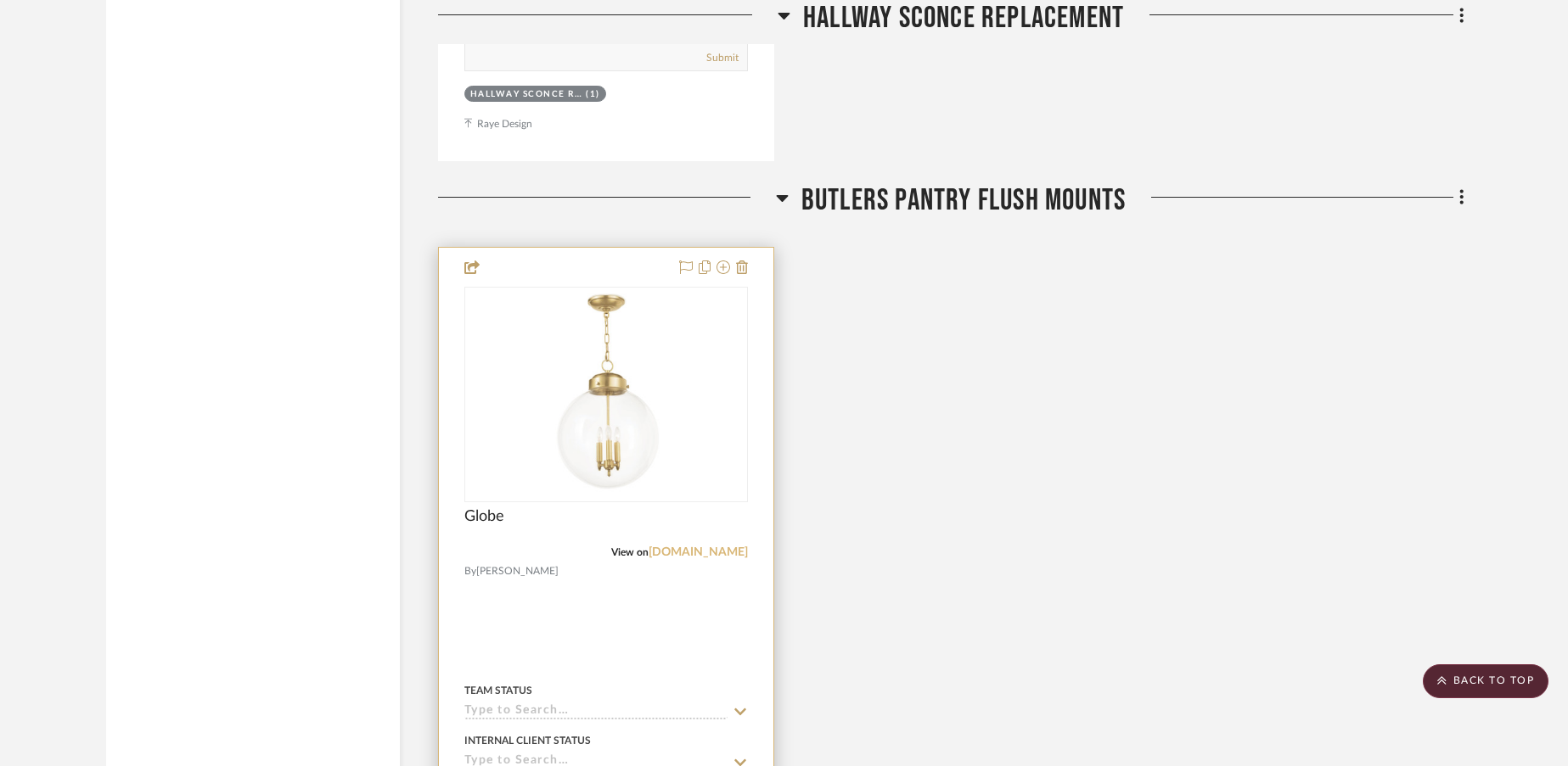
click at [668, 554] on link "[DOMAIN_NAME]" at bounding box center [698, 552] width 99 height 12
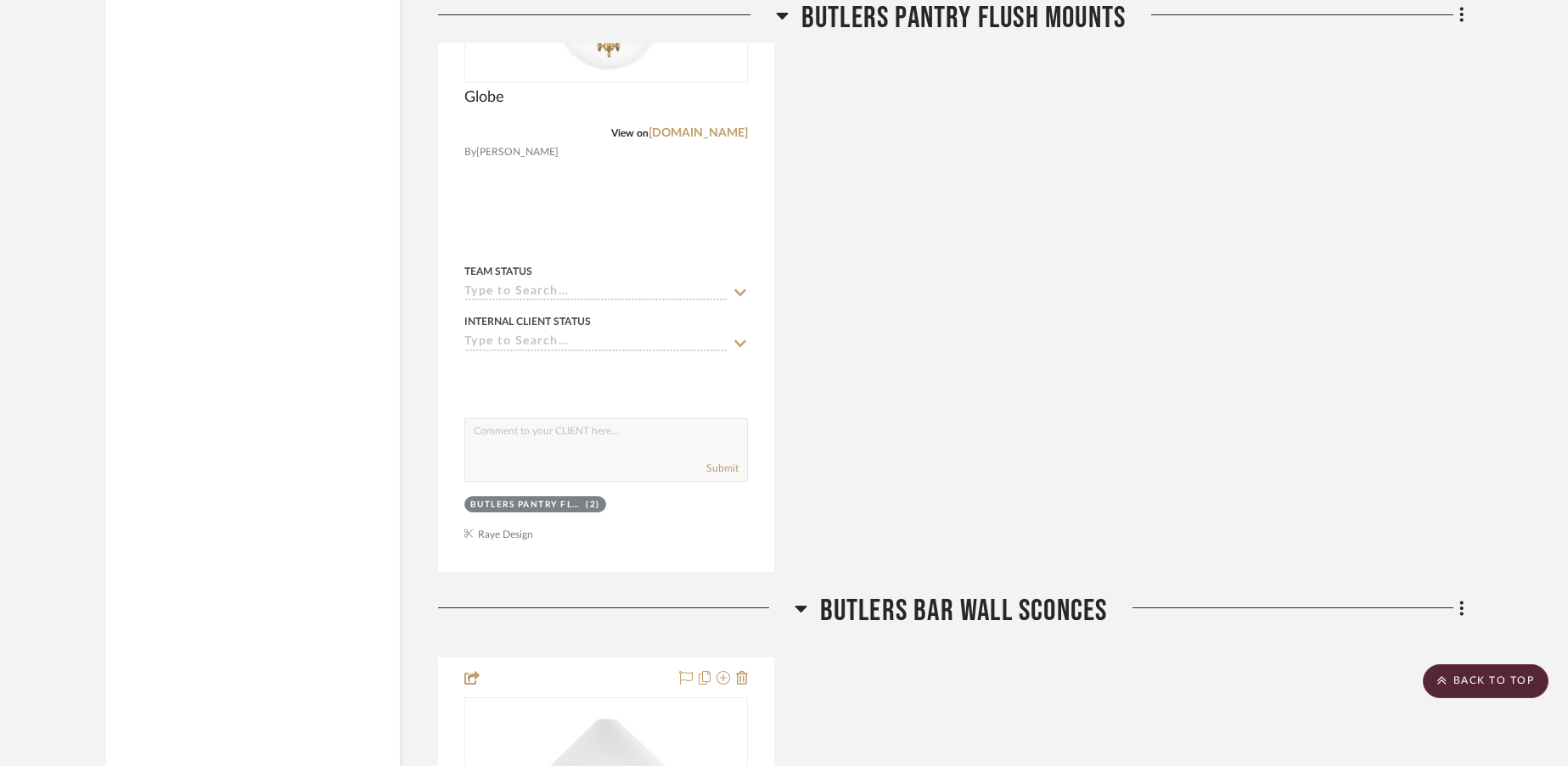
scroll to position [5615, 0]
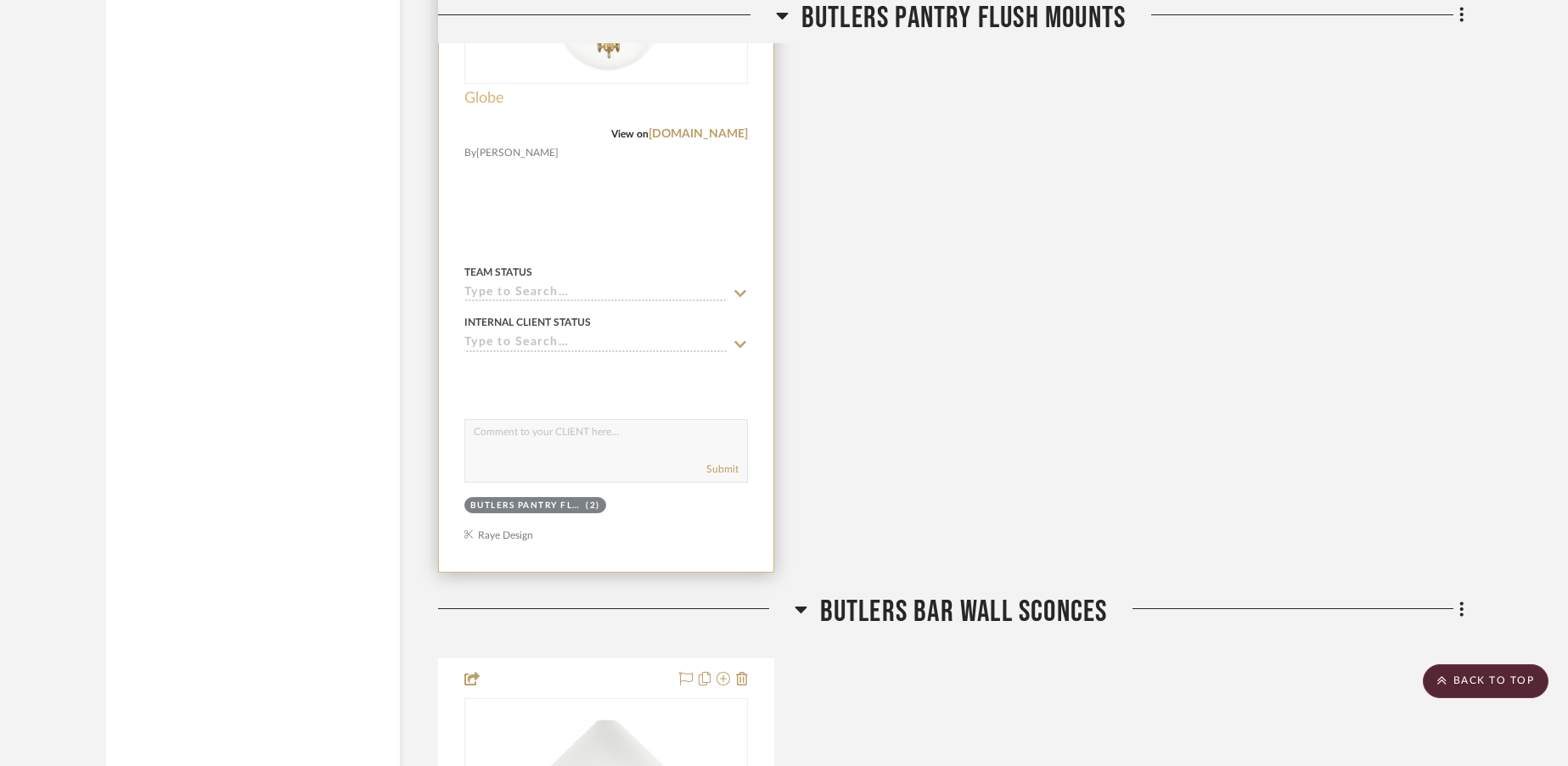
click at [481, 96] on span "Globe" at bounding box center [484, 98] width 40 height 18
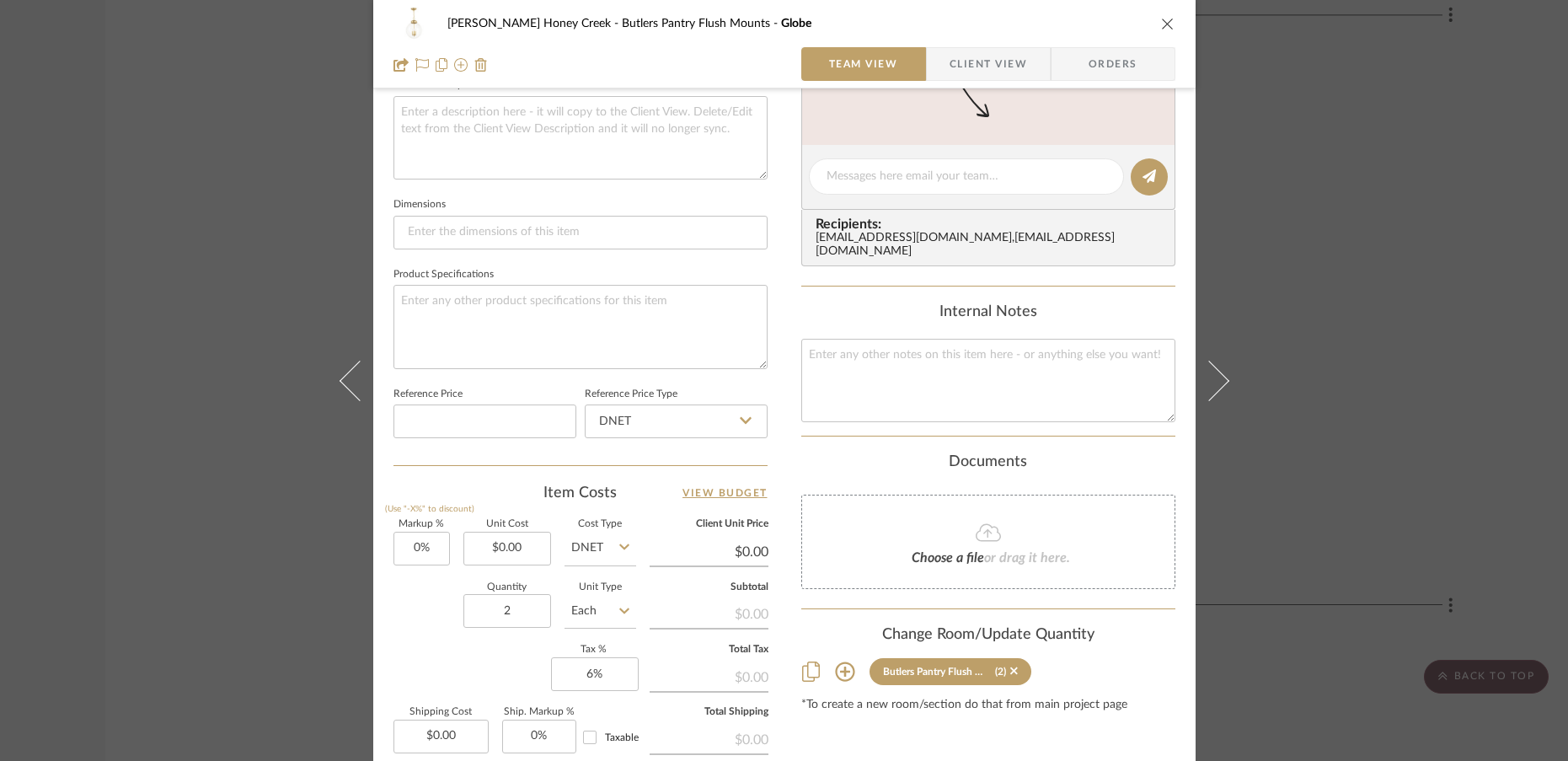
scroll to position [632, 0]
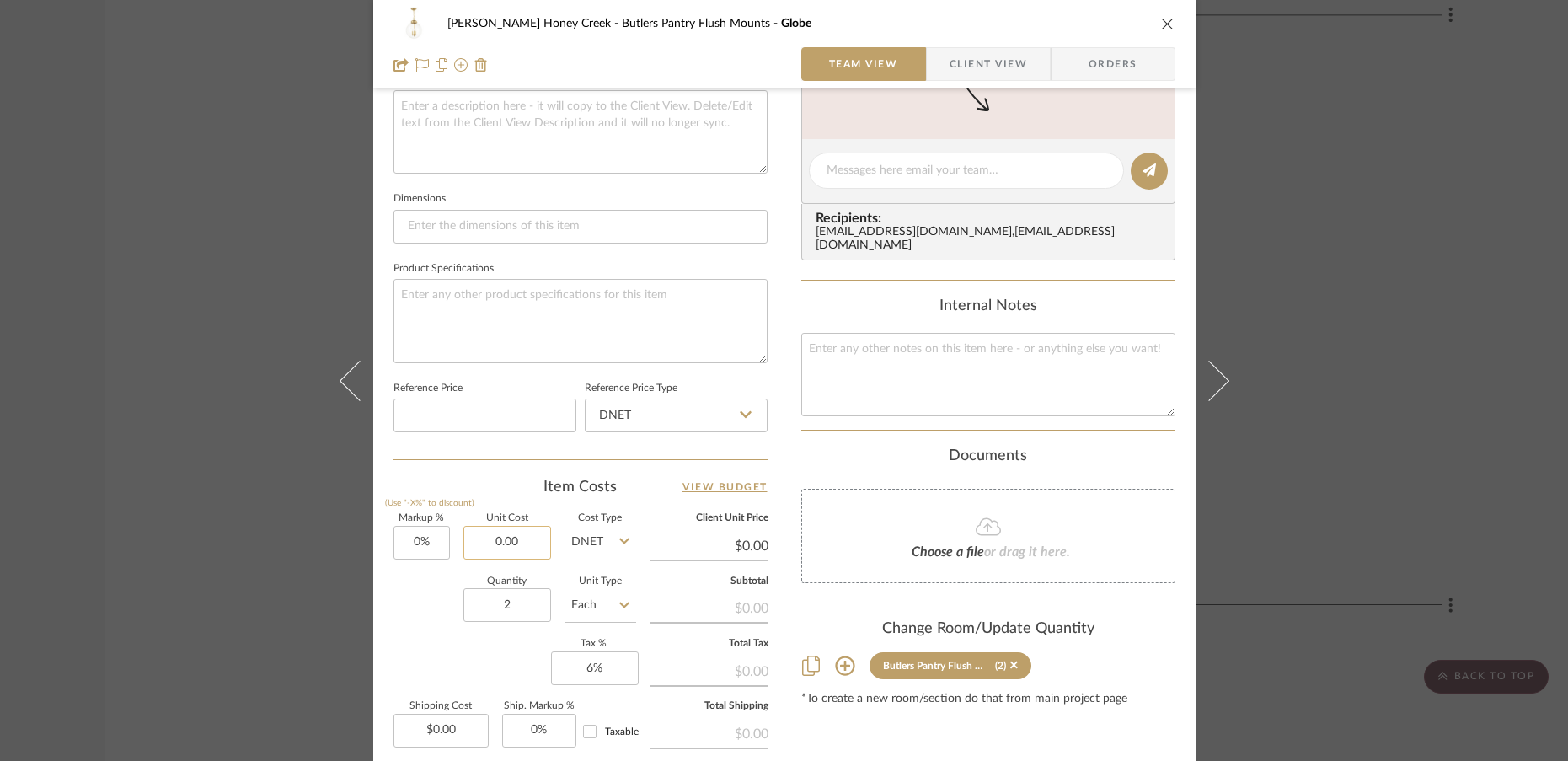
click at [531, 543] on input "0.00" at bounding box center [507, 543] width 88 height 34
type input "7"
type input "$825.00"
click at [422, 608] on div "Quantity 2 Unit Type Each" at bounding box center [514, 607] width 242 height 60
type input "$825.00"
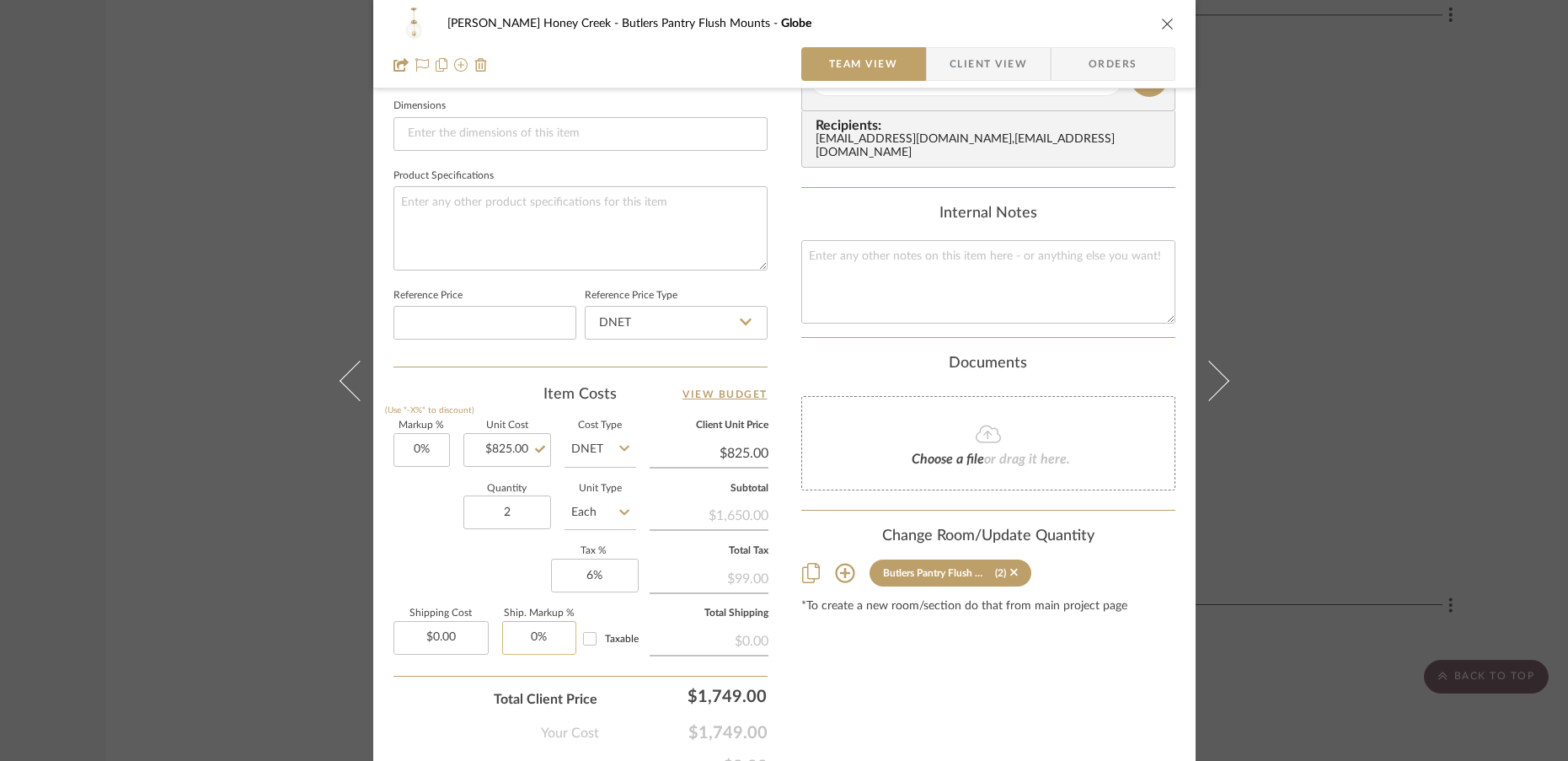
scroll to position [726, 0]
type input "0"
click at [547, 636] on input "0" at bounding box center [539, 636] width 74 height 34
type input "0.00"
type input "0%"
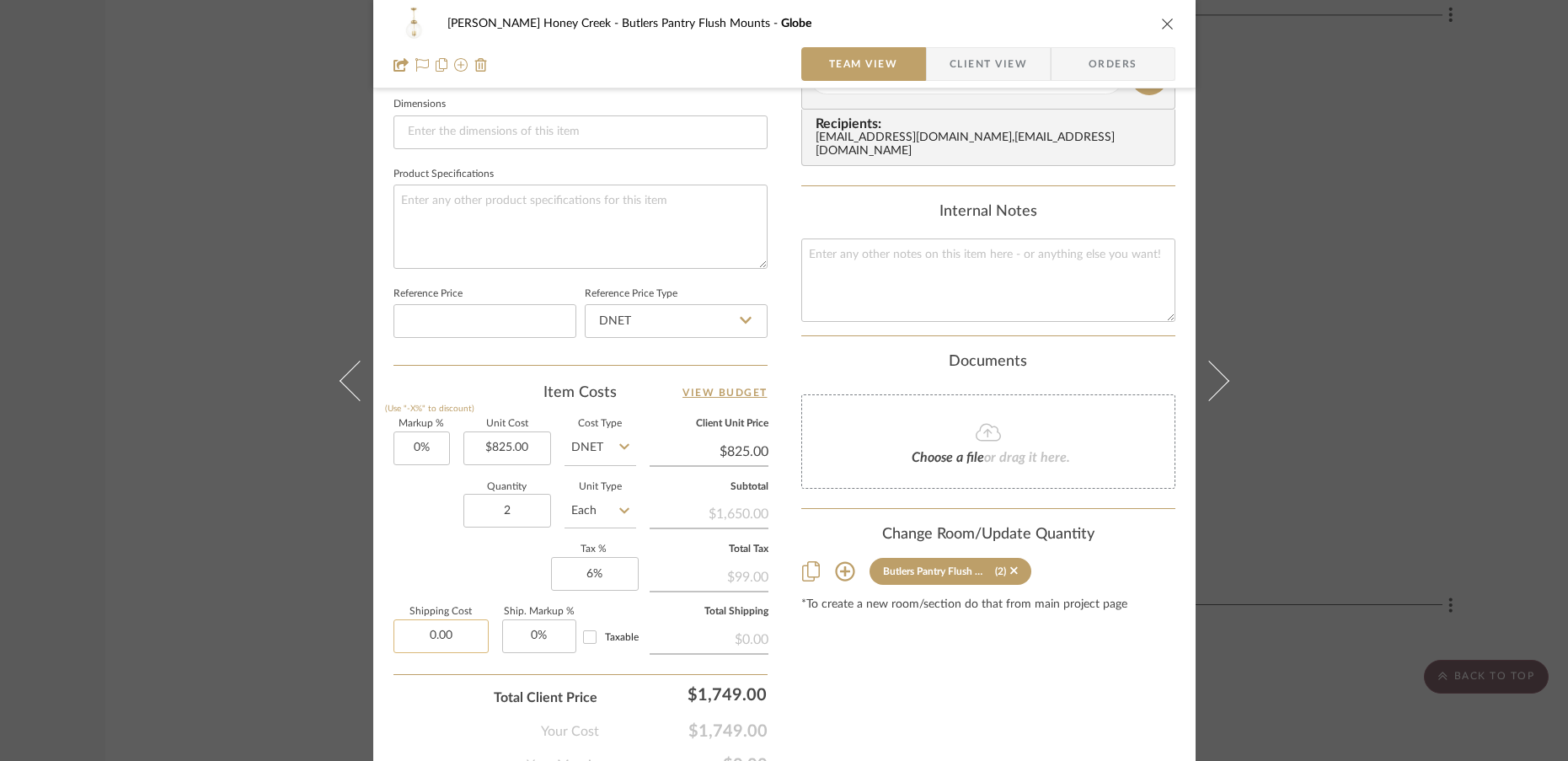
click at [455, 643] on input "0.00" at bounding box center [441, 636] width 95 height 34
type input "$170.00"
click at [406, 701] on div "Total Client Price $1,749.00" at bounding box center [580, 691] width 374 height 34
click at [1162, 28] on icon "close" at bounding box center [1168, 24] width 14 height 14
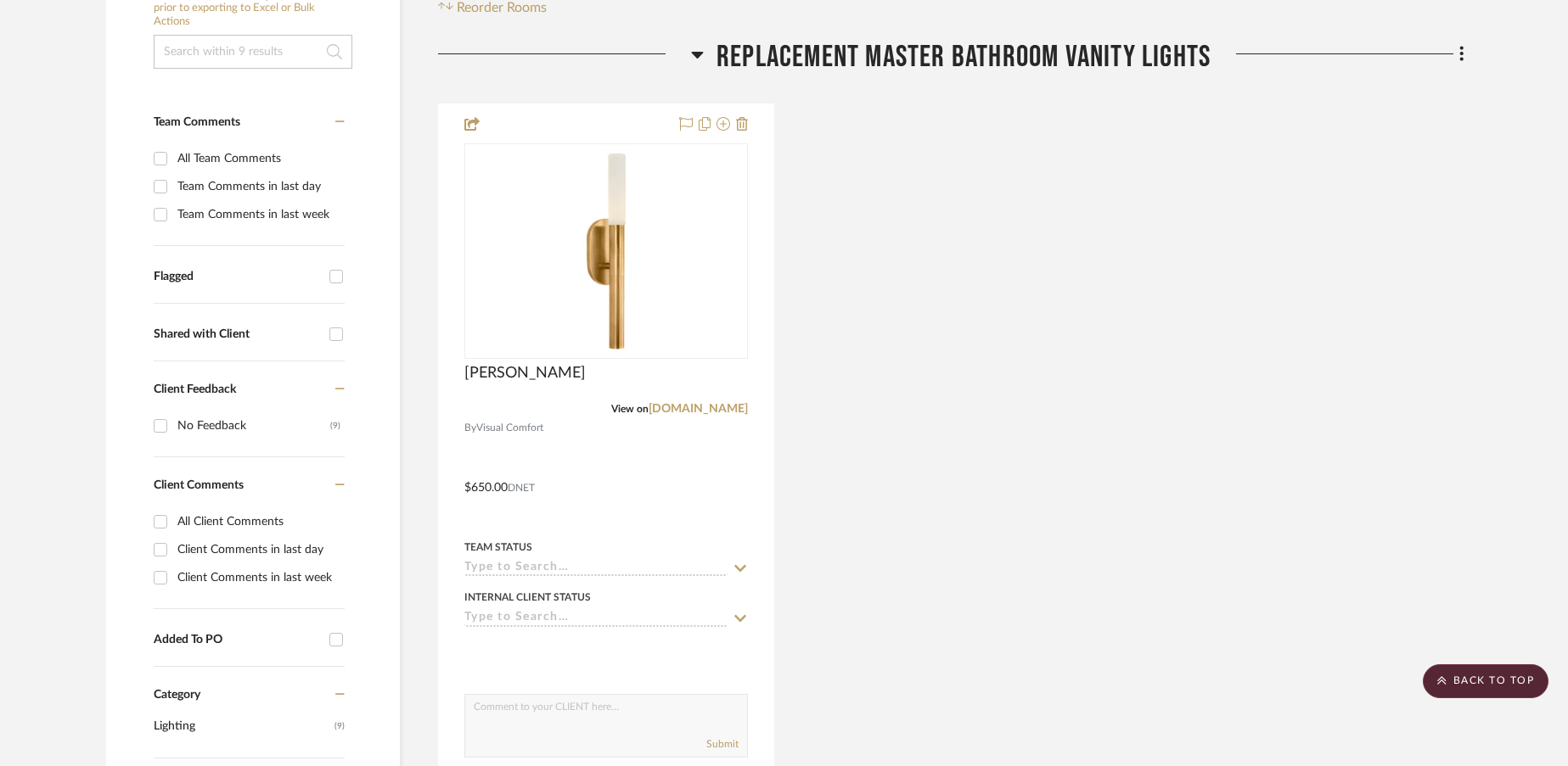
scroll to position [0, 0]
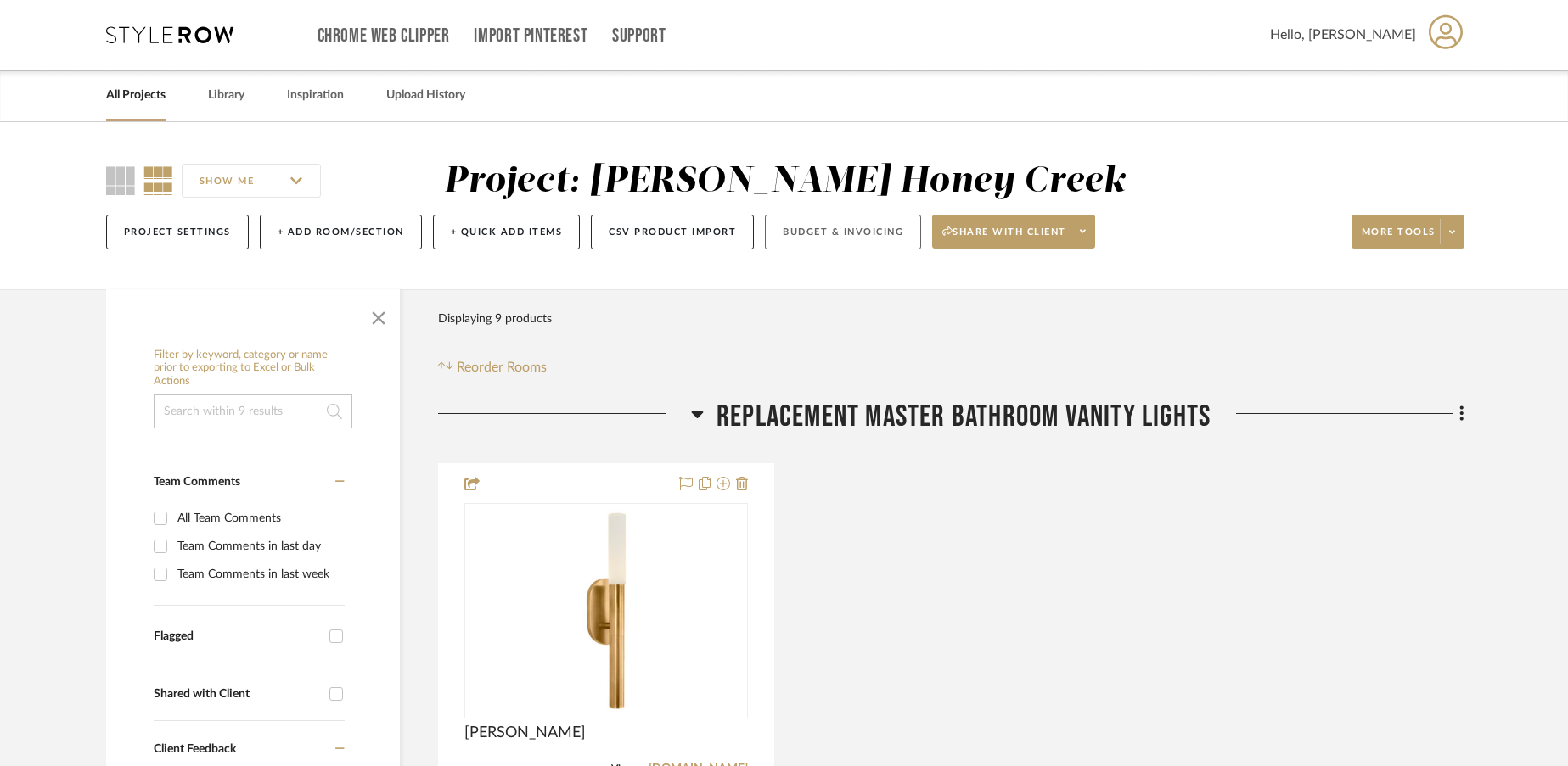
click at [888, 235] on button "Budget & Invoicing" at bounding box center [843, 232] width 156 height 35
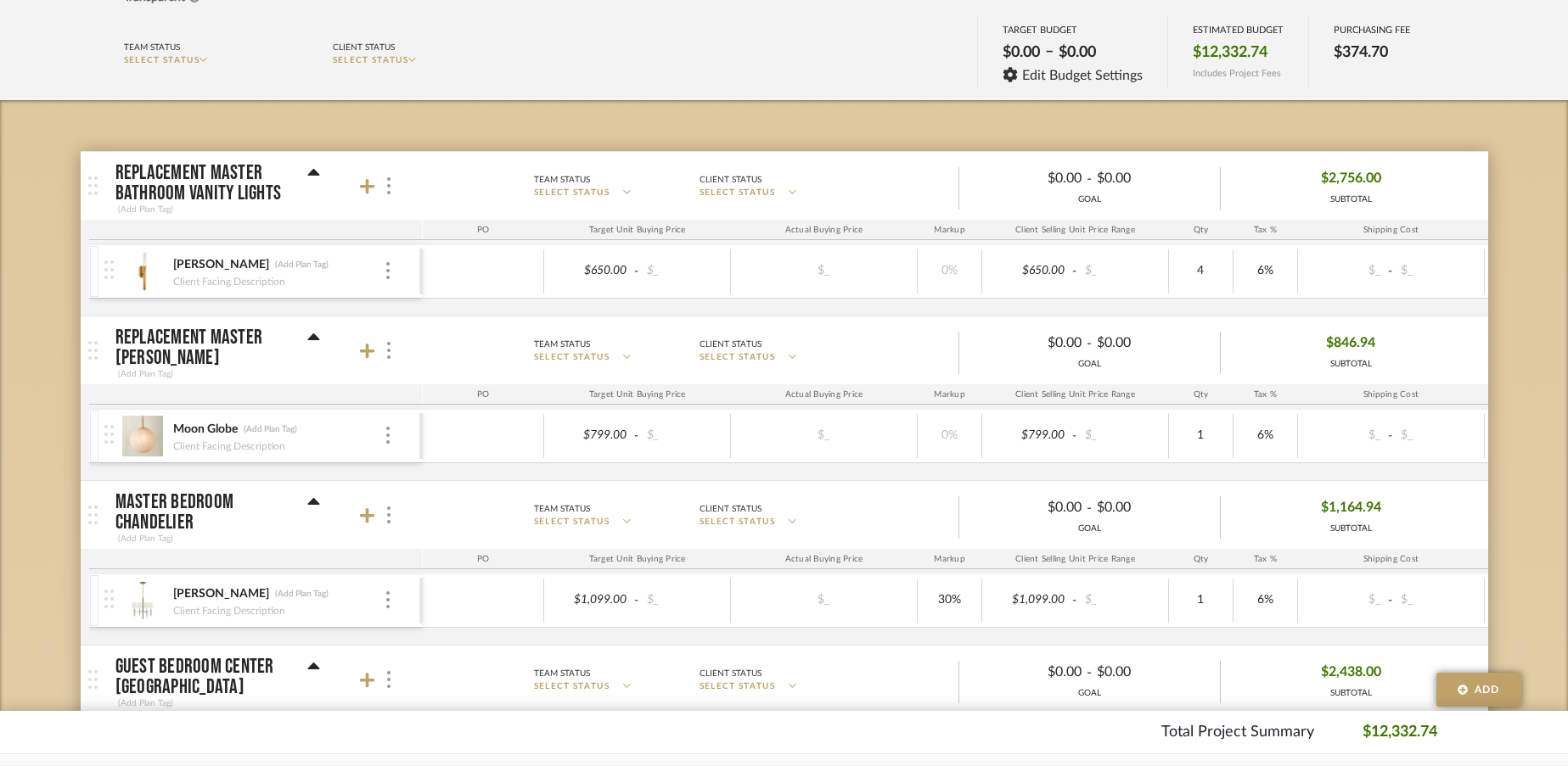
scroll to position [0, 59]
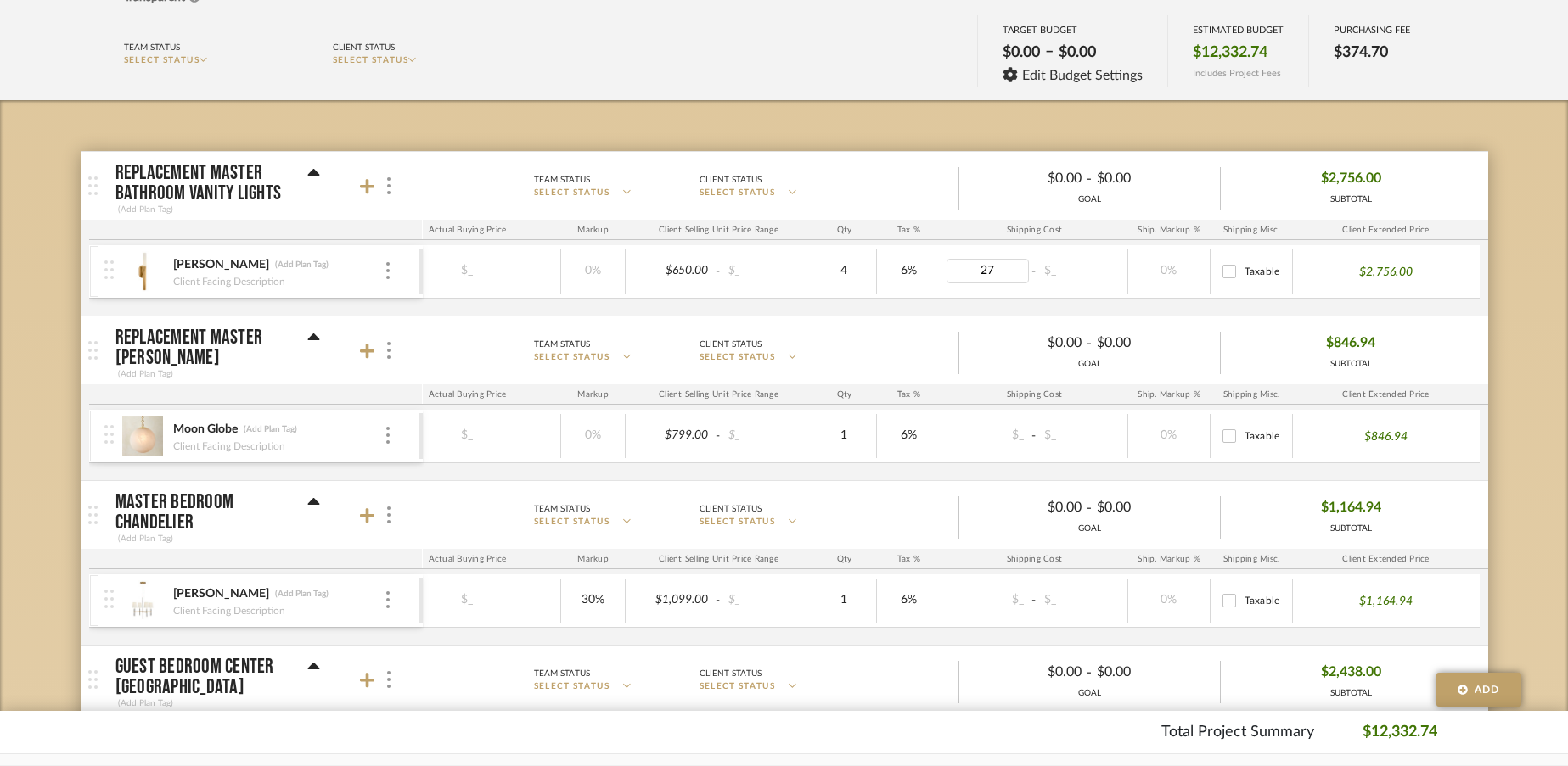
type input "270"
click at [978, 295] on div "$650.00 - $_ $_ 0% $650.00 - $_ 4 6% $270.00 - $_ 0% Taxable $2,756.00" at bounding box center [772, 271] width 1413 height 53
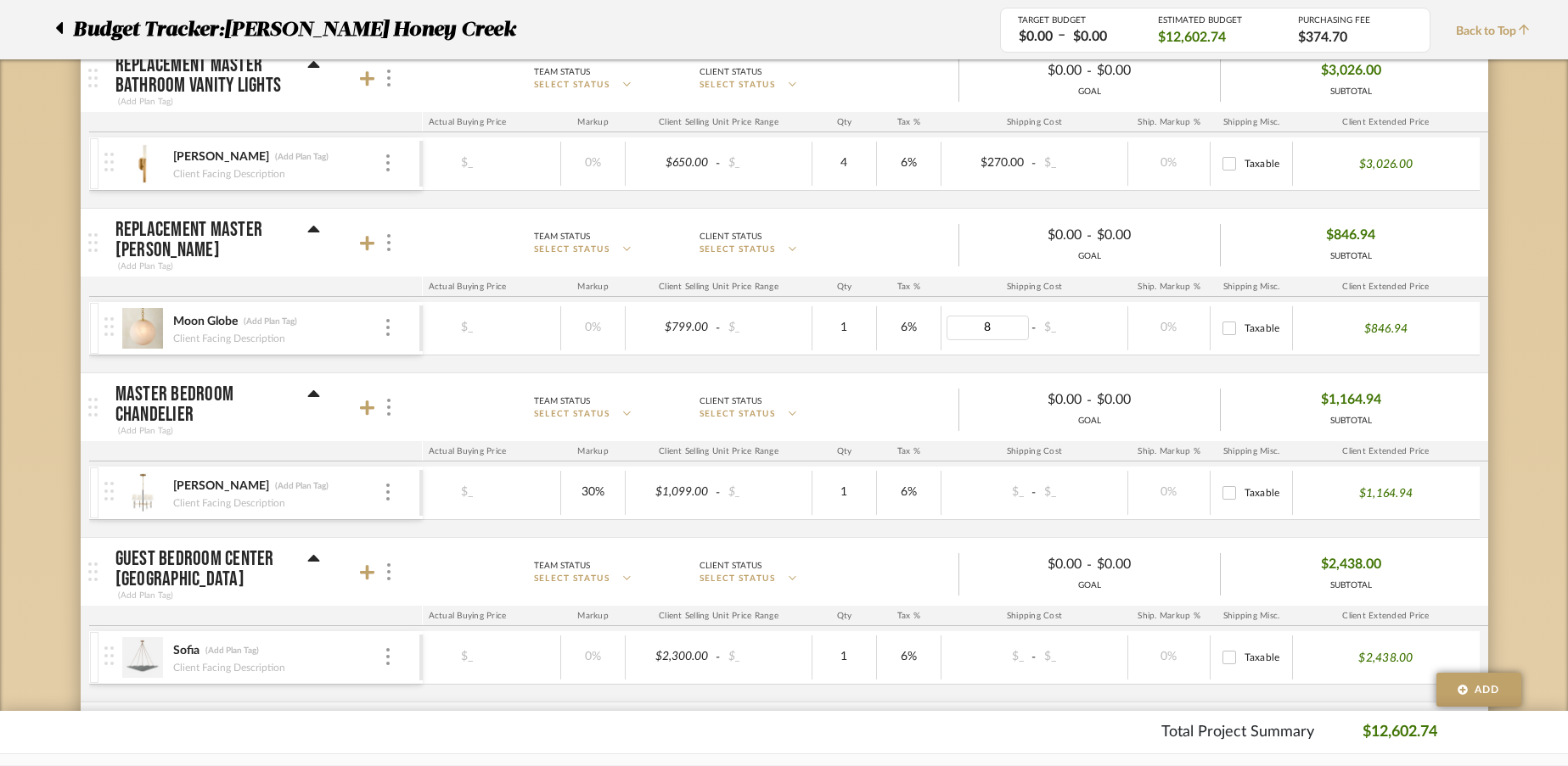
type input "84"
click at [988, 350] on div "$84.00 - $_" at bounding box center [1035, 328] width 187 height 44
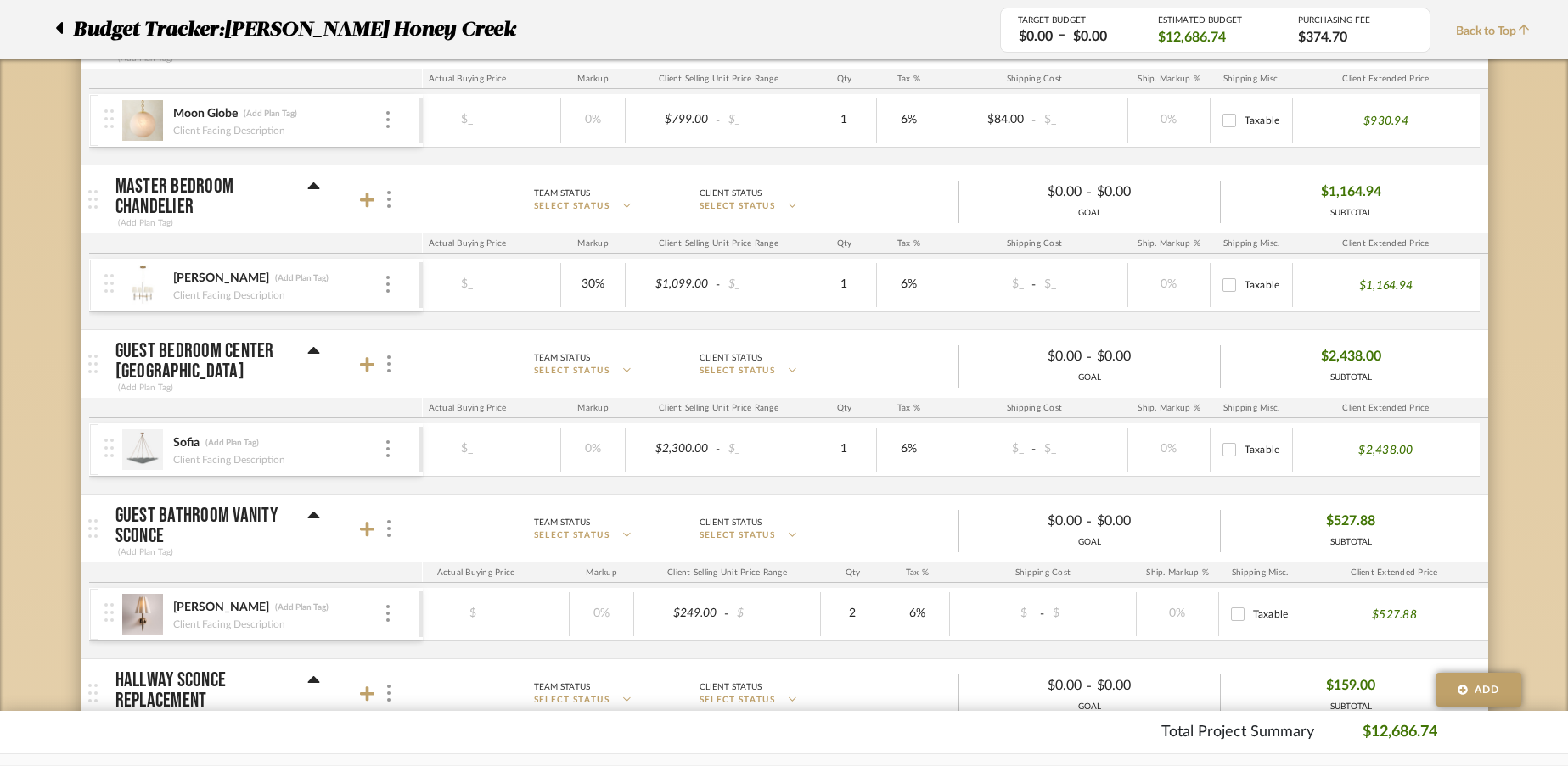
scroll to position [502, 0]
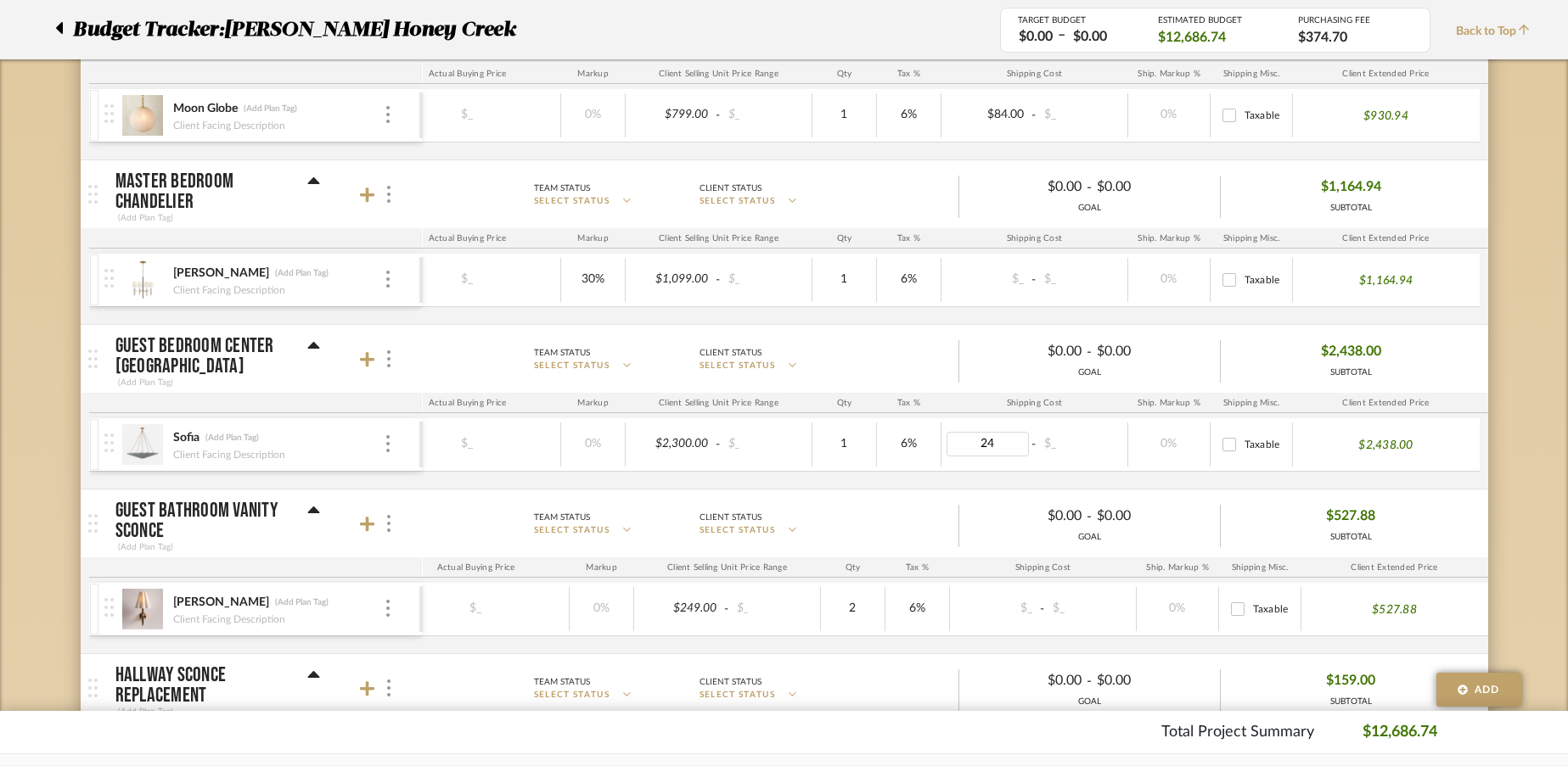
type input "240"
click at [1005, 472] on div "[PERSON_NAME] (Add Plan Tag) Client Facing Description $2,300.00 - $_ $_ 0% $2,…" at bounding box center [610, 453] width 1756 height 70
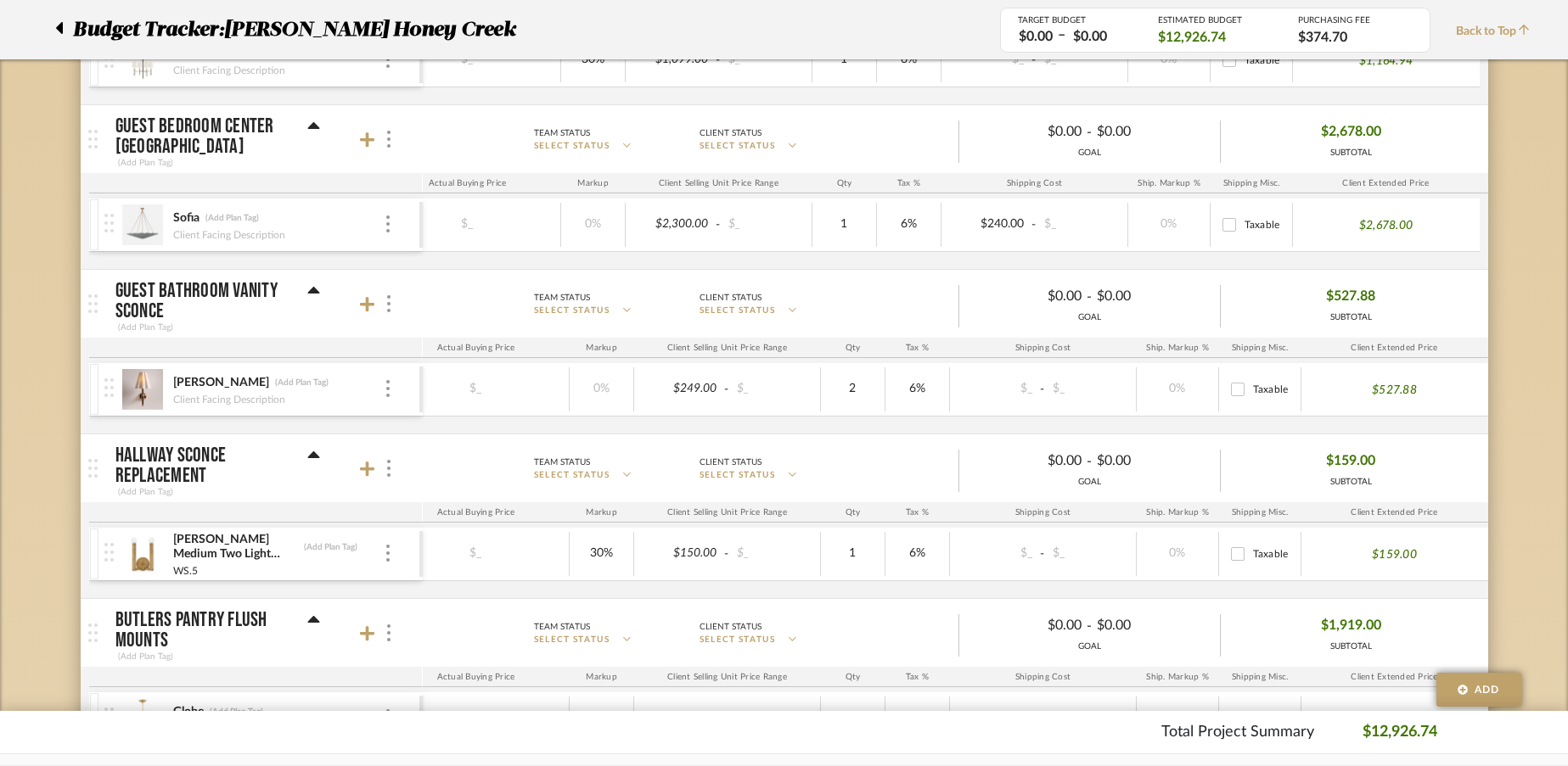
scroll to position [721, 0]
type input "53"
click at [983, 443] on mat-panel-description "Team Status SELECT STATUS Client Status SELECT STATUS $0.00 - $0.00 GOAL $159.0…" at bounding box center [948, 469] width 1067 height 62
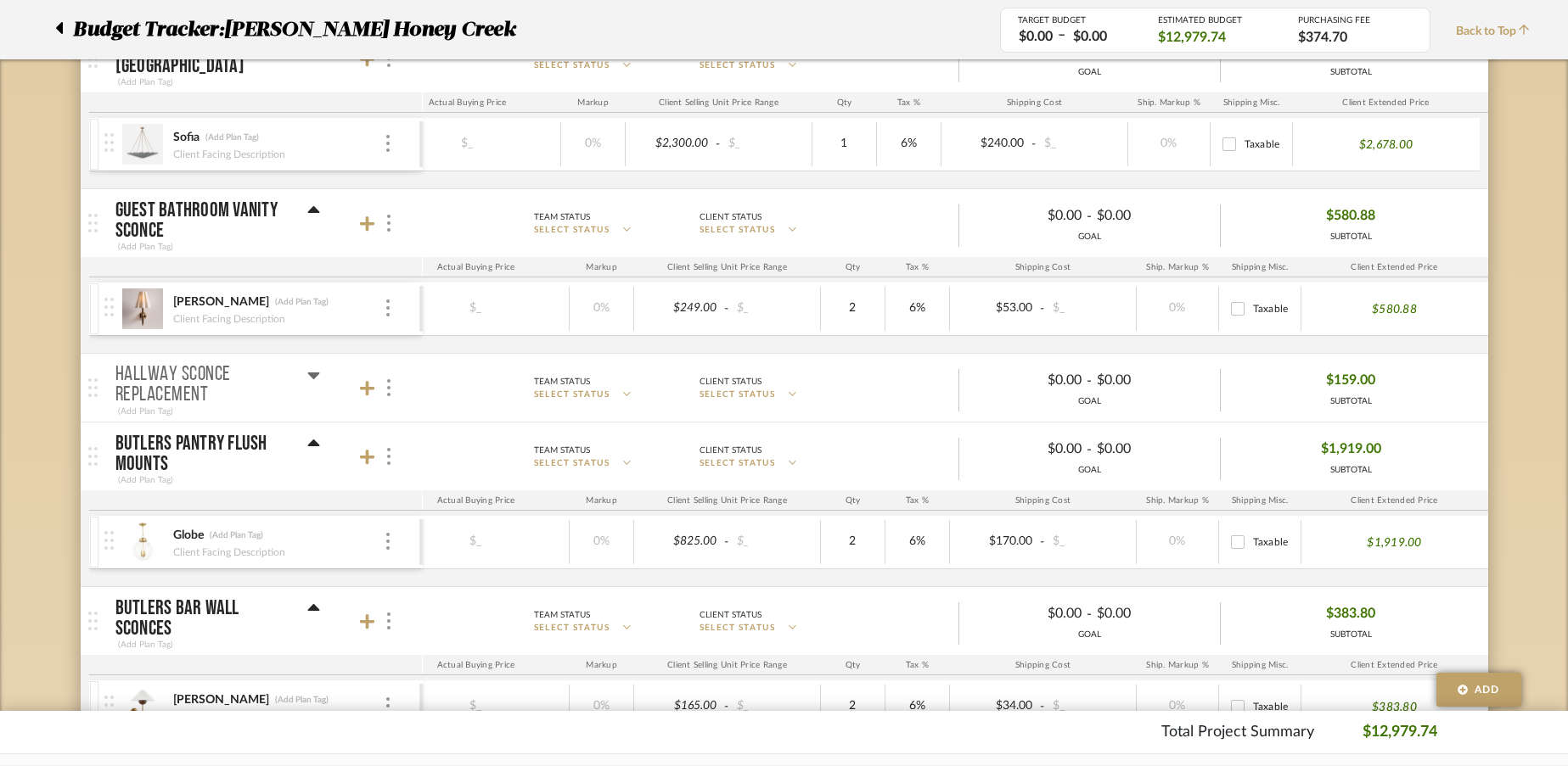
scroll to position [854, 0]
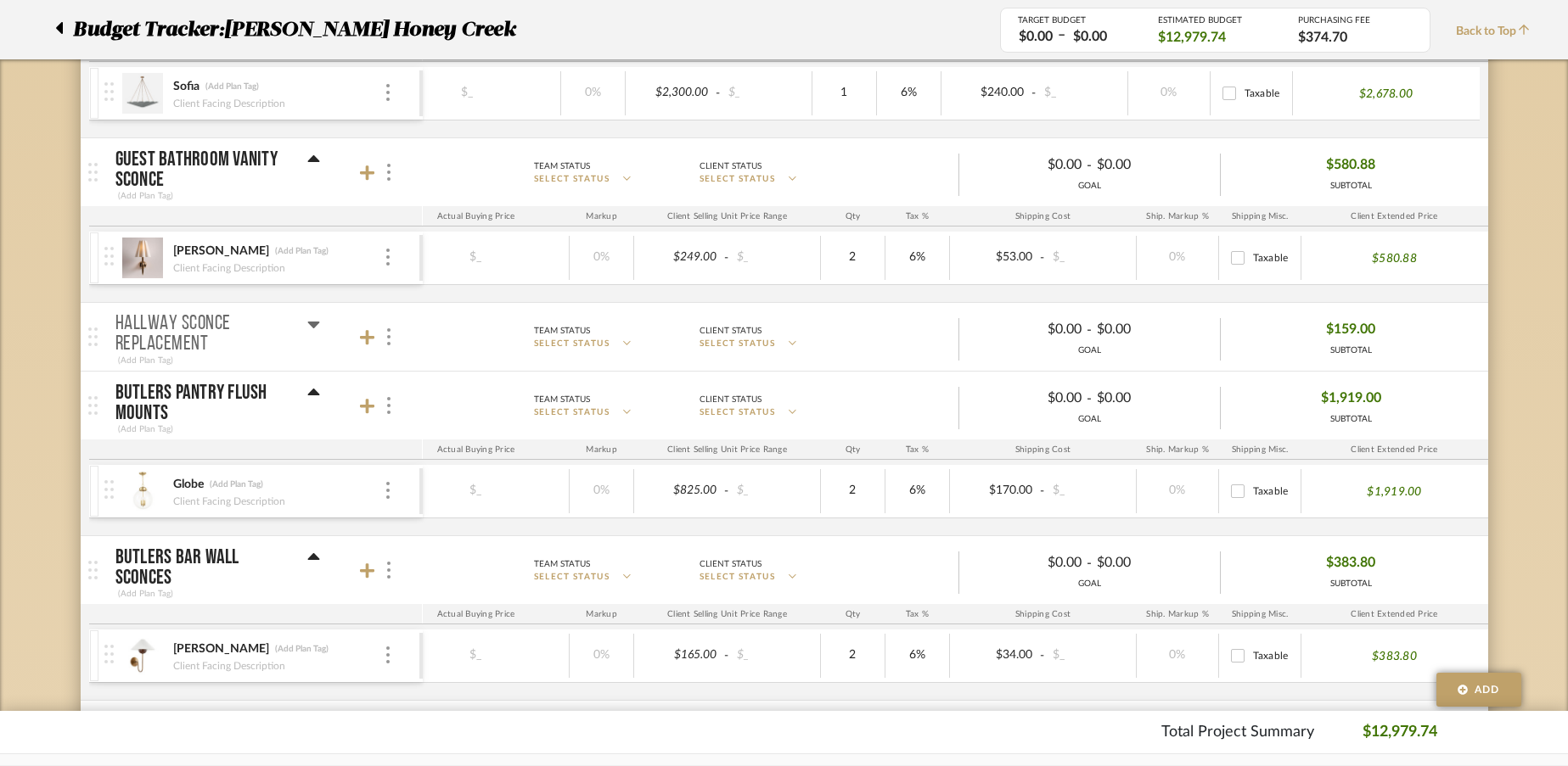
click at [95, 340] on img at bounding box center [93, 336] width 10 height 18
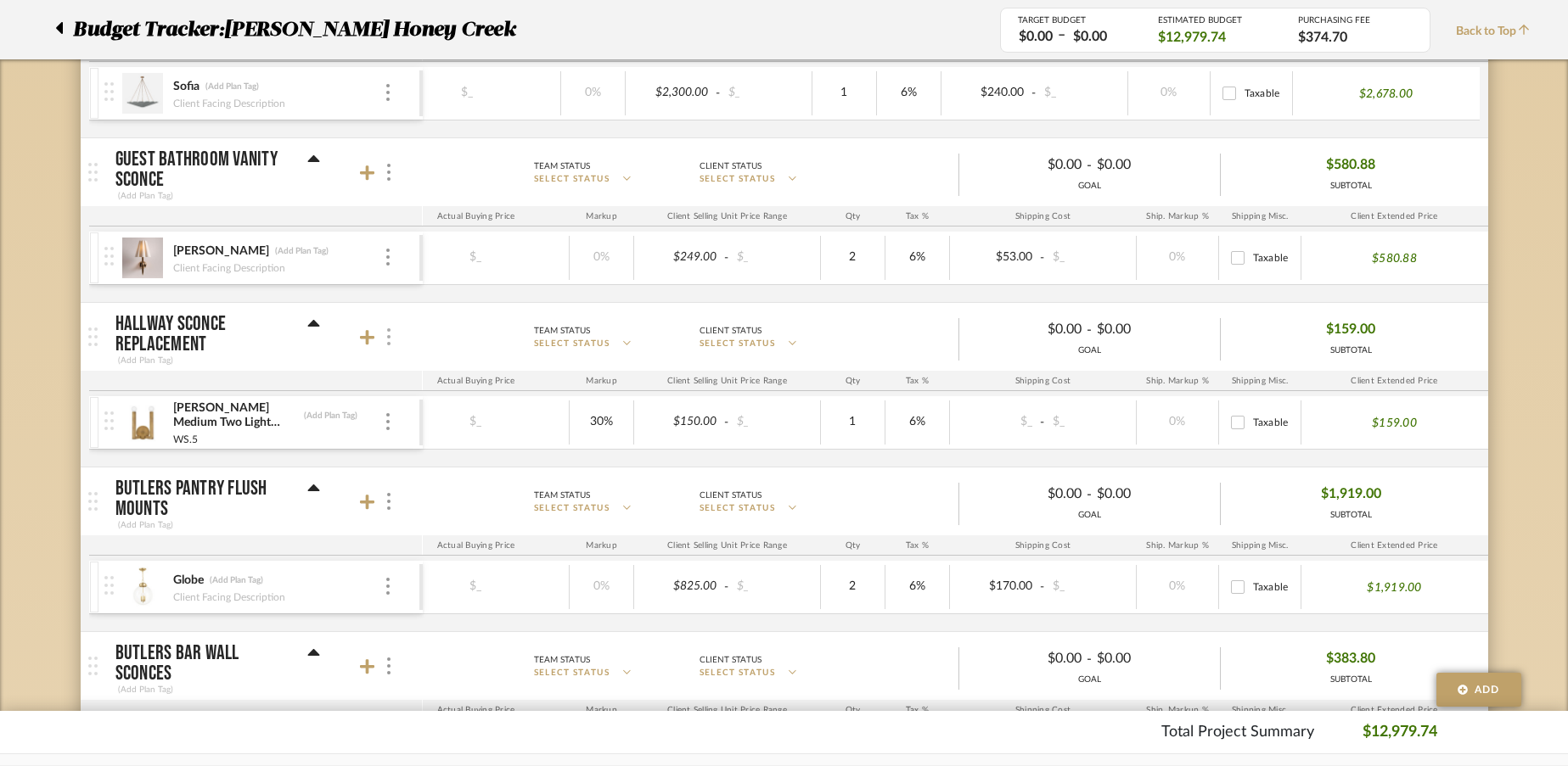
click at [388, 339] on img at bounding box center [389, 337] width 3 height 17
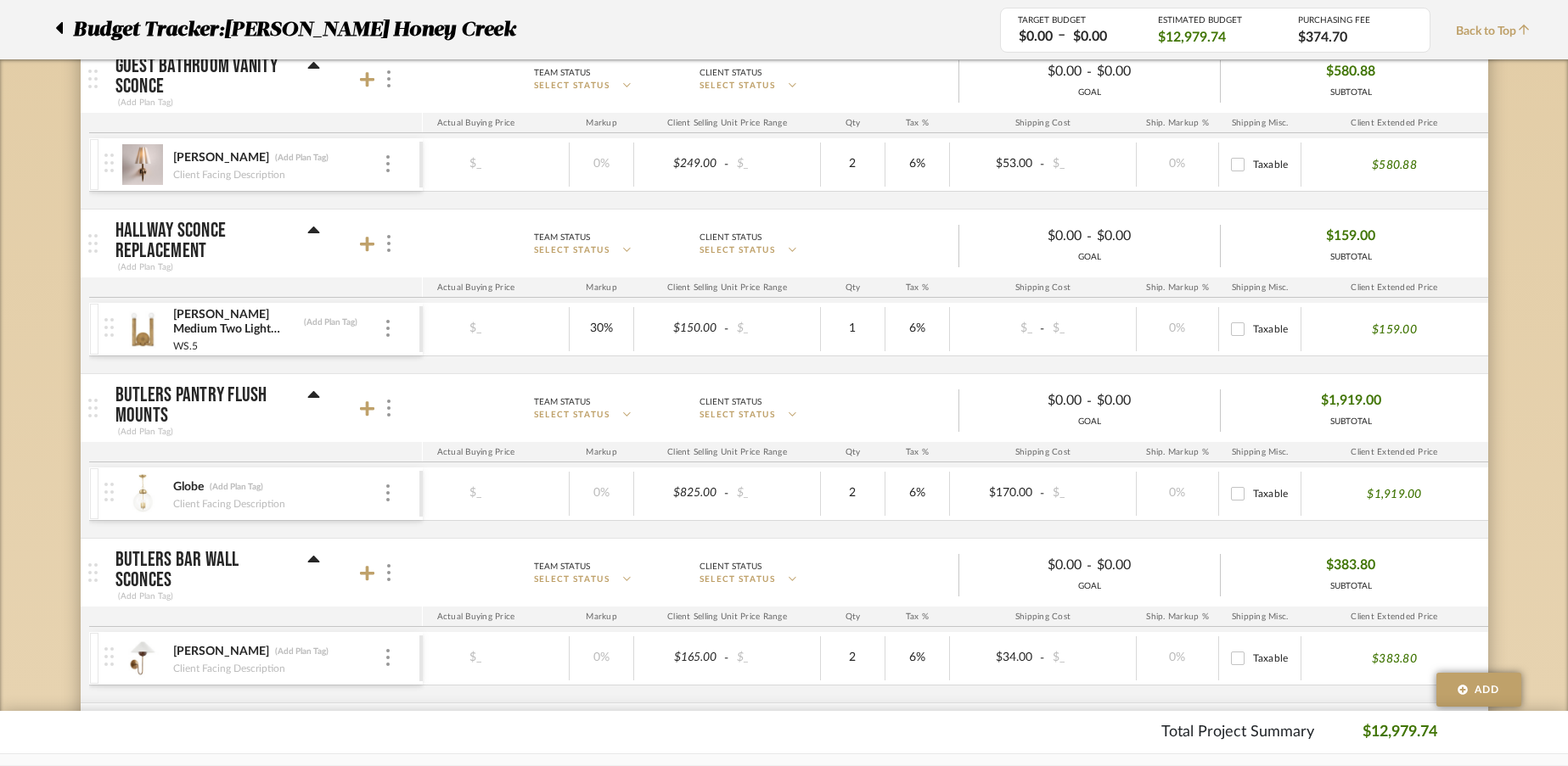
scroll to position [940, 0]
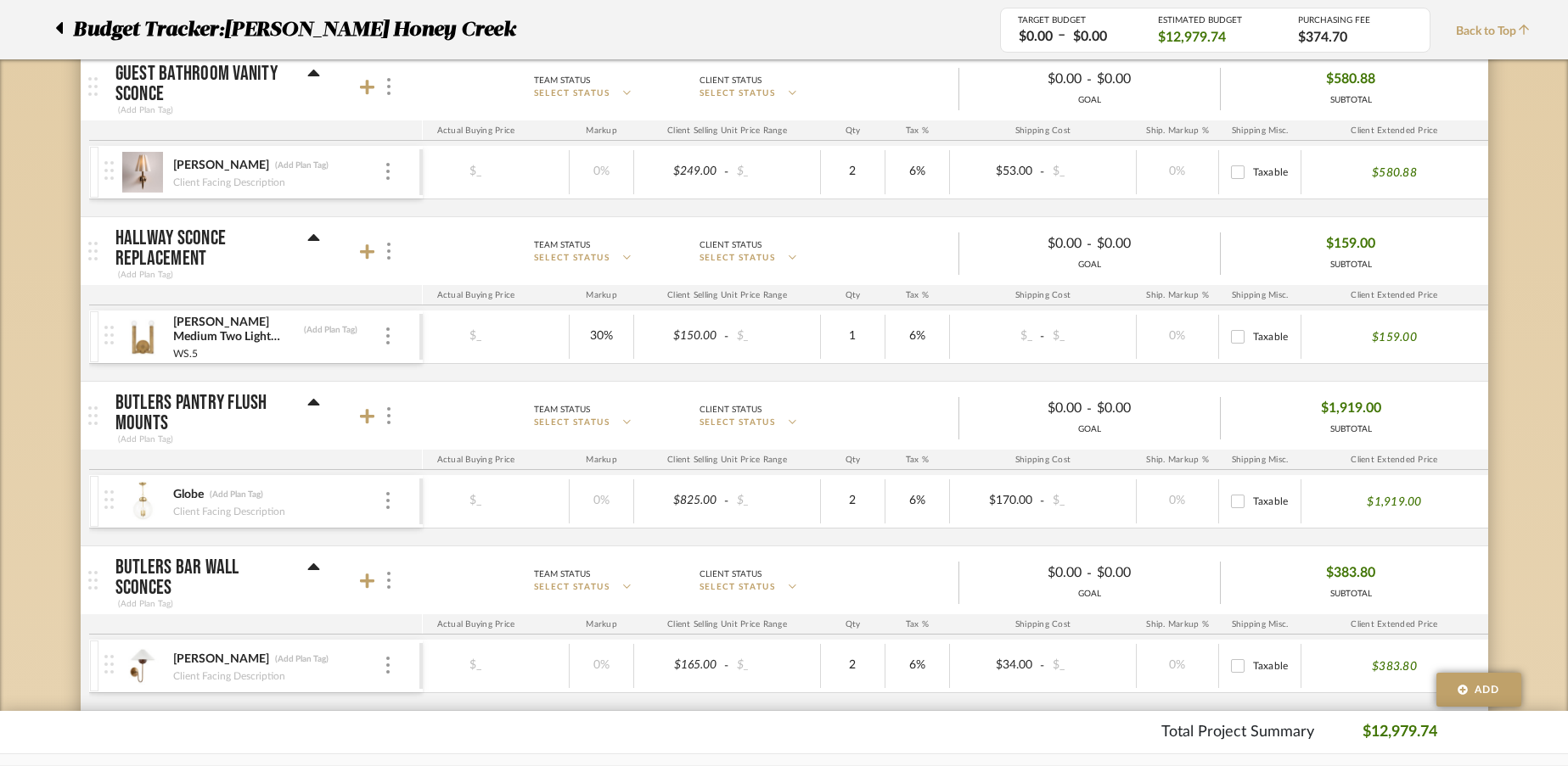
click at [91, 254] on img at bounding box center [93, 250] width 10 height 18
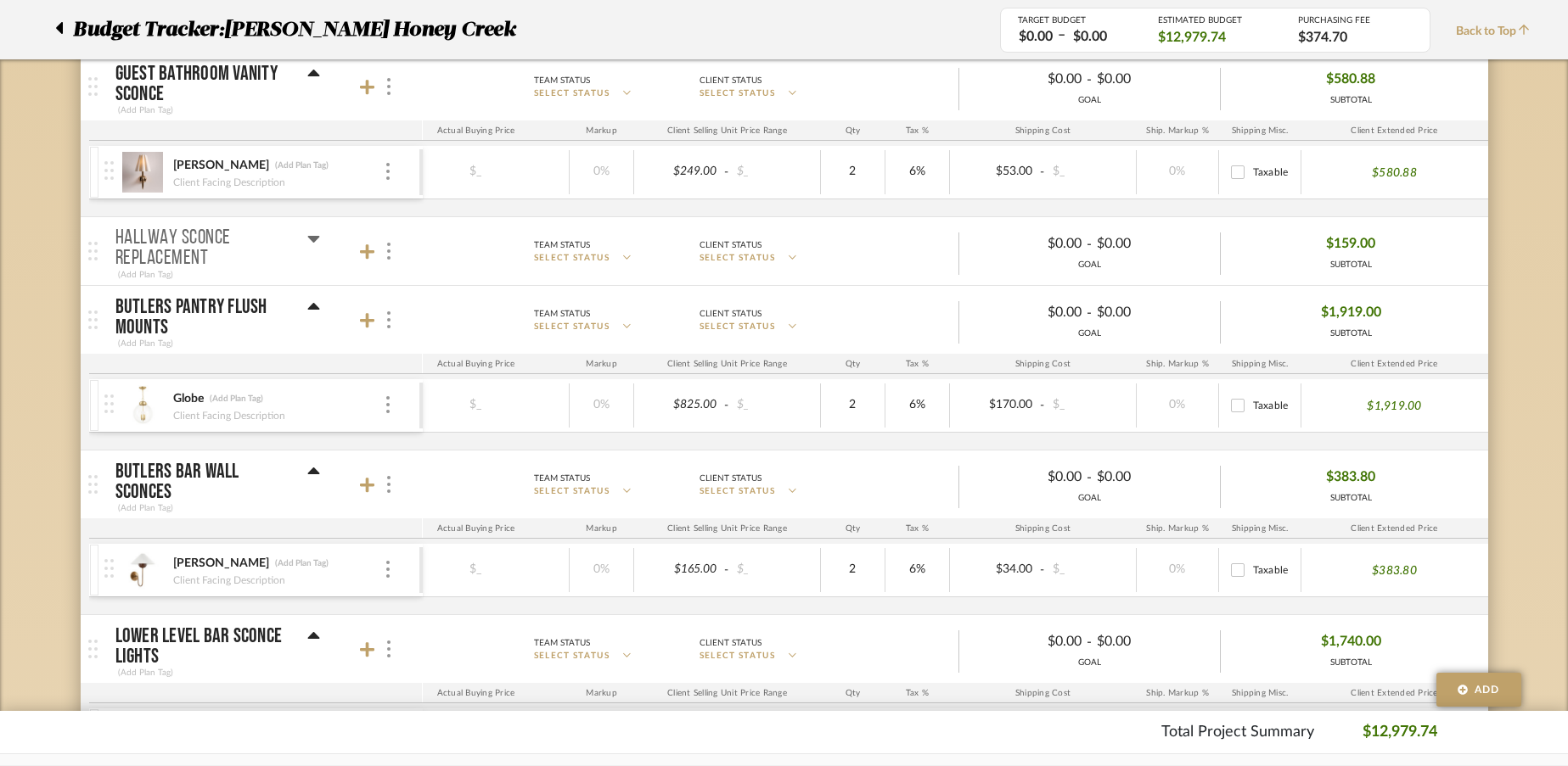
click at [96, 25] on span "Budget Tracker:" at bounding box center [149, 30] width 151 height 30
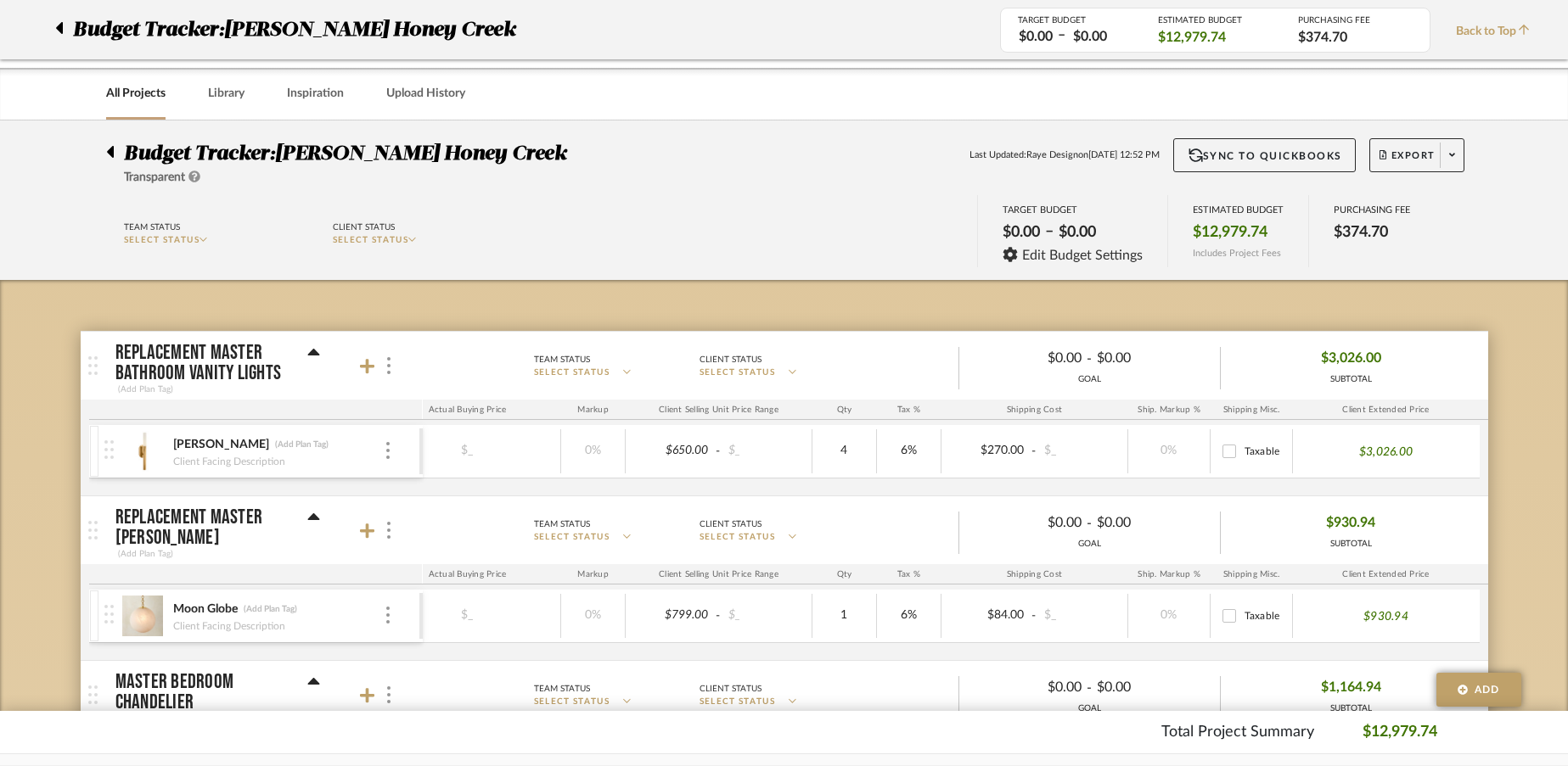
scroll to position [0, 0]
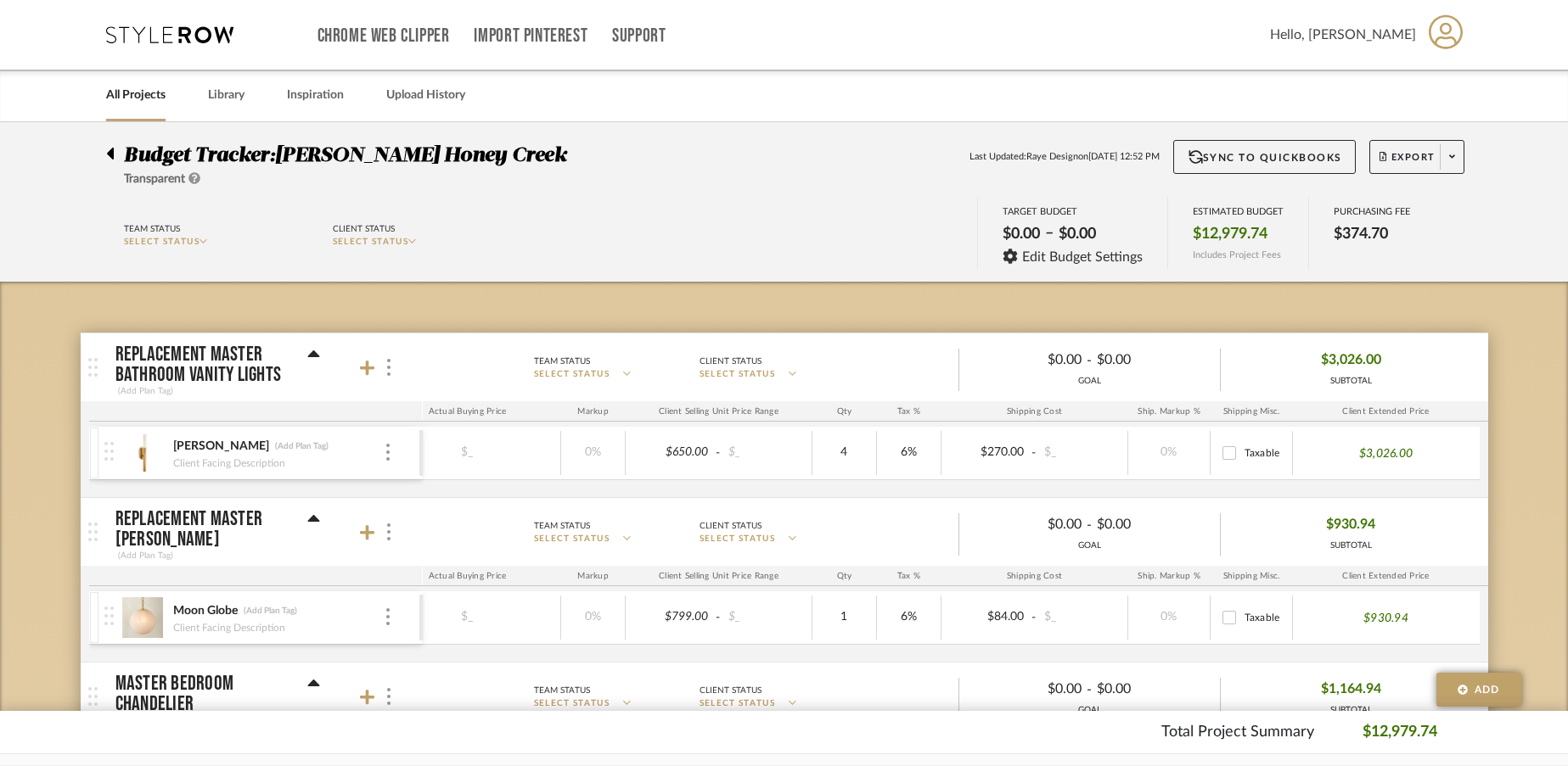
click at [126, 96] on link "All Projects" at bounding box center [136, 96] width 59 height 23
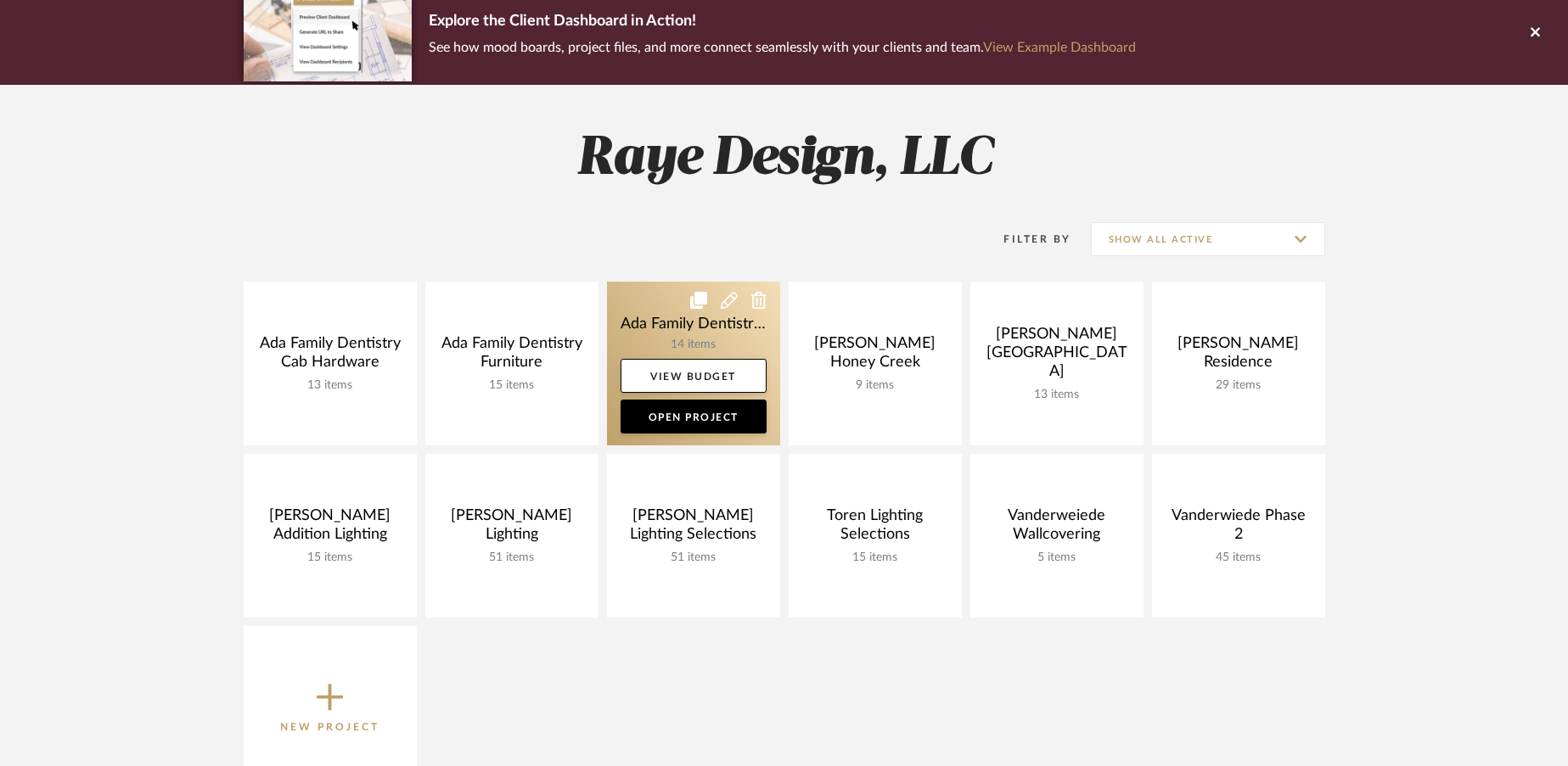
scroll to position [138, 0]
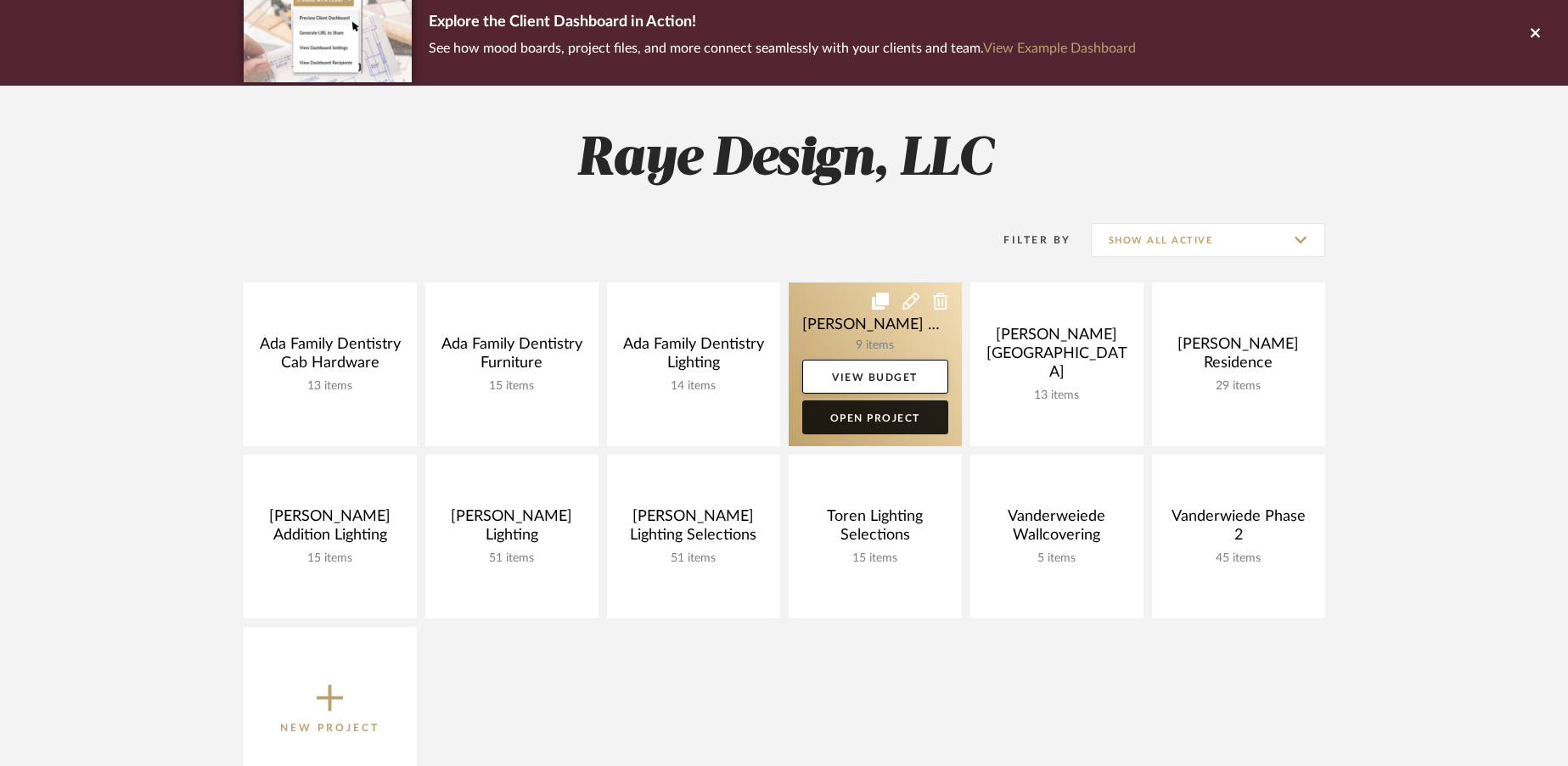
click at [863, 410] on link "Open Project" at bounding box center [875, 417] width 146 height 34
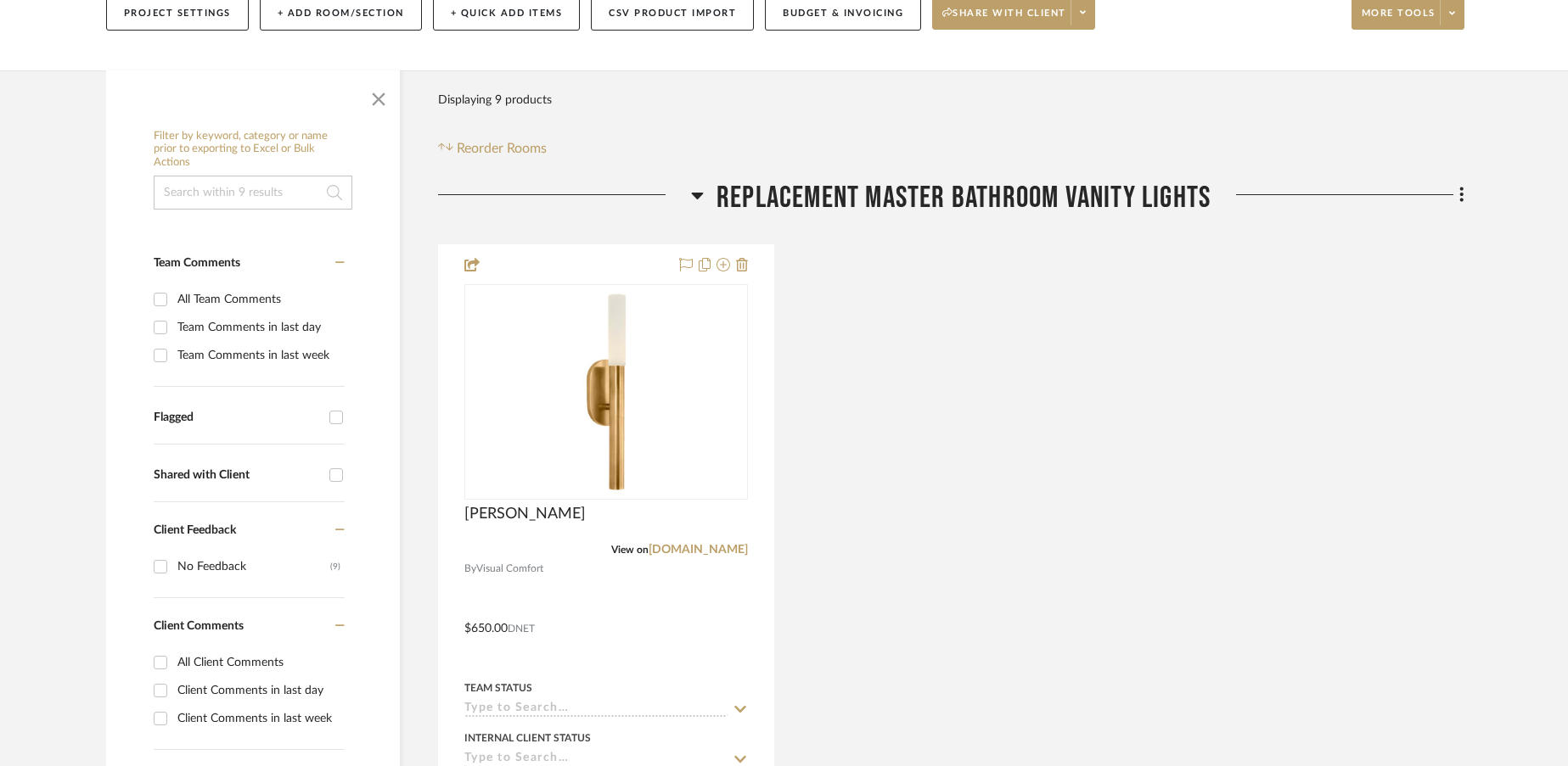
scroll to position [224, 0]
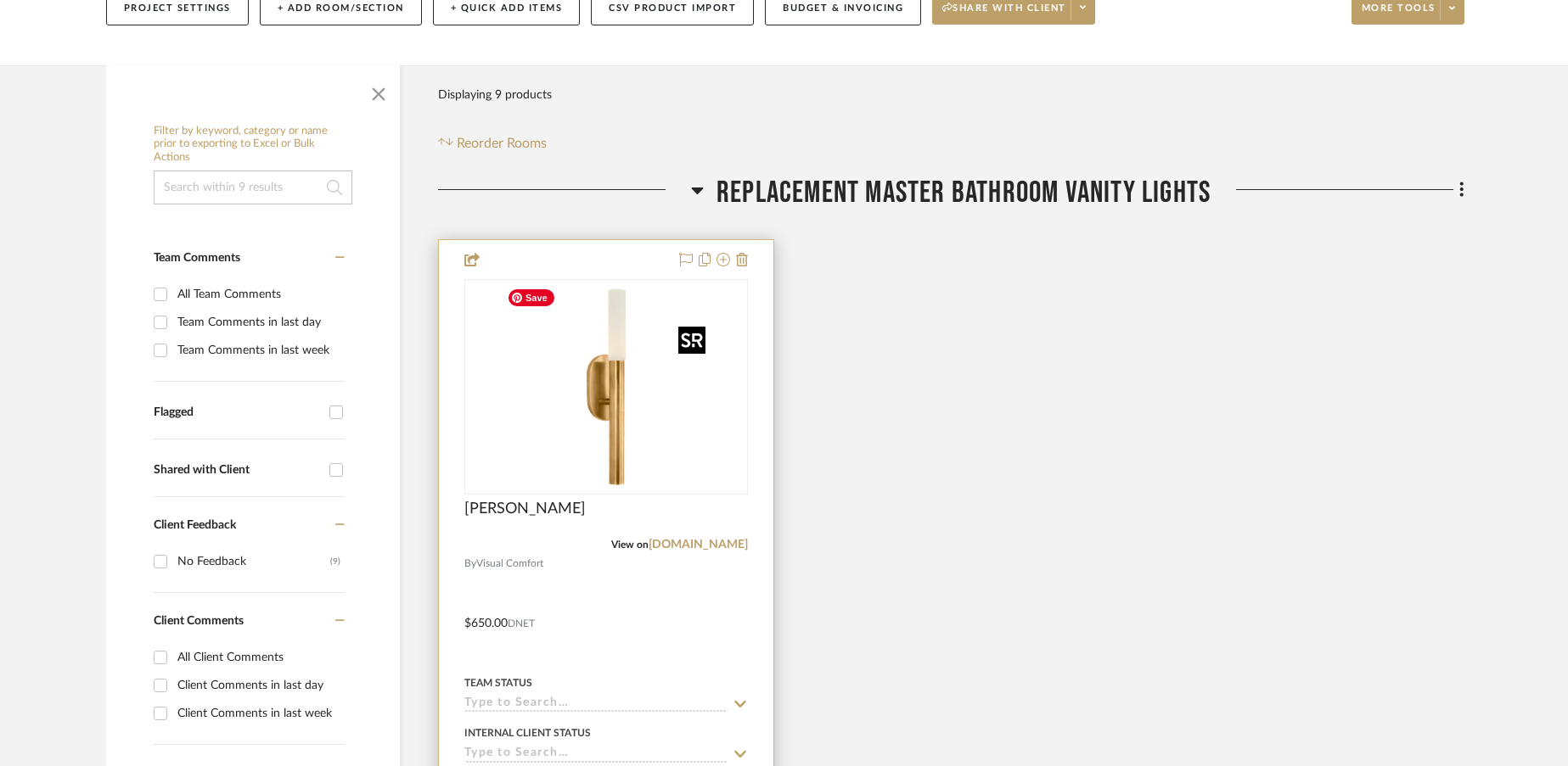
click at [0, 0] on img at bounding box center [0, 0] width 0 height 0
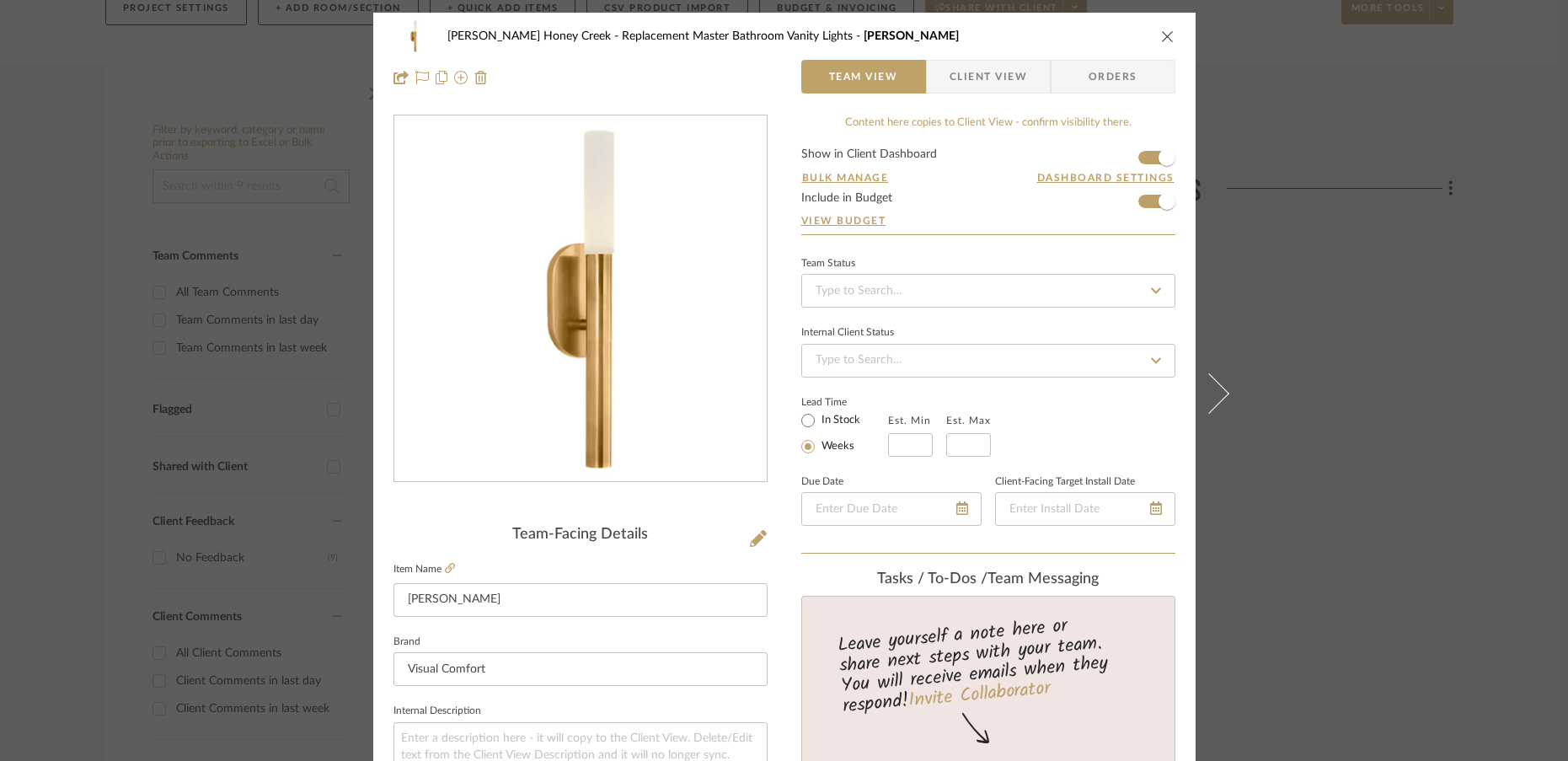
scroll to position [45, 0]
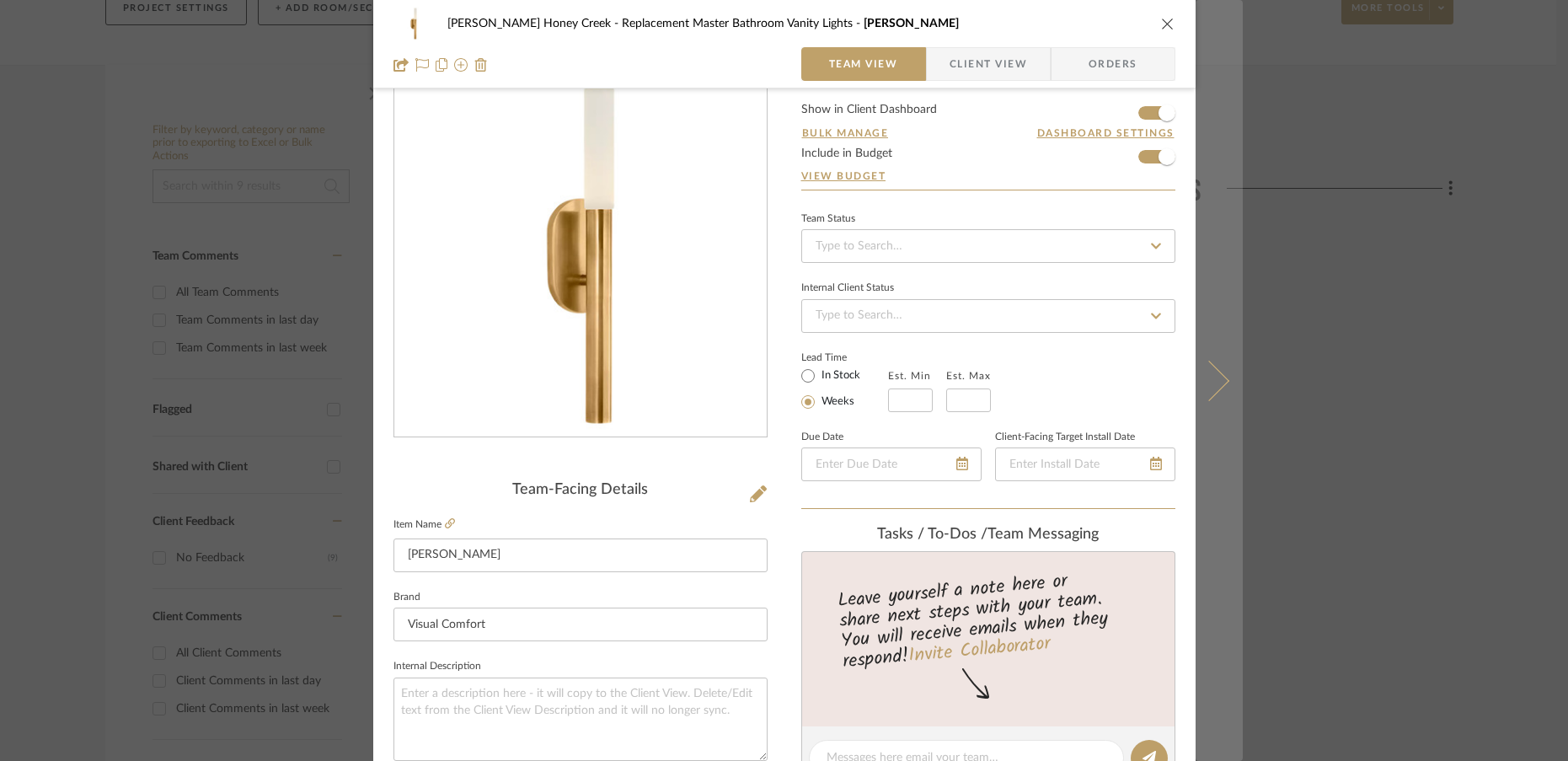
click at [1218, 368] on button at bounding box center [1219, 380] width 47 height 761
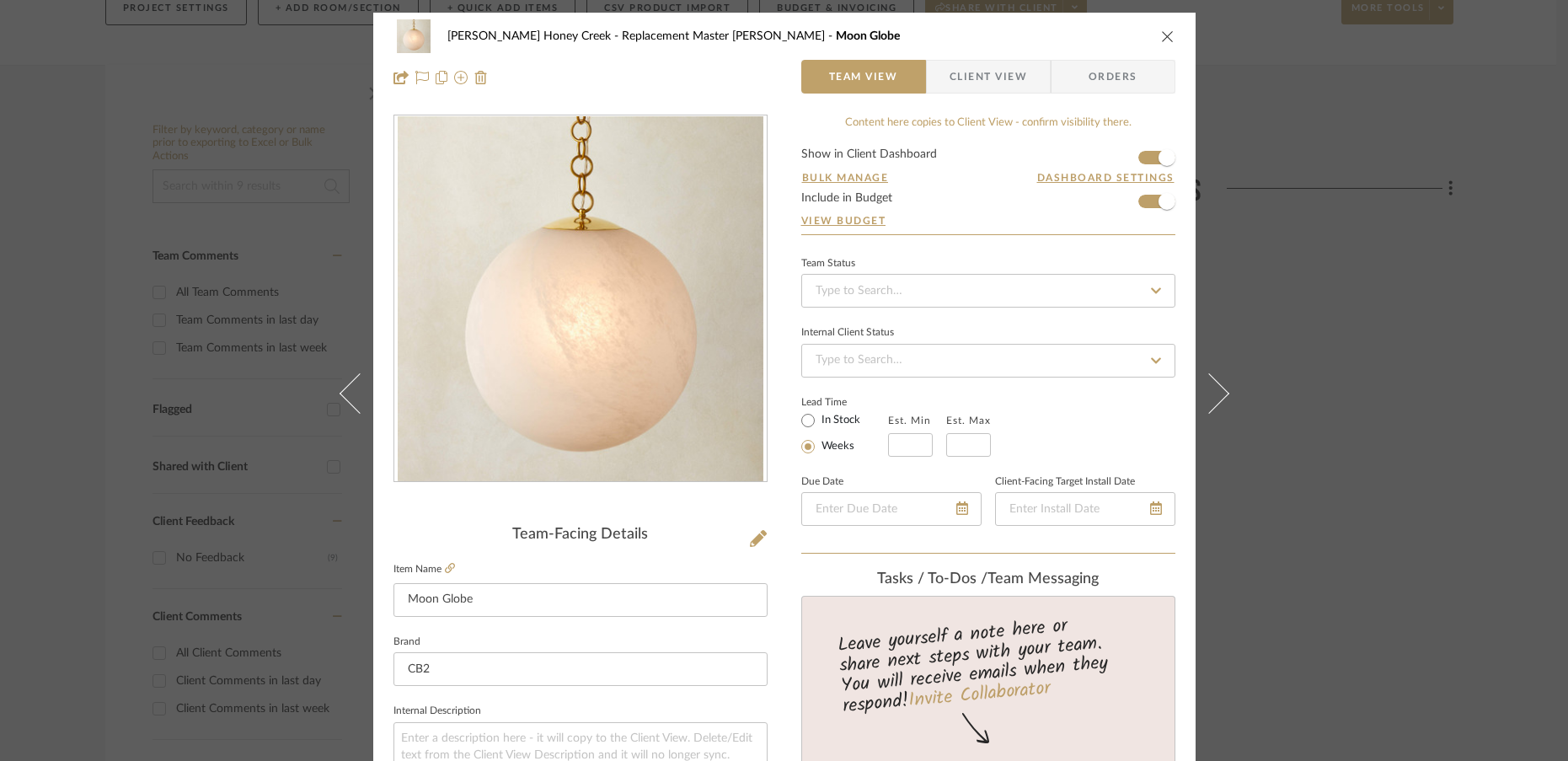
click at [1218, 368] on button at bounding box center [1219, 393] width 47 height 761
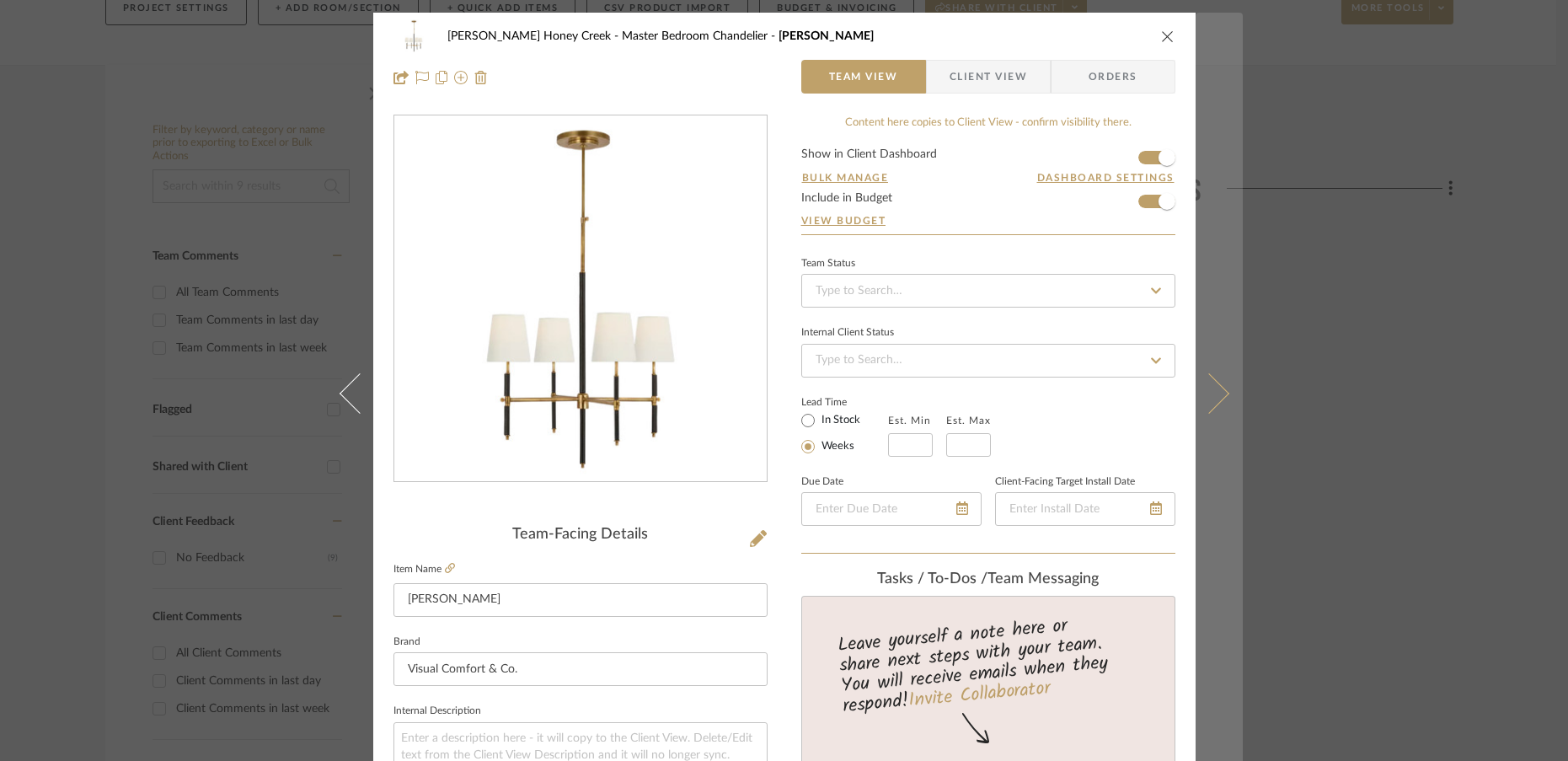
click at [1212, 386] on icon at bounding box center [1208, 393] width 41 height 41
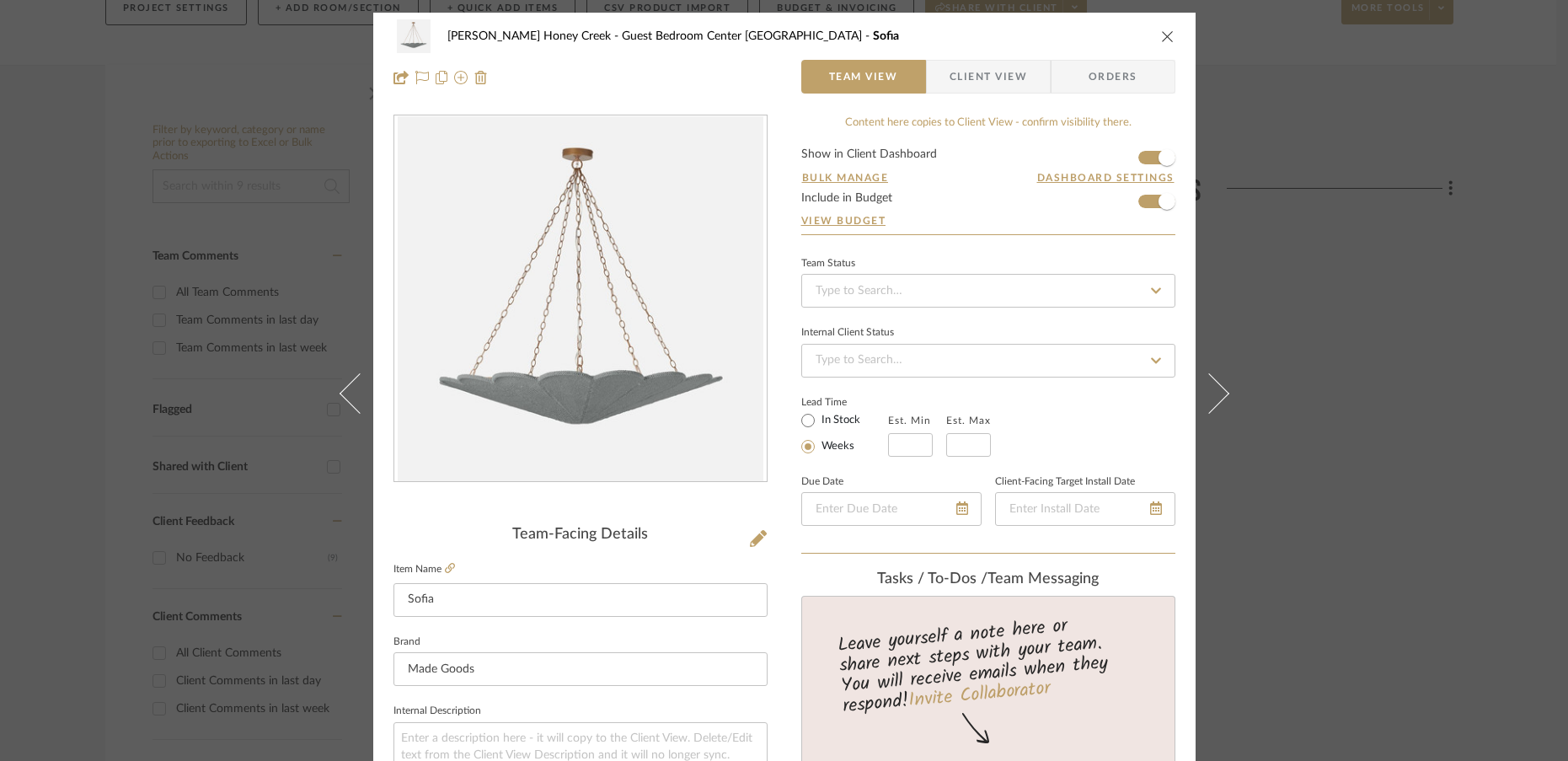
click at [1212, 386] on icon at bounding box center [1208, 393] width 41 height 41
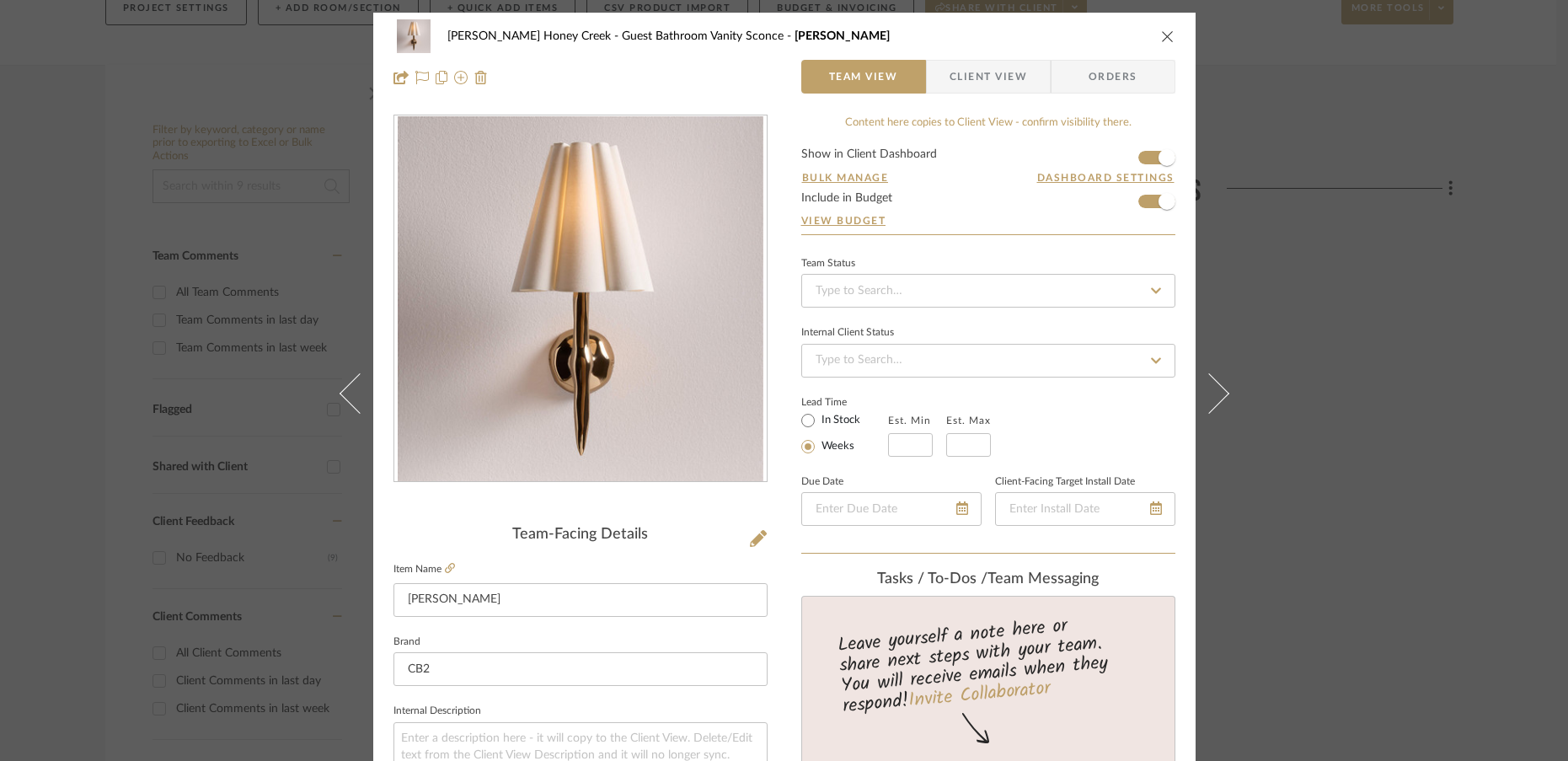
click at [1212, 386] on icon at bounding box center [1208, 393] width 41 height 41
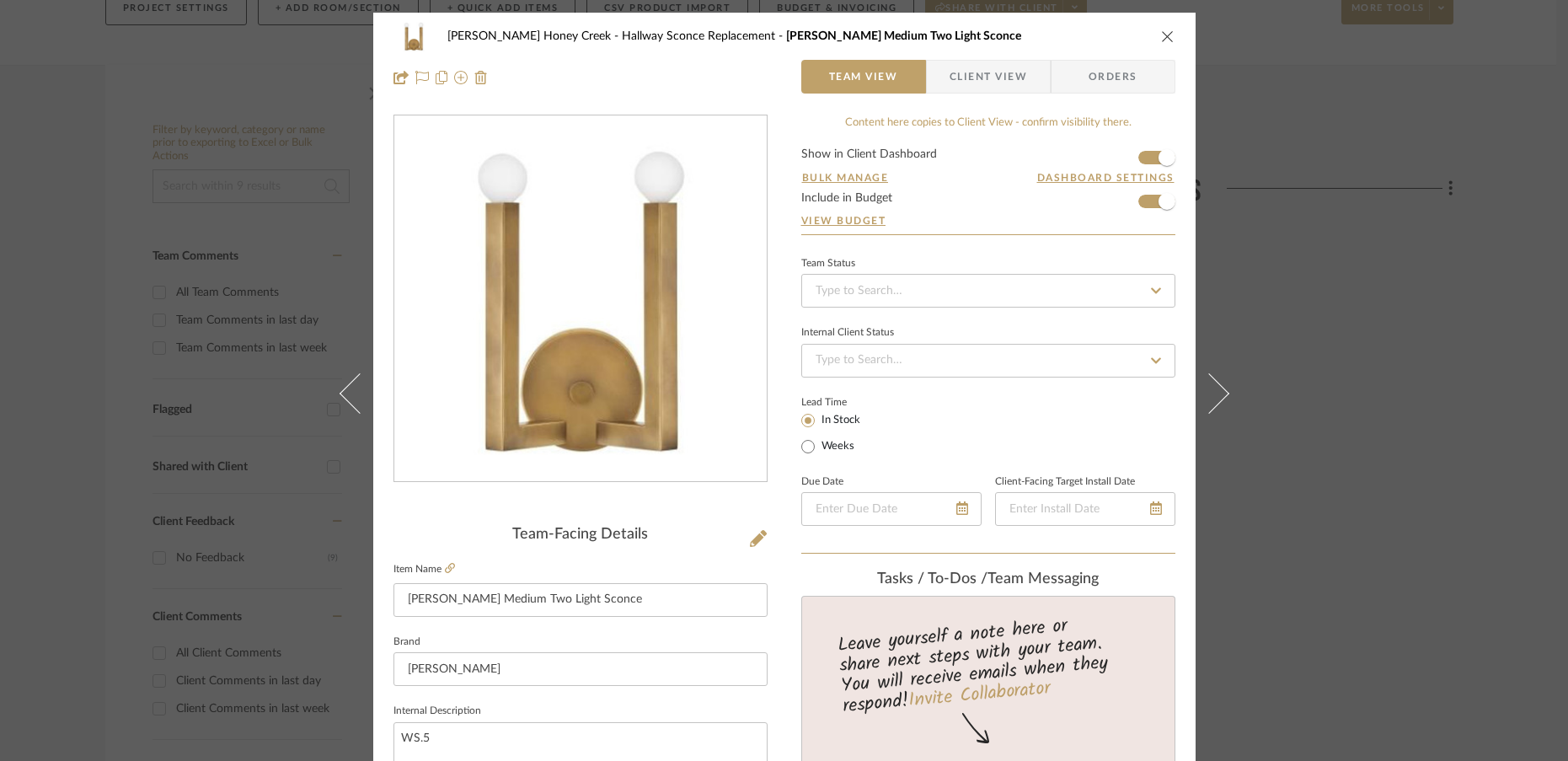
click at [1212, 386] on icon at bounding box center [1208, 393] width 41 height 41
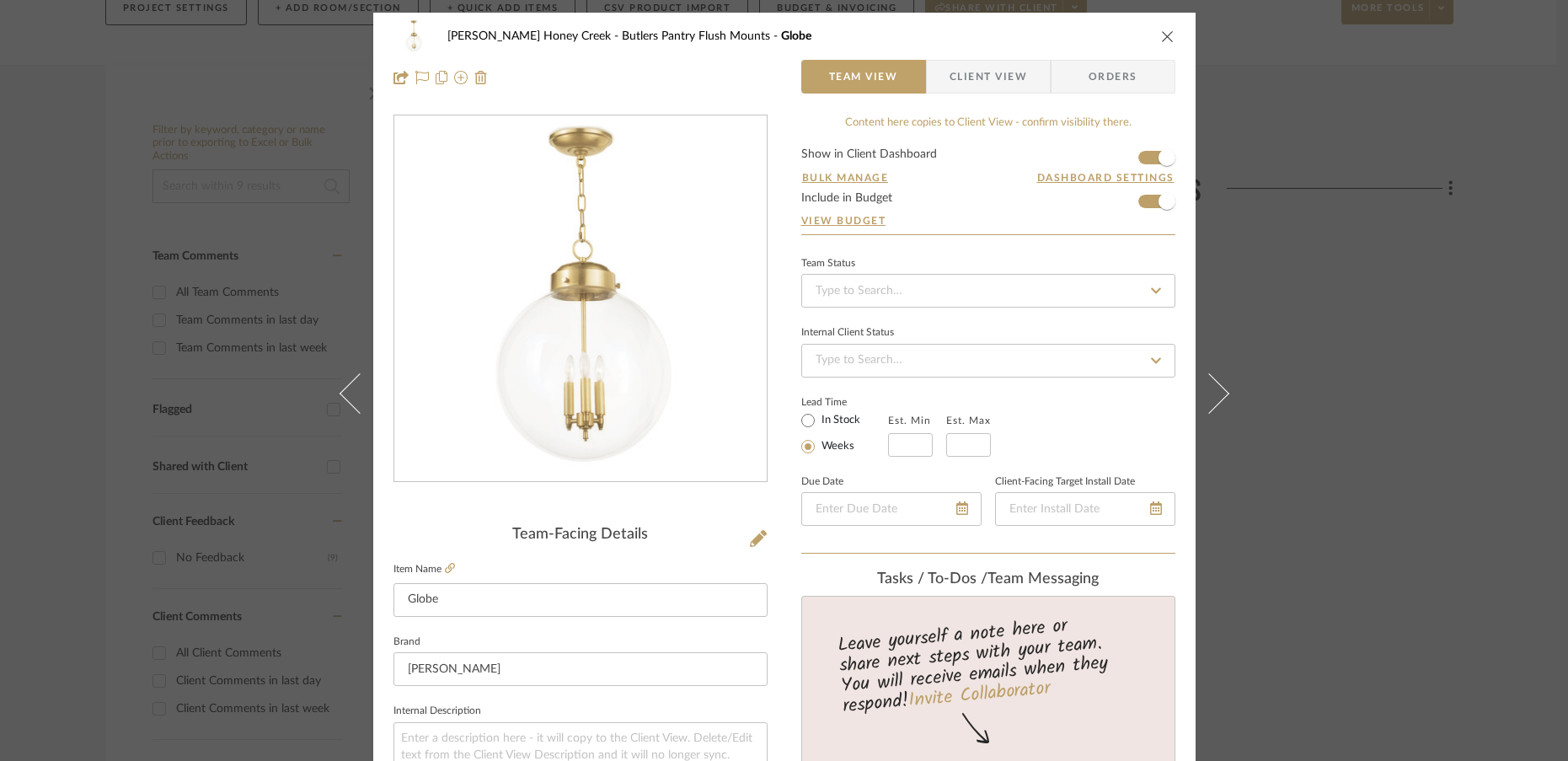
click at [1212, 386] on icon at bounding box center [1208, 393] width 41 height 41
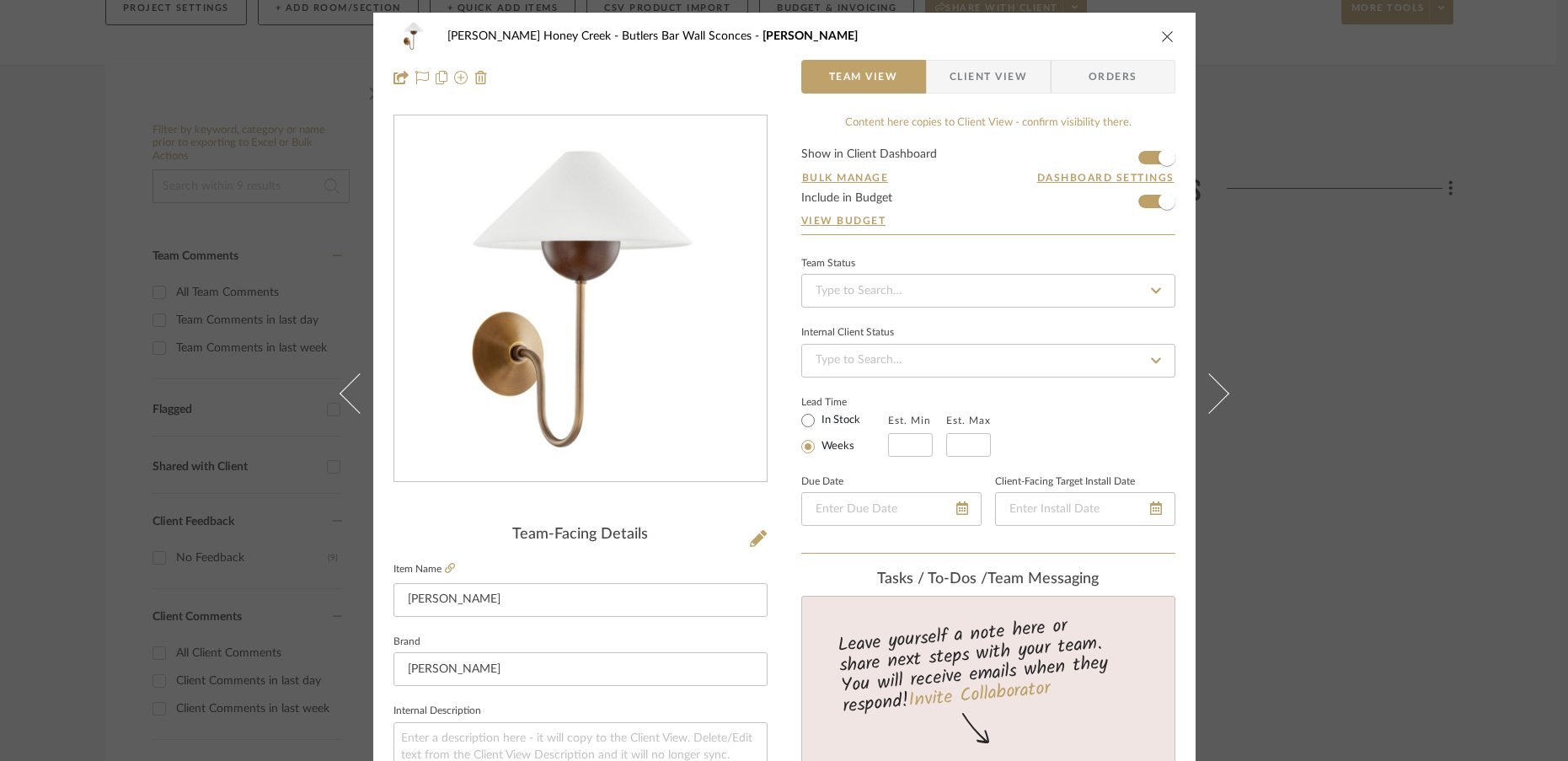
click at [1212, 386] on icon at bounding box center [1208, 393] width 41 height 41
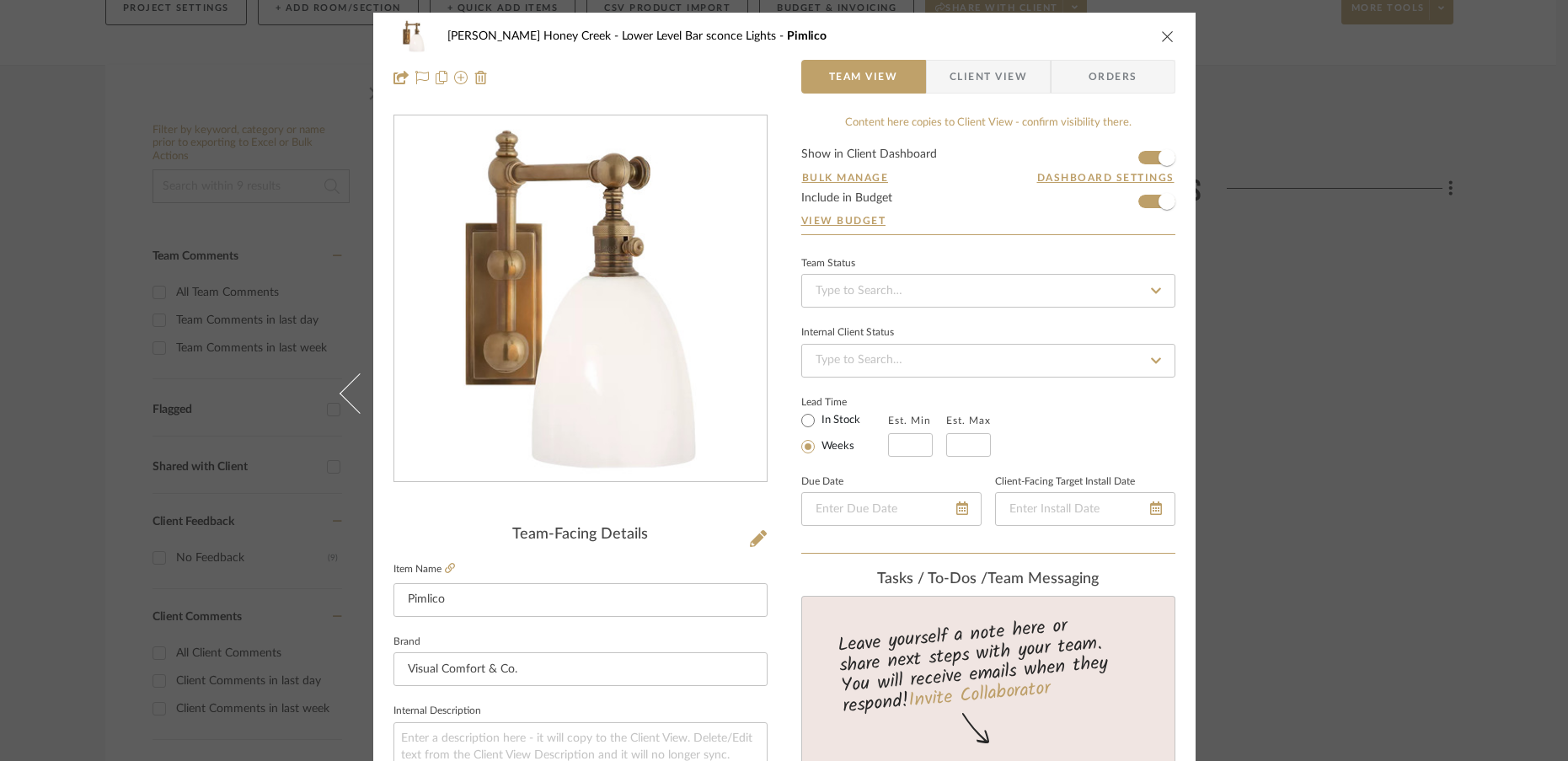
click at [1271, 236] on div "[PERSON_NAME] Honey Creek Lower Level Bar sconce Lights Pimlico Team View Clien…" at bounding box center [784, 380] width 1568 height 761
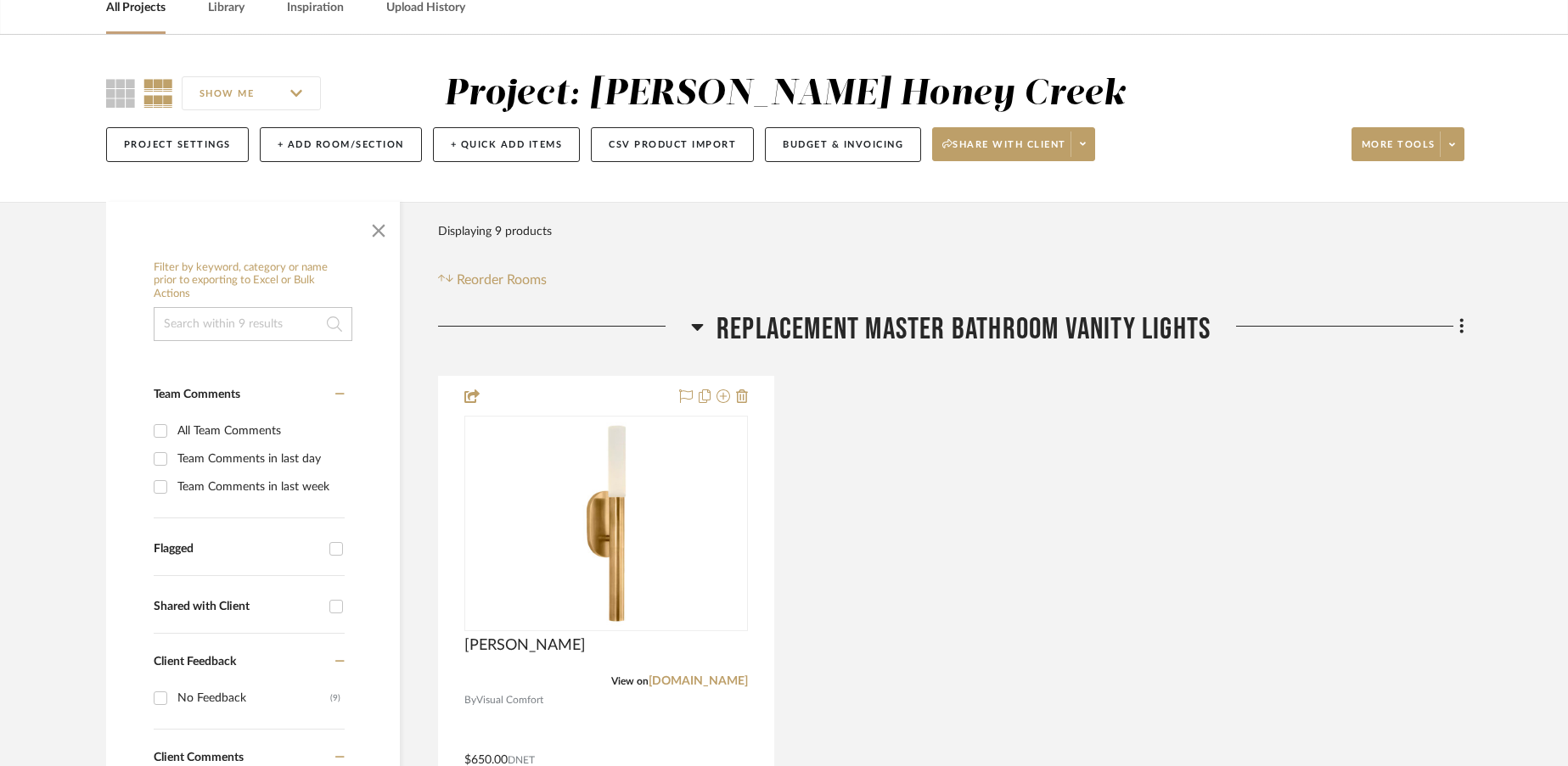
scroll to position [3, 0]
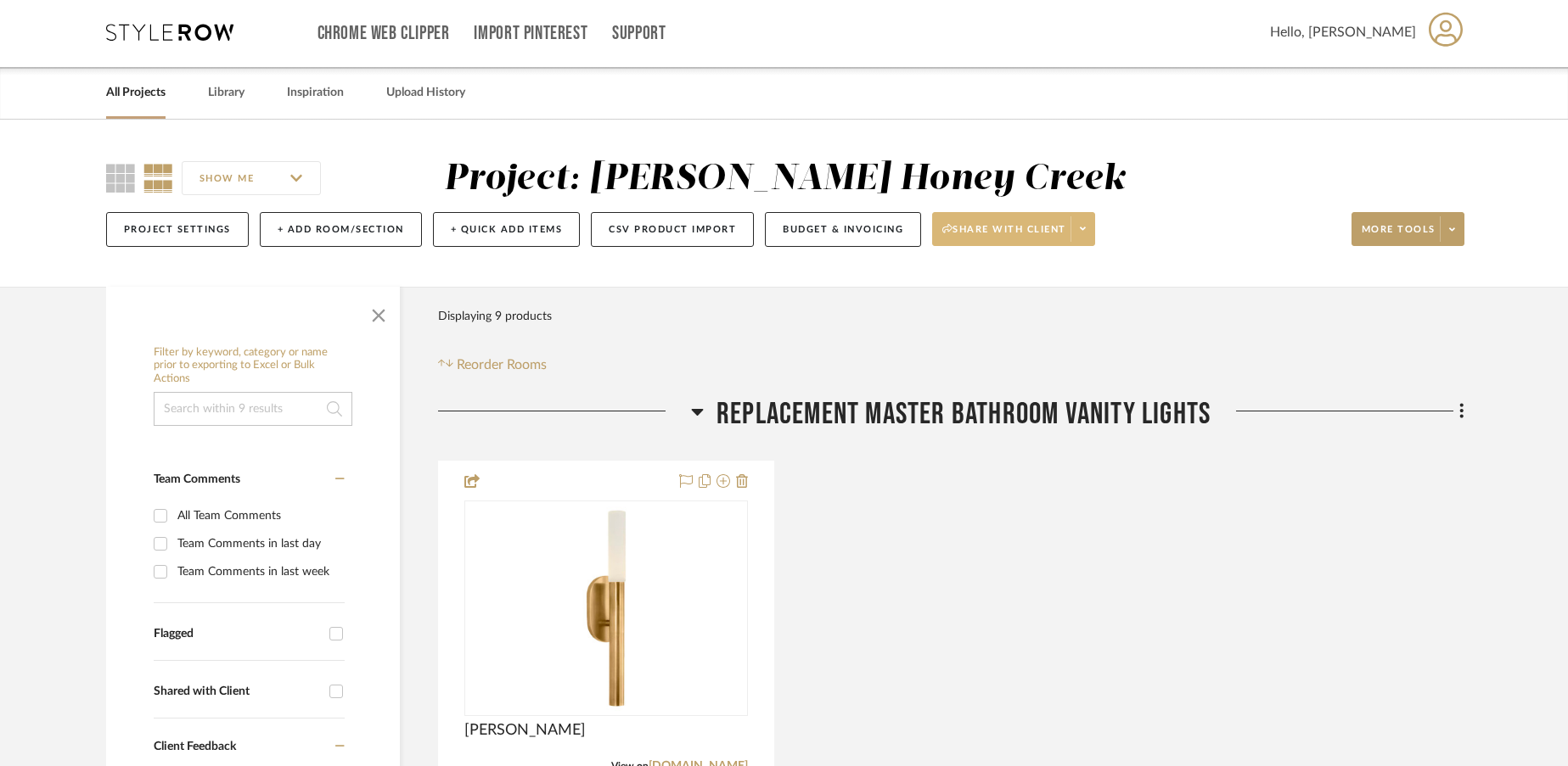
click at [1089, 229] on span at bounding box center [1082, 228] width 23 height 25
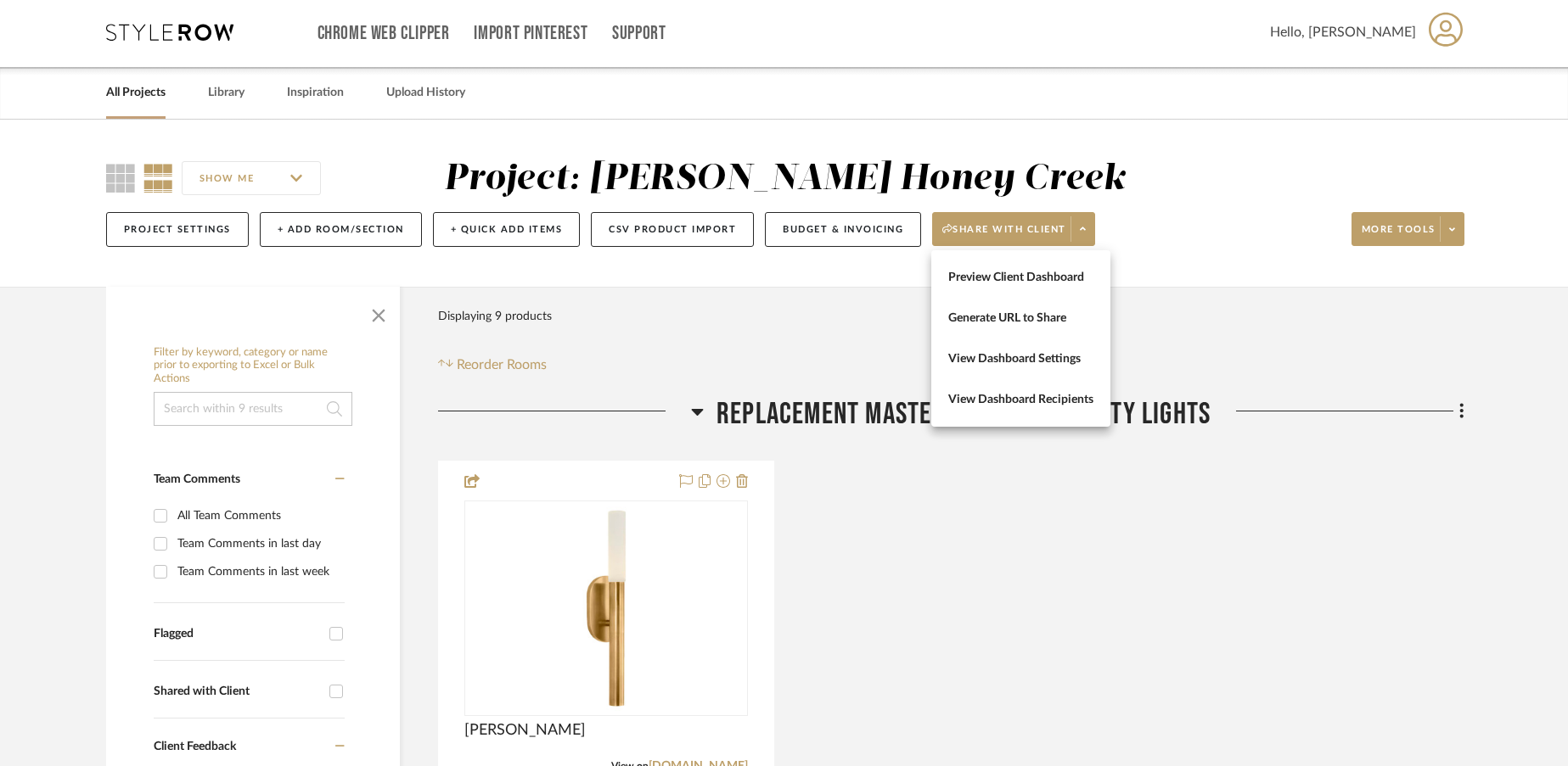
click at [825, 318] on div at bounding box center [784, 383] width 1568 height 766
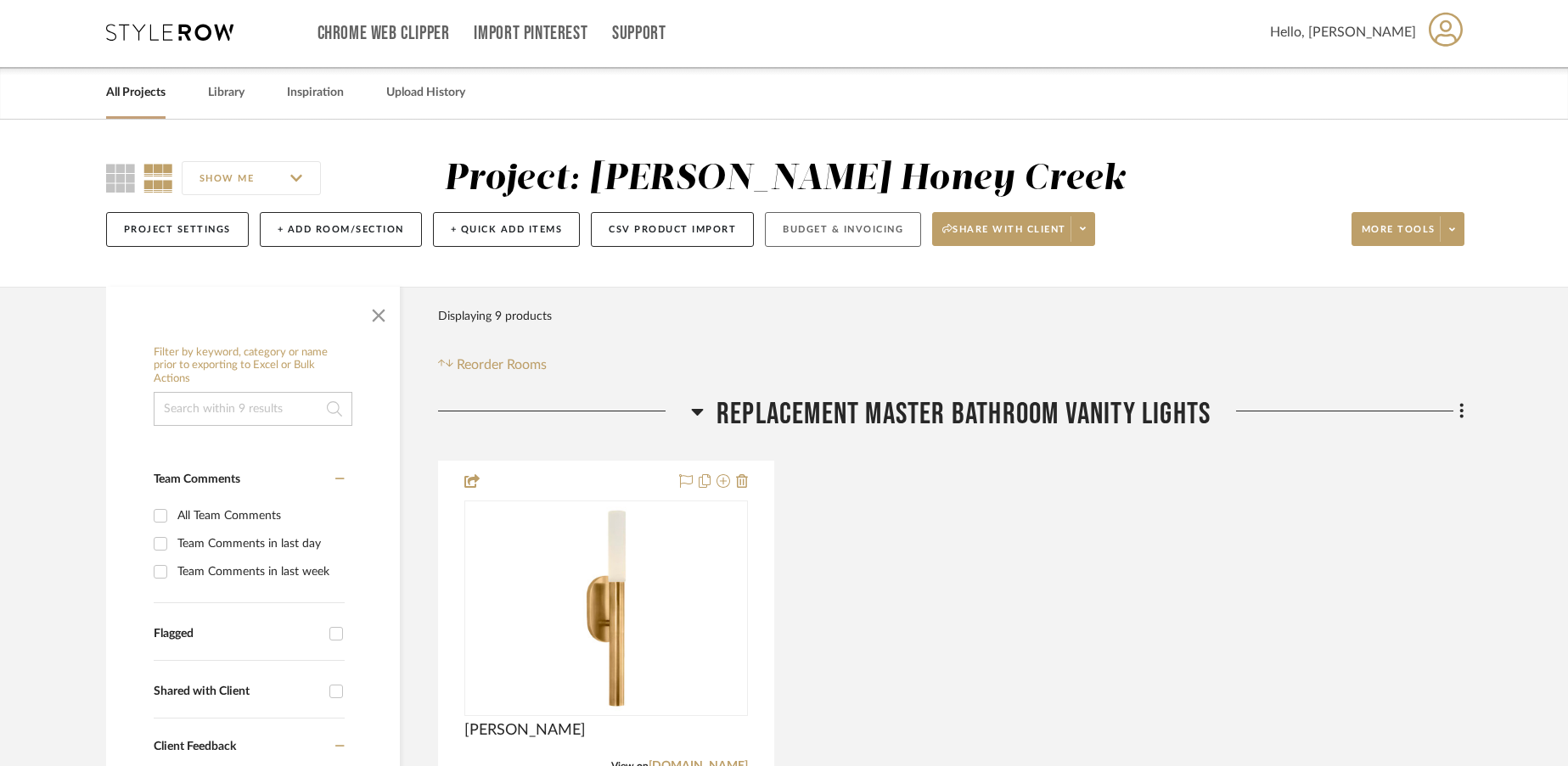
click at [828, 234] on button "Budget & Invoicing" at bounding box center [843, 229] width 156 height 35
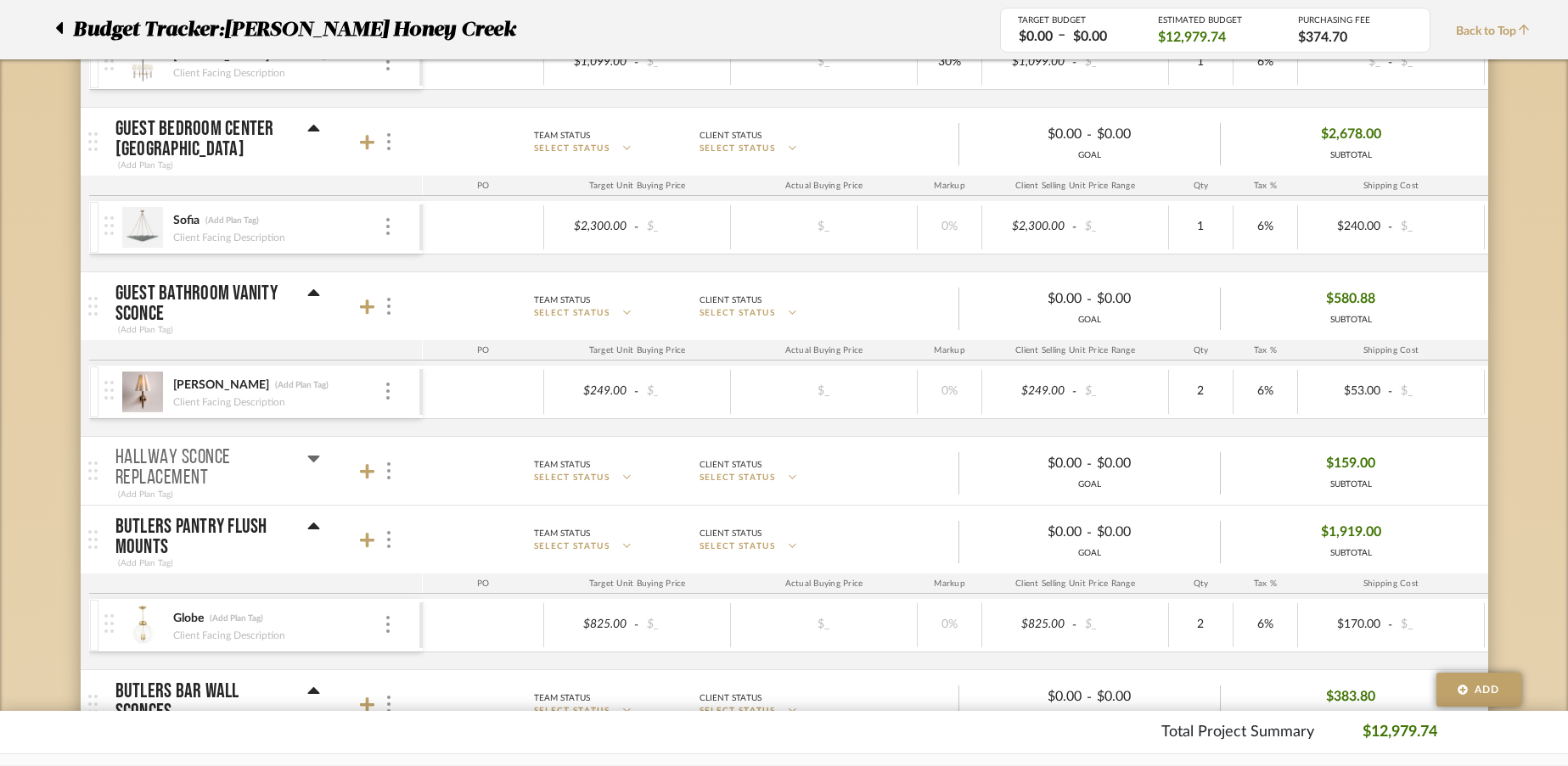
scroll to position [719, 0]
click at [308, 462] on icon at bounding box center [314, 459] width 13 height 20
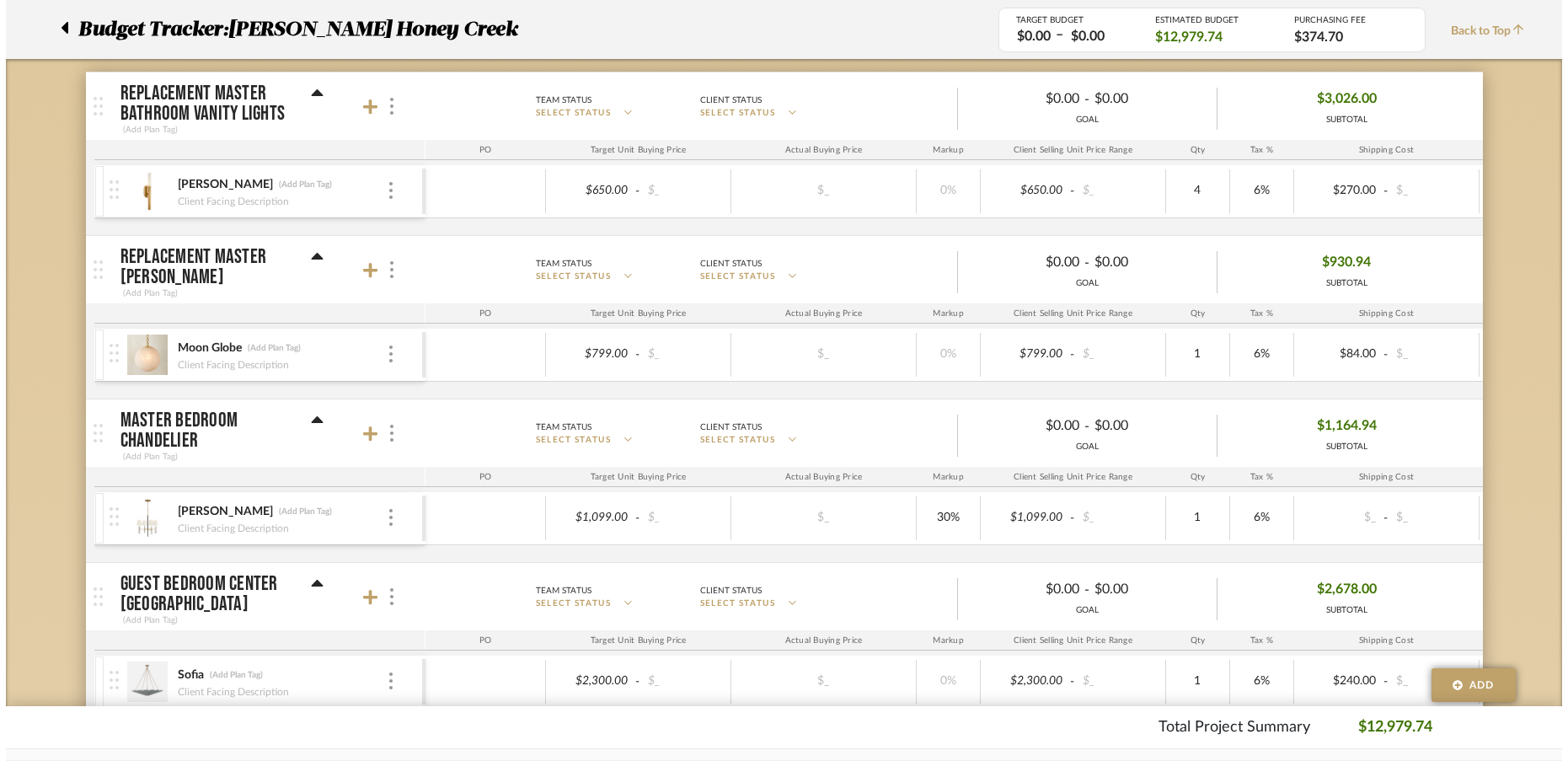
scroll to position [0, 0]
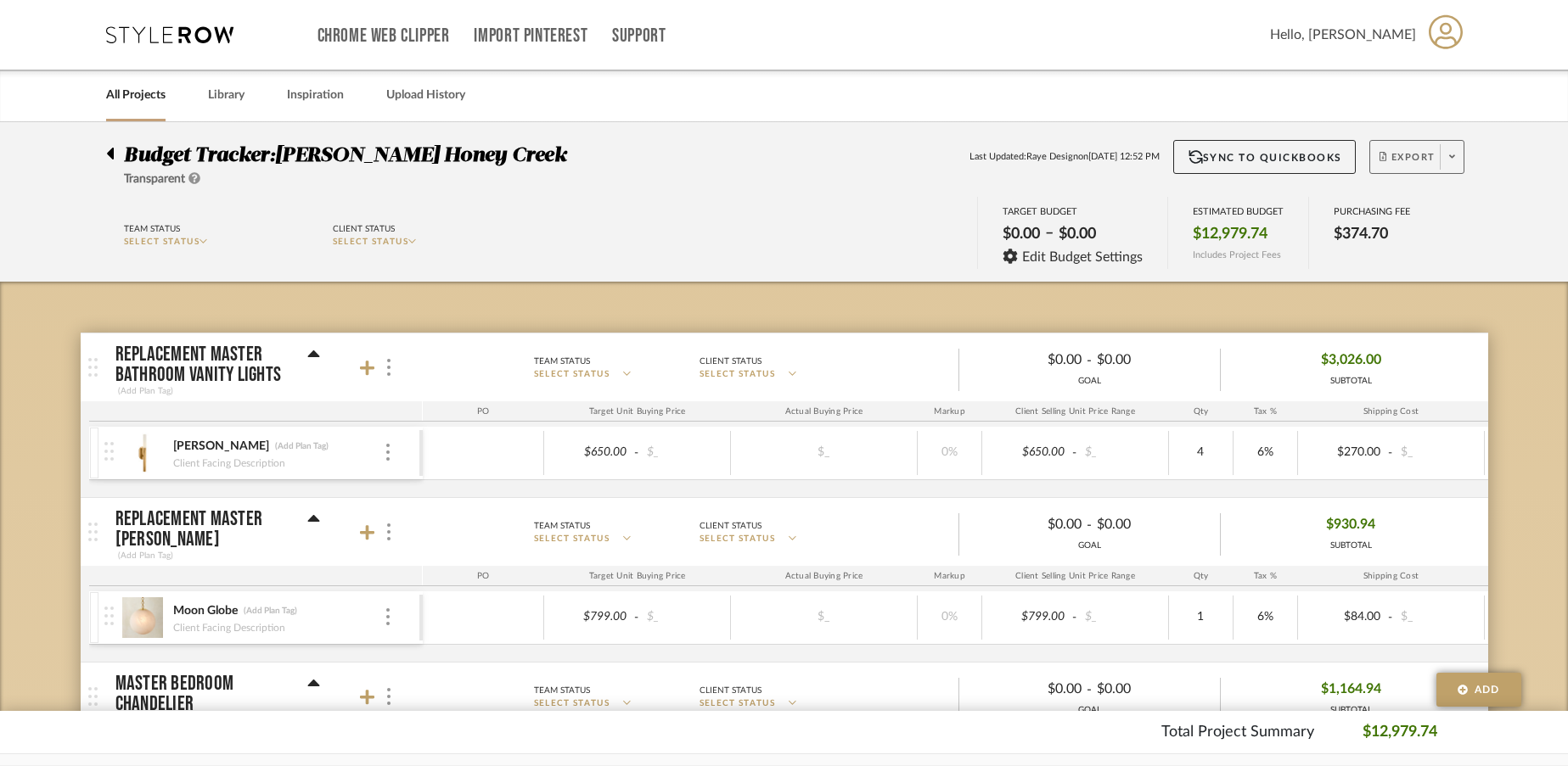
click at [1451, 165] on span at bounding box center [1451, 156] width 23 height 25
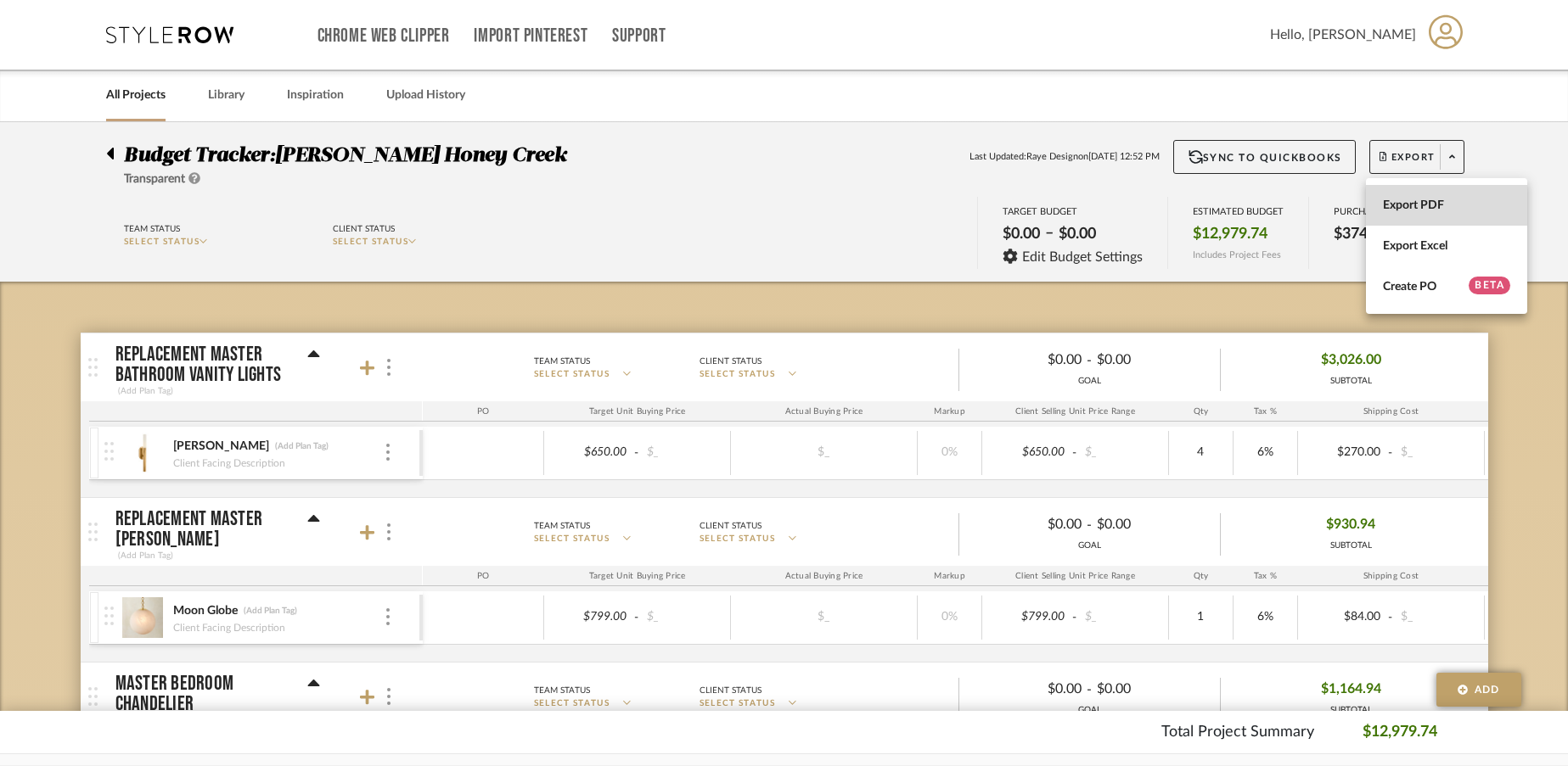
click at [1425, 203] on span "Export PDF" at bounding box center [1446, 206] width 128 height 15
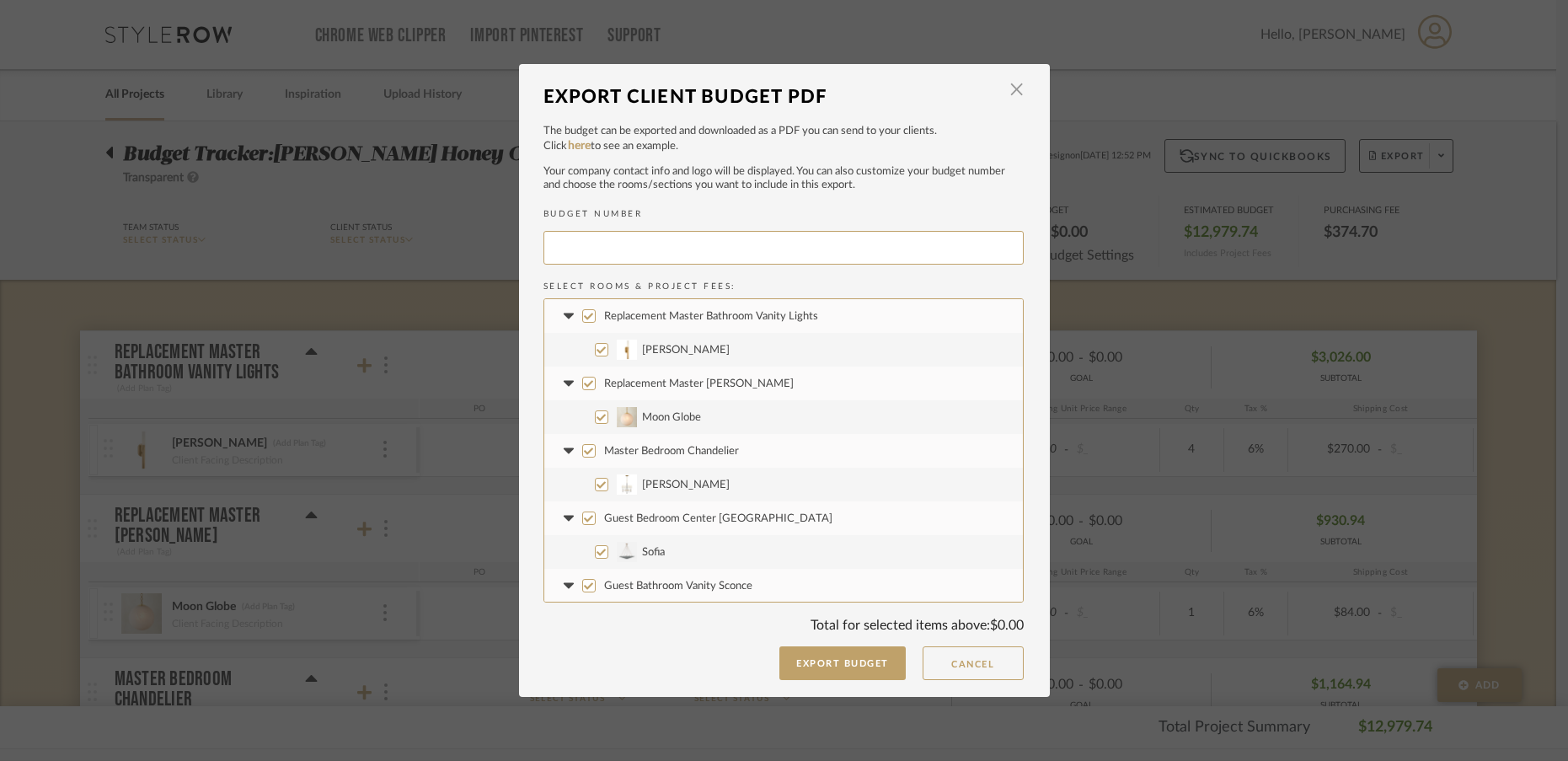
type input "BENVAN-002"
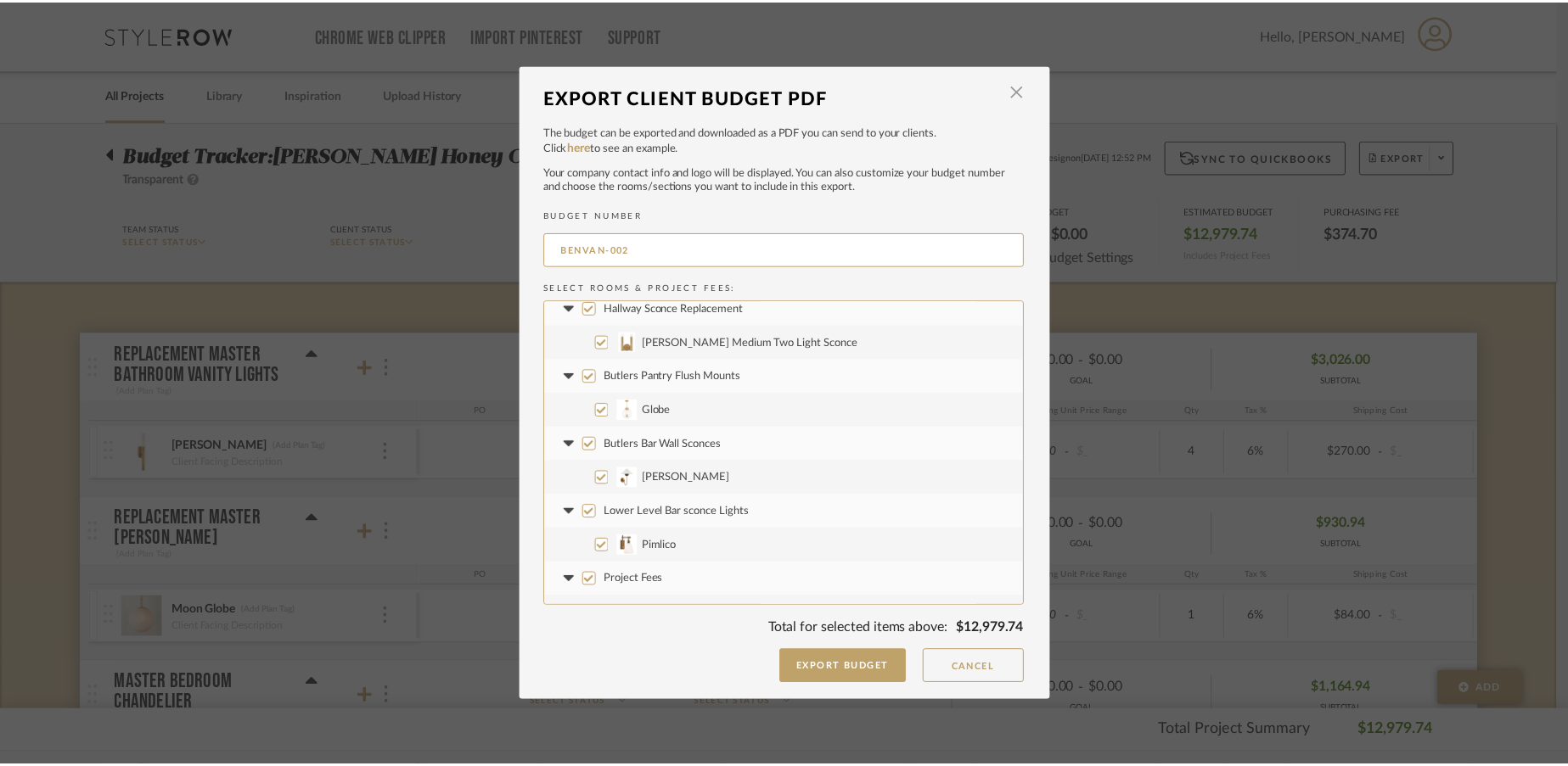
scroll to position [408, 0]
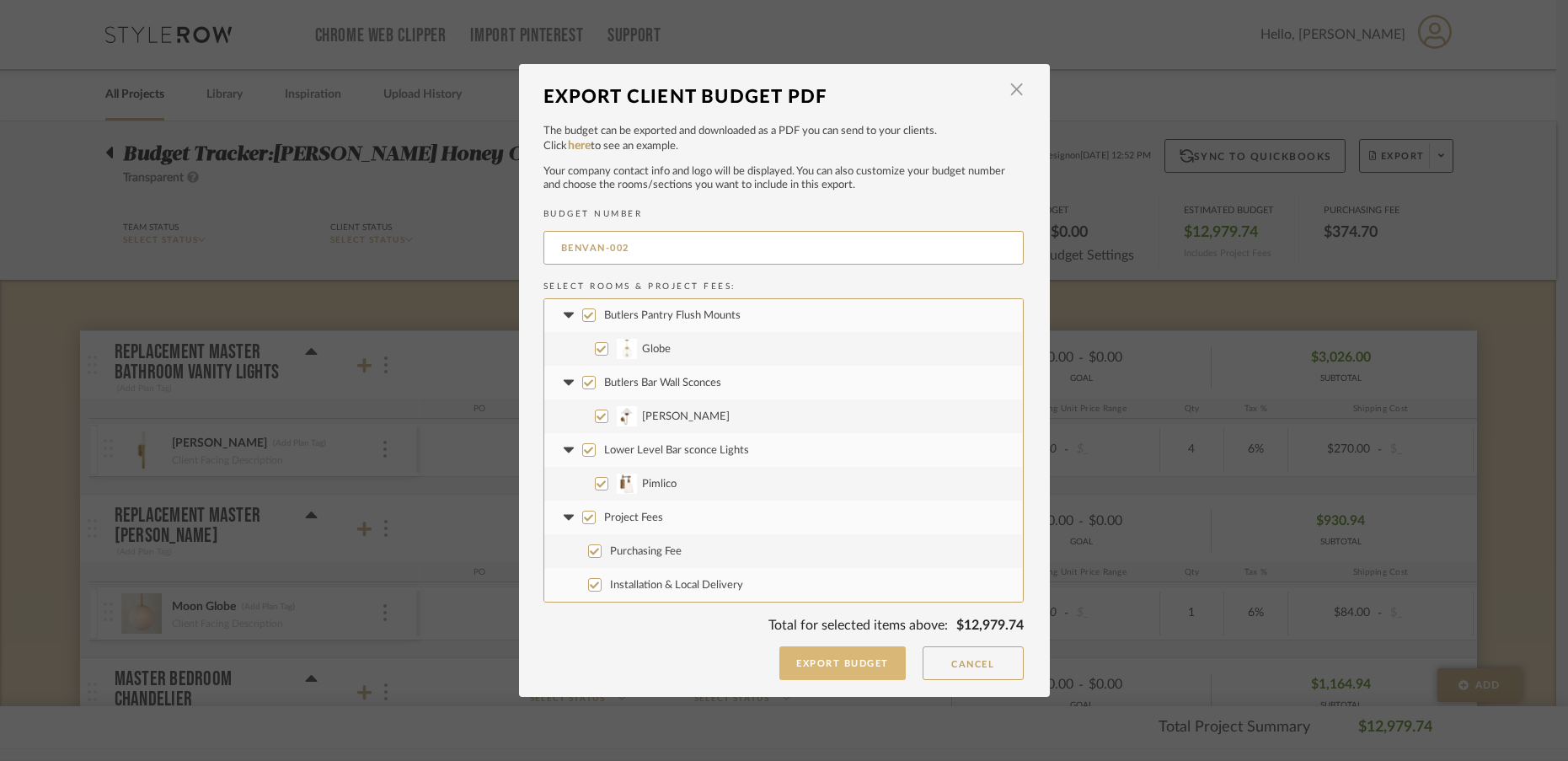
click at [832, 670] on button "Export Budget" at bounding box center [843, 663] width 127 height 34
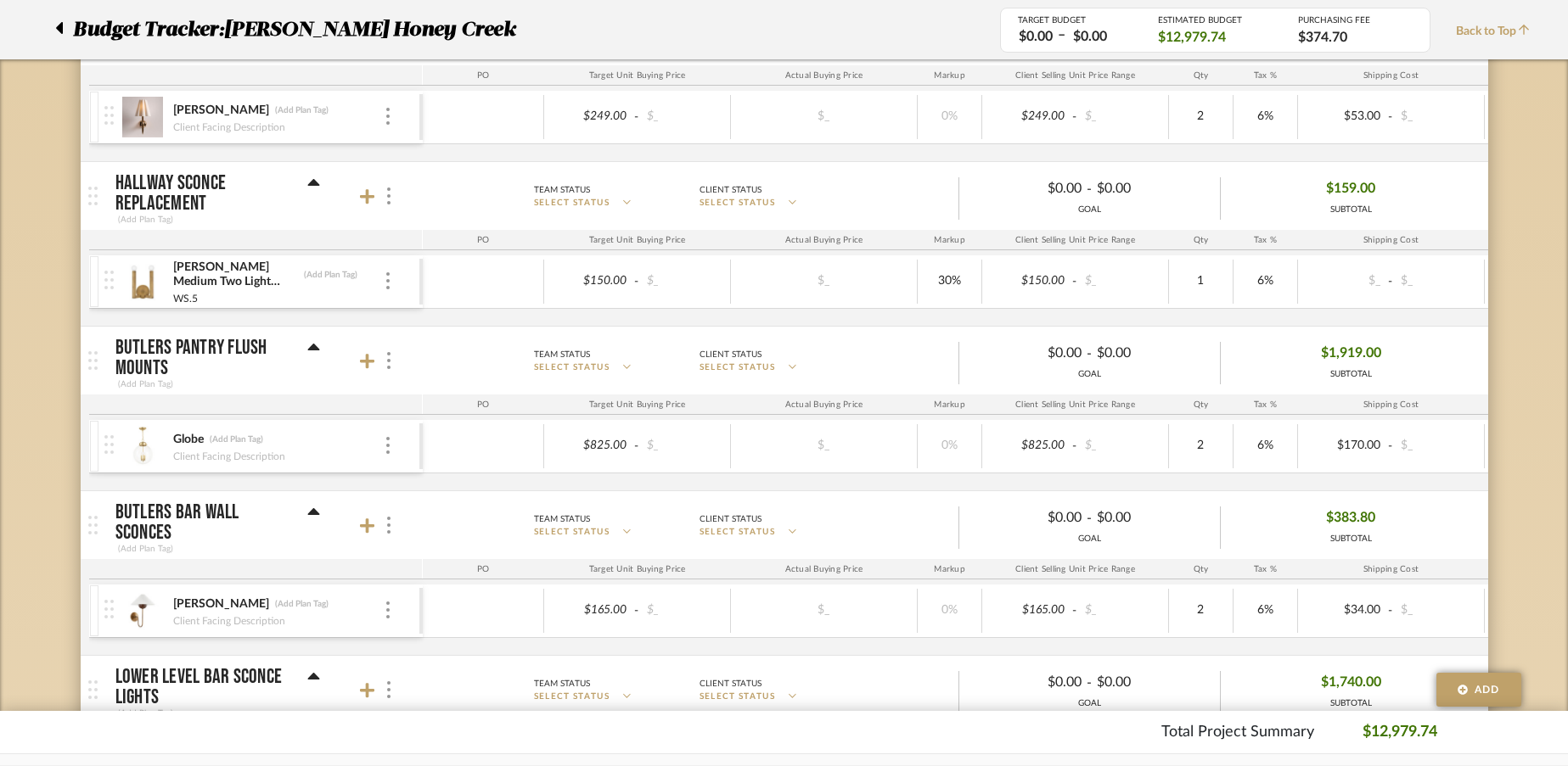
scroll to position [0, 0]
